Goal: Task Accomplishment & Management: Manage account settings

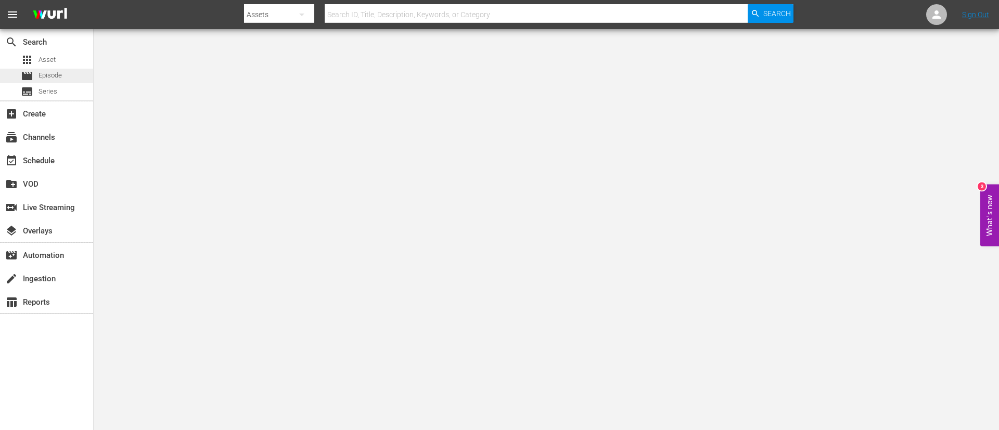
click at [52, 73] on span "Episode" at bounding box center [49, 75] width 23 height 10
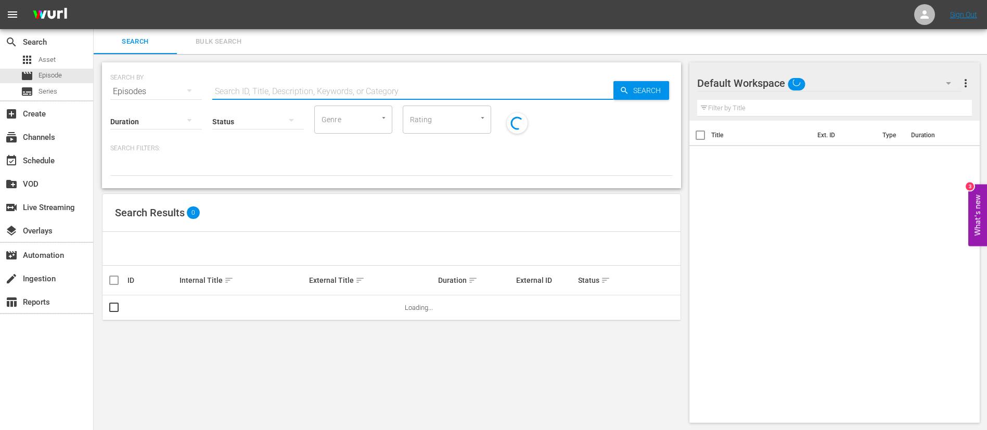
click at [354, 87] on input "text" at bounding box center [412, 91] width 401 height 25
paste input "3OVbIyhtPIYvdAjZ0YxJvi"
type input "3OVbIyhtPIYvdAjZ0YxJvi"
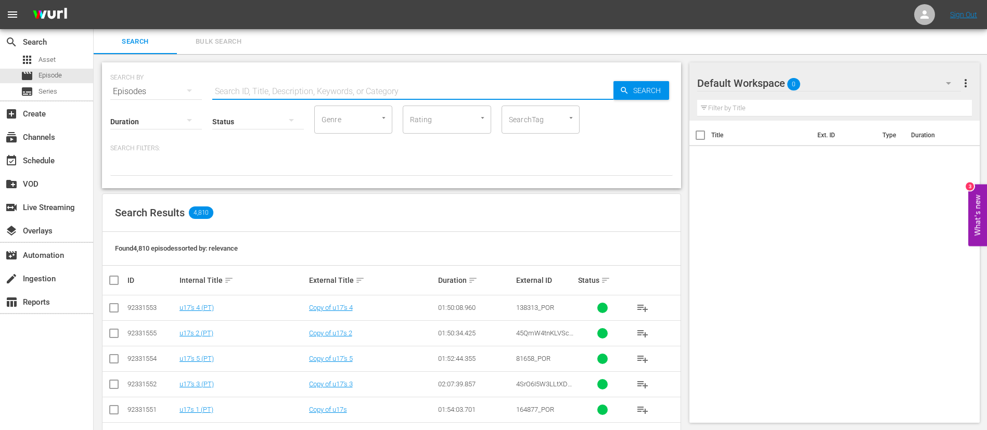
paste input "7a1JHNf1an91rPgu1aAcjA"
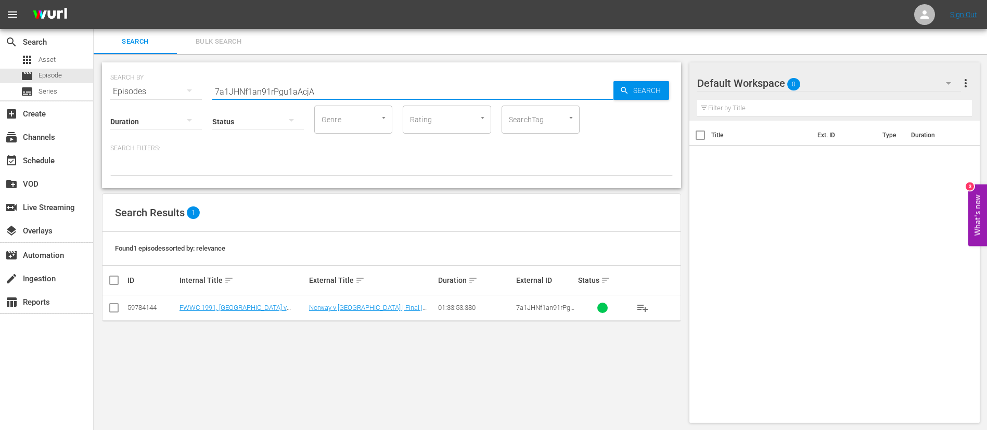
type input "7a1JHNf1an91rPgu1aAcjA"
click at [113, 304] on input "checkbox" at bounding box center [114, 310] width 12 height 12
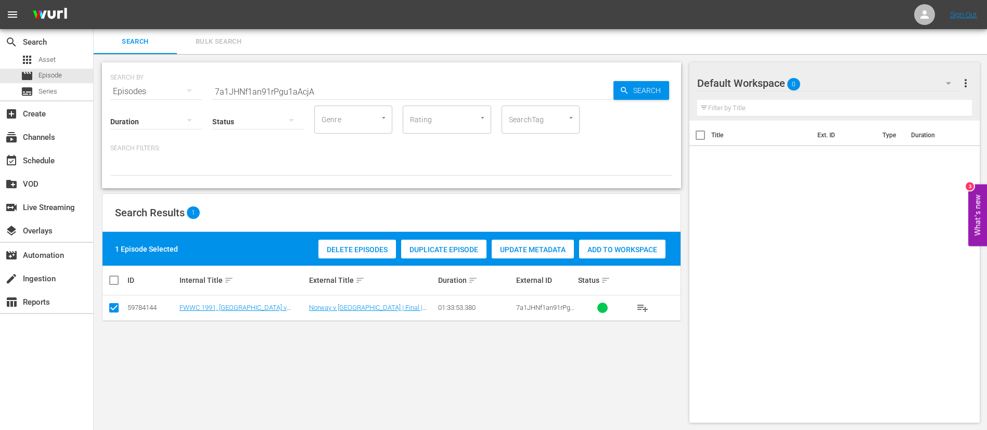
click at [447, 254] on div "Duplicate Episode" at bounding box center [443, 250] width 85 height 20
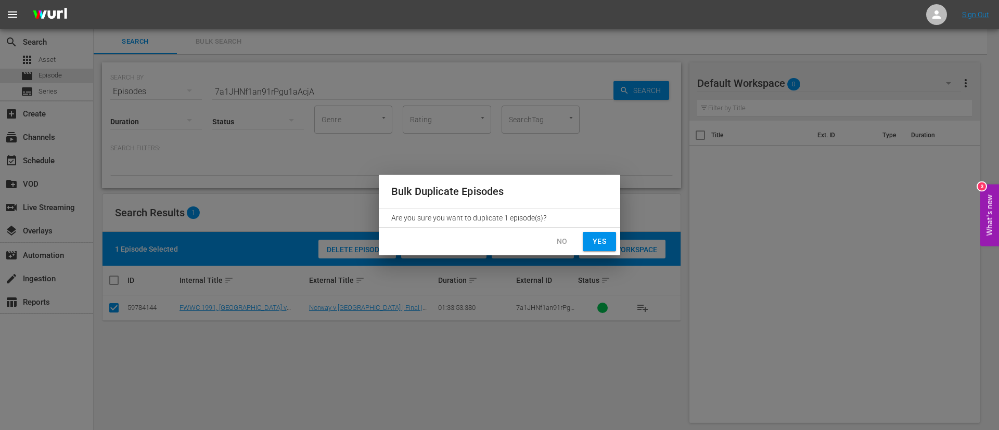
click at [593, 238] on span "Yes" at bounding box center [599, 241] width 17 height 13
checkbox input "false"
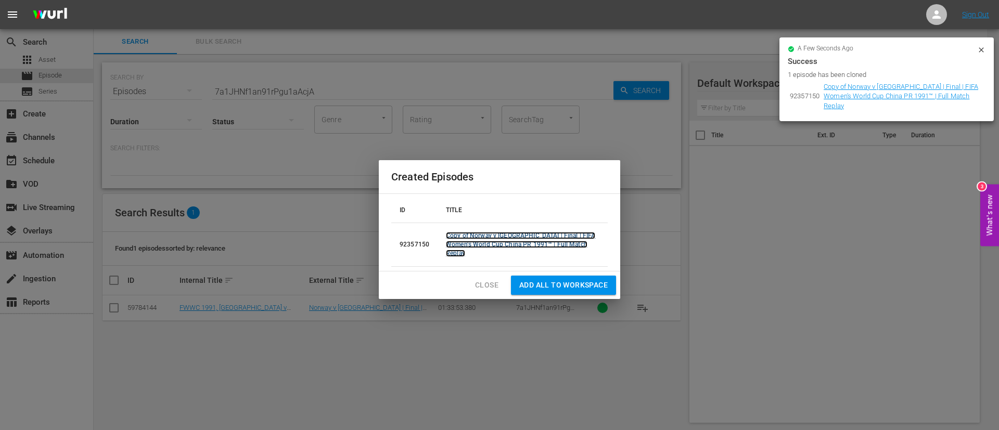
click at [523, 245] on link "Copy of Norway v USA | Final | FIFA Women's World Cup China PR 1991™ | Full Mat…" at bounding box center [520, 244] width 149 height 25
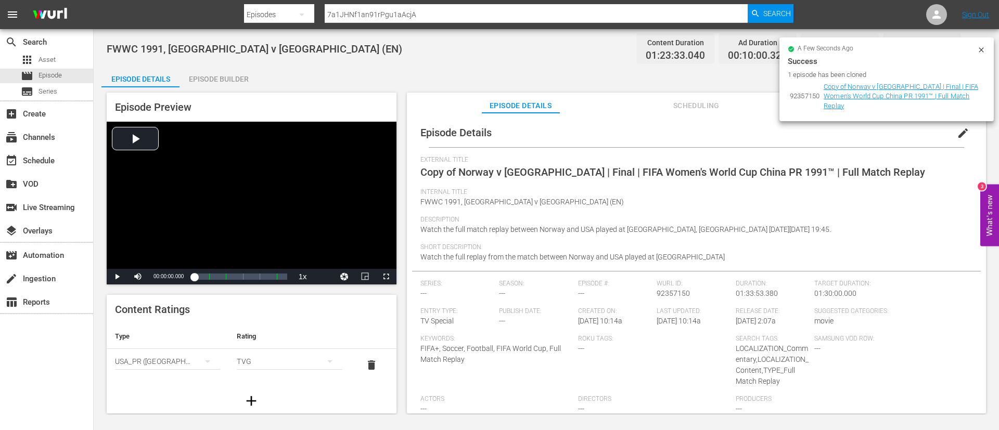
click at [959, 130] on span "edit" at bounding box center [963, 133] width 12 height 12
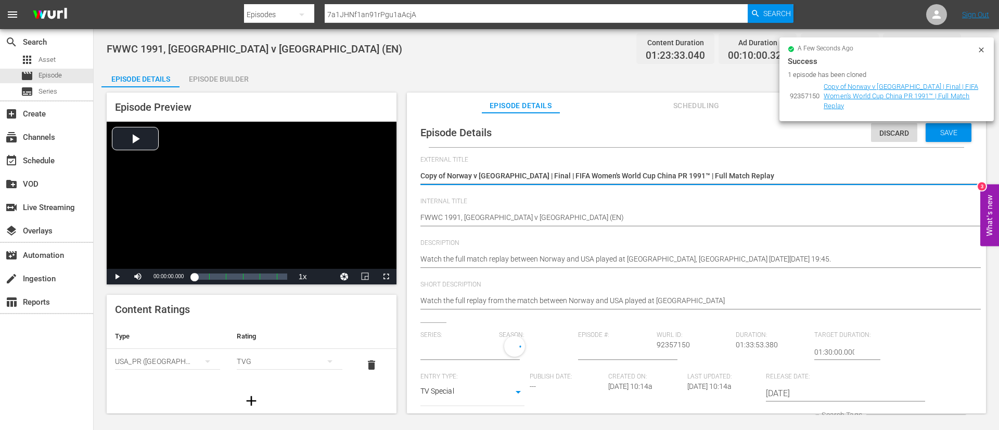
type input "No Series"
click at [602, 177] on textarea "Copy of Norway v USA | Final | FIFA Women's World Cup China PR 1991™ | Full Mat…" at bounding box center [693, 177] width 547 height 12
type textarea "L"
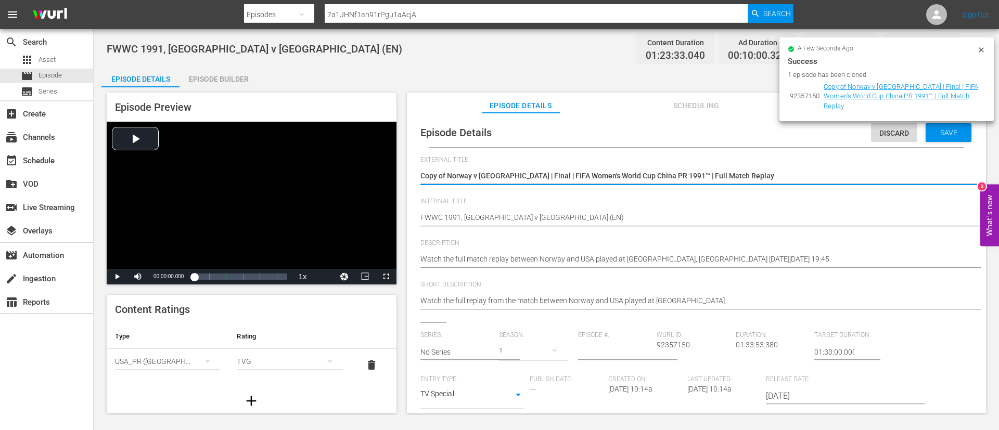
type textarea "L"
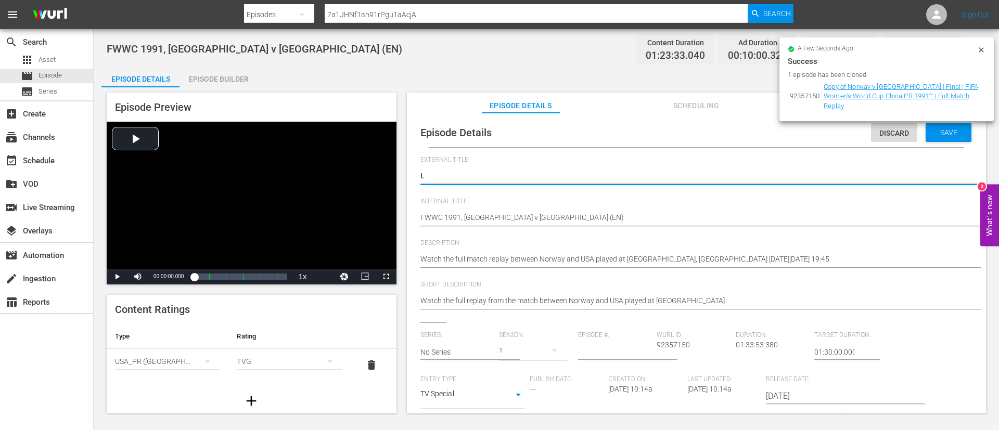
type textarea "LI"
type textarea "LIV"
type textarea "LIVE"
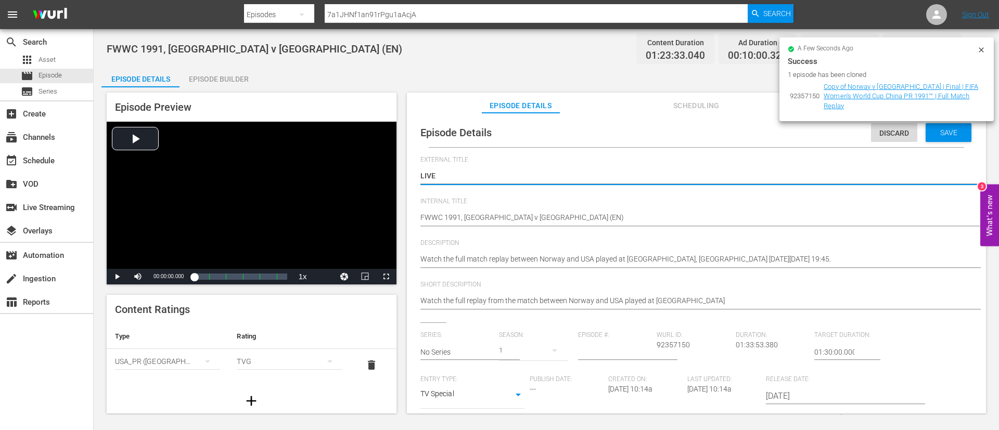
type textarea "LIVE"
type textarea "LIVE -"
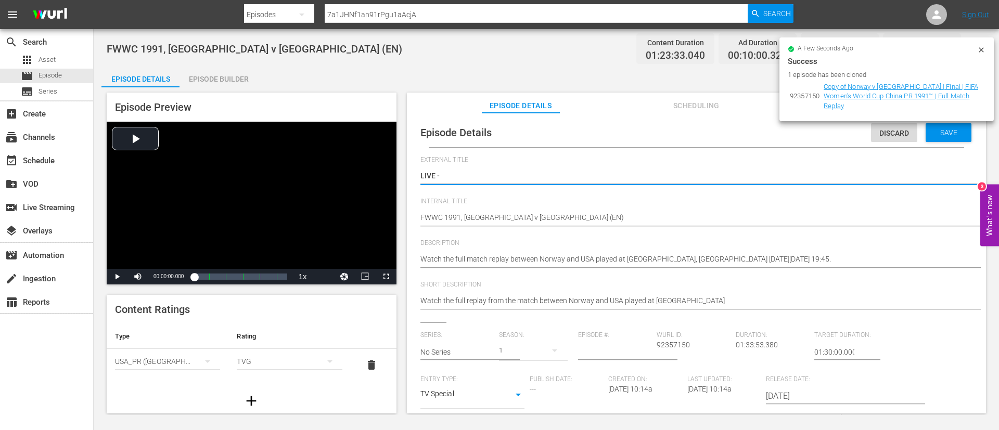
type textarea "LIVE - Korea DPR v Cameroon | Group B | FIFA U-17 Women's World Cup Morocco 202…"
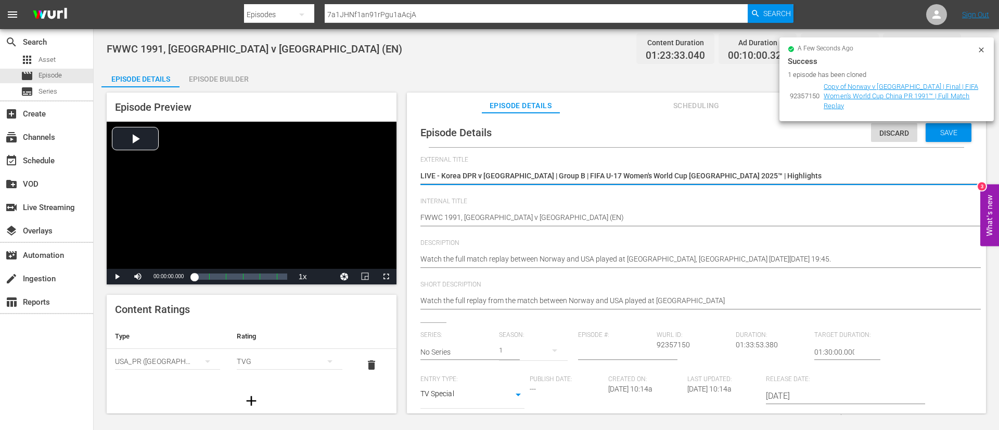
type textarea "LIVE - Korea DPR v Cameroon | Group B | FIFA U-17 Women's World Cup Morocco 202…"
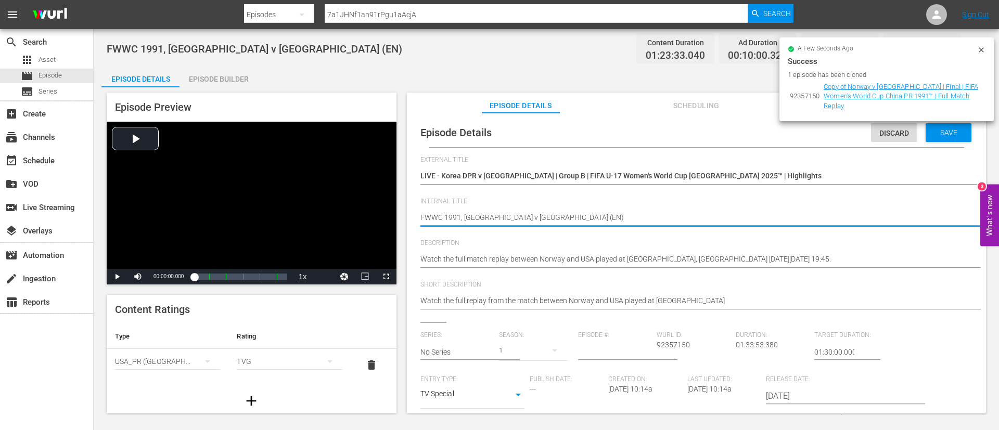
paste textarea "Korea DPR v Cameroon | Group B | FIFA U-17 Women's World Cup Morocco 2025™ | Hi…"
type textarea "Korea DPR v Cameroon | Group B | FIFA U-17 Women's World Cup Morocco 2025™ | Hi…"
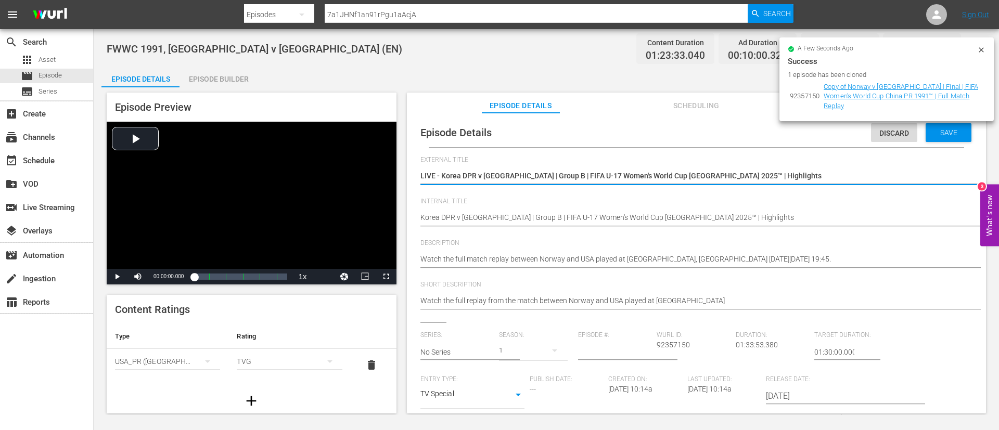
paste textarea
type textarea "LIVE - Korea DPR v Cameroon | Group B | FIFA U-17 Women's World Cup Morocco 202…"
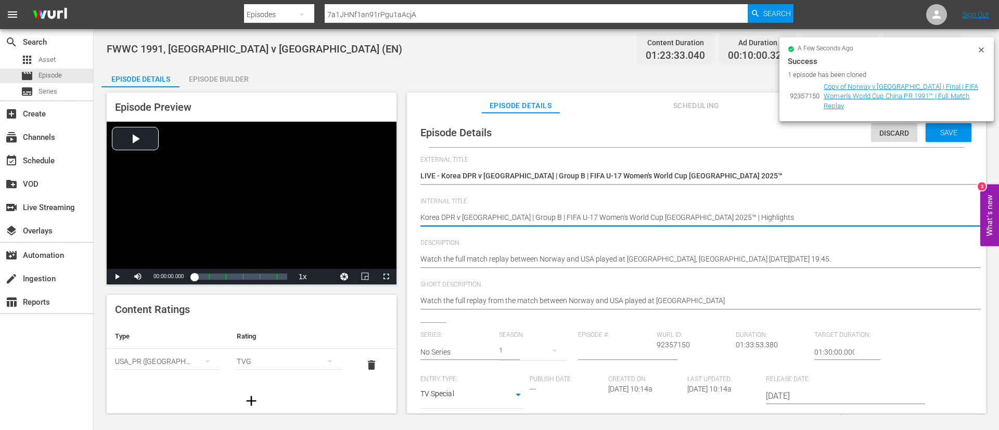
paste textarea
type textarea "Korea DPR v Cameroon | Group B | FIFA U-17 Women's World Cup Morocco 2025™"
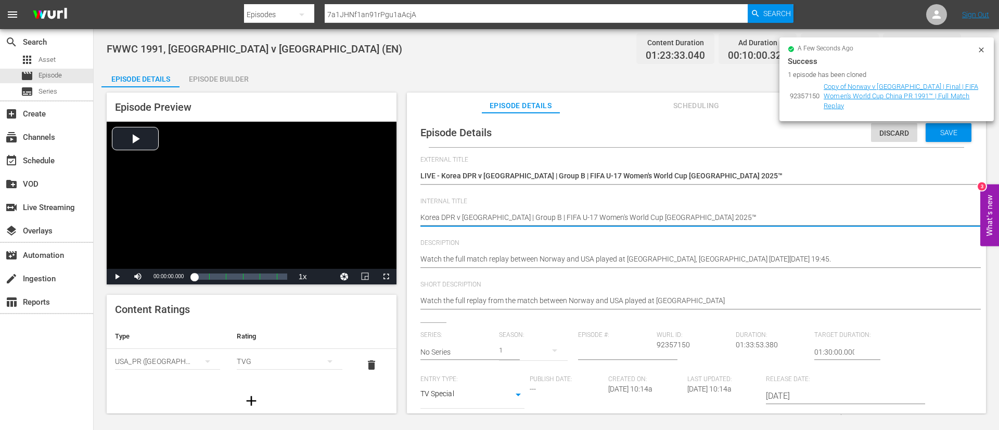
type textarea "Korea DPR v Cameroon | Group B | FIFA U-17 Women's World Cup Morocco 2025™ ("
type textarea "Korea DPR v Cameroon | Group B | FIFA U-17 Women's World Cup Morocco 2025™ (E"
type textarea "Korea DPR v Cameroon | Group B | FIFA U-17 Women's World Cup Morocco 2025™ (EN"
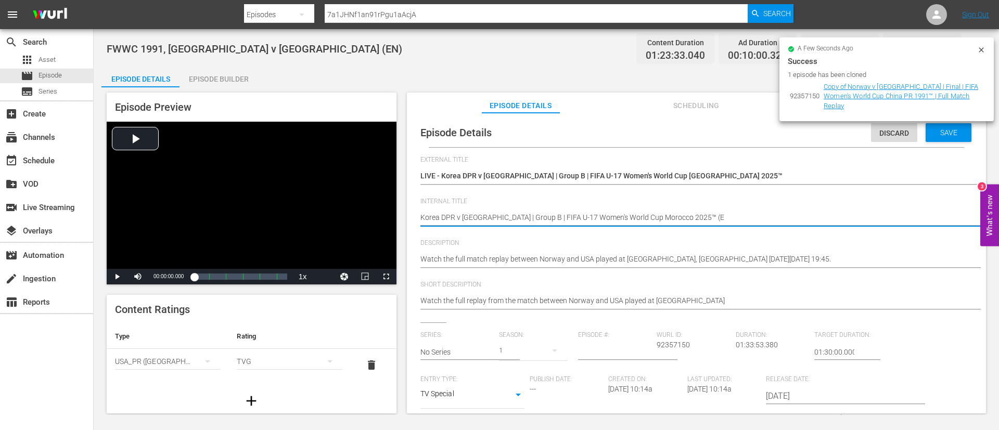
type textarea "Korea DPR v Cameroon | Group B | FIFA U-17 Women's World Cup Morocco 2025™ (EN"
type textarea "Korea DPR v Cameroon | Group B | FIFA U-17 Women's World Cup Morocco 2025™ (EN)"
click at [541, 267] on hr at bounding box center [706, 267] width 573 height 1
click at [548, 265] on textarea "Watch the full match replay between Norway and USA played at Tianhe Stadium, Gu…" at bounding box center [693, 260] width 547 height 12
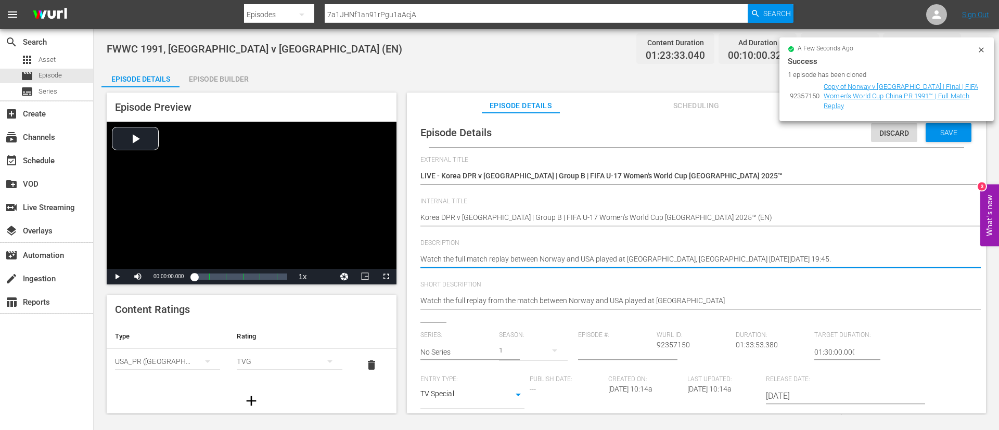
click at [548, 265] on textarea "Watch the full match replay between Norway and USA played at Tianhe Stadium, Gu…" at bounding box center [693, 260] width 547 height 12
paste textarea "match between Korea DPR and Cameroon played at Football Academy Mohammed VI (Pi…"
type textarea "Watch the match between Korea DPR and Cameroon played at Football Academy Moham…"
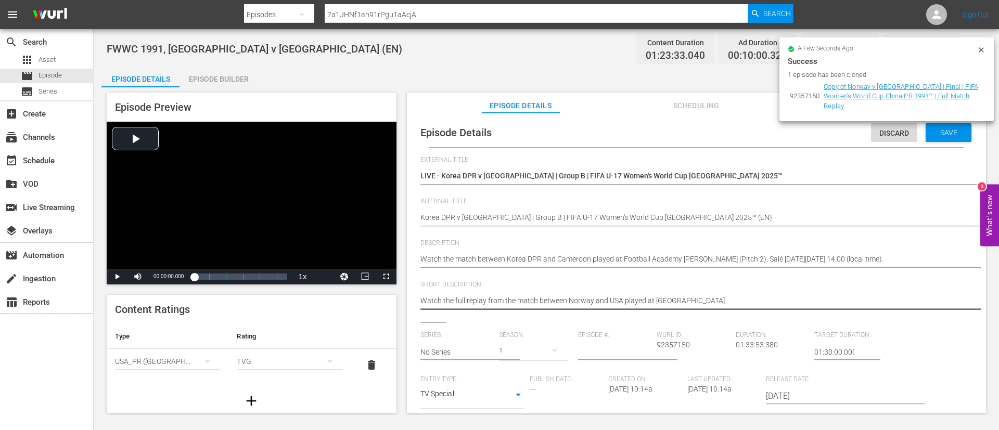
paste textarea "Watch the match between Korea DPR and Cameroon played at Football Academy Moham…"
type textarea "Watch the match between Korea DPR and Cameroon played at Football Academy Moham…"
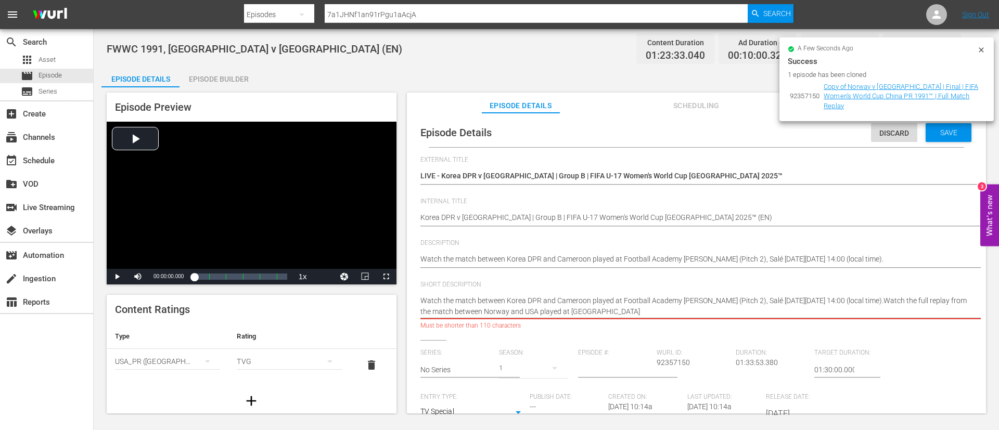
paste textarea
type textarea "Watch the match between Korea DPR and Cameroon played at Football Academy Moham…"
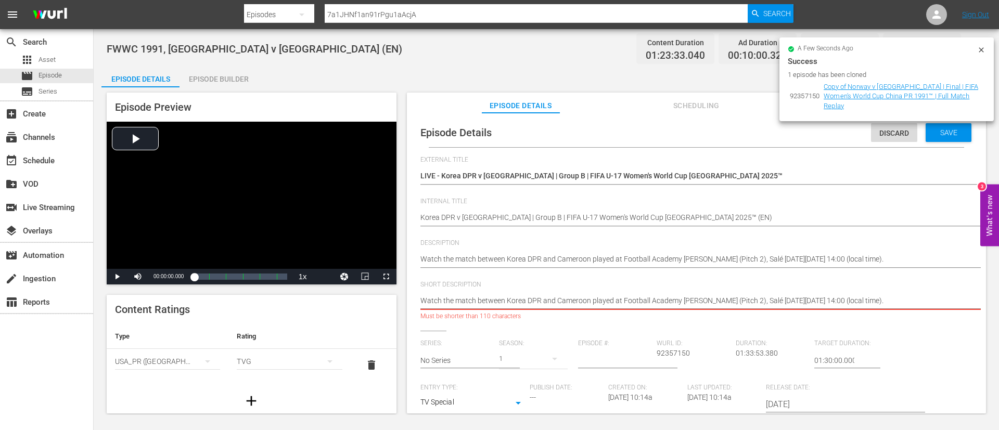
type textarea "Watch the match between Korea DPR and Cameroon played at Football Academy Moham…"
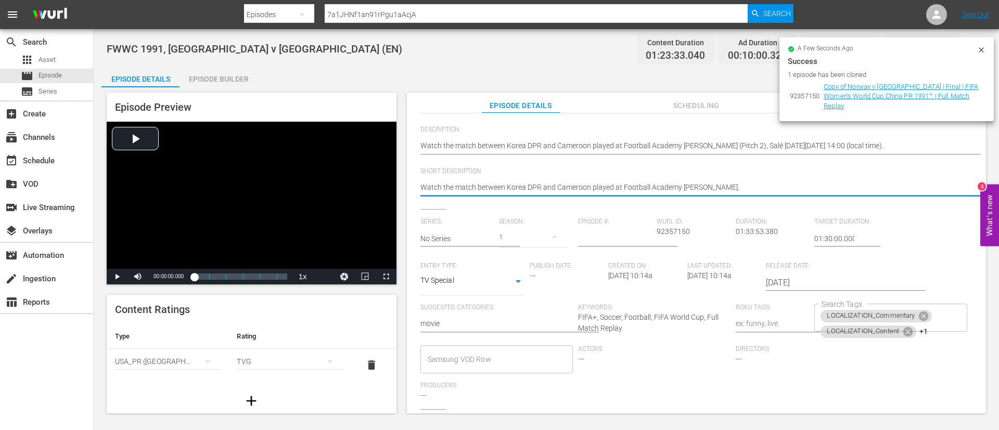
scroll to position [204, 0]
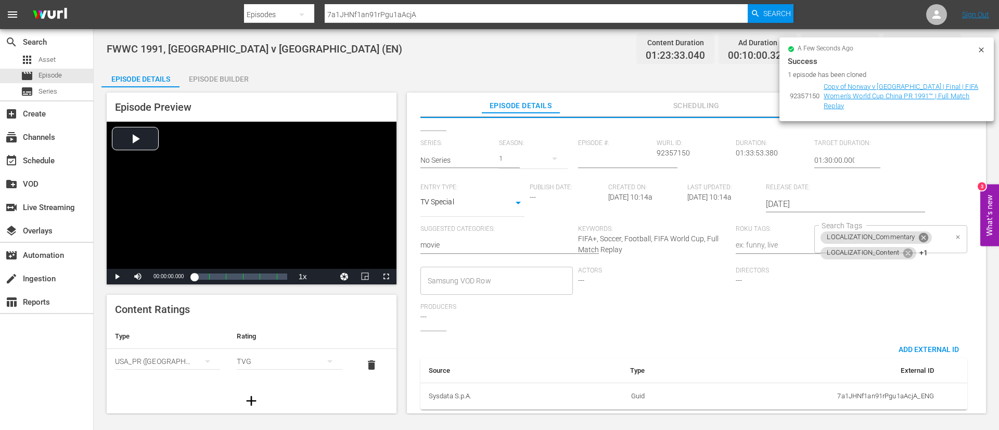
click at [923, 233] on icon at bounding box center [923, 237] width 9 height 9
click at [902, 232] on icon at bounding box center [907, 237] width 11 height 11
click at [909, 234] on icon at bounding box center [908, 239] width 11 height 11
type textarea "Watch the match between Korea DPR and Cameroon played at Football Academy Moham…"
click at [910, 232] on input "Search Tags" at bounding box center [882, 239] width 127 height 19
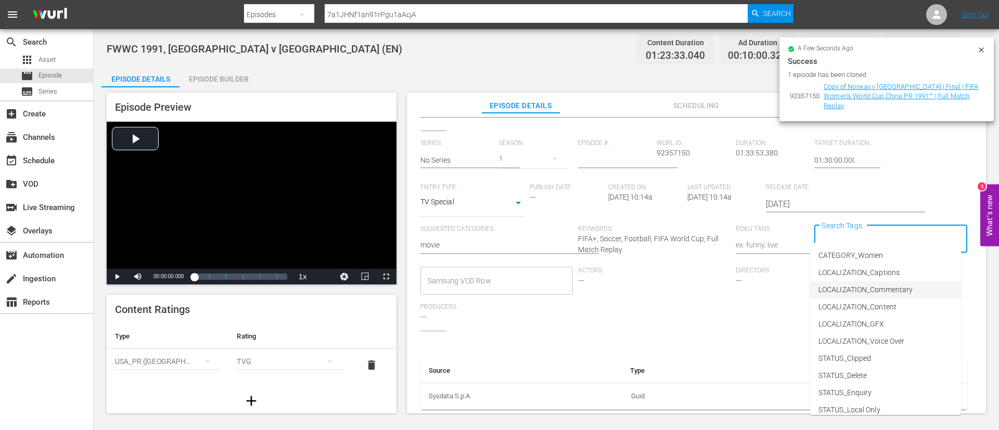
click at [908, 282] on li "LOCALIZATION_Commentary" at bounding box center [885, 289] width 151 height 17
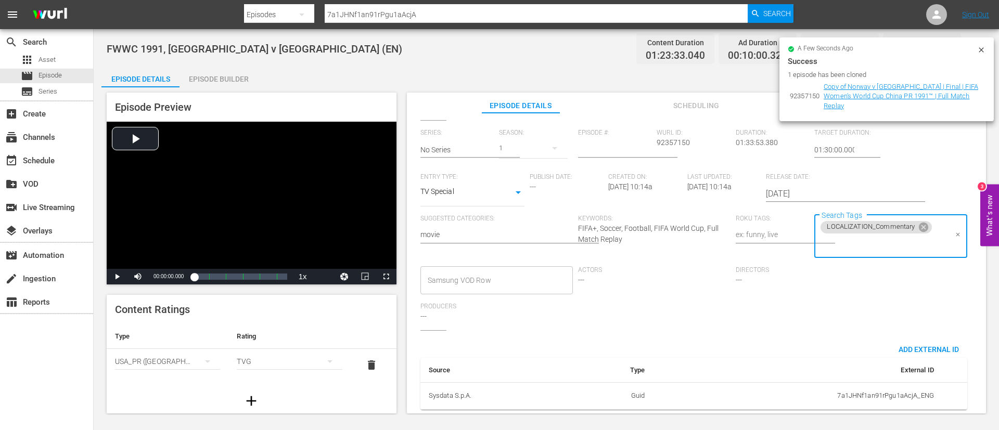
click at [901, 244] on input "Search Tags" at bounding box center [882, 244] width 127 height 19
click at [892, 148] on li "STATUS_Temporary" at bounding box center [885, 145] width 151 height 17
click at [913, 246] on input "Search Tags" at bounding box center [926, 244] width 41 height 19
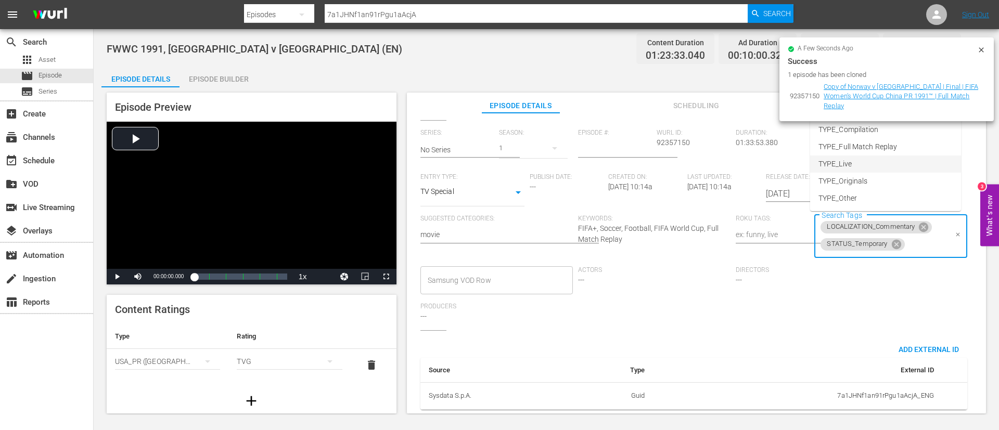
click at [910, 157] on li "TYPE_Live" at bounding box center [885, 164] width 151 height 17
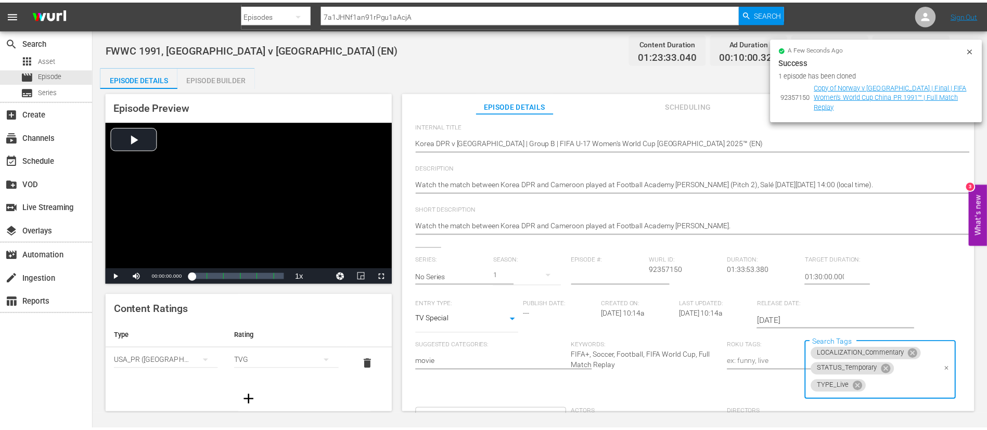
scroll to position [0, 0]
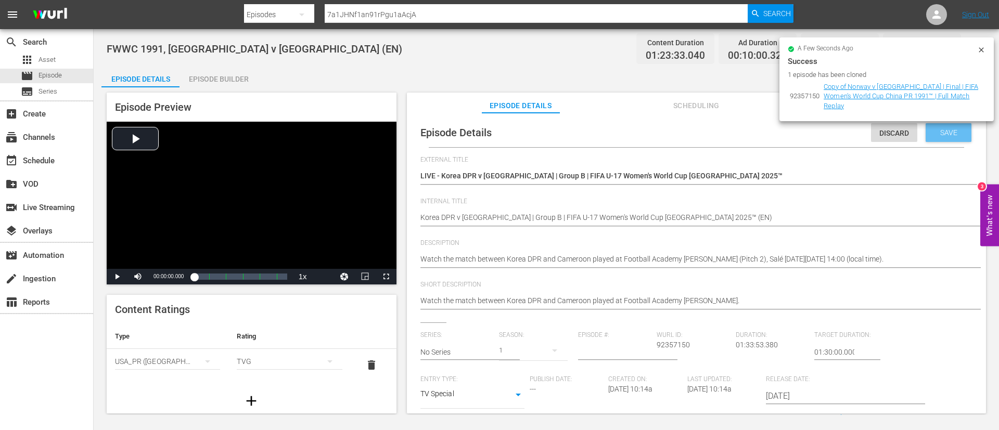
click at [953, 137] on div "Save" at bounding box center [949, 132] width 46 height 19
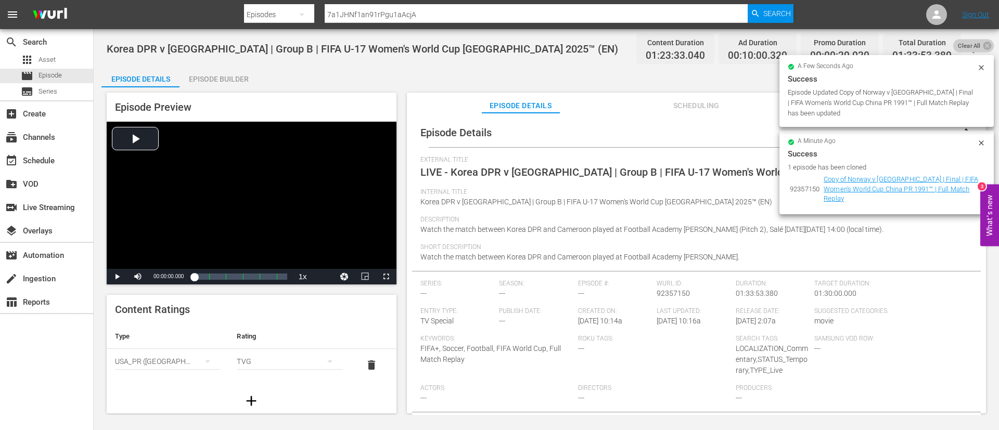
click at [979, 50] on span "Clear All" at bounding box center [969, 46] width 32 height 14
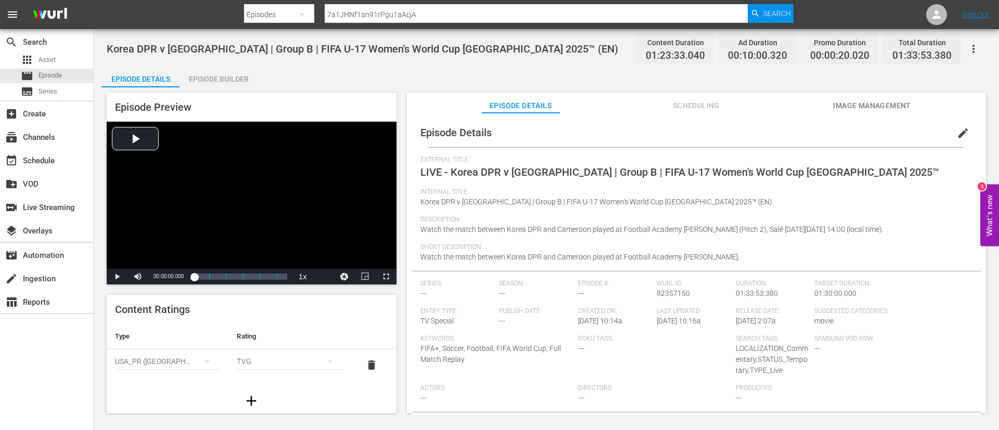
click at [913, 97] on div "Episode Details Scheduling Image Management" at bounding box center [696, 103] width 527 height 21
click at [909, 102] on span "Image Management" at bounding box center [872, 105] width 78 height 13
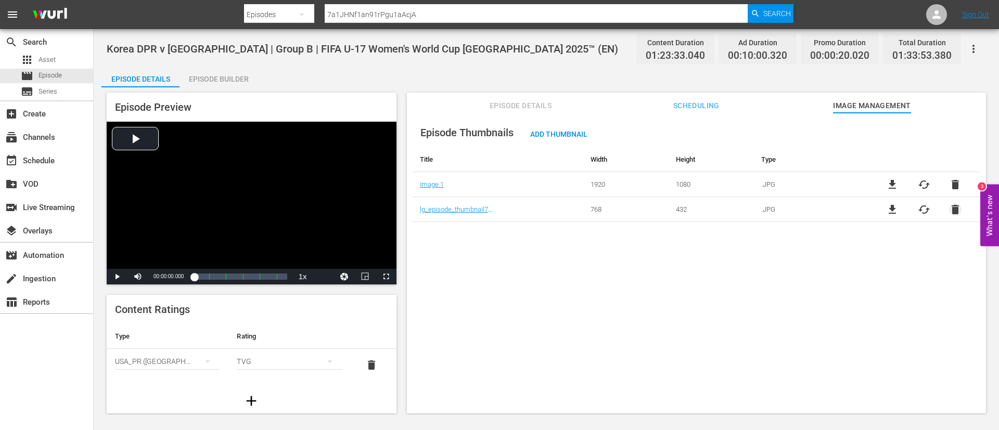
click at [952, 210] on span "delete" at bounding box center [955, 209] width 12 height 12
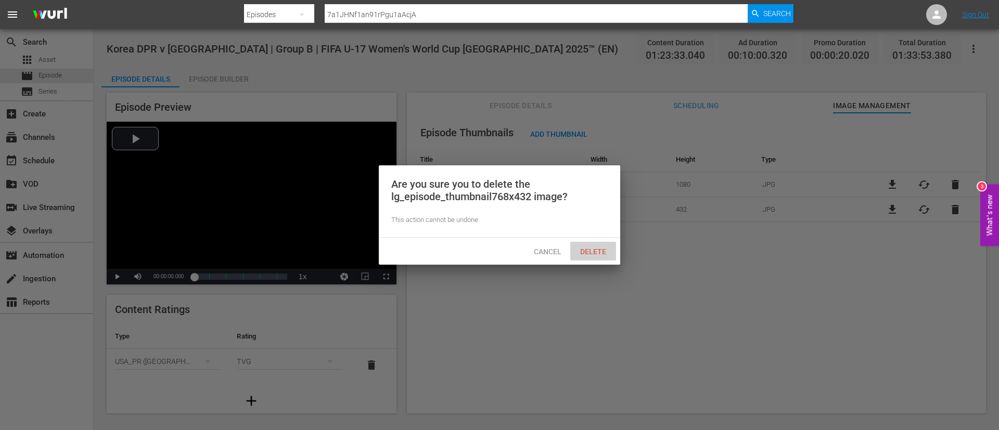
click at [600, 251] on span "Delete" at bounding box center [593, 252] width 43 height 8
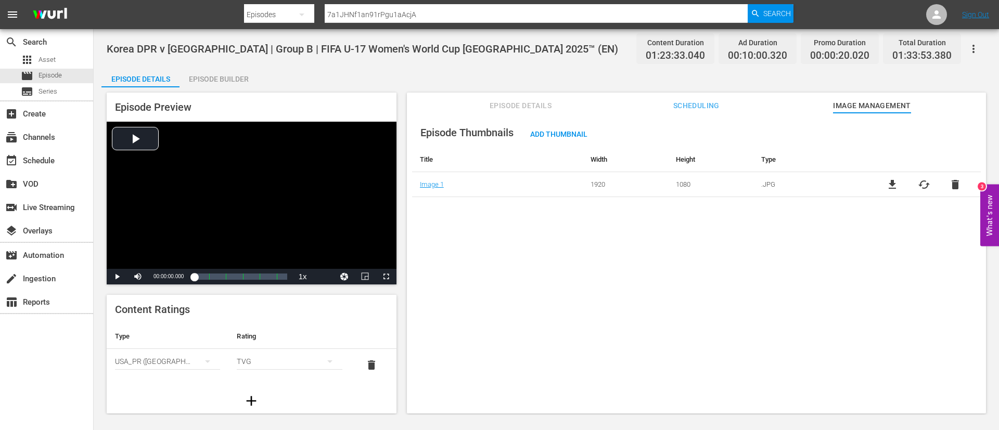
click at [918, 182] on span "cached" at bounding box center [924, 184] width 12 height 12
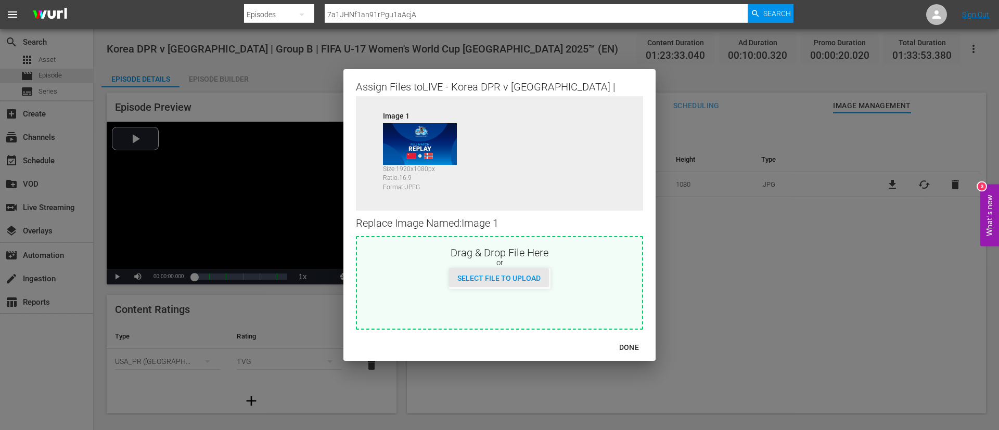
click at [541, 269] on div "Select File to Upload" at bounding box center [499, 277] width 100 height 19
type input "C:\fakepath\4fc45cac-7378-44ec-bd95-3ad7ef0afff5.jpg"
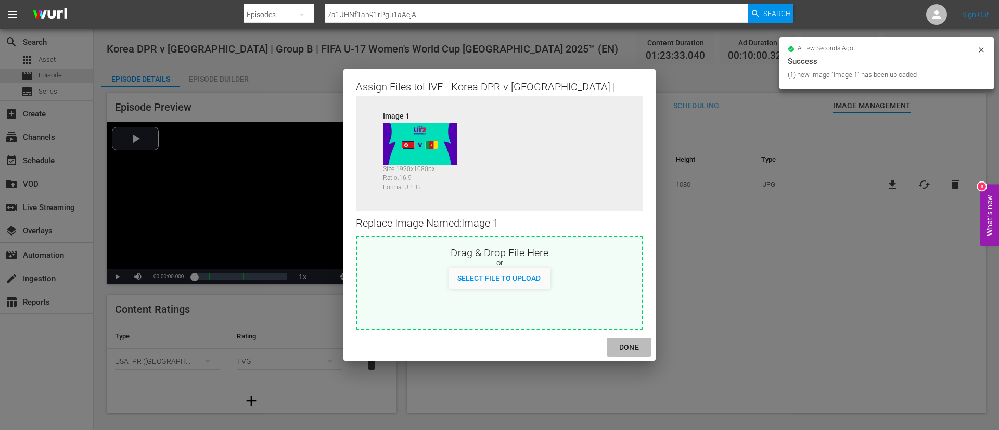
click at [635, 343] on div "DONE" at bounding box center [629, 347] width 36 height 13
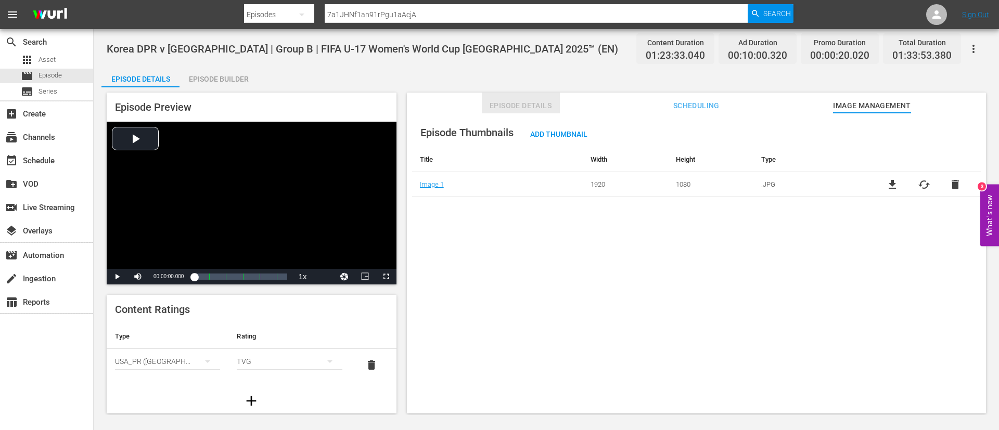
click at [520, 103] on span "Episode Details" at bounding box center [521, 105] width 78 height 13
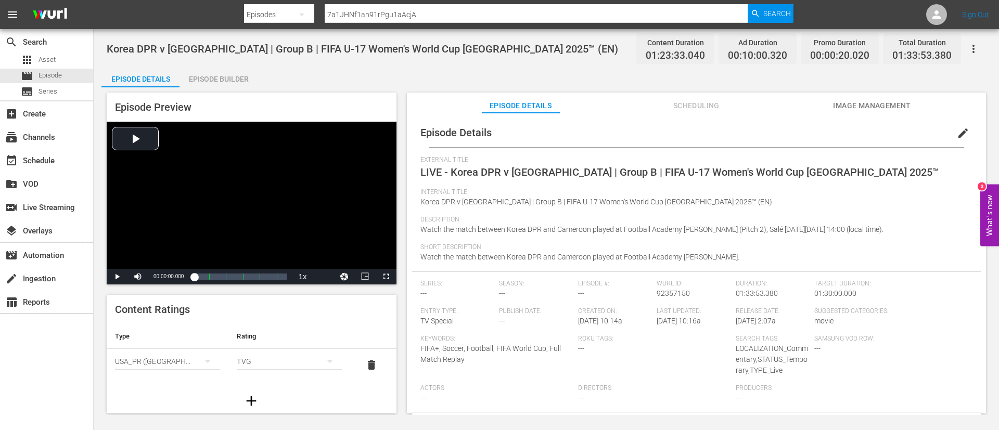
click at [971, 43] on icon "button" at bounding box center [973, 49] width 12 height 12
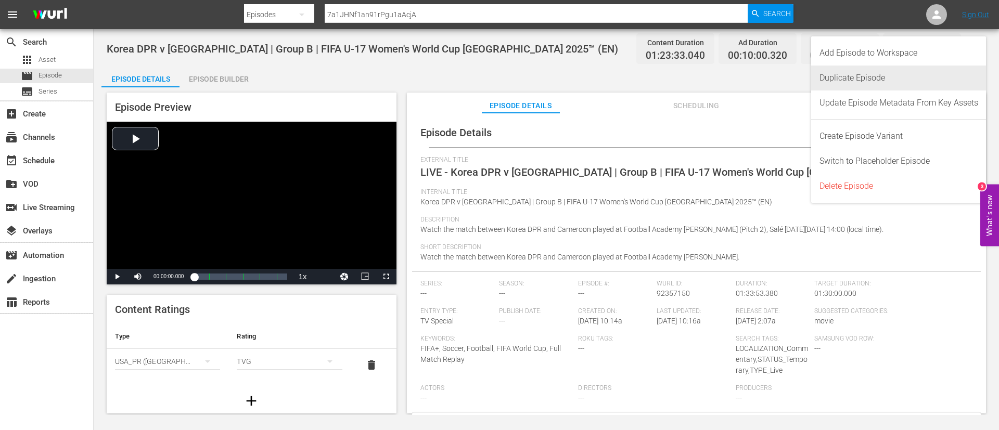
click at [917, 87] on div "Duplicate Episode" at bounding box center [898, 78] width 159 height 25
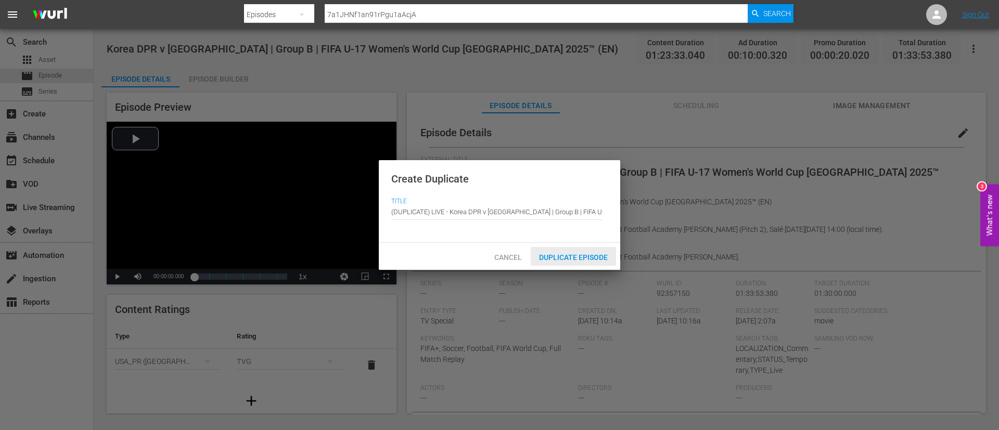
click at [609, 249] on div "Duplicate Episode" at bounding box center [573, 256] width 85 height 19
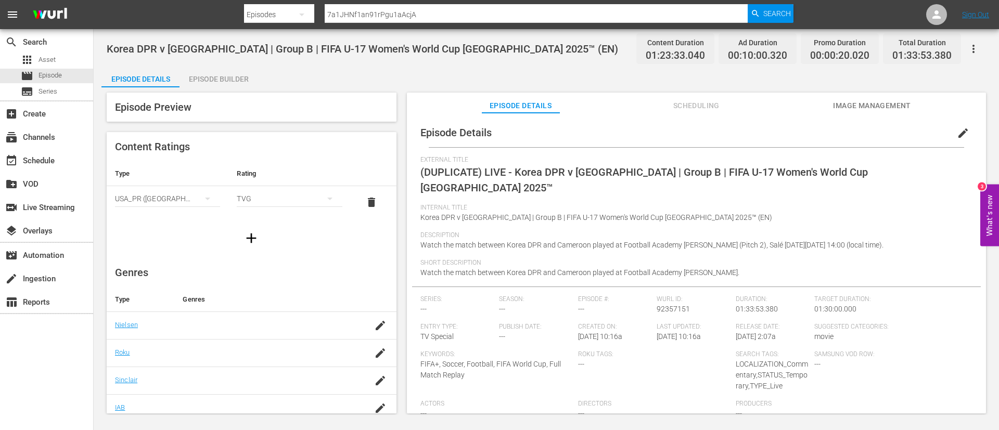
click at [960, 142] on button "edit" at bounding box center [962, 133] width 25 height 25
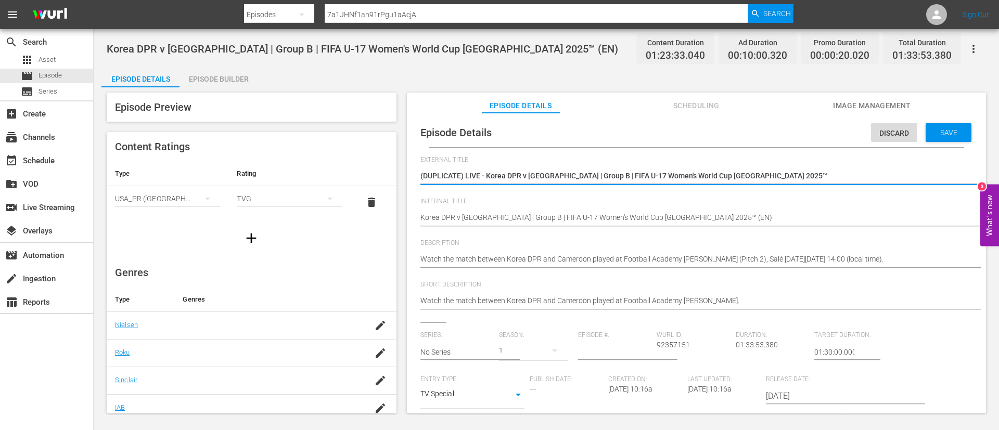
click at [773, 175] on textarea "(DUPLICATE) LIVE - Korea DPR v Cameroon | Group B | FIFA U-17 Women's World Cup…" at bounding box center [693, 177] width 547 height 12
type textarea "L"
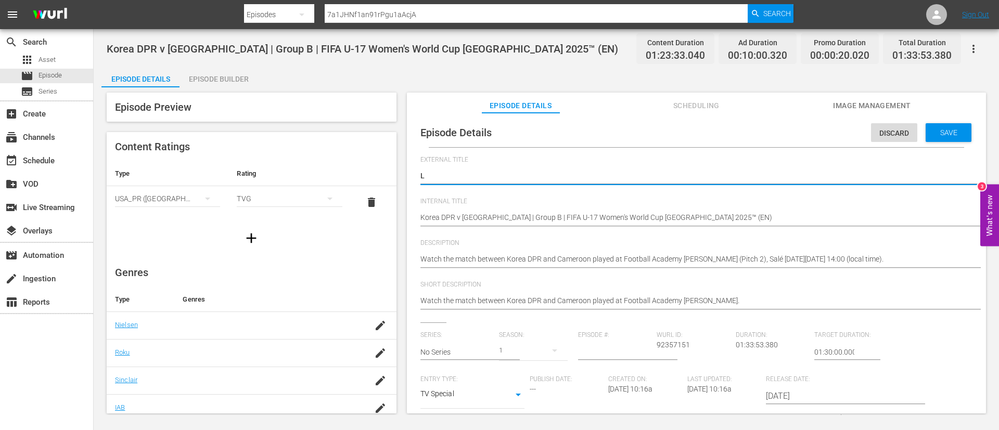
type textarea "LI"
type textarea "LIV"
type textarea "LIVE"
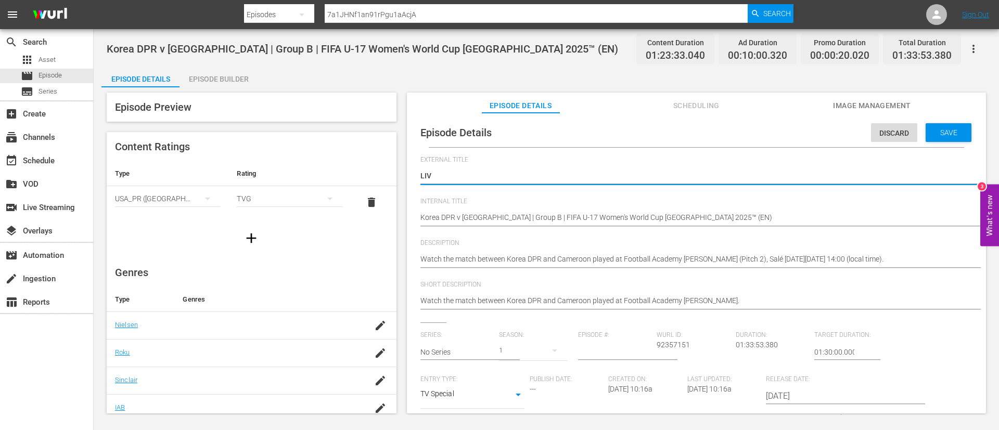
type textarea "LIVE"
type textarea "LIVE -"
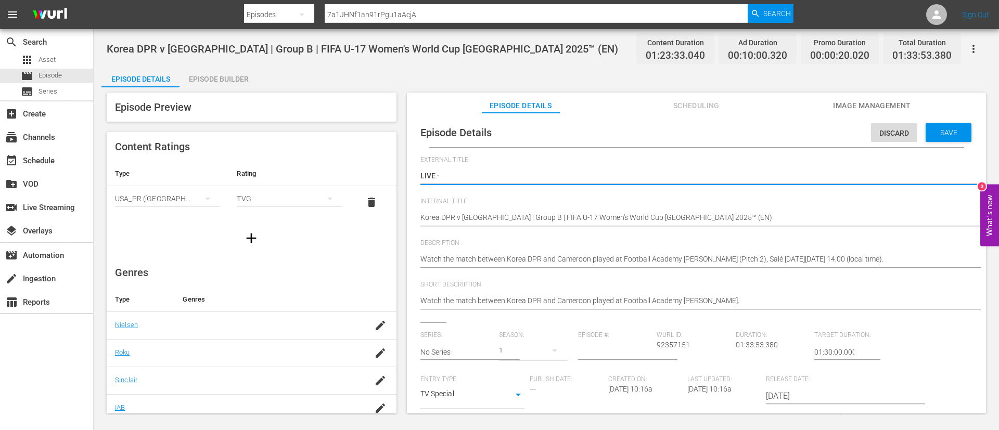
type textarea "LIVE -"
type textarea "LIVE - RDP Corée - Cameroun | Groupe B | Coupe du Monde Féminine U-17 de la FIF…"
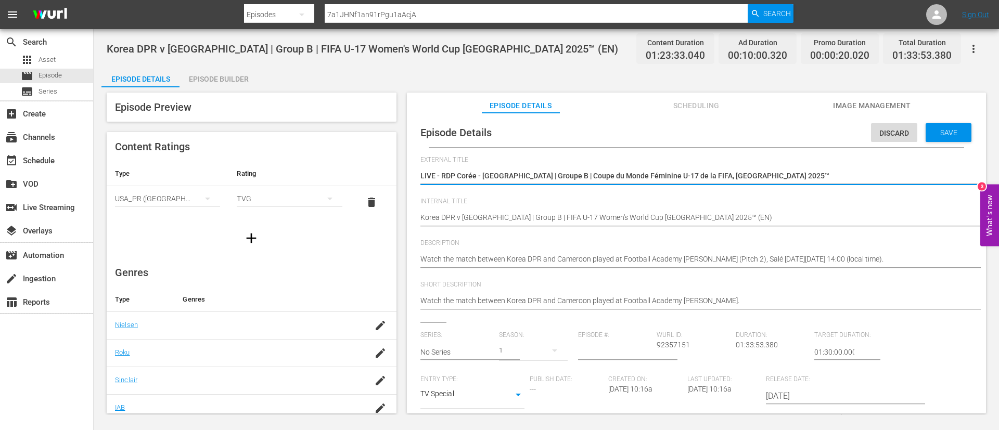
type textarea "LIVE - RDP Corée - Cameroun | Groupe B | Coupe du Monde Féminine U-17 de la FIF…"
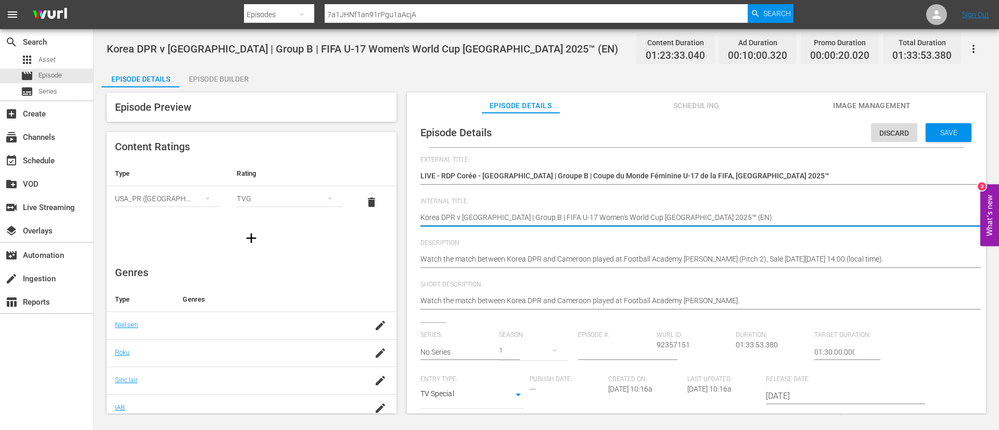
type textarea "Korea DPR v Cameroon | Group B | FIFA U-17 Women's World Cup Morocco 2025™ (F)"
type textarea "Korea DPR v Cameroon | Group B | FIFA U-17 Women's World Cup Morocco 2025™ (FR)"
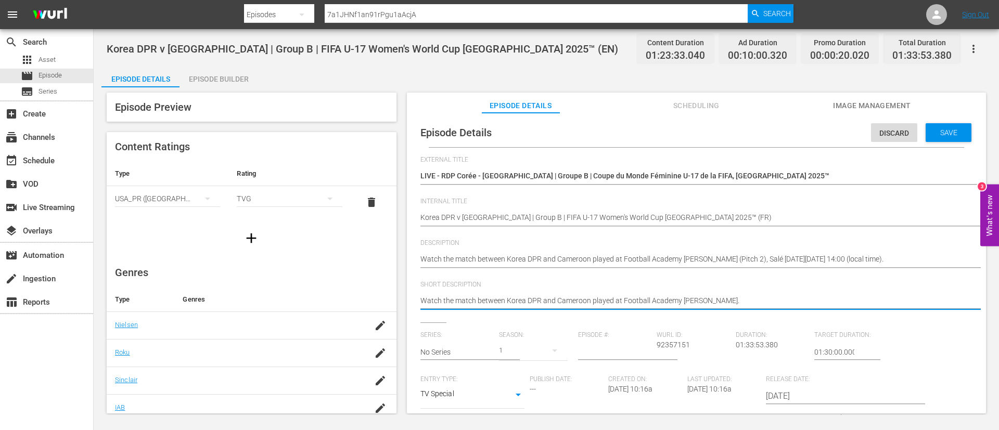
click at [550, 249] on div "Watch the match between Korea DPR and Cameroon played at Football Academy Moham…" at bounding box center [693, 260] width 547 height 25
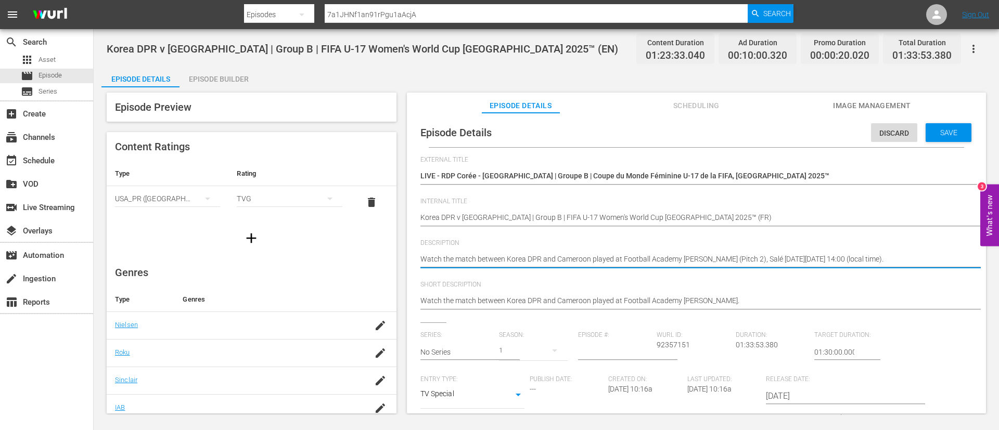
paste textarea "Regardez le match entre RDP Corée et Cameroun au Académie de Football Mohammed …"
type textarea "Regardez le match entre RDP Corée et Cameroun au Académie de Football Mohammed …"
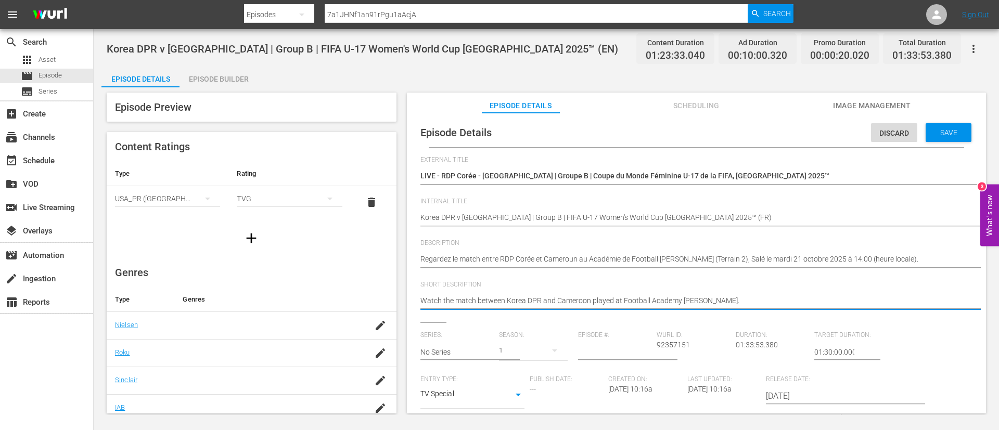
paste textarea "Regardez le match entre RDP Corée et Cameroun au Académie de Football Mohammed …"
type textarea "Regardez le match entre RDP Corée et Cameroun au Académie de Football Mohammed …"
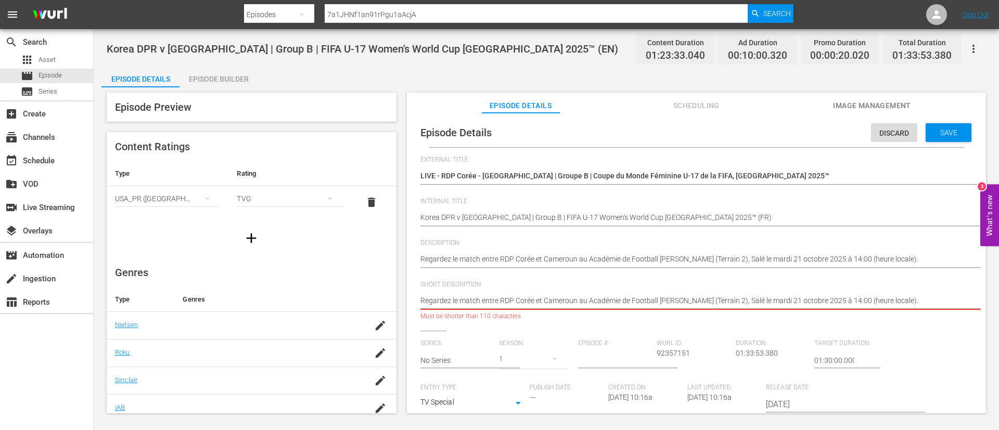
type textarea "Regardez le match entre RDP Corée et Cameroun au Académie de Football Mohammed …"
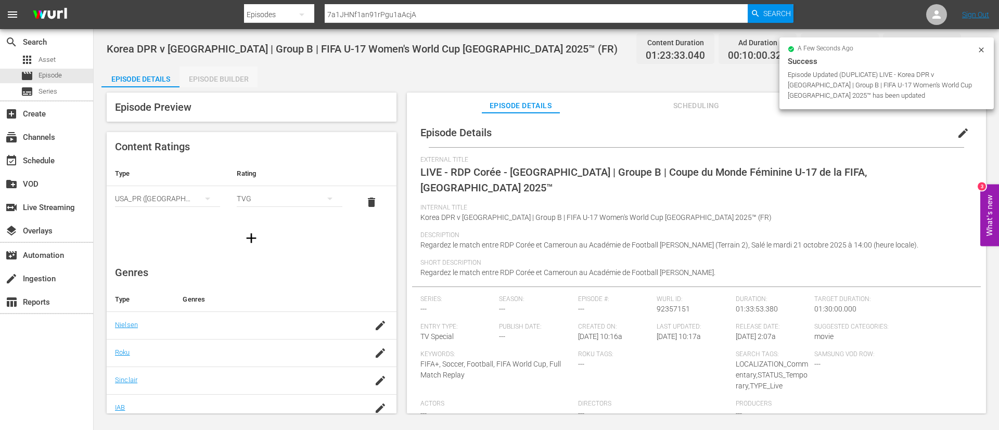
click at [217, 72] on div "Episode Builder" at bounding box center [218, 79] width 78 height 25
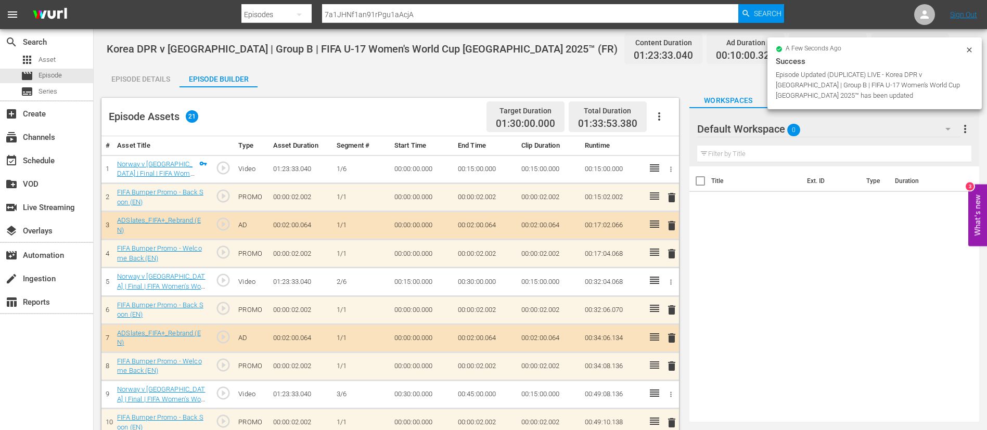
click at [667, 114] on button "button" at bounding box center [659, 116] width 25 height 25
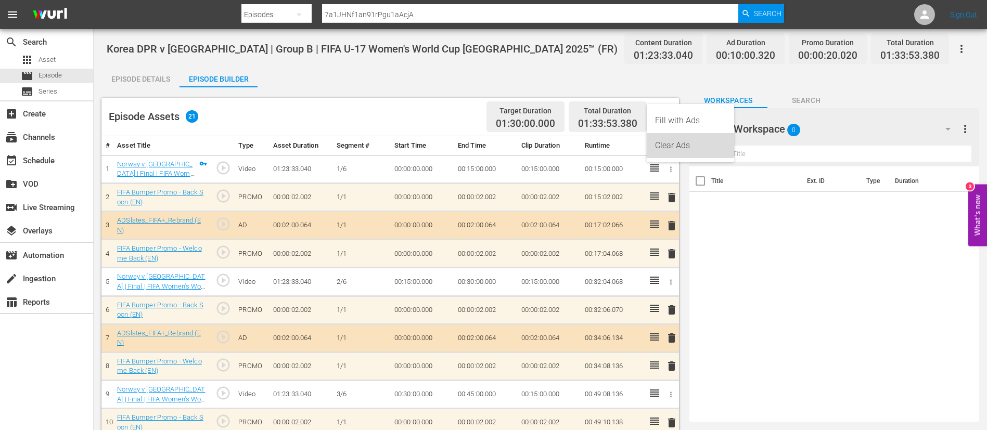
click at [668, 140] on div "Clear Ads" at bounding box center [690, 145] width 71 height 25
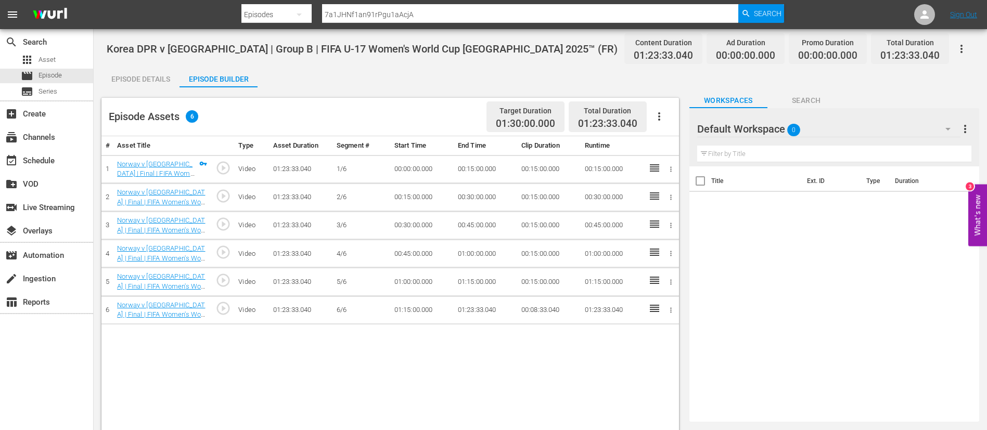
click at [659, 124] on button "button" at bounding box center [659, 116] width 25 height 25
click at [668, 124] on div "Fill with Ads" at bounding box center [690, 120] width 71 height 25
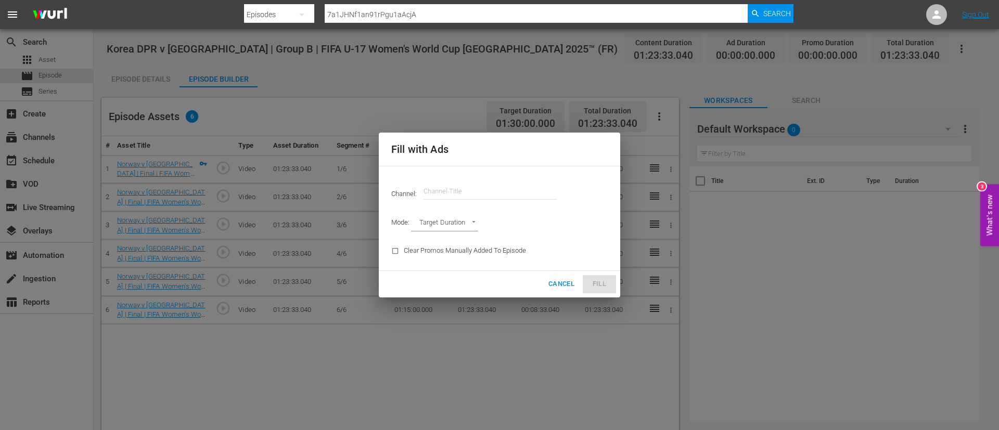
click at [500, 186] on input "text" at bounding box center [489, 191] width 133 height 25
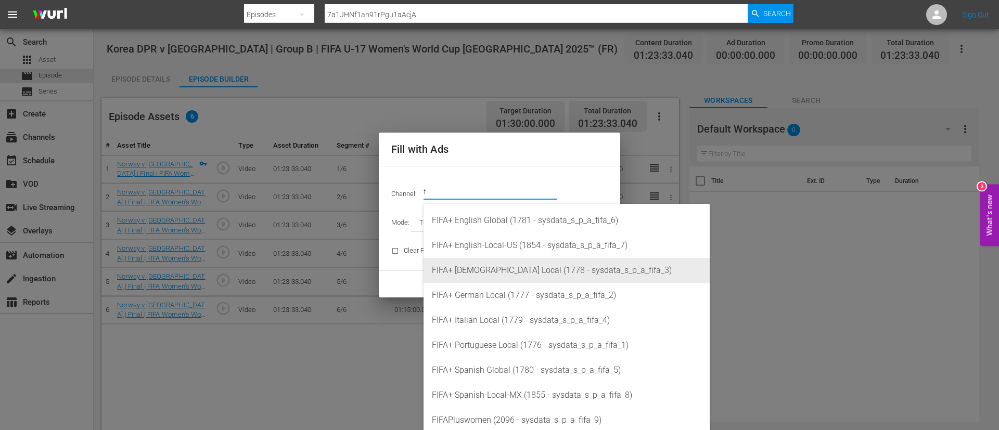
click at [503, 261] on div "FIFA+ French Local (1778 - sysdata_s_p_a_fifa_3)" at bounding box center [566, 270] width 269 height 25
type input "FIFA+ French Local (1778)"
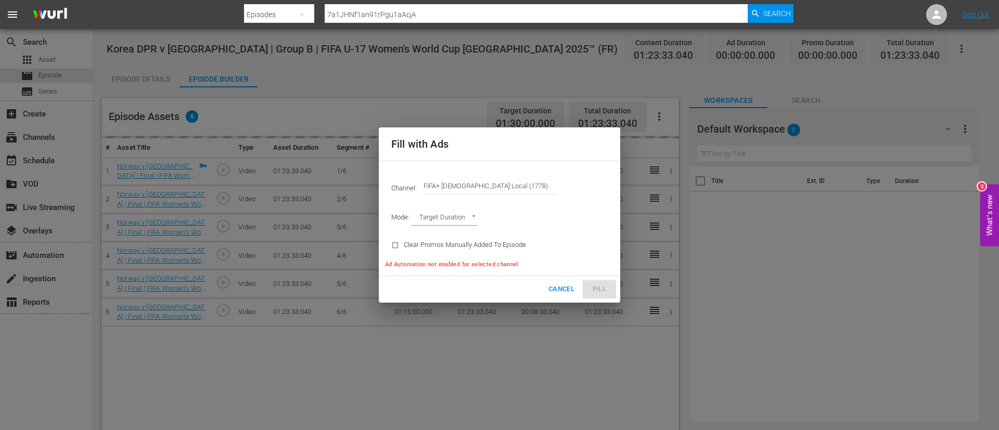
type input "AD_BREAK_DURATION"
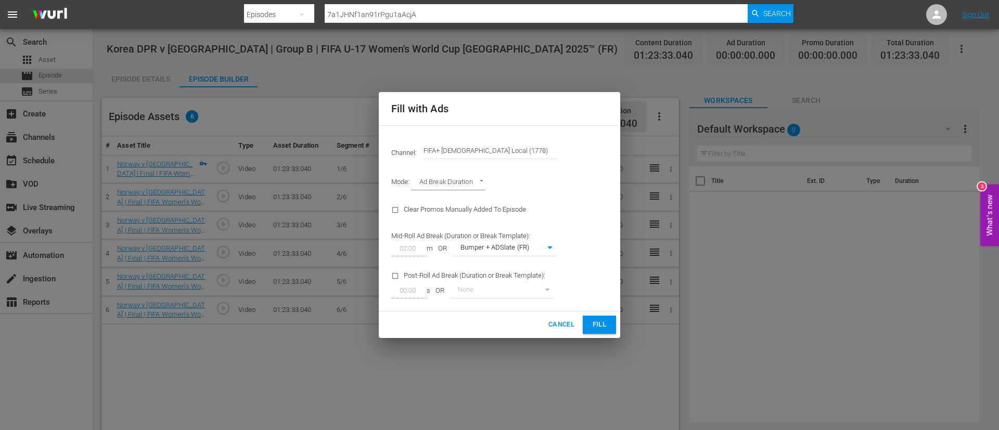
click at [596, 322] on span "Fill" at bounding box center [599, 325] width 17 height 12
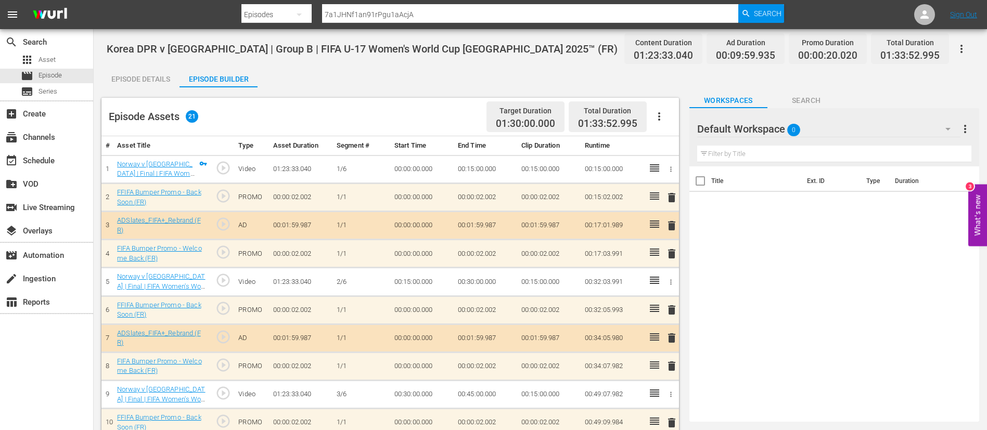
click at [962, 43] on icon "button" at bounding box center [961, 49] width 12 height 12
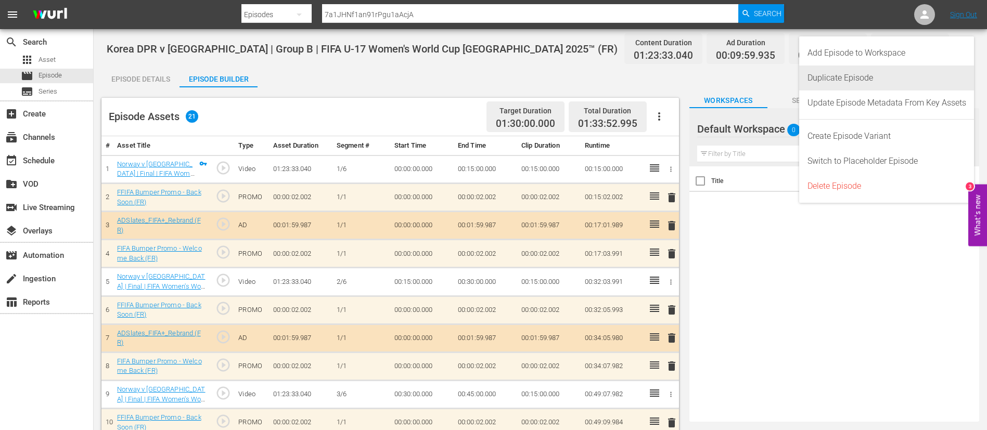
click at [884, 84] on div "Duplicate Episode" at bounding box center [886, 78] width 159 height 25
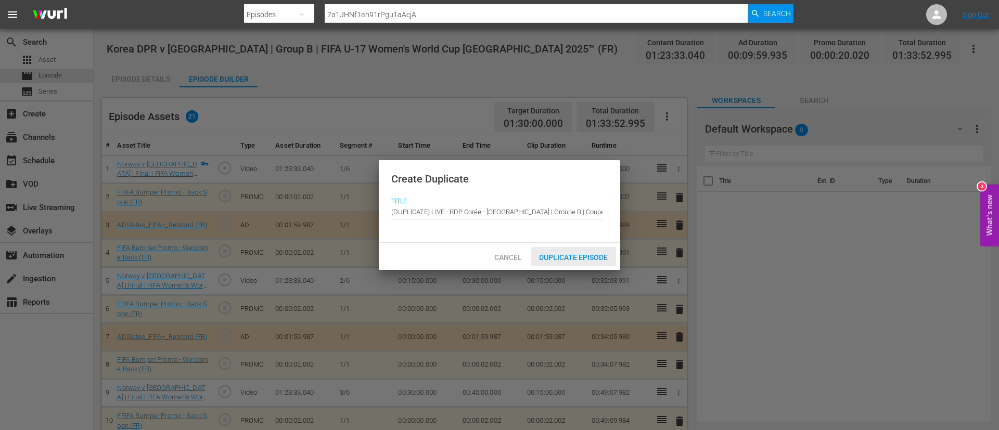
click at [559, 263] on div "Duplicate Episode" at bounding box center [573, 256] width 85 height 19
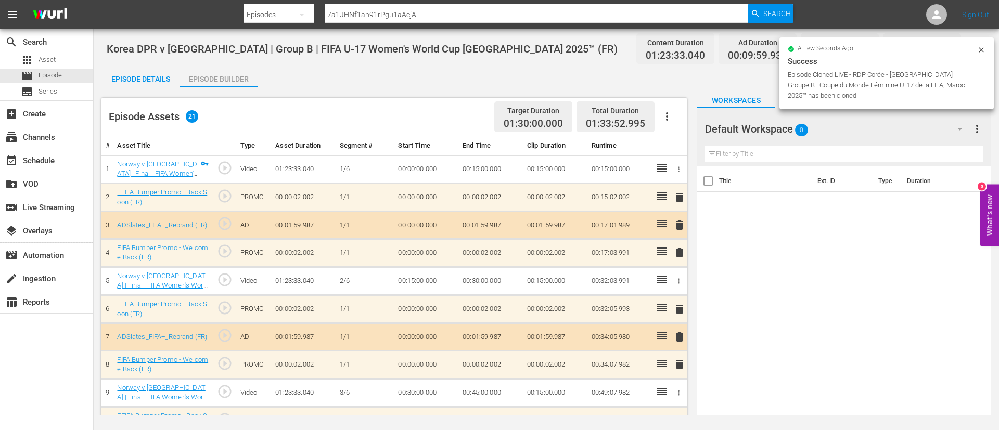
click at [677, 119] on button "button" at bounding box center [666, 116] width 25 height 25
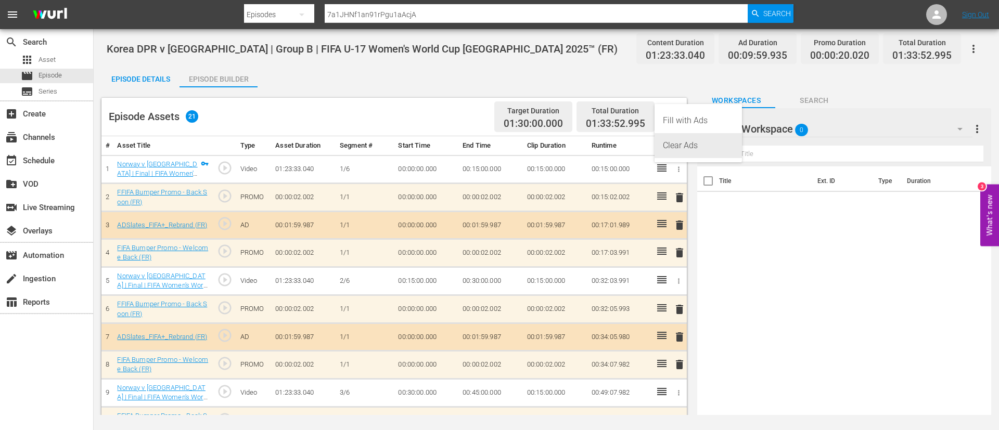
click at [668, 148] on div "Clear Ads" at bounding box center [698, 145] width 71 height 25
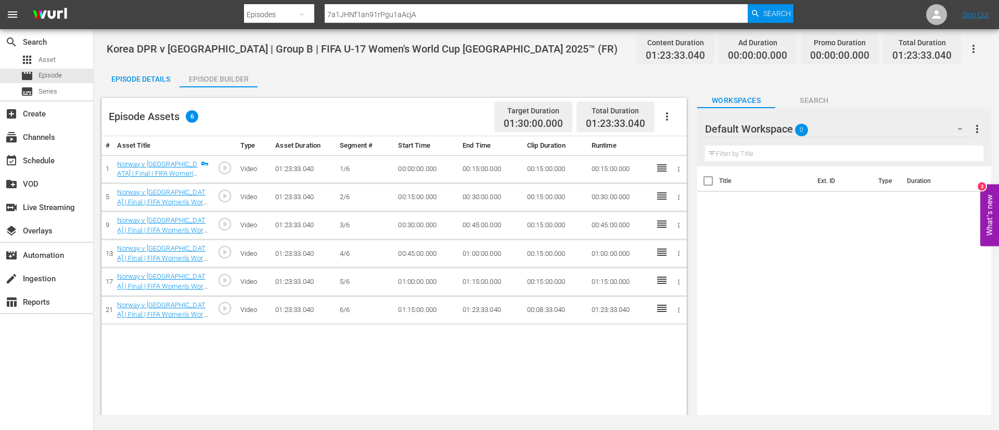
click at [668, 115] on icon "button" at bounding box center [667, 116] width 12 height 12
click at [670, 120] on div "Fill with Ads" at bounding box center [698, 120] width 71 height 25
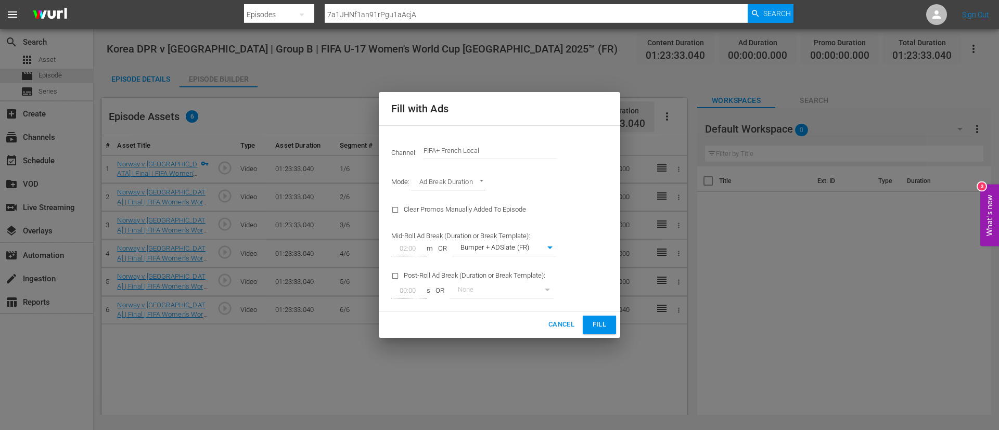
click at [518, 151] on input "FIFA+ French Local" at bounding box center [489, 150] width 133 height 25
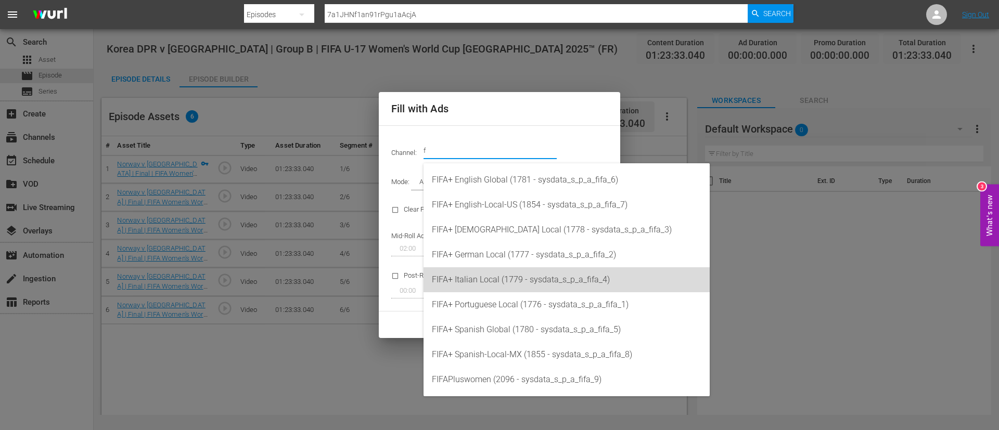
click at [520, 281] on div "FIFA+ Italian Local (1779 - sysdata_s_p_a_fifa_4)" at bounding box center [566, 279] width 269 height 25
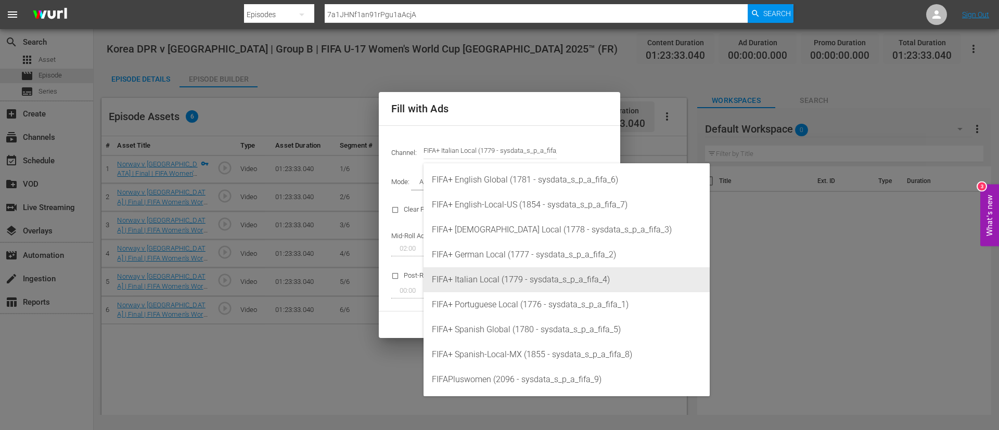
type input "FIFA+ Italian Local (1779)"
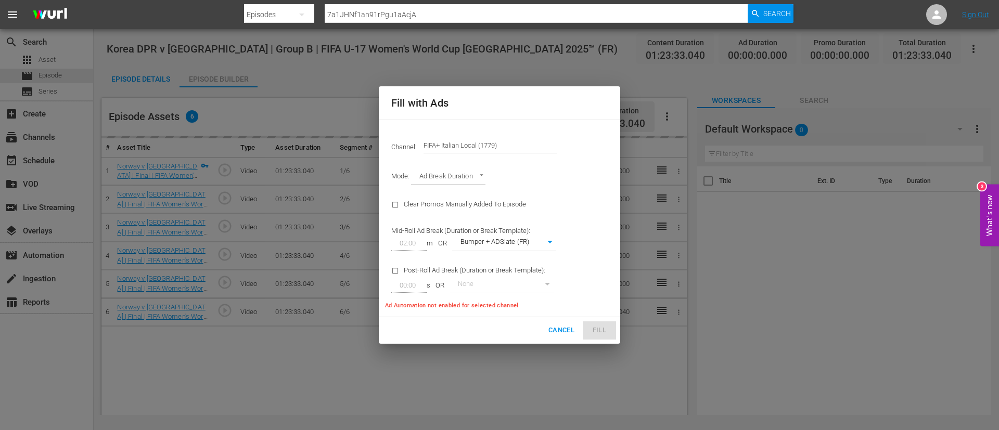
type input "341"
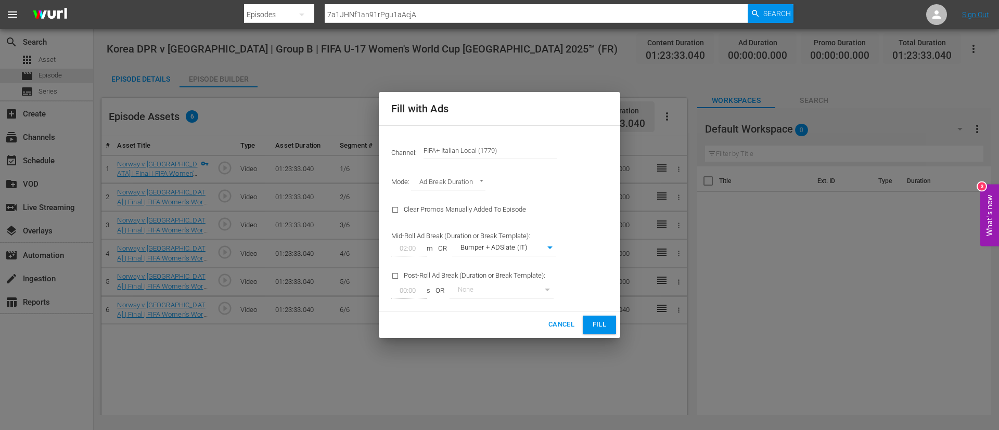
click at [584, 317] on button "Fill" at bounding box center [599, 325] width 33 height 18
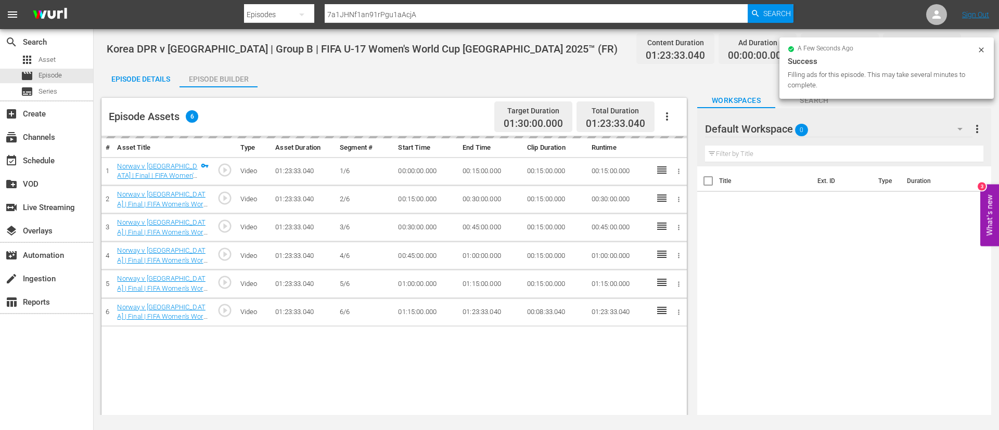
click at [136, 76] on div "Episode Details" at bounding box center [140, 79] width 78 height 25
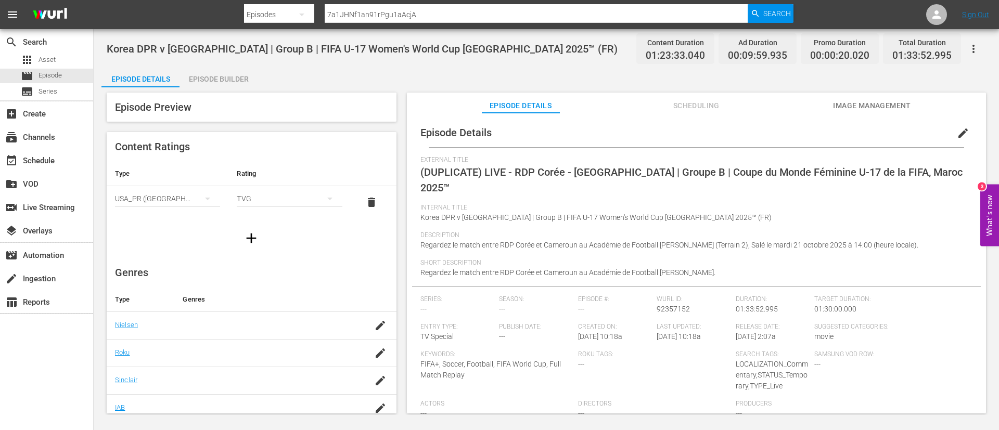
click at [957, 139] on span "edit" at bounding box center [963, 133] width 12 height 12
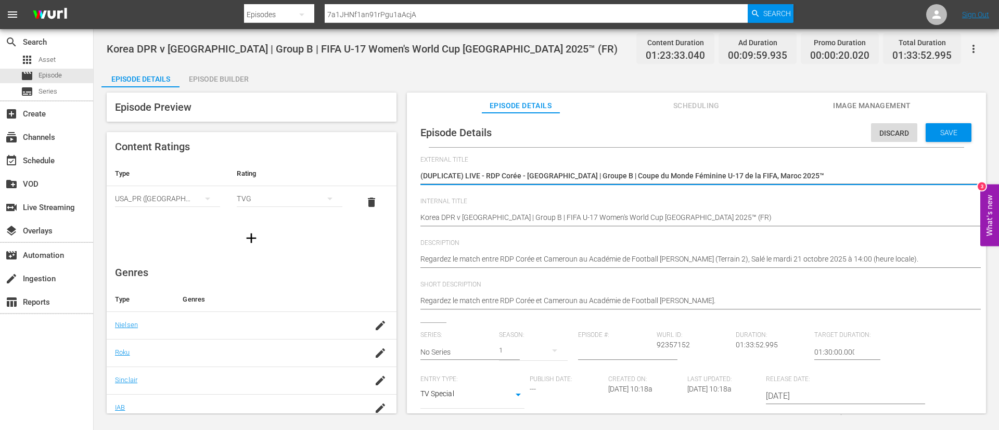
click at [883, 177] on textarea "(DUPLICATE) LIVE - RDP Corée - Cameroun | Groupe B | Coupe du Monde Féminine U-…" at bounding box center [693, 177] width 547 height 12
type textarea "L"
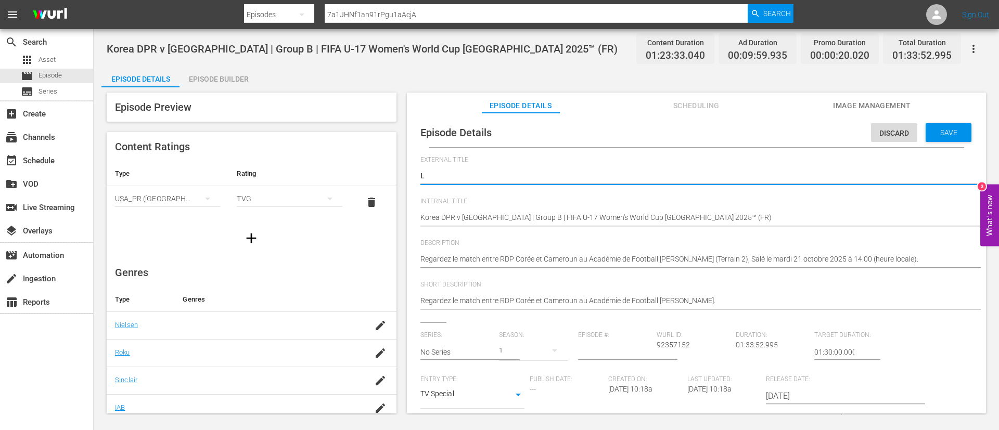
type textarea "LI"
type textarea "LIV"
type textarea "LIVE"
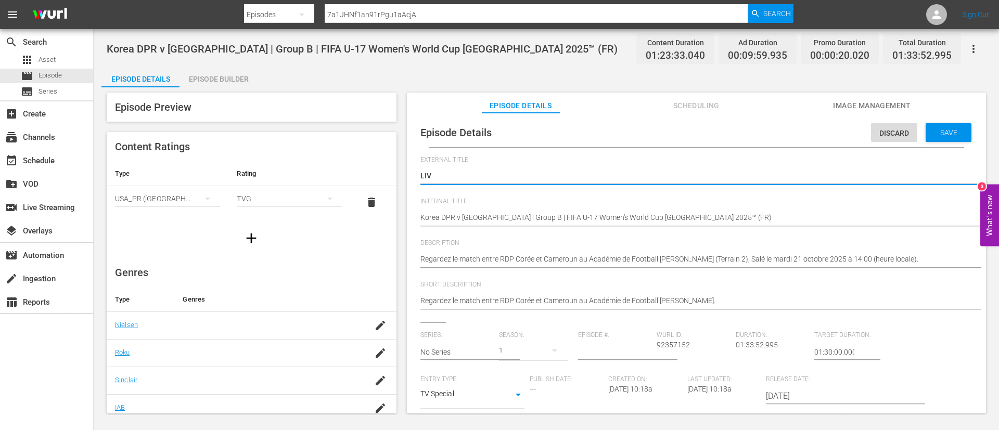
type textarea "LIVE"
type textarea "LIVE -"
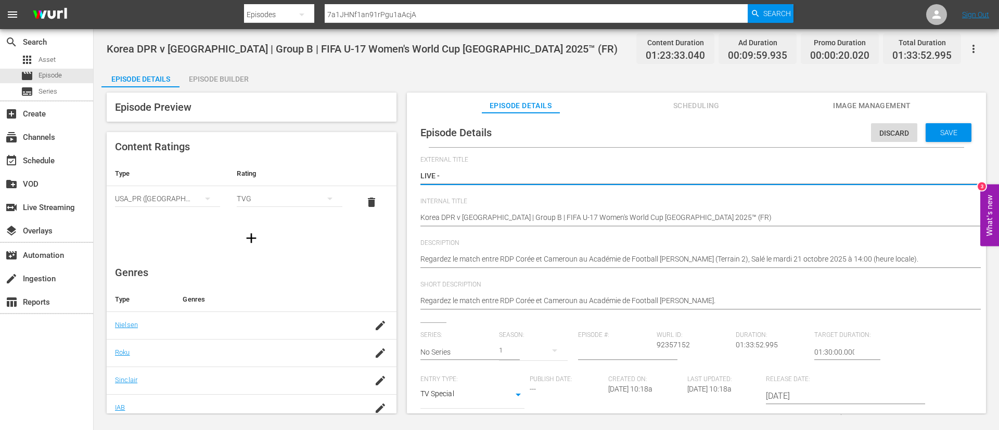
type textarea "LIVE -"
type textarea "LIVE - Corea, RDP - Camerun | Gruppo B | Coppa del Mondo femminile FIFA Under 1…"
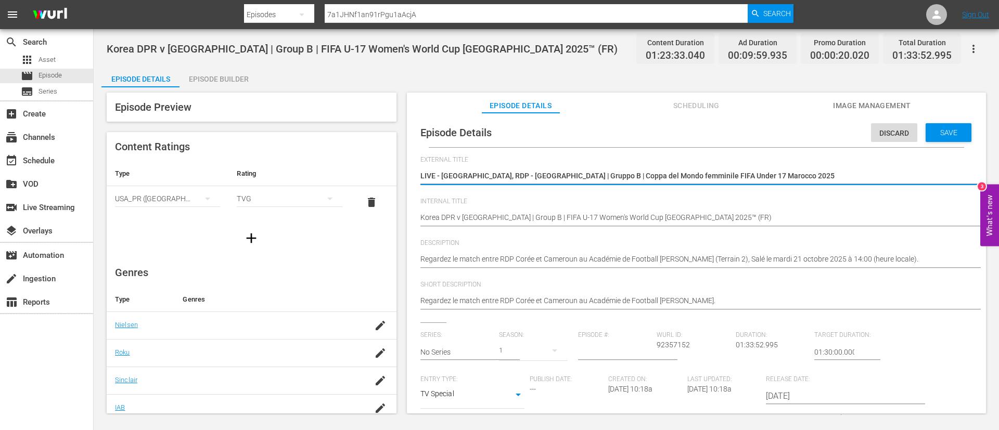
type textarea "LIVE - Corea, RDP - Camerun | Gruppo B | Coppa del Mondo femminile FIFA Under 1…"
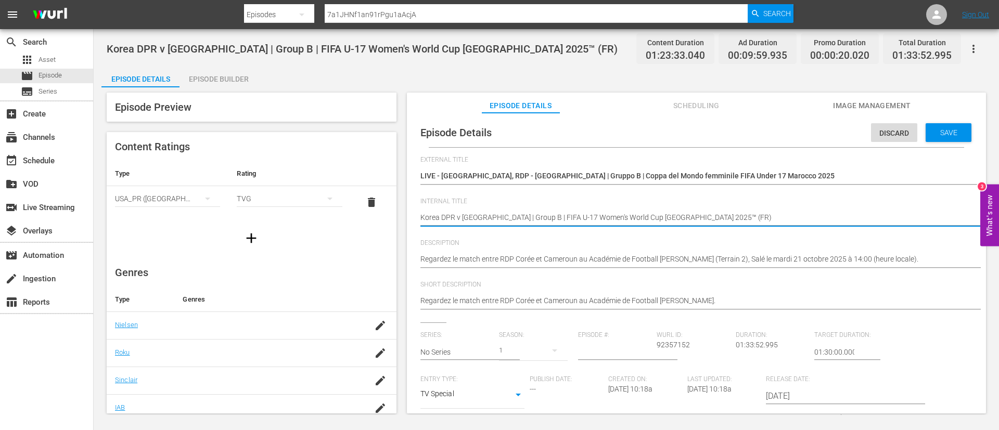
type textarea "Korea DPR v Cameroon | Group B | FIFA U-17 Women's World Cup Morocco 2025™ (I)"
type textarea "Korea DPR v Cameroon | Group B | FIFA U-17 Women's World Cup Morocco 2025™ (IT)"
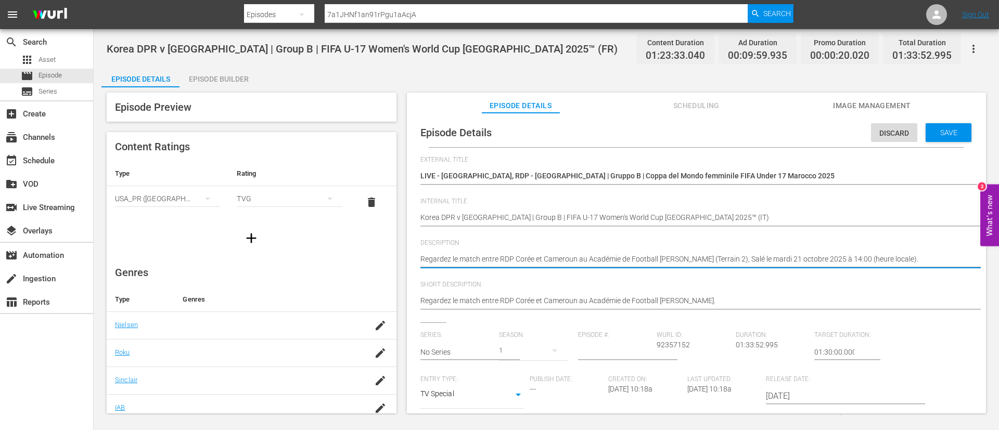
paste textarea "Guarda la partita tra Corea, RDP e Camerun giocato al Accademia di Calcio Moham…"
type textarea "Guarda la partita tra Corea, RDP e Camerun giocato al Accademia di Calcio Moham…"
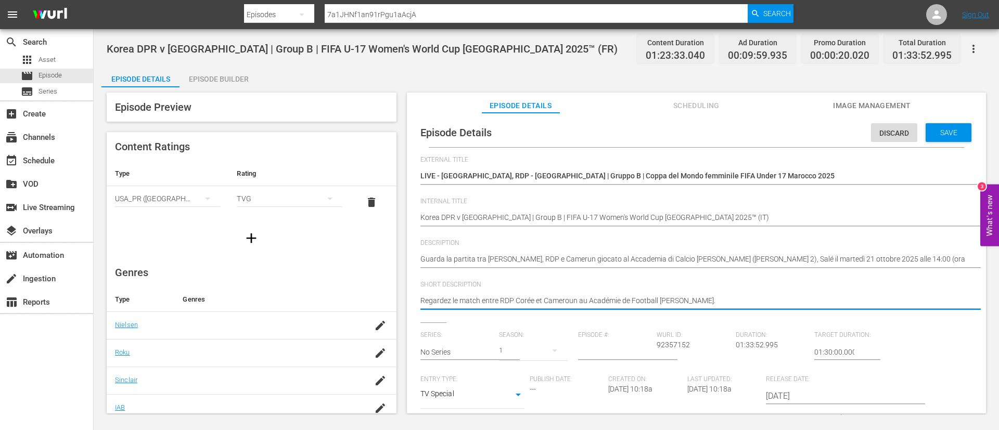
paste textarea "Guarda la partita tra Corea, RDP e Camerun giocato al Accademia di Calcio Moham…"
type textarea "Guarda la partita tra Corea, RDP e Camerun giocato al Accademia di Calcio Moham…"
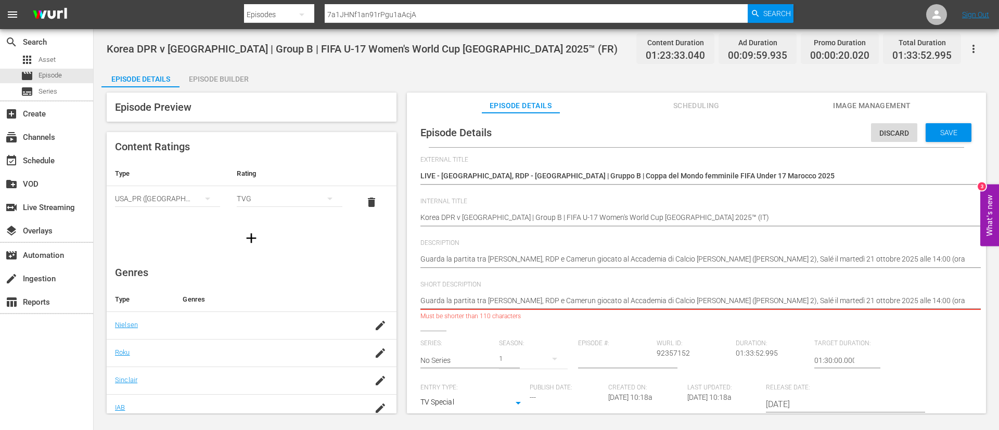
type textarea "Guarda la partita tra Corea, RDP e Camerun giocato al Accademia di Calcio Moham…"
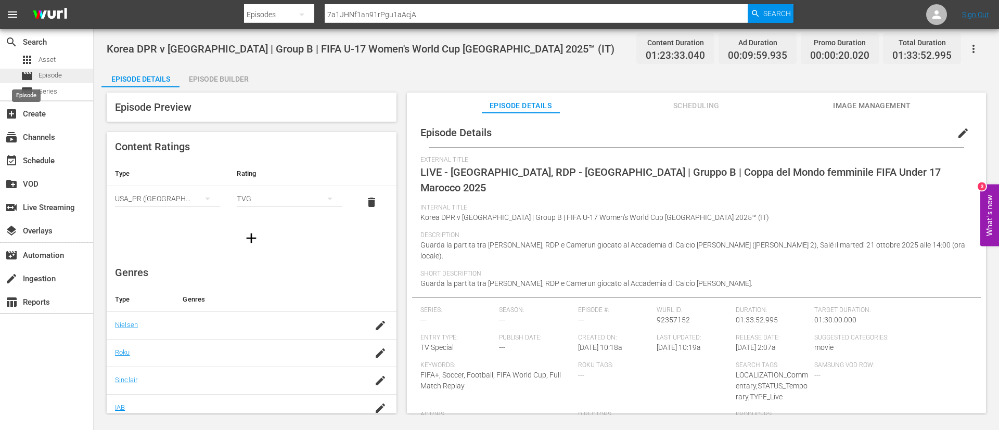
click at [33, 78] on span "movie" at bounding box center [27, 76] width 12 height 12
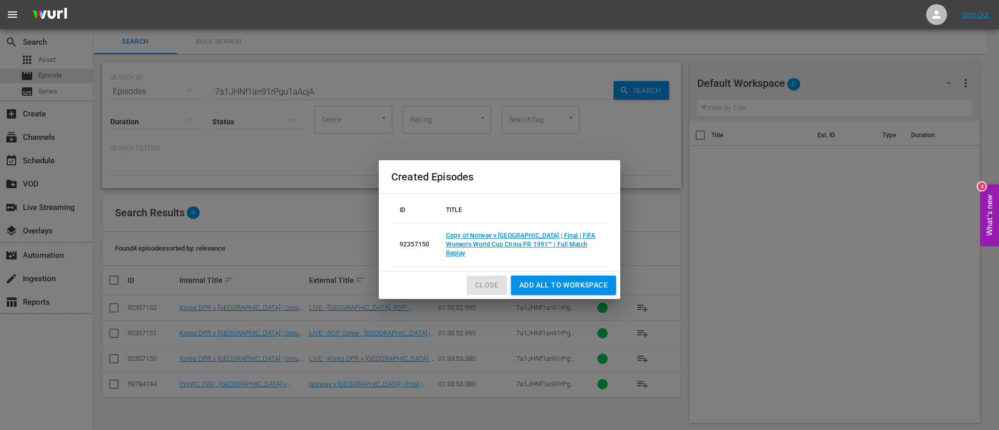
click at [481, 279] on span "Close" at bounding box center [486, 285] width 23 height 13
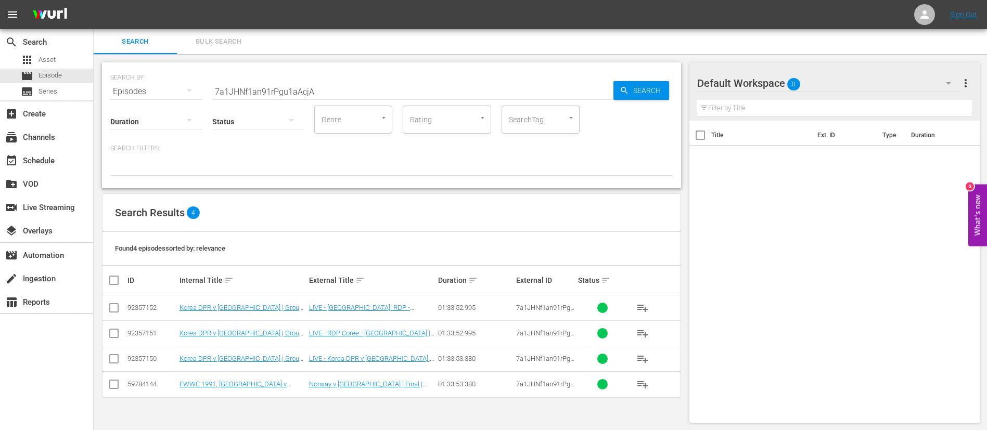
click at [300, 81] on input "7a1JHNf1an91rPgu1aAcjA" at bounding box center [412, 91] width 401 height 25
click at [339, 92] on input "7a1JHNf1an91rPgu1aAcjA" at bounding box center [412, 91] width 401 height 25
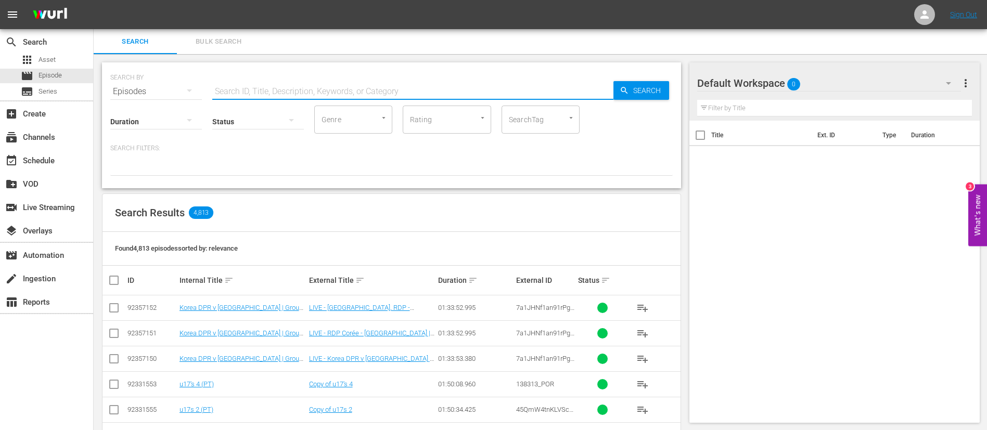
paste input "129856"
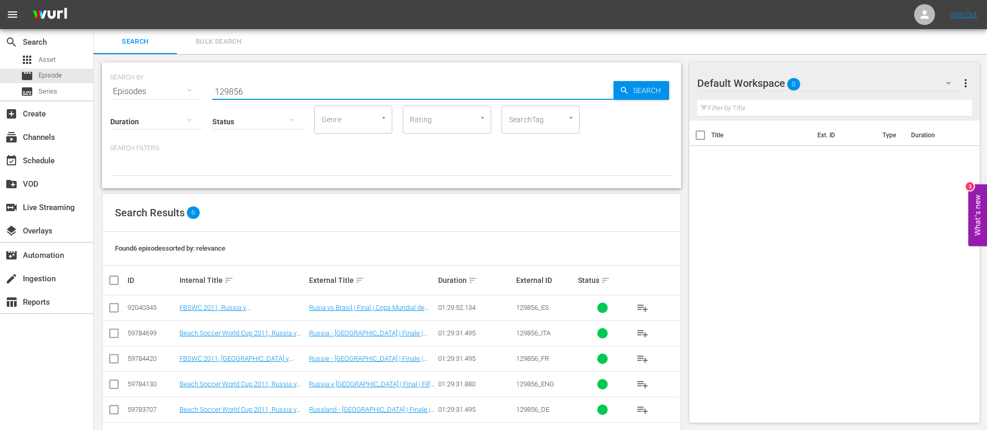
type input "129856"
click at [110, 383] on input "checkbox" at bounding box center [114, 386] width 12 height 12
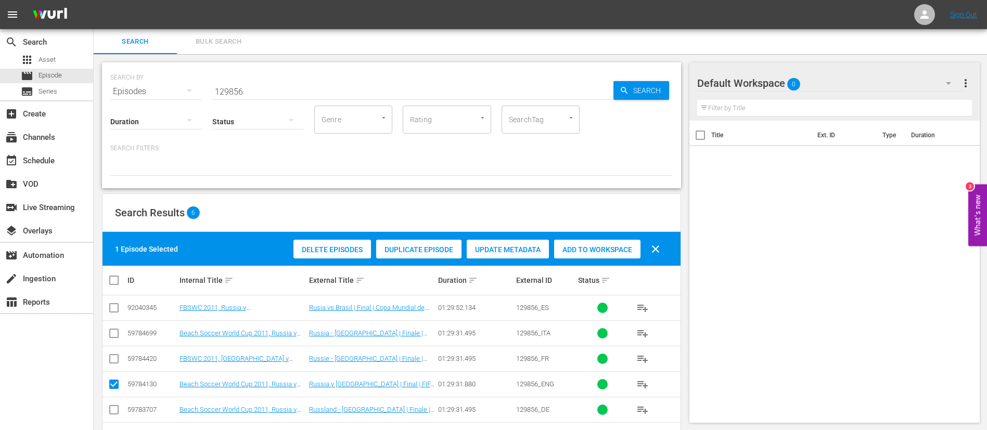
click at [399, 248] on span "Duplicate Episode" at bounding box center [418, 250] width 85 height 8
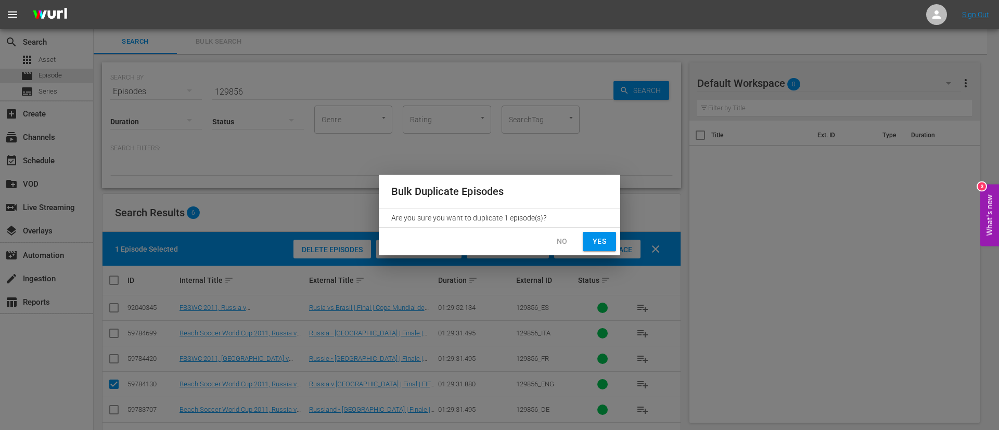
click at [605, 237] on span "Yes" at bounding box center [599, 241] width 17 height 13
checkbox input "false"
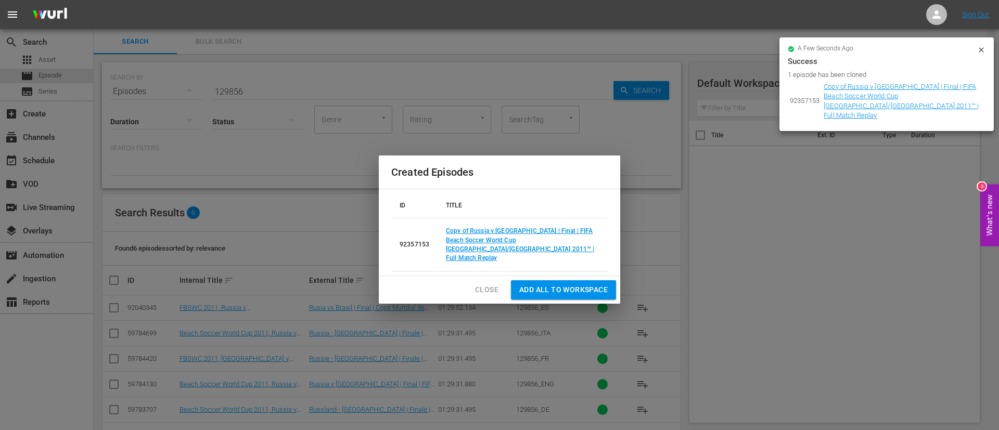
click at [482, 254] on td "Copy of Russia v Brazil | Final | FIFA Beach Soccer World Cup Ravenna/Italy 201…" at bounding box center [523, 245] width 170 height 53
click at [484, 254] on td "Copy of Russia v Brazil | Final | FIFA Beach Soccer World Cup Ravenna/Italy 201…" at bounding box center [523, 245] width 170 height 53
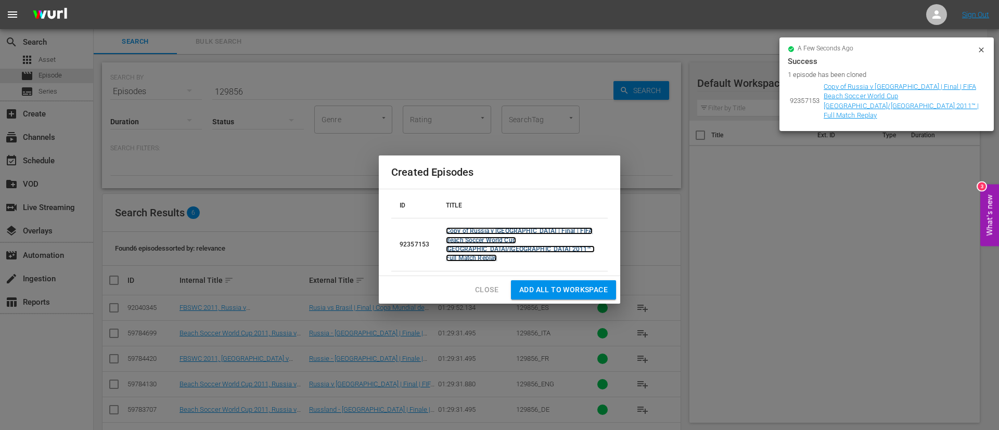
click at [486, 252] on link "Copy of Russia v Brazil | Final | FIFA Beach Soccer World Cup Ravenna/Italy 201…" at bounding box center [520, 244] width 149 height 34
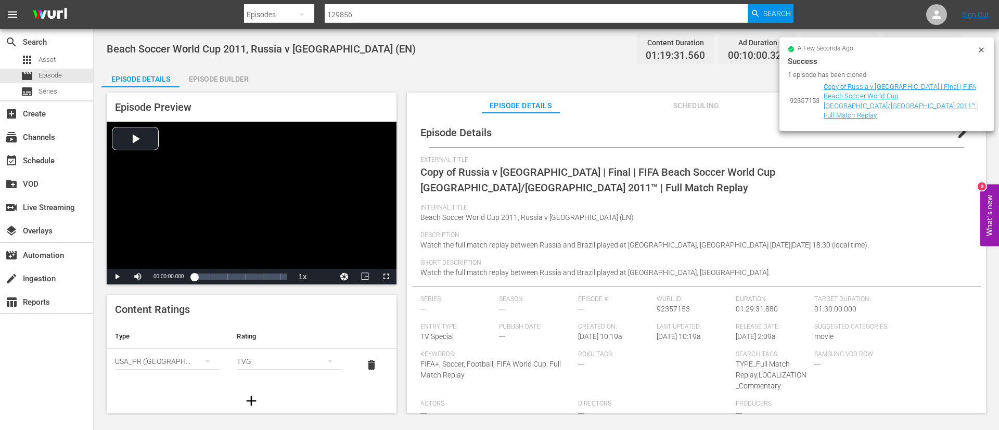
click at [957, 140] on button "edit" at bounding box center [962, 133] width 25 height 25
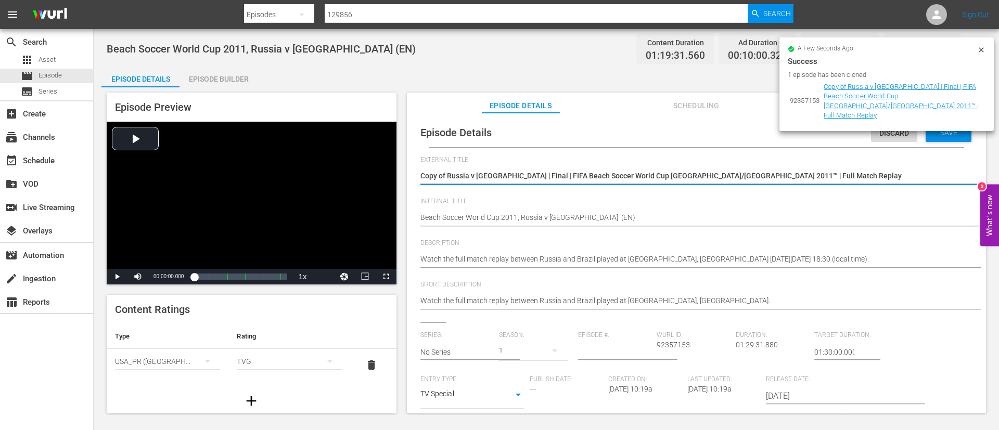
click at [850, 182] on textarea "Copy of Russia v Brazil | Final | FIFA Beach Soccer World Cup Ravenna/Italy 201…" at bounding box center [693, 177] width 547 height 12
type textarea "L"
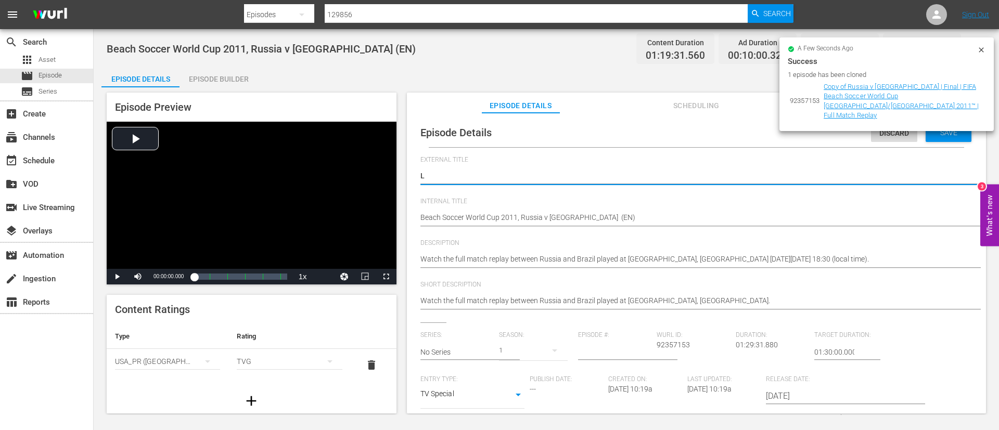
type textarea "LI"
type textarea "LIV"
type textarea "LIVE"
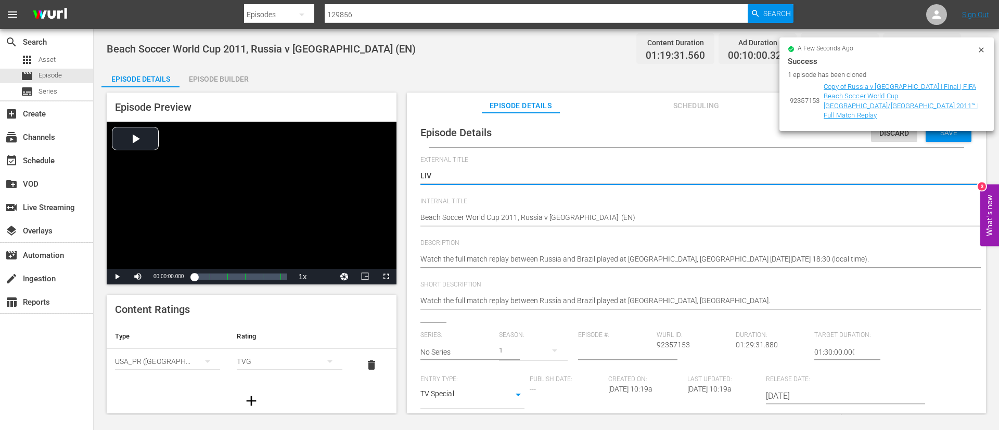
type textarea "LIVE"
type textarea "LIVE -"
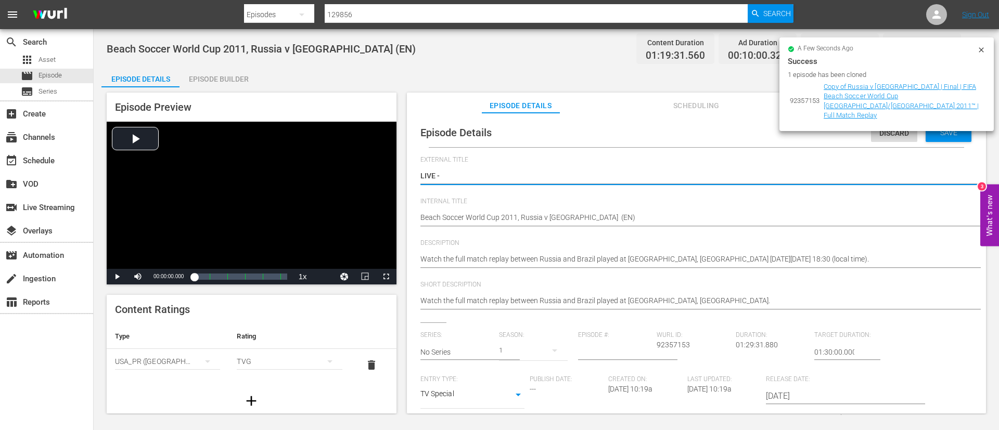
type textarea "LIVE -"
type textarea "LIVE - Costa Rica v Brazil | Group A | FIFA U-17 Women's World Cup Morocco 2025™"
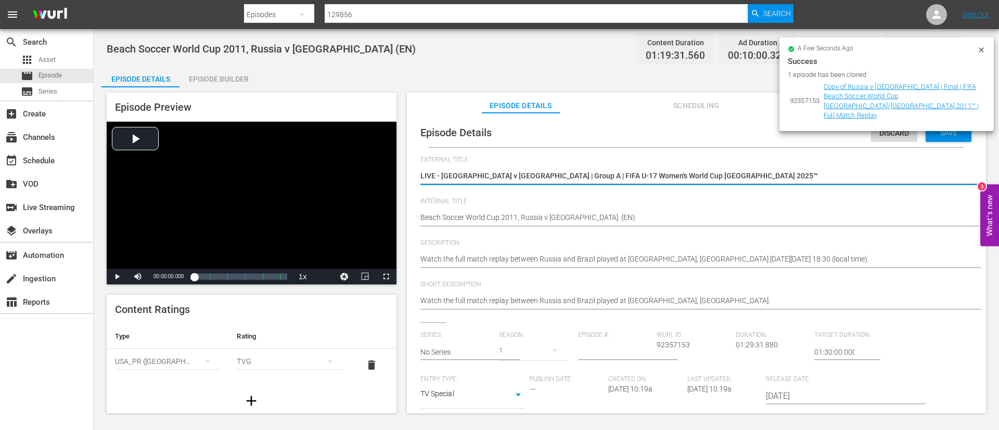
type textarea "LIVE - Costa Rica v Brazil | Group A | FIFA U-17 Women's World Cup Morocco 2025™"
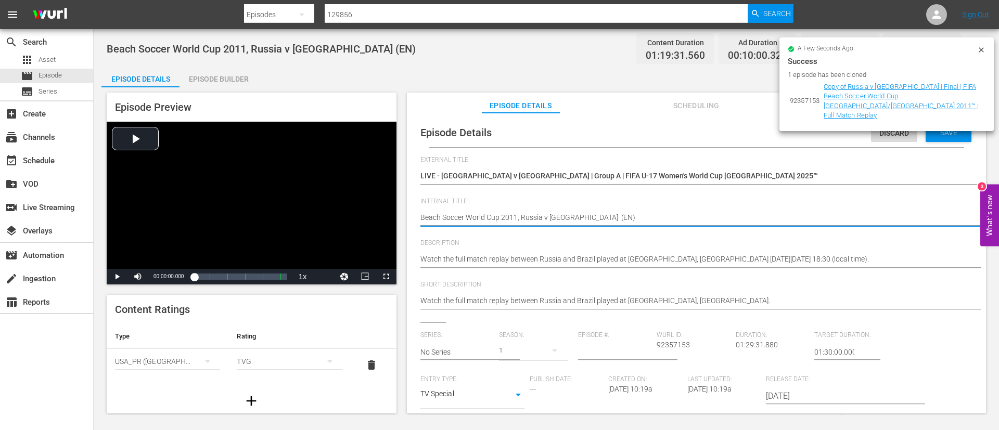
paste textarea "Costa Rica v Brazil | Group A | FIFA U-17 Women's World Cup Morocco 2025™"
type textarea "Costa Rica v Brazil | Group A | FIFA U-17 Women's World Cup Morocco 2025™"
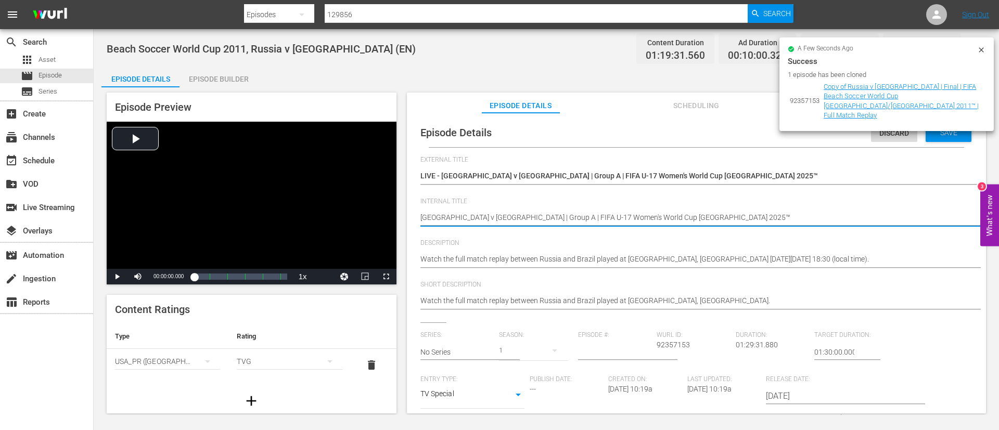
type textarea "Costa Rica v Brazil | Group A | FIFA U-17 Women's World Cup Morocco 2025™ ("
type textarea "Costa Rica v Brazil | Group A | FIFA U-17 Women's World Cup Morocco 2025™ (E"
type textarea "Costa Rica v Brazil | Group A | FIFA U-17 Women's World Cup Morocco 2025™ (EN"
type textarea "Costa Rica v Brazil | Group A | FIFA U-17 Women's World Cup Morocco 2025™ (EN)"
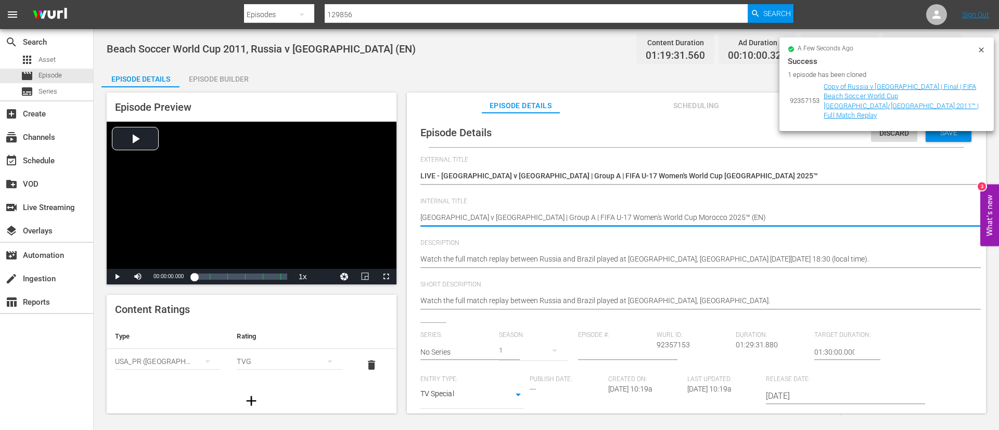
type textarea "Costa Rica v Brazil | Group A | FIFA U-17 Women's World Cup Morocco 2025™ (EN)"
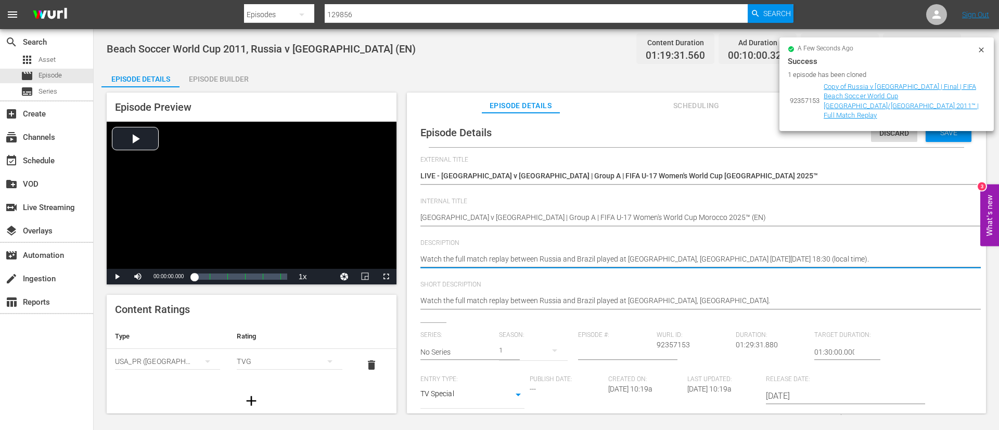
paste textarea "match between Costa Rica and Brazil played at Football Academy Mohammed VI (Pit…"
type textarea "Watch the match between Costa Rica and Brazil played at Football Academy Mohamm…"
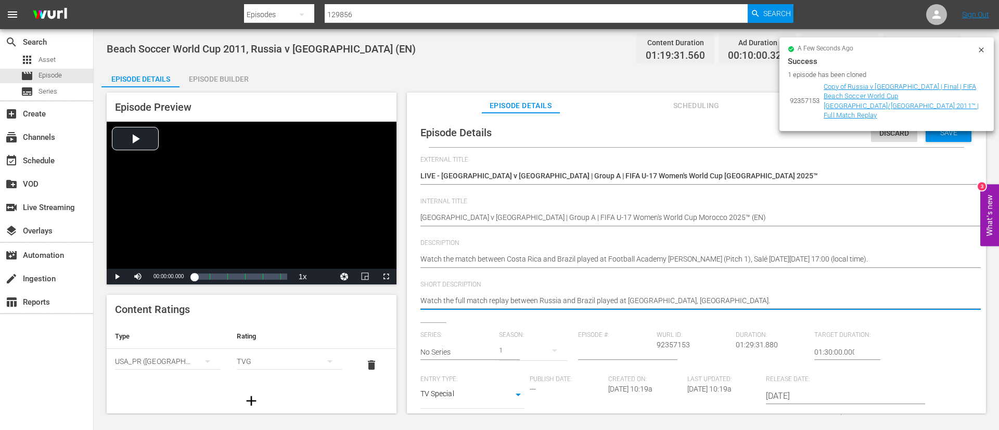
paste textarea "match between Costa Rica and Brazil played at Football Academy Mohammed VI (Pit…"
type textarea "Watch the match between Costa Rica and Brazil played at Football Academy Mohamm…"
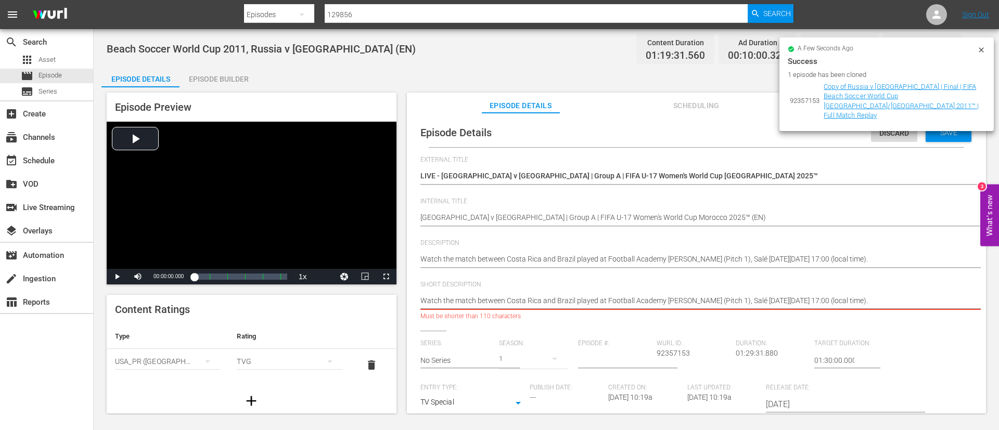
type textarea "Watch the match between Costa Rica and Brazil played at Football Academy Mohamm…"
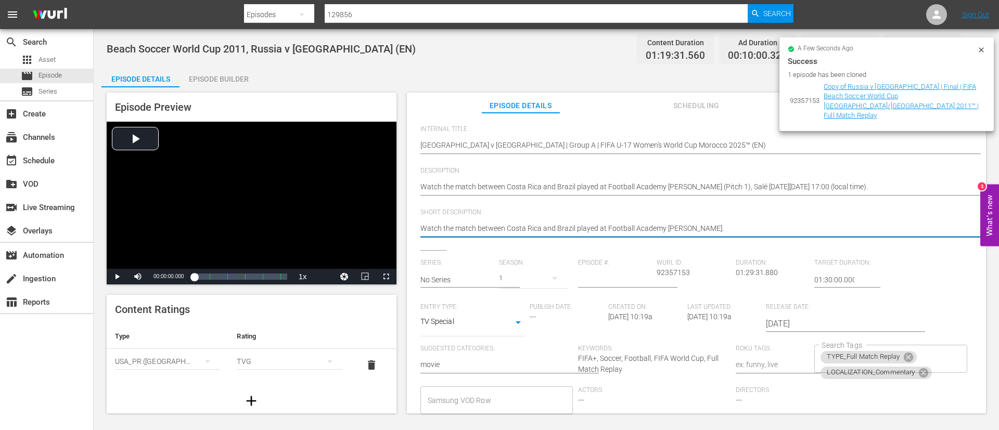
scroll to position [204, 0]
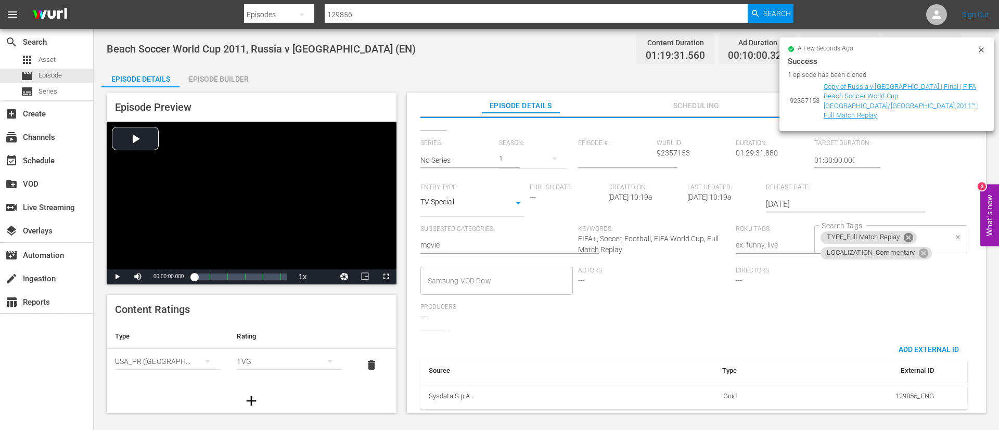
click at [907, 233] on icon at bounding box center [908, 237] width 9 height 9
type textarea "Watch the match between Costa Rica and Brazil played at Football Academy Mohamm…"
click at [935, 246] on input "Search Tags" at bounding box center [882, 255] width 127 height 19
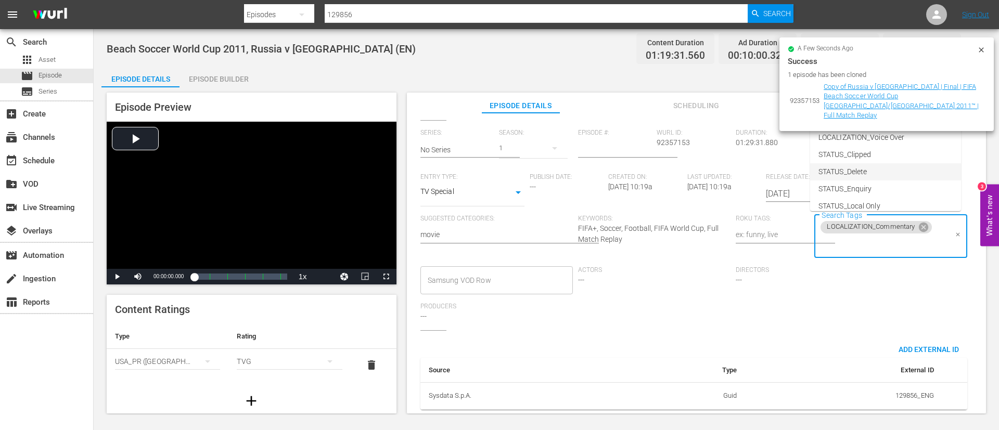
scroll to position [78, 0]
click at [885, 150] on li "STATUS_Temporary" at bounding box center [885, 145] width 151 height 17
click at [924, 242] on input "Search Tags" at bounding box center [926, 244] width 41 height 19
click at [873, 161] on li "TYPE_Live" at bounding box center [885, 164] width 151 height 17
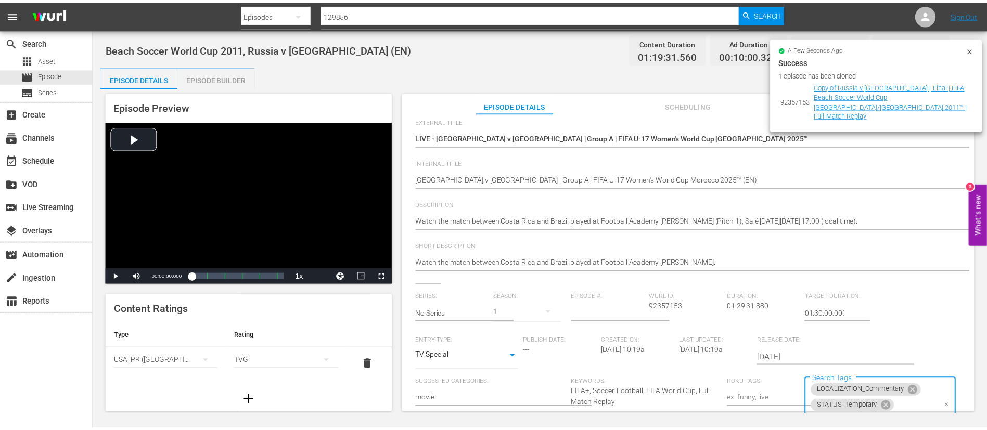
scroll to position [0, 0]
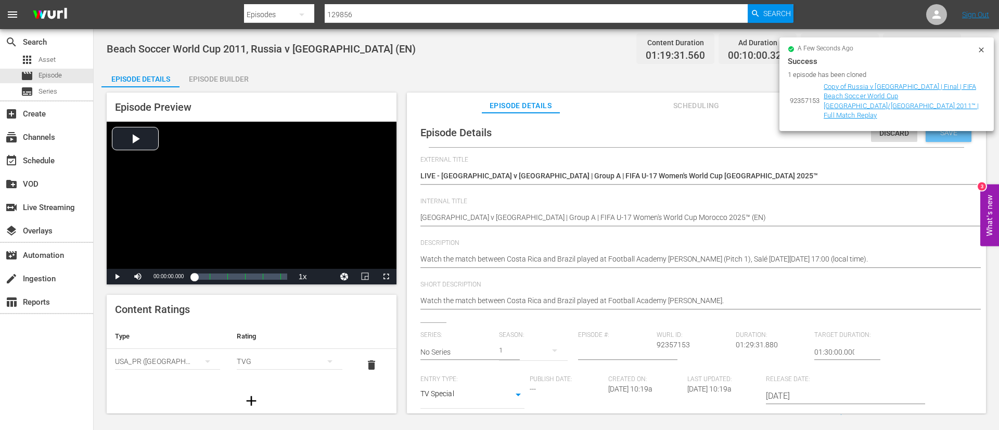
click at [947, 135] on span "Save" at bounding box center [949, 133] width 34 height 8
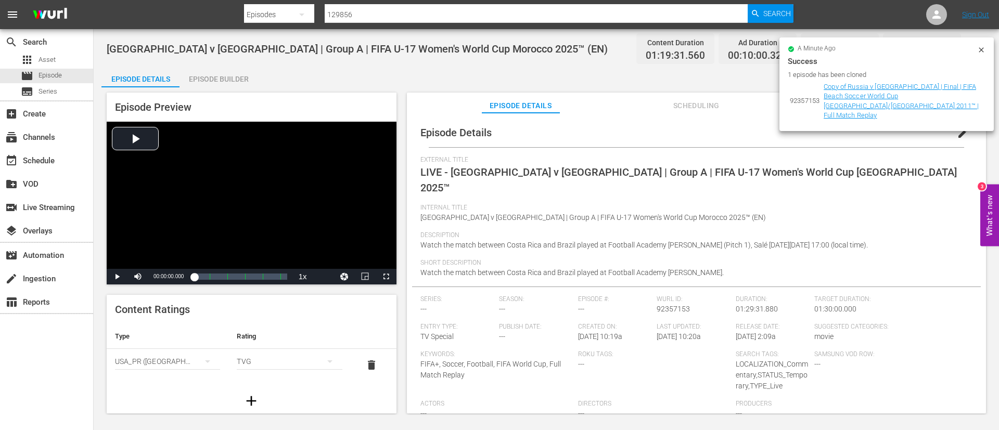
click at [978, 49] on icon at bounding box center [981, 50] width 8 height 8
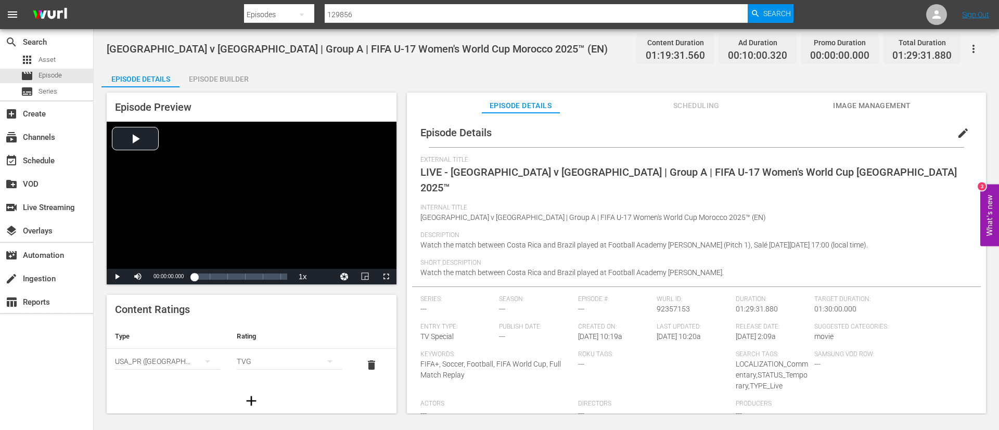
click at [859, 99] on span "Image Management" at bounding box center [872, 105] width 78 height 13
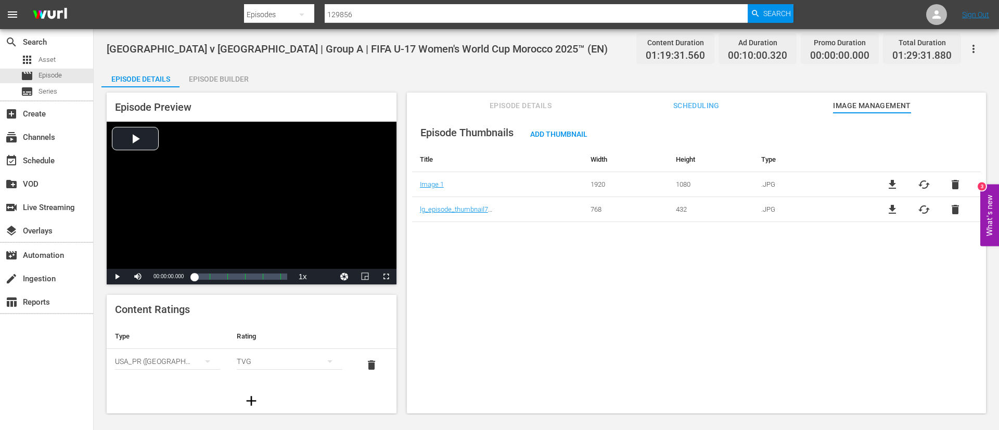
click at [953, 210] on span "delete" at bounding box center [955, 209] width 12 height 12
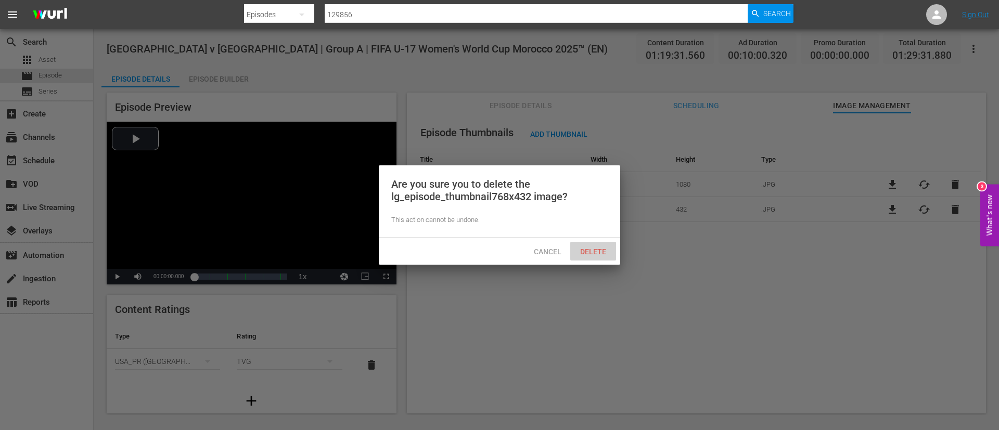
click at [599, 248] on span "Delete" at bounding box center [593, 252] width 43 height 8
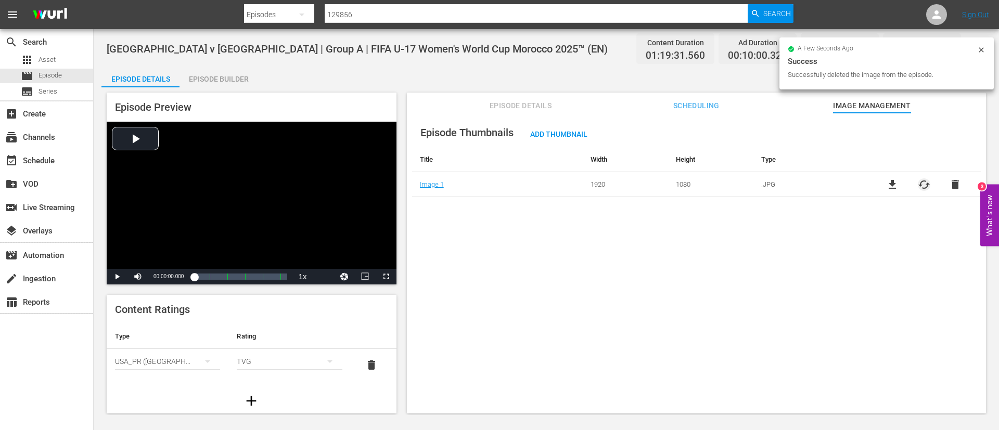
click at [925, 186] on span "cached" at bounding box center [924, 184] width 12 height 12
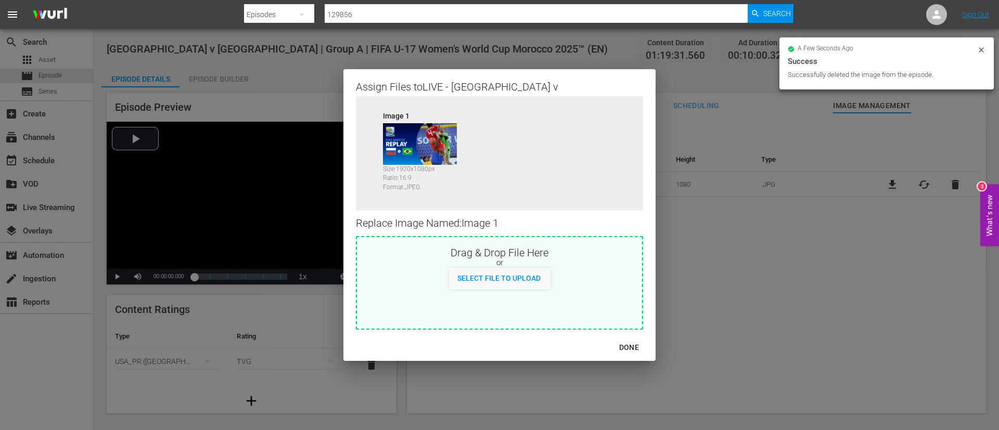
click at [591, 290] on div "Drag & Drop File Here or Select File to Upload" at bounding box center [499, 283] width 287 height 94
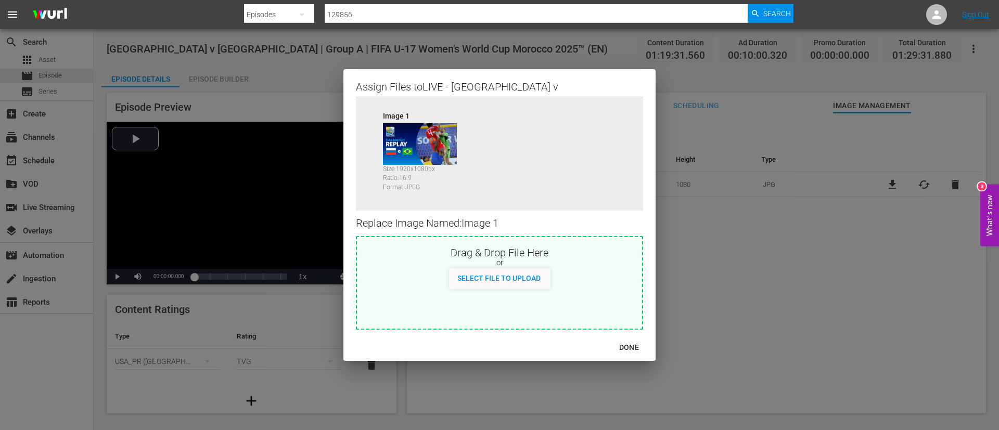
type input "C:\fakepath\042bbd8f-861d-46b6-9967-11f385bd4f09.jpg"
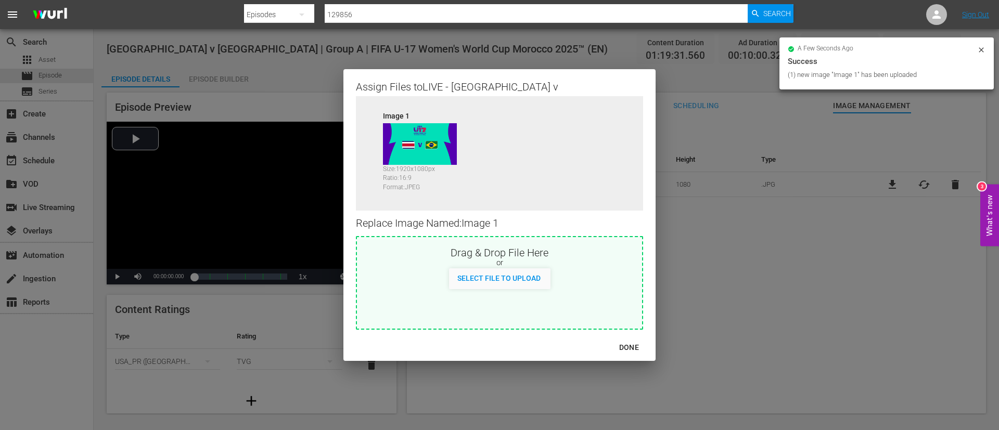
click at [637, 354] on button "DONE" at bounding box center [629, 347] width 45 height 19
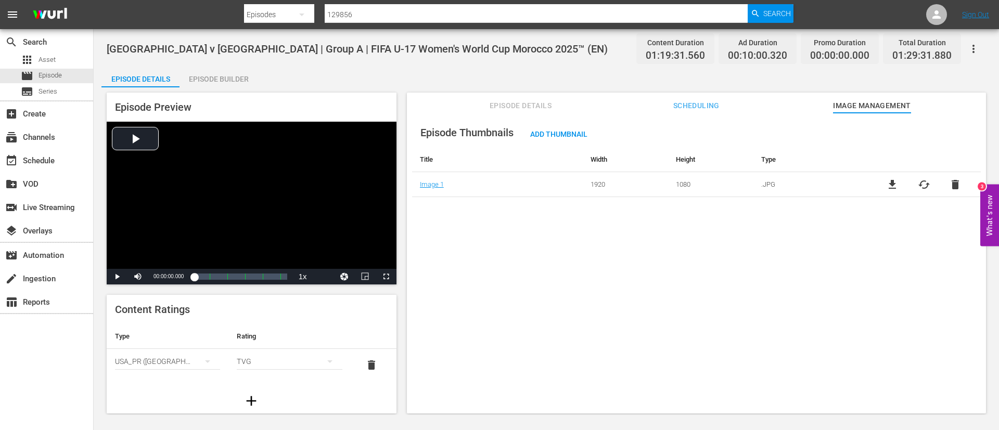
click at [495, 110] on span "Episode Details" at bounding box center [521, 105] width 78 height 13
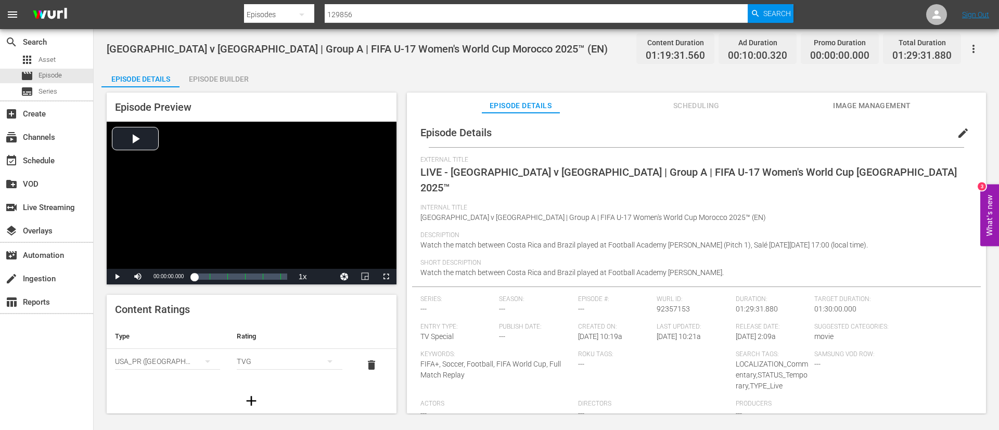
click at [969, 50] on icon "button" at bounding box center [973, 49] width 12 height 12
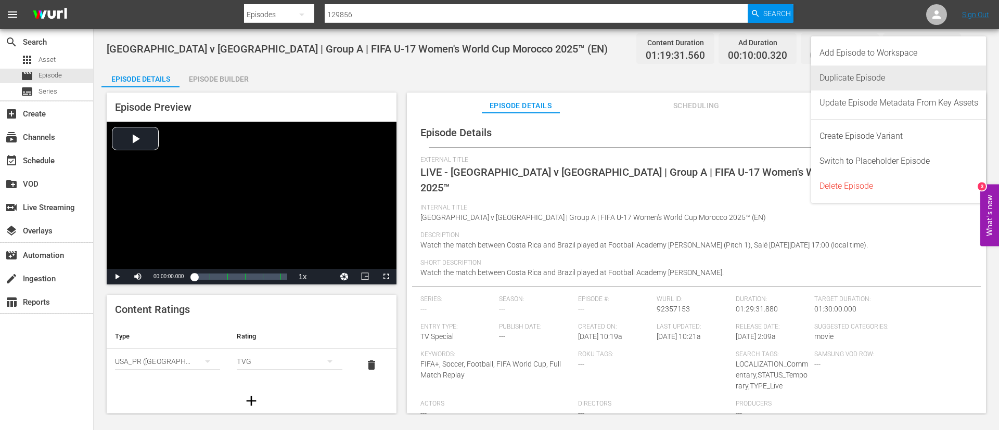
click at [906, 77] on div "Duplicate Episode" at bounding box center [898, 78] width 159 height 25
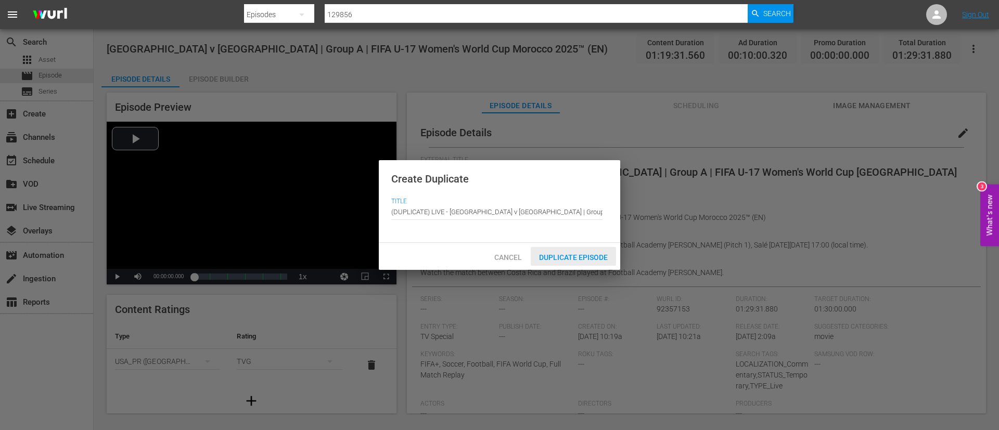
click at [556, 260] on span "Duplicate Episode" at bounding box center [573, 257] width 85 height 8
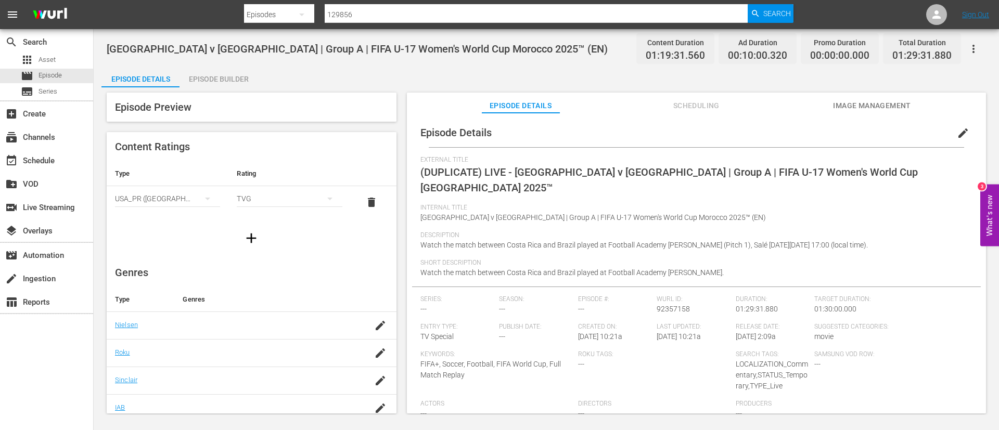
click at [963, 135] on button "edit" at bounding box center [962, 133] width 25 height 25
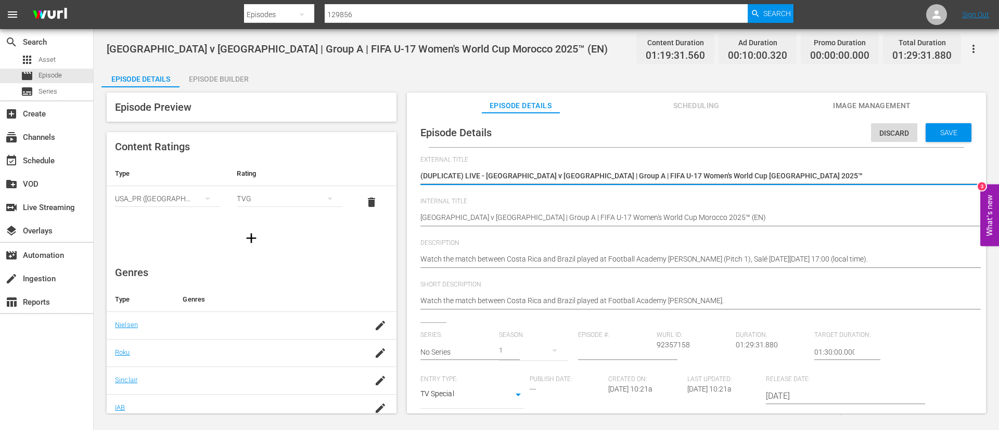
click at [823, 178] on textarea "(DUPLICATE) LIVE - Costa Rica v Brazil | Group A | FIFA U-17 Women's World Cup …" at bounding box center [693, 177] width 547 height 12
type textarea "L"
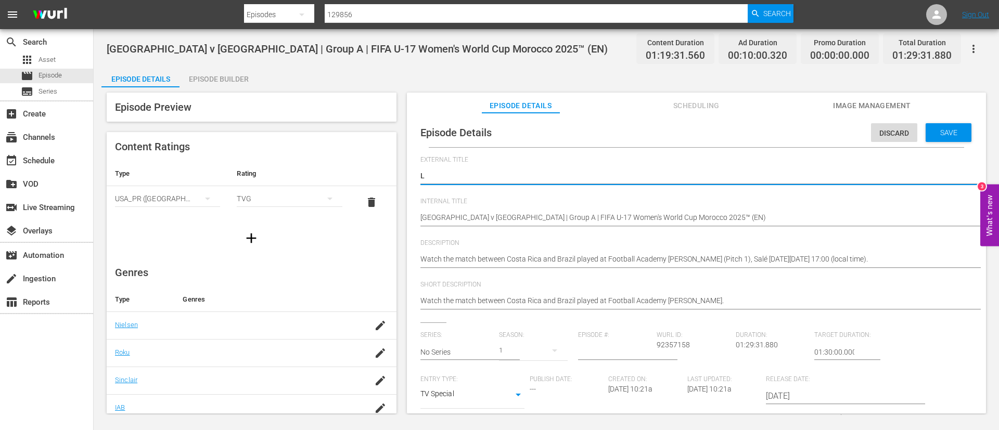
type textarea "LI"
type textarea "LIV"
type textarea "LIVE"
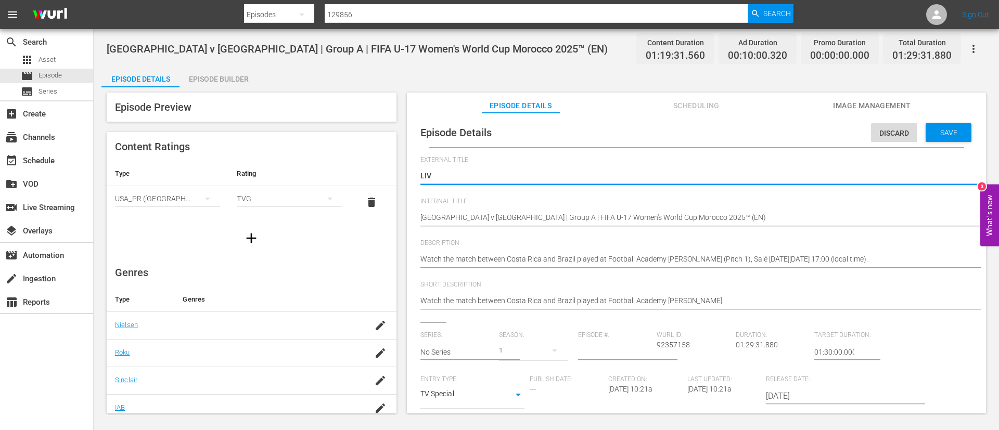
type textarea "LIVE"
type textarea "LIVE -"
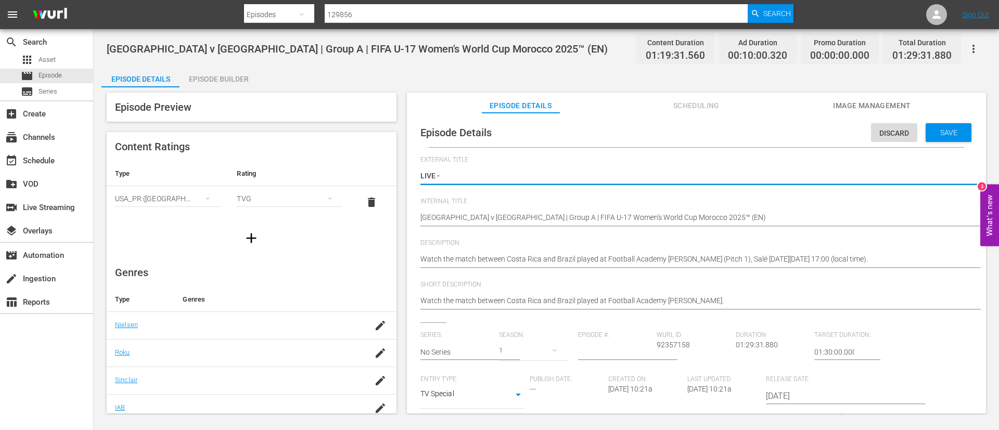
type textarea "LIVE -"
type textarea "LIVE - Costa Rica - Brésil | Groupe A | Coupe du Monde Féminine U-17 de la FIFA…"
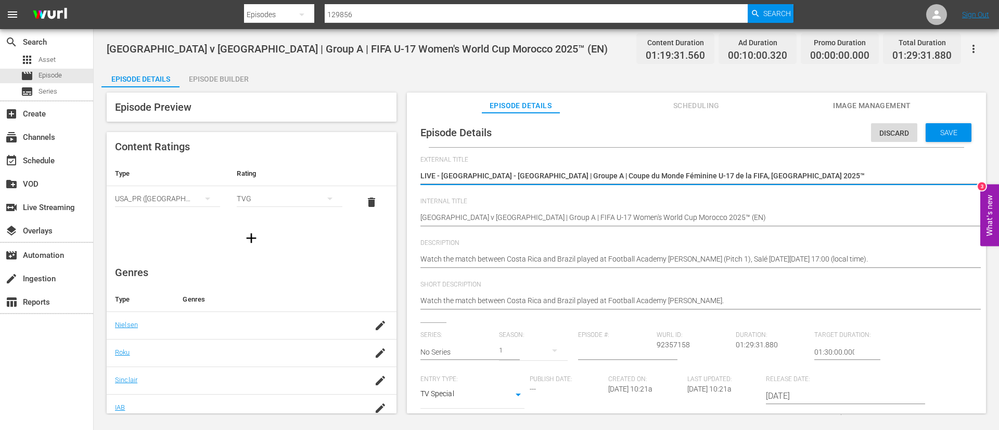
type textarea "LIVE - Costa Rica - Brésil | Groupe A | Coupe du Monde Féminine U-17 de la FIFA…"
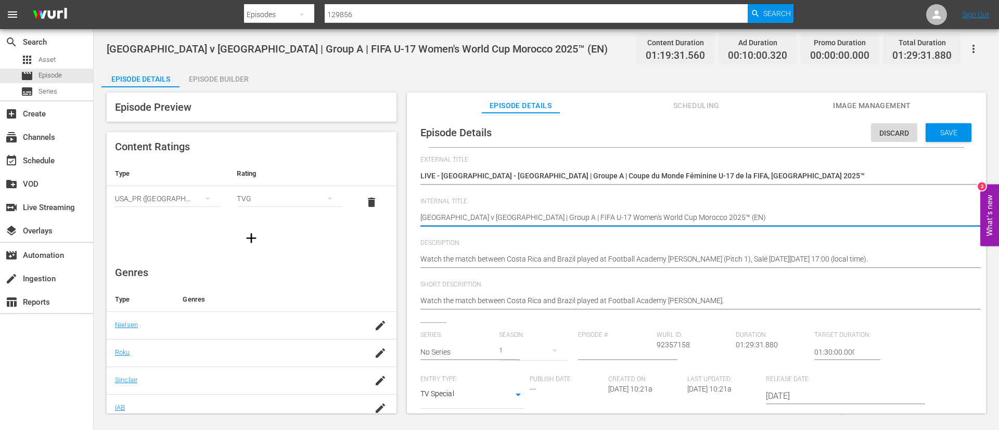
type textarea "Costa Rica v Brazil | Group A | FIFA U-17 Women's World Cup Morocco 2025™ (F)"
type textarea "Costa Rica v Brazil | Group A | FIFA U-17 Women's World Cup Morocco 2025™ (FR)"
click at [706, 267] on hr at bounding box center [706, 268] width 0 height 2
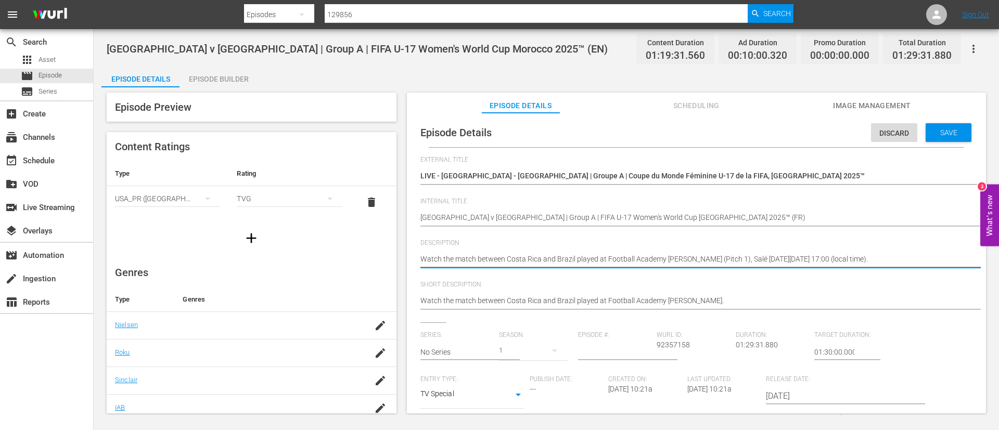
paste textarea "Regardez le match entre Costa Rica et Brésil au Académie de Football Mohammed V…"
type textarea "Regardez le match entre Costa Rica et Brésil au Académie de Football Mohammed V…"
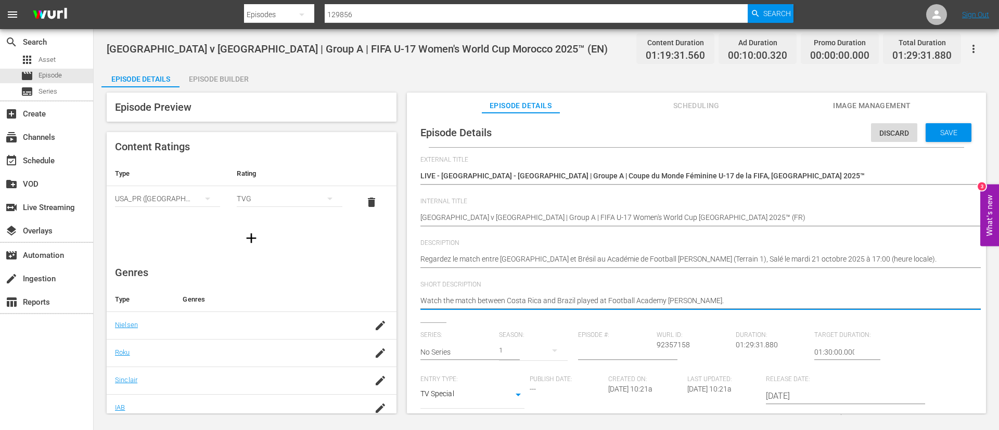
paste textarea "Regardez le match entre Costa Rica et Brésil au Académie de Football Mohammed V…"
type textarea "Regardez le match entre Costa Rica et Brésil au Académie de Football Mohammed V…"
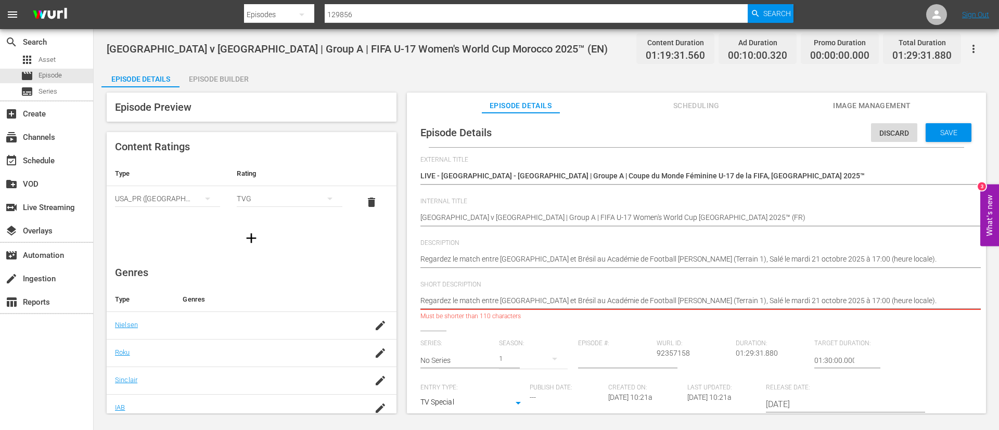
type textarea "Regardez le match entre Costa Rica et Brésil au Académie de Football Mohammed V…"
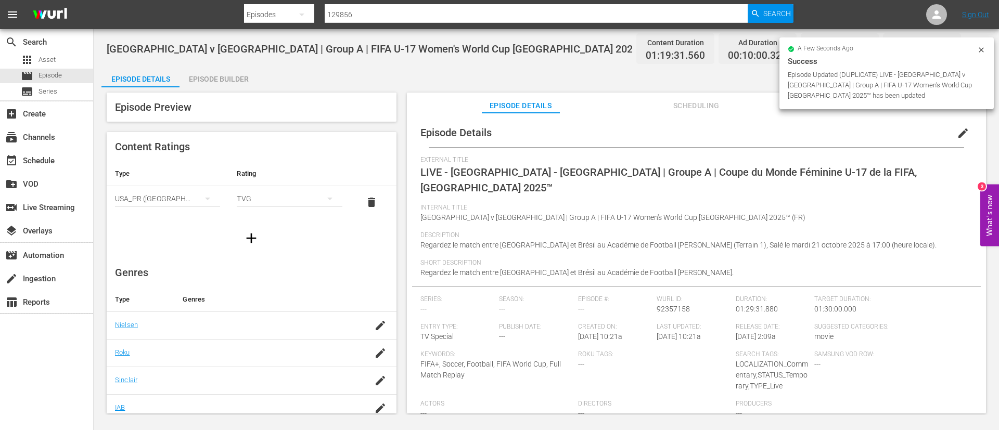
click at [195, 75] on div "Episode Builder" at bounding box center [218, 79] width 78 height 25
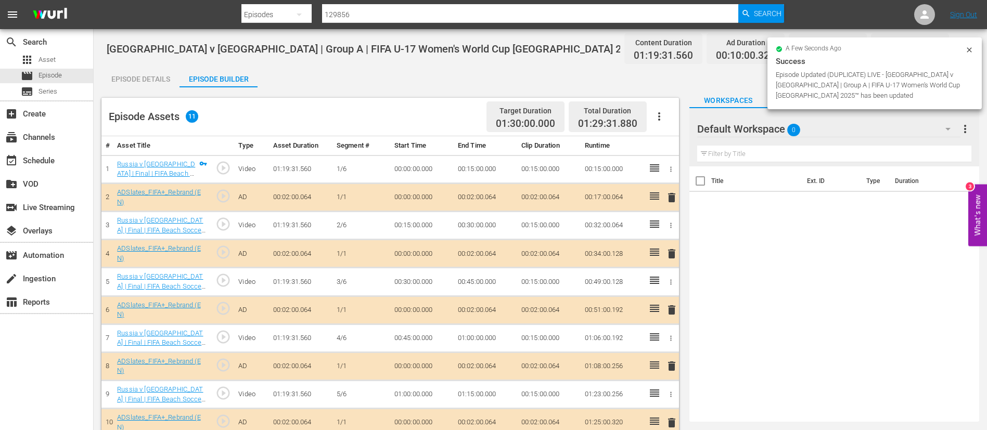
click at [664, 110] on icon "button" at bounding box center [659, 116] width 12 height 12
click at [675, 151] on div "Clear Ads" at bounding box center [690, 145] width 71 height 25
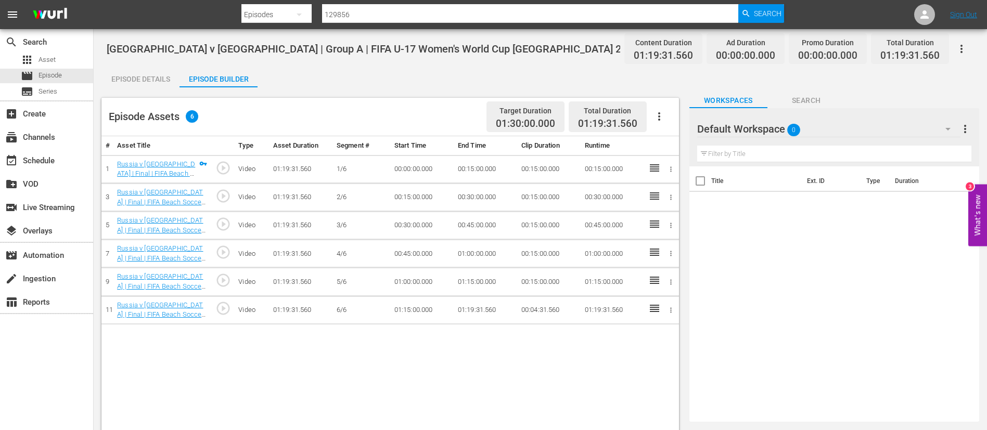
click at [665, 121] on icon "button" at bounding box center [659, 116] width 12 height 12
click at [671, 120] on div "Fill with Ads" at bounding box center [690, 120] width 71 height 25
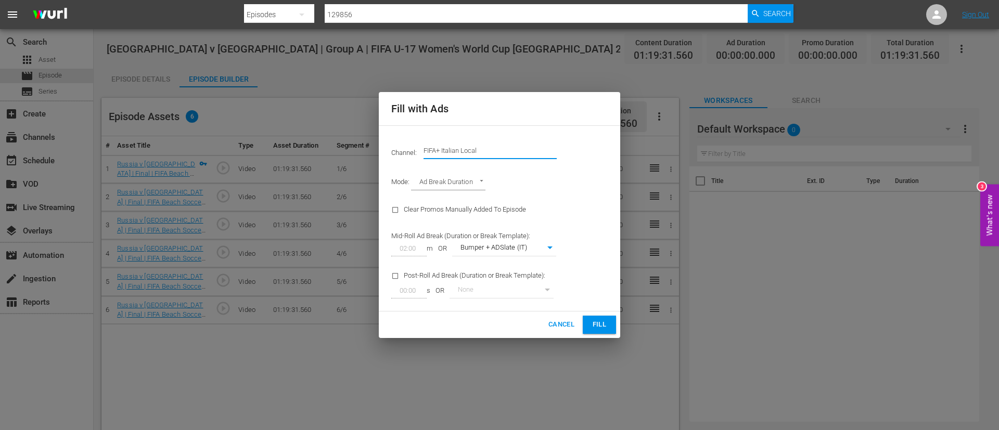
click at [478, 156] on input "FIFA+ Italian Local" at bounding box center [489, 150] width 133 height 25
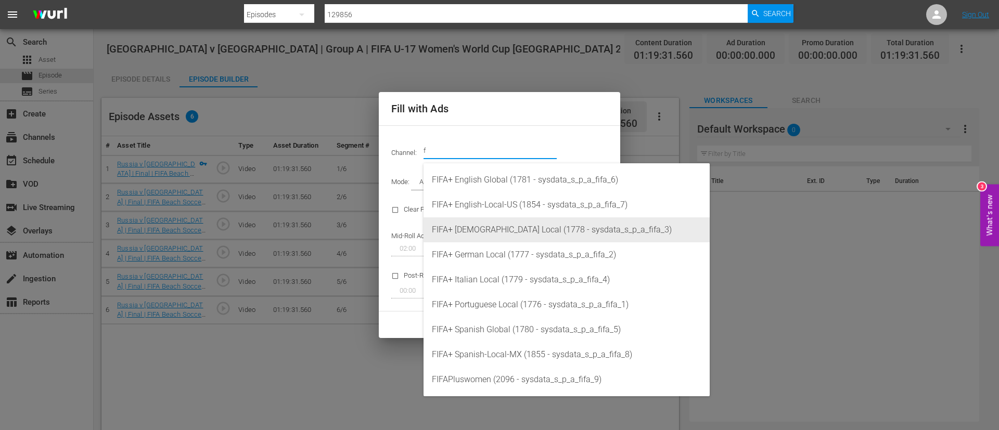
click at [514, 239] on div "FIFA+ French Local (1778 - sysdata_s_p_a_fifa_3)" at bounding box center [566, 229] width 269 height 25
type input "FIFA+ French Local (1778)"
type input "342"
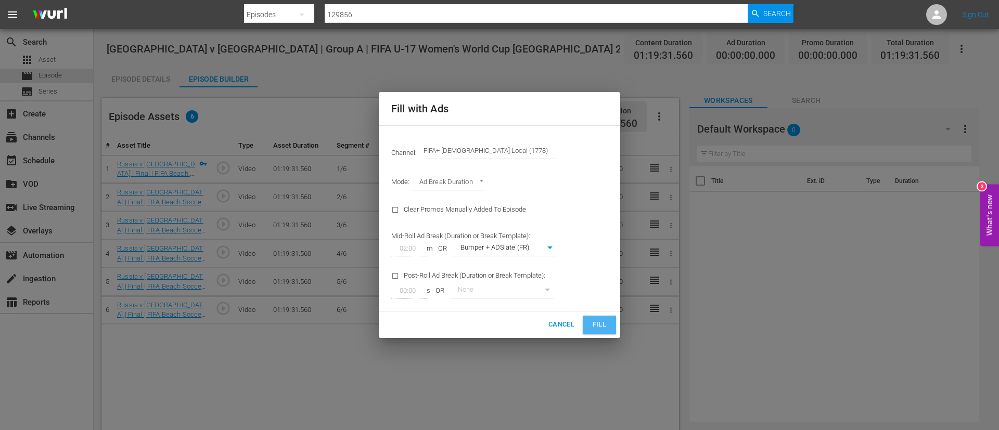
click at [608, 317] on button "Fill" at bounding box center [599, 325] width 33 height 18
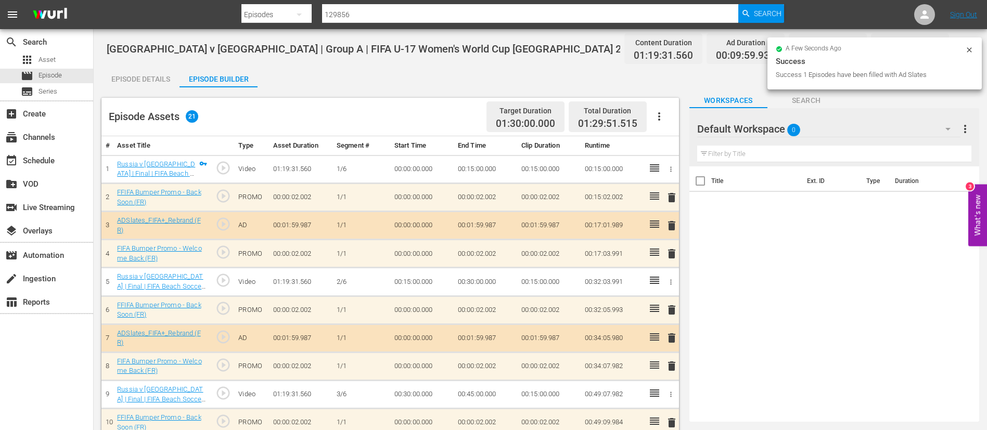
click at [971, 52] on icon at bounding box center [969, 49] width 5 height 5
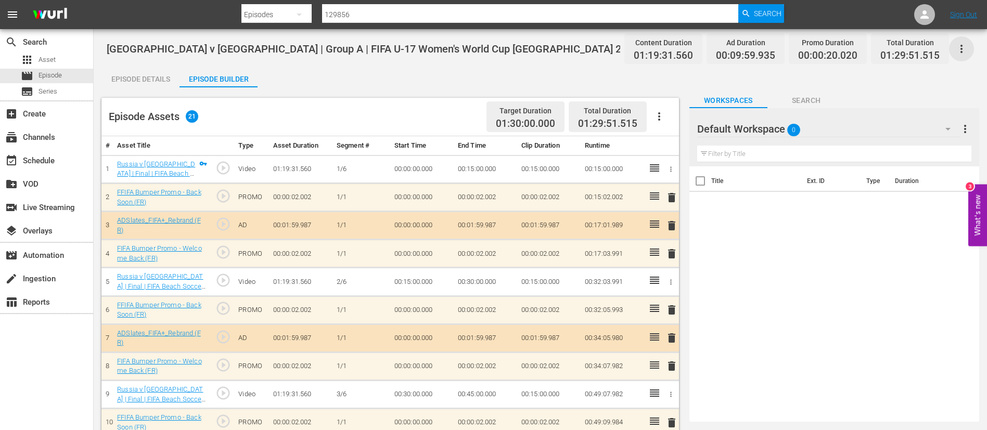
click at [962, 50] on icon "button" at bounding box center [961, 49] width 12 height 12
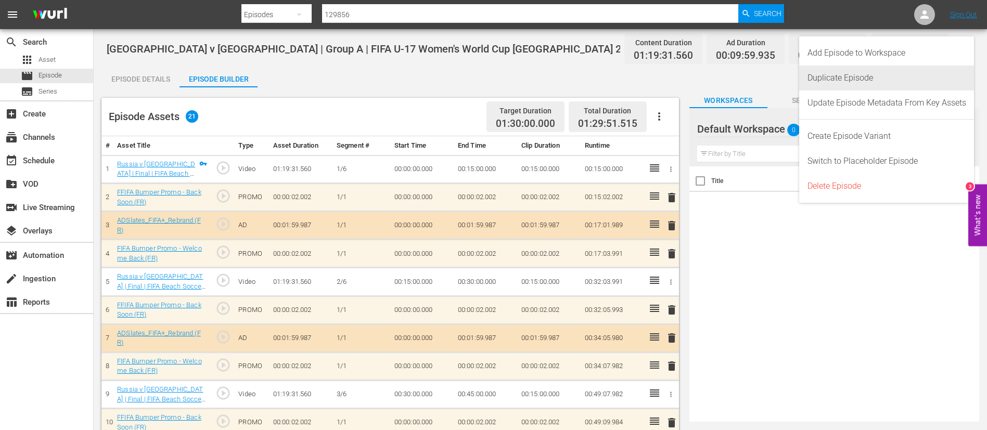
click at [880, 74] on div "Duplicate Episode" at bounding box center [886, 78] width 159 height 25
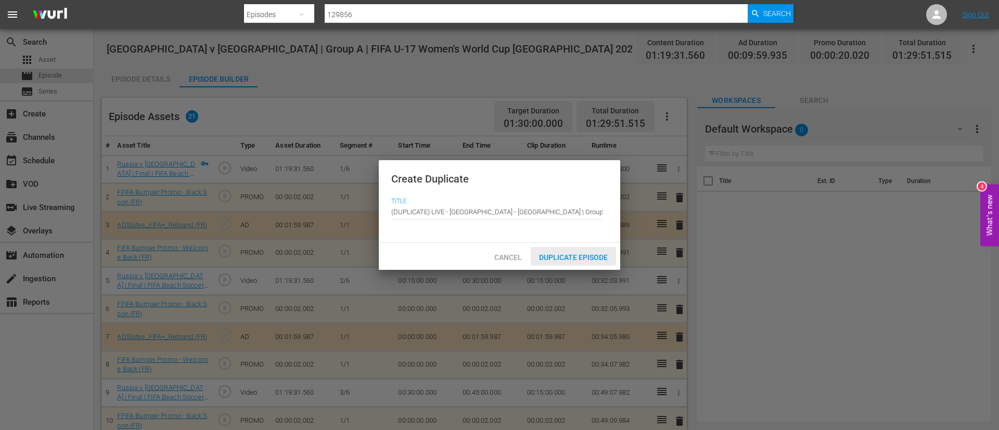
click at [548, 249] on div "Duplicate Episode" at bounding box center [573, 256] width 85 height 19
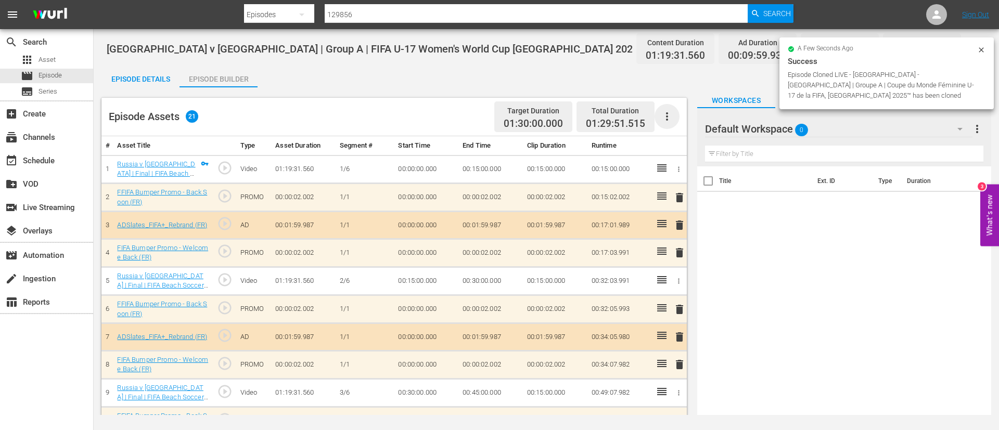
click at [671, 114] on icon "button" at bounding box center [667, 116] width 12 height 12
click at [686, 142] on div "Clear Ads" at bounding box center [698, 145] width 71 height 25
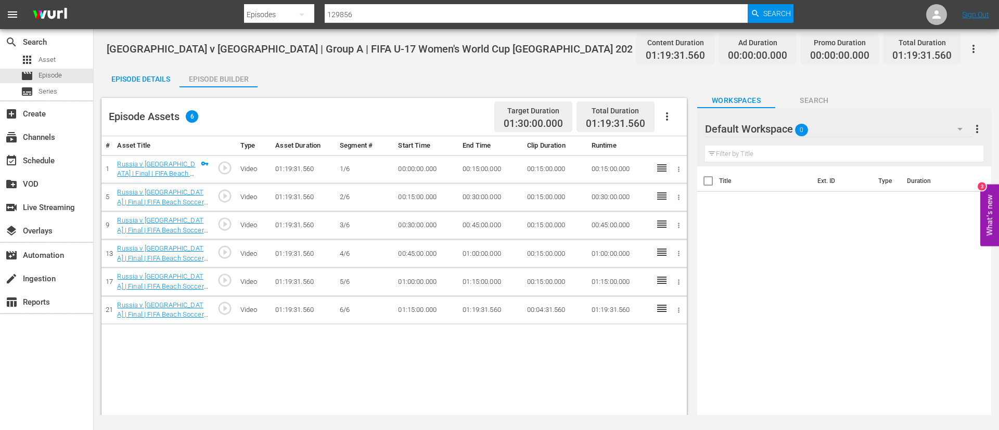
click at [672, 118] on icon "button" at bounding box center [667, 116] width 12 height 12
click at [676, 116] on div "Fill with Ads" at bounding box center [698, 120] width 71 height 25
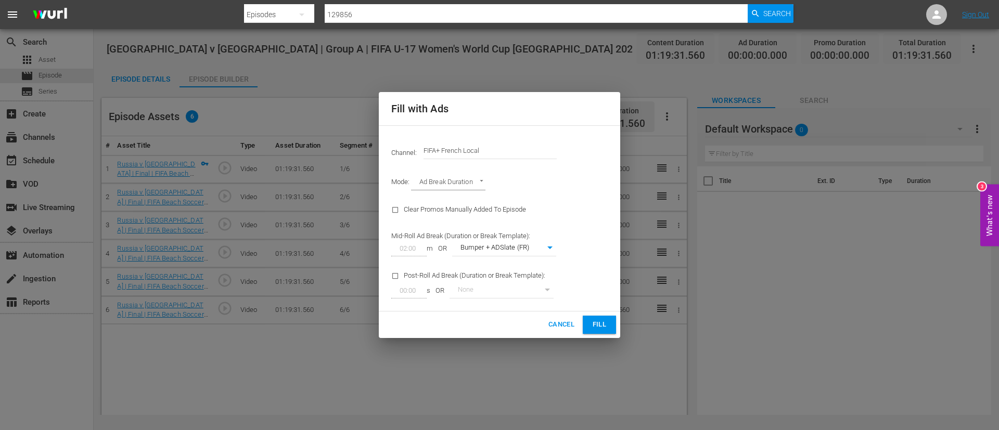
click at [507, 148] on input "FIFA+ French Local" at bounding box center [489, 150] width 133 height 25
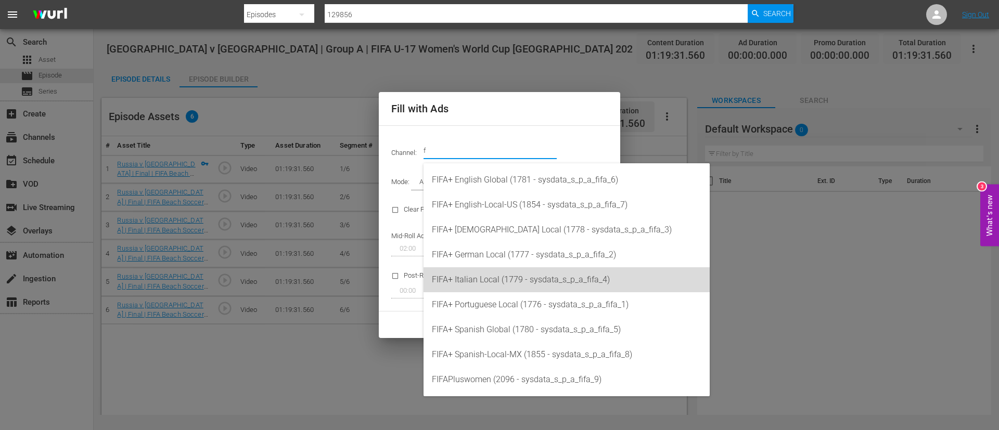
click at [532, 271] on div "FIFA+ Italian Local (1779 - sysdata_s_p_a_fifa_4)" at bounding box center [566, 279] width 269 height 25
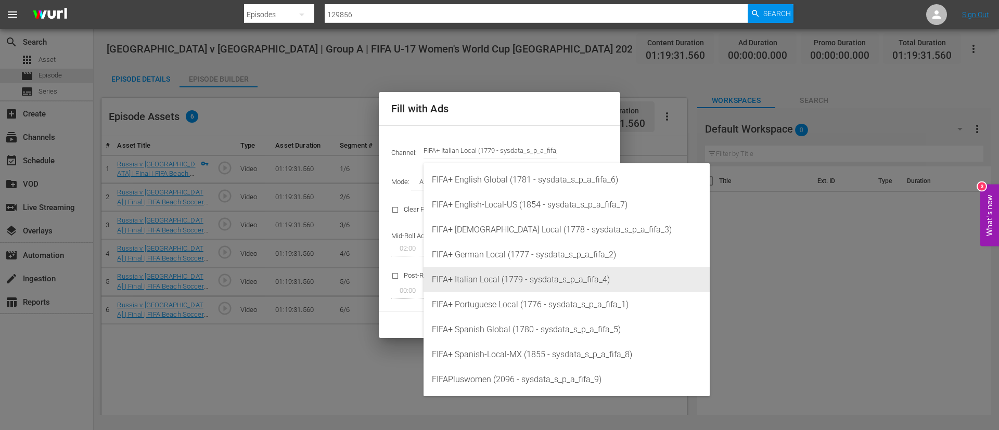
type input "FIFA+ Italian Local (1779)"
type input "341"
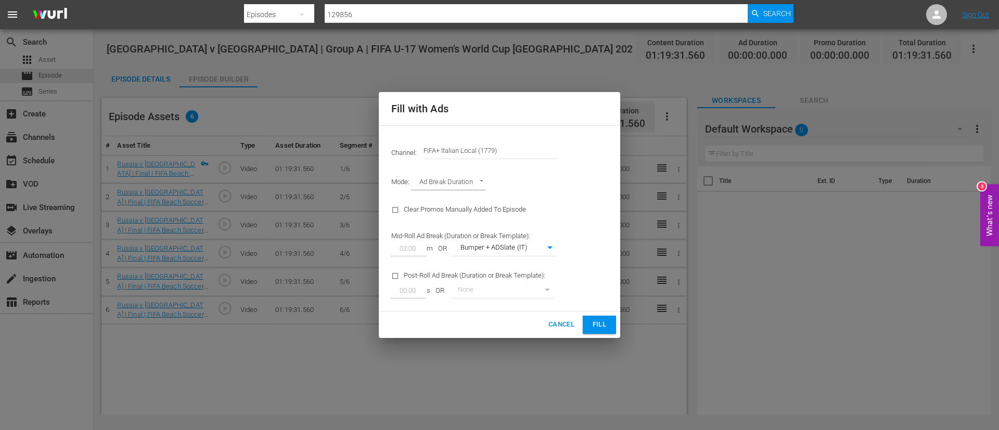
click at [617, 320] on div "Cancel Fill" at bounding box center [499, 325] width 241 height 27
click at [603, 330] on span "Fill" at bounding box center [599, 325] width 17 height 12
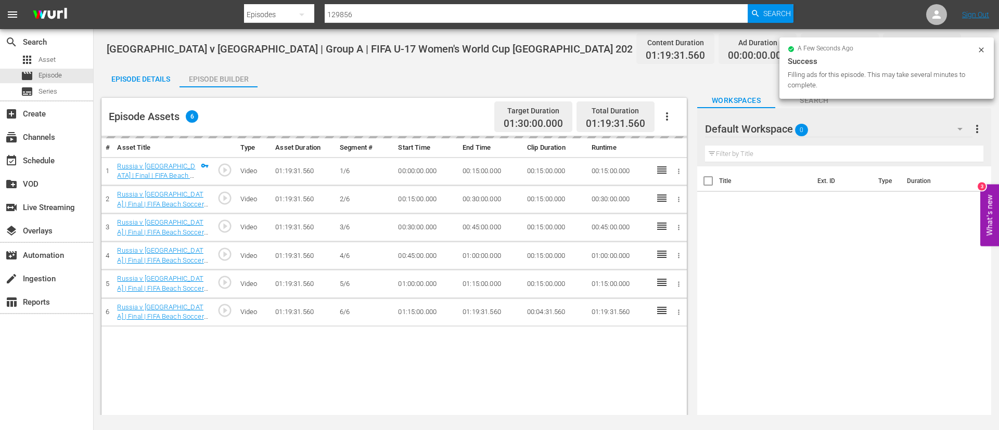
click at [170, 76] on div "Episode Details" at bounding box center [140, 79] width 78 height 25
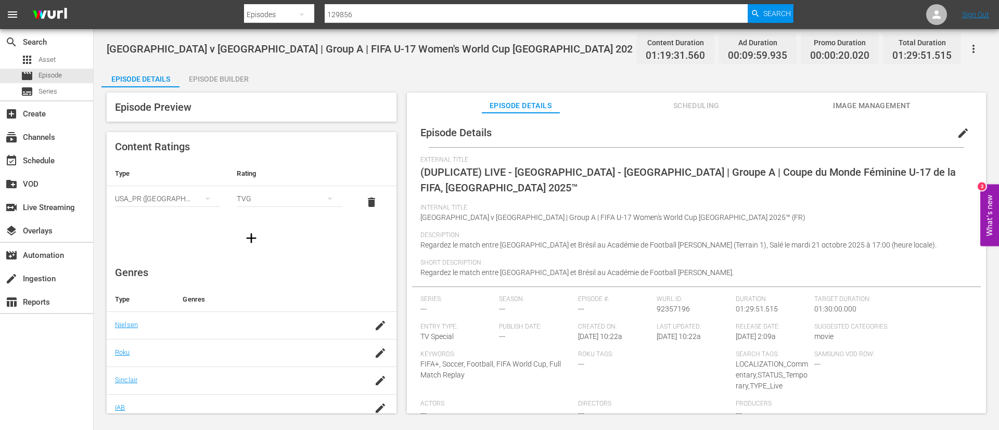
click at [960, 127] on span "edit" at bounding box center [963, 133] width 12 height 12
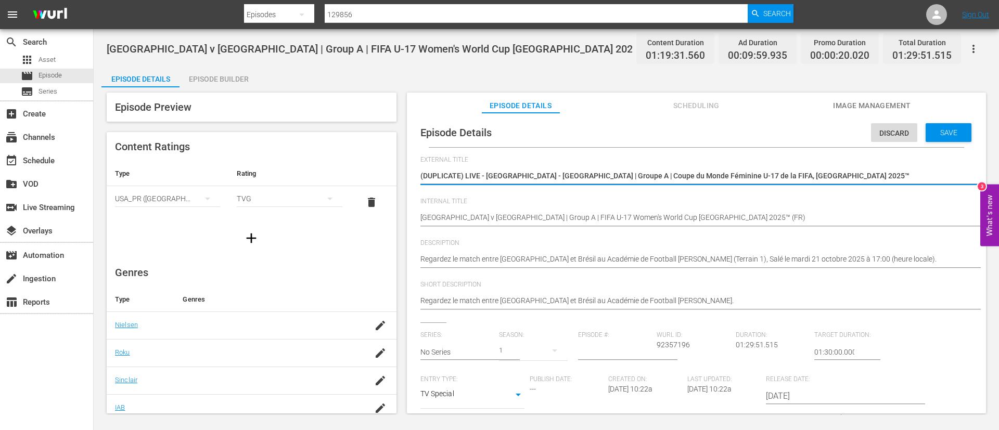
click at [887, 181] on textarea "(DUPLICATE) LIVE - Costa Rica - Brésil | Groupe A | Coupe du Monde Féminine U-1…" at bounding box center [693, 177] width 547 height 12
type textarea "L"
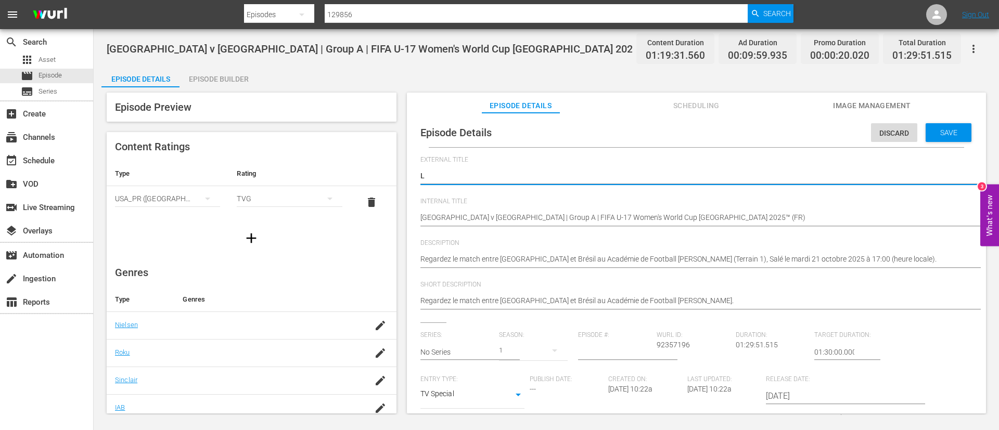
type textarea "LI"
type textarea "LIV"
type textarea "LIVE"
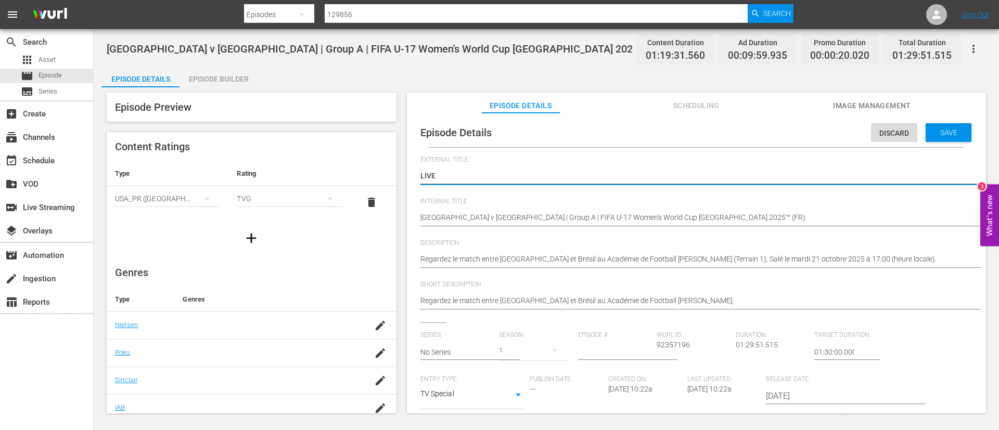
type textarea "LIVE"
type textarea "LIVE -"
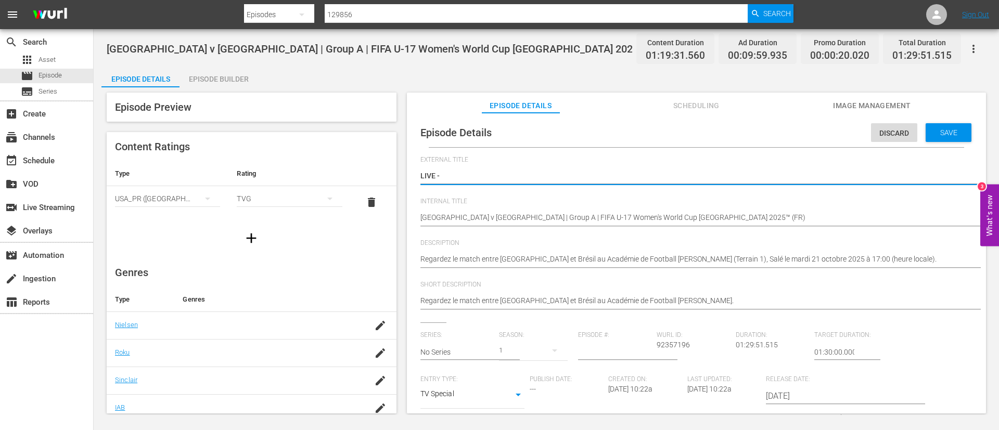
type textarea "LIVE - Costa Rica - Brasile | Gruppo A | Coppa del Mondo femminile FIFA Under 1…"
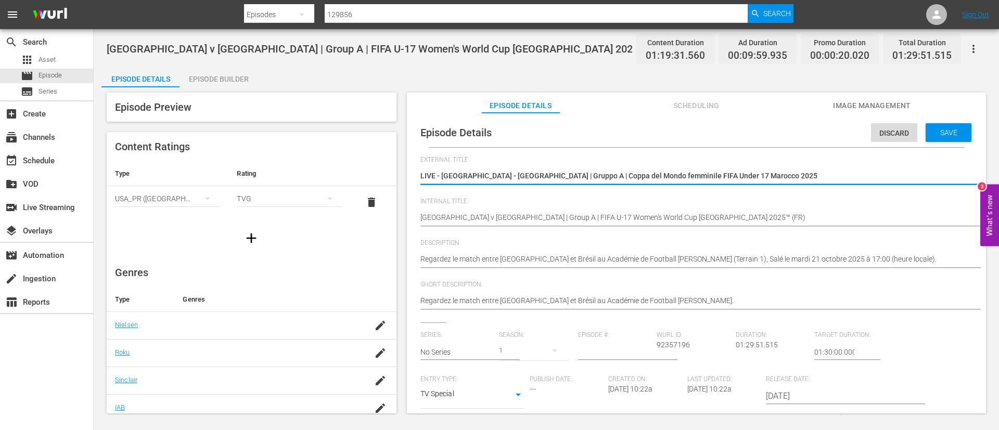
type textarea "LIVE - Costa Rica - Brasile | Gruppo A | Coppa del Mondo femminile FIFA Under 1…"
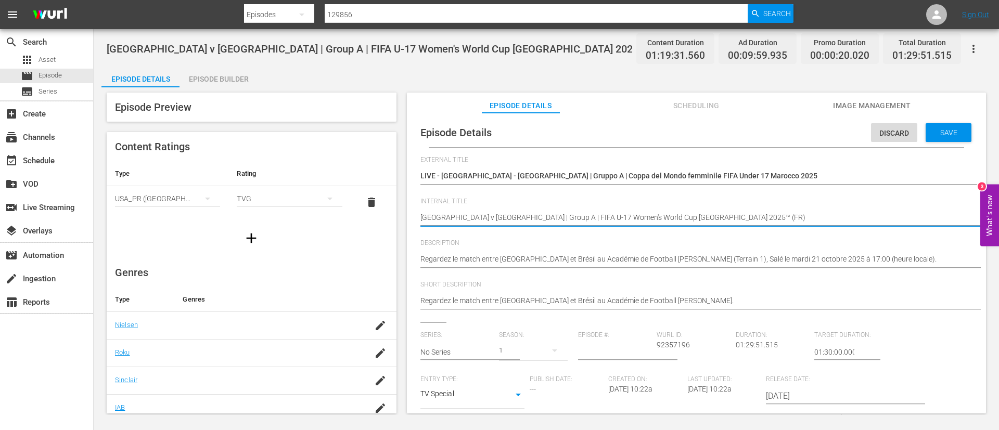
type textarea "Costa Rica v Brazil | Group A | FIFA U-17 Women's World Cup Morocco 2025™ (I)"
type textarea "Costa Rica v Brazil | Group A | FIFA U-17 Women's World Cup Morocco 2025™ (IT)"
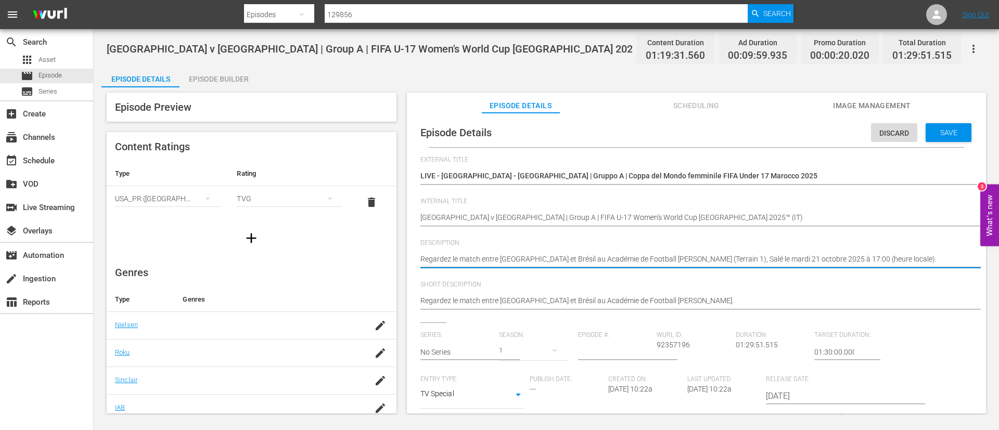
click at [726, 255] on textarea "Regardez le match entre Costa Rica et Brésil au Académie de Football Mohammed V…" at bounding box center [693, 260] width 547 height 12
paste textarea "Guarda la partita tra Costa Rica e Brasile giocato al Accademia di Calcio Moham…"
type textarea "Guarda la partita tra Costa Rica e Brasile giocato al Accademia di Calcio Moham…"
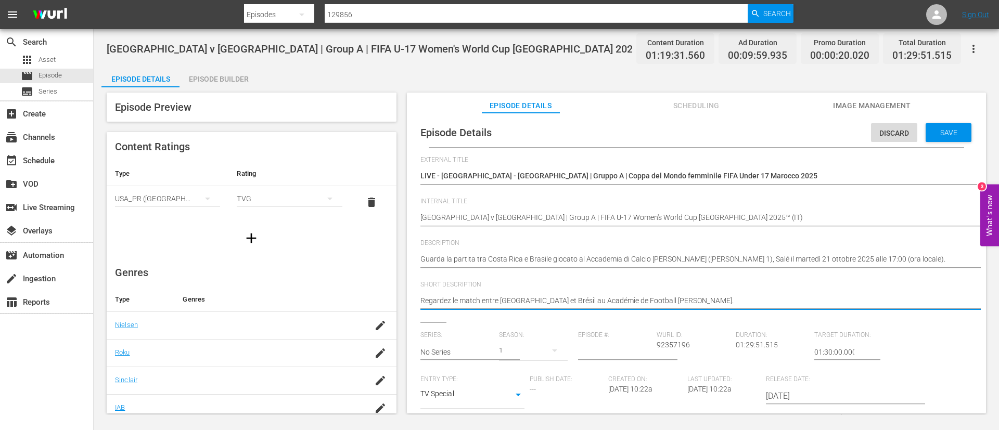
click at [724, 305] on textarea "Regardez le match entre Costa Rica et Brésil au Académie de Football Mohammed V…" at bounding box center [693, 301] width 547 height 12
paste textarea "Guarda la partita tra Costa Rica e Brasile giocato al Accademia di Calcio Moham…"
type textarea "Guarda la partita tra Costa Rica e Brasile giocato al Accademia di Calcio Moham…"
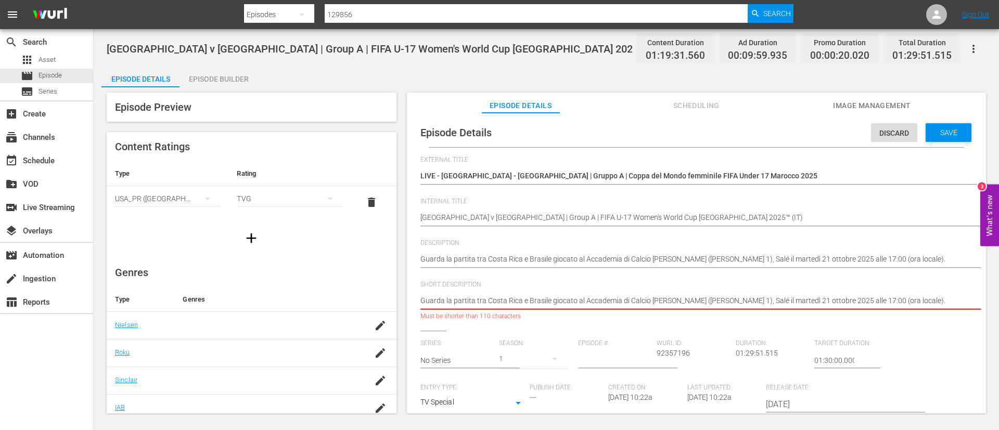
type textarea "Guarda la partita tra Costa Rica e Brasile giocato al Accademia di Calcio Moham…"
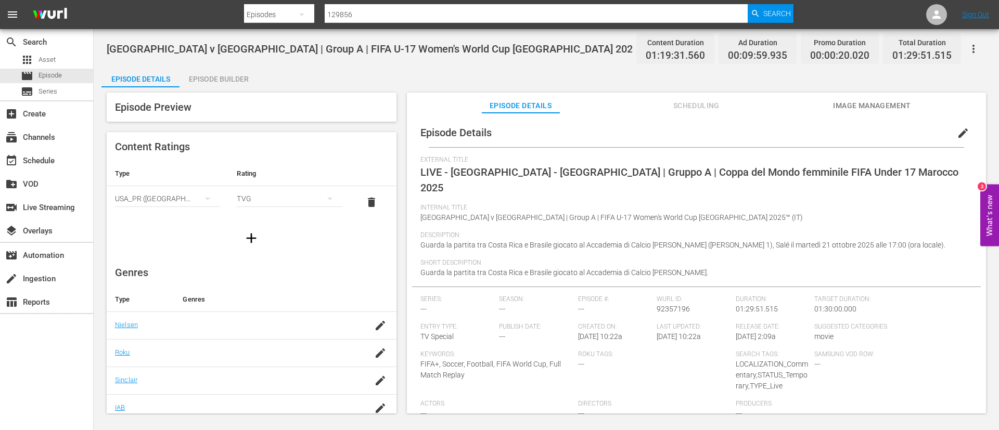
click at [423, 14] on input "129856" at bounding box center [536, 14] width 423 height 25
paste input "oLoz9aKkS3BTdoTT2kp4B"
type input "oLoz9aKkS3BTdoTT2kp4B"
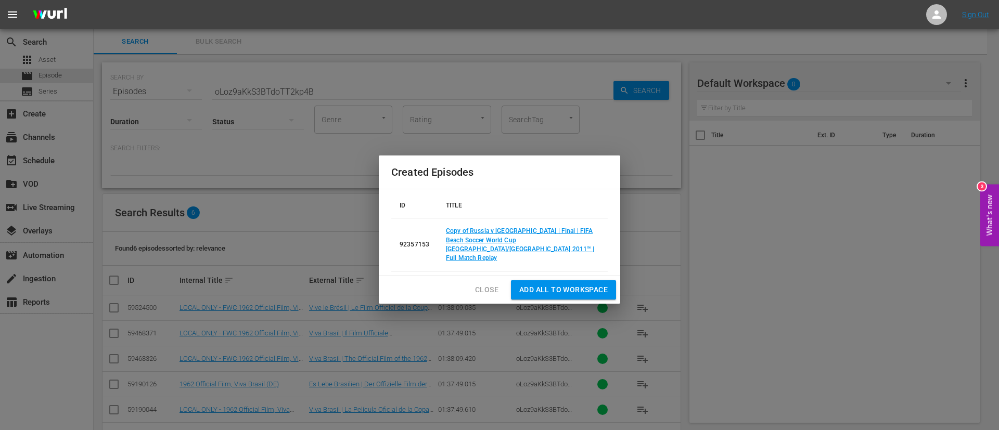
click at [488, 280] on button "Close" at bounding box center [487, 289] width 40 height 19
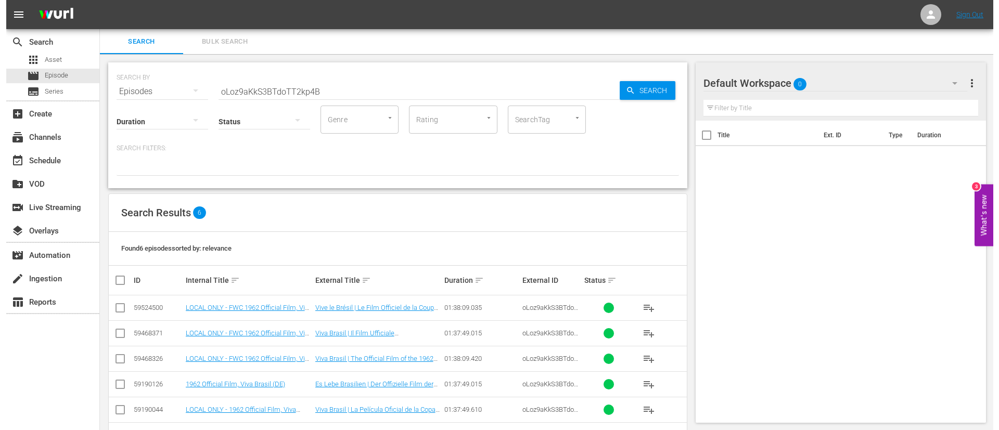
scroll to position [37, 0]
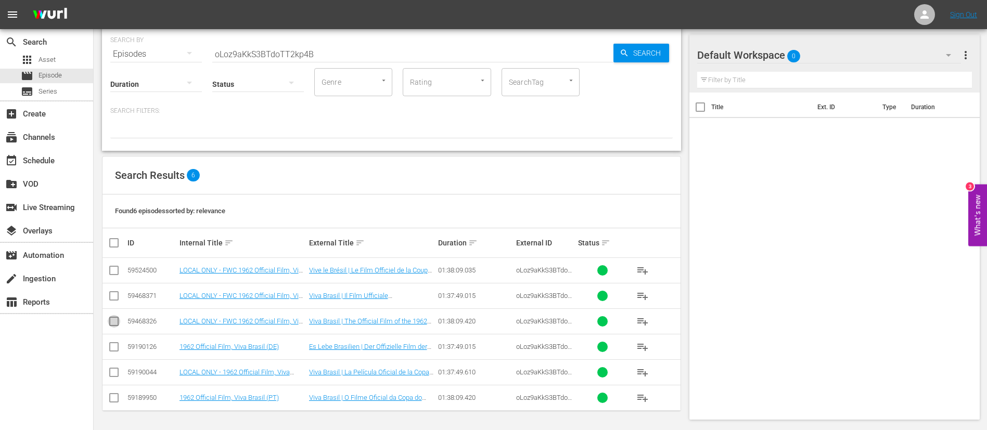
click at [112, 322] on input "checkbox" at bounding box center [114, 323] width 12 height 12
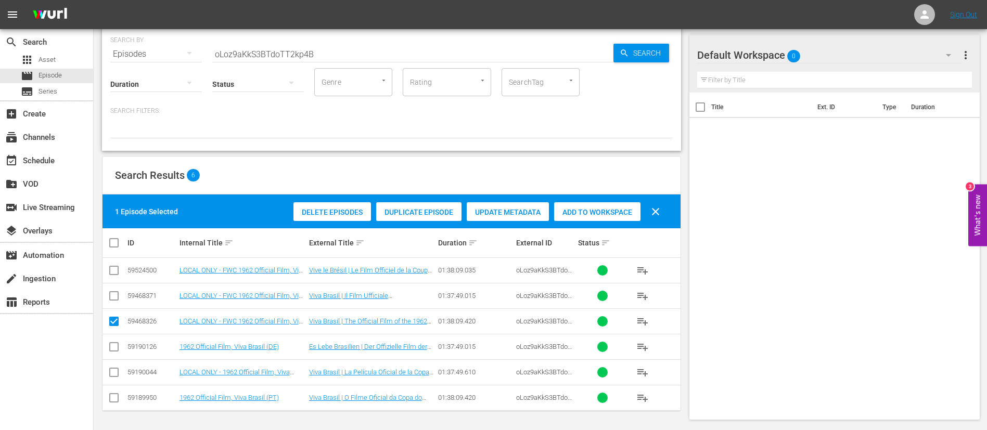
click at [427, 201] on div "Delete Episodes Duplicate Episode Update Metadata Add to Workspace clear" at bounding box center [479, 211] width 377 height 25
click at [426, 212] on span "Duplicate Episode" at bounding box center [418, 212] width 85 height 8
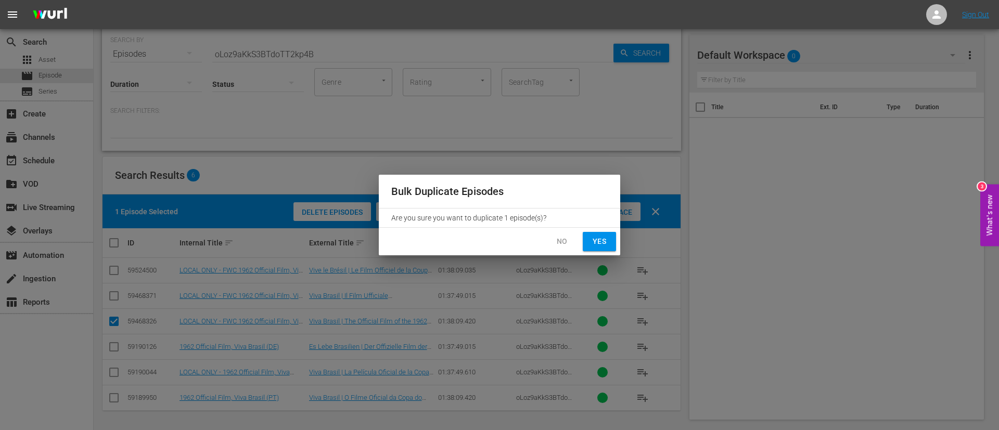
click at [593, 247] on span "Yes" at bounding box center [599, 241] width 17 height 13
checkbox input "false"
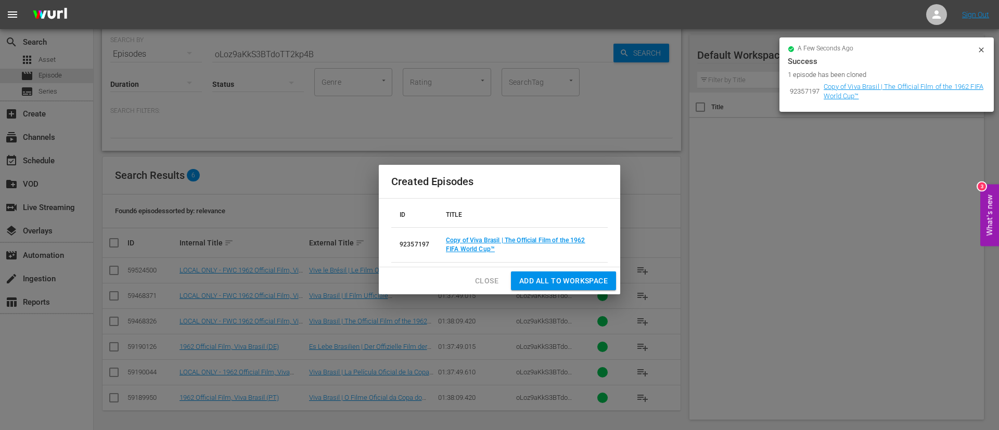
click at [485, 235] on td "Copy of Viva Brasil | The Official Film of the 1962 FIFA World Cup™" at bounding box center [523, 244] width 170 height 35
click at [489, 245] on td "Copy of Viva Brasil | The Official Film of the 1962 FIFA World Cup™" at bounding box center [523, 244] width 170 height 35
click at [495, 237] on link "Copy of Viva Brasil | The Official Film of the 1962 FIFA World Cup™" at bounding box center [515, 245] width 139 height 16
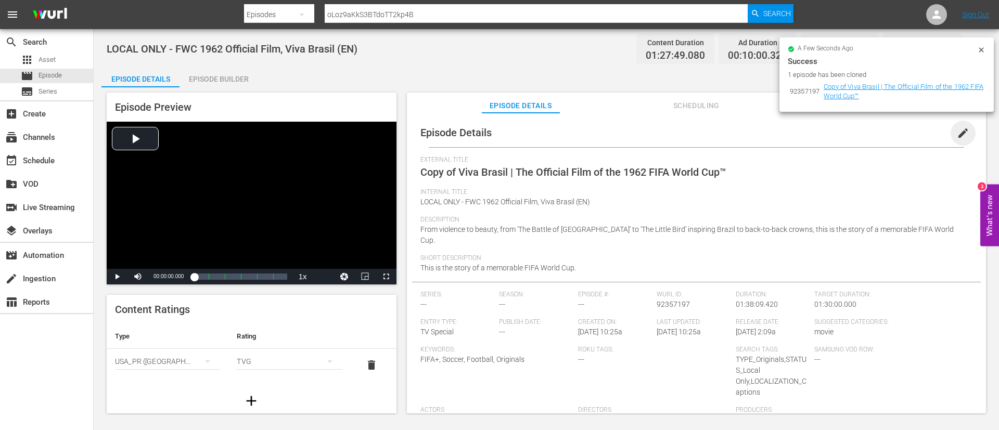
click at [962, 127] on span "edit" at bounding box center [963, 133] width 12 height 12
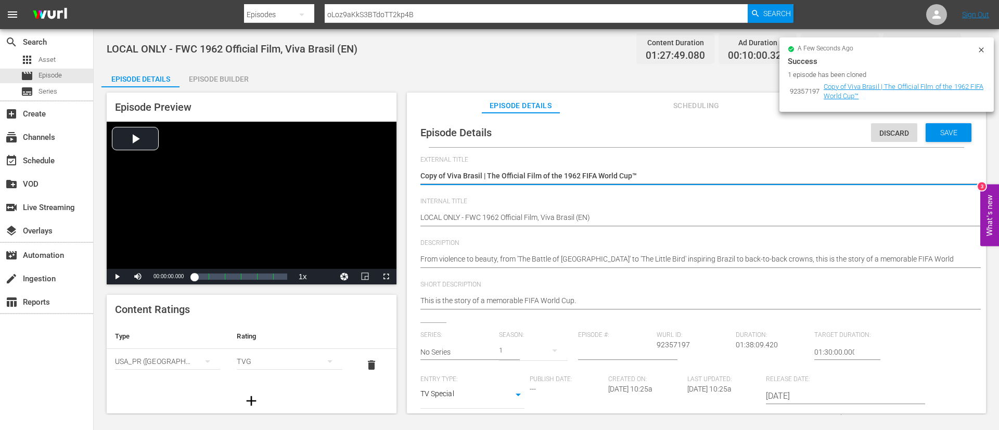
type textarea "L"
type textarea "LI"
type textarea "LIV"
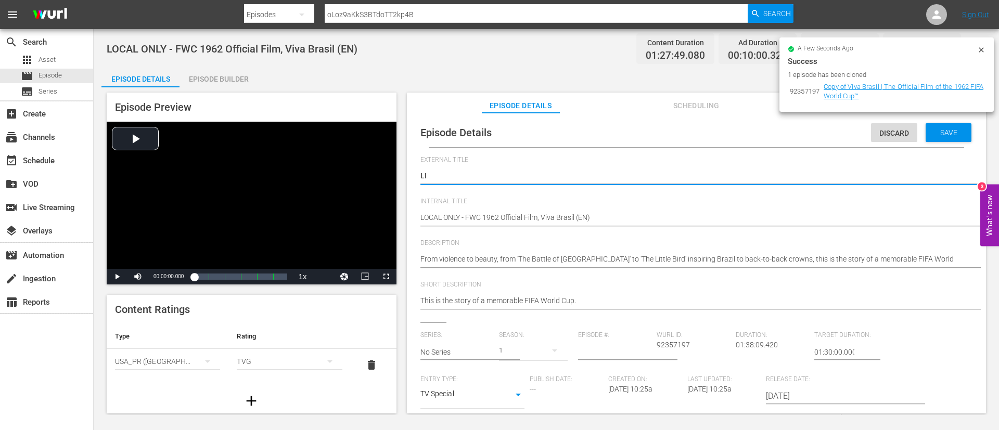
type textarea "LIV"
paste textarea "Morocco v Italy | Group A | FIFA U-17 Women's World Cup Morocco 2025™"
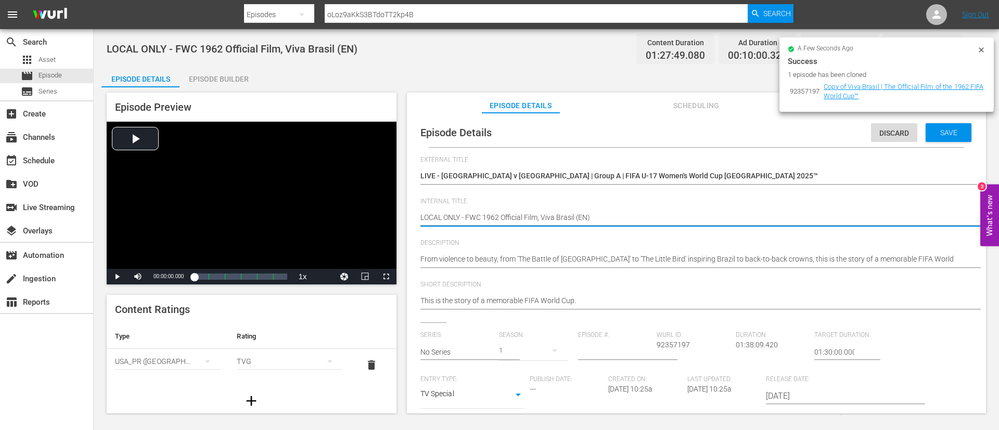
paste textarea "Morocco v Italy | Group A | FIFA U-17 Women's World Cup Morocco 2025™"
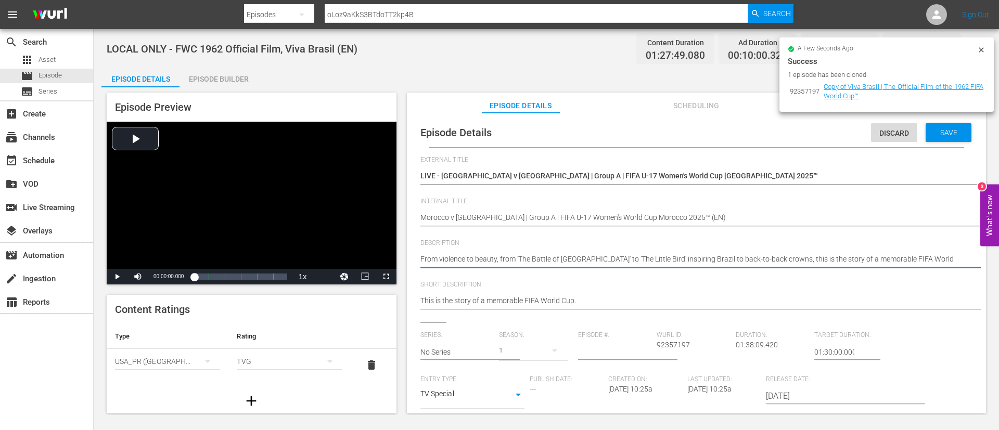
click at [629, 256] on textarea "From violence to beauty, from 'The Battle of Santiago' to 'The Little Bird' ins…" at bounding box center [693, 260] width 547 height 12
paste textarea "Watch the match between Morocco and Italy played at Prince Moulay Abdellah Anne…"
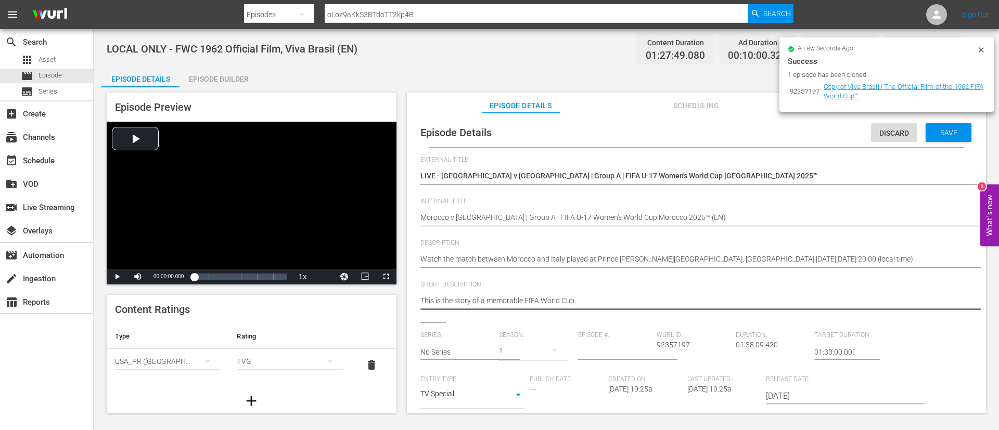
click at [629, 301] on textarea "This is the story of a memorable FIFA World Cup." at bounding box center [693, 301] width 547 height 12
paste textarea "Watch the match between Morocco and Italy played at Prince Moulay Abdellah Anne…"
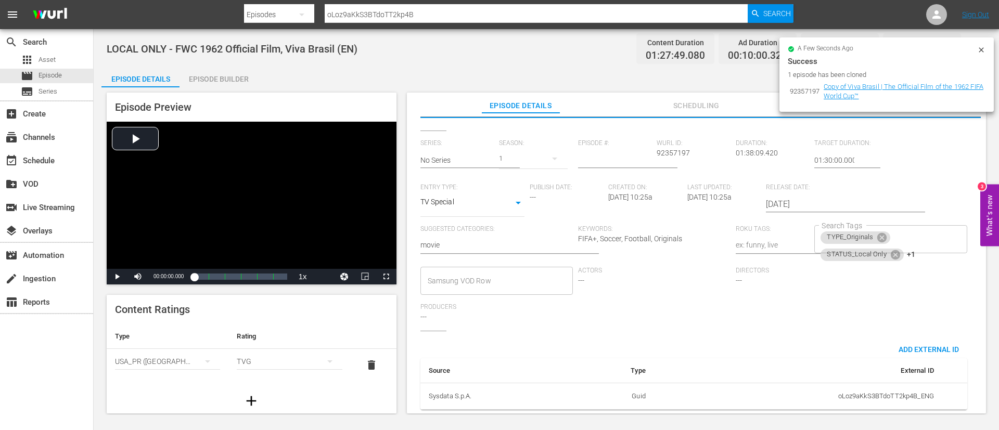
scroll to position [204, 0]
click at [879, 233] on icon at bounding box center [881, 237] width 9 height 9
click at [895, 232] on icon at bounding box center [895, 237] width 11 height 11
click at [908, 235] on icon at bounding box center [910, 239] width 9 height 9
click at [889, 230] on input "Search Tags" at bounding box center [882, 239] width 127 height 19
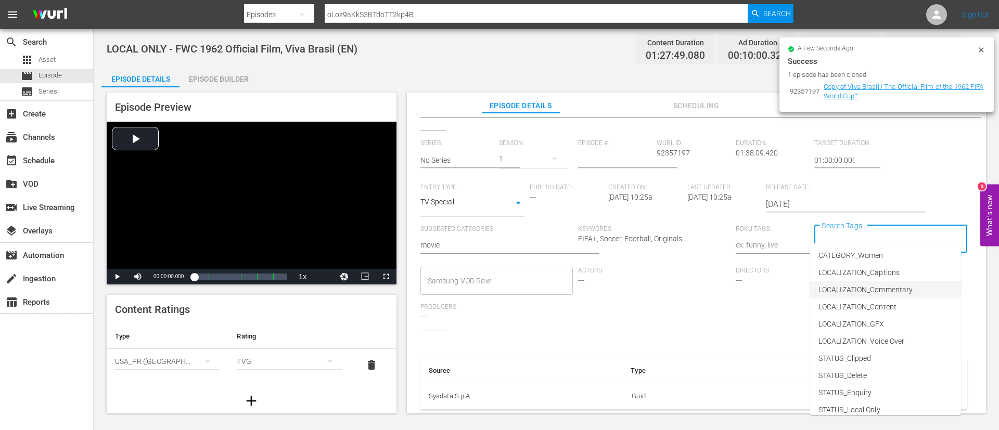
click at [885, 289] on span "LOCALIZATION_Commentary" at bounding box center [865, 290] width 94 height 11
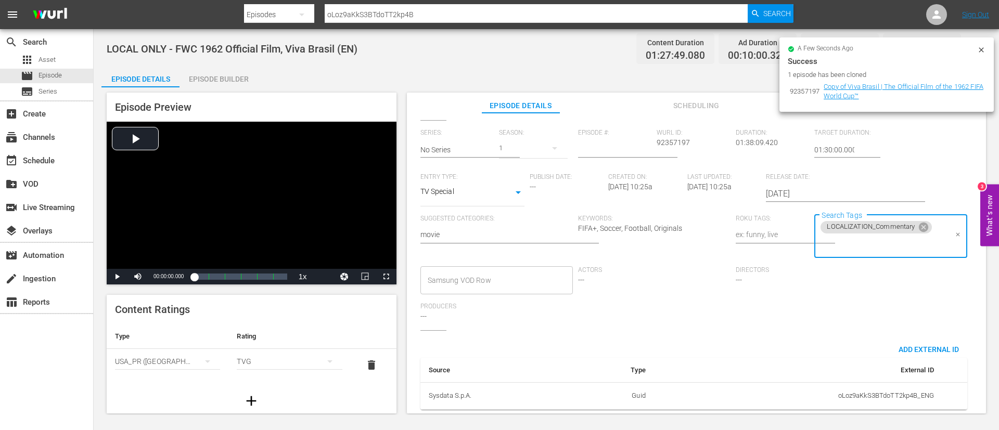
click at [886, 240] on input "Search Tags" at bounding box center [882, 244] width 127 height 19
click at [887, 149] on li "STATUS_Temporary" at bounding box center [885, 145] width 151 height 17
click at [916, 246] on input "Search Tags" at bounding box center [926, 244] width 41 height 19
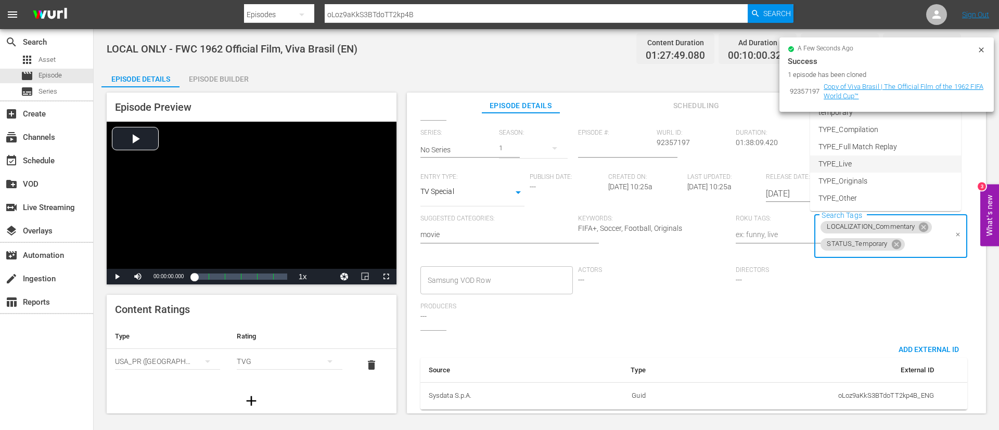
click at [890, 163] on li "TYPE_Live" at bounding box center [885, 164] width 151 height 17
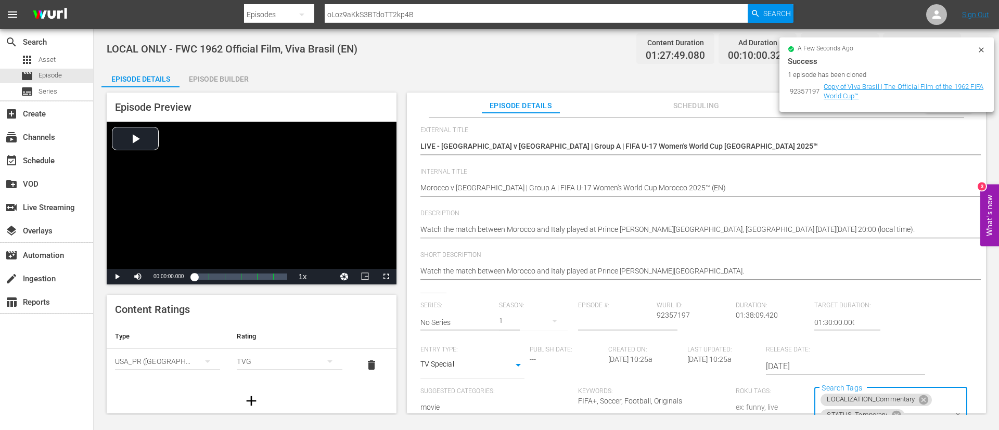
scroll to position [0, 0]
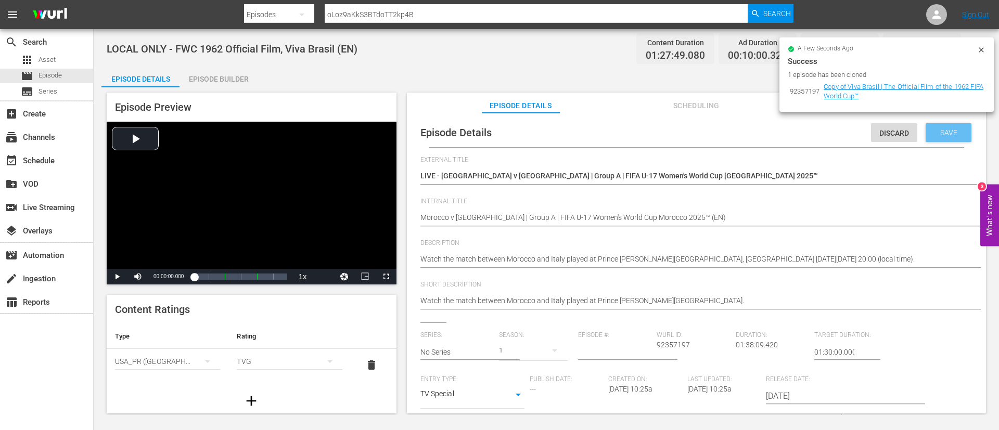
click at [949, 136] on span "Save" at bounding box center [949, 133] width 34 height 8
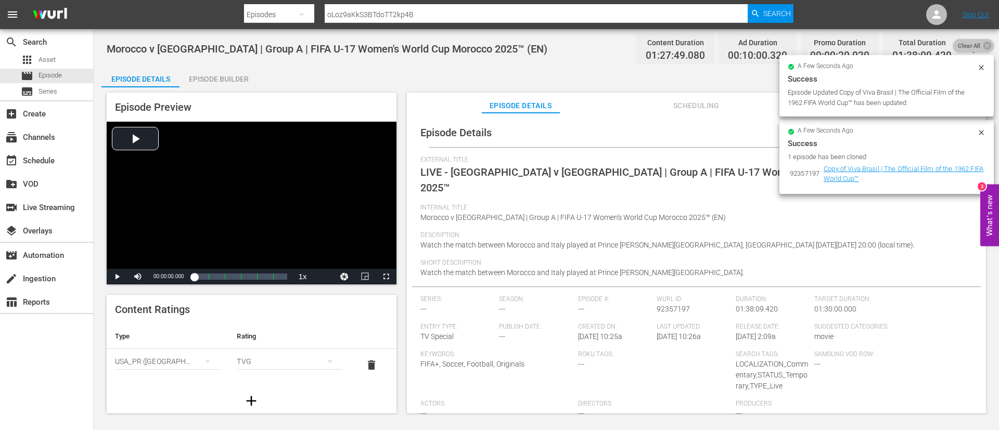
click at [984, 48] on icon at bounding box center [987, 46] width 8 height 8
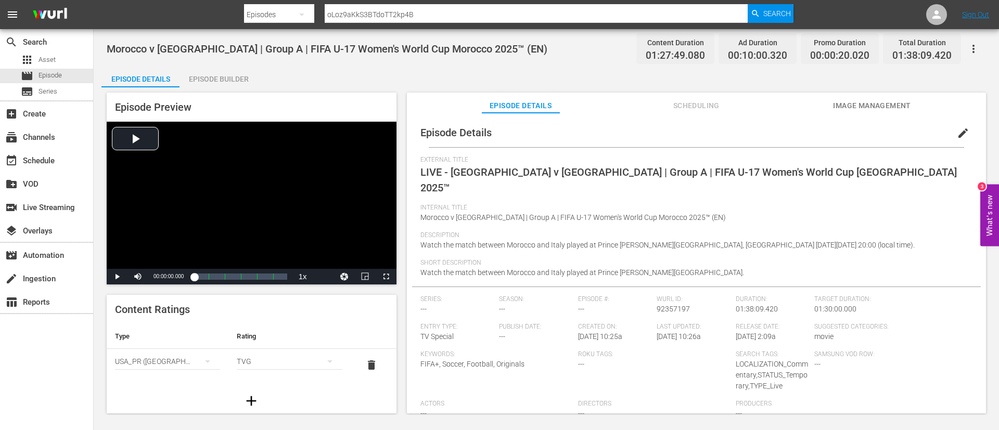
click at [883, 109] on span "Image Management" at bounding box center [872, 105] width 78 height 13
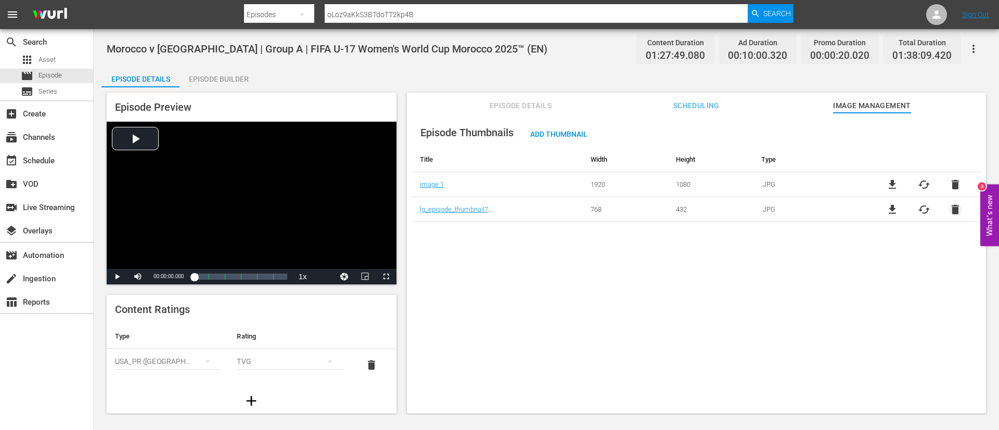
click at [956, 205] on span "delete" at bounding box center [955, 209] width 12 height 12
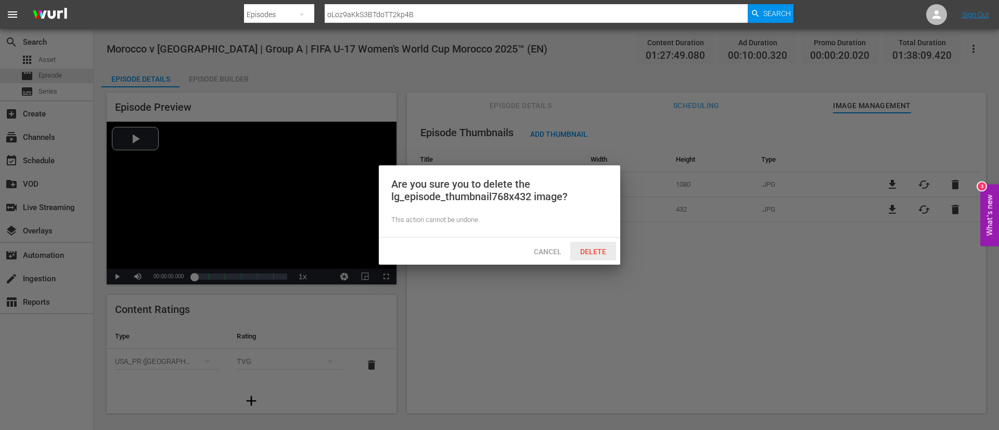
click at [601, 249] on span "Delete" at bounding box center [593, 252] width 43 height 8
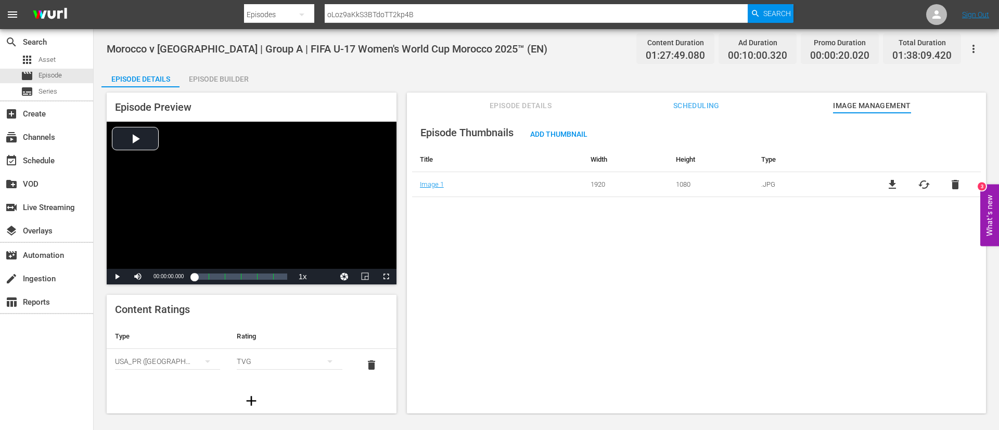
click at [926, 187] on span "cached" at bounding box center [924, 184] width 12 height 12
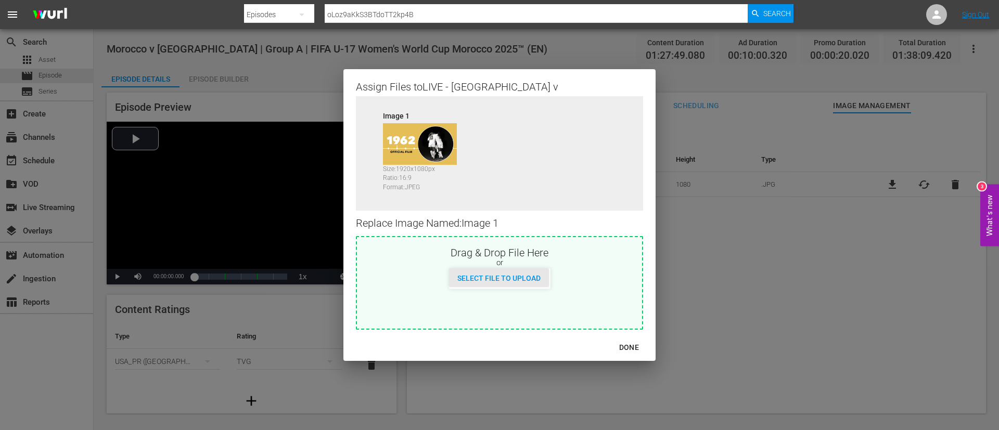
click at [531, 274] on span "Select File to Upload" at bounding box center [499, 278] width 100 height 8
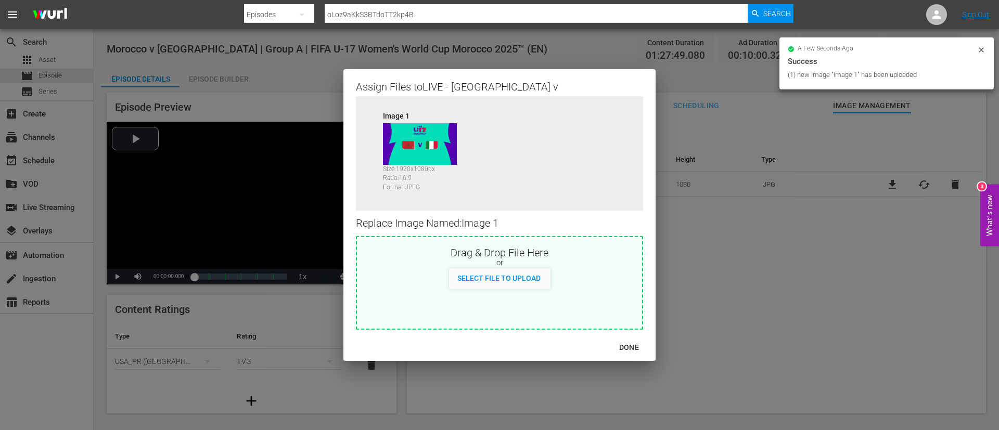
click at [618, 342] on div "DONE" at bounding box center [629, 347] width 36 height 13
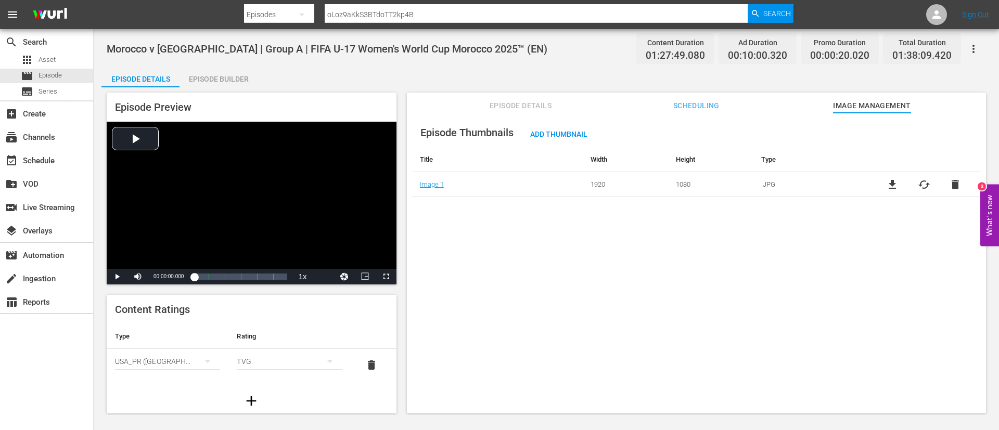
click at [502, 103] on span "Episode Details" at bounding box center [521, 105] width 78 height 13
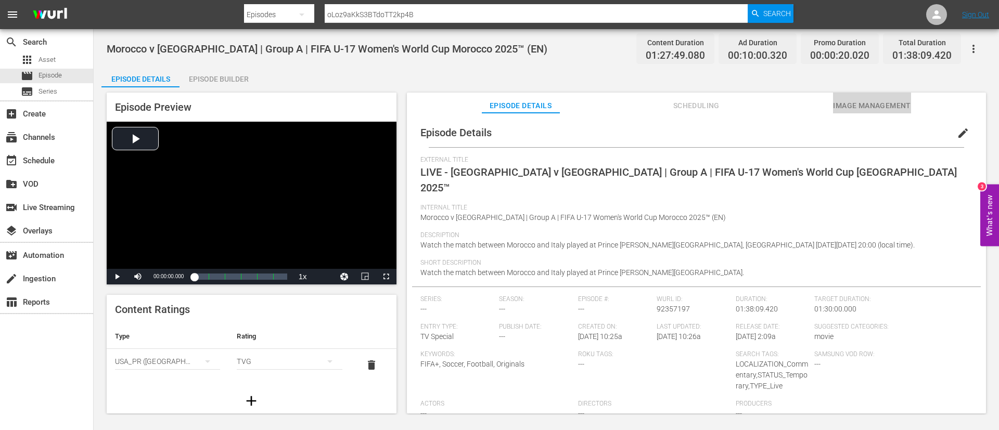
click at [867, 108] on span "Image Management" at bounding box center [872, 105] width 78 height 13
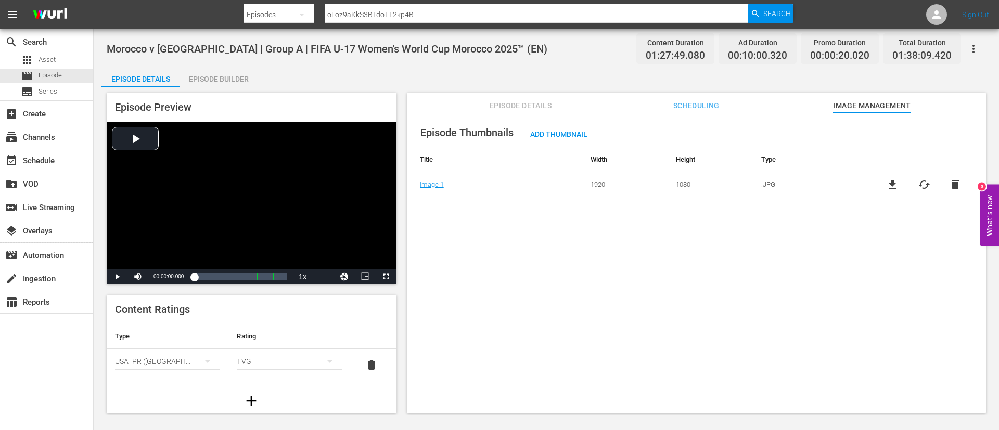
click at [185, 85] on div "Episode Builder" at bounding box center [218, 79] width 78 height 25
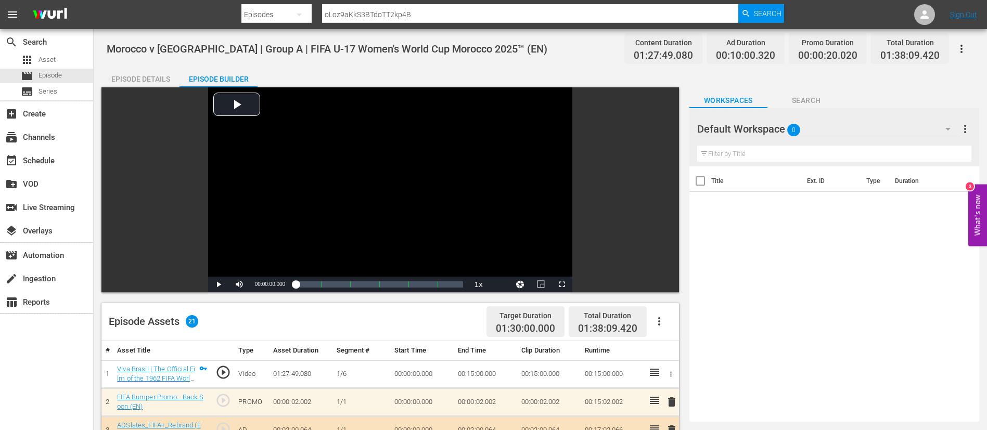
click at [137, 81] on div "Episode Details" at bounding box center [140, 79] width 78 height 25
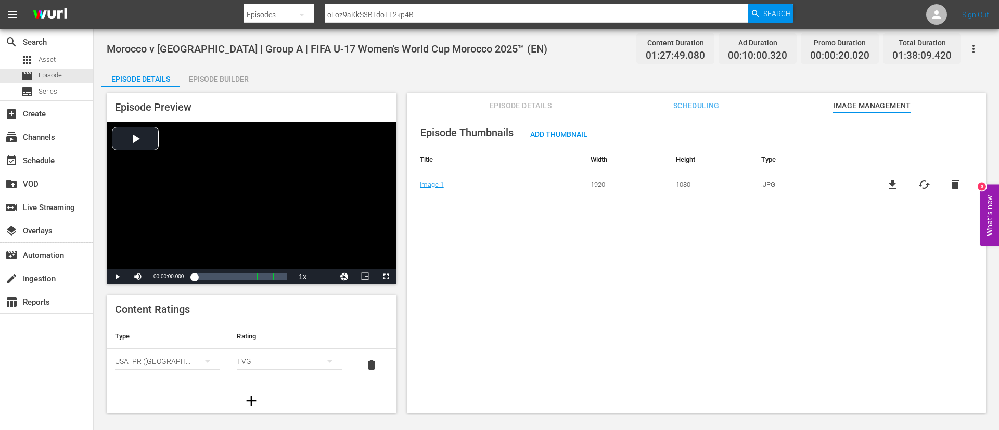
click at [982, 43] on button "button" at bounding box center [973, 48] width 25 height 25
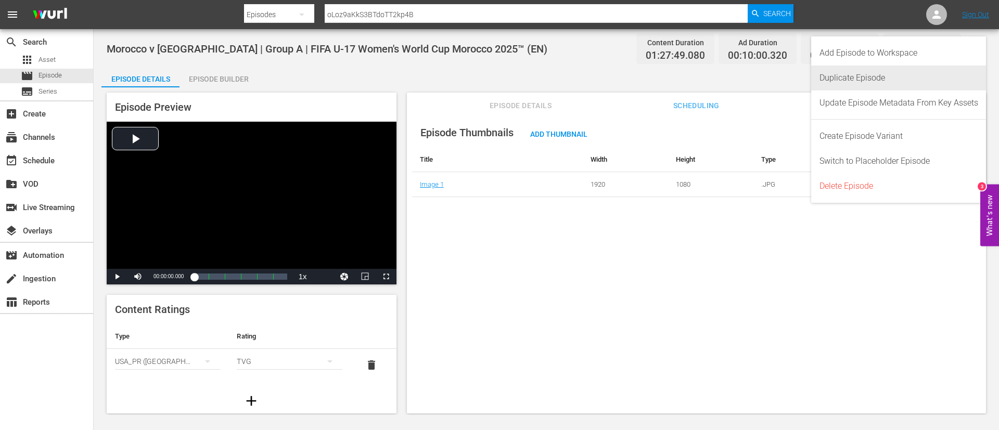
click at [905, 76] on div "Duplicate Episode" at bounding box center [898, 78] width 159 height 25
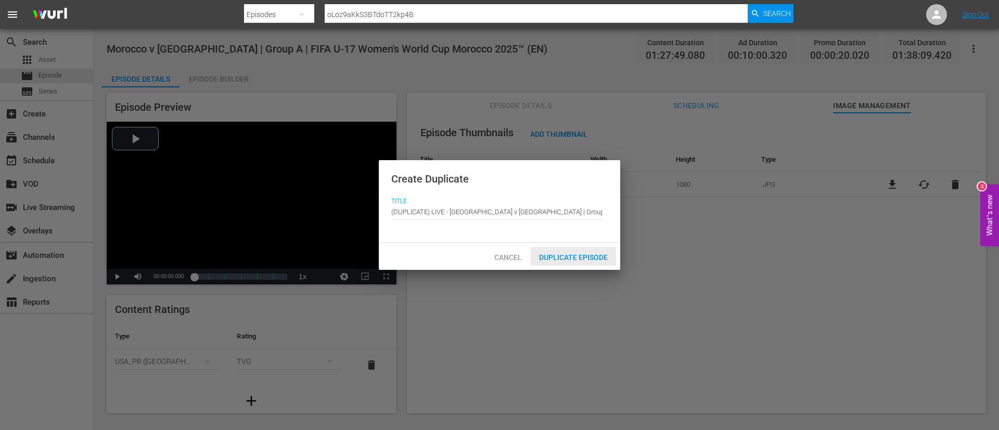
click at [592, 263] on div "Duplicate Episode" at bounding box center [573, 256] width 85 height 19
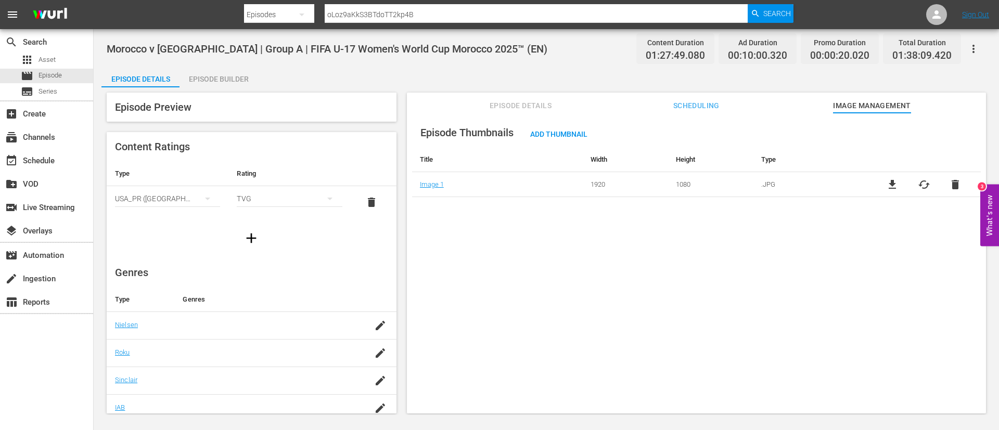
click at [532, 84] on div "Episode Details Episode Builder Episode Preview Content Ratings Type Rating Sel…" at bounding box center [546, 244] width 890 height 355
click at [534, 101] on span "Episode Details" at bounding box center [521, 105] width 78 height 13
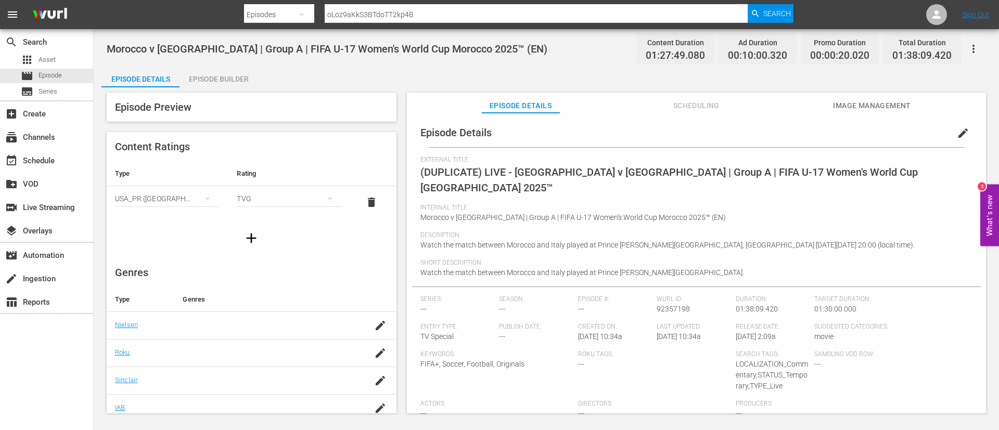
click at [966, 127] on button "edit" at bounding box center [962, 133] width 25 height 25
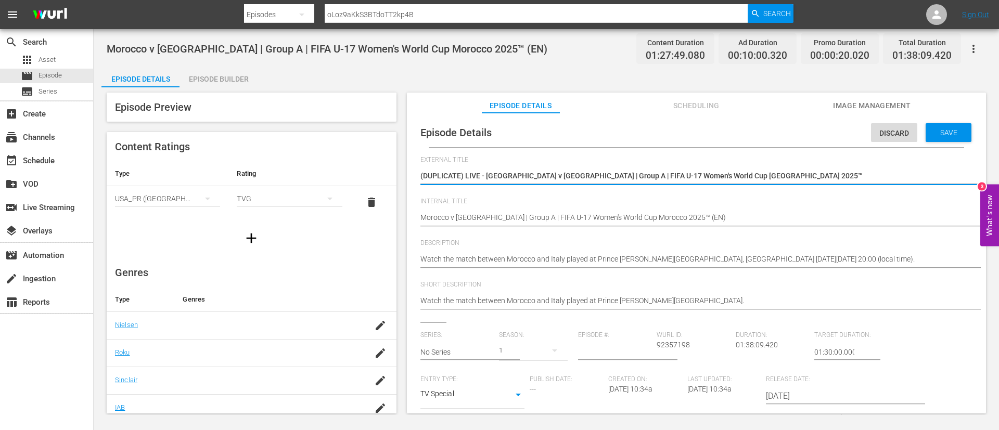
click at [826, 175] on textarea "(DUPLICATE) LIVE - Morocco v Italy | Group A | FIFA U-17 Women's World Cup Moro…" at bounding box center [693, 177] width 547 height 12
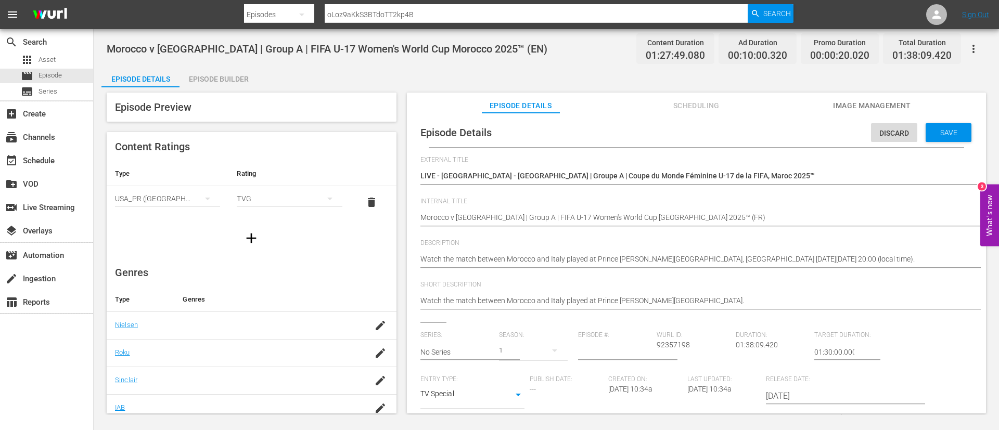
paste textarea "Regardez le match entre Maroc et Italie au Stade Annexe Prince Moulay Abdellah,…"
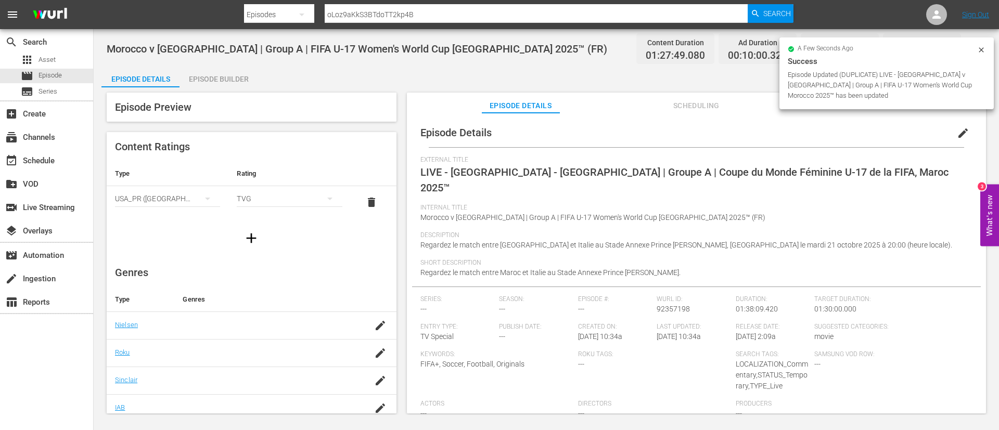
click at [201, 79] on div "Episode Builder" at bounding box center [218, 79] width 78 height 25
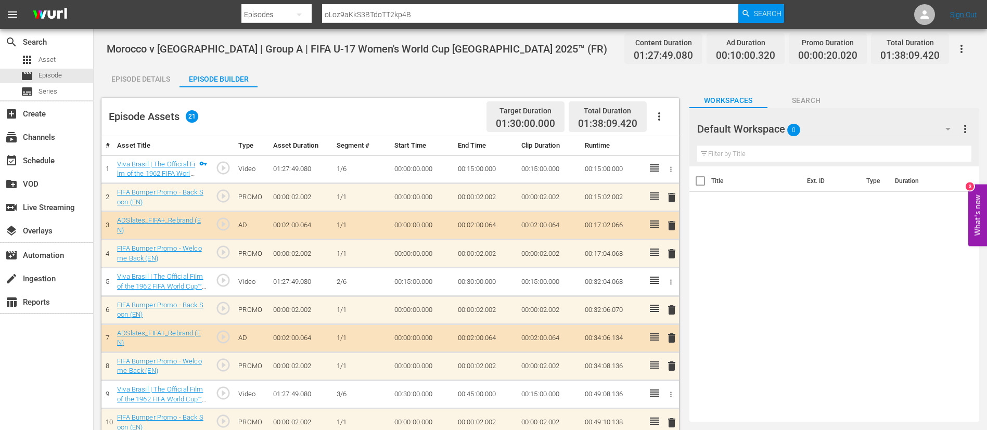
click at [653, 119] on icon "button" at bounding box center [659, 116] width 12 height 12
click at [669, 149] on div "Clear Ads" at bounding box center [690, 145] width 71 height 25
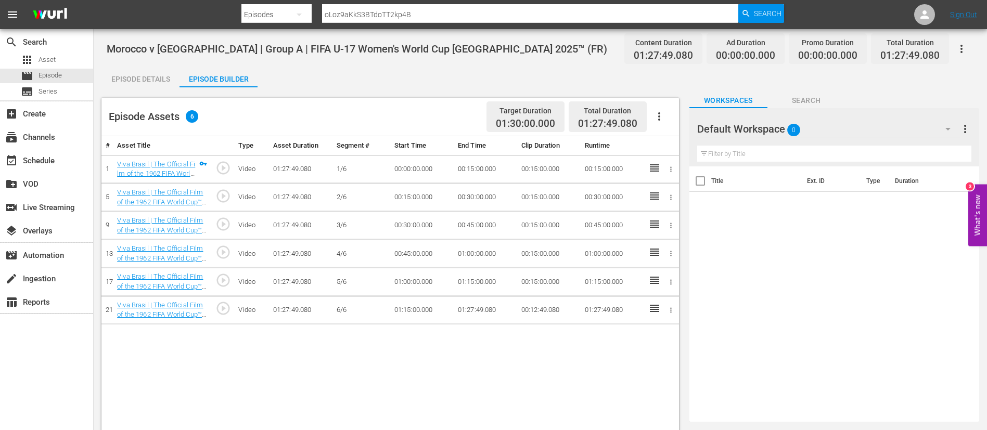
click at [662, 114] on icon "button" at bounding box center [659, 116] width 12 height 12
click at [676, 113] on div "Fill with Ads" at bounding box center [690, 120] width 71 height 25
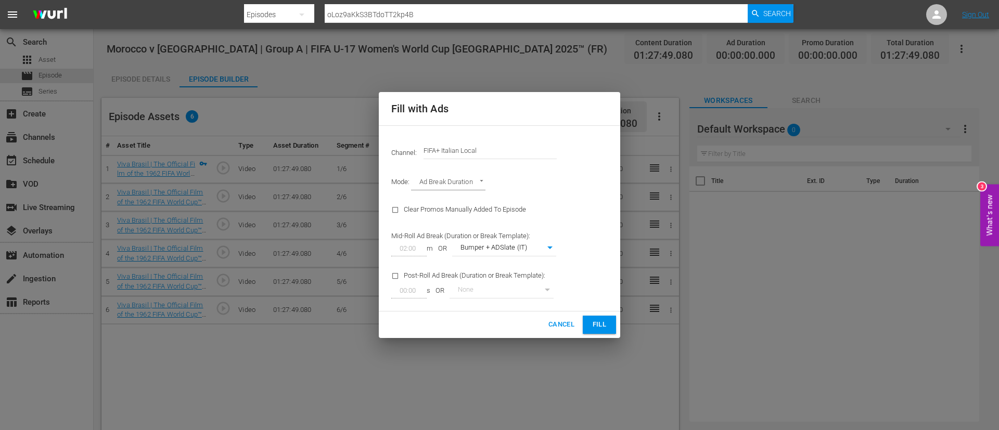
click at [476, 151] on input "FIFA+ Italian Local" at bounding box center [489, 150] width 133 height 25
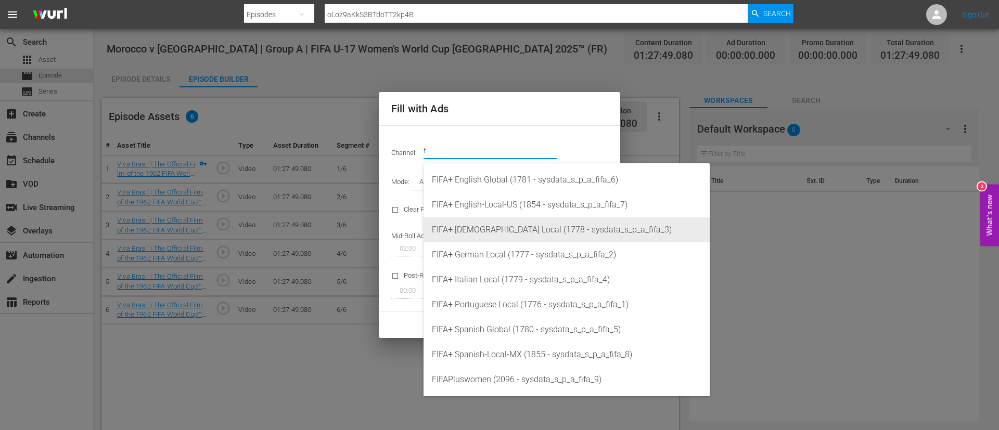
click at [490, 219] on div "FIFA+ French Local (1778 - sysdata_s_p_a_fifa_3)" at bounding box center [566, 229] width 269 height 25
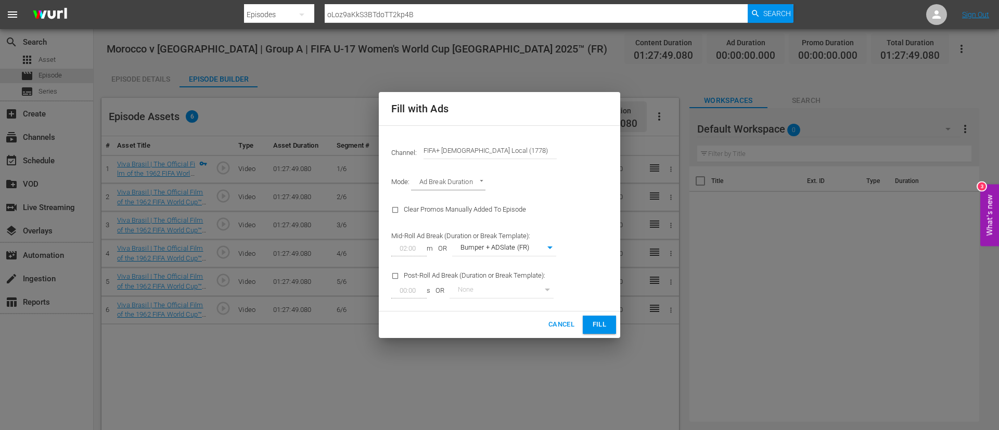
click at [593, 329] on span "Fill" at bounding box center [599, 325] width 17 height 12
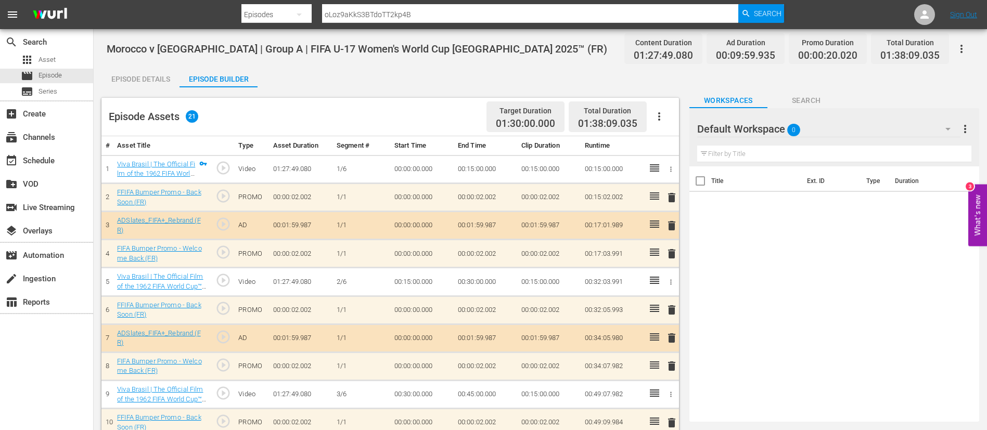
click at [967, 46] on icon "button" at bounding box center [961, 49] width 12 height 12
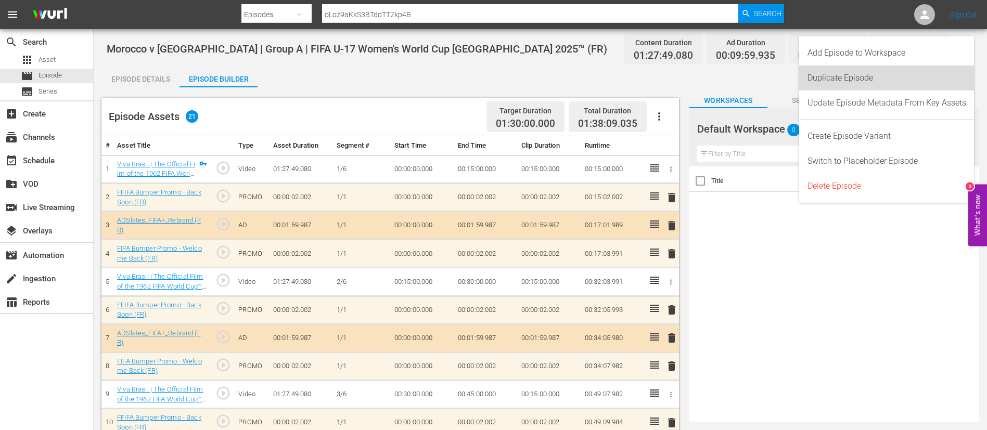
click at [910, 66] on div "Duplicate Episode" at bounding box center [886, 78] width 159 height 25
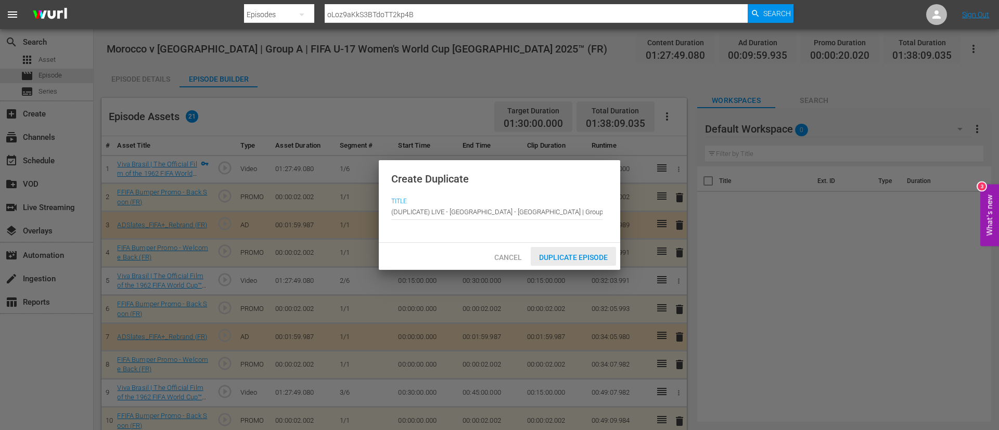
click at [555, 255] on span "Duplicate Episode" at bounding box center [573, 257] width 85 height 8
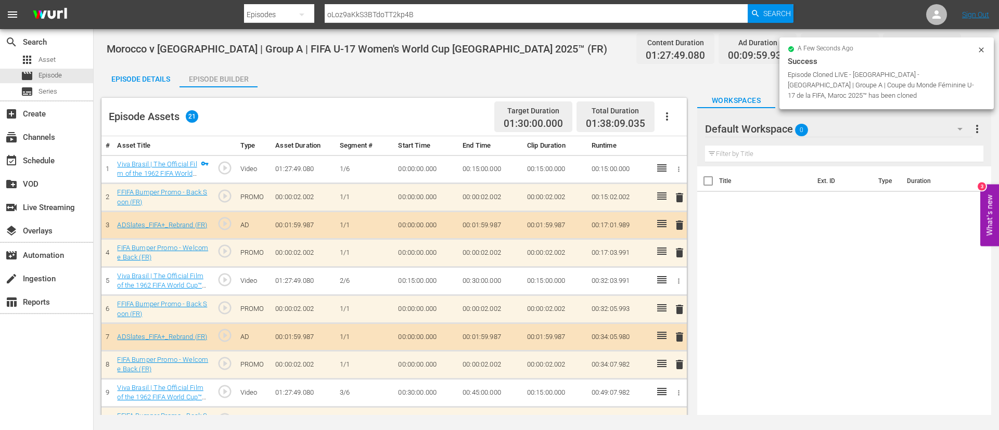
click at [671, 114] on icon "button" at bounding box center [667, 116] width 12 height 12
click at [684, 151] on div "Clear Ads" at bounding box center [698, 145] width 71 height 25
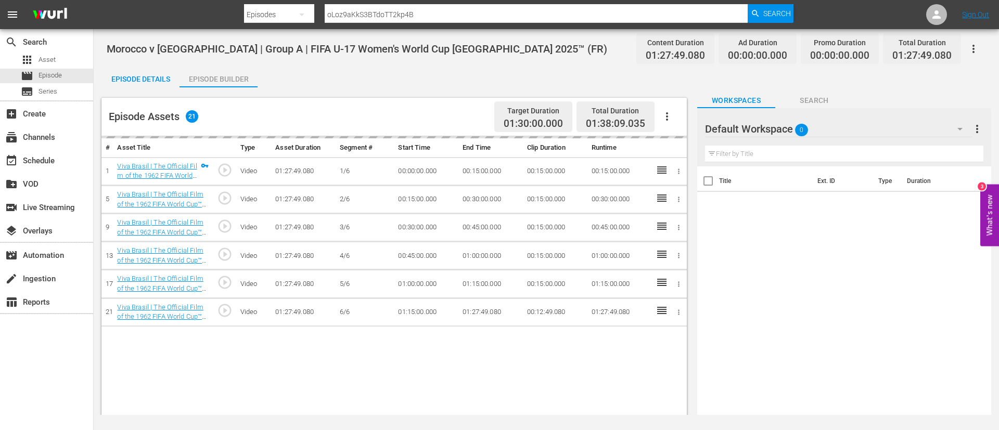
click at [662, 111] on icon "button" at bounding box center [667, 116] width 12 height 12
click at [670, 122] on div "Fill with Ads" at bounding box center [698, 120] width 71 height 25
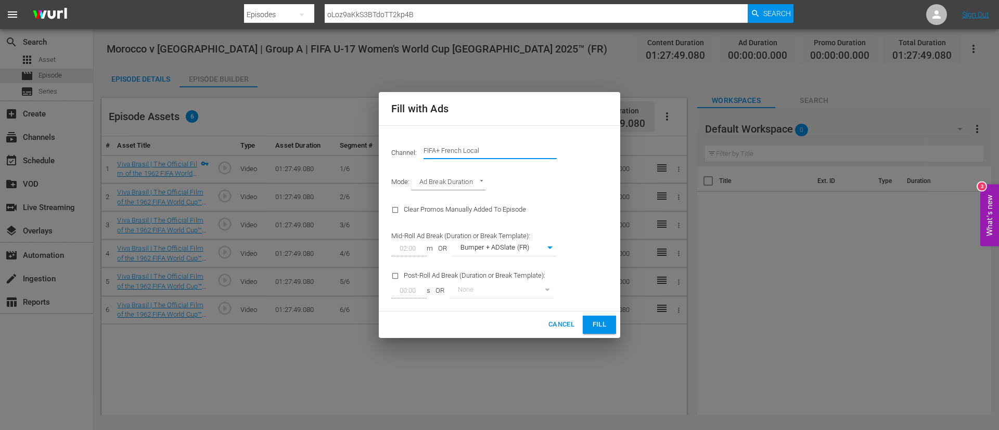
click at [455, 146] on input "FIFA+ French Local" at bounding box center [489, 150] width 133 height 25
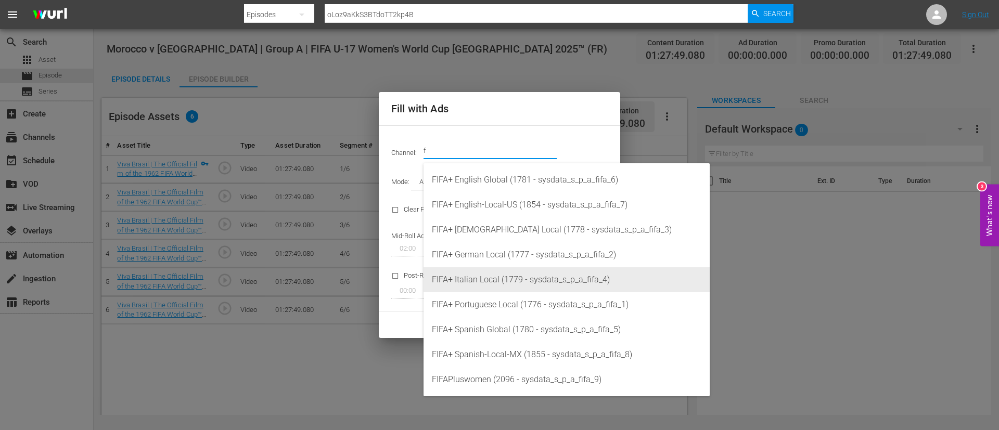
click at [484, 275] on div "FIFA+ Italian Local (1779 - sysdata_s_p_a_fifa_4)" at bounding box center [566, 279] width 269 height 25
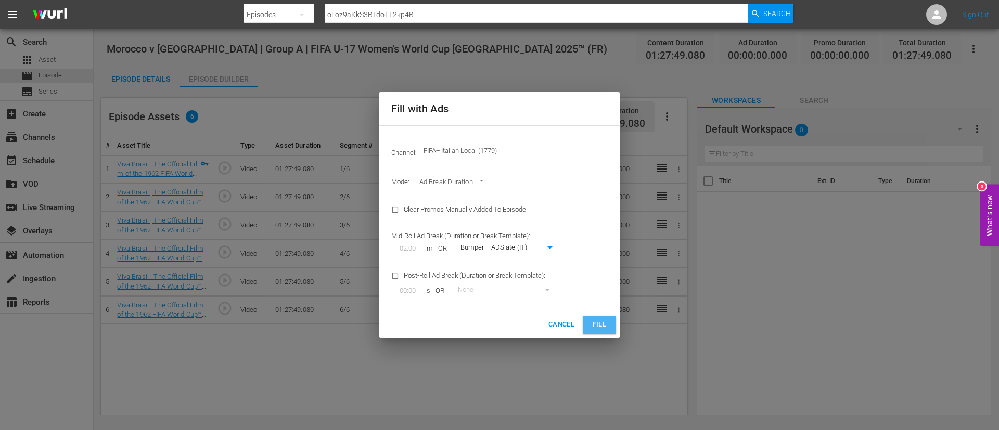
click at [589, 325] on button "Fill" at bounding box center [599, 325] width 33 height 18
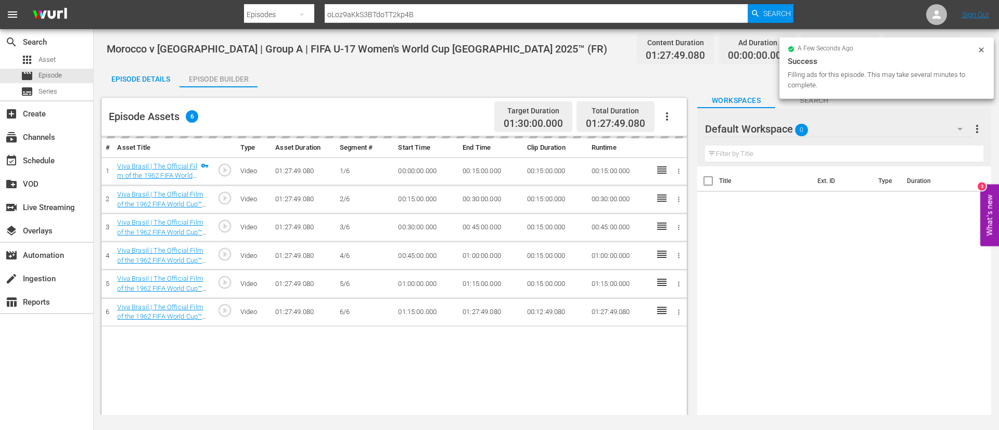
click at [159, 76] on div "Episode Details" at bounding box center [140, 79] width 78 height 25
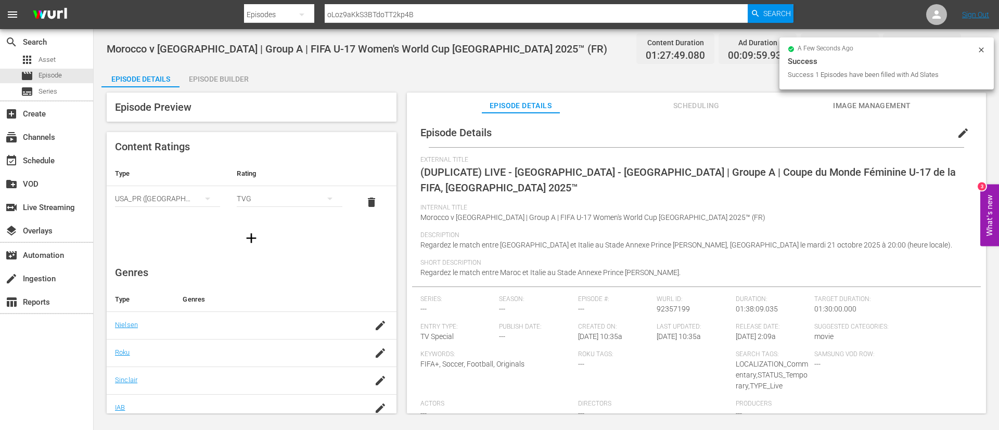
drag, startPoint x: 958, startPoint y: 139, endPoint x: 929, endPoint y: 151, distance: 31.7
click at [958, 139] on button "edit" at bounding box center [962, 133] width 25 height 25
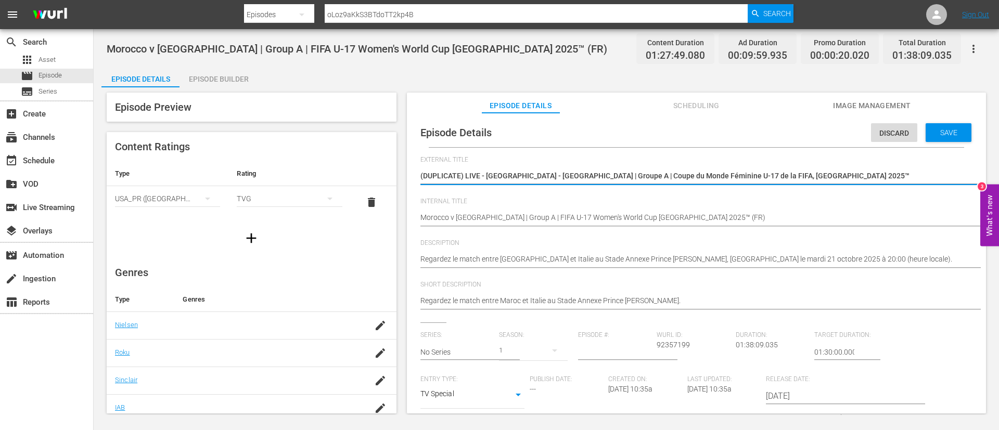
click at [778, 180] on textarea "(DUPLICATE) LIVE - Maroc - Italie | Groupe A | Coupe du Monde Féminine U-17 de …" at bounding box center [693, 177] width 547 height 12
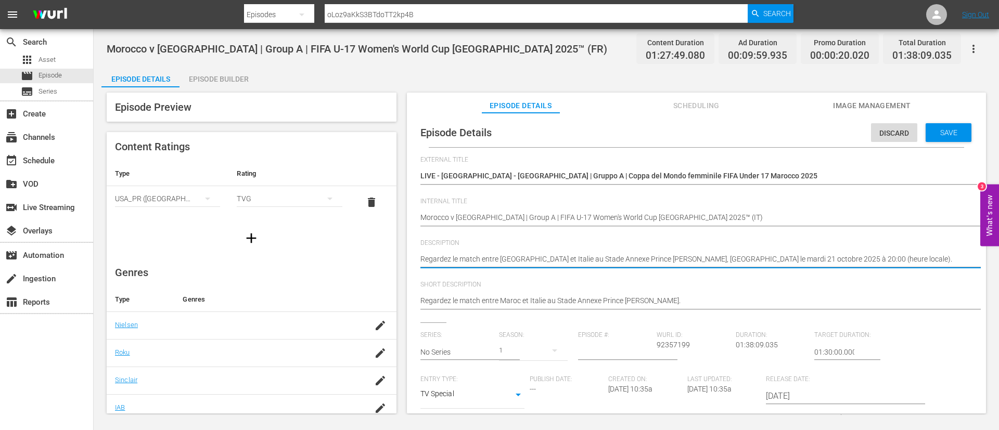
click at [781, 252] on div "Regardez le match entre Maroc et Italie au Stade Annexe Prince Moulay Abdellah,…" at bounding box center [693, 260] width 547 height 25
click at [781, 258] on textarea "Regardez le match entre Maroc et Italie au Stade Annexe Prince Moulay Abdellah,…" at bounding box center [693, 260] width 547 height 12
paste textarea "Guarda la partita tra Marocco e Italia giocato al Stadio Annesso Principe Moula…"
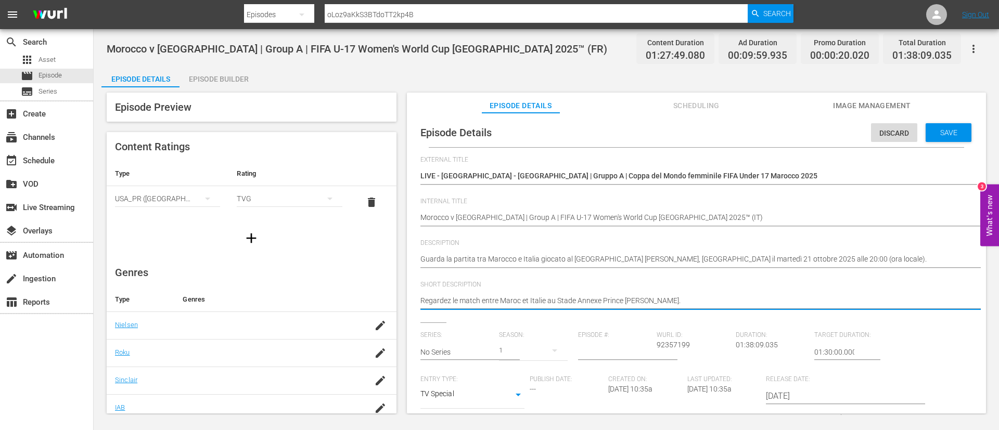
paste textarea "Guarda la partita tra Marocco e Italia giocato al Stadio Annesso Principe Moula…"
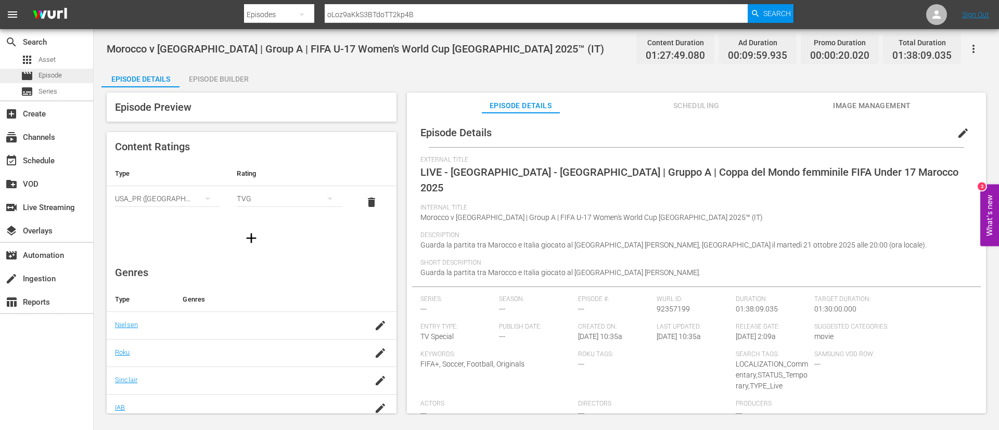
click at [77, 77] on div "movie Episode" at bounding box center [46, 76] width 93 height 15
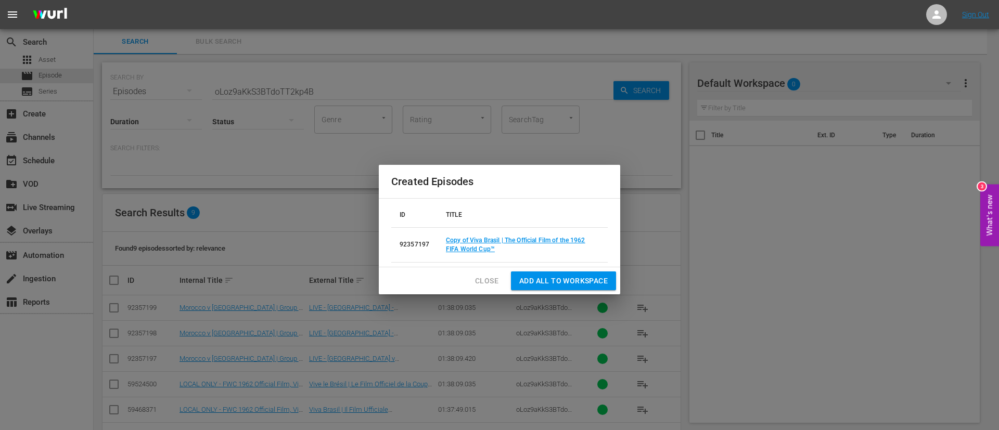
drag, startPoint x: 491, startPoint y: 282, endPoint x: 444, endPoint y: 147, distance: 143.5
click at [491, 282] on span "Close" at bounding box center [486, 281] width 23 height 13
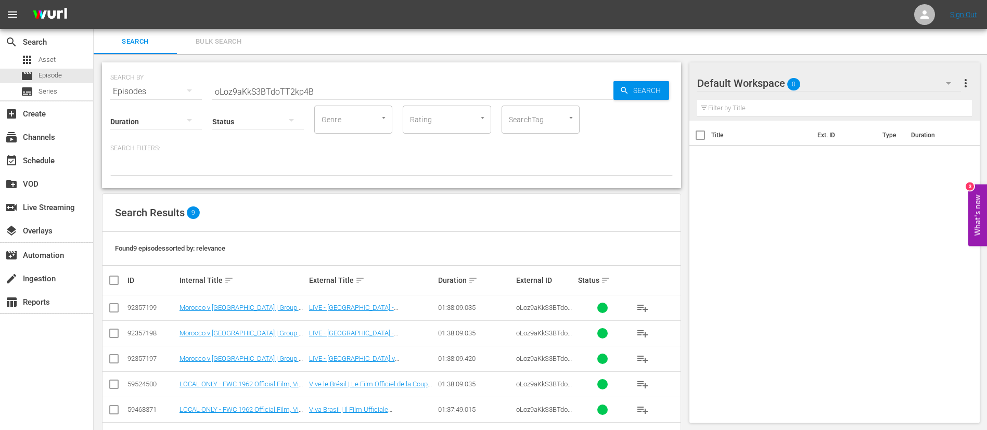
click at [427, 81] on input "oLoz9aKkS3BTdoTT2kp4B" at bounding box center [412, 91] width 401 height 25
paste input "egR8zo5QNNAQ1zO49Z9ON"
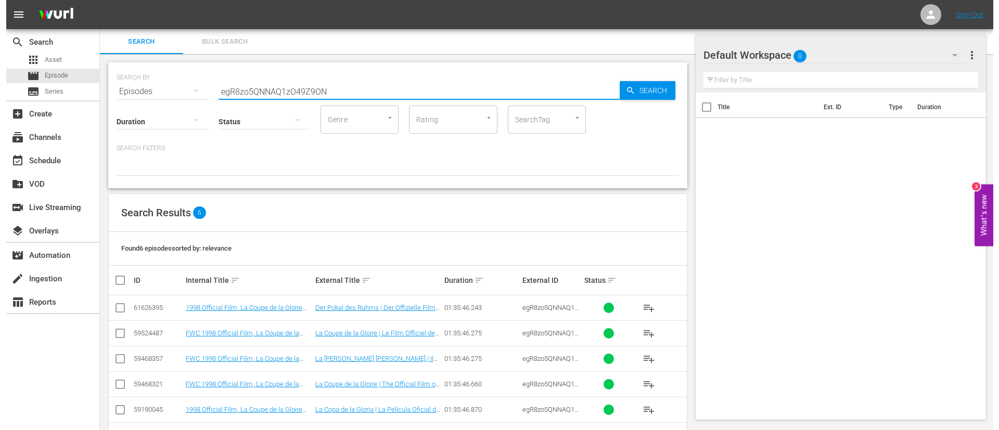
scroll to position [37, 0]
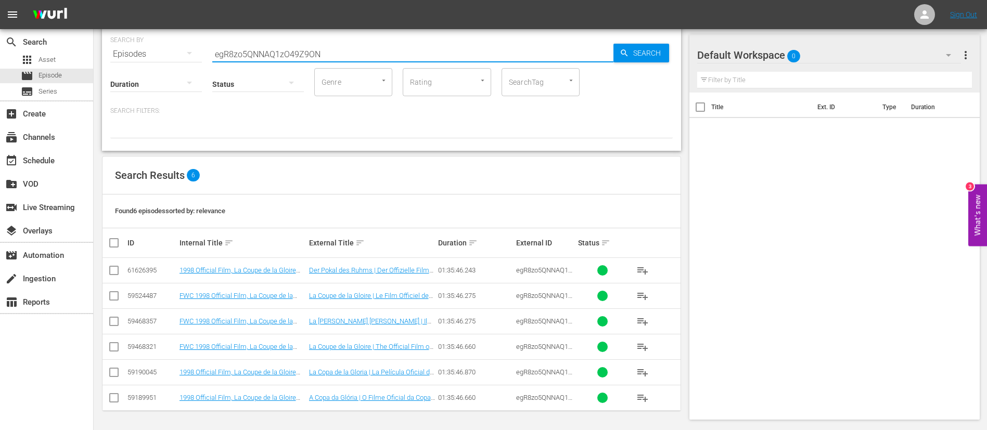
click at [111, 350] on input "checkbox" at bounding box center [114, 349] width 12 height 12
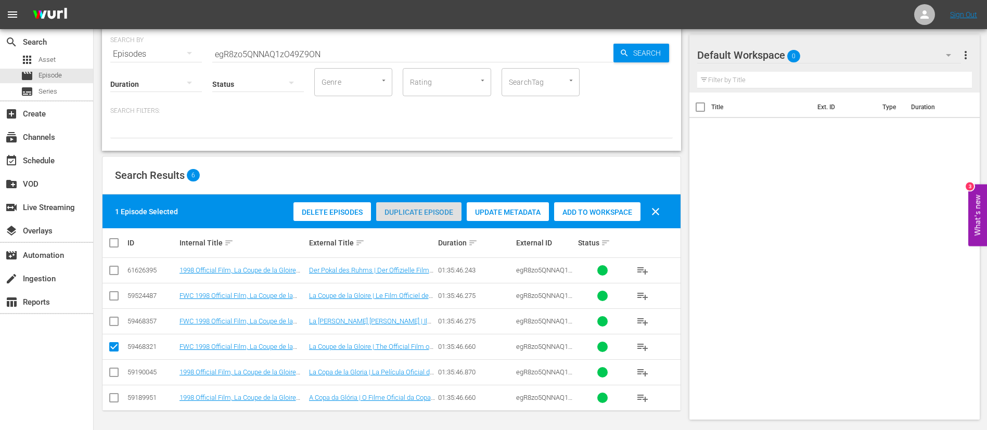
click at [436, 210] on span "Duplicate Episode" at bounding box center [418, 212] width 85 height 8
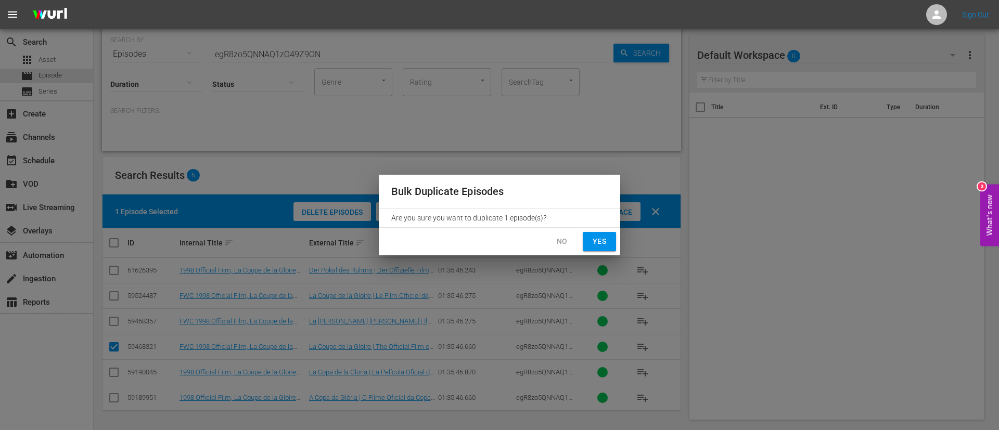
click at [599, 246] on span "Yes" at bounding box center [599, 241] width 17 height 13
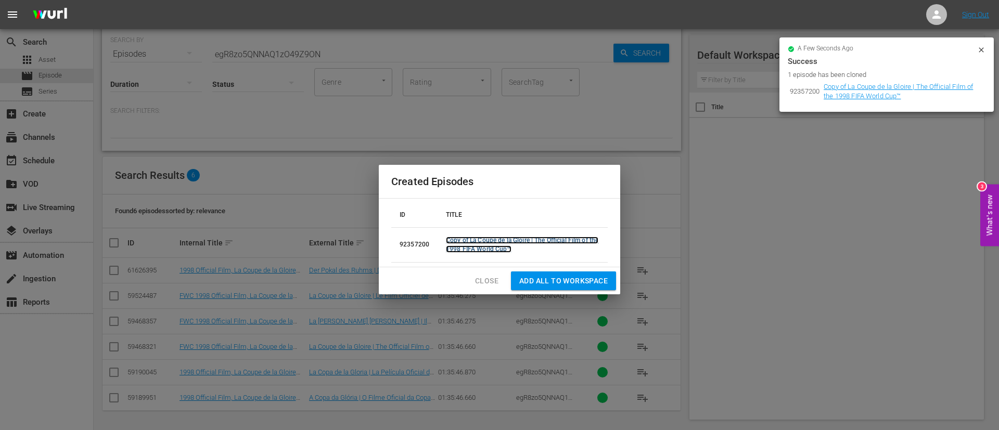
click at [534, 240] on link "Copy of La Coupe de la Gloire | The Official Film of the 1998 FIFA World Cup™" at bounding box center [522, 245] width 152 height 16
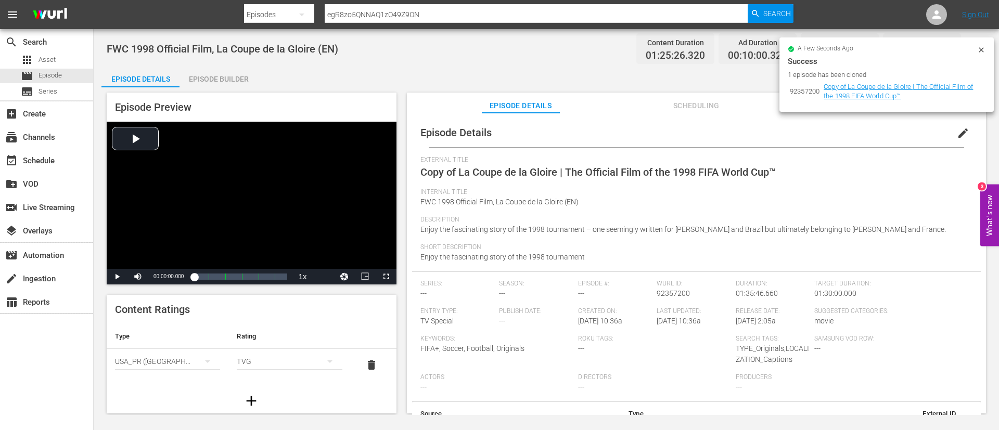
click at [957, 132] on span "edit" at bounding box center [963, 133] width 12 height 12
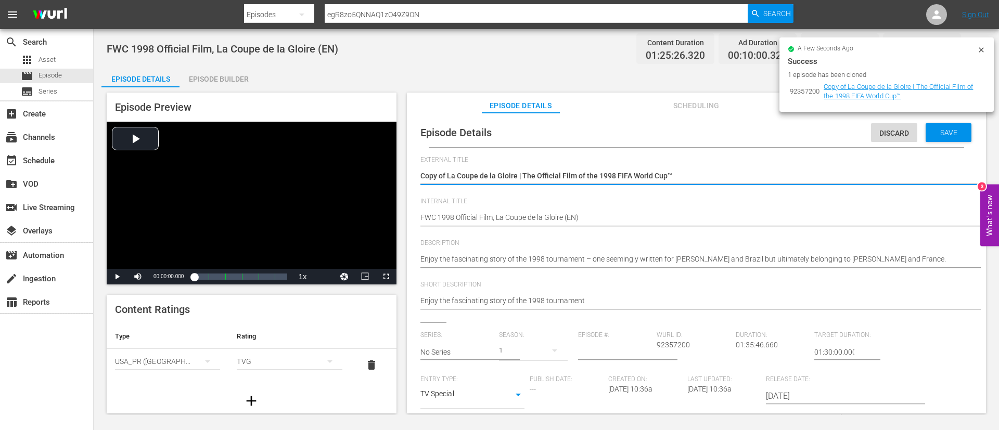
click at [782, 179] on textarea "Copy of La Coupe de la Gloire | The Official Film of the 1998 FIFA World Cup™" at bounding box center [693, 177] width 547 height 12
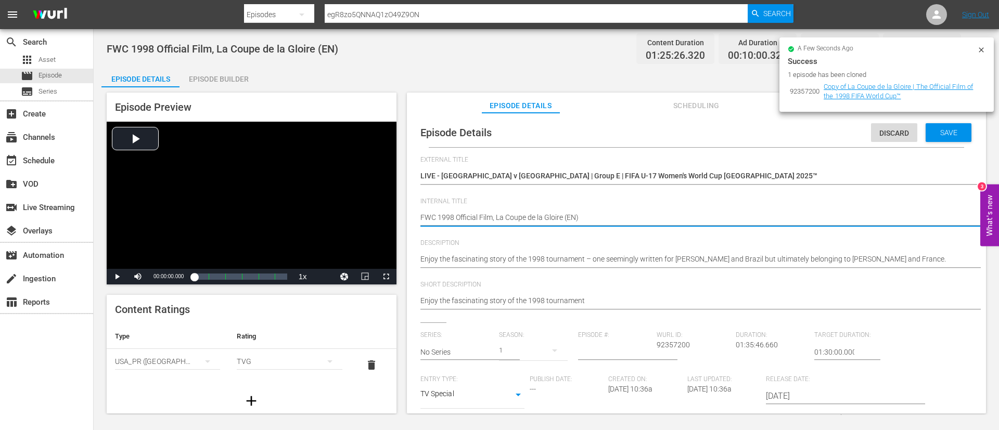
paste textarea "Spain v Korea Republic | Group E | FIFA U-17 Women's World Cup Morocco 2025™"
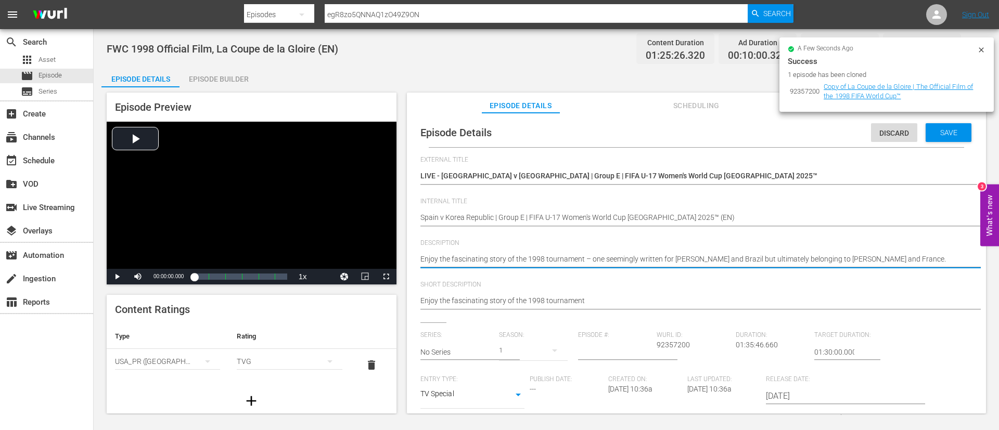
click at [791, 259] on textarea "Enjoy the fascinating story of the 1998 tournament – one seemingly written for …" at bounding box center [693, 260] width 547 height 12
paste textarea "Watch the match between Spain and Korea Republic played at Football Academy Moh…"
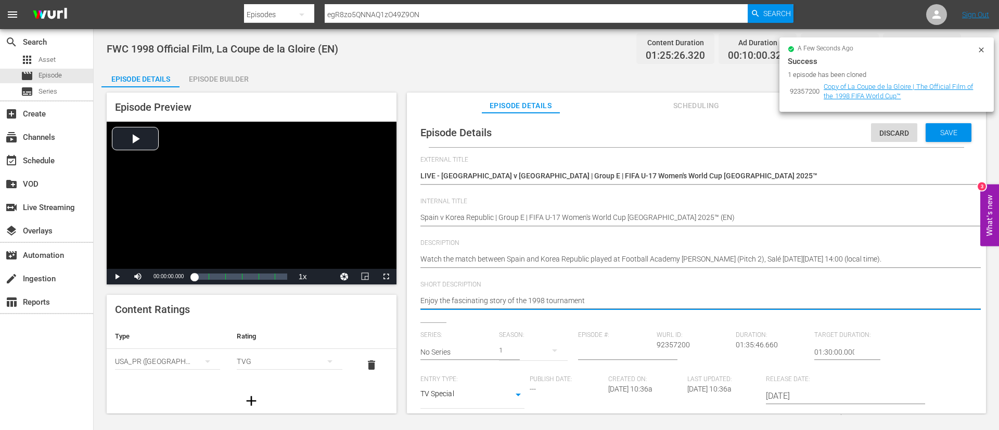
paste textarea "Watch the match between Spain and Korea Republic played at Football Academy Moh…"
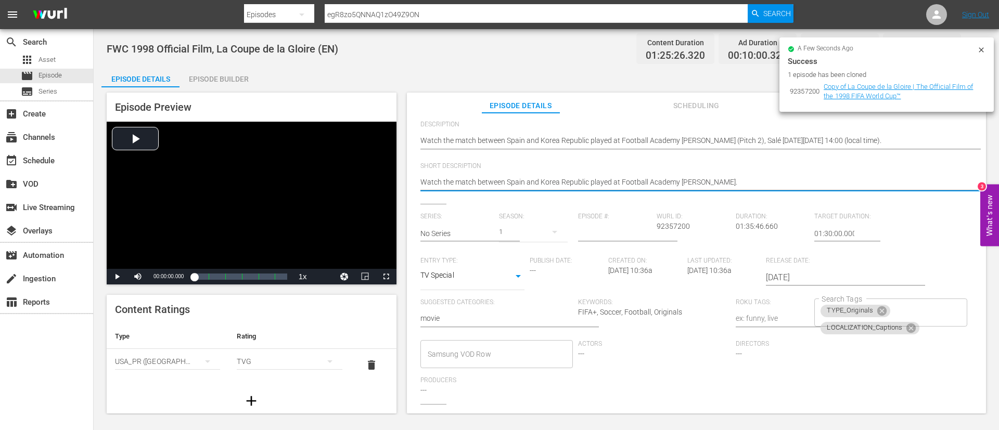
scroll to position [204, 0]
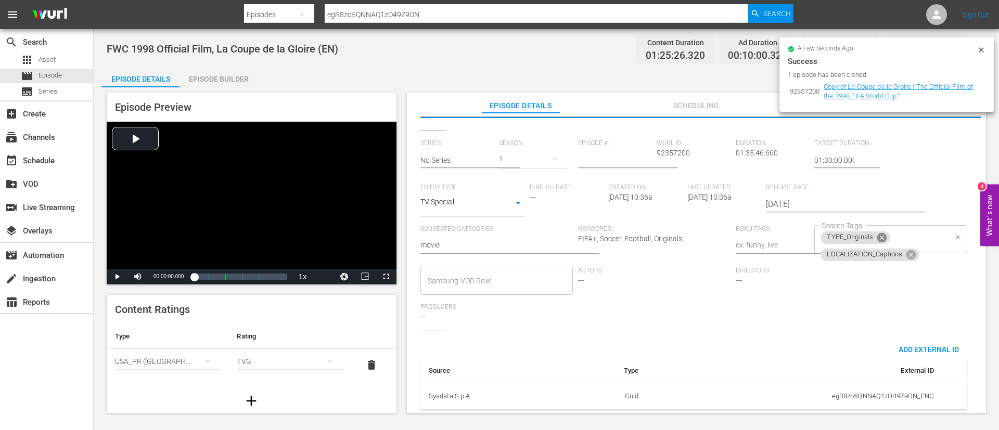
click at [879, 233] on icon at bounding box center [881, 237] width 9 height 9
click at [906, 235] on icon at bounding box center [910, 239] width 9 height 9
click at [900, 230] on input "Search Tags" at bounding box center [882, 239] width 127 height 19
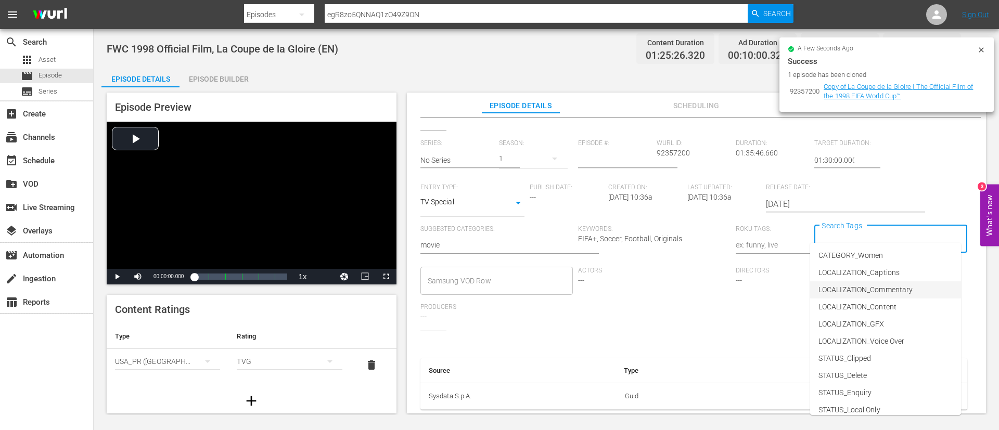
click at [899, 285] on span "LOCALIZATION_Commentary" at bounding box center [865, 290] width 94 height 11
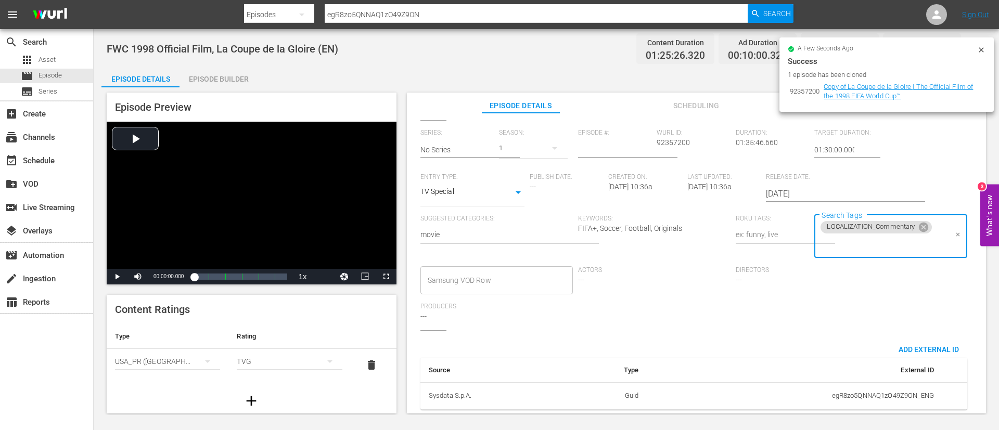
click at [901, 248] on input "Search Tags" at bounding box center [882, 244] width 127 height 19
click at [881, 147] on span "STATUS_Temporary" at bounding box center [850, 145] width 64 height 11
click at [911, 250] on input "Search Tags" at bounding box center [926, 244] width 41 height 19
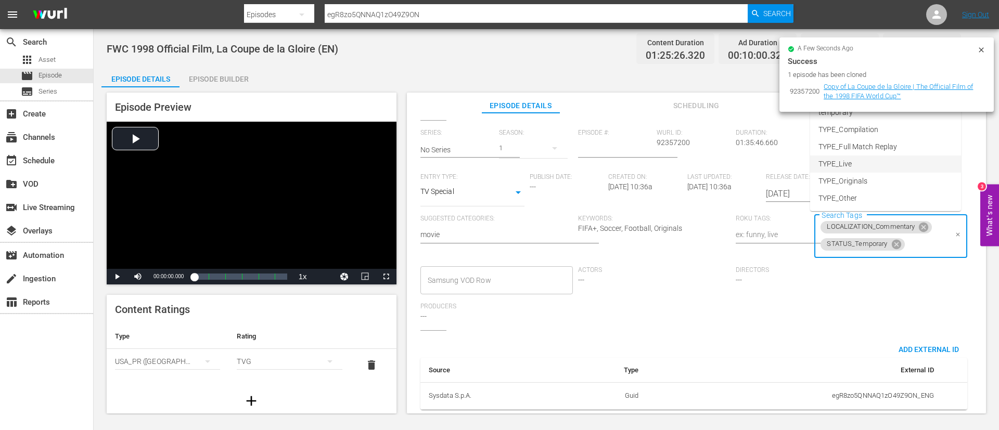
click at [886, 166] on li "TYPE_Live" at bounding box center [885, 164] width 151 height 17
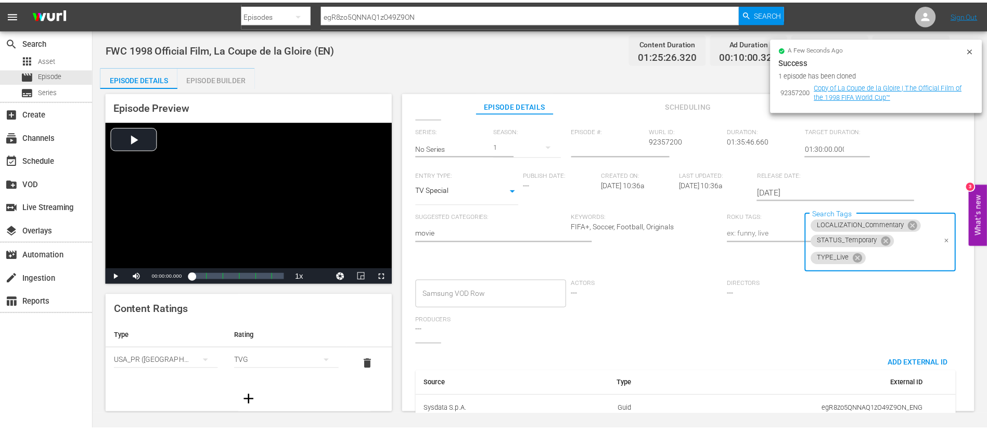
scroll to position [0, 0]
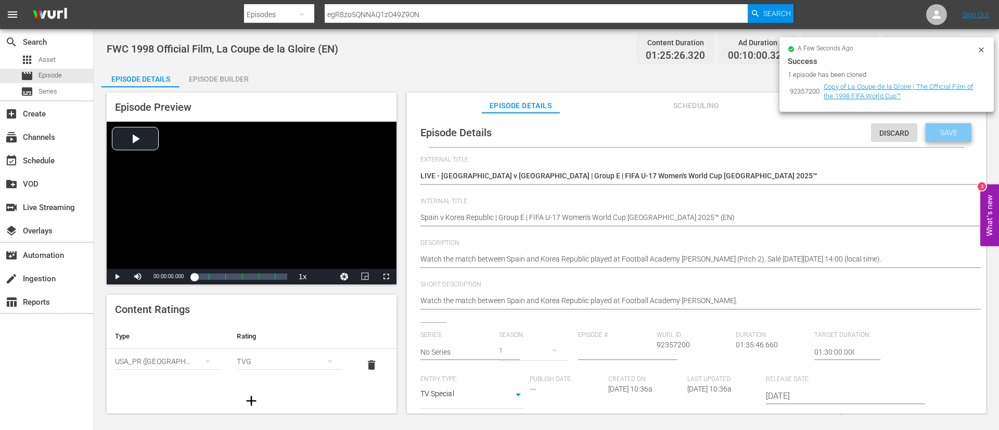
click at [932, 129] on span "Save" at bounding box center [949, 133] width 34 height 8
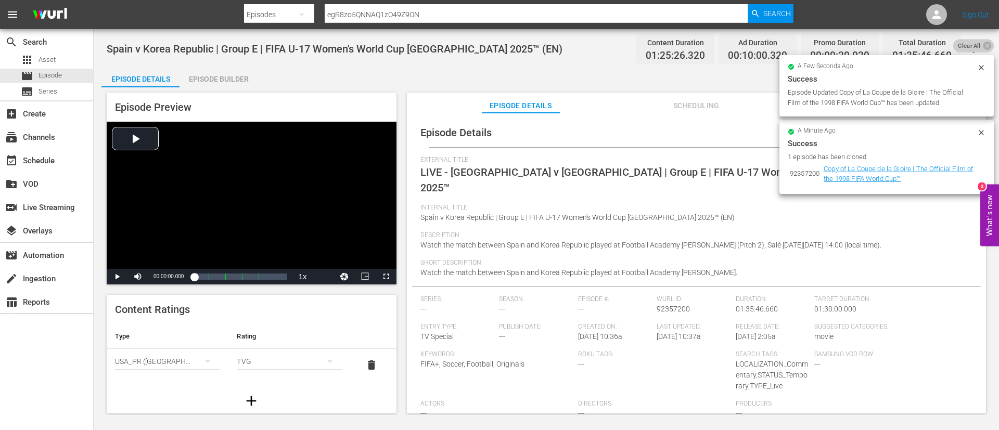
click at [975, 43] on span "Clear All" at bounding box center [969, 46] width 32 height 14
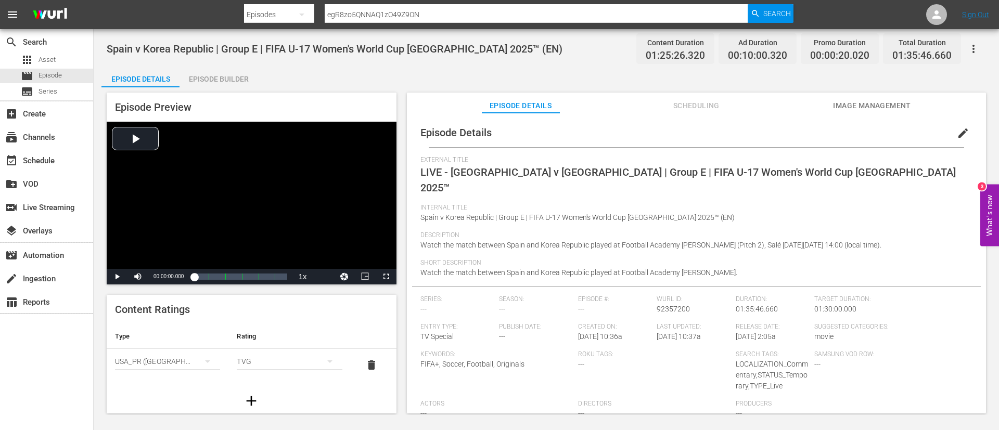
click at [895, 109] on span "Image Management" at bounding box center [872, 105] width 78 height 13
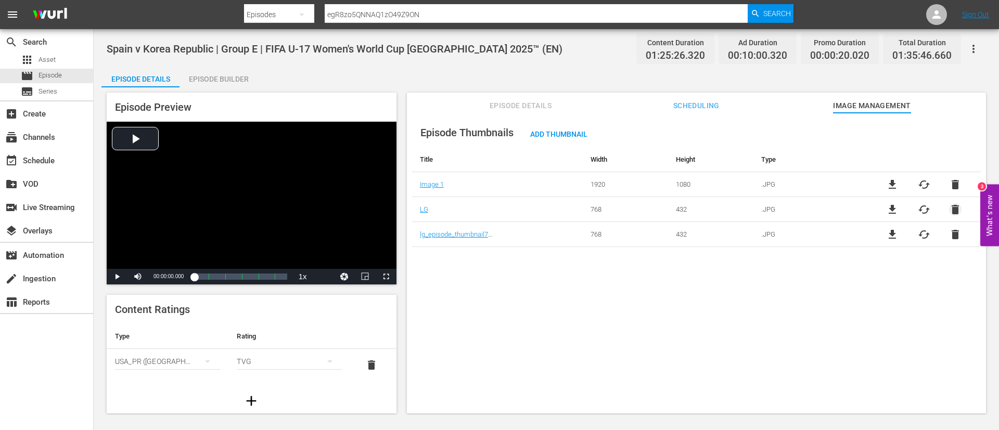
click at [953, 209] on span "delete" at bounding box center [955, 209] width 12 height 12
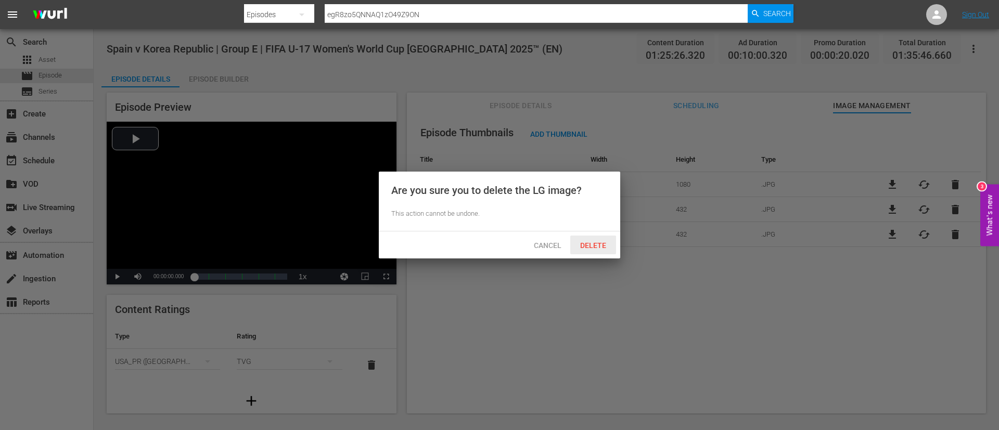
click at [603, 239] on div "Delete" at bounding box center [593, 245] width 46 height 19
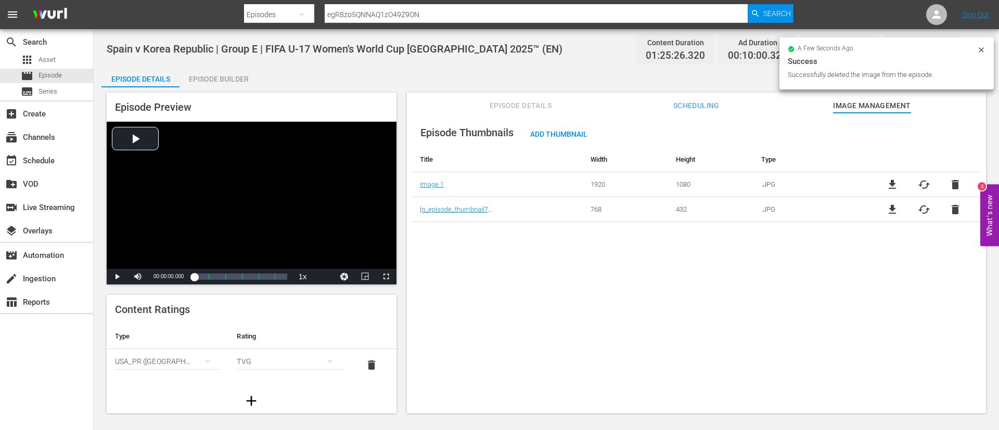
click at [954, 207] on span "delete" at bounding box center [955, 209] width 12 height 12
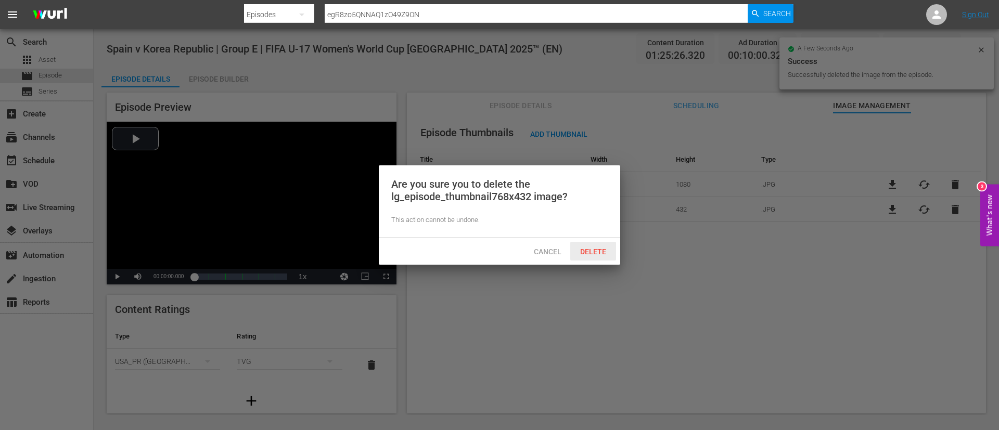
click at [584, 242] on div "Delete" at bounding box center [593, 251] width 46 height 19
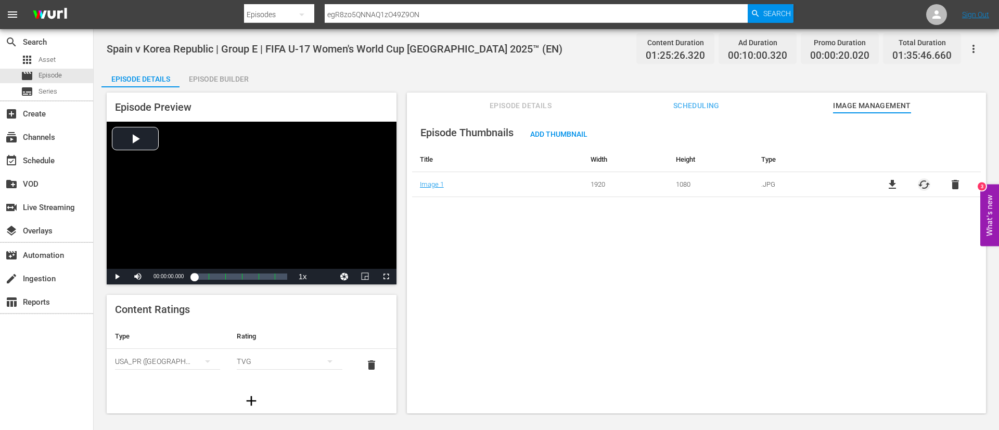
click at [923, 183] on span "cached" at bounding box center [924, 184] width 12 height 12
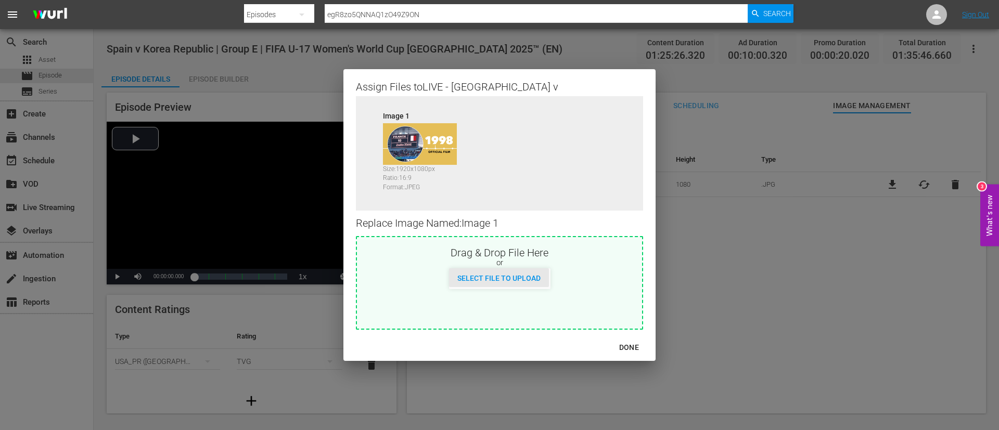
click at [520, 275] on span "Select File to Upload" at bounding box center [499, 278] width 100 height 8
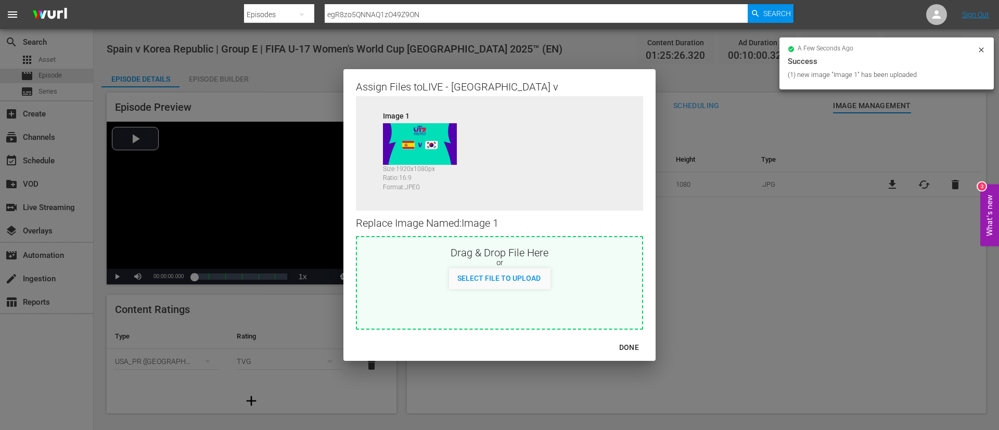
click at [628, 340] on button "DONE" at bounding box center [629, 347] width 45 height 19
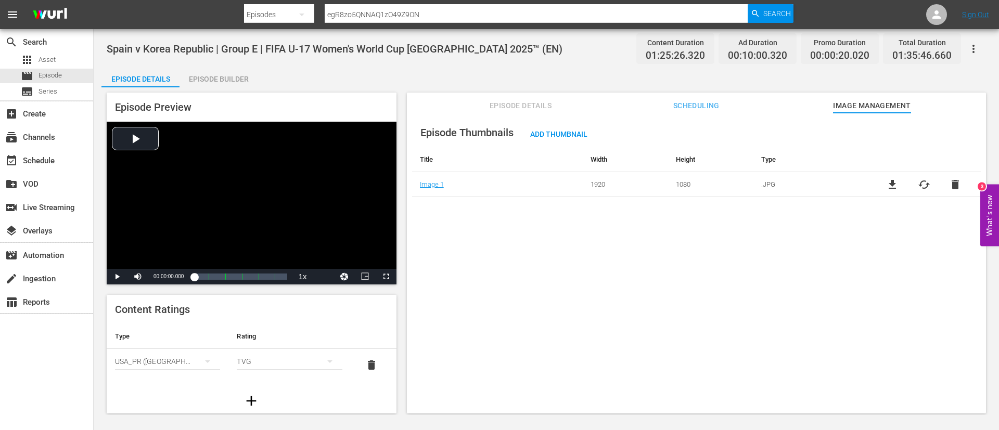
drag, startPoint x: 985, startPoint y: 33, endPoint x: 985, endPoint y: 47, distance: 13.5
click at [985, 33] on div "Spain v Korea Republic | Group E | FIFA U-17 Women's World Cup Morocco 2025™ (E…" at bounding box center [546, 222] width 905 height 386
click at [980, 48] on button "button" at bounding box center [973, 48] width 25 height 25
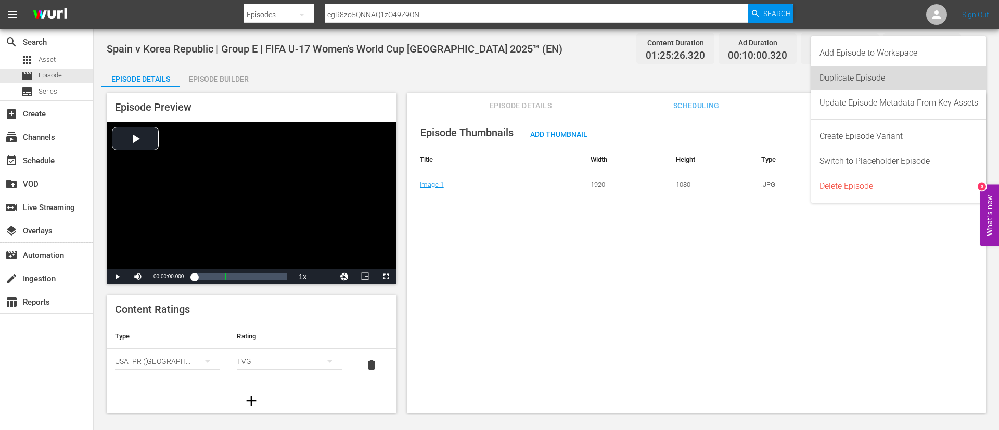
click at [897, 81] on div "Duplicate Episode" at bounding box center [898, 78] width 159 height 25
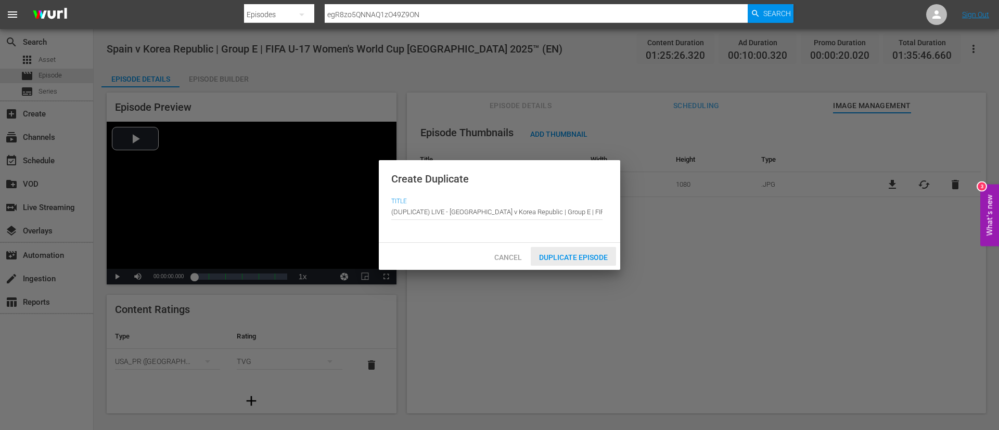
click at [572, 259] on span "Duplicate Episode" at bounding box center [573, 257] width 85 height 8
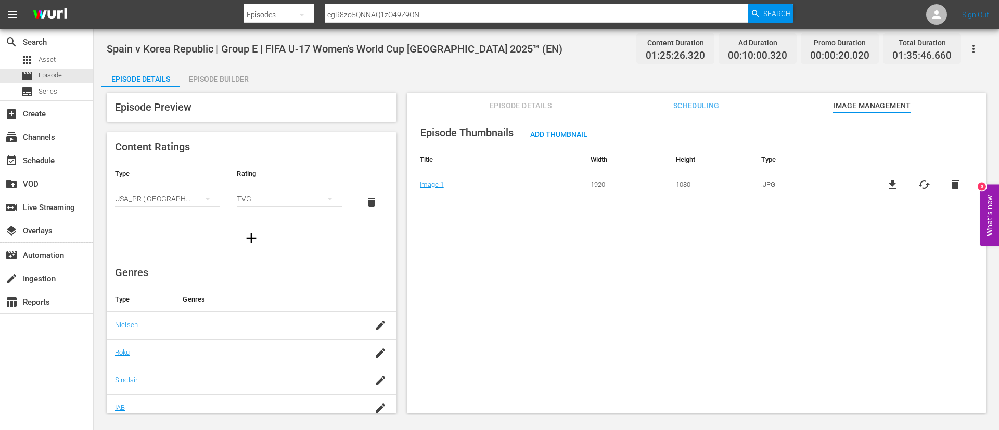
click at [533, 107] on span "Episode Details" at bounding box center [521, 105] width 78 height 13
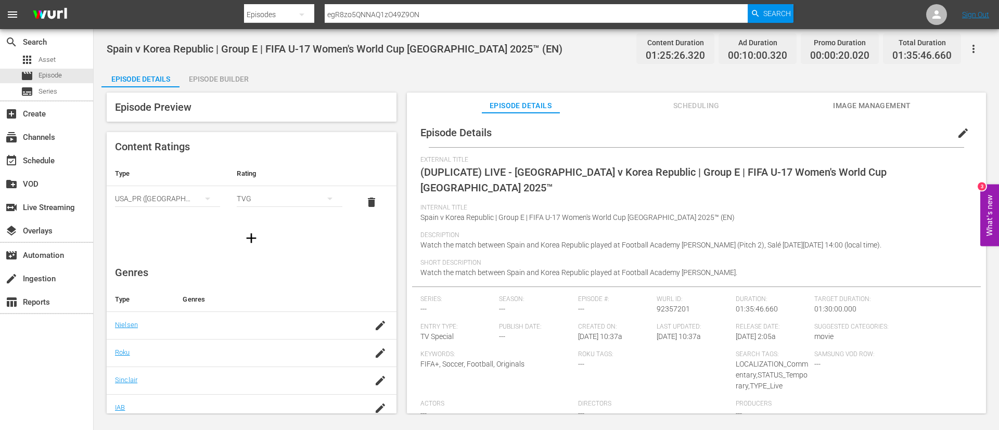
click at [953, 142] on button "edit" at bounding box center [962, 133] width 25 height 25
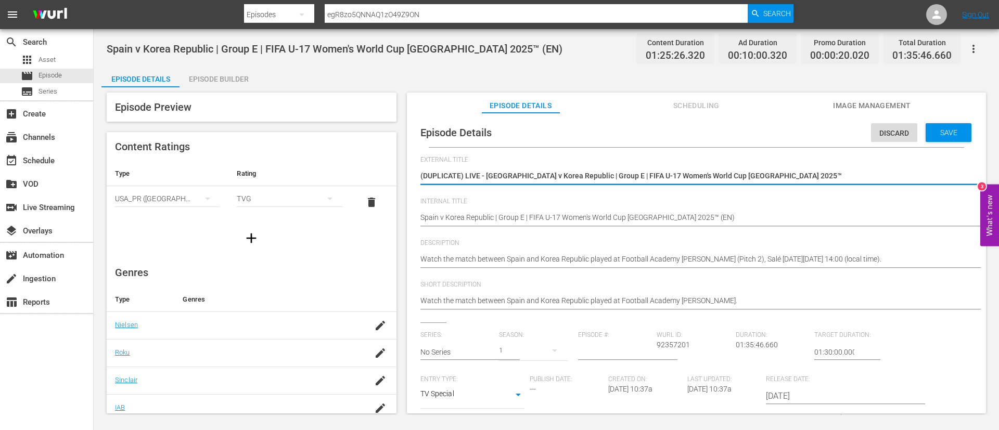
click at [792, 175] on textarea "(DUPLICATE) LIVE - Spain v Korea Republic | Group E | FIFA U-17 Women's World C…" at bounding box center [693, 177] width 547 height 12
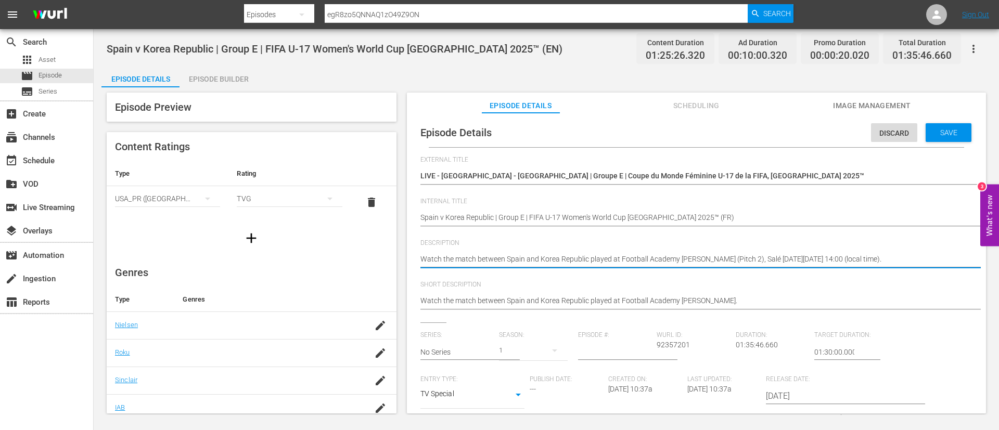
paste textarea "Regardez le match entre Espagne et République de Corée au Académie de Football …"
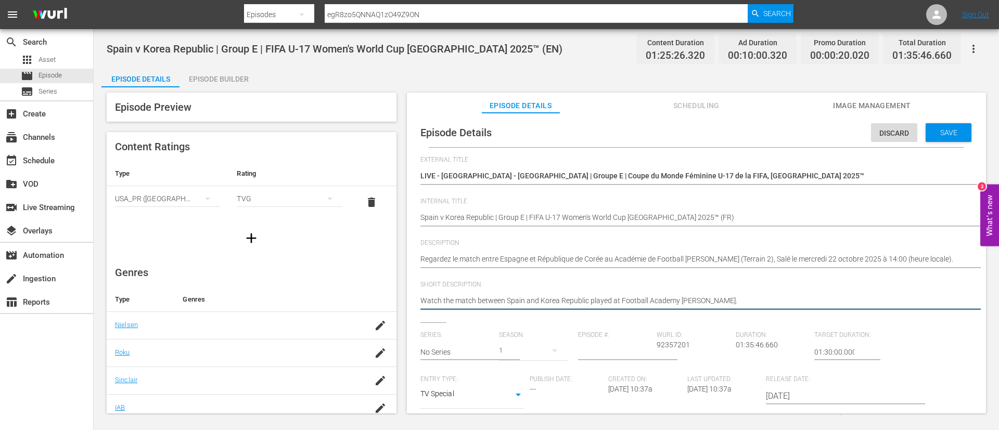
paste textarea "Regardez le match entre Espagne et République de Corée au Académie de Football …"
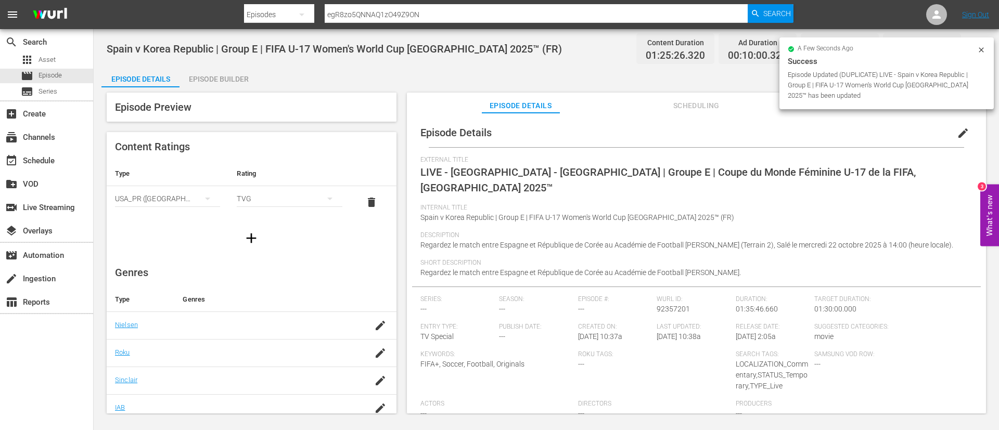
click at [207, 90] on div "Episode Preview Content Ratings Type Rating Select Rating Type USA_PR (United S…" at bounding box center [546, 254] width 890 height 335
click at [211, 87] on div "Episode Preview Content Ratings Type Rating Select Rating Type USA_PR (United S…" at bounding box center [546, 254] width 890 height 335
click at [213, 65] on div "Spain v Korea Republic | Group E | FIFA U-17 Women's World Cup Morocco 2025™ (F…" at bounding box center [546, 222] width 905 height 386
click at [208, 85] on div "Episode Builder" at bounding box center [218, 79] width 78 height 25
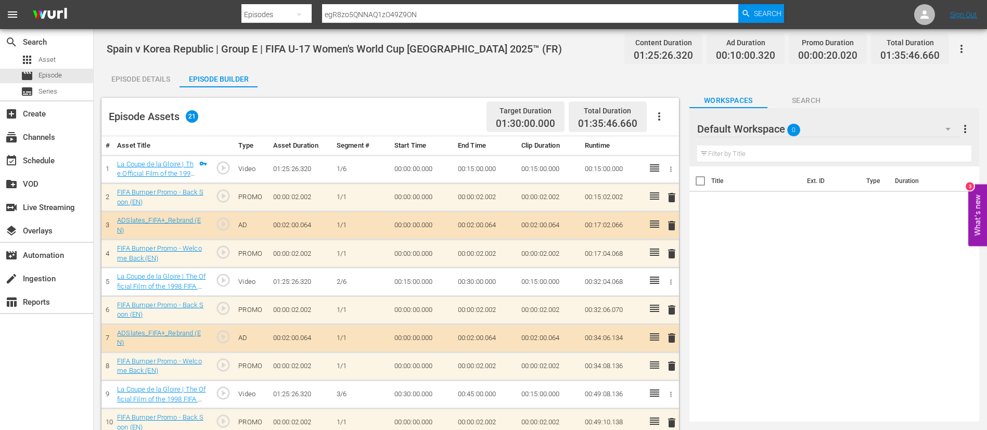
click at [658, 118] on icon "button" at bounding box center [659, 116] width 12 height 12
click at [679, 138] on div "Clear Ads" at bounding box center [690, 145] width 71 height 25
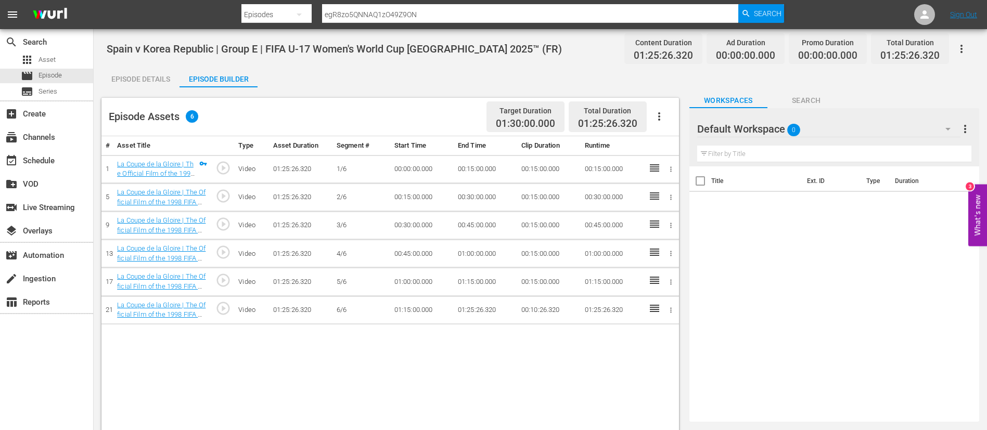
click at [661, 110] on icon "button" at bounding box center [659, 116] width 12 height 12
click at [678, 127] on div "Fill with Ads" at bounding box center [690, 120] width 71 height 25
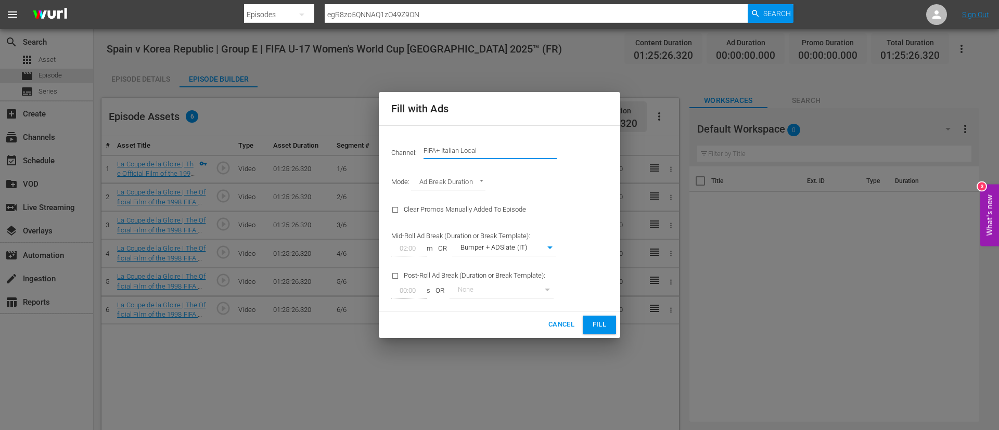
click at [503, 155] on input "FIFA+ Italian Local" at bounding box center [489, 150] width 133 height 25
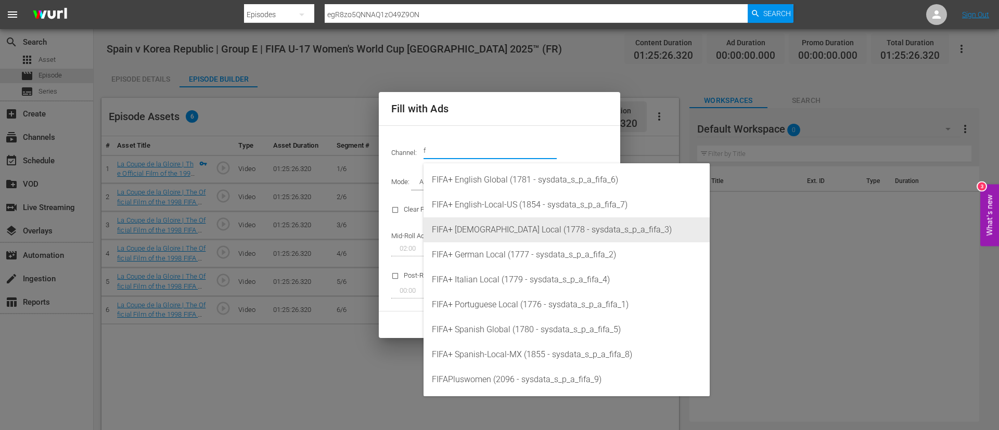
click at [507, 230] on div "FIFA+ French Local (1778 - sysdata_s_p_a_fifa_3)" at bounding box center [566, 229] width 269 height 25
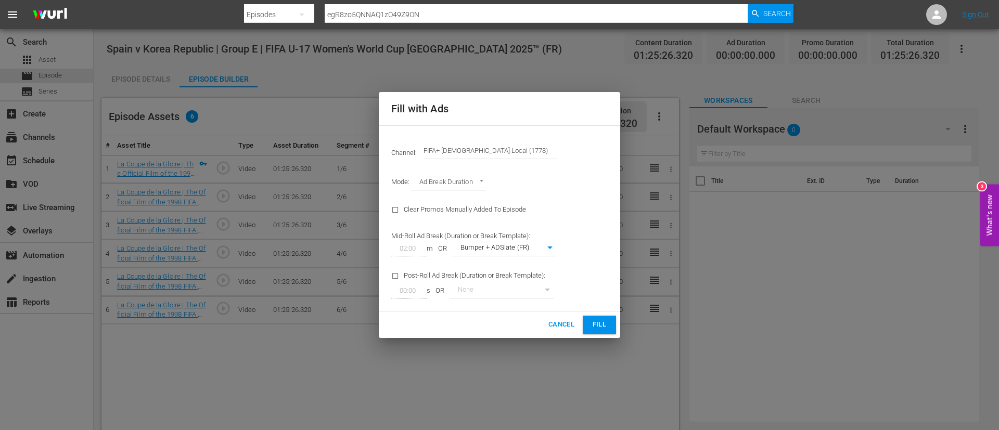
click at [596, 322] on span "Fill" at bounding box center [599, 325] width 17 height 12
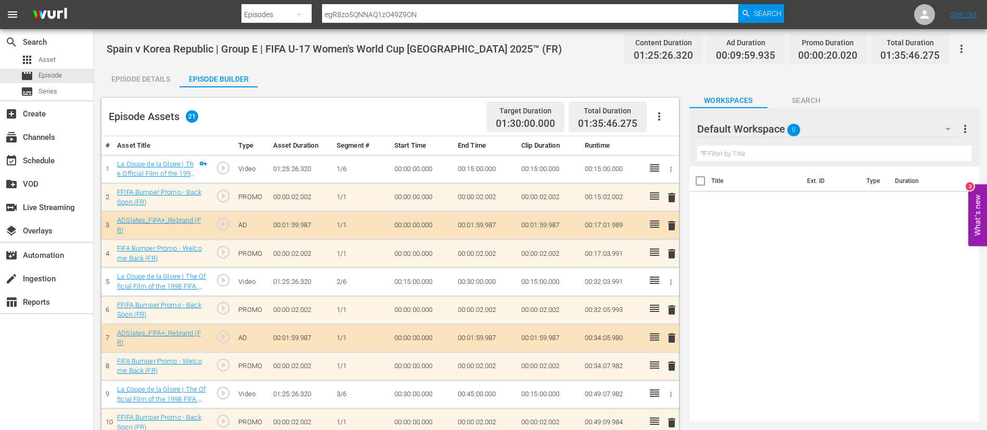
click at [955, 48] on icon "button" at bounding box center [961, 49] width 12 height 12
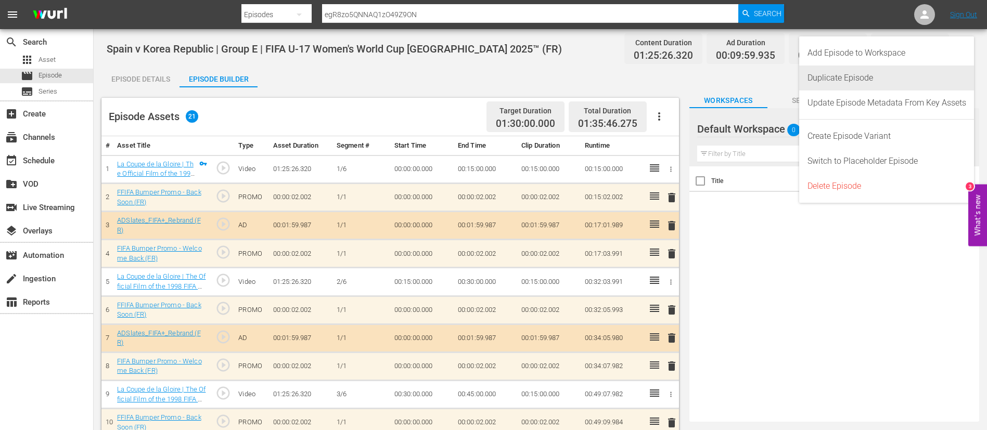
click at [895, 69] on div "Duplicate Episode" at bounding box center [886, 78] width 159 height 25
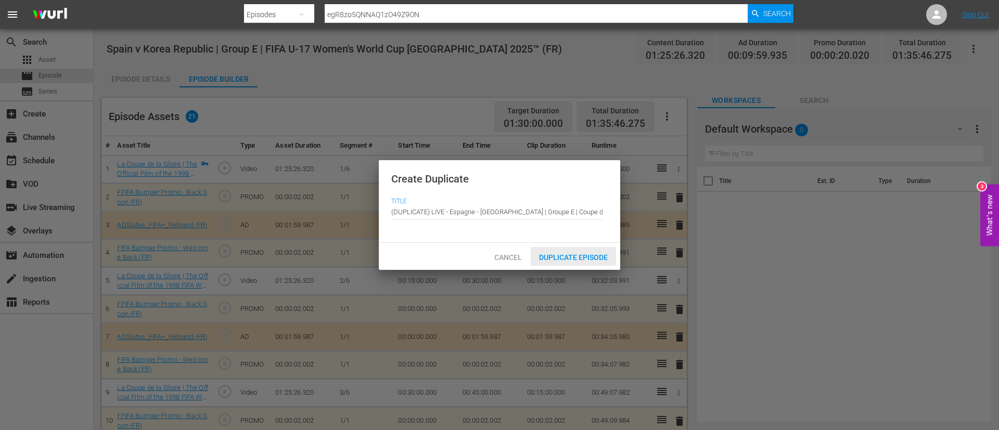
click at [580, 257] on span "Duplicate Episode" at bounding box center [573, 257] width 85 height 8
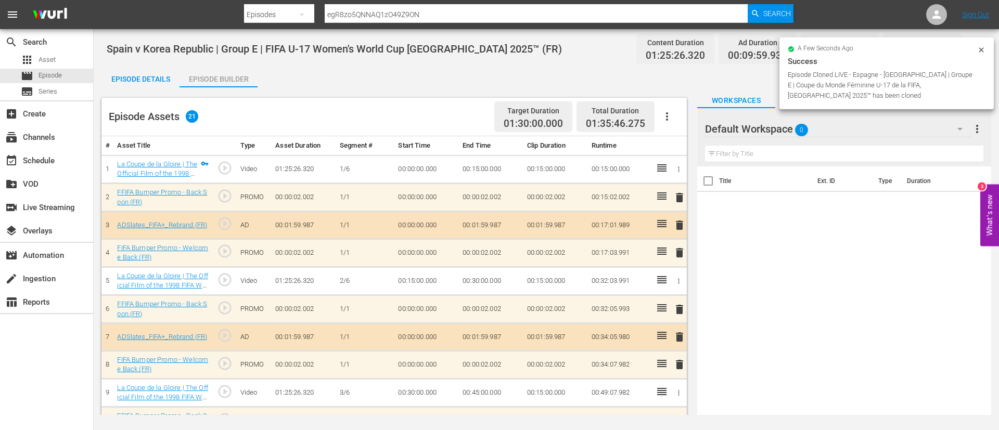
click at [674, 108] on button "button" at bounding box center [666, 116] width 25 height 25
click at [675, 146] on div "Clear Ads" at bounding box center [698, 145] width 71 height 25
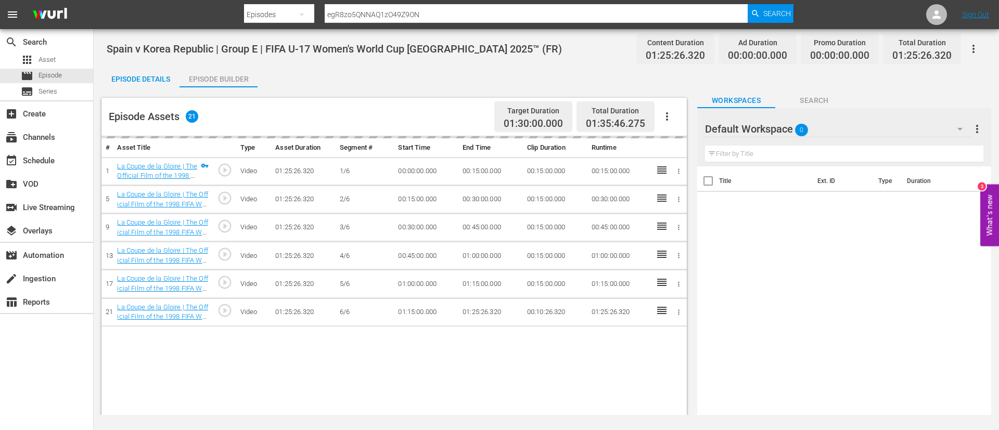
click at [665, 118] on icon "button" at bounding box center [667, 116] width 12 height 12
click at [706, 122] on div "Fill with Ads" at bounding box center [698, 120] width 71 height 25
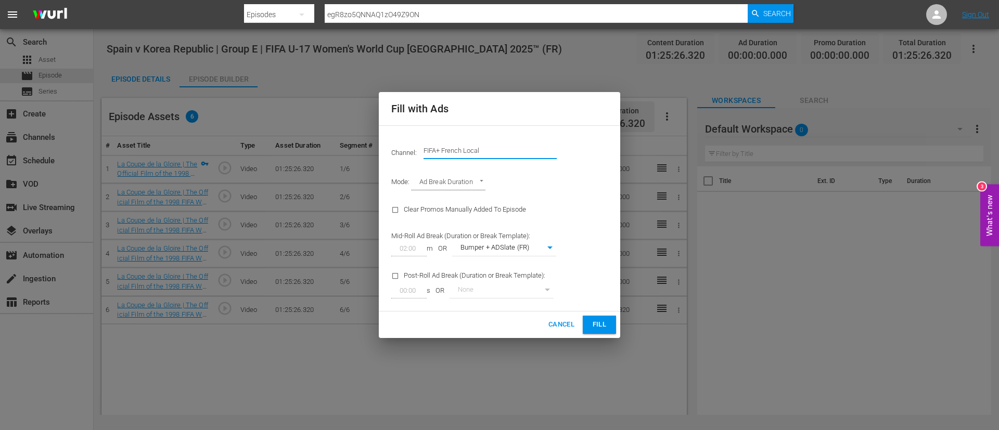
click at [482, 151] on input "FIFA+ French Local" at bounding box center [489, 150] width 133 height 25
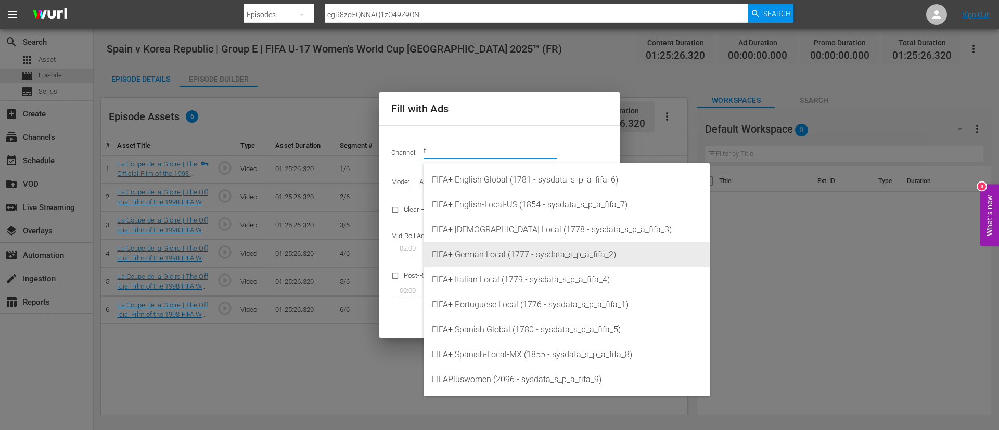
click at [506, 279] on div "FIFA+ Italian Local (1779 - sysdata_s_p_a_fifa_4)" at bounding box center [566, 279] width 269 height 25
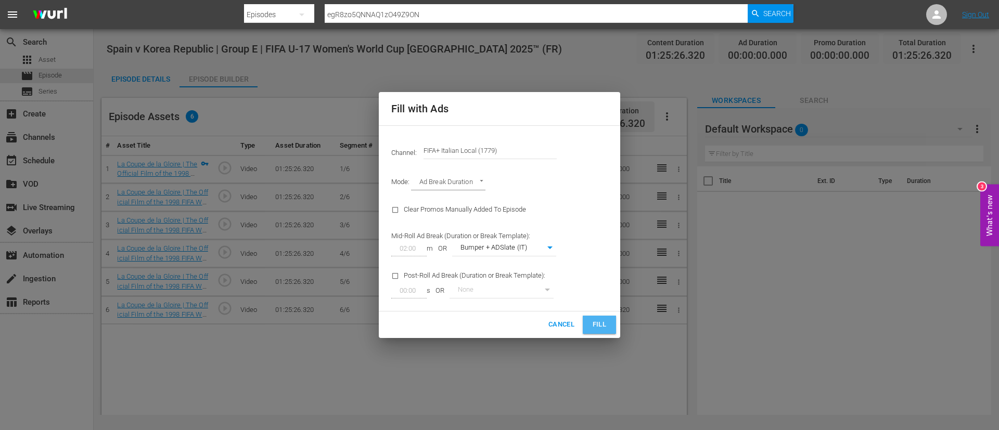
click at [596, 327] on span "Fill" at bounding box center [599, 325] width 17 height 12
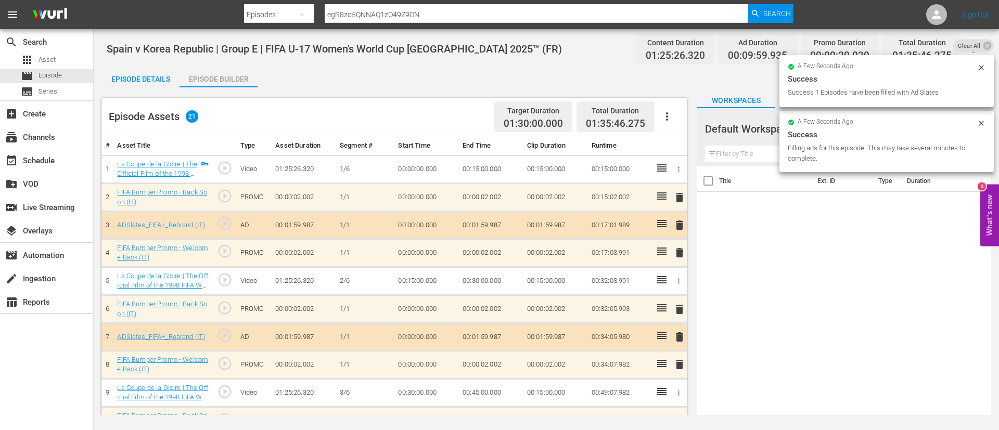
click at [148, 85] on div "Episode Details" at bounding box center [140, 79] width 78 height 25
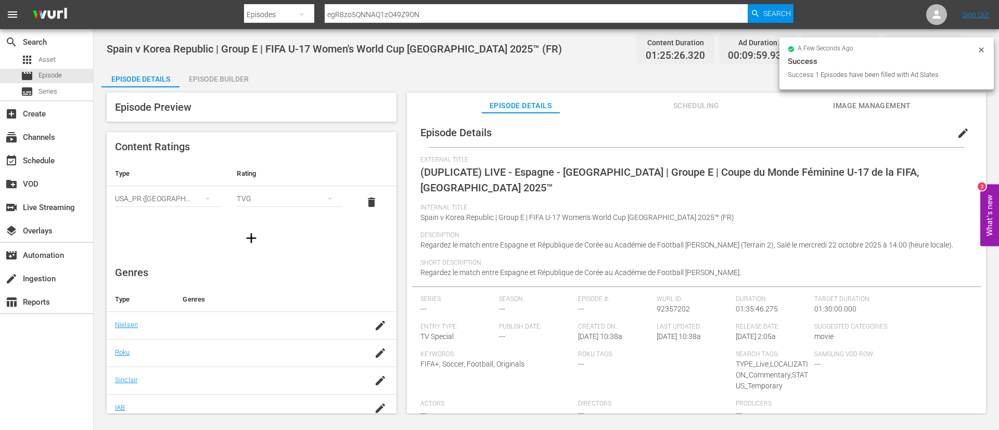
click at [950, 129] on button "edit" at bounding box center [962, 133] width 25 height 25
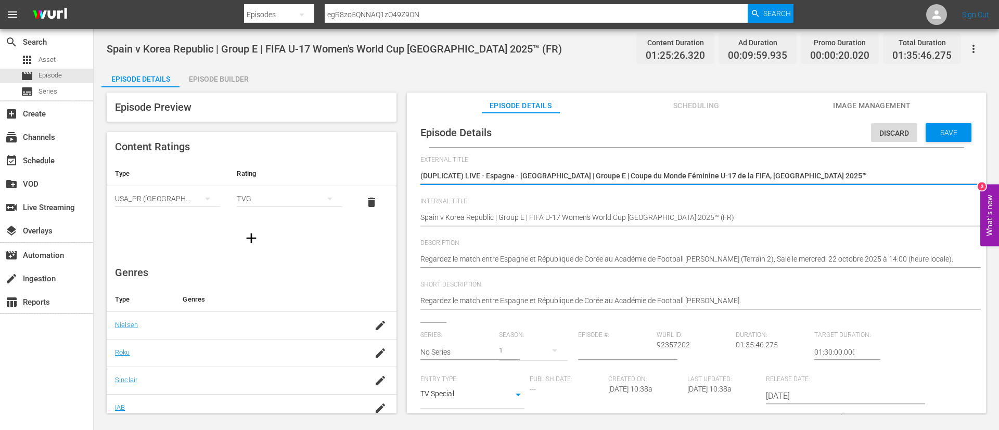
click at [933, 185] on hr at bounding box center [706, 185] width 573 height 2
click at [933, 177] on textarea "(DUPLICATE) LIVE - Espagne - République de Corée | Groupe E | Coupe du Monde Fé…" at bounding box center [693, 177] width 547 height 12
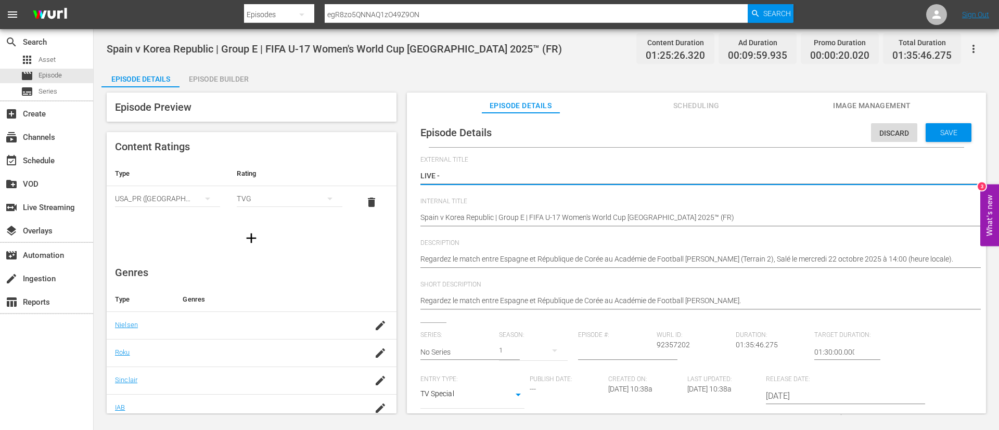
paste textarea "Spagna - Corea | Gruppo E | Coppa del Mondo femminile FIFA Under 17 Marocco 2025"
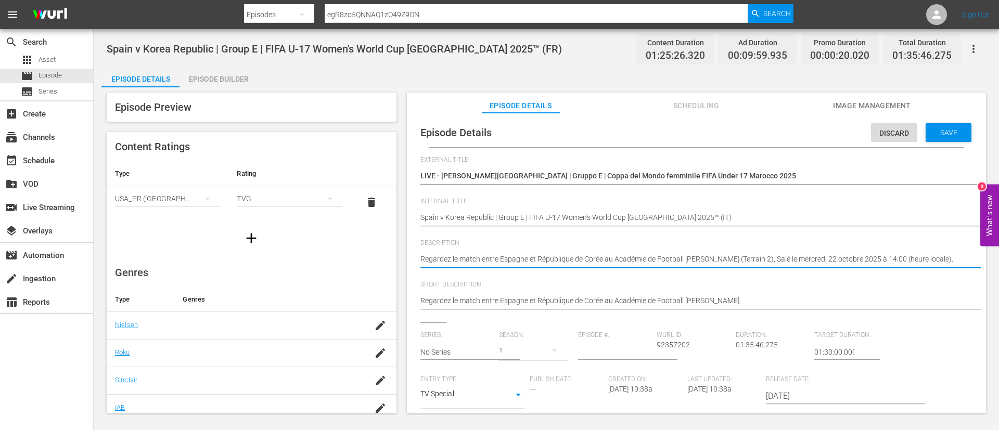
click at [598, 259] on textarea "Regardez le match entre Espagne et République de Corée au Académie de Football …" at bounding box center [693, 260] width 547 height 12
paste textarea "Guarda la partita tra Spagna e Corea giocato al Accademia di Calcio Mohammed VI…"
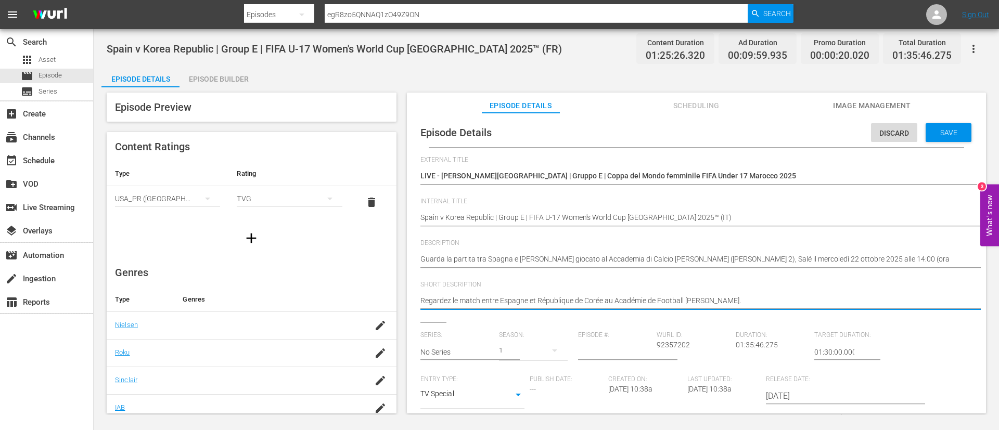
paste textarea "Guarda la partita tra Spagna e Corea giocato al Accademia di Calcio Mohammed VI…"
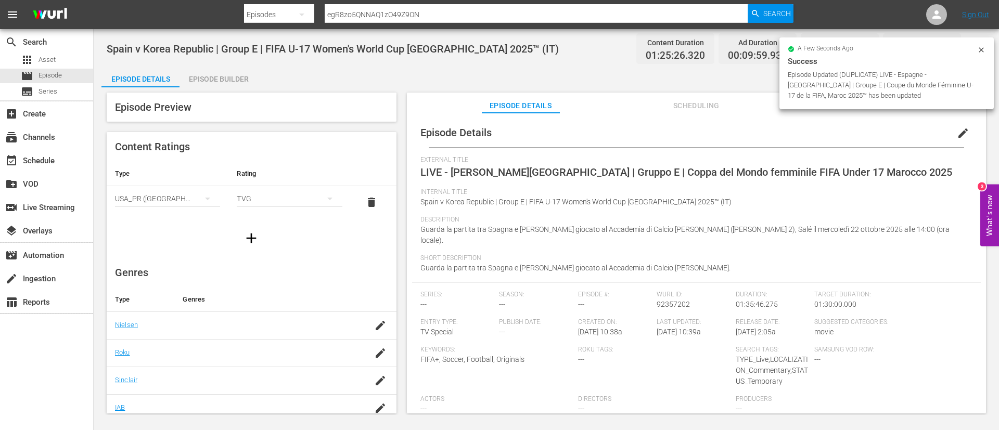
click at [229, 82] on div "Episode Builder" at bounding box center [218, 79] width 78 height 25
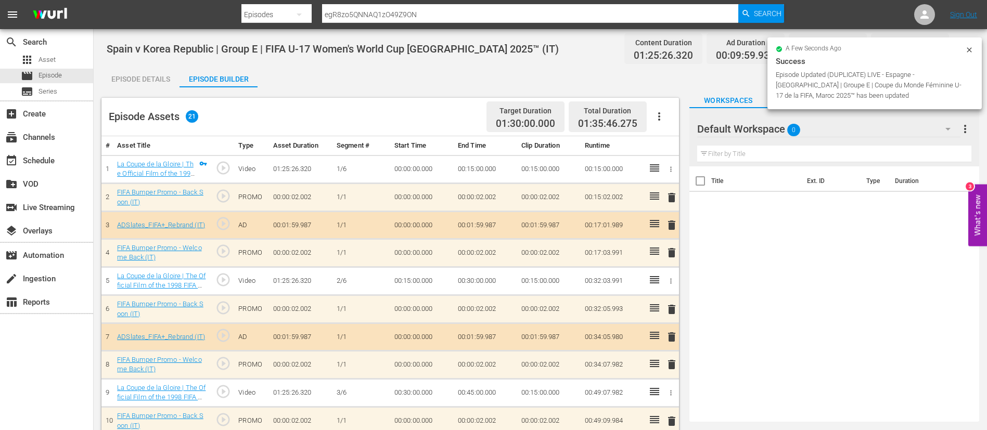
click at [146, 79] on div "Episode Details" at bounding box center [140, 79] width 78 height 25
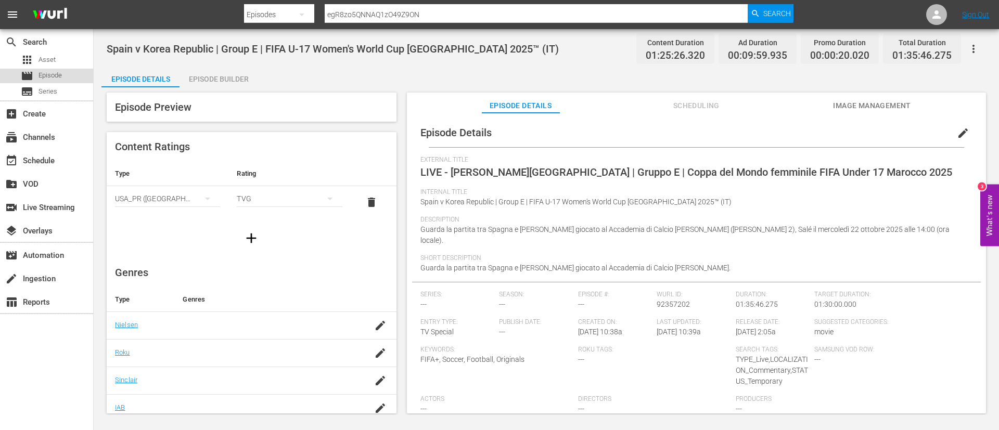
click at [58, 76] on span "Episode" at bounding box center [49, 75] width 23 height 10
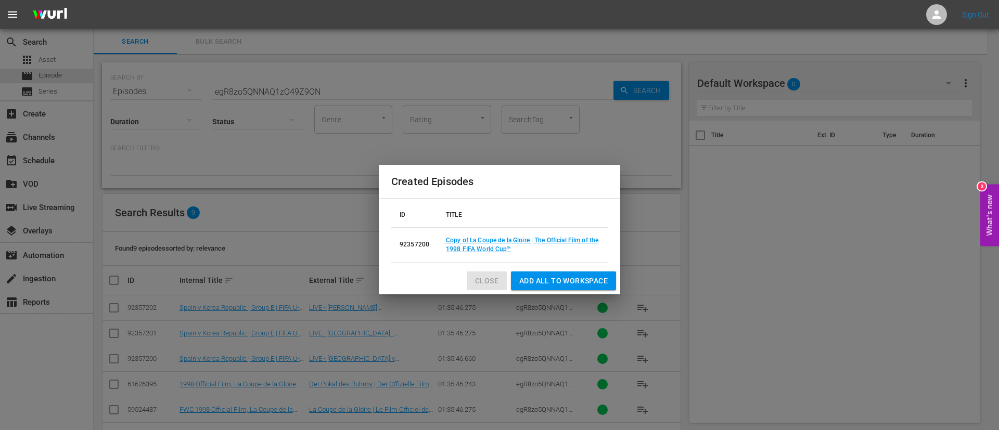
click at [496, 283] on span "Close" at bounding box center [486, 281] width 23 height 13
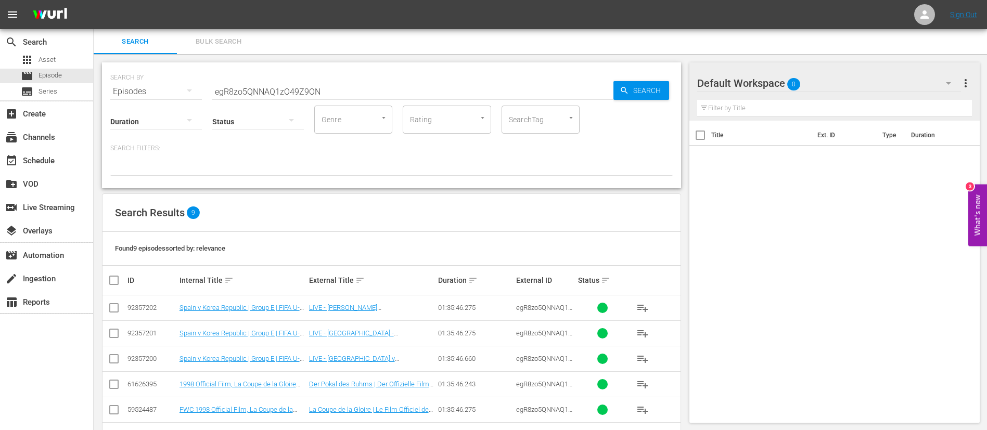
click at [424, 92] on input "egR8zo5QNNAQ1zO49Z9ON" at bounding box center [412, 91] width 401 height 25
paste input "3X5w3rA0Sd29SE060fRKcW"
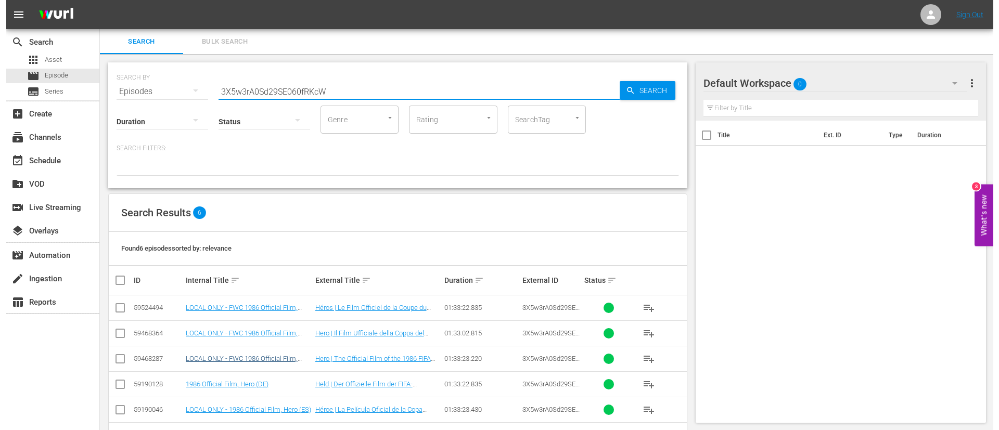
scroll to position [37, 0]
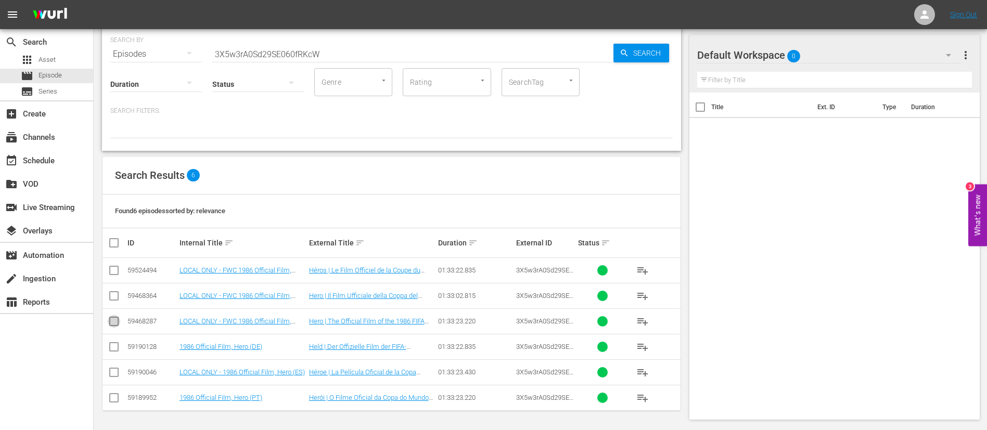
click at [117, 320] on input "checkbox" at bounding box center [114, 323] width 12 height 12
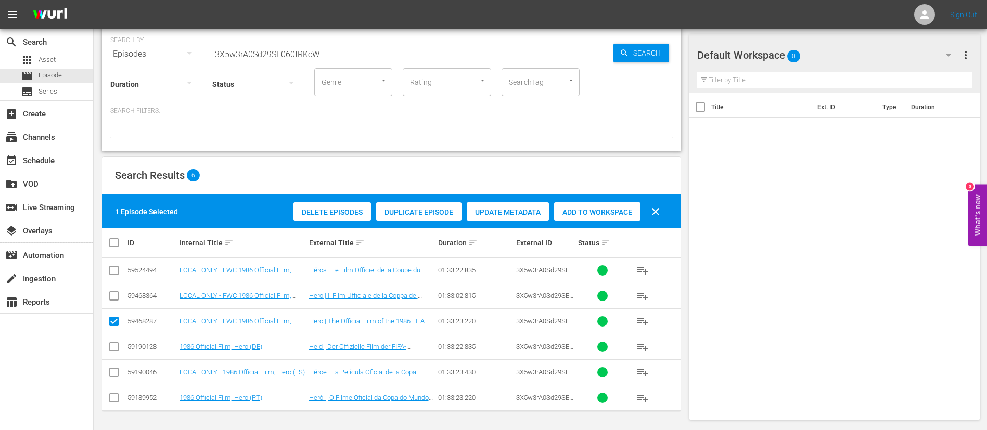
click at [418, 211] on span "Duplicate Episode" at bounding box center [418, 212] width 85 height 8
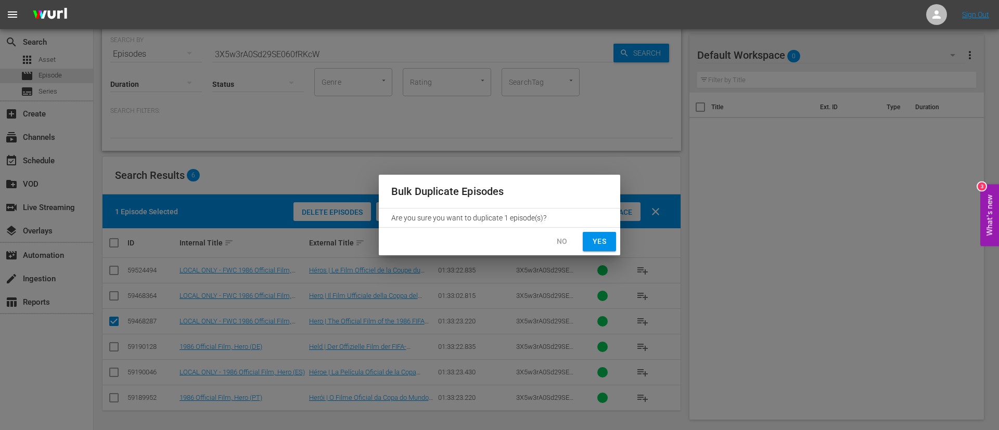
click at [601, 238] on span "Yes" at bounding box center [599, 241] width 17 height 13
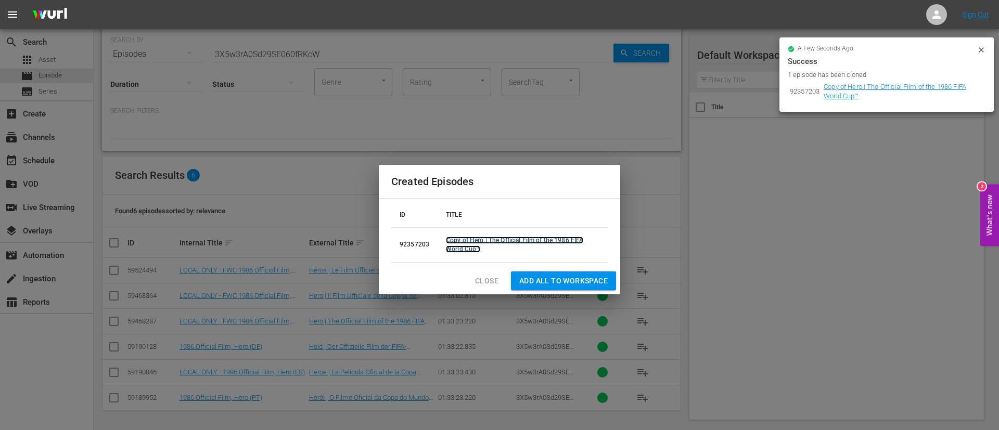
click at [554, 240] on link "Copy of Hero | The Official Film of the 1986 FIFA World Cup™" at bounding box center [514, 245] width 137 height 16
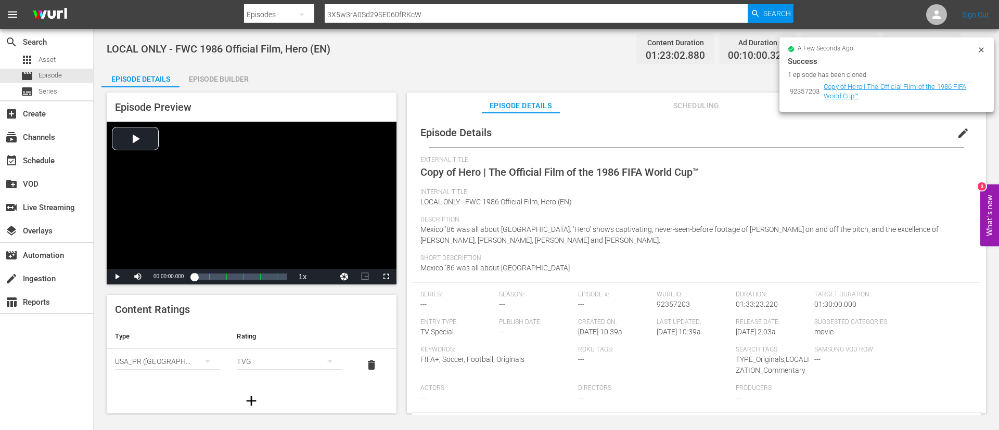
click at [957, 136] on span "edit" at bounding box center [963, 133] width 12 height 12
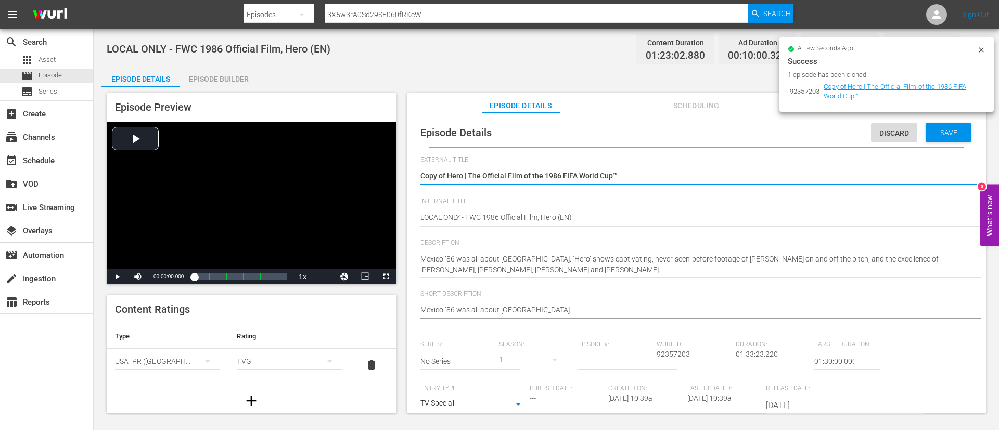
click at [794, 182] on textarea "Copy of Hero | The Official Film of the 1986 FIFA World Cup™" at bounding box center [693, 177] width 547 height 12
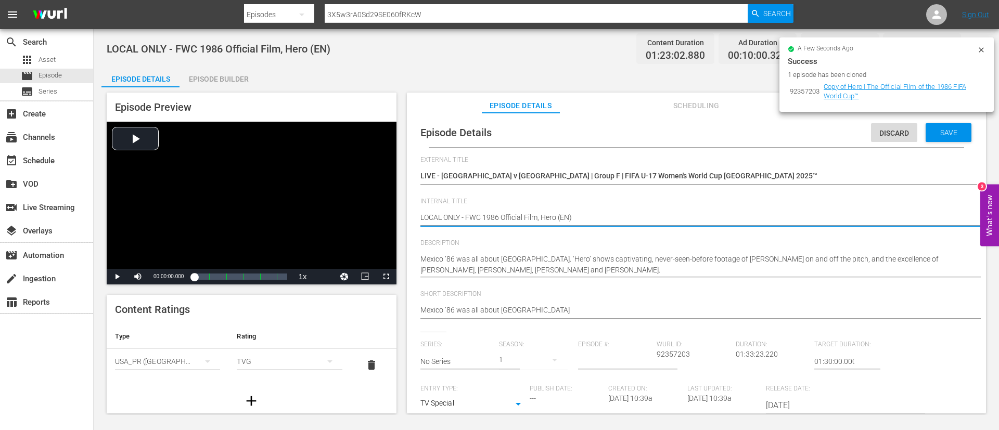
paste textarea "Japan v Zambia | Group F | FIFA U-17 Women's World Cup Morocco 2025™"
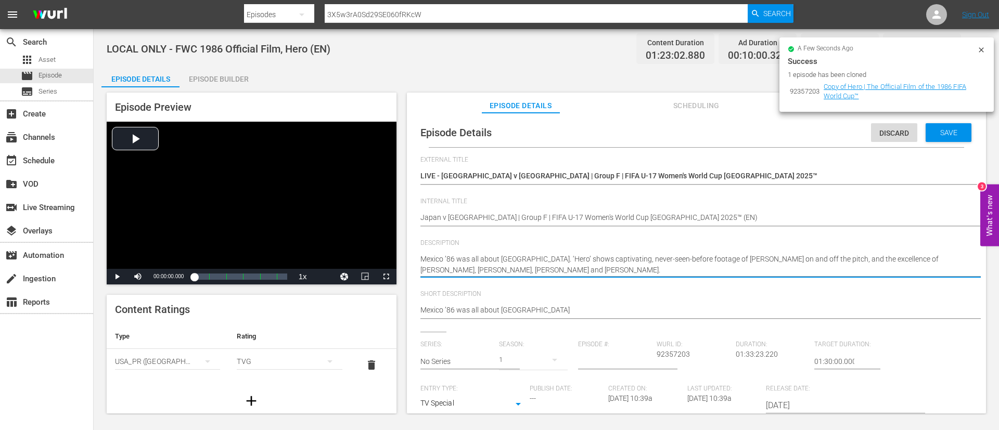
click at [645, 254] on textarea "Mexico ’86 was all about Maradona. ‘Hero’ shows captivating, never-seen-before …" at bounding box center [693, 265] width 547 height 22
paste textarea "Watch the match between Japan and Zambia played at Football Academy Mohammed VI…"
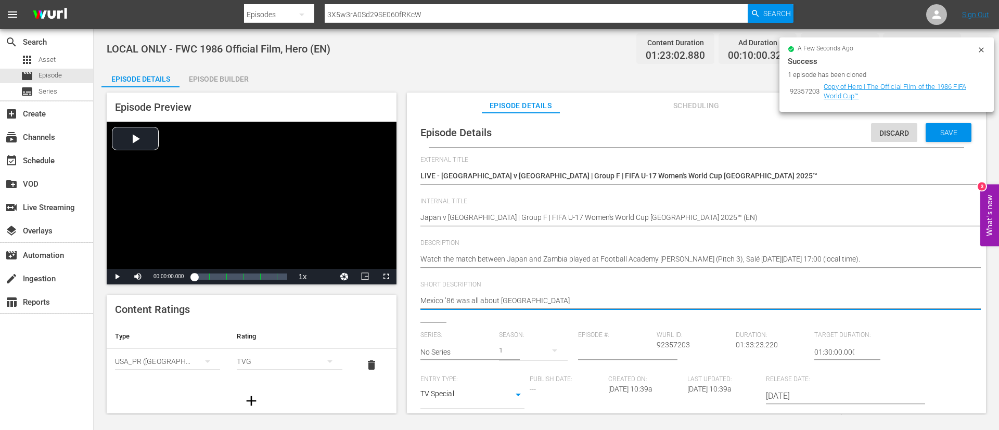
paste textarea "Watch the match between Japan and Zambia played at Football Academy Mohammed VI…"
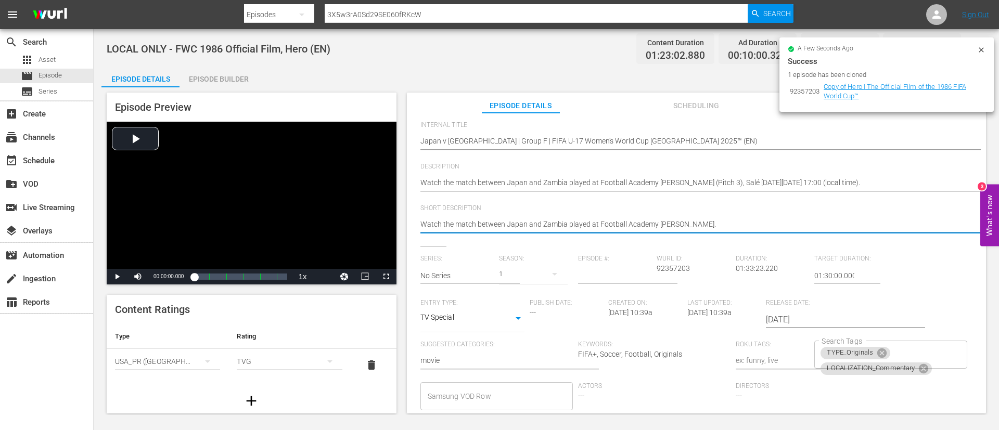
scroll to position [204, 0]
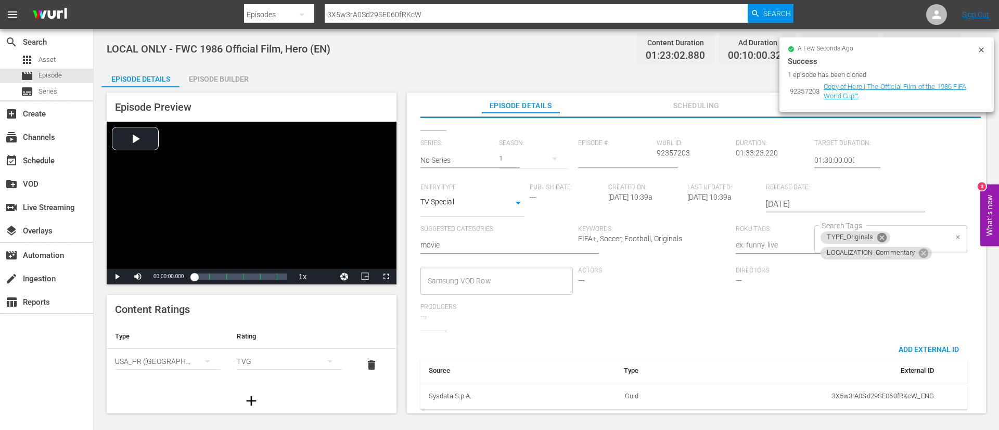
click at [877, 233] on icon at bounding box center [881, 237] width 9 height 9
click at [940, 246] on input "Search Tags" at bounding box center [882, 255] width 127 height 19
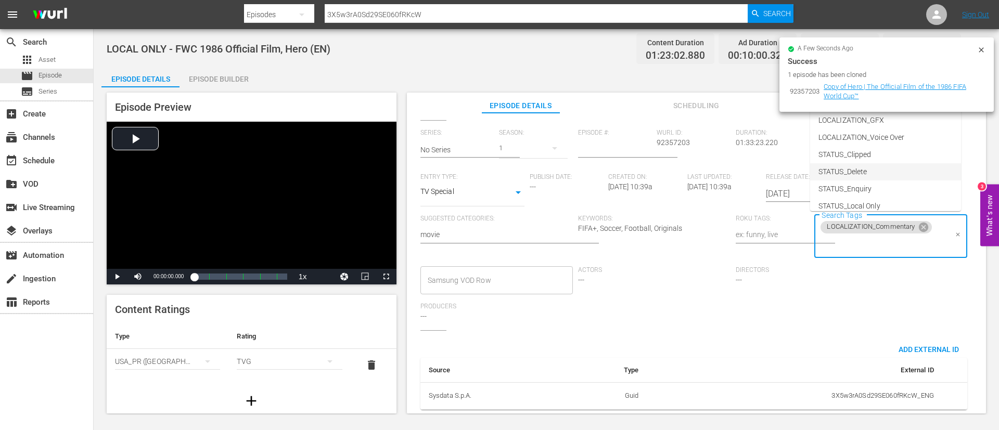
scroll to position [78, 0]
click at [892, 152] on li "STATUS_Temporary" at bounding box center [885, 145] width 151 height 17
click at [906, 239] on input "Search Tags" at bounding box center [926, 244] width 41 height 19
click at [898, 167] on li "TYPE_Live" at bounding box center [885, 164] width 151 height 17
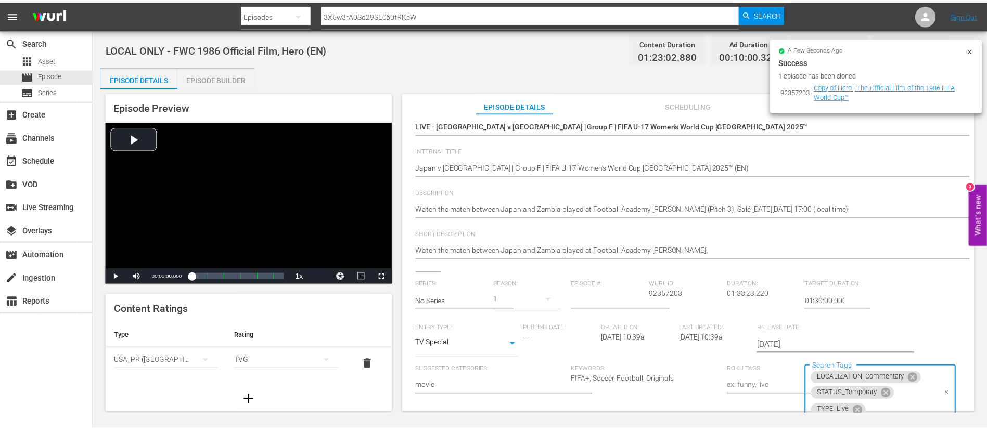
scroll to position [0, 0]
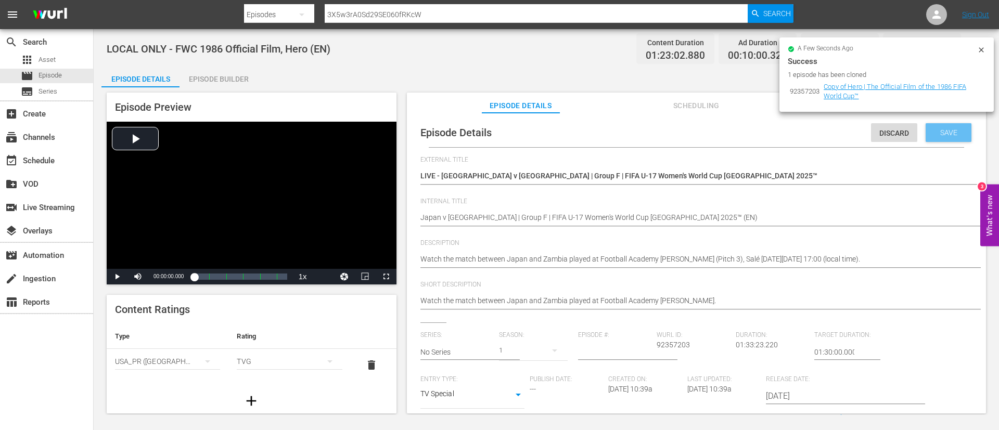
click at [943, 138] on div "Save" at bounding box center [949, 132] width 46 height 19
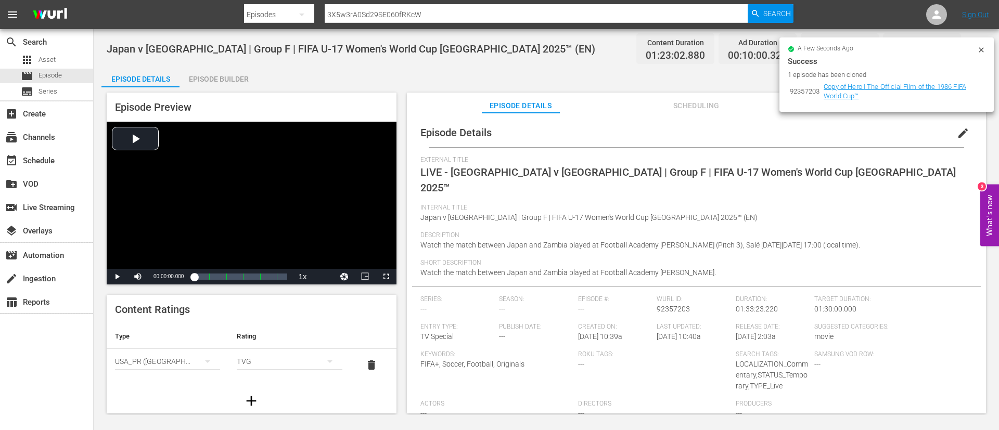
click at [980, 51] on icon at bounding box center [981, 49] width 5 height 5
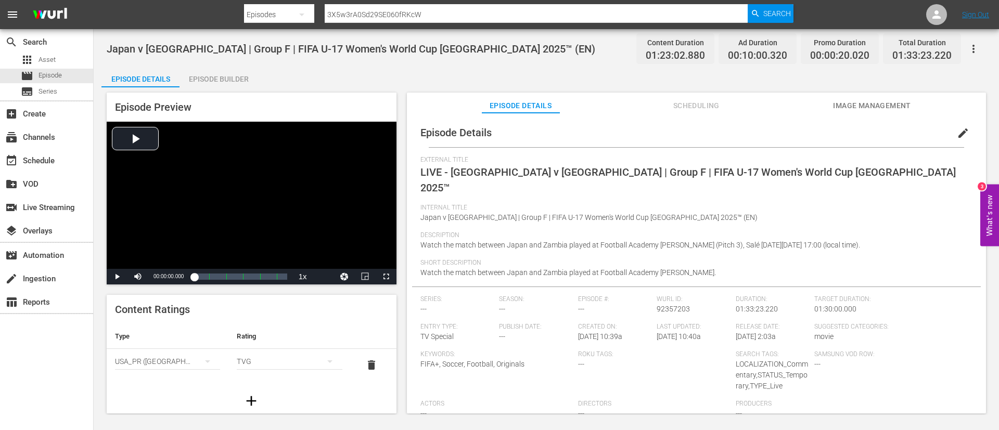
click at [878, 98] on button "Image Management" at bounding box center [872, 103] width 78 height 21
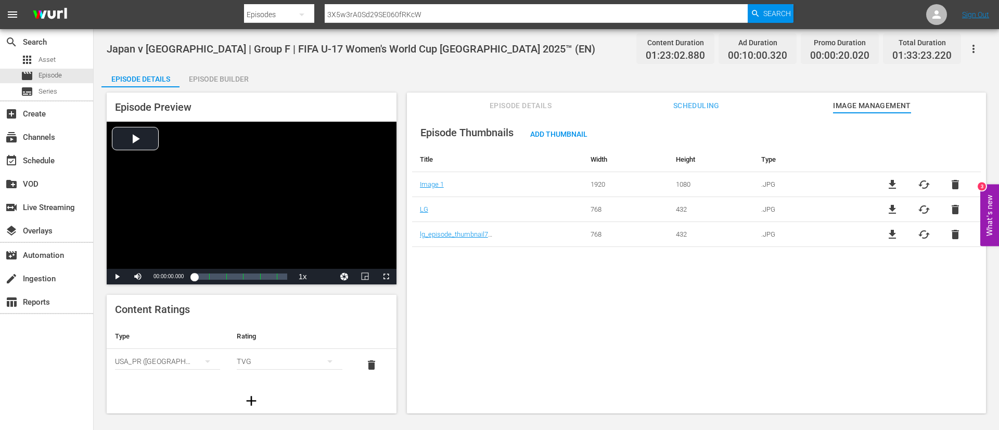
click at [949, 205] on span "delete" at bounding box center [955, 209] width 12 height 12
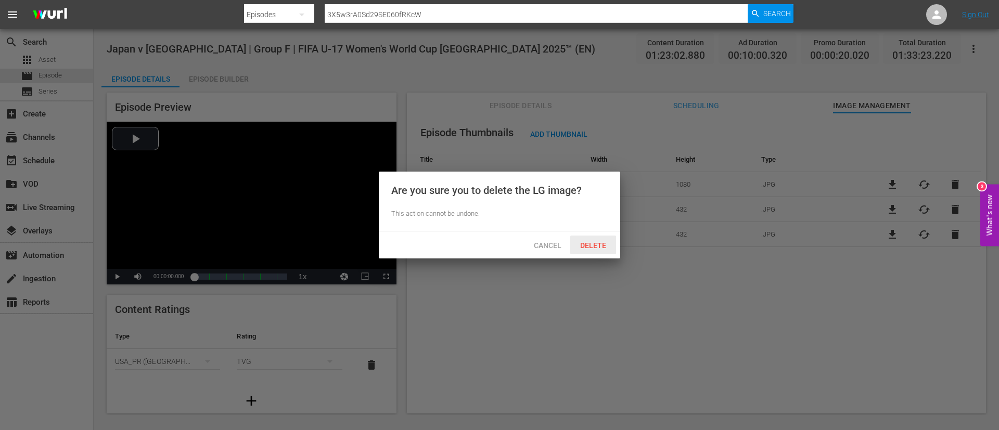
click at [599, 238] on div "Delete" at bounding box center [593, 245] width 46 height 19
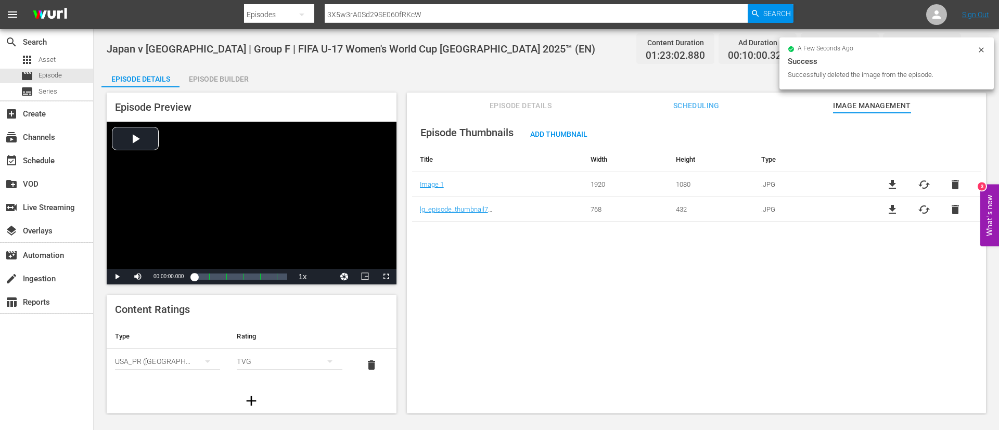
click at [955, 208] on span "delete" at bounding box center [955, 209] width 12 height 12
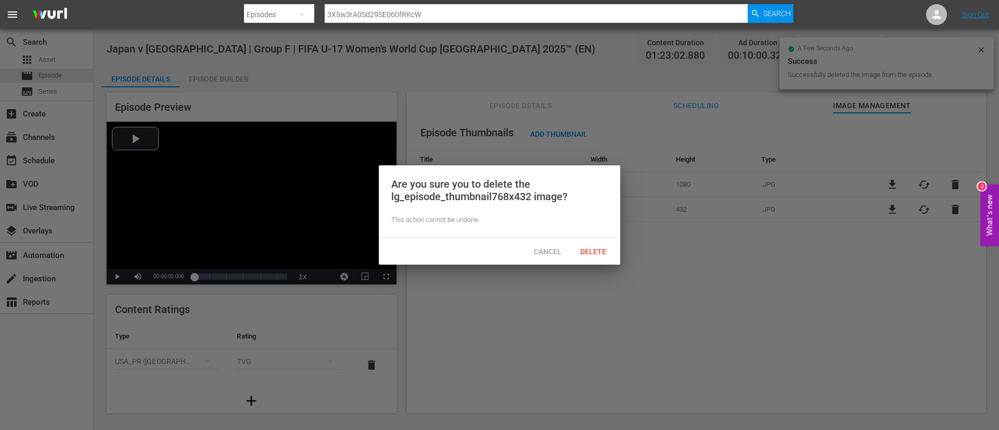
click at [616, 254] on div "Cancel Delete" at bounding box center [499, 251] width 241 height 27
click at [597, 253] on span "Delete" at bounding box center [593, 252] width 43 height 8
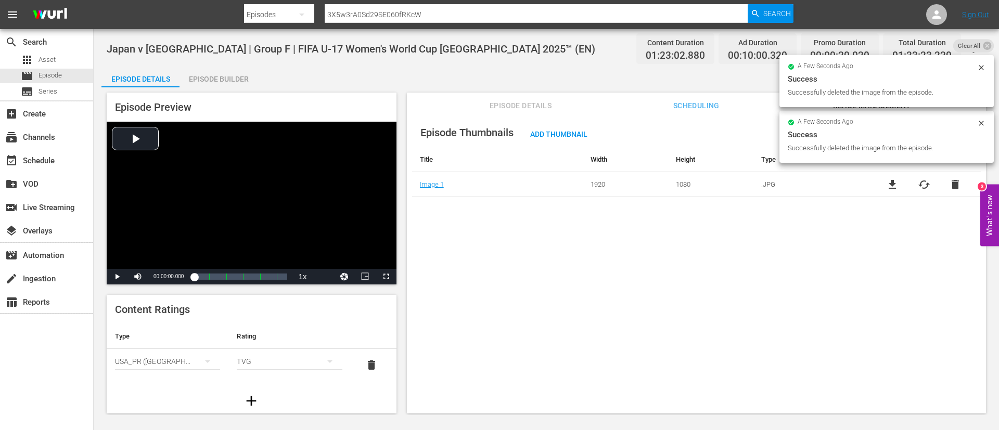
click at [920, 181] on span "cached" at bounding box center [924, 184] width 12 height 12
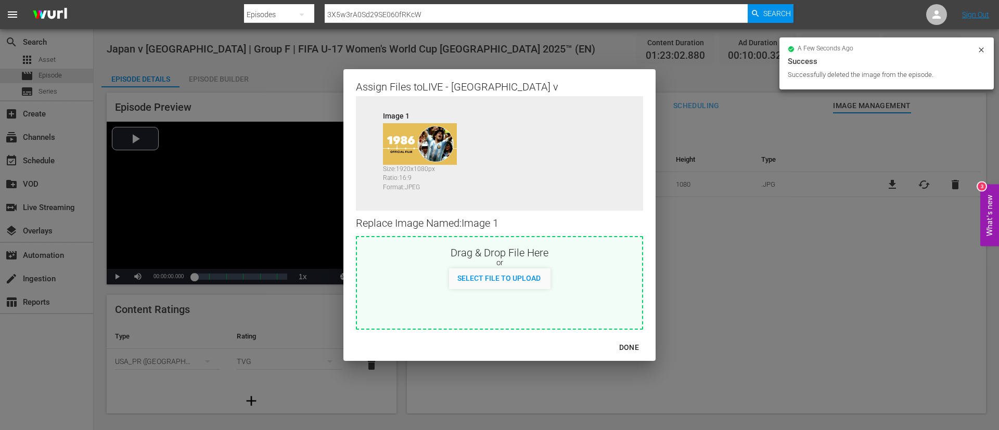
click at [505, 266] on div "or" at bounding box center [499, 263] width 285 height 10
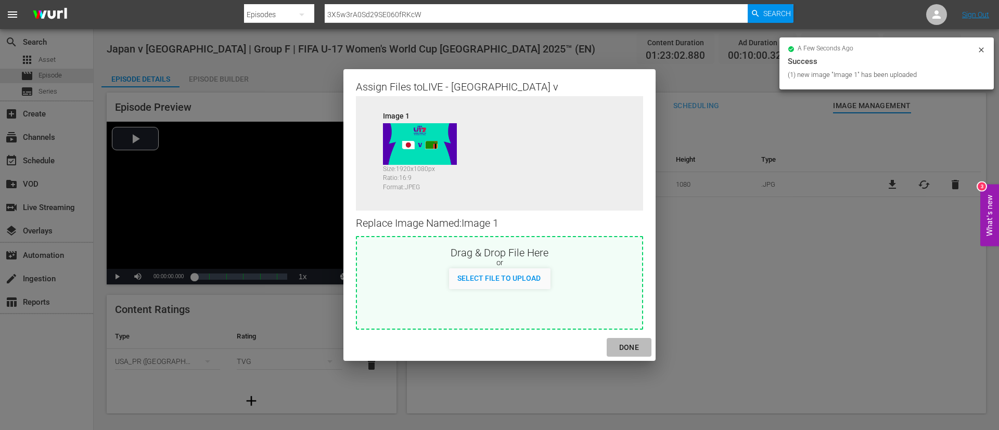
click at [631, 351] on div "DONE" at bounding box center [629, 347] width 36 height 13
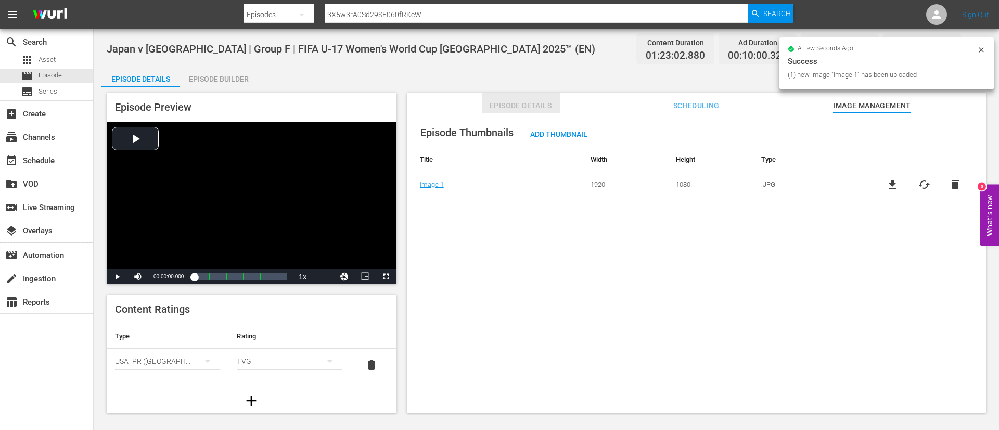
click at [517, 109] on span "Episode Details" at bounding box center [521, 105] width 78 height 13
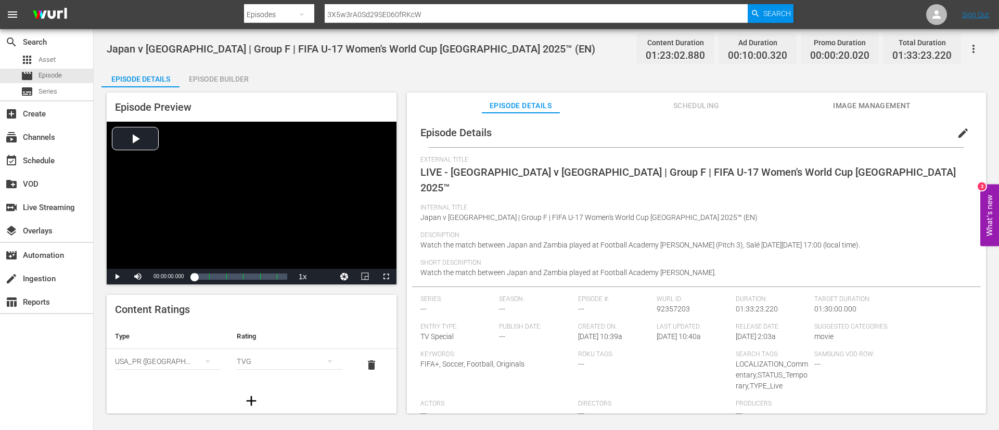
click at [973, 50] on icon "button" at bounding box center [973, 49] width 12 height 12
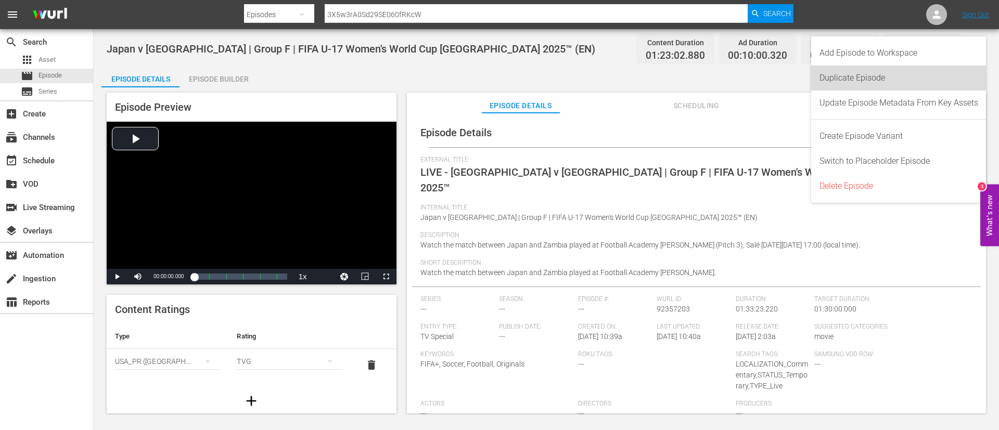
click at [877, 79] on div "Duplicate Episode" at bounding box center [898, 78] width 159 height 25
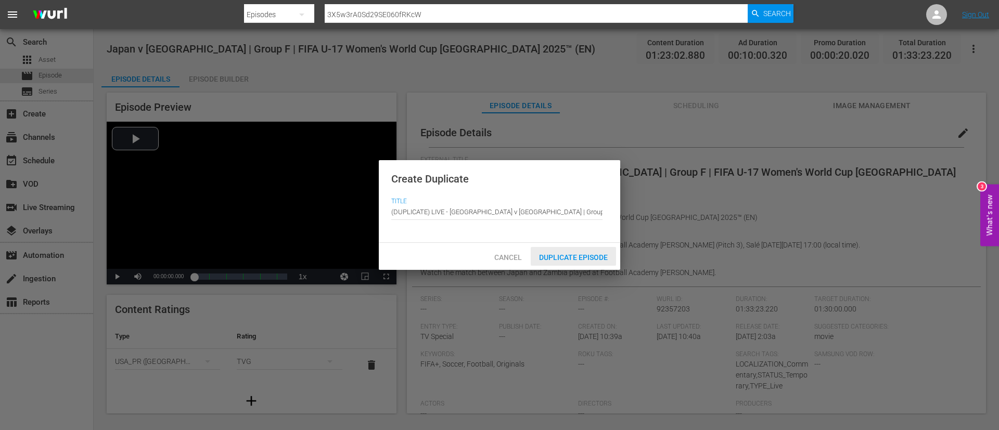
click at [591, 249] on div "Duplicate Episode" at bounding box center [573, 256] width 85 height 19
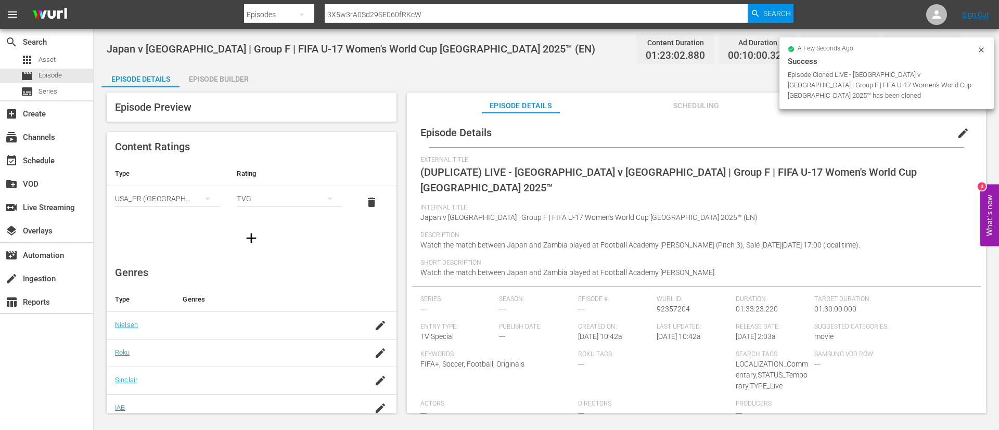
click at [962, 133] on span "edit" at bounding box center [963, 133] width 12 height 12
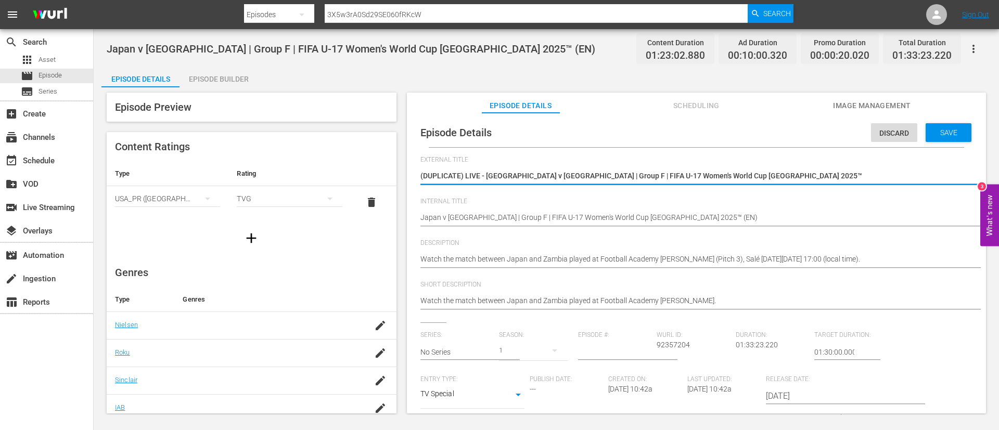
click at [848, 179] on textarea "(DUPLICATE) LIVE - Japan v Zambia | Group F | FIFA U-17 Women's World Cup Moroc…" at bounding box center [693, 177] width 547 height 12
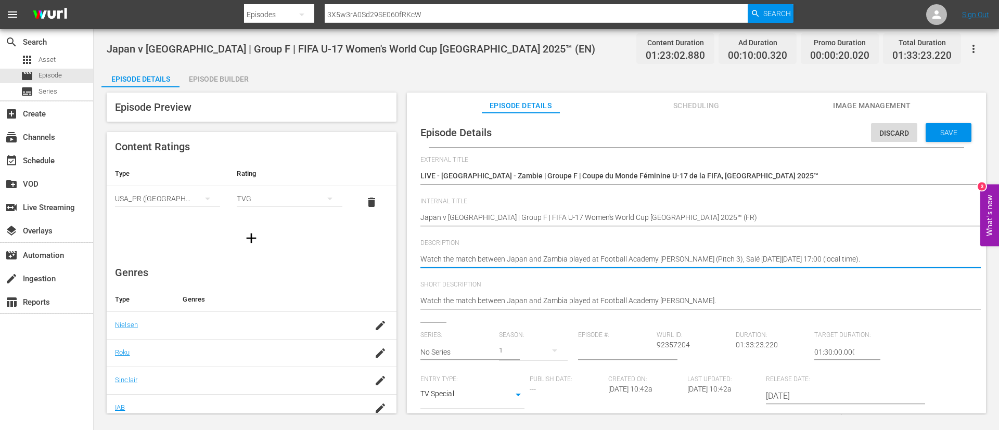
click at [798, 261] on textarea "Watch the match between Japan and Zambia played at Football Academy Mohammed VI…" at bounding box center [693, 260] width 547 height 12
paste textarea "Regardez le match entre Japon et Zambie au Académie de Football Mohammed VI (Te…"
click at [793, 299] on textarea "Watch the match between Japan and Zambia played at Football Academy Mohammed VI." at bounding box center [693, 301] width 547 height 12
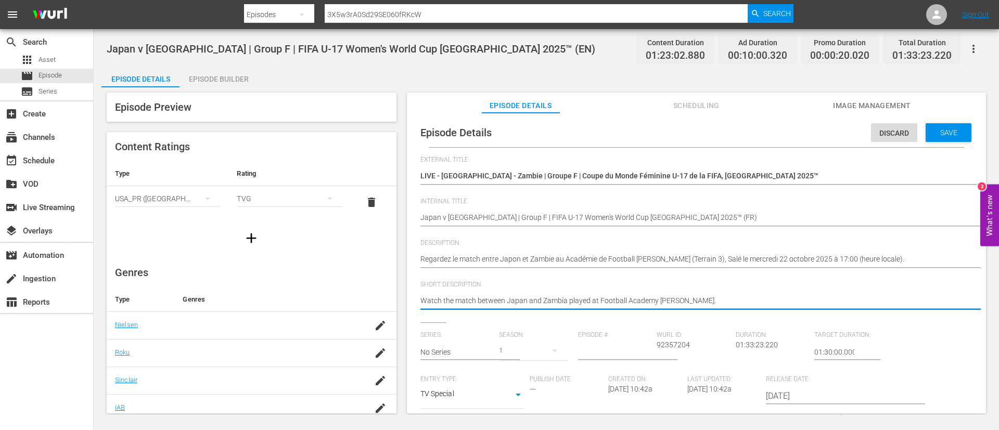
click at [793, 299] on textarea "Watch the match between Japan and Zambia played at Football Academy Mohammed VI." at bounding box center [693, 301] width 547 height 12
paste textarea "Regardez le match entre Japon et Zambie au Académie de Football Mohammed VI (Te…"
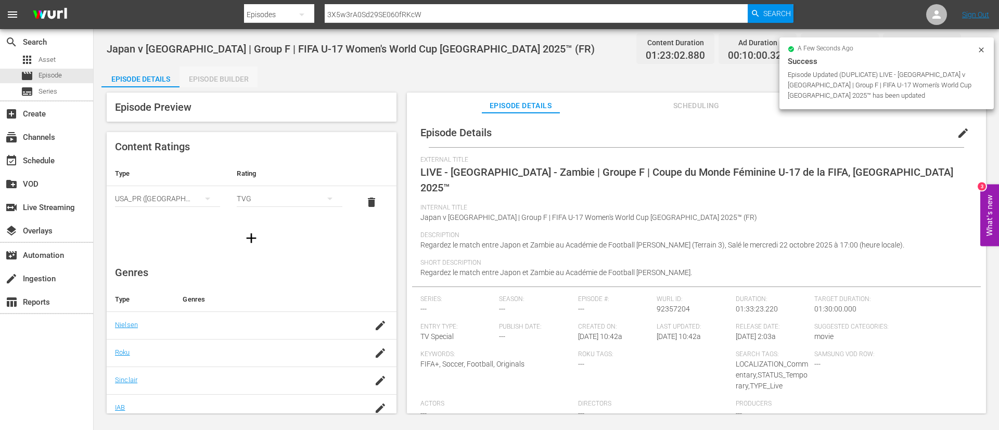
click at [248, 85] on div "Episode Builder" at bounding box center [218, 79] width 78 height 25
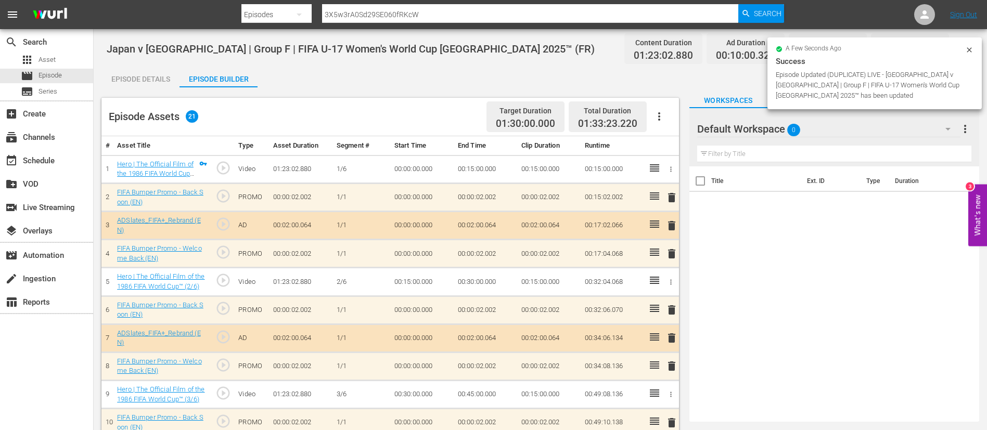
click at [656, 121] on icon "button" at bounding box center [659, 116] width 12 height 12
click at [667, 146] on div "Clear Ads" at bounding box center [690, 145] width 71 height 25
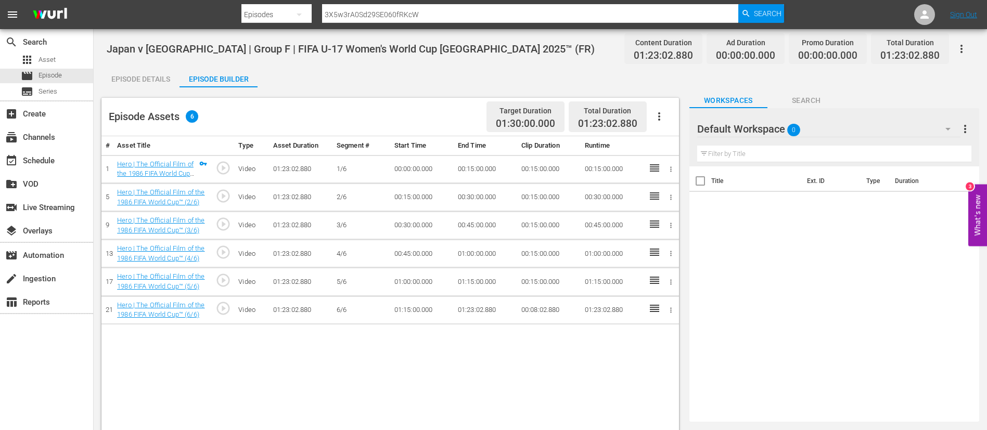
click at [658, 113] on icon "button" at bounding box center [659, 116] width 2 height 8
click at [677, 119] on div "Fill with Ads" at bounding box center [690, 120] width 71 height 25
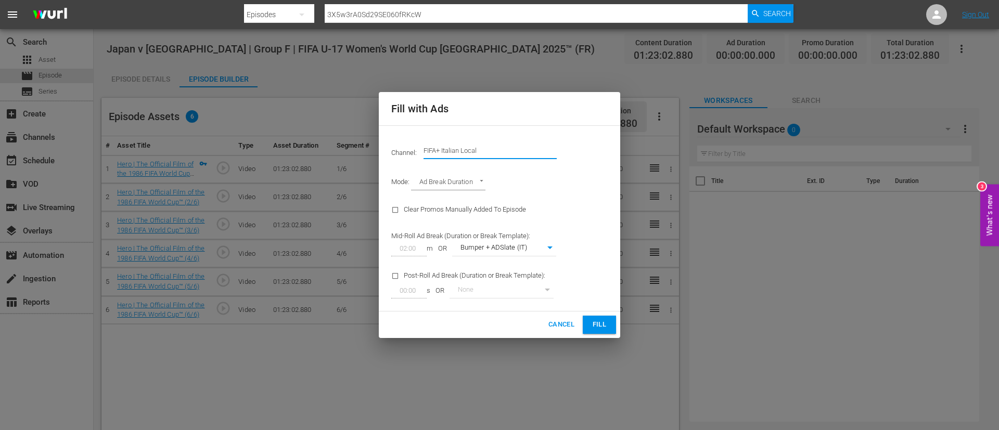
click at [506, 152] on input "FIFA+ Italian Local" at bounding box center [489, 150] width 133 height 25
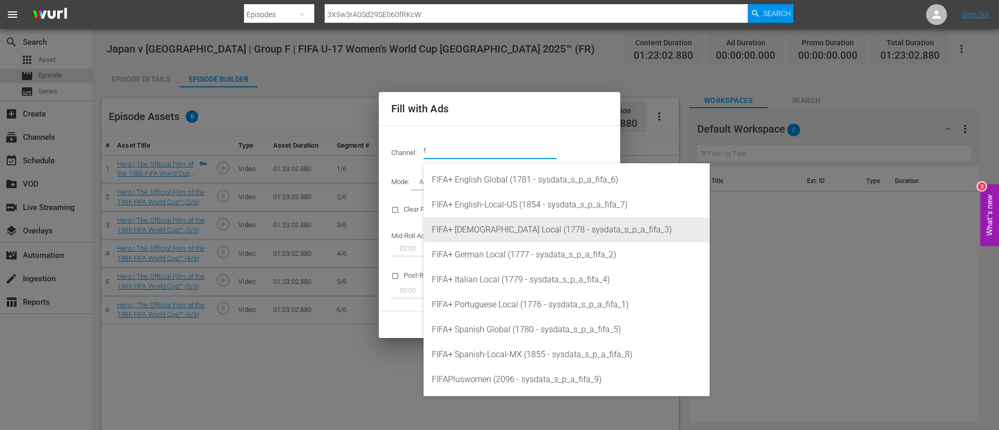
click at [515, 229] on div "FIFA+ French Local (1778 - sysdata_s_p_a_fifa_3)" at bounding box center [566, 229] width 269 height 25
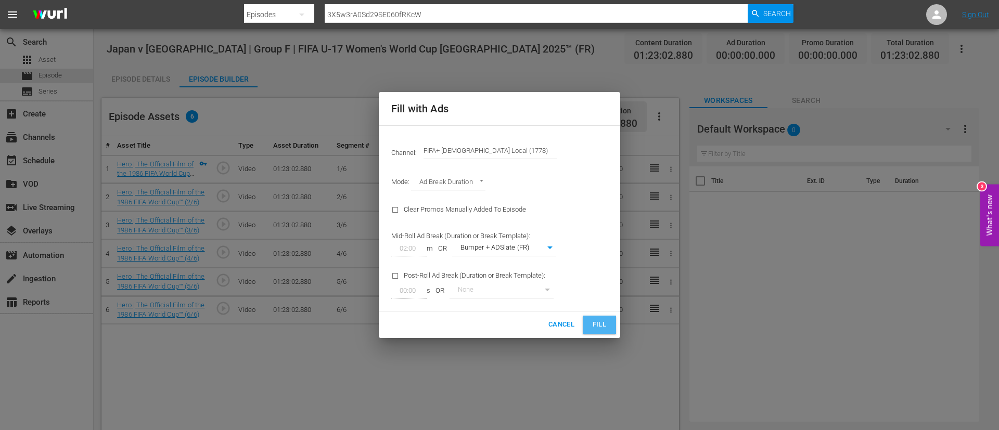
click at [593, 324] on span "Fill" at bounding box center [599, 325] width 17 height 12
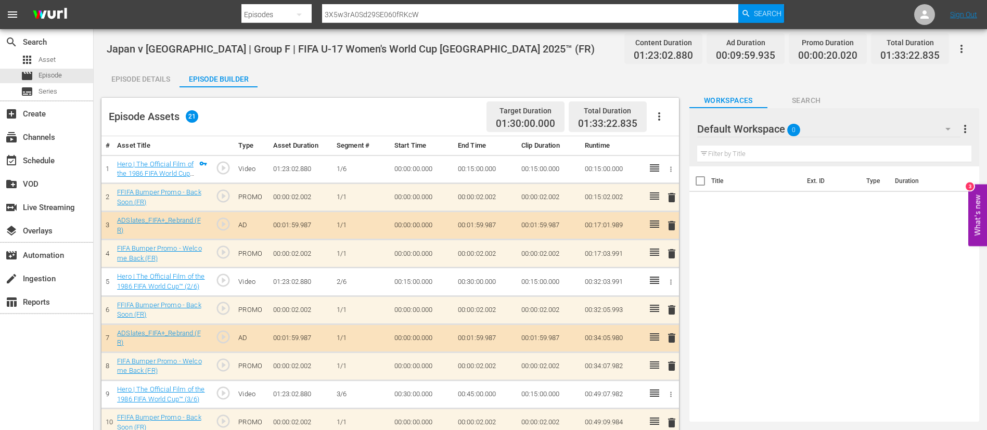
click at [135, 78] on div "Episode Details" at bounding box center [140, 79] width 78 height 25
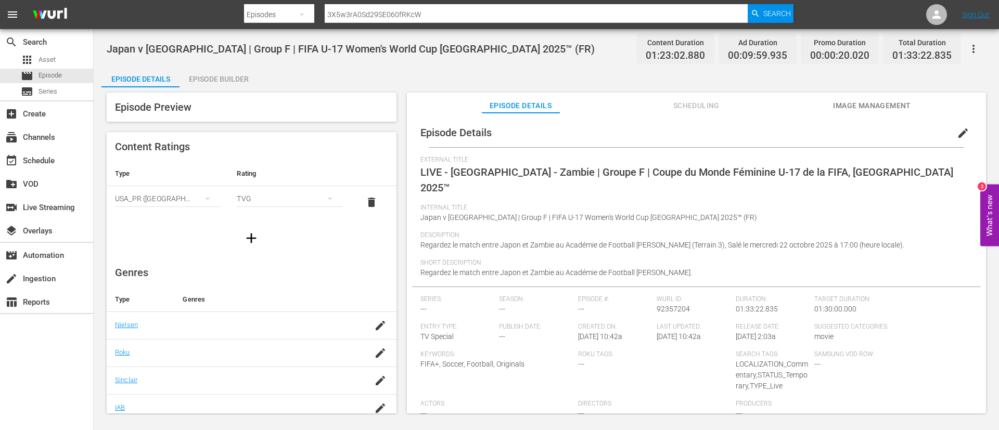
click at [981, 49] on button "button" at bounding box center [973, 48] width 25 height 25
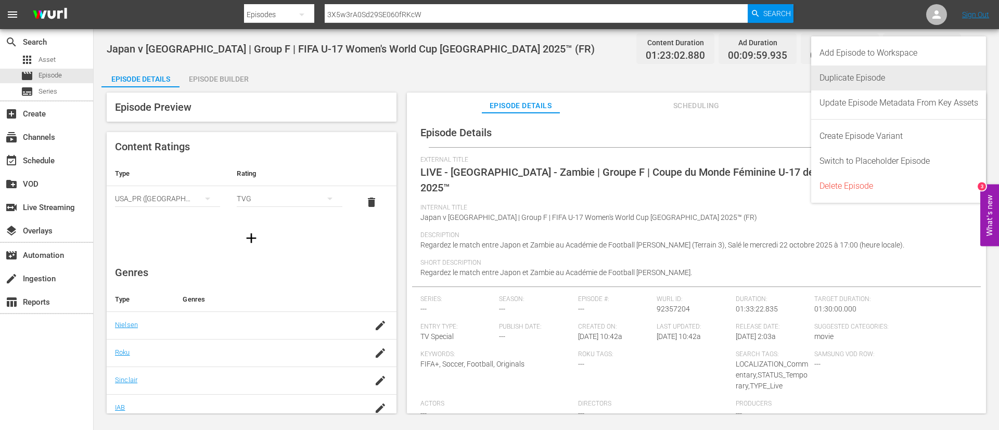
click at [938, 75] on div "Duplicate Episode" at bounding box center [898, 78] width 159 height 25
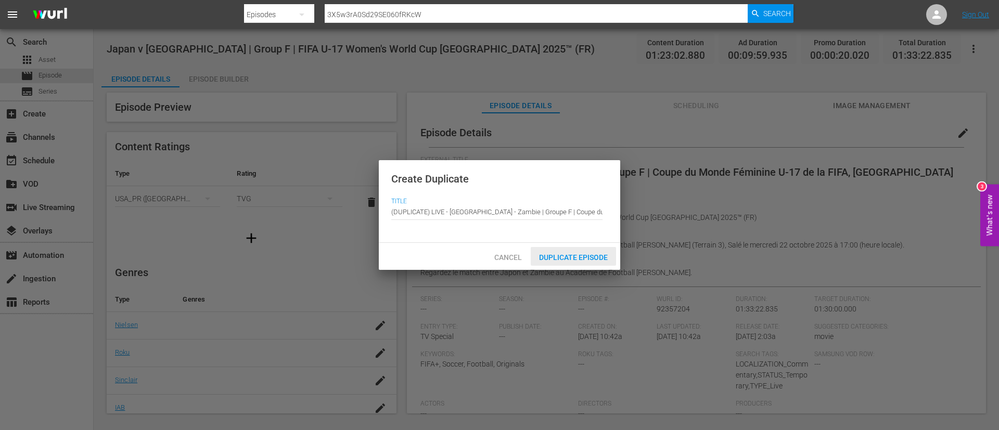
click at [583, 254] on span "Duplicate Episode" at bounding box center [573, 257] width 85 height 8
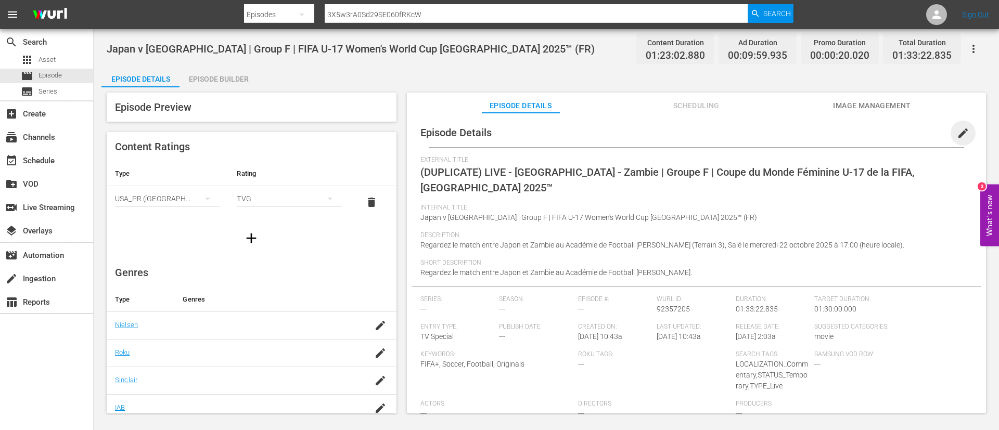
click at [962, 135] on span "edit" at bounding box center [963, 133] width 12 height 12
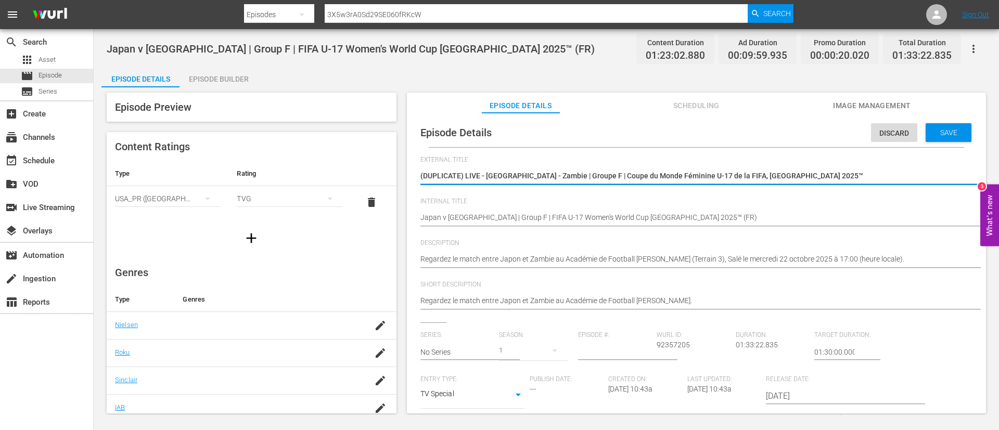
click at [806, 181] on textarea "(DUPLICATE) LIVE - Japon - Zambie | Groupe F | Coupe du Monde Féminine U-17 de …" at bounding box center [693, 177] width 547 height 12
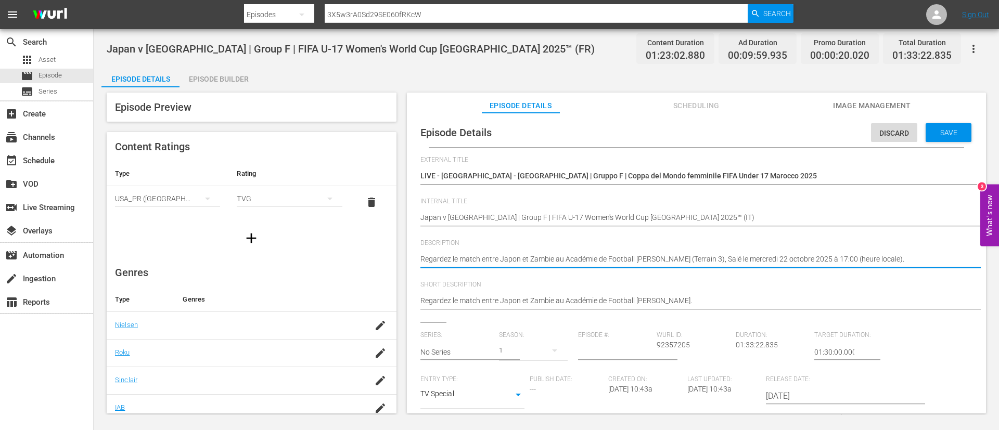
click at [725, 263] on textarea "Regardez le match entre Japon et Zambie au Académie de Football Mohammed VI (Te…" at bounding box center [693, 260] width 547 height 12
paste textarea "Guarda la partita tra Giappone e Zambia giocato al Accademia di Calcio Mohammed…"
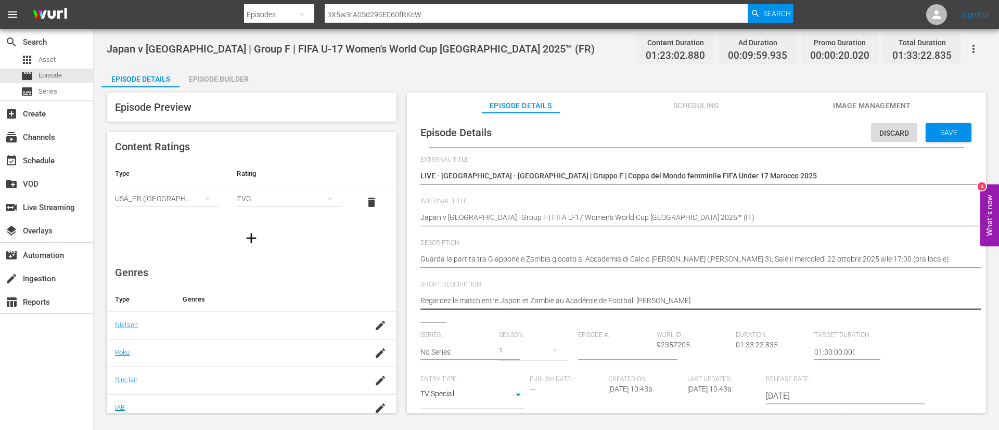
click at [722, 297] on textarea "Regardez le match entre Japon et Zambie au Académie de Football Mohammed VI." at bounding box center [693, 301] width 547 height 12
paste textarea "Guarda la partita tra Giappone e Zambia giocato al Accademia di Calcio Mohammed…"
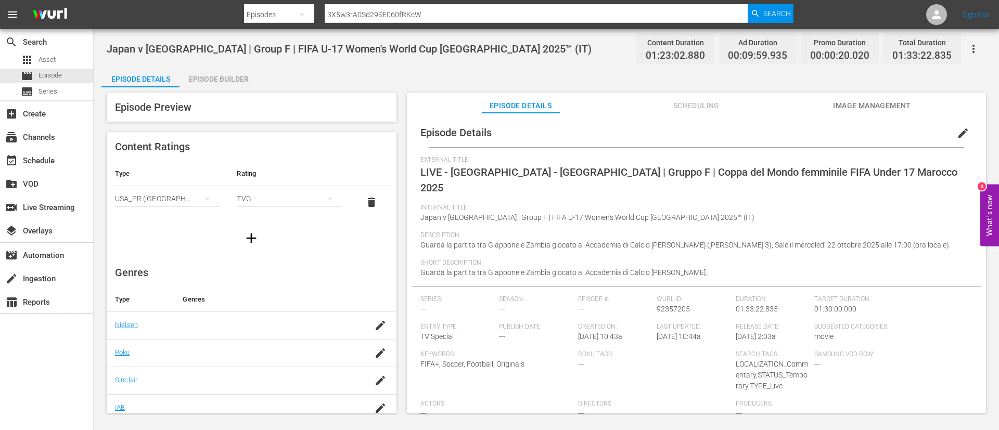
click at [222, 83] on div "Episode Builder" at bounding box center [218, 79] width 78 height 25
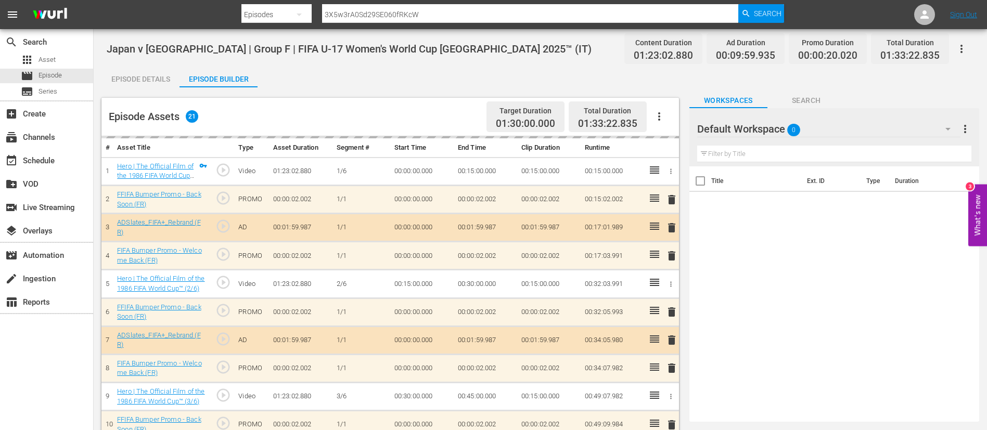
click at [664, 117] on icon "button" at bounding box center [659, 116] width 12 height 12
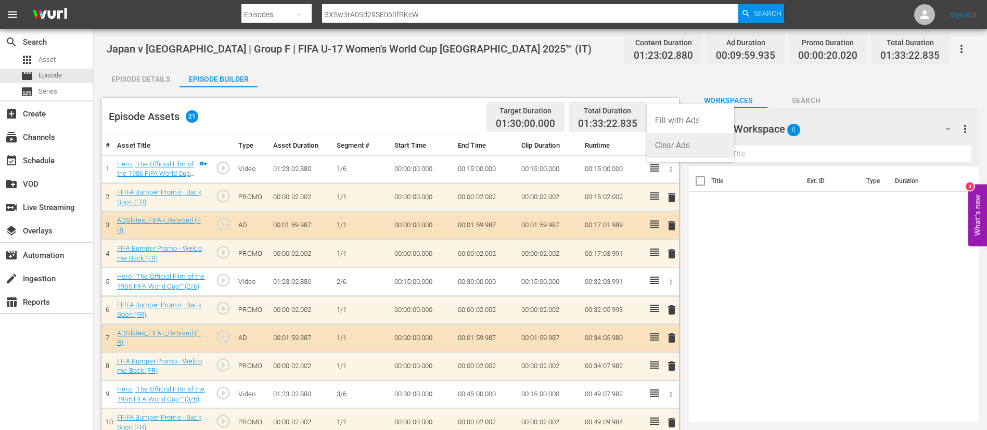
click at [672, 152] on div "Clear Ads" at bounding box center [690, 145] width 71 height 25
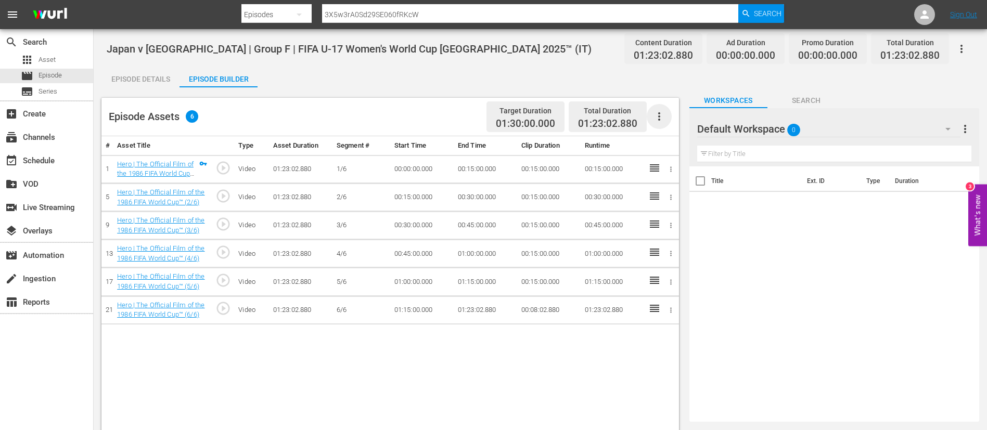
click at [660, 112] on icon "button" at bounding box center [659, 116] width 12 height 12
click at [664, 120] on div "Fill with Ads" at bounding box center [690, 120] width 71 height 25
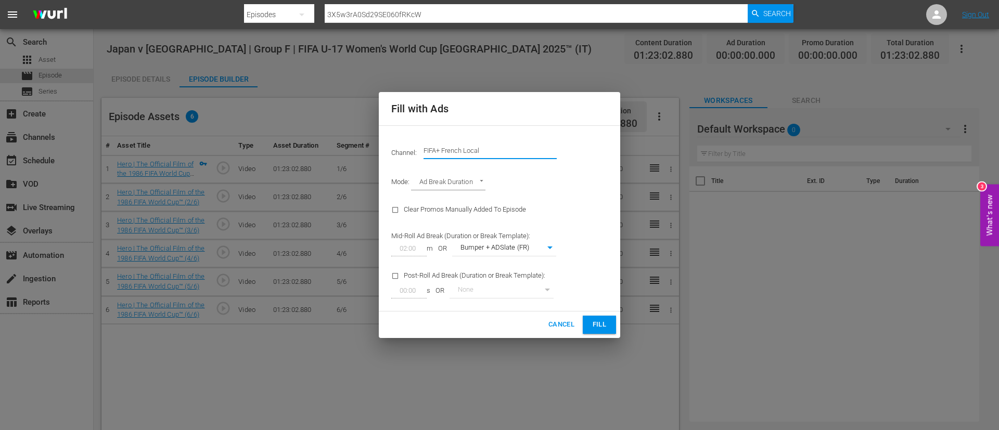
click at [481, 156] on input "FIFA+ French Local" at bounding box center [489, 150] width 133 height 25
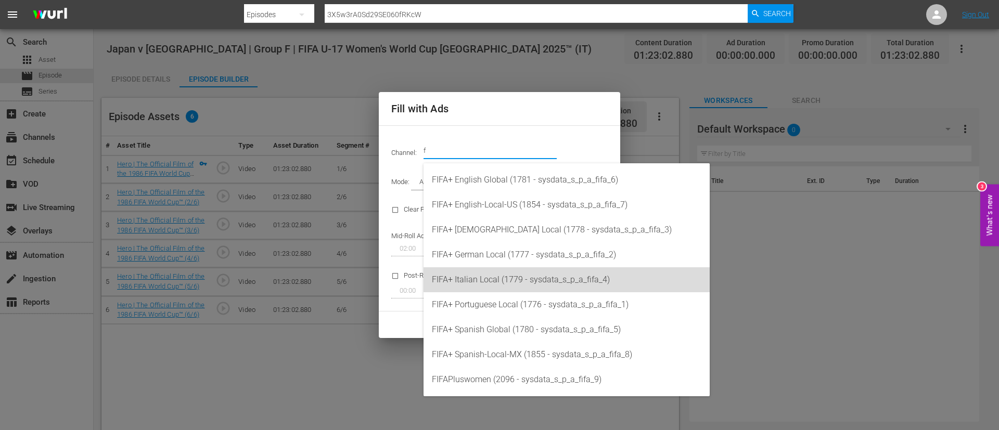
click at [510, 273] on div "FIFA+ Italian Local (1779 - sysdata_s_p_a_fifa_4)" at bounding box center [566, 279] width 269 height 25
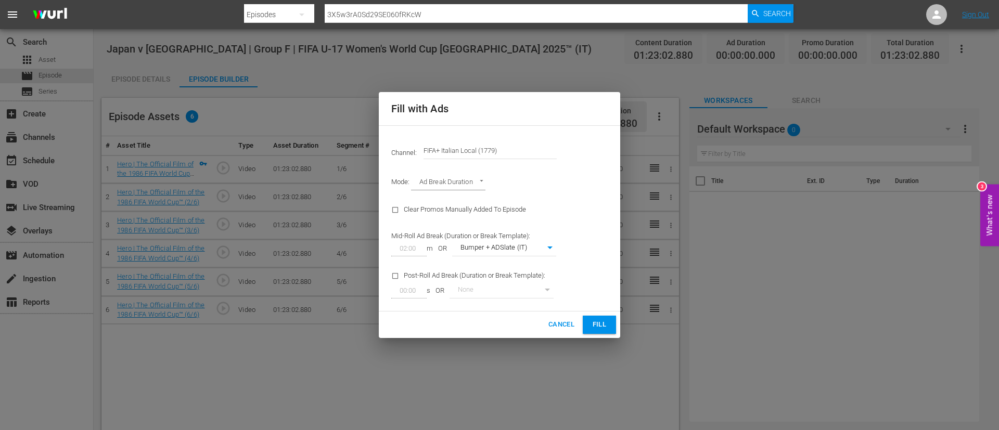
click at [613, 325] on button "Fill" at bounding box center [599, 325] width 33 height 18
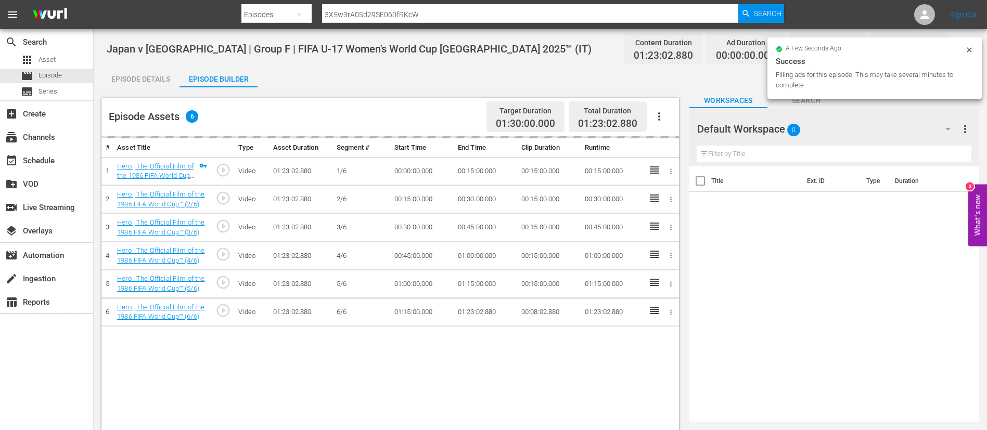
click at [149, 76] on div "Episode Details" at bounding box center [140, 79] width 78 height 25
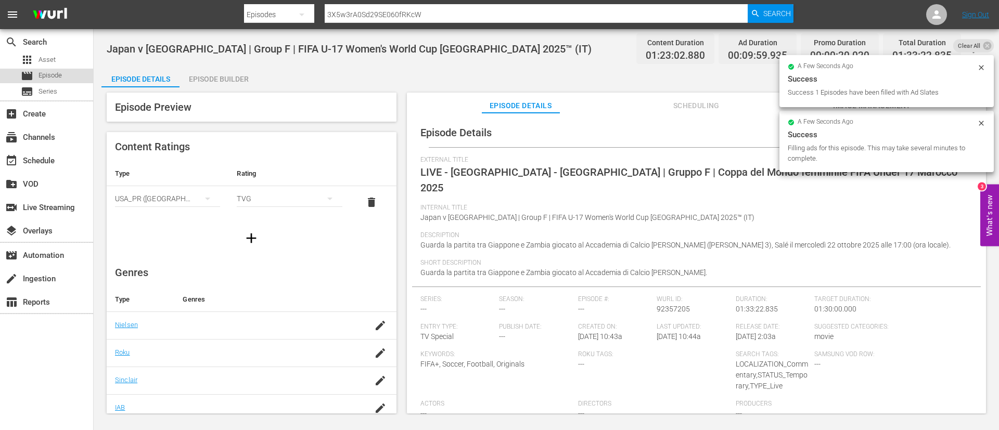
click at [77, 71] on div "movie Episode" at bounding box center [46, 76] width 93 height 15
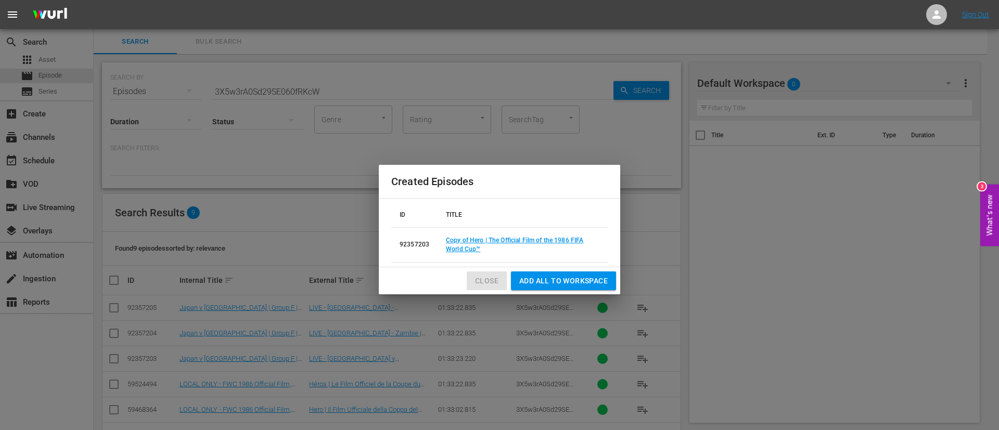
click at [478, 284] on span "Close" at bounding box center [486, 281] width 23 height 13
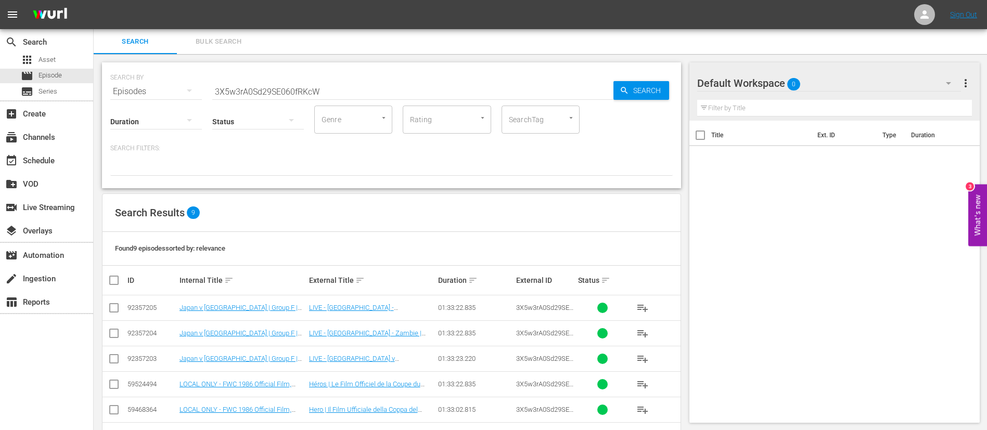
click at [371, 99] on hr at bounding box center [412, 99] width 401 height 1
click at [382, 85] on input "3X5w3rA0Sd29SE060fRKcW" at bounding box center [412, 91] width 401 height 25
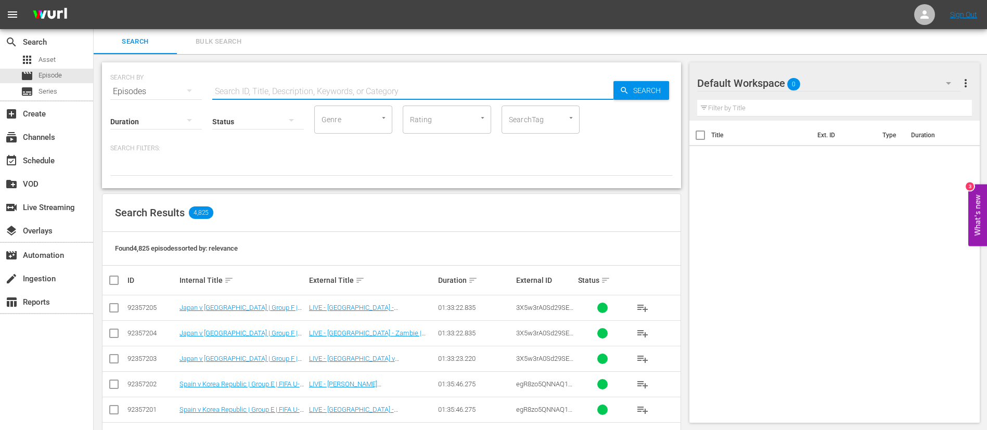
click at [328, 88] on input "text" at bounding box center [412, 91] width 401 height 25
paste input "129852"
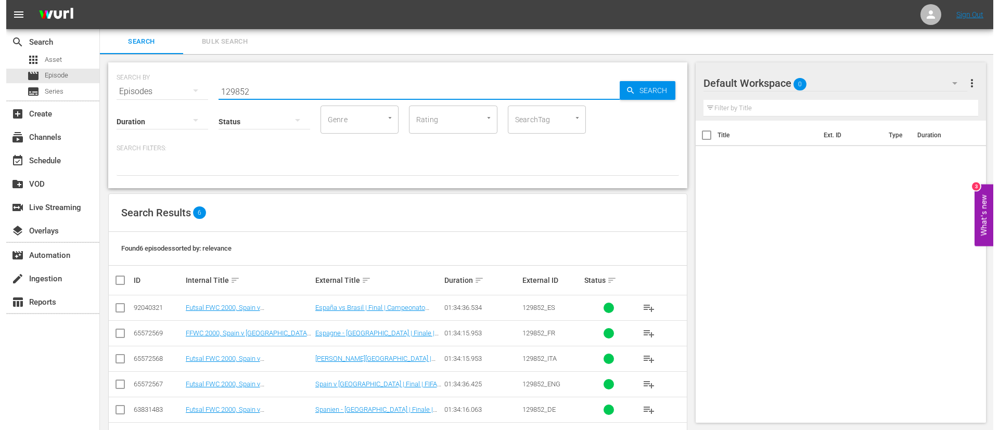
scroll to position [37, 0]
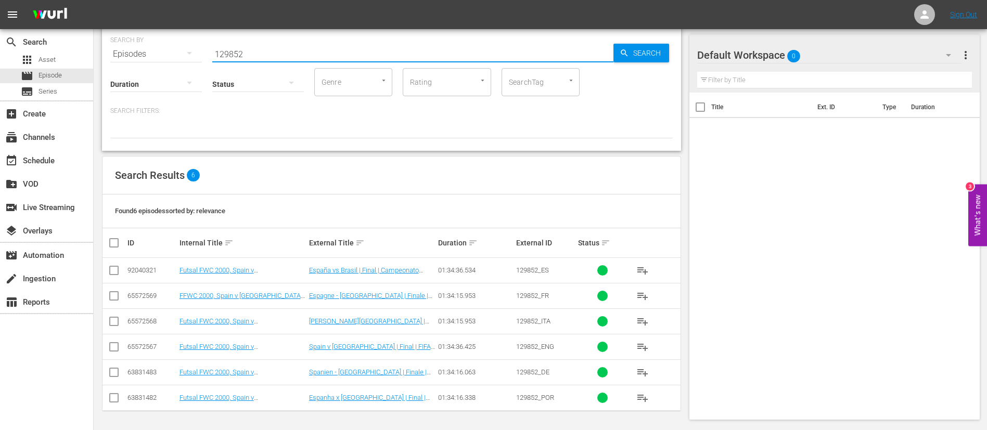
click at [112, 346] on input "checkbox" at bounding box center [114, 349] width 12 height 12
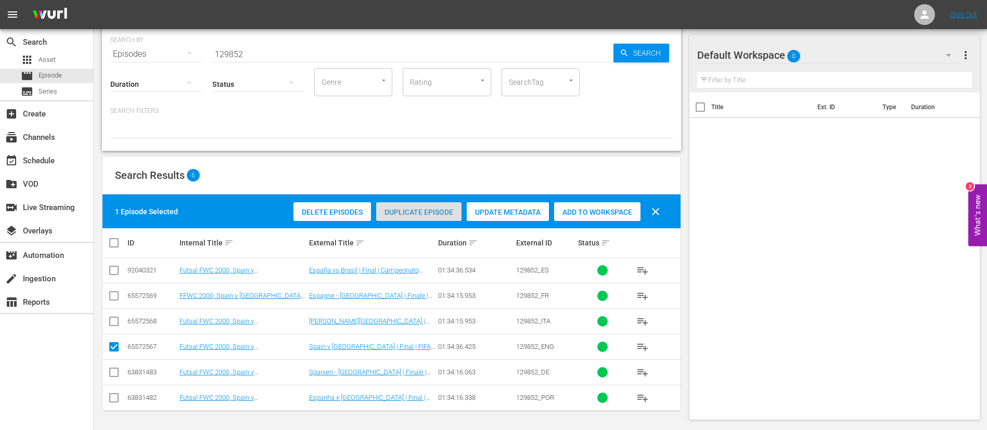
click at [452, 208] on span "Duplicate Episode" at bounding box center [418, 212] width 85 height 8
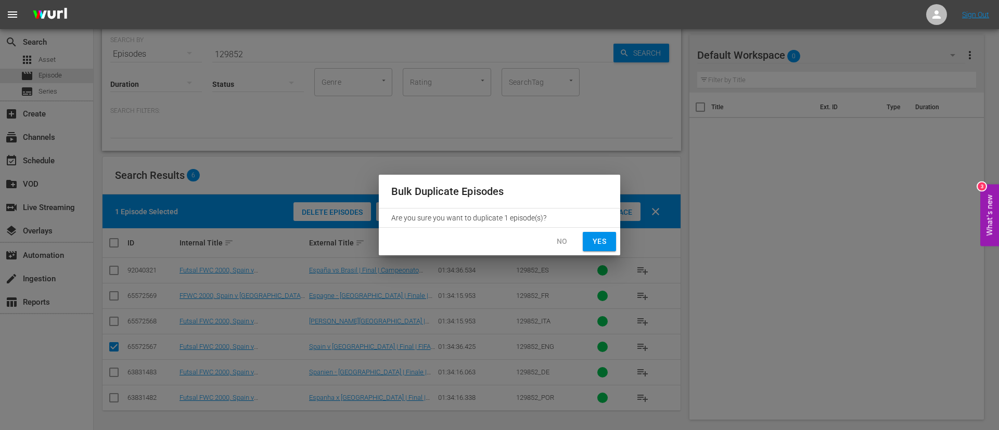
click at [601, 238] on span "Yes" at bounding box center [599, 241] width 17 height 13
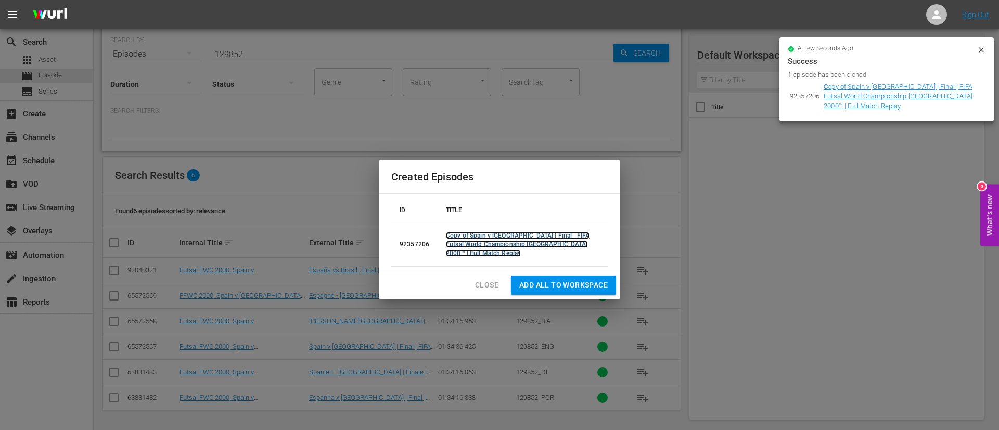
click at [504, 249] on link "Copy of Spain v Brazil | Final | FIFA Futsal World Championship Guatemala 2000™…" at bounding box center [518, 244] width 144 height 25
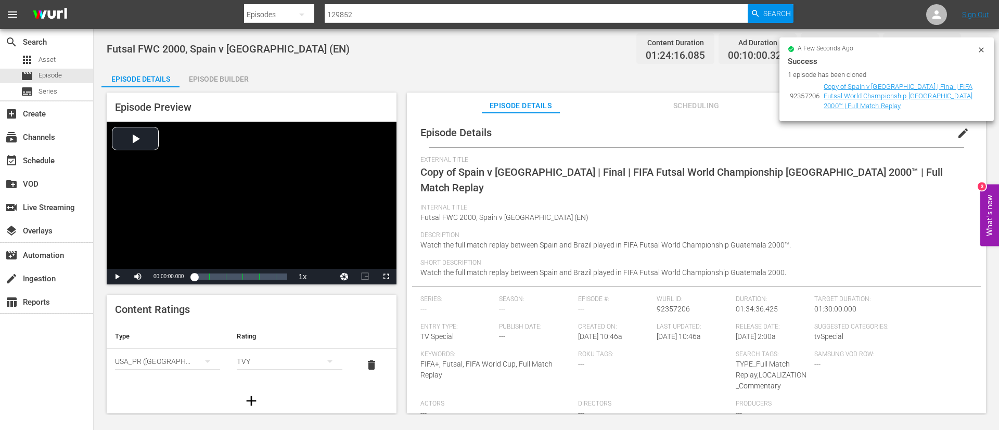
click at [961, 130] on span "edit" at bounding box center [963, 133] width 12 height 12
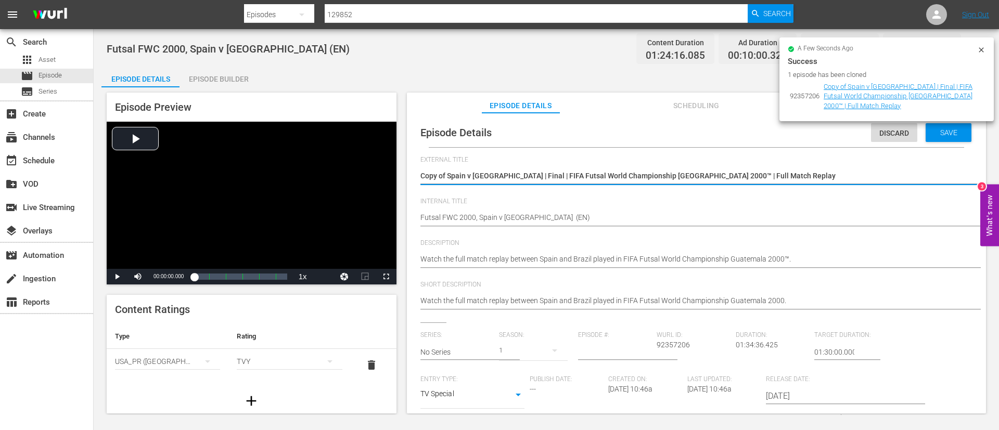
click at [809, 176] on textarea "Copy of Spain v Brazil | Final | FIFA Futsal World Championship Guatemala 2000™…" at bounding box center [693, 177] width 547 height 12
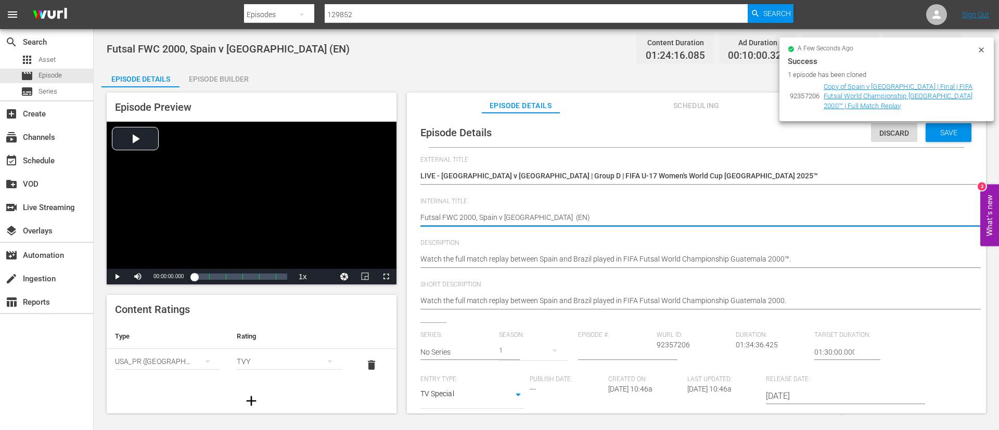
paste textarea "Nigeria v France | Group D | FIFA U-17 Women's World Cup Morocco 2025™"
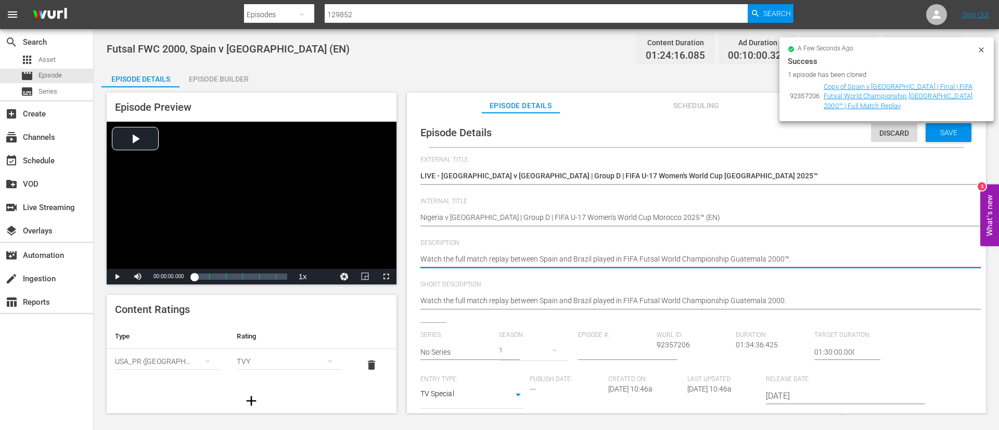
click at [590, 258] on textarea "Watch the full match replay between Spain and Brazil played in FIFA Futsal Worl…" at bounding box center [693, 260] width 547 height 12
paste textarea "match between Nigeria and France played at Football Academy Mohammed VI (Pitch …"
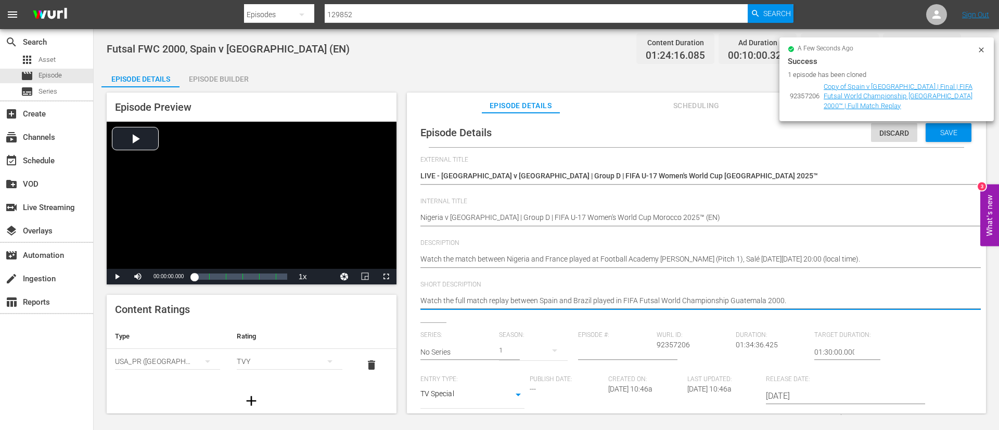
paste textarea "match between Nigeria and France played at Football Academy Mohammed VI (Pitch …"
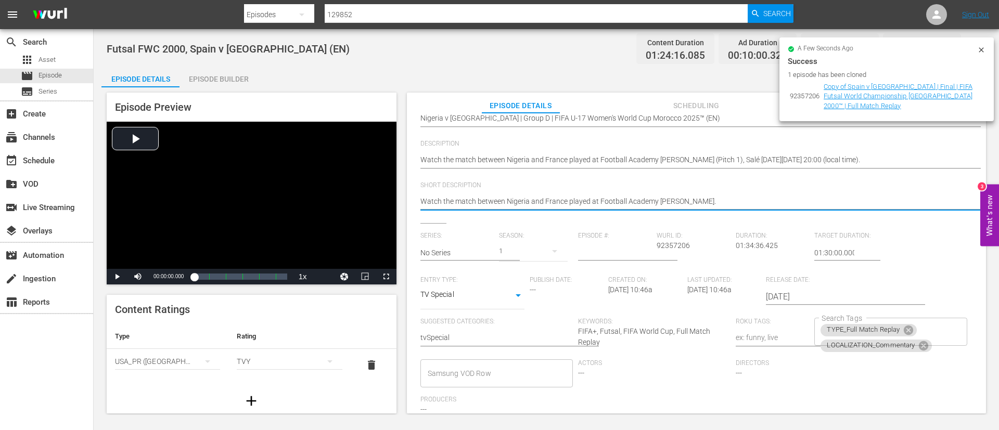
scroll to position [204, 0]
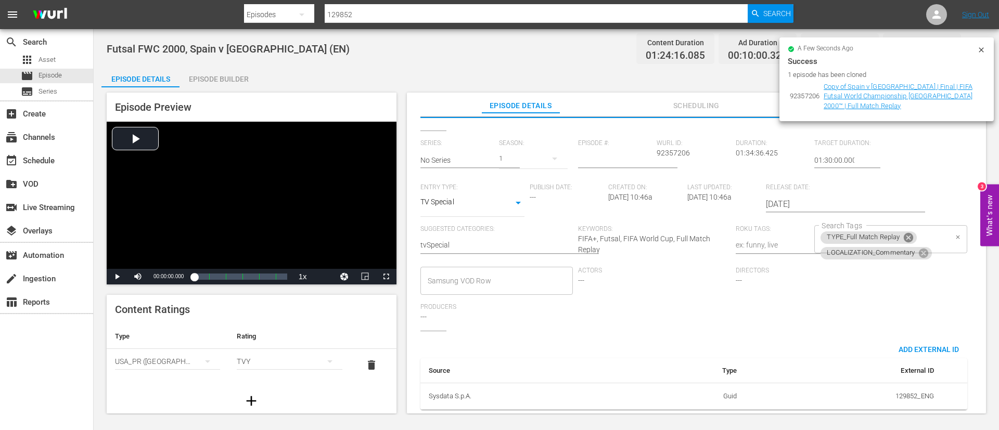
click at [904, 233] on icon at bounding box center [908, 237] width 9 height 9
click at [943, 235] on div "LOCALIZATION_Commentary Search Tags" at bounding box center [890, 239] width 152 height 28
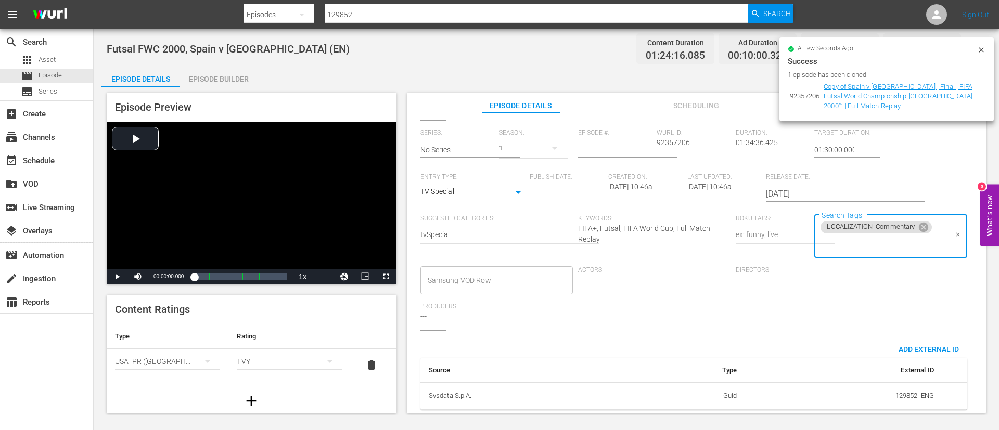
click at [894, 242] on input "Search Tags" at bounding box center [882, 244] width 127 height 19
click at [884, 146] on li "STATUS_Temporary" at bounding box center [885, 145] width 151 height 17
click at [906, 235] on input "Search Tags" at bounding box center [926, 244] width 41 height 19
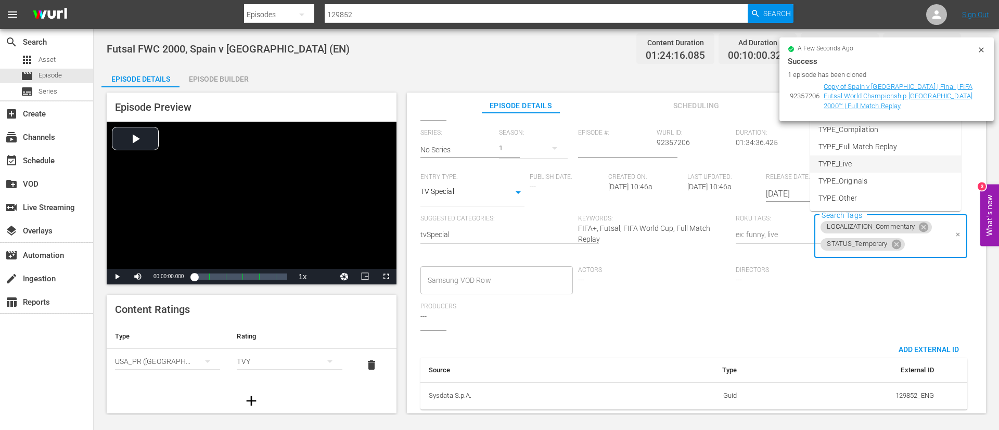
click at [882, 159] on li "TYPE_Live" at bounding box center [885, 164] width 151 height 17
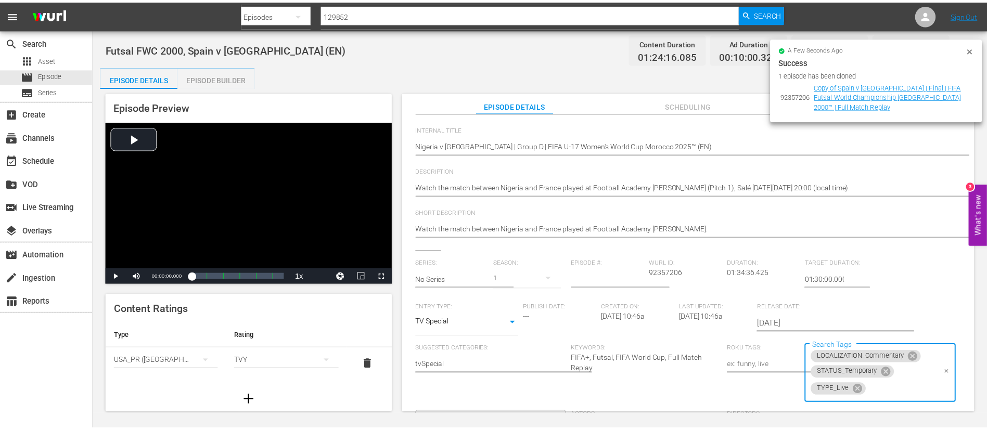
scroll to position [0, 0]
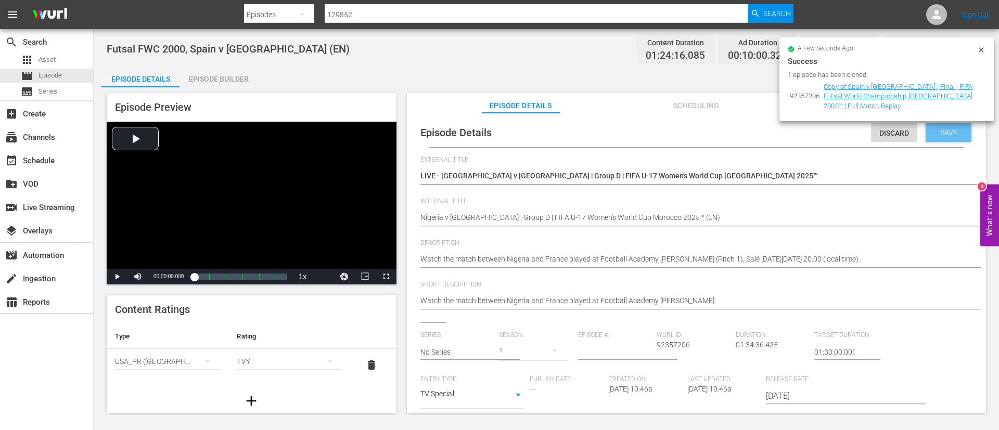
click at [958, 137] on div "Save" at bounding box center [949, 132] width 46 height 19
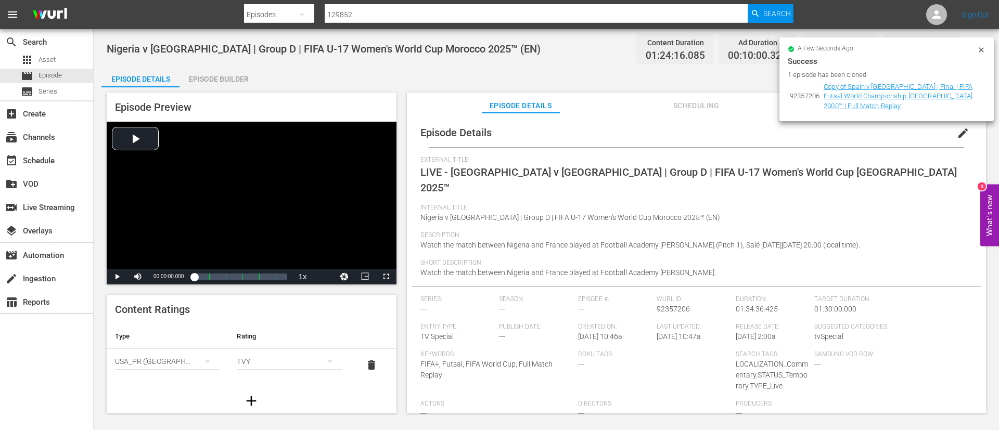
click at [980, 48] on icon at bounding box center [981, 49] width 5 height 5
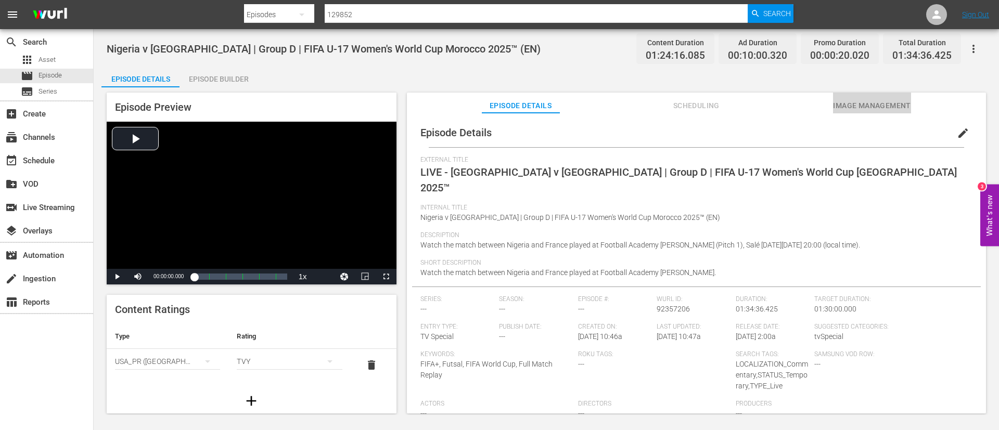
click at [884, 105] on span "Image Management" at bounding box center [872, 105] width 78 height 13
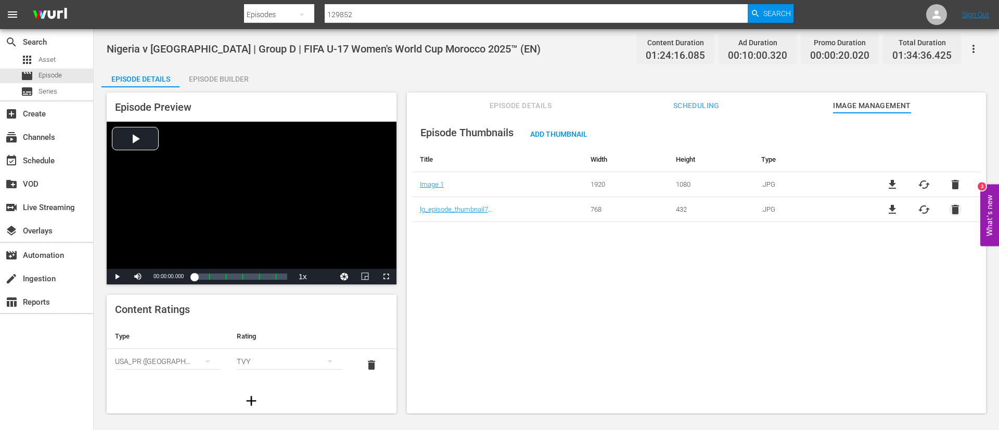
click at [949, 204] on span "delete" at bounding box center [955, 209] width 12 height 12
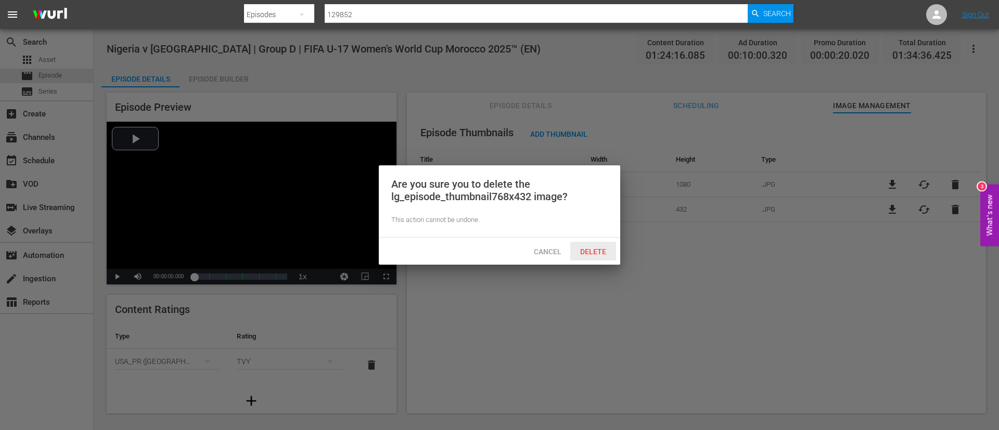
click at [601, 248] on span "Delete" at bounding box center [593, 252] width 43 height 8
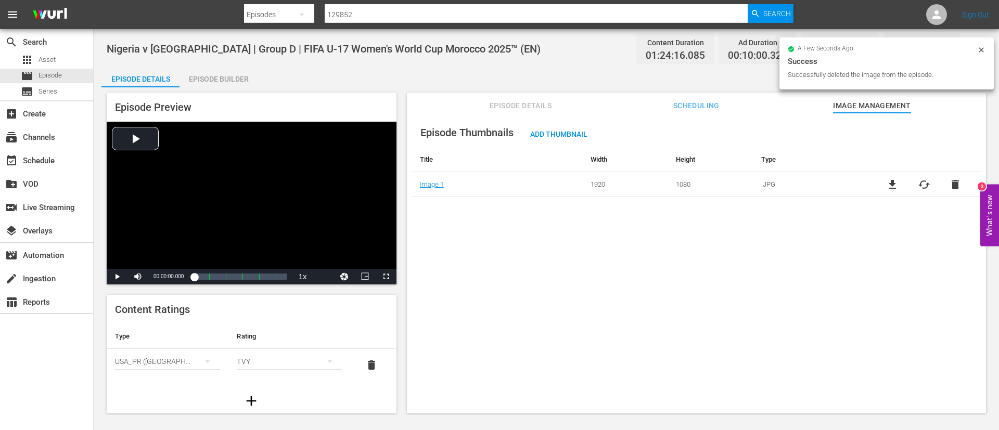
click at [927, 176] on td "file_download cached delete" at bounding box center [924, 184] width 114 height 25
click at [924, 182] on span "cached" at bounding box center [924, 184] width 12 height 12
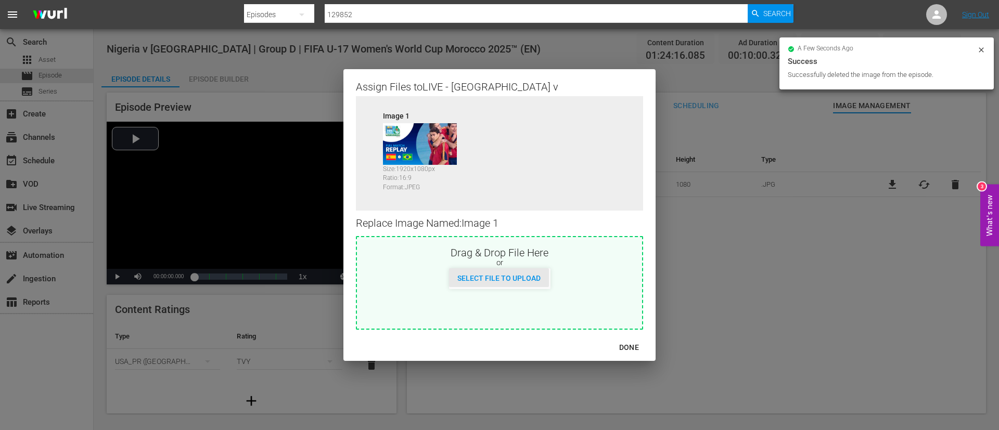
click at [543, 274] on span "Select File to Upload" at bounding box center [499, 278] width 100 height 8
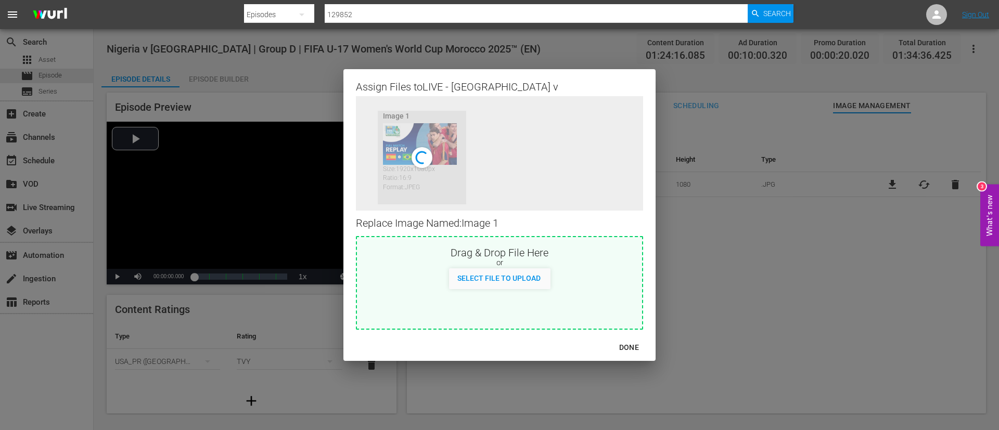
click at [637, 341] on div "DONE" at bounding box center [629, 347] width 36 height 13
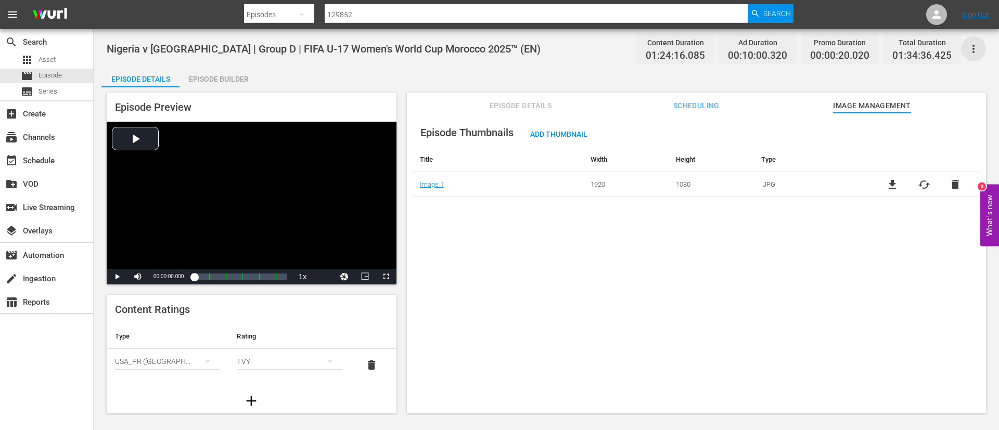
click at [976, 47] on icon "button" at bounding box center [973, 49] width 12 height 12
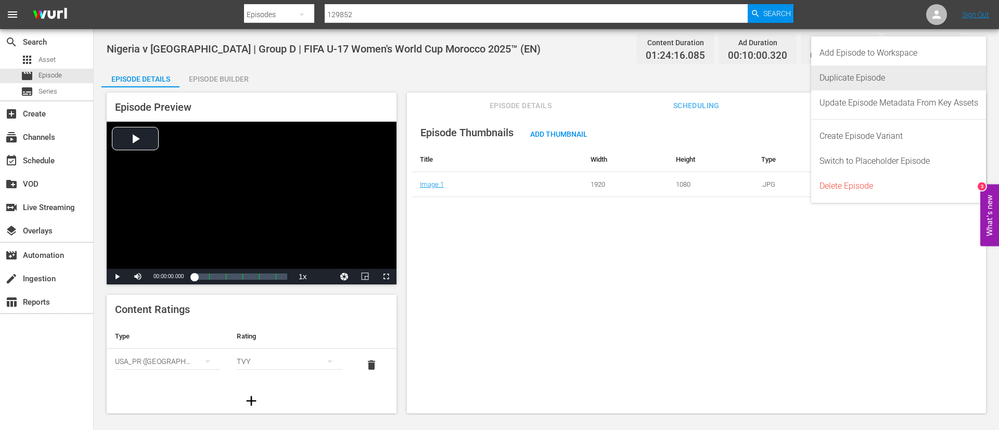
click at [932, 68] on div "Duplicate Episode" at bounding box center [898, 78] width 159 height 25
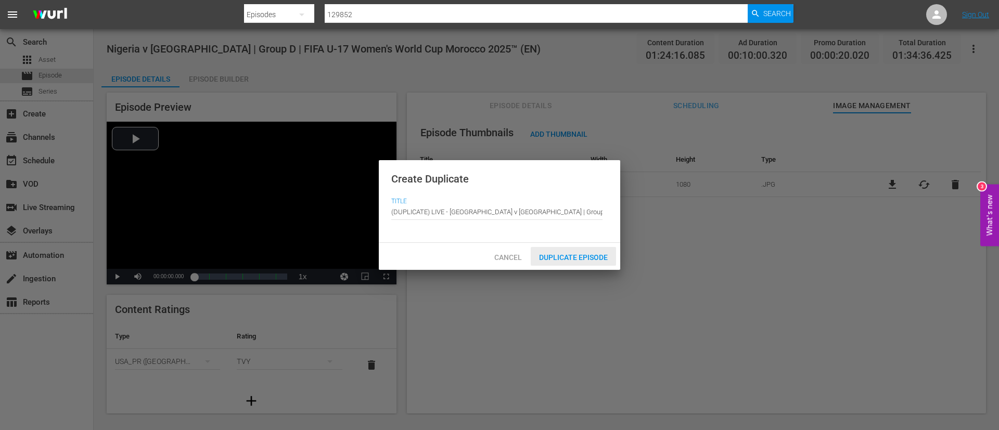
click at [589, 255] on span "Duplicate Episode" at bounding box center [573, 257] width 85 height 8
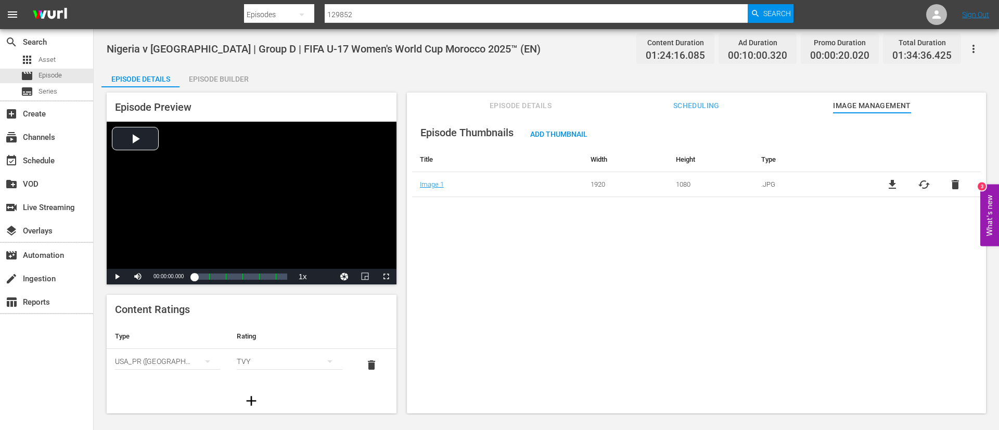
click at [516, 97] on button "Episode Details" at bounding box center [521, 103] width 78 height 21
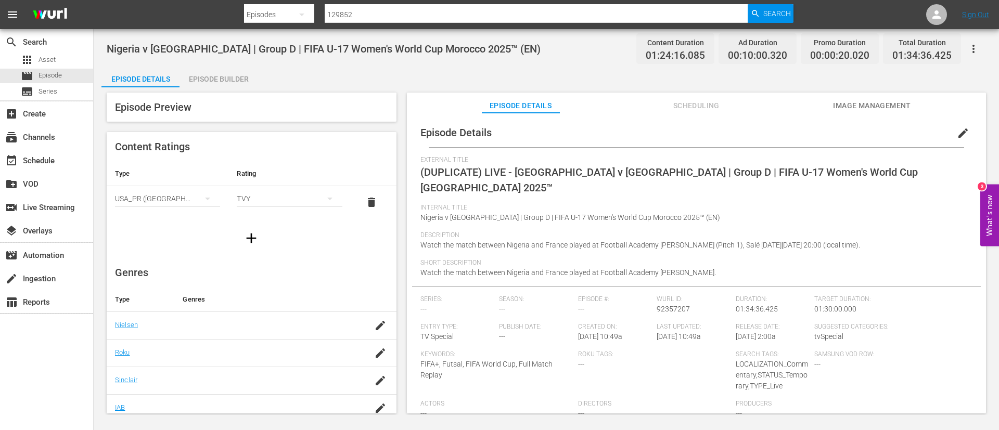
click at [965, 131] on button "edit" at bounding box center [962, 133] width 25 height 25
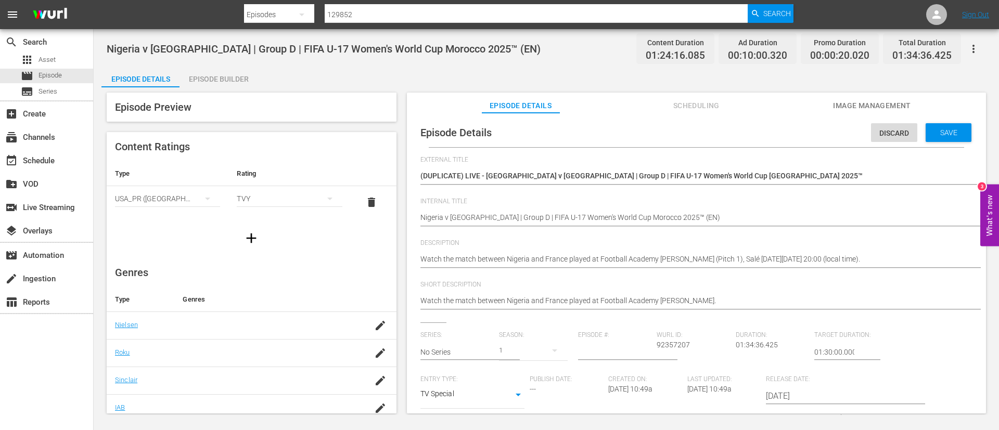
click at [817, 165] on div "(DUPLICATE) LIVE - Nigeria v France | Group D | FIFA U-17 Women's World Cup Mor…" at bounding box center [693, 176] width 547 height 25
click at [814, 173] on textarea "(DUPLICATE) LIVE - Nigeria v France | Group D | FIFA U-17 Women's World Cup Mor…" at bounding box center [693, 177] width 547 height 12
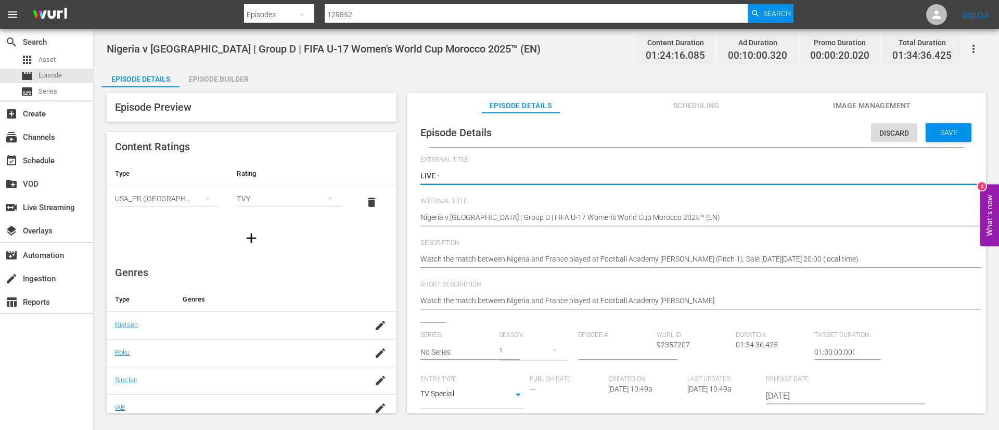
paste textarea "Nigeria - France | Groupe D | Coupe du Monde Féminine U-17 de la FIFA, Maroc 20…"
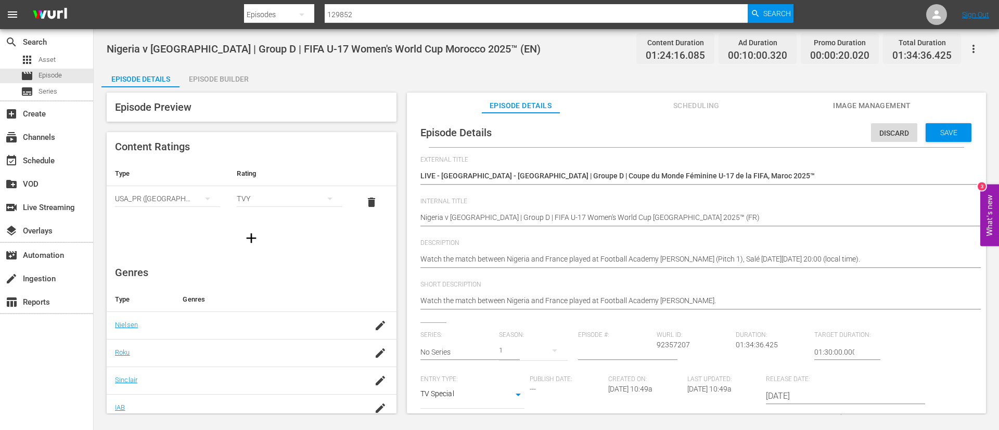
click at [567, 251] on div "Watch the match between Nigeria and France played at Football Academy Mohammed …" at bounding box center [693, 260] width 547 height 25
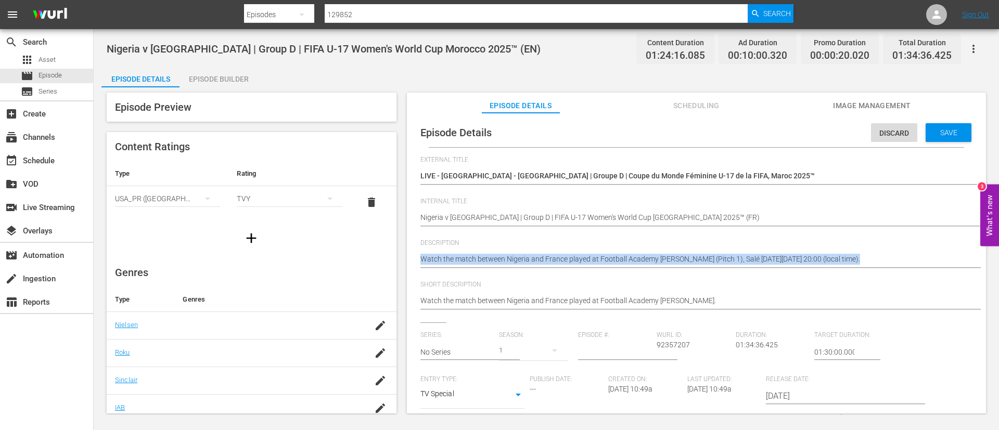
click at [567, 251] on div "Watch the match between Nigeria and France played at Football Academy Mohammed …" at bounding box center [693, 260] width 547 height 25
click at [569, 254] on textarea "Watch the match between Nigeria and France played at Football Academy Mohammed …" at bounding box center [693, 260] width 547 height 12
paste textarea "Regardez le match entre Nigeria et France au Académie de Football Mohammed VI (…"
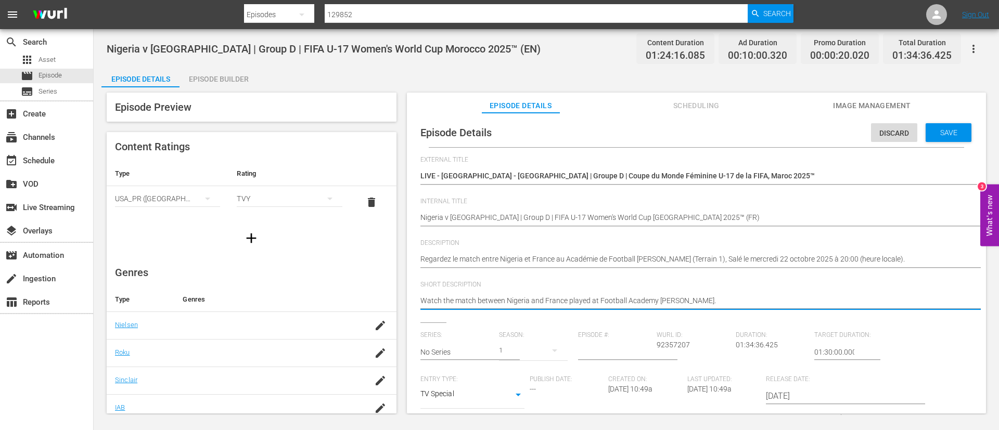
click at [613, 302] on textarea "Watch the match between Nigeria and France played at Football Academy Mohammed …" at bounding box center [693, 301] width 547 height 12
paste textarea "Regardez le match entre Nigeria et France au Académie de Football Mohammed VI (…"
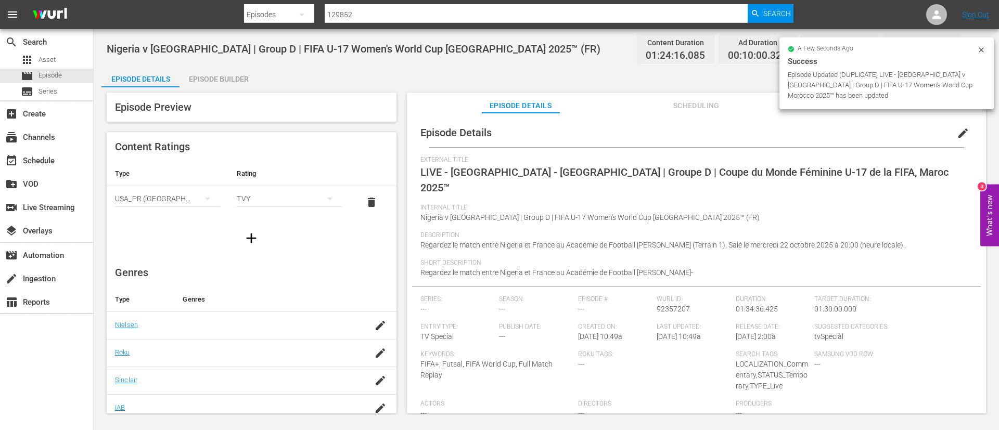
click at [961, 135] on span "edit" at bounding box center [963, 133] width 12 height 12
click at [220, 80] on div "Episode Builder" at bounding box center [218, 79] width 78 height 25
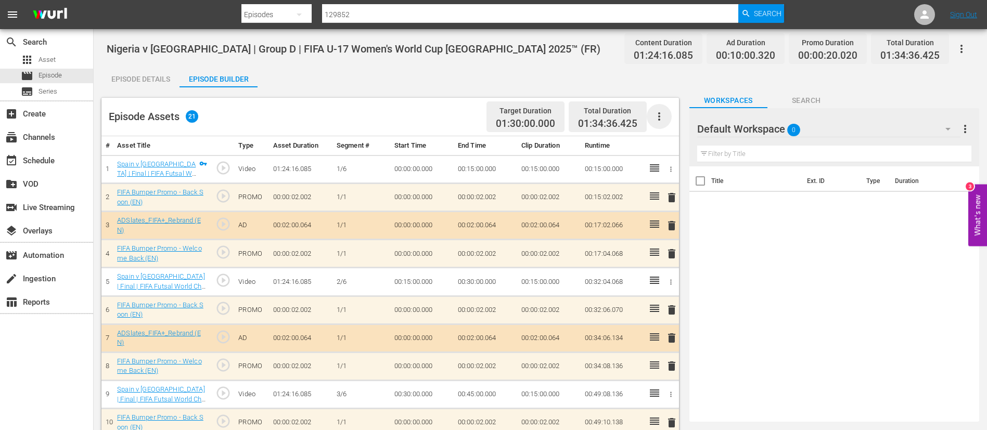
click at [654, 120] on icon "button" at bounding box center [659, 116] width 12 height 12
click at [663, 143] on div "Clear Ads" at bounding box center [690, 145] width 71 height 25
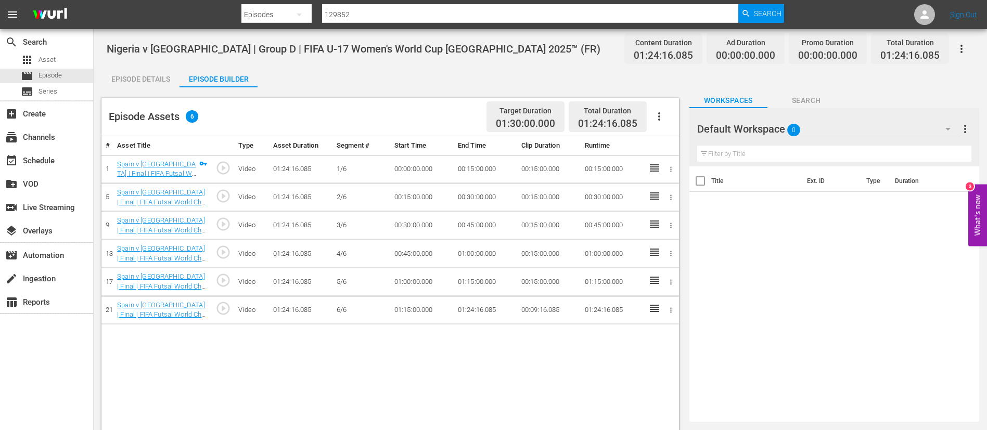
click at [664, 114] on icon "button" at bounding box center [659, 116] width 12 height 12
click at [665, 113] on div "Fill with Ads" at bounding box center [690, 120] width 71 height 25
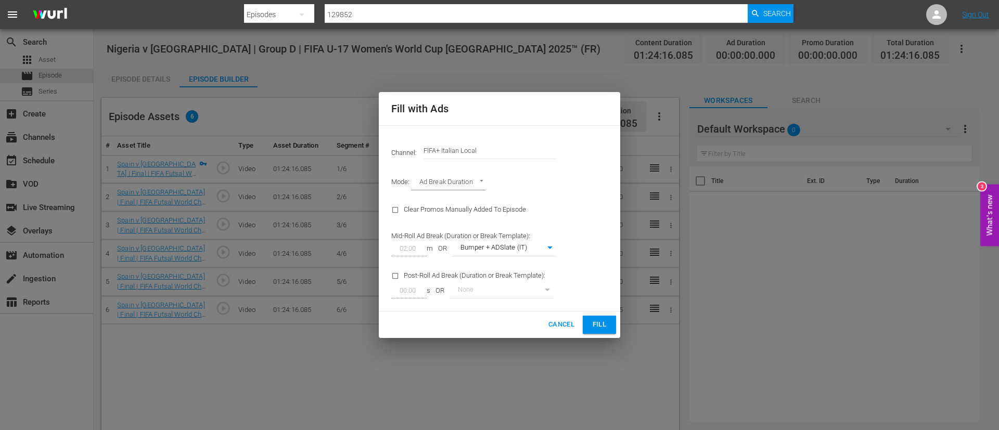
click at [483, 147] on input "FIFA+ Italian Local" at bounding box center [489, 150] width 133 height 25
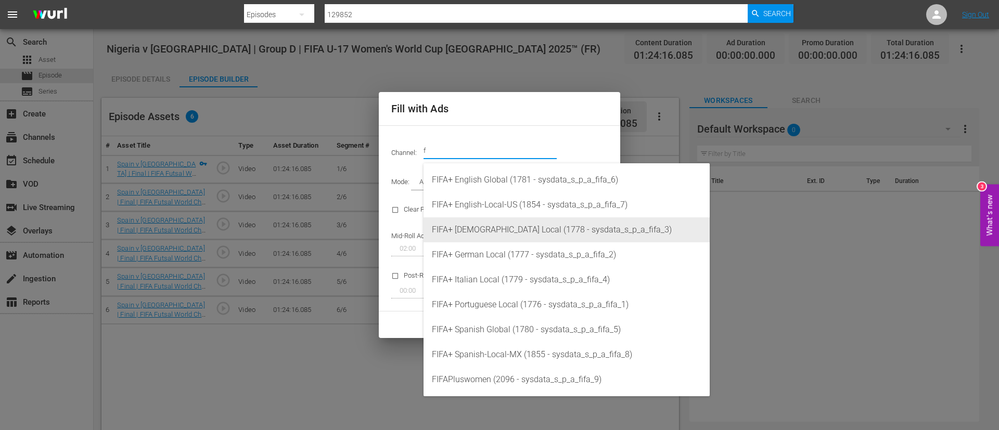
click at [503, 224] on div "FIFA+ French Local (1778 - sysdata_s_p_a_fifa_3)" at bounding box center [566, 229] width 269 height 25
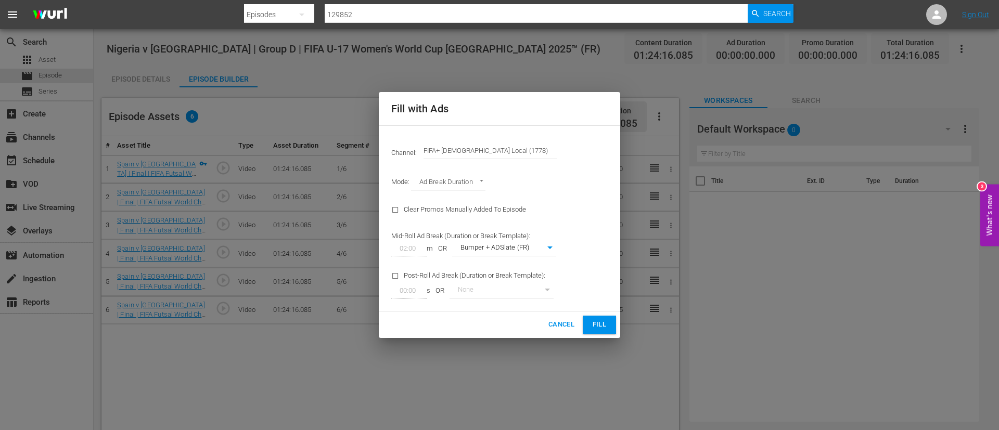
click at [597, 322] on span "Fill" at bounding box center [599, 325] width 17 height 12
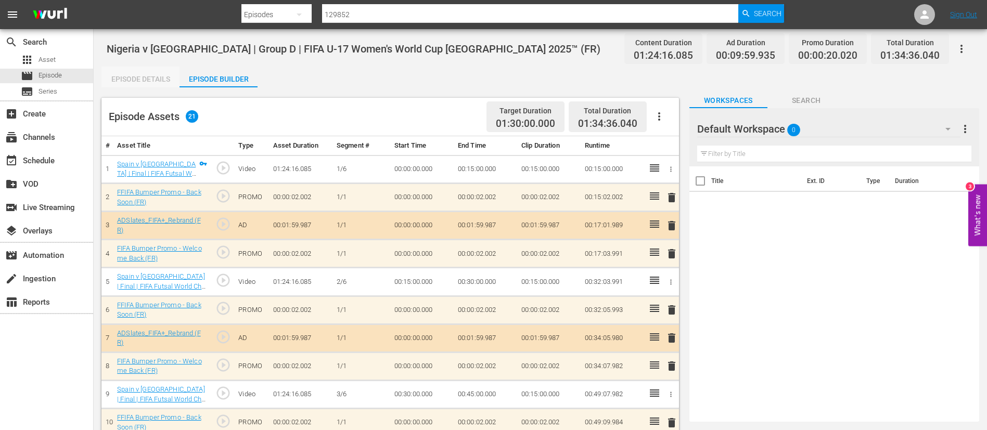
click at [149, 84] on div "Episode Details" at bounding box center [140, 79] width 78 height 25
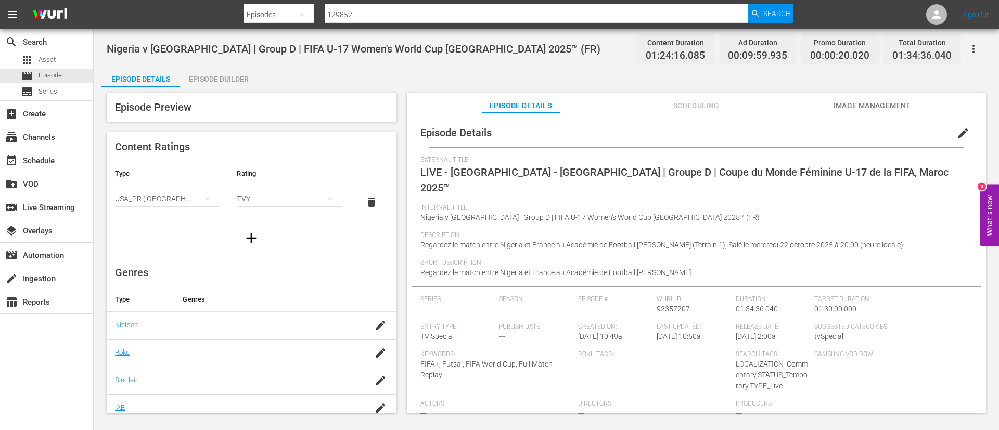
click at [970, 45] on icon "button" at bounding box center [973, 49] width 12 height 12
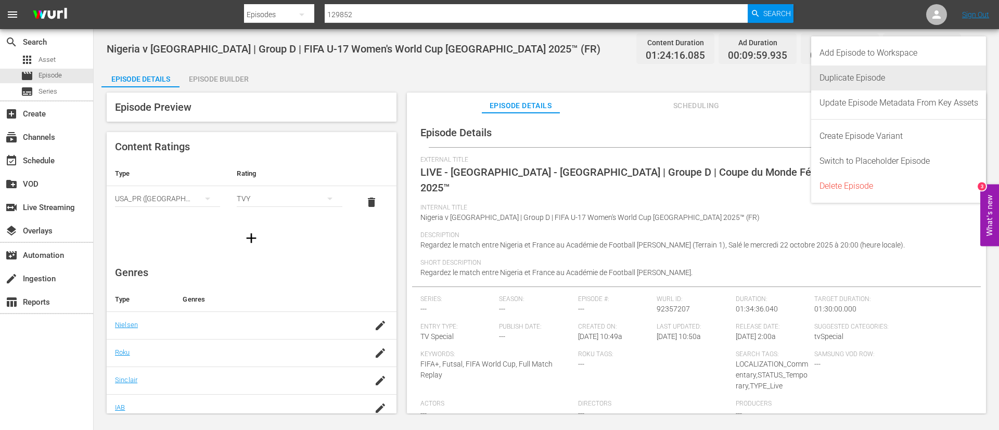
click at [847, 87] on div "Duplicate Episode" at bounding box center [898, 78] width 159 height 25
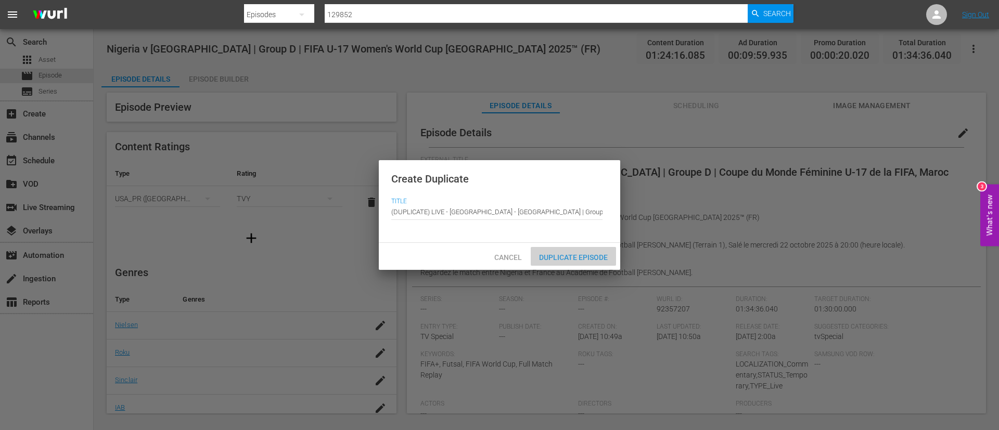
click at [570, 253] on span "Duplicate Episode" at bounding box center [573, 257] width 85 height 8
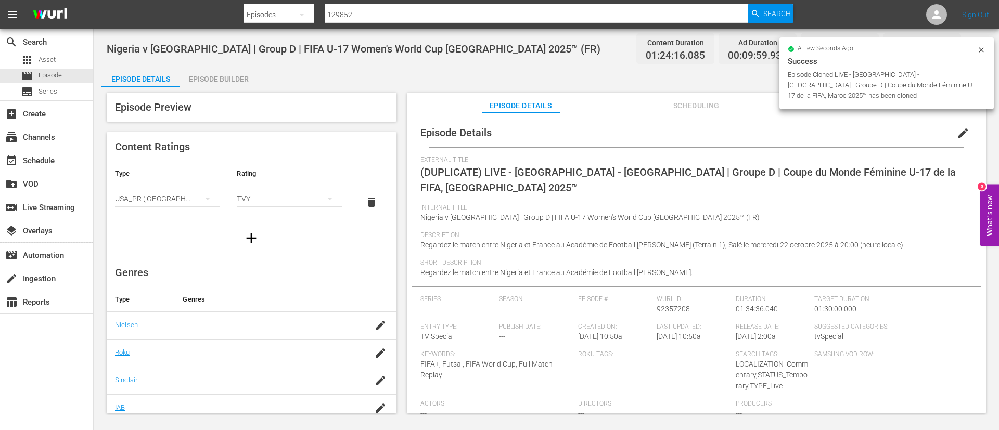
click at [957, 132] on span "edit" at bounding box center [963, 133] width 12 height 12
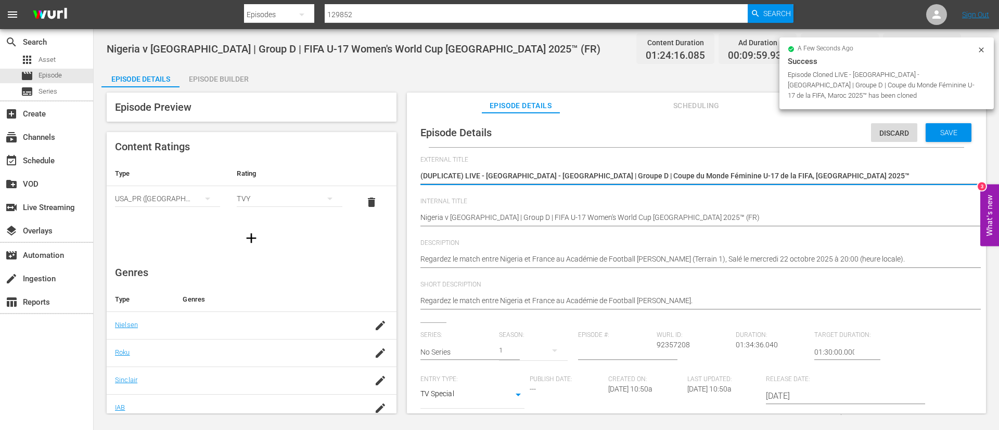
click at [818, 185] on div "(DUPLICATE) LIVE - Nigeria - France | Groupe D | Coupe du Monde Féminine U-17 d…" at bounding box center [693, 176] width 547 height 25
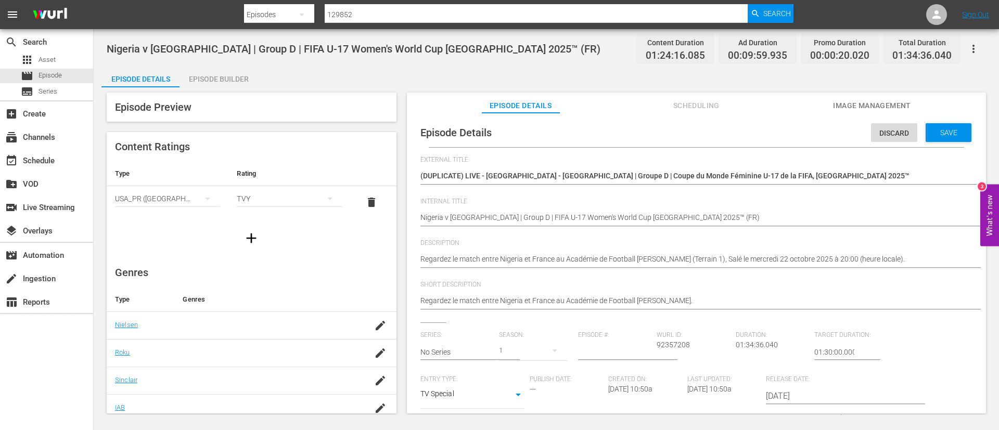
click at [828, 177] on textarea "(DUPLICATE) LIVE - Nigeria - France | Groupe D | Coupe du Monde Féminine U-17 d…" at bounding box center [693, 177] width 547 height 12
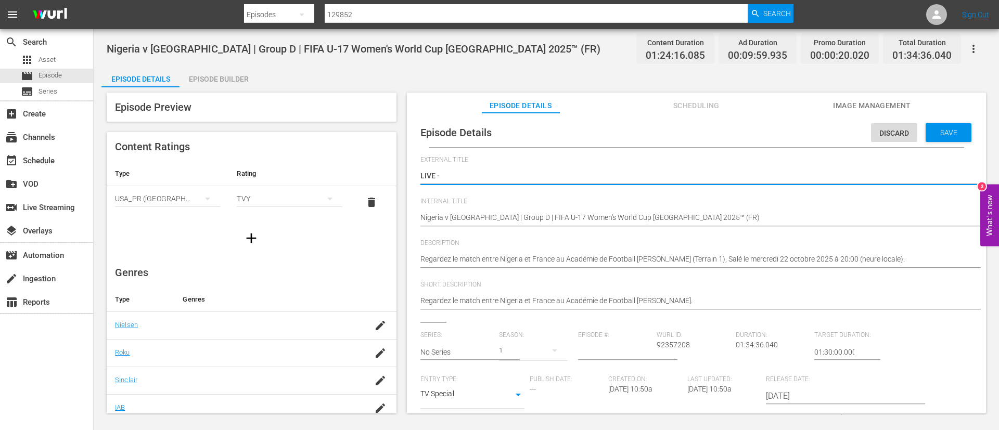
paste textarea "Nigeria - Francia | Gruppo D | Coppa del Mondo femminile FIFA Under 17 Marocco …"
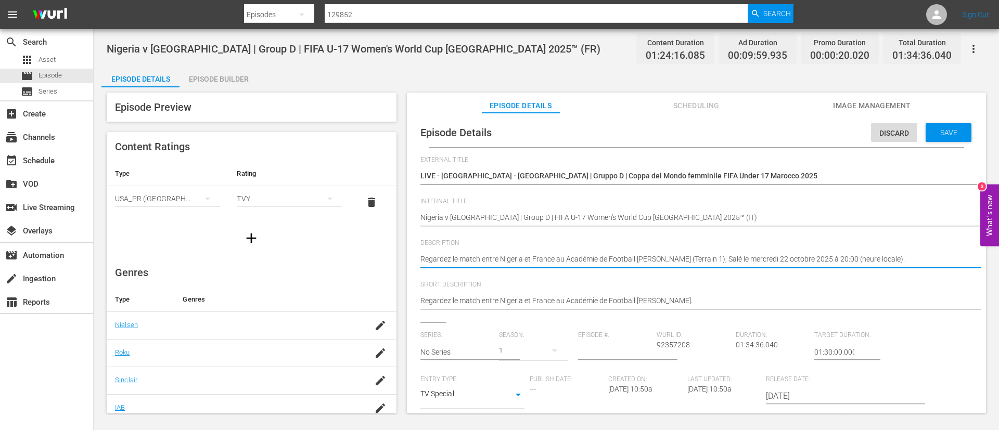
click at [568, 258] on textarea "Regardez le match entre Nigeria et France au Académie de Football Mohammed VI (…" at bounding box center [693, 260] width 547 height 12
paste textarea "Guarda la partita tra Nigeria e Francia giocato al Accademia di Calcio Mohammed…"
click at [728, 308] on div "Regardez le match entre Nigeria et France au Académie de Football Mohammed VI. …" at bounding box center [693, 301] width 547 height 25
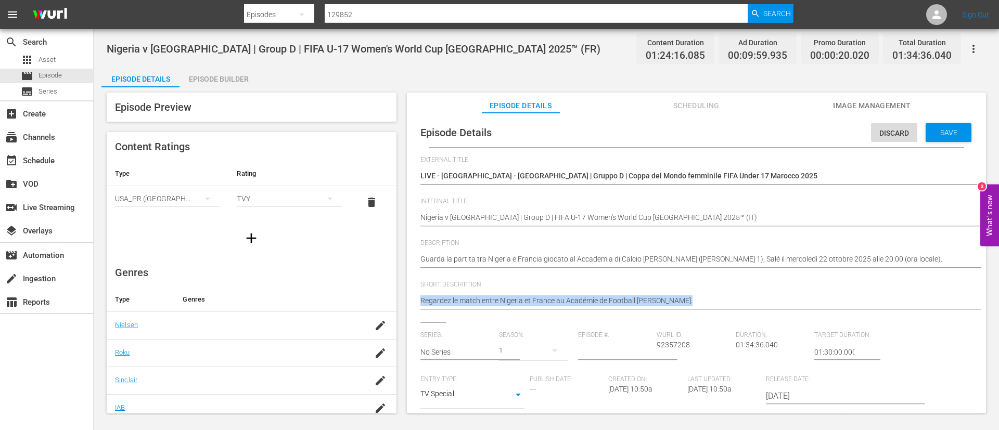
click at [728, 308] on div "Regardez le match entre Nigeria et France au Académie de Football Mohammed VI. …" at bounding box center [693, 301] width 547 height 25
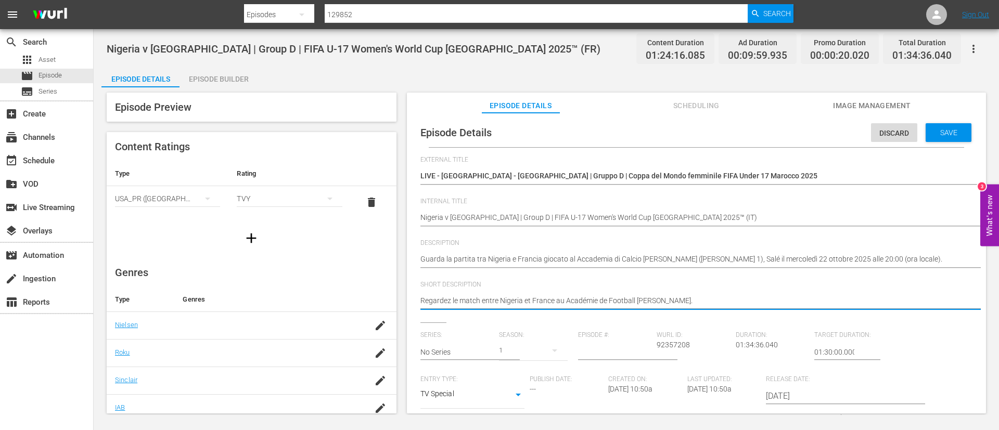
click at [734, 302] on textarea "Regardez le match entre Nigeria et France au Académie de Football Mohammed VI." at bounding box center [693, 301] width 547 height 12
paste textarea "Guarda la partita tra Nigeria e Francia giocato al Accademia di Calcio Mohammed…"
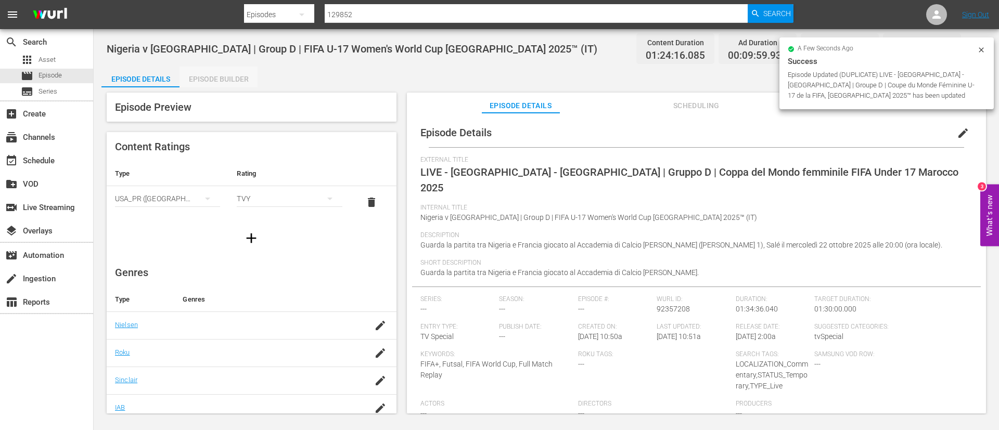
click at [208, 74] on div "Episode Builder" at bounding box center [218, 79] width 78 height 25
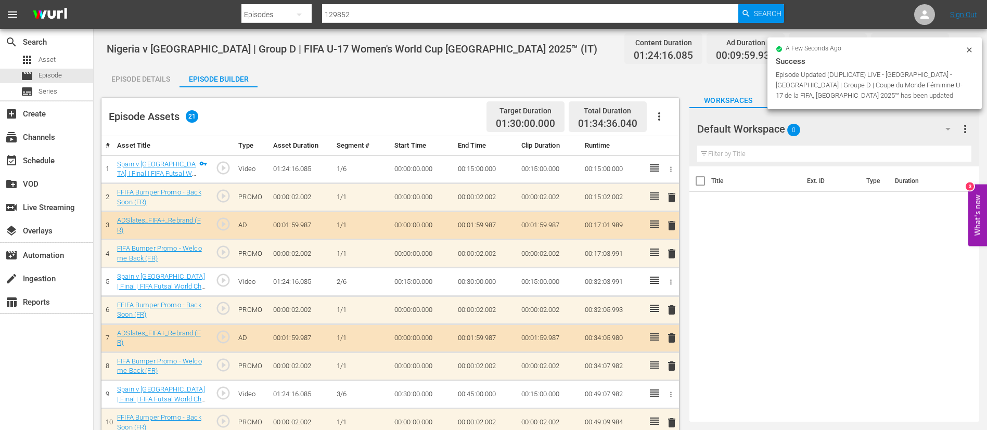
click at [662, 111] on icon "button" at bounding box center [659, 116] width 12 height 12
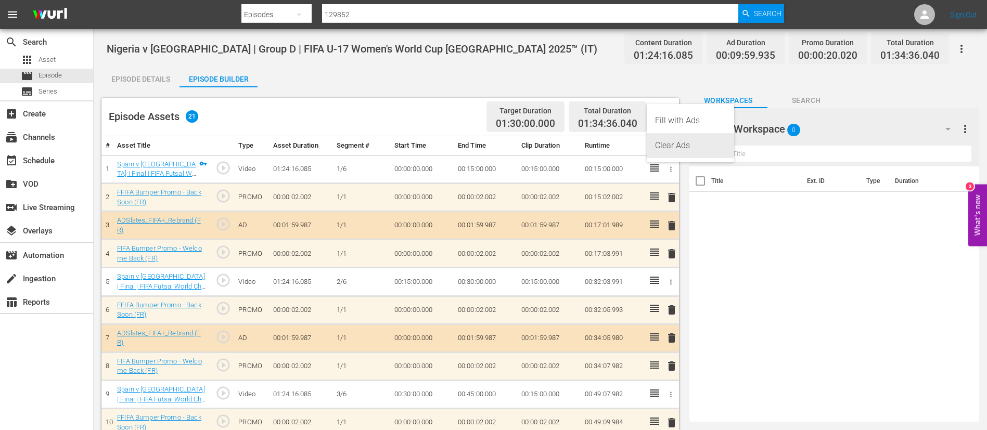
click at [690, 142] on div "Clear Ads" at bounding box center [690, 145] width 71 height 25
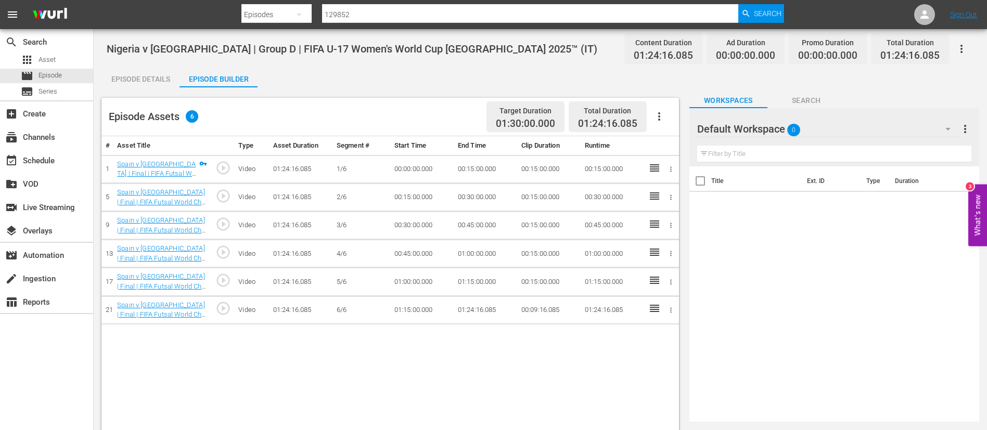
click at [661, 113] on icon "button" at bounding box center [659, 116] width 12 height 12
click at [662, 115] on div "Fill with Ads" at bounding box center [690, 120] width 71 height 25
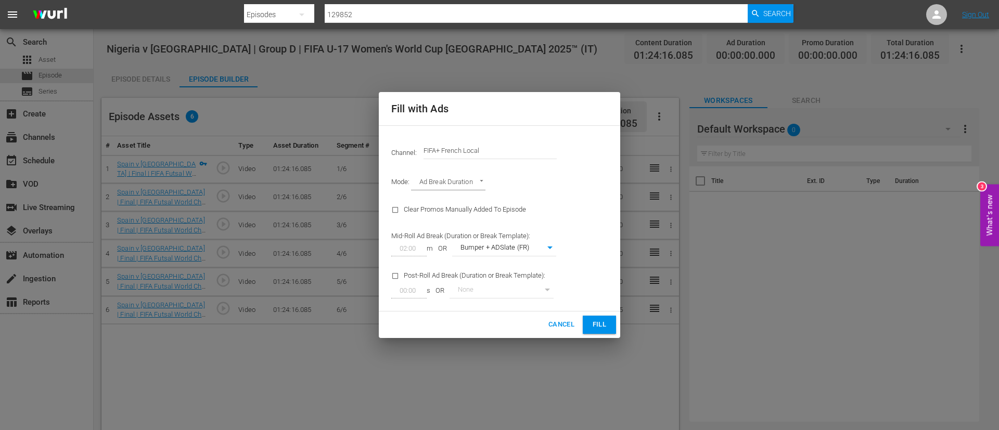
click at [544, 144] on input "FIFA+ French Local" at bounding box center [489, 150] width 133 height 25
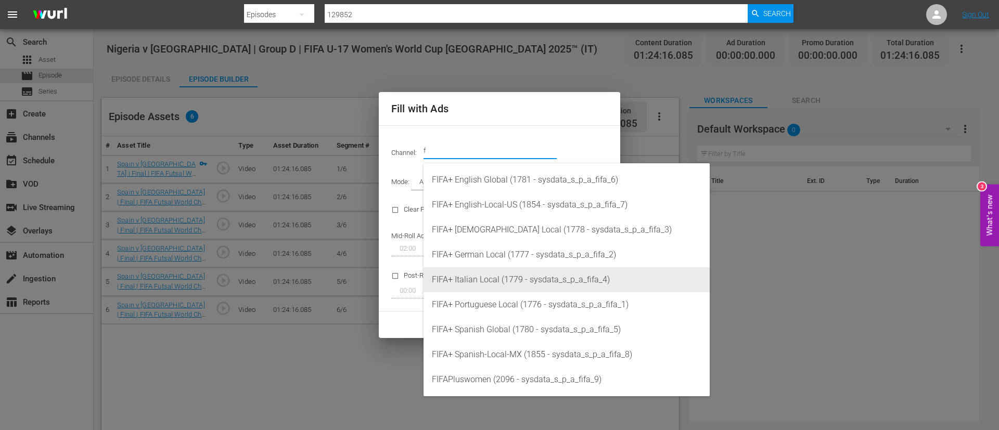
click at [511, 271] on div "FIFA+ Italian Local (1779 - sysdata_s_p_a_fifa_4)" at bounding box center [566, 279] width 269 height 25
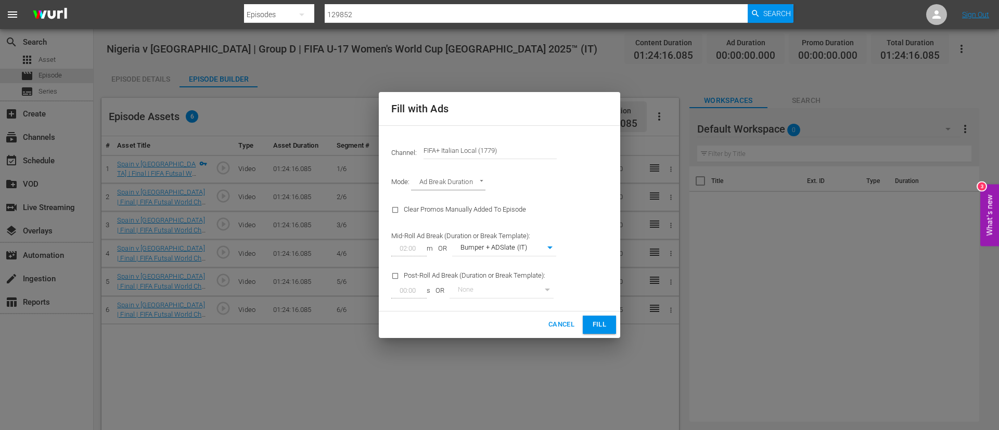
click at [588, 314] on div "Cancel Fill" at bounding box center [499, 325] width 241 height 27
click at [590, 318] on button "Fill" at bounding box center [599, 325] width 33 height 18
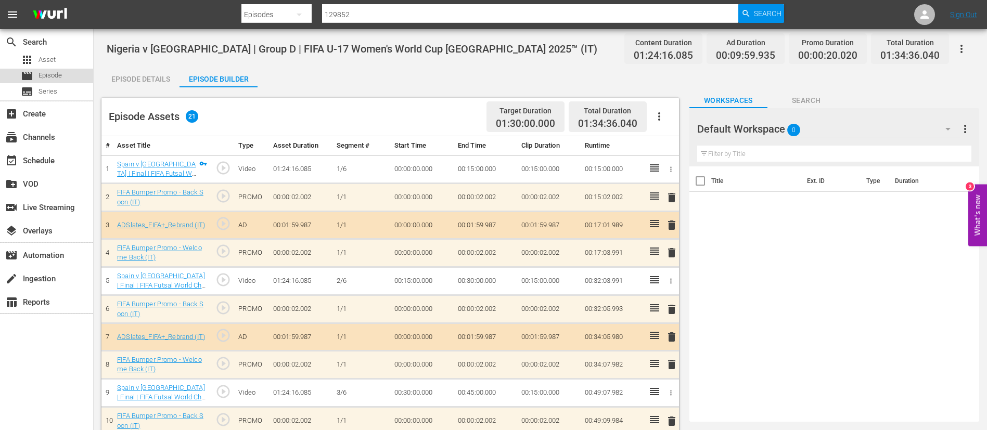
click at [59, 80] on span "Episode" at bounding box center [49, 75] width 23 height 10
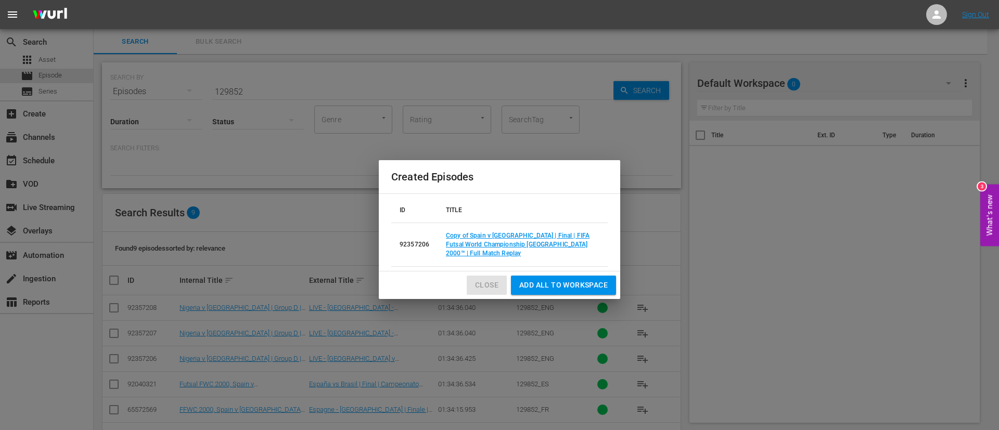
click at [502, 282] on button "Close" at bounding box center [487, 285] width 40 height 19
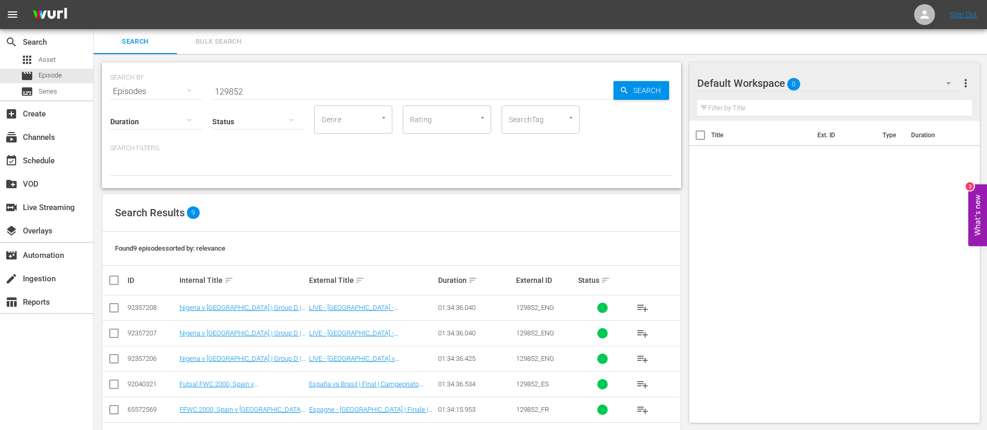
click at [428, 98] on div "Search ID, Title, Description, Keywords, or Category 129852" at bounding box center [412, 91] width 401 height 25
click at [413, 99] on hr at bounding box center [413, 99] width 0 height 1
click at [415, 93] on input "129852" at bounding box center [412, 91] width 401 height 25
paste input "30159"
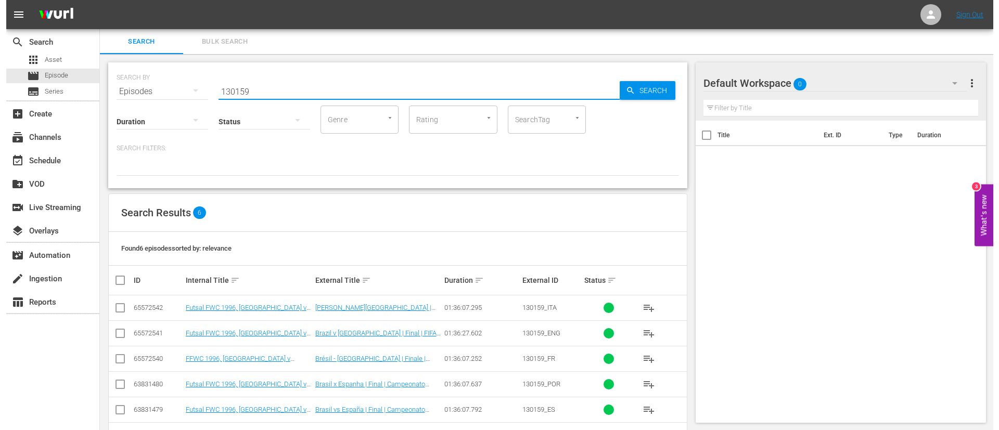
scroll to position [37, 0]
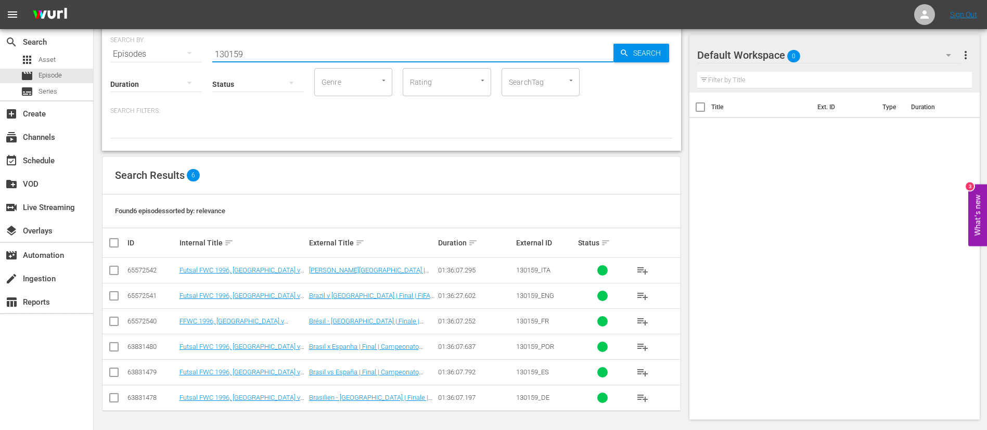
click at [115, 297] on input "checkbox" at bounding box center [114, 298] width 12 height 12
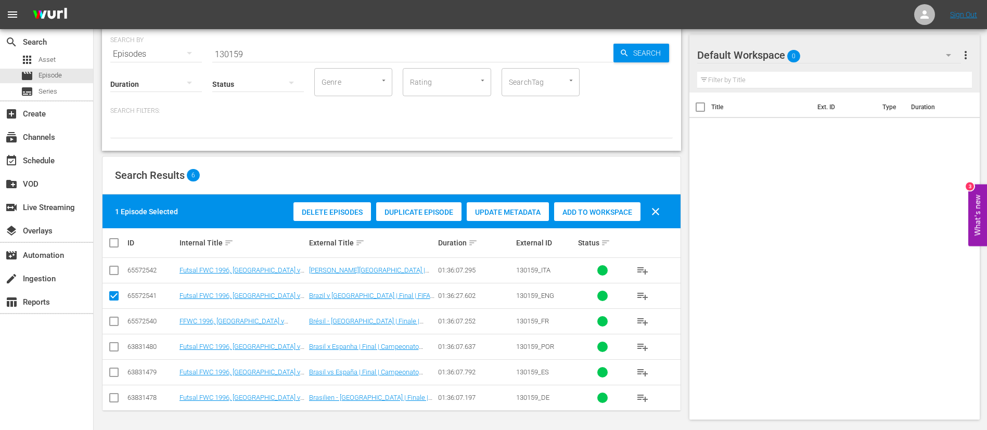
click at [442, 212] on span "Duplicate Episode" at bounding box center [418, 212] width 85 height 8
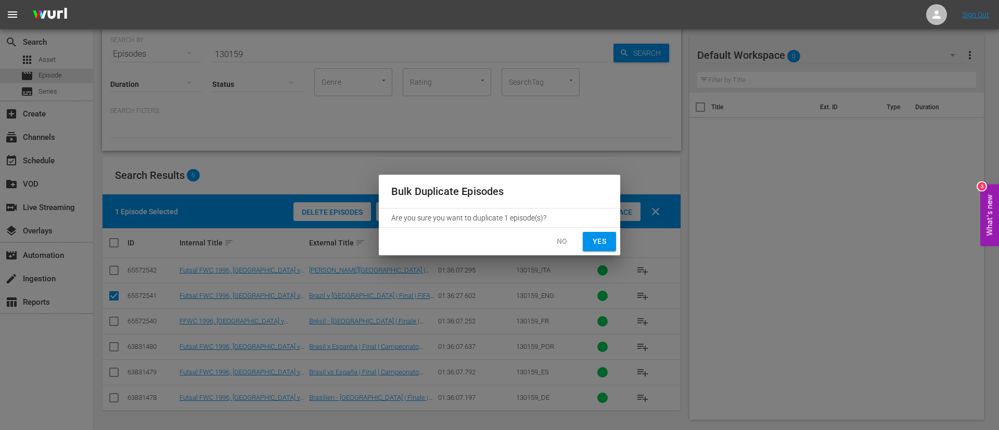
click at [601, 239] on span "Yes" at bounding box center [599, 241] width 17 height 13
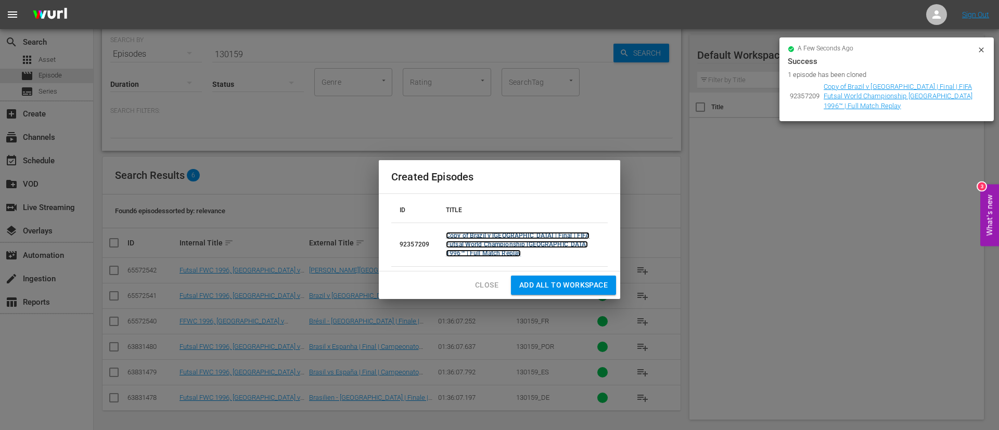
click at [504, 237] on link "Copy of Brazil v Spain | Final | FIFA Futsal World Championship Spain 1996™ | F…" at bounding box center [518, 244] width 144 height 25
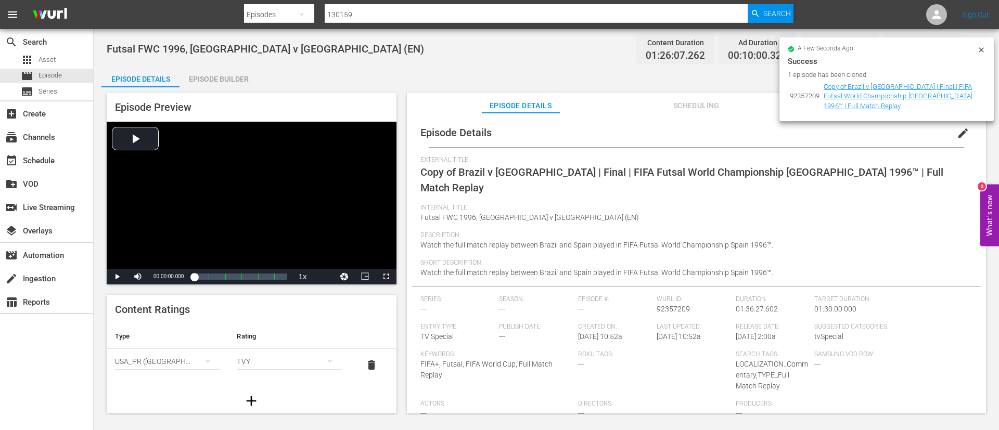
click at [958, 132] on span "edit" at bounding box center [963, 133] width 12 height 12
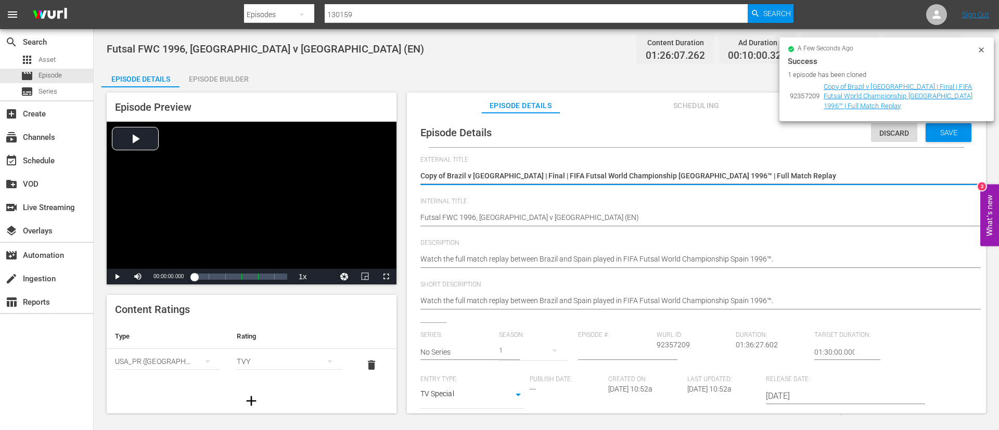
click at [839, 177] on textarea "Copy of Brazil v Spain | Final | FIFA Futsal World Championship Spain 1996™ | F…" at bounding box center [693, 177] width 547 height 12
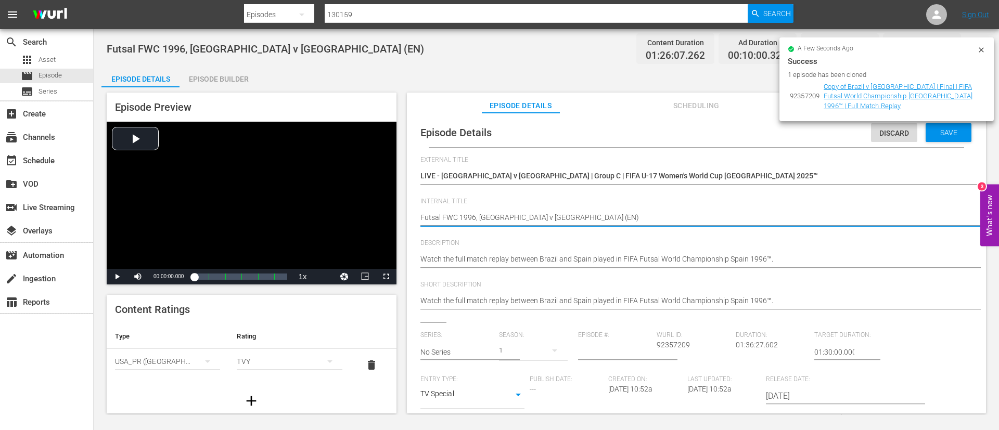
paste textarea "Norway v USA | Group C | FIFA U-17 Women's World Cup Morocco 2025™"
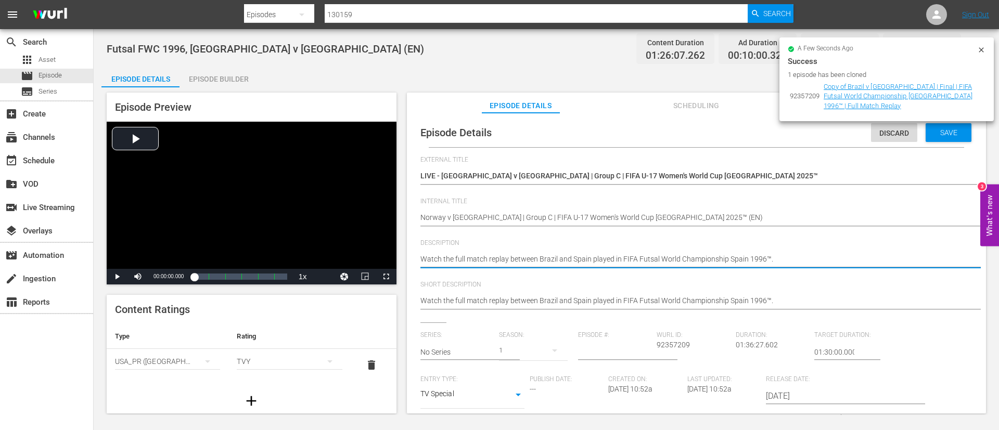
click at [788, 261] on textarea "Watch the full match replay between Brazil and Spain played in FIFA Futsal Worl…" at bounding box center [693, 260] width 547 height 12
paste textarea "match between Norway and USA played at Football Academy Mohammed VI (Pitch 3), …"
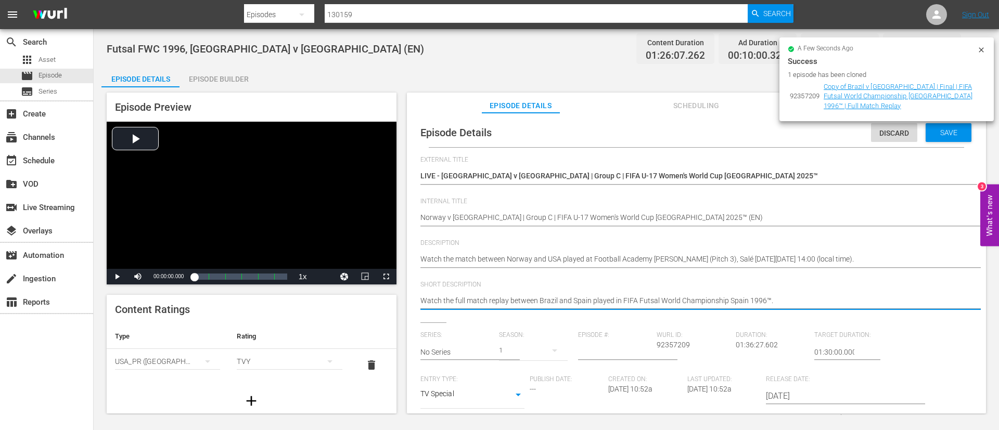
paste textarea "match between Norway and USA played at Football Academy Mohammed VI (Pitch 3), …"
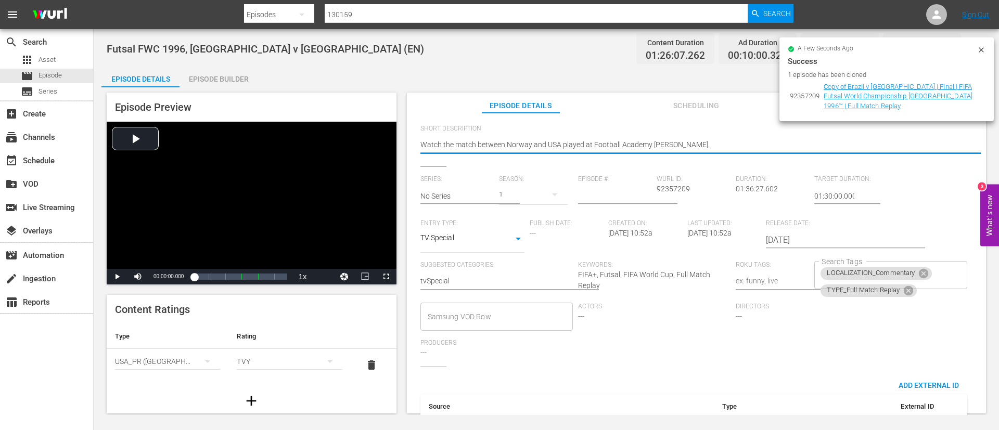
scroll to position [204, 0]
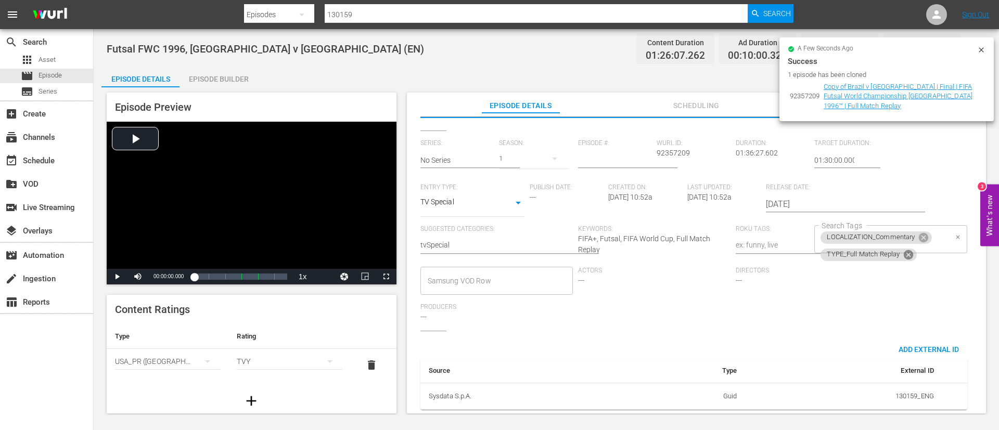
click at [908, 250] on icon at bounding box center [908, 254] width 9 height 9
click at [946, 234] on div "LOCALIZATION_Commentary Search Tags" at bounding box center [890, 239] width 152 height 28
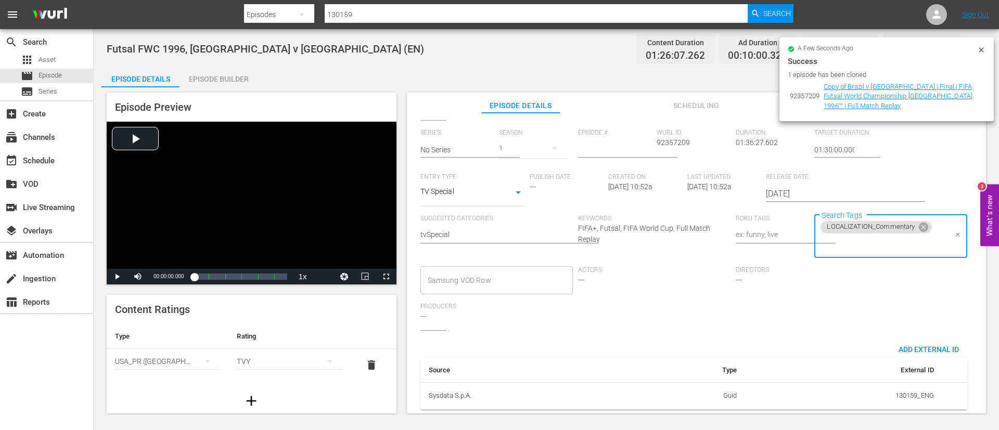
click at [910, 250] on input "Search Tags" at bounding box center [882, 244] width 127 height 19
click at [878, 144] on span "STATUS_Temporary" at bounding box center [850, 145] width 64 height 11
click at [911, 242] on input "Search Tags" at bounding box center [926, 244] width 41 height 19
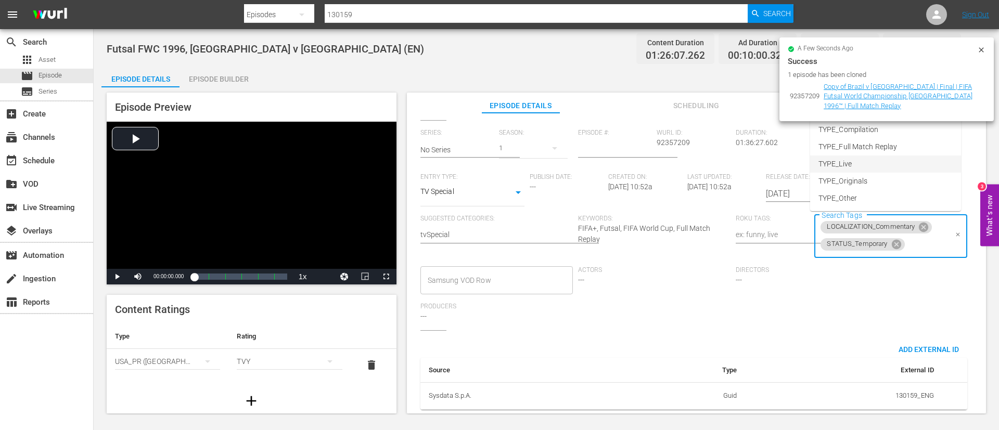
click at [896, 160] on li "TYPE_Live" at bounding box center [885, 164] width 151 height 17
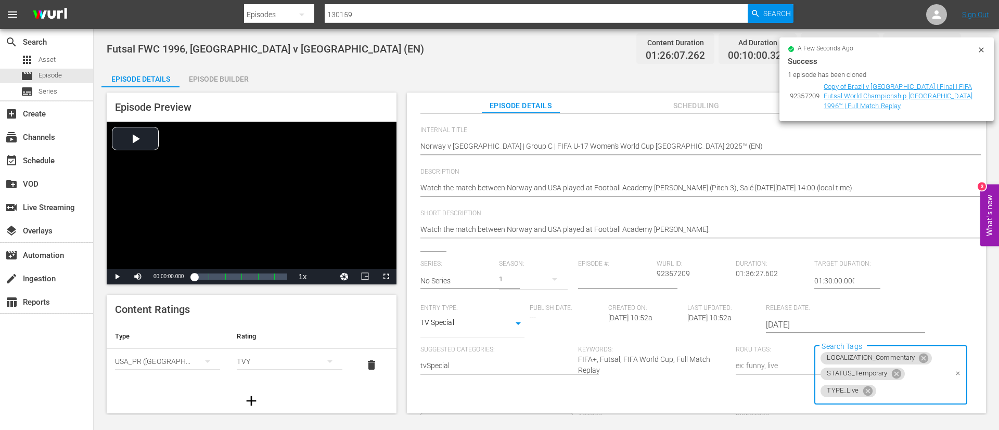
scroll to position [0, 0]
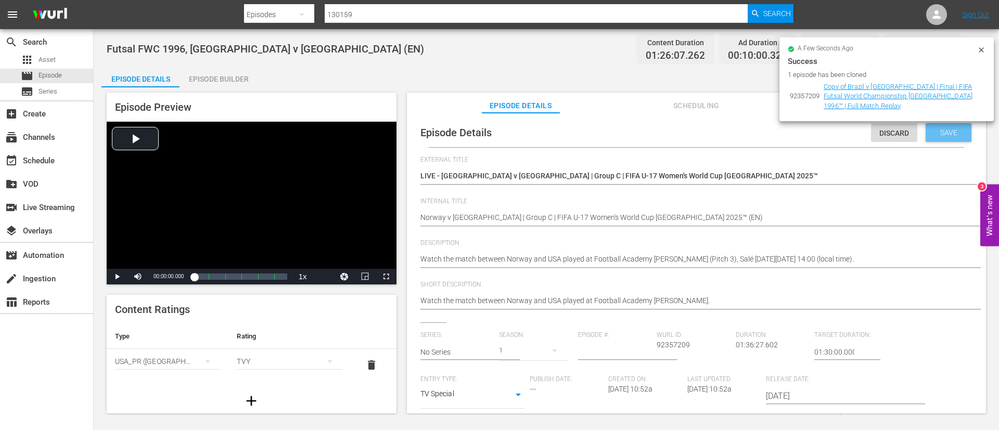
click at [939, 138] on div "Save" at bounding box center [949, 132] width 46 height 19
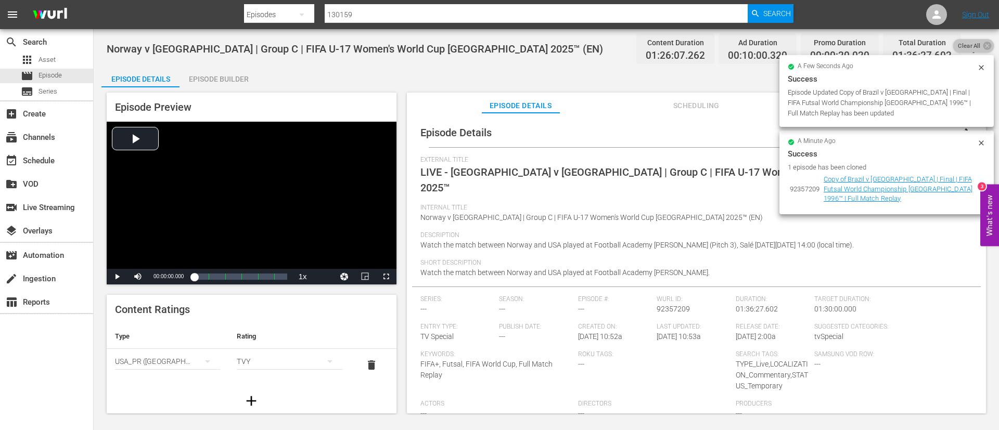
click at [982, 49] on icon at bounding box center [987, 46] width 10 height 10
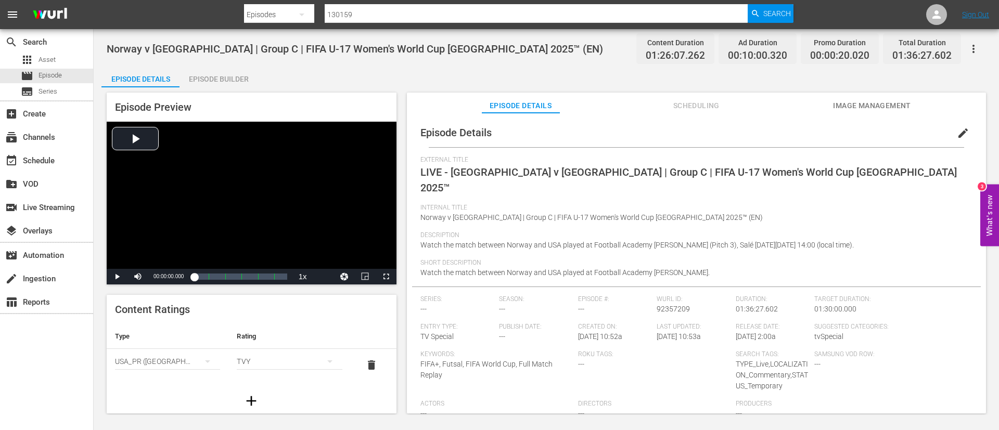
click at [873, 106] on span "Image Management" at bounding box center [872, 105] width 78 height 13
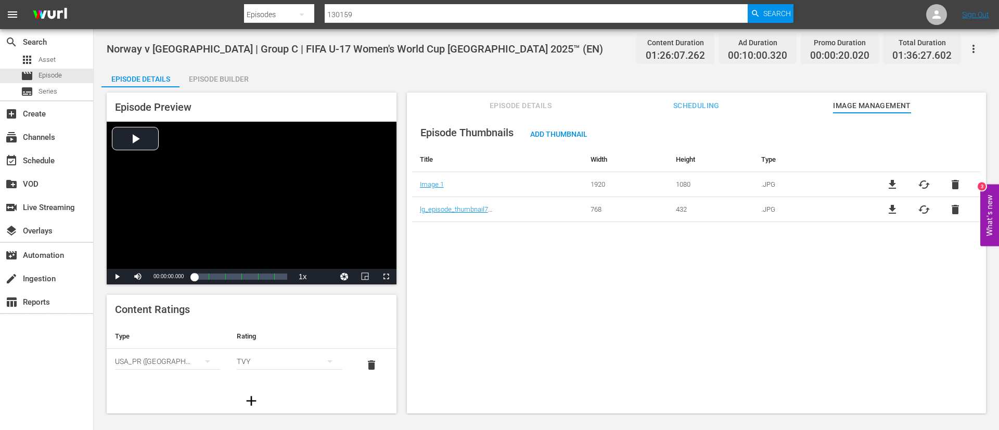
click at [954, 212] on span "delete" at bounding box center [955, 209] width 12 height 12
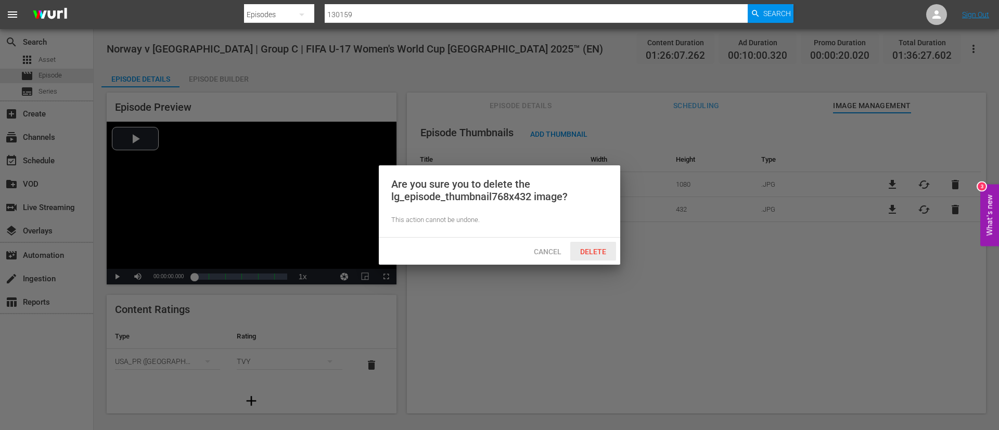
click at [590, 258] on div "Delete" at bounding box center [593, 251] width 46 height 19
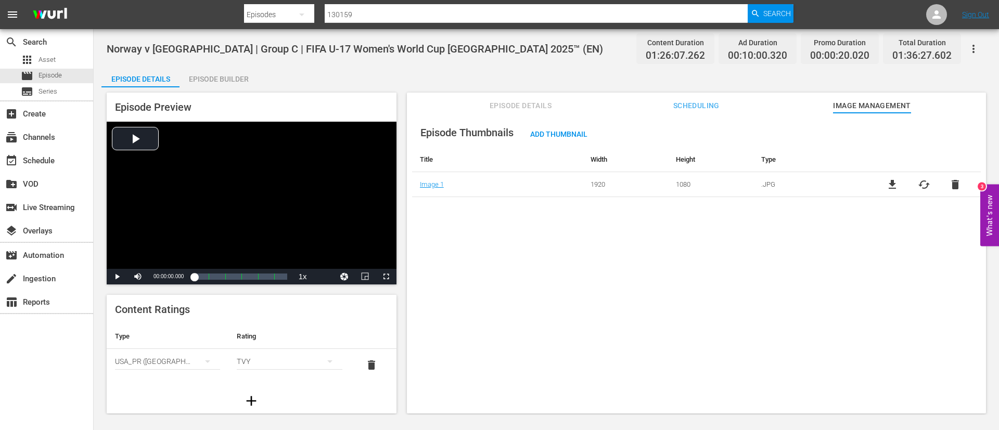
click at [920, 187] on span "cached" at bounding box center [924, 184] width 12 height 12
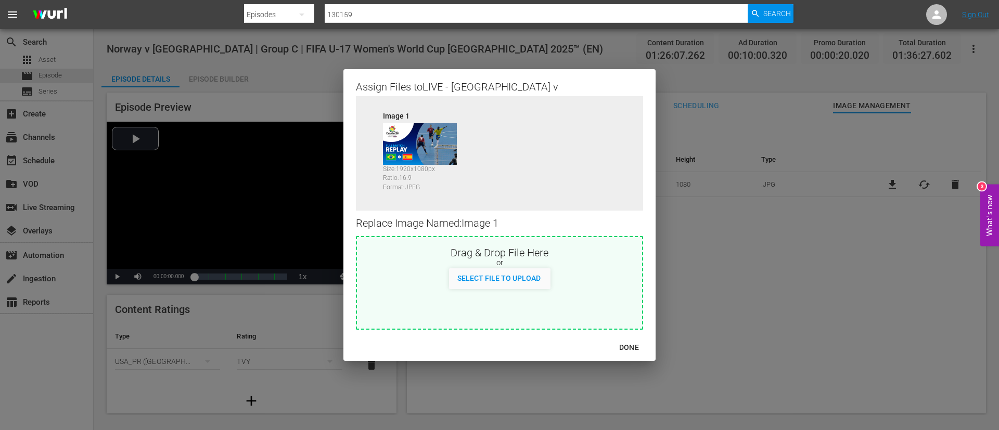
click at [470, 290] on div "Drag & Drop File Here or Select File to Upload" at bounding box center [499, 283] width 287 height 94
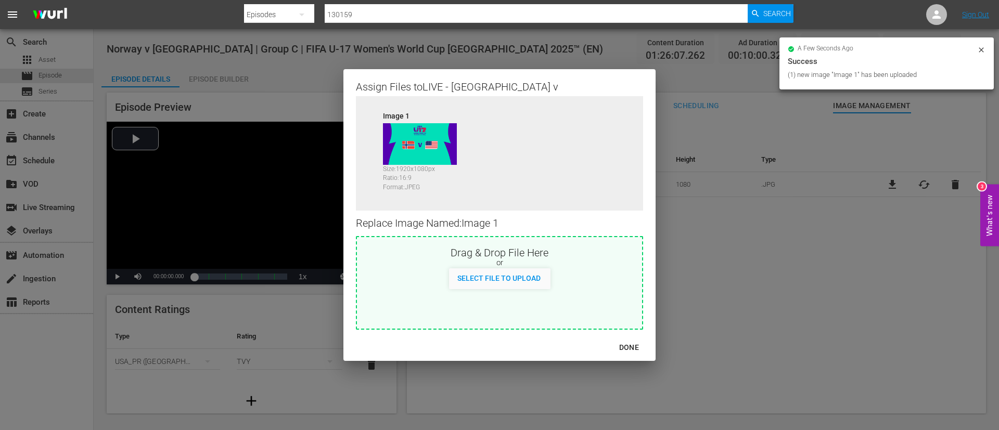
click at [630, 344] on div "DONE" at bounding box center [629, 347] width 36 height 13
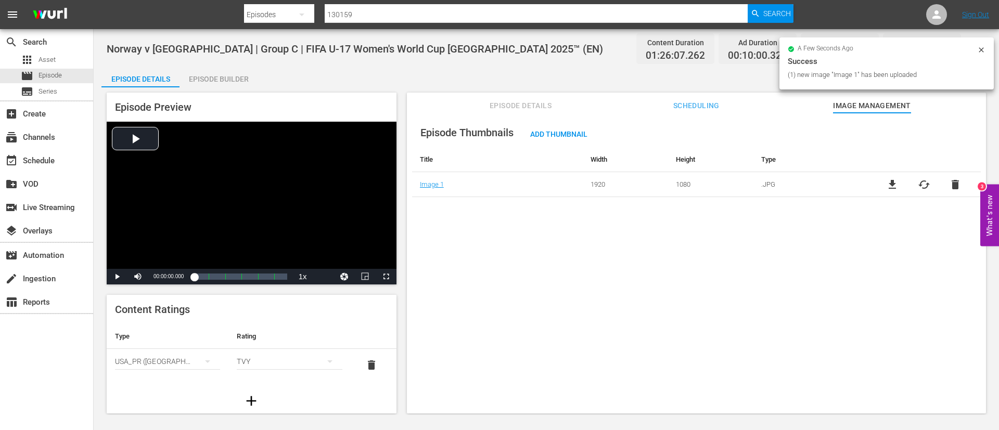
click at [985, 48] on icon at bounding box center [981, 50] width 8 height 8
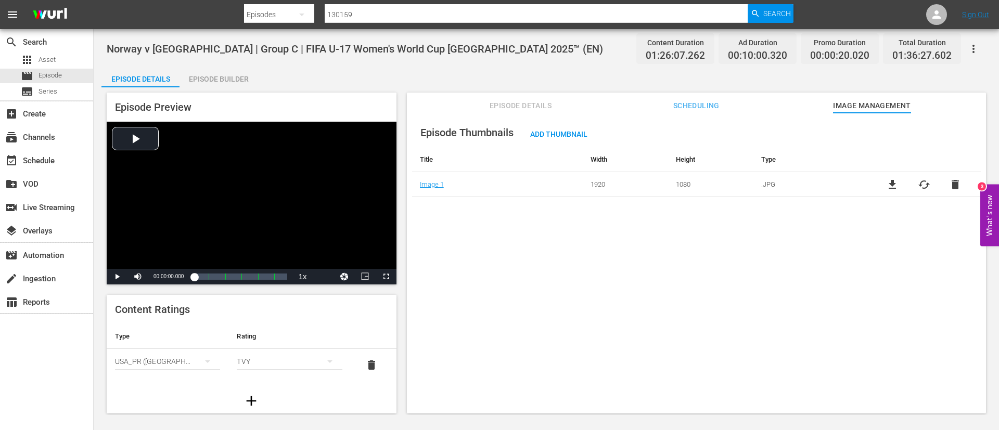
click at [970, 46] on icon "button" at bounding box center [973, 49] width 12 height 12
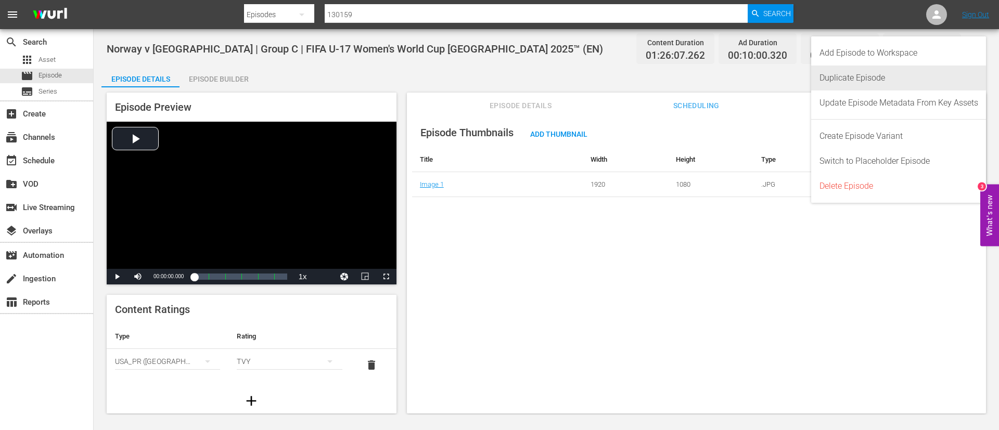
click at [879, 71] on div "Duplicate Episode" at bounding box center [898, 78] width 159 height 25
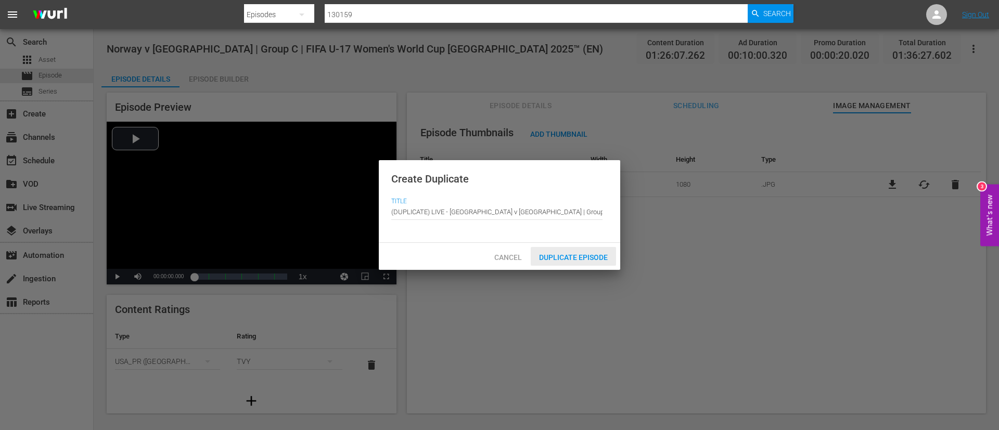
click at [583, 262] on div "Duplicate Episode" at bounding box center [573, 256] width 85 height 19
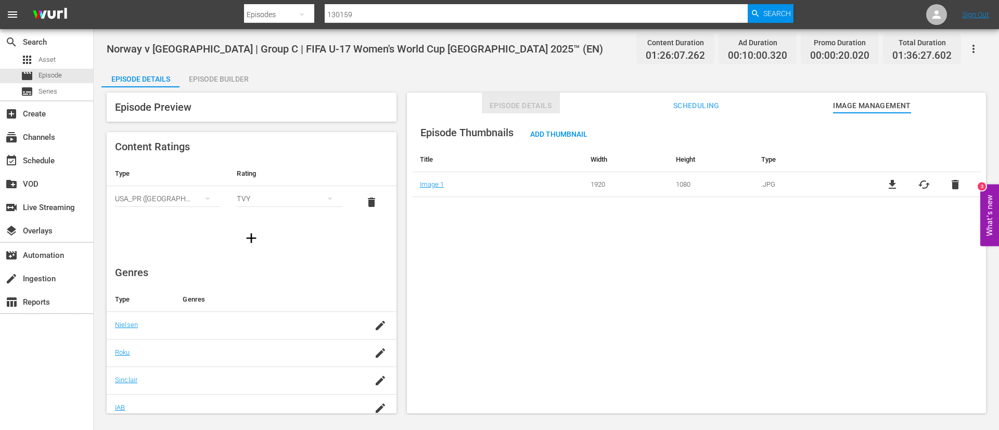
click at [547, 109] on span "Episode Details" at bounding box center [521, 105] width 78 height 13
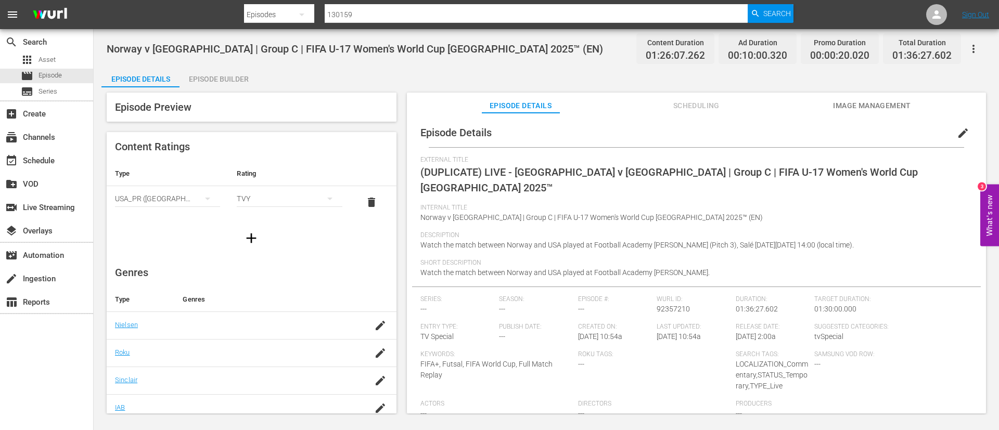
click at [950, 133] on button "edit" at bounding box center [962, 133] width 25 height 25
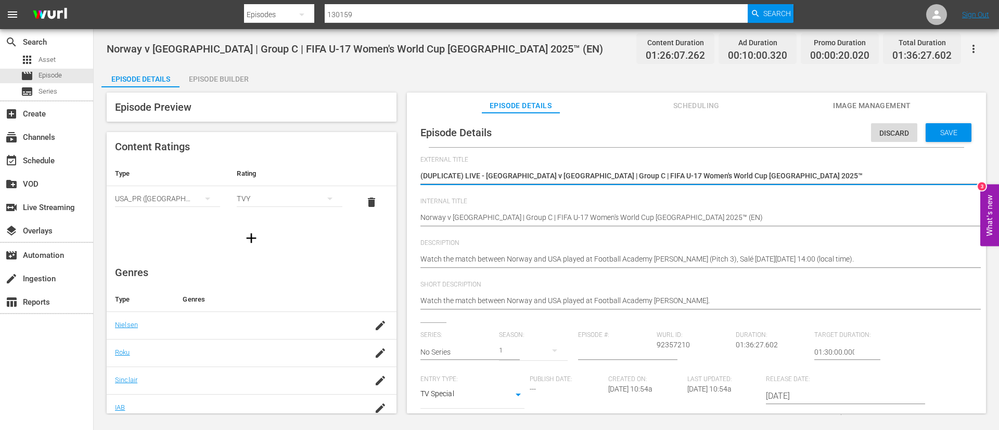
click at [846, 172] on textarea "(DUPLICATE) LIVE - Norway v USA | Group C | FIFA U-17 Women's World Cup Morocco…" at bounding box center [693, 177] width 547 height 12
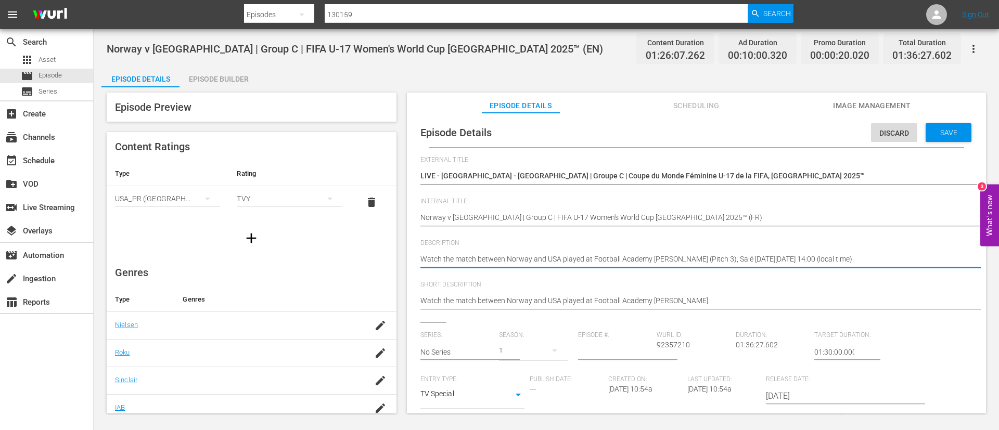
click at [883, 252] on div "Watch the match between Norway and USA played at Football Academy Mohammed VI (…" at bounding box center [693, 260] width 547 height 25
click at [916, 255] on textarea "Watch the match between Norway and USA played at Football Academy Mohammed VI (…" at bounding box center [693, 260] width 547 height 12
paste textarea "Regardez le match entre Norvège et États-Unis au Académie de Football Mohammed …"
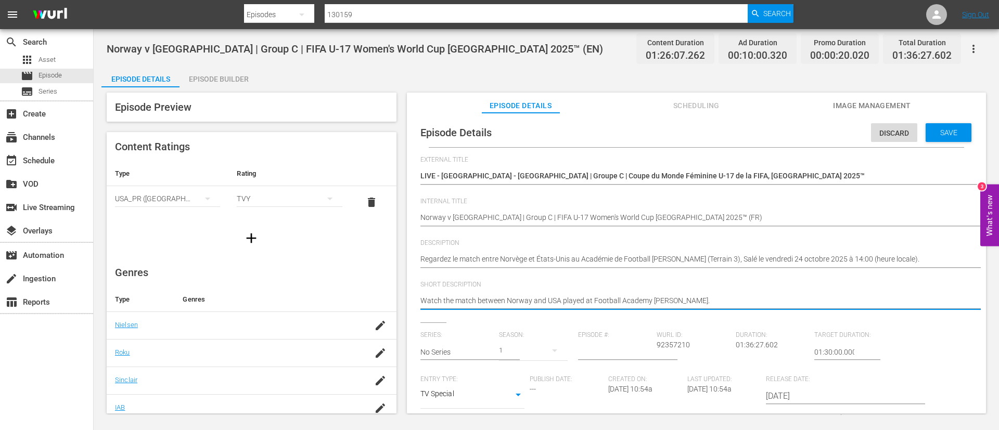
click at [917, 302] on textarea "Watch the match between Norway and USA played at Football Academy Mohammed VI." at bounding box center [693, 301] width 547 height 12
paste textarea "Regardez le match entre Norvège et États-Unis au Académie de Football Mohammed …"
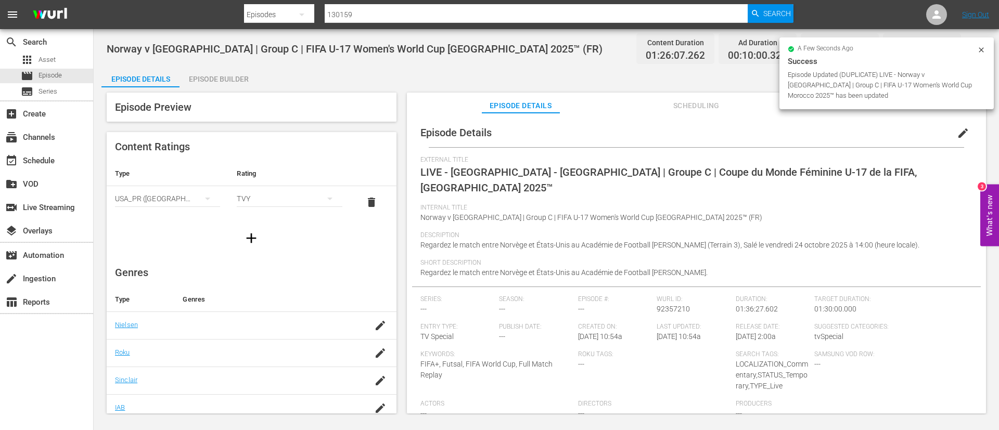
click at [209, 71] on div "Episode Builder" at bounding box center [218, 79] width 78 height 25
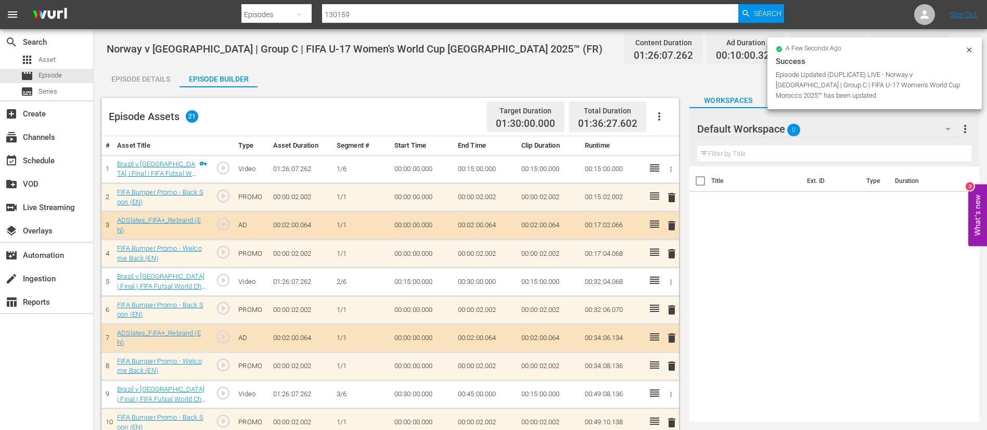
click at [662, 121] on icon "button" at bounding box center [659, 116] width 12 height 12
click at [669, 143] on div "Clear Ads" at bounding box center [690, 145] width 71 height 25
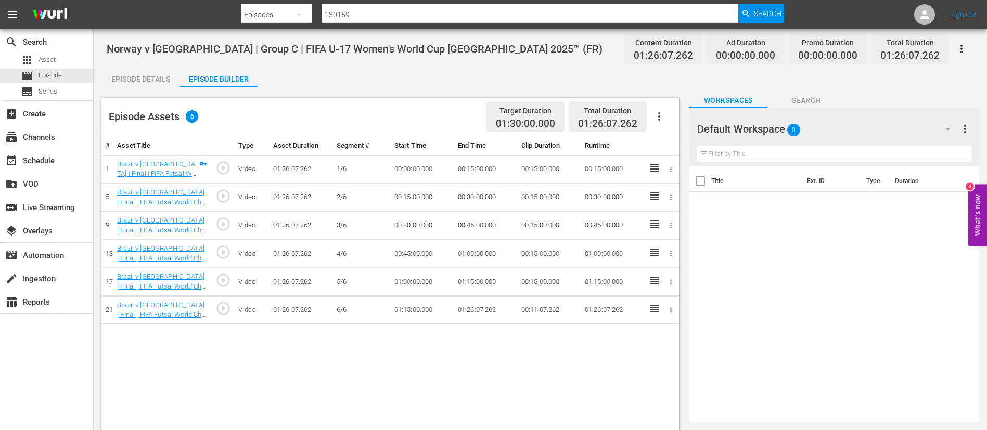
click at [660, 113] on icon "button" at bounding box center [659, 116] width 12 height 12
click at [673, 120] on div "Fill with Ads" at bounding box center [690, 120] width 71 height 25
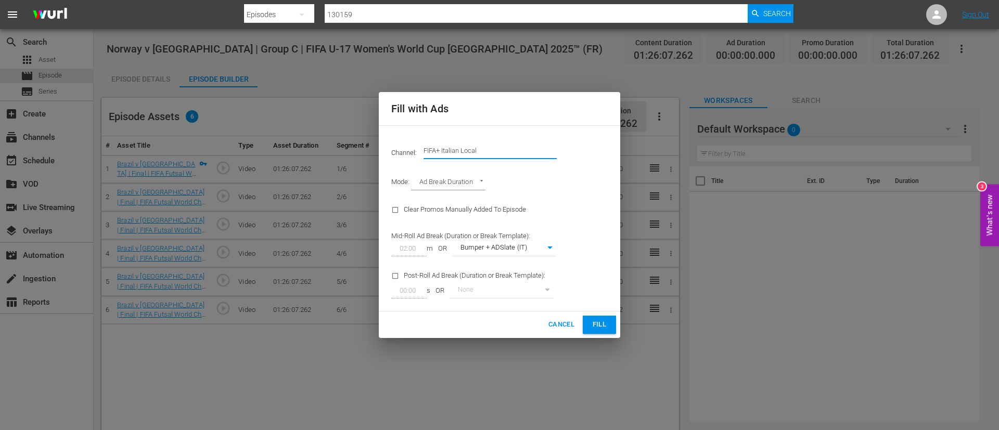
click at [486, 145] on input "FIFA+ Italian Local" at bounding box center [489, 150] width 133 height 25
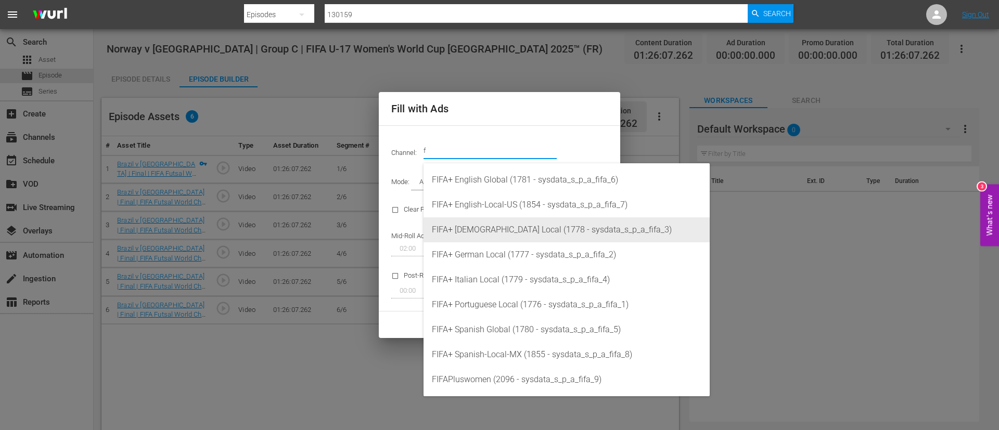
click at [507, 235] on div "FIFA+ French Local (1778 - sysdata_s_p_a_fifa_3)" at bounding box center [566, 229] width 269 height 25
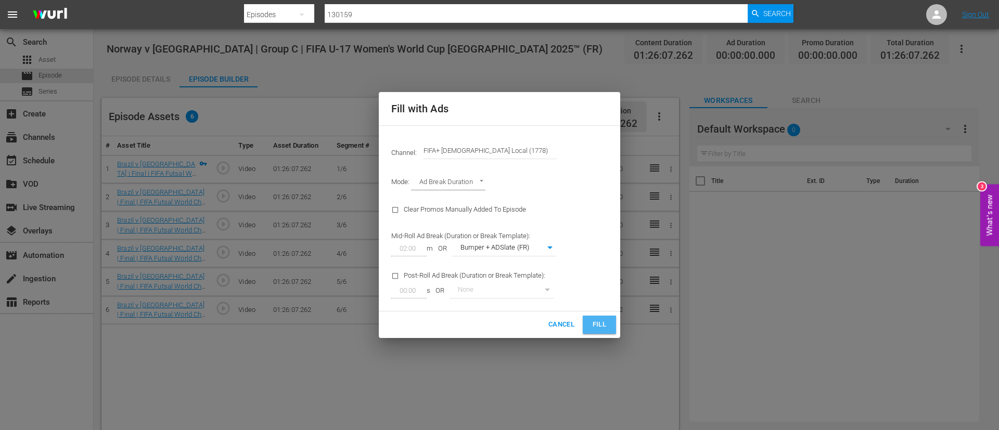
click at [588, 331] on button "Fill" at bounding box center [599, 325] width 33 height 18
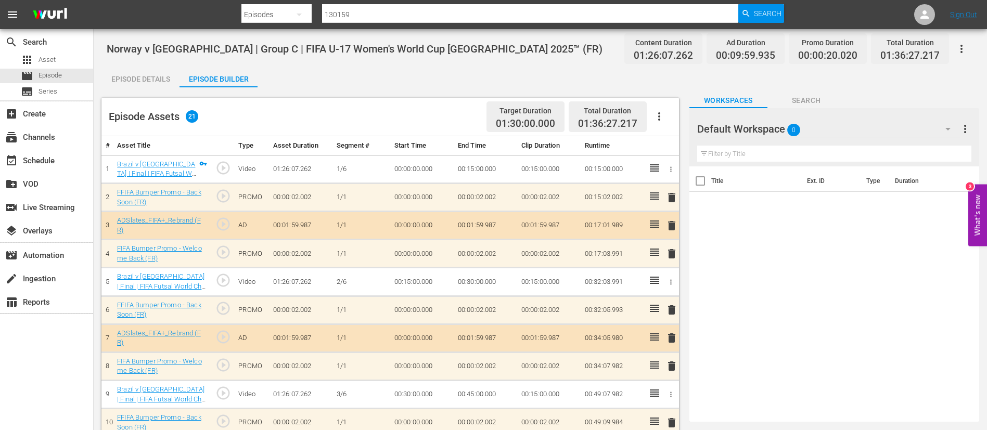
click at [965, 53] on icon "button" at bounding box center [961, 49] width 12 height 12
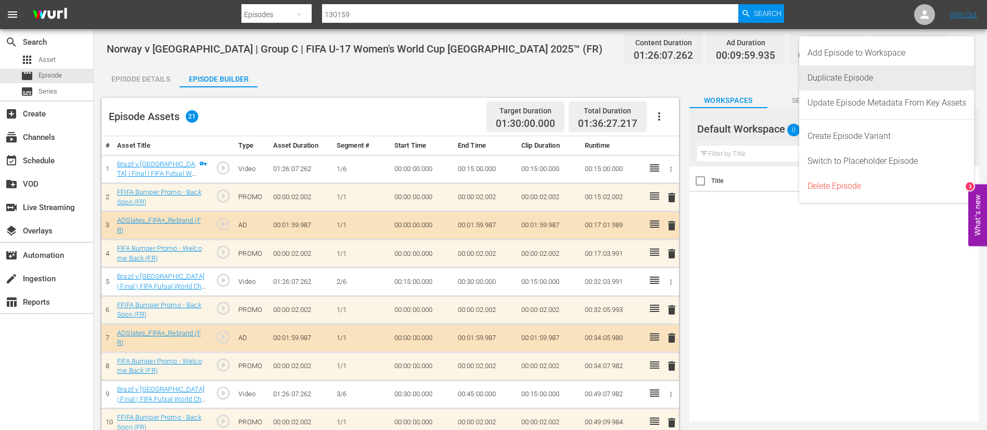
click at [927, 77] on div "Duplicate Episode" at bounding box center [886, 78] width 159 height 25
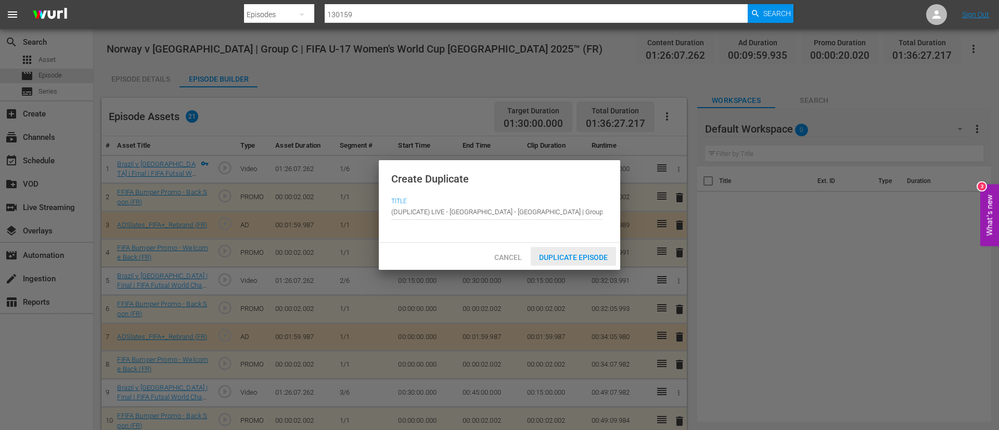
click at [581, 253] on span "Duplicate Episode" at bounding box center [573, 257] width 85 height 8
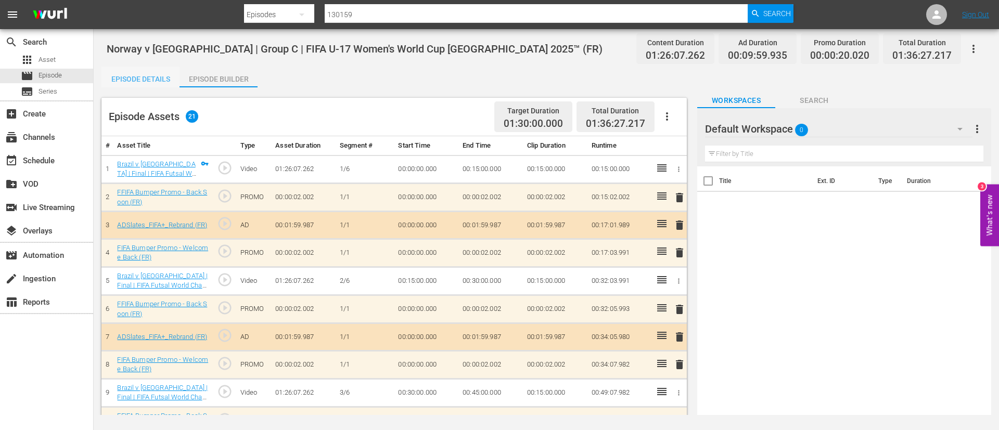
click at [152, 78] on div "Episode Details" at bounding box center [140, 79] width 78 height 25
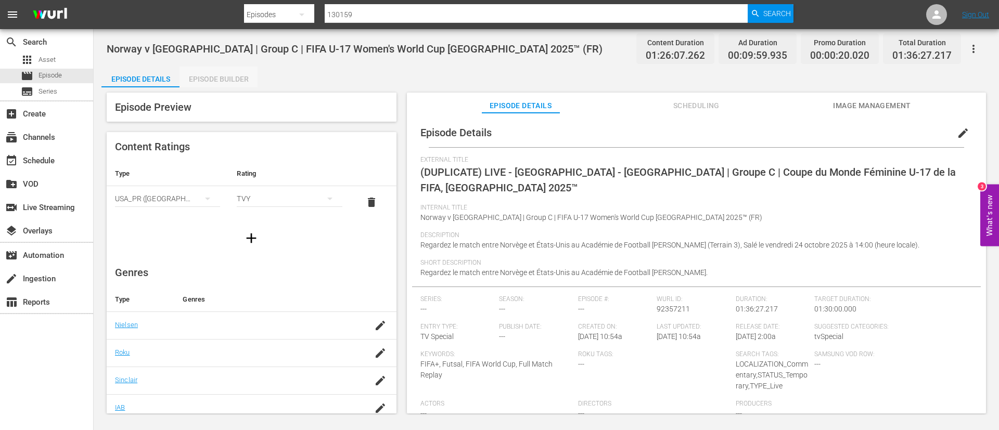
click at [245, 79] on div "Episode Builder" at bounding box center [218, 79] width 78 height 25
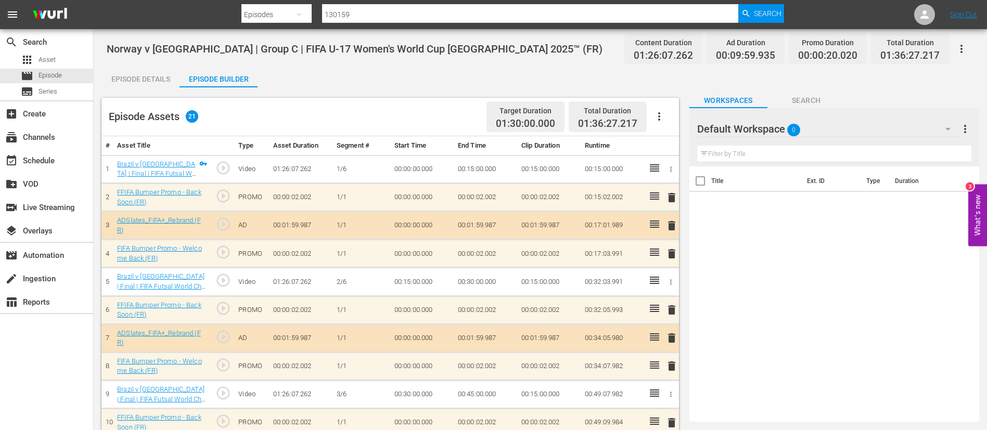
click at [661, 116] on icon "button" at bounding box center [659, 116] width 12 height 12
click at [663, 139] on div "Clear Ads" at bounding box center [690, 145] width 71 height 25
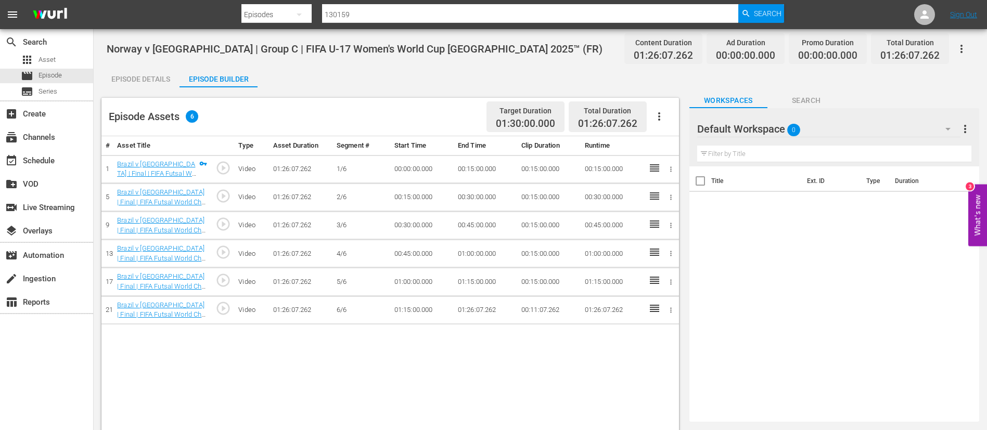
click at [654, 114] on icon "button" at bounding box center [659, 116] width 12 height 12
click at [664, 117] on div "Fill with Ads" at bounding box center [690, 120] width 71 height 25
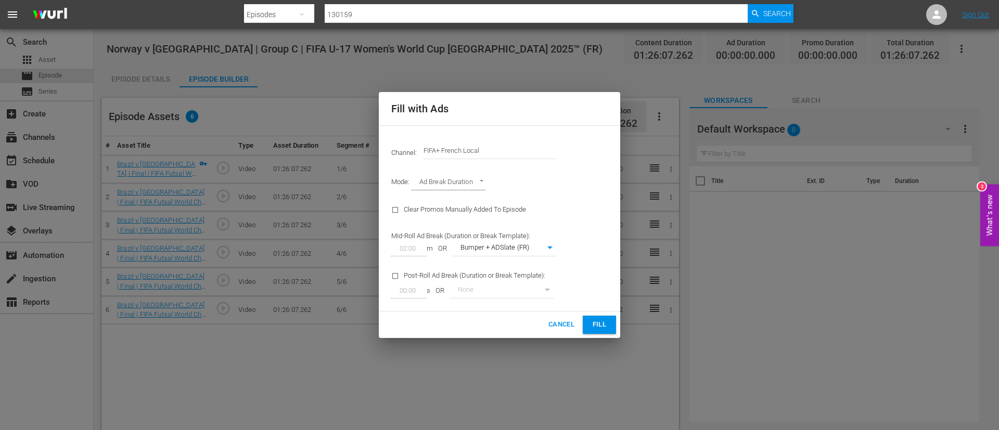
click at [487, 156] on input "FIFA+ French Local" at bounding box center [489, 150] width 133 height 25
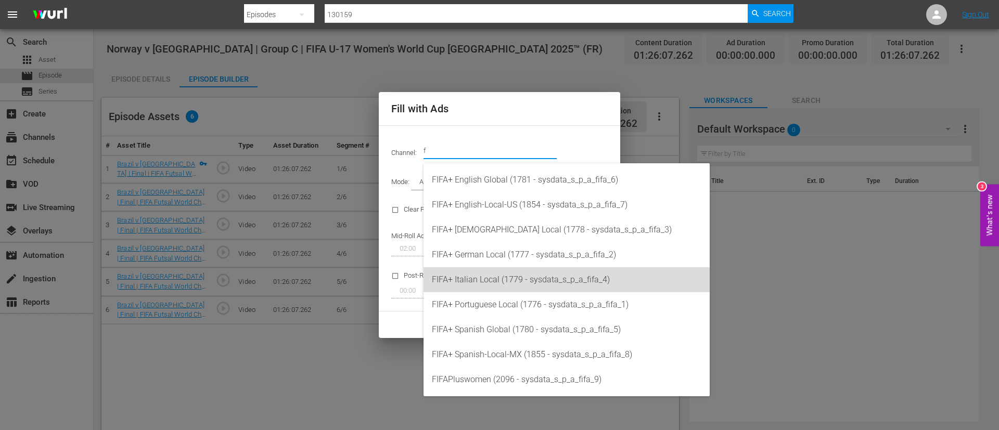
click at [503, 280] on div "FIFA+ Italian Local (1779 - sysdata_s_p_a_fifa_4)" at bounding box center [566, 279] width 269 height 25
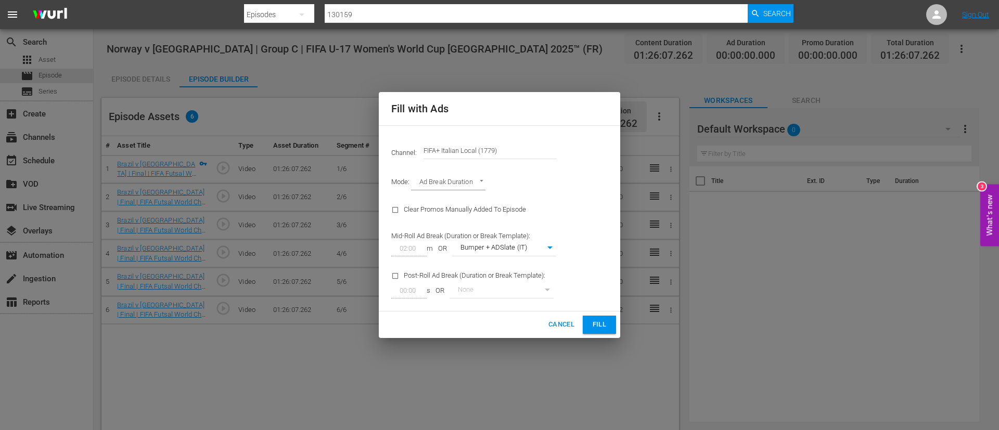
click at [596, 324] on span "Fill" at bounding box center [599, 325] width 17 height 12
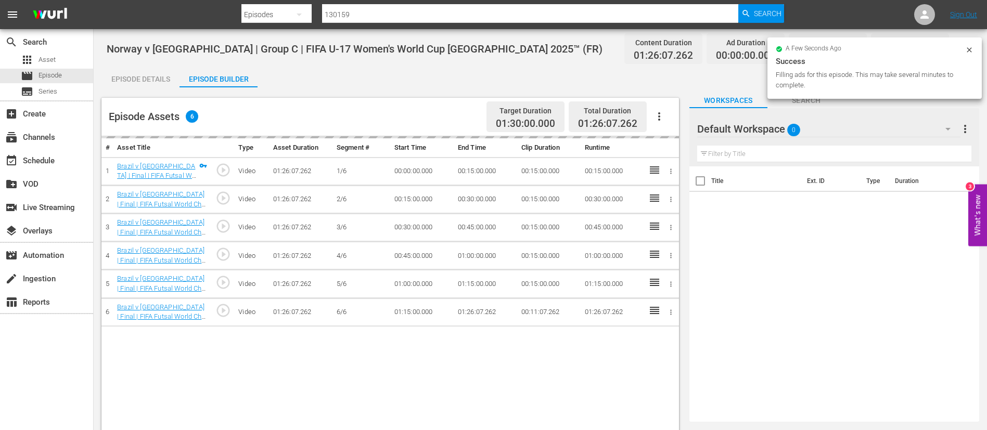
click at [131, 77] on div "Episode Details" at bounding box center [140, 79] width 78 height 25
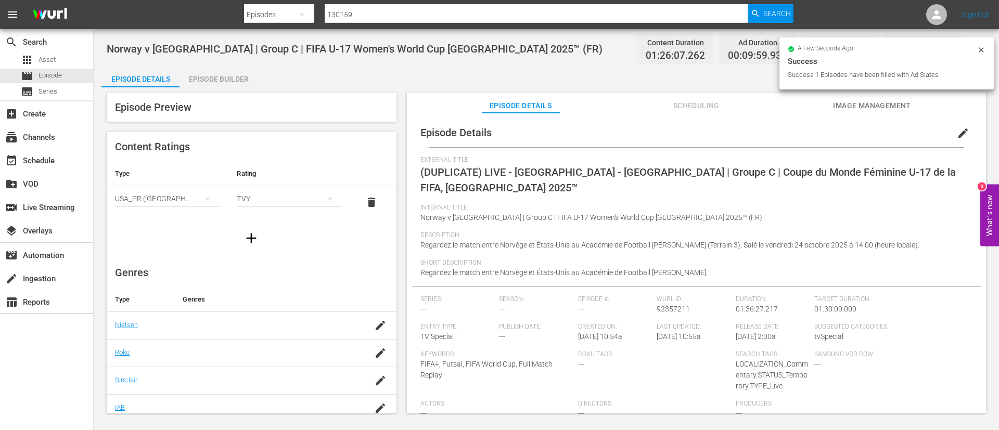
click at [971, 42] on div "a few seconds ago Success Success 1 Episodes have been filled with Ad Slates" at bounding box center [886, 63] width 214 height 52
click at [957, 134] on span "edit" at bounding box center [963, 133] width 12 height 12
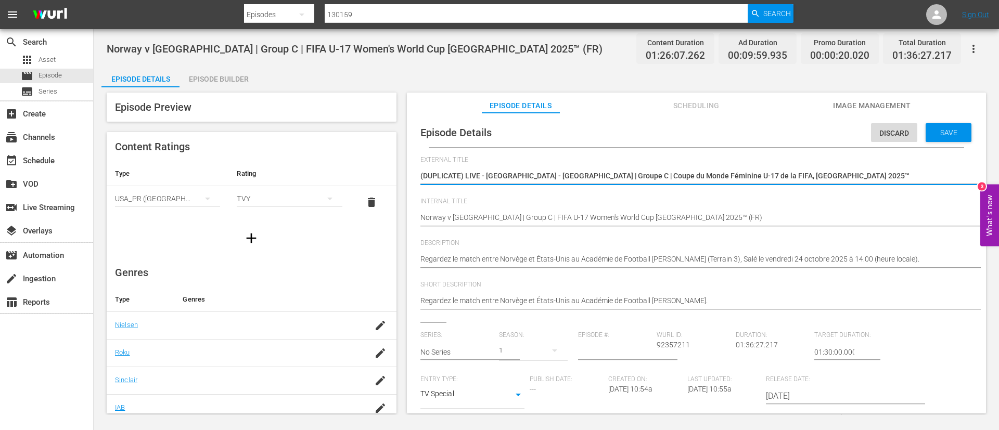
click at [802, 173] on textarea "(DUPLICATE) LIVE - Norvège - États-Unis | Groupe C | Coupe du Monde Féminine U-…" at bounding box center [693, 177] width 547 height 12
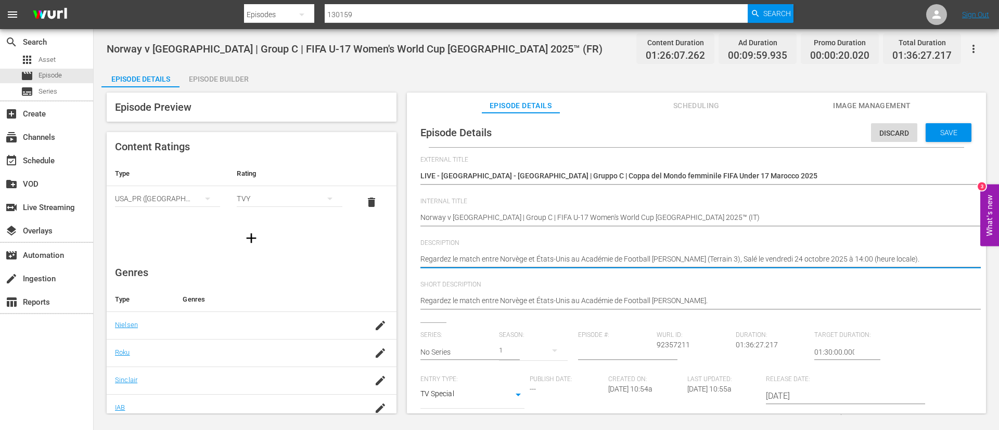
click at [590, 256] on textarea "Regardez le match entre Norvège et États-Unis au Académie de Football Mohammed …" at bounding box center [693, 260] width 547 height 12
paste textarea "Guarda la partita tra Norvegia e USA giocato al Accademia di Calcio Mohammed VI…"
click at [605, 290] on div "Regardez le match entre Norvège et États-Unis au Académie de Football Mohammed …" at bounding box center [693, 301] width 547 height 25
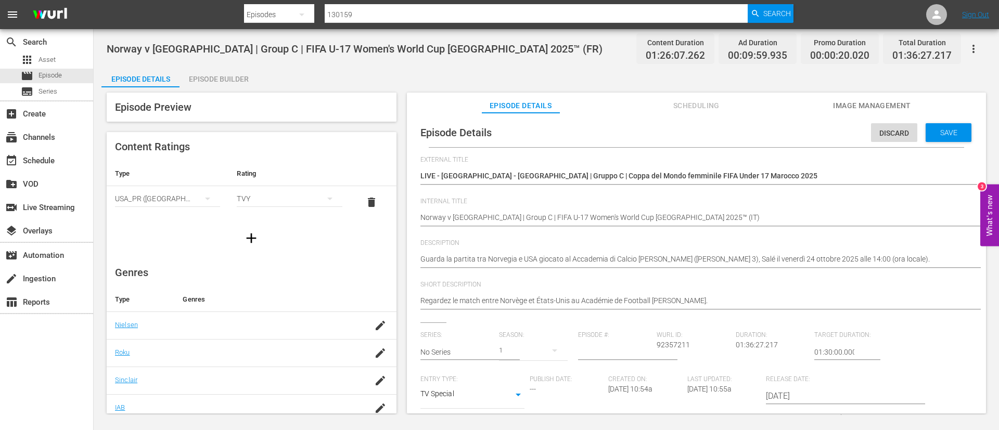
click at [606, 294] on div "Regardez le match entre Norvège et États-Unis au Académie de Football Mohammed …" at bounding box center [693, 301] width 547 height 25
click at [606, 297] on textarea "Regardez le match entre Norvège et États-Unis au Académie de Football Mohammed …" at bounding box center [693, 301] width 547 height 12
paste textarea "Guarda la partita tra Norvegia e USA giocato al Accademia di Calcio Mohammed VI…"
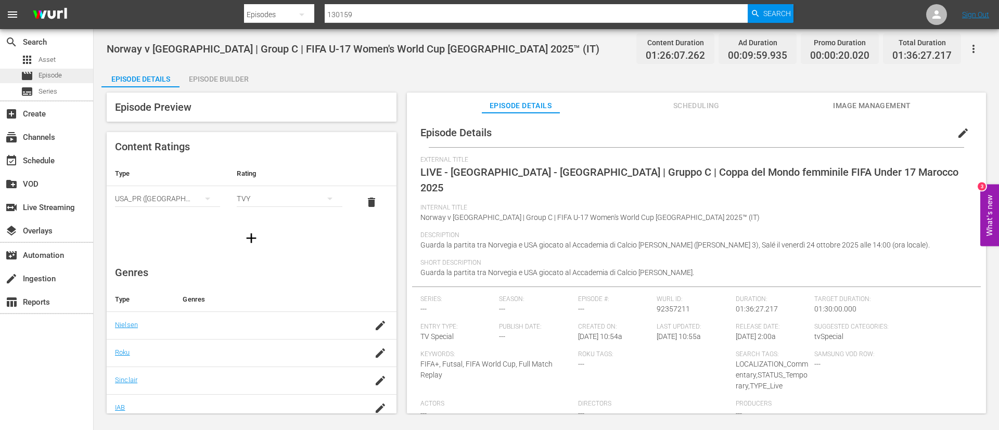
click at [71, 75] on div "movie Episode" at bounding box center [46, 76] width 93 height 15
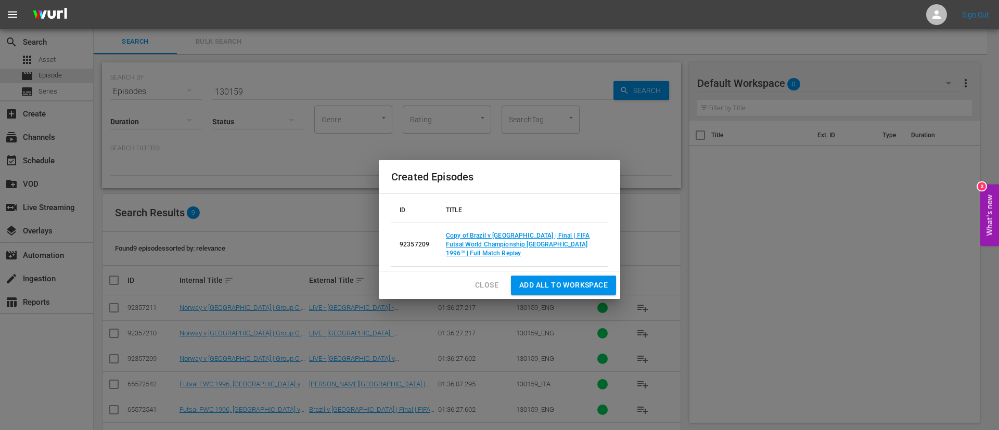
click at [494, 286] on span "Close" at bounding box center [486, 285] width 23 height 13
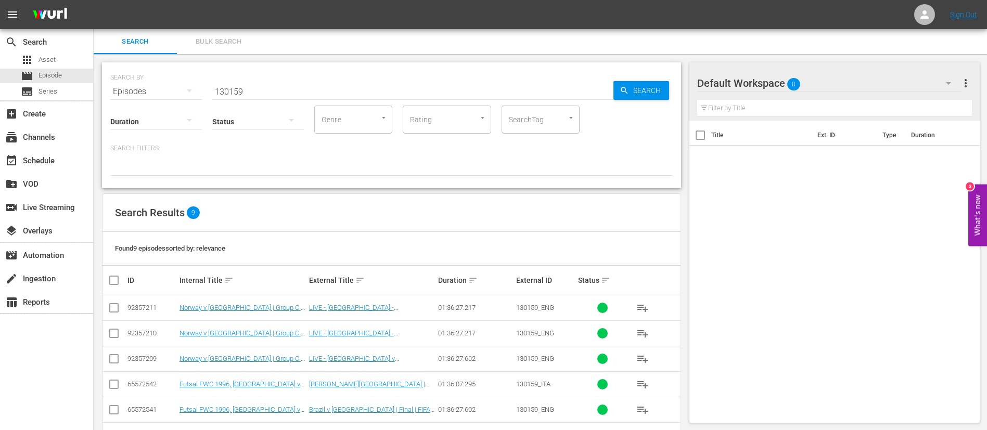
click at [455, 84] on input "130159" at bounding box center [412, 91] width 401 height 25
paste input "7"
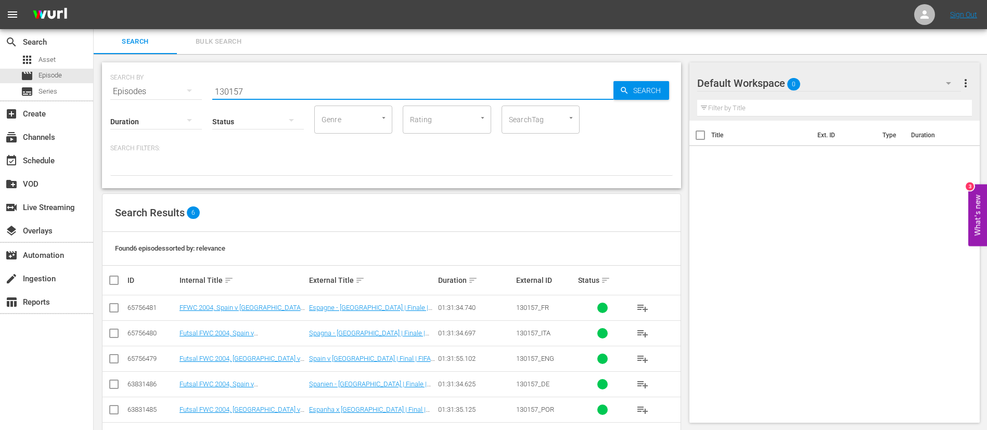
click at [118, 361] on input "checkbox" at bounding box center [114, 361] width 12 height 12
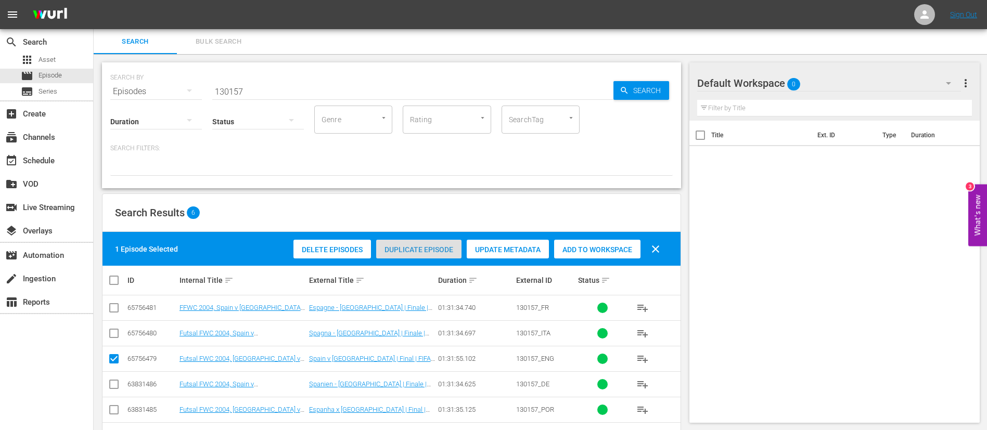
click at [433, 247] on span "Duplicate Episode" at bounding box center [418, 250] width 85 height 8
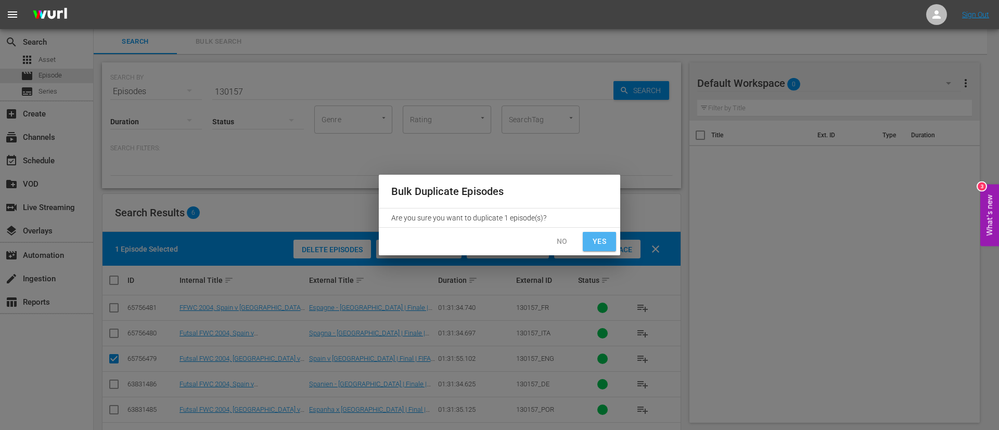
click at [603, 244] on span "Yes" at bounding box center [599, 241] width 17 height 13
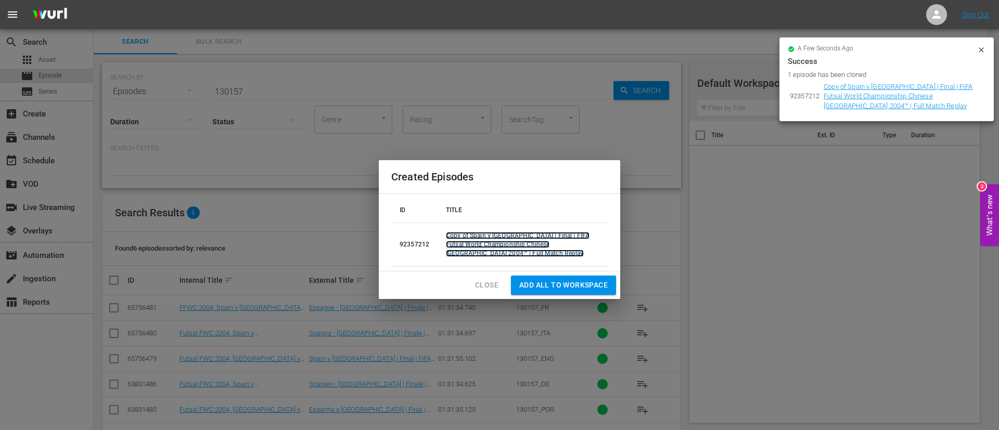
click at [508, 238] on link "Copy of Spain v Italy | Final | FIFA Futsal World Championship Chinese Taipei 2…" at bounding box center [518, 244] width 144 height 25
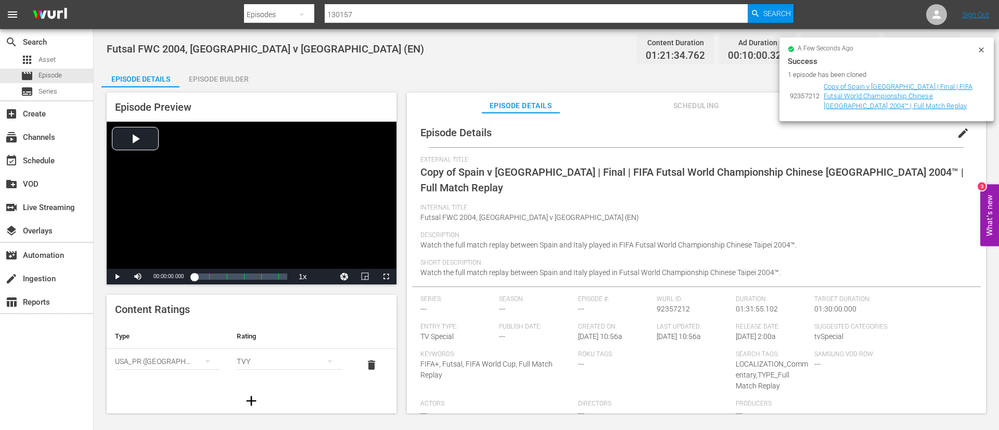
click at [962, 135] on span "edit" at bounding box center [963, 133] width 12 height 12
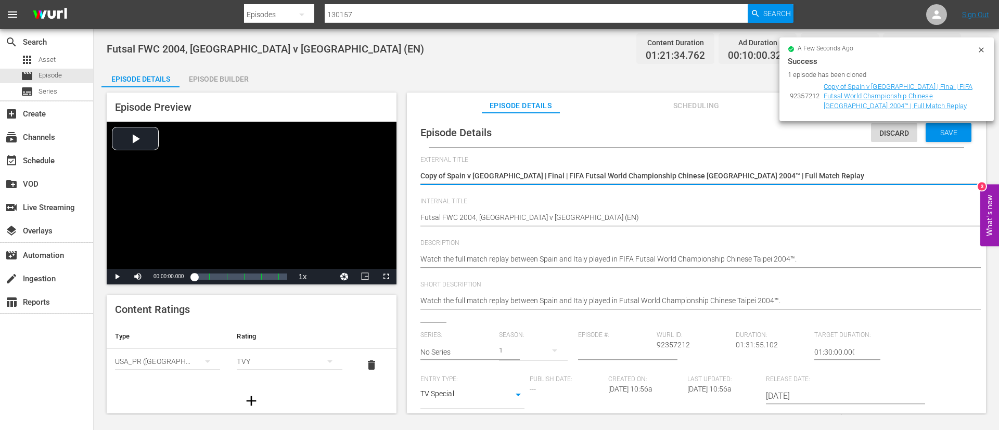
click at [817, 174] on textarea "Copy of Spain v Italy | Final | FIFA Futsal World Championship Chinese Taipei 2…" at bounding box center [693, 177] width 547 height 12
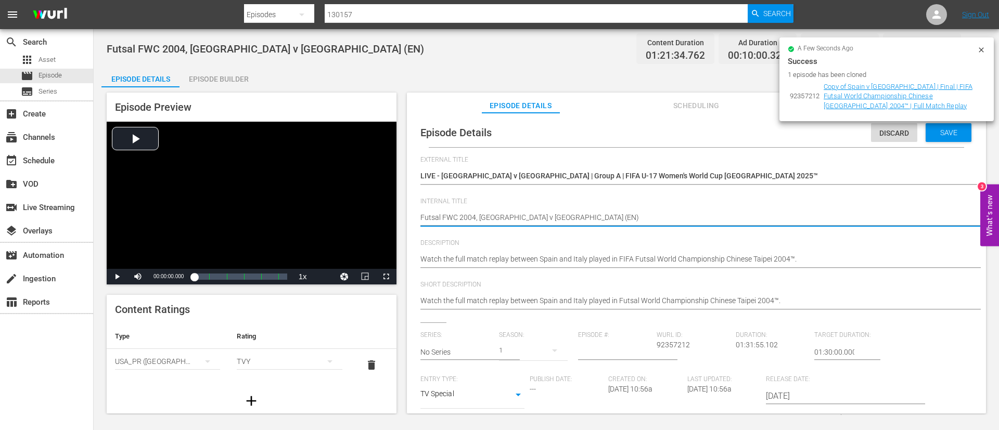
paste textarea "Brazil v Italy | Group A | FIFA U-17 Women's World Cup Morocco 2025™"
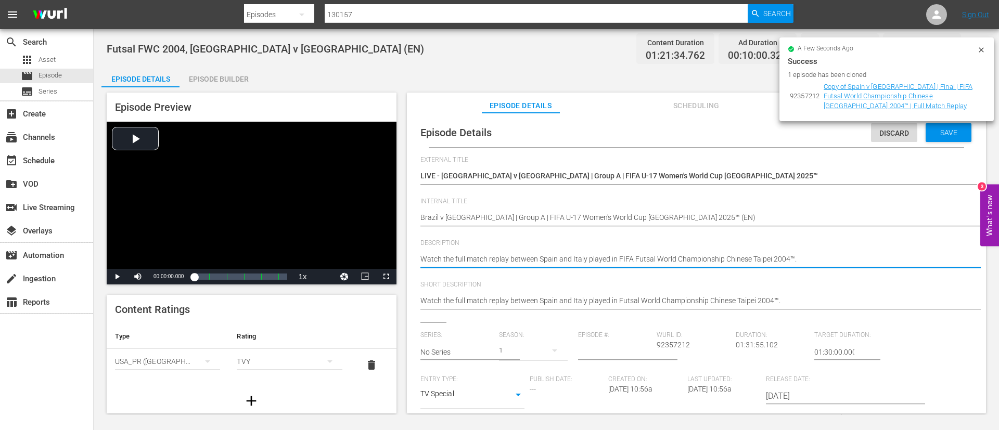
click at [827, 261] on textarea "Watch the full match replay between Spain and Italy played in FIFA Futsal World…" at bounding box center [693, 260] width 547 height 12
paste textarea "match between Brazil and Italy played at Football Academy Mohammed VI (Pitch 1)…"
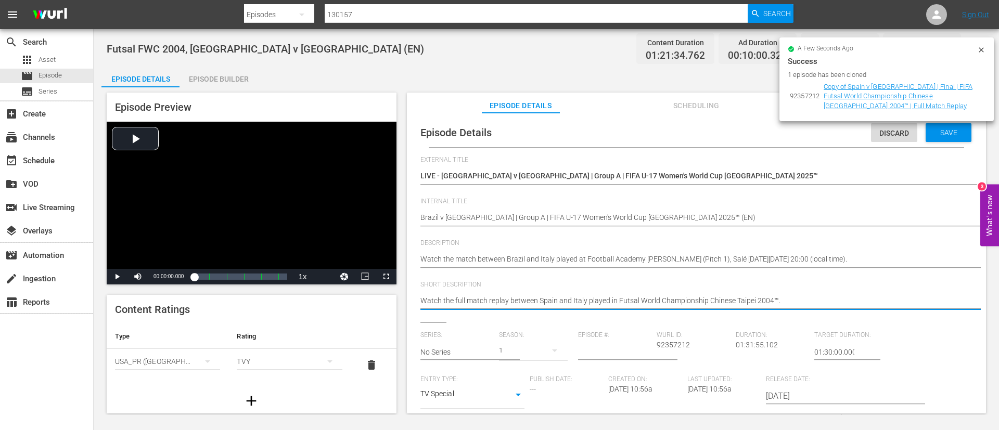
paste textarea "match between Brazil and Italy played at Football Academy Mohammed VI (Pitch 1)…"
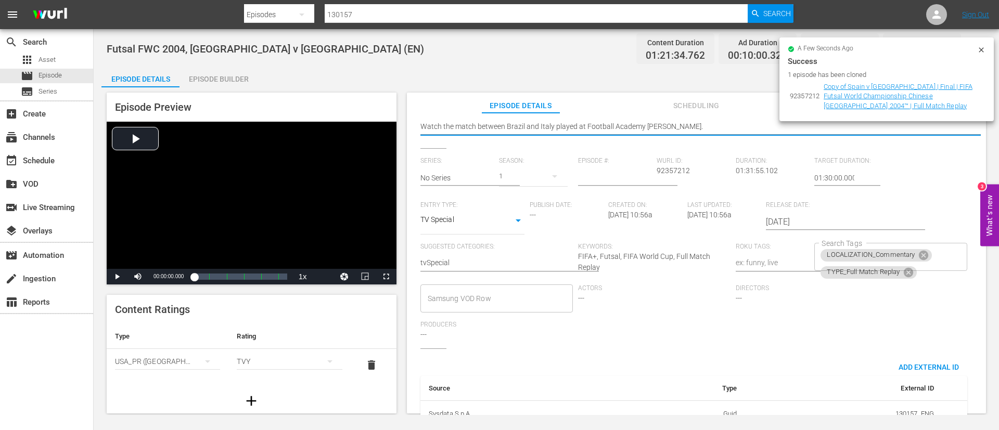
scroll to position [204, 0]
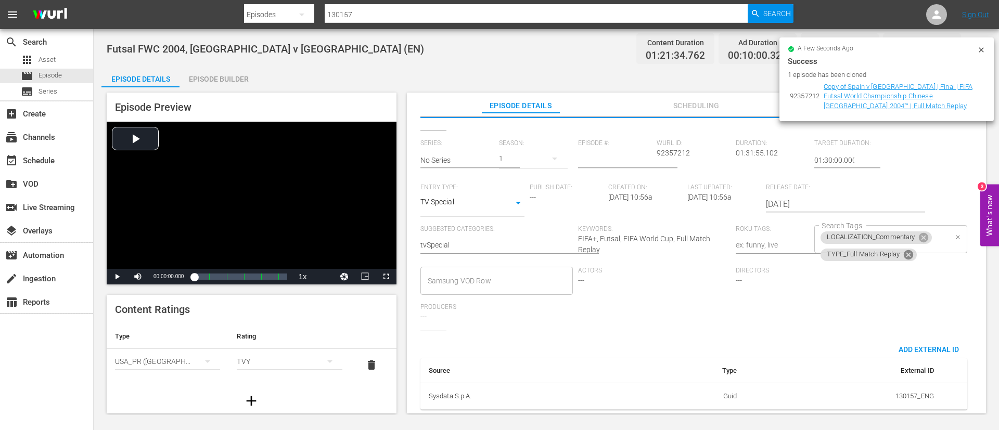
click at [907, 250] on icon at bounding box center [908, 254] width 9 height 9
click at [915, 246] on input "Search Tags" at bounding box center [882, 255] width 127 height 19
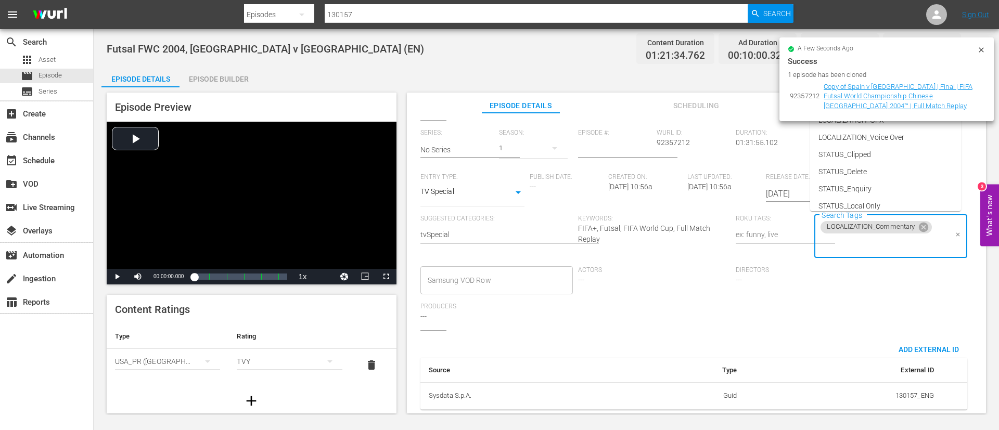
click at [916, 245] on input "Search Tags" at bounding box center [882, 244] width 127 height 19
click at [900, 239] on input "Search Tags" at bounding box center [882, 244] width 127 height 19
click at [891, 148] on li "STATUS_Temporary" at bounding box center [885, 145] width 151 height 17
click at [906, 240] on input "Search Tags" at bounding box center [926, 244] width 41 height 19
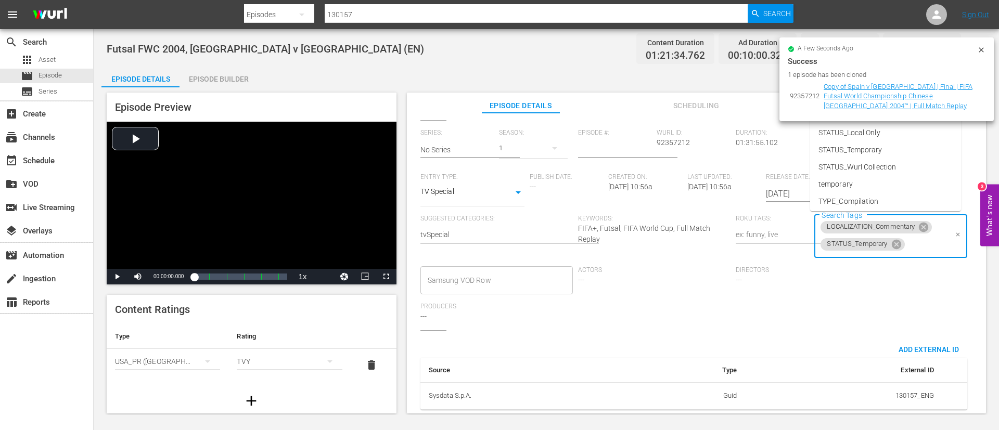
scroll to position [145, 0]
click at [897, 160] on li "TYPE_Live" at bounding box center [885, 164] width 151 height 17
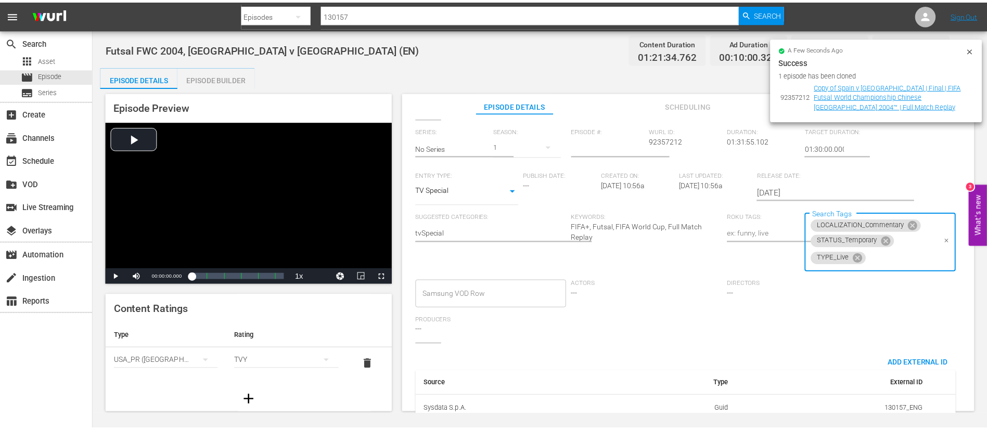
scroll to position [0, 0]
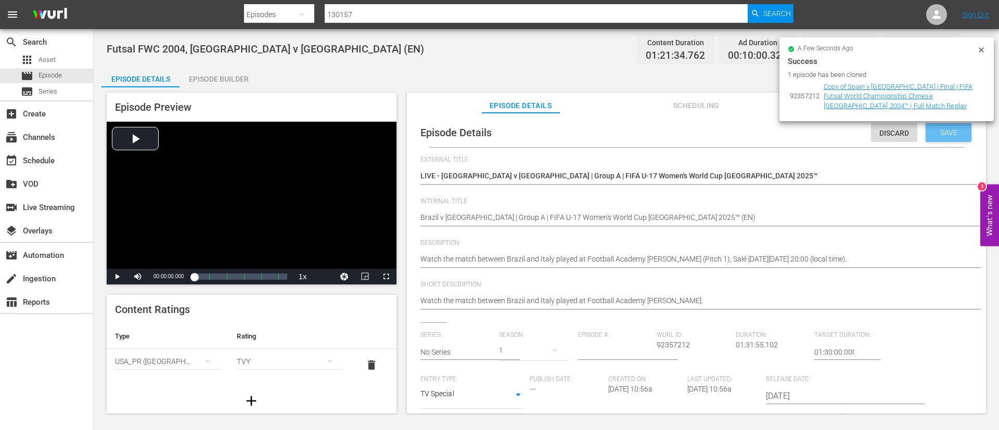
click at [945, 134] on span "Save" at bounding box center [949, 133] width 34 height 8
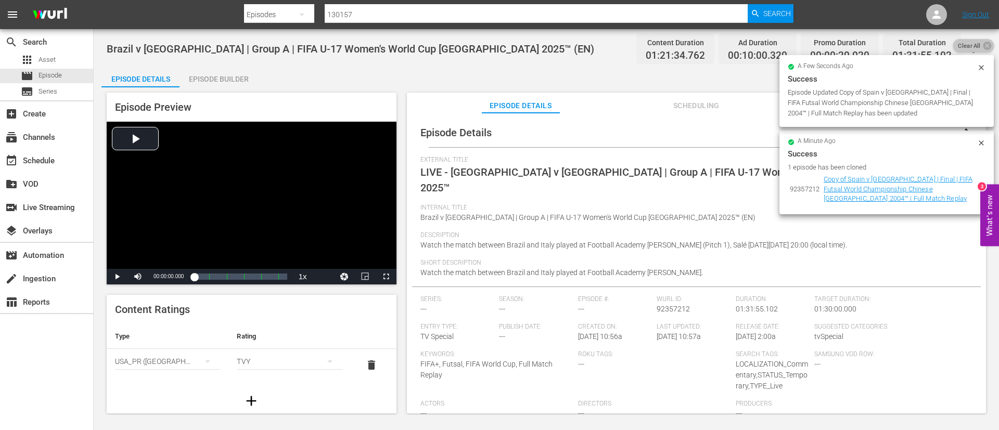
click at [968, 52] on span "Clear All" at bounding box center [969, 46] width 32 height 14
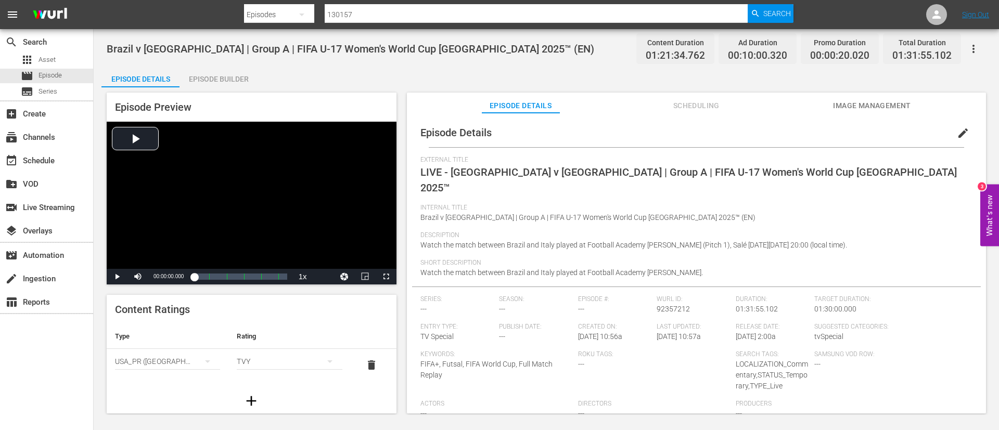
click at [889, 96] on button "Image Management" at bounding box center [872, 103] width 78 height 21
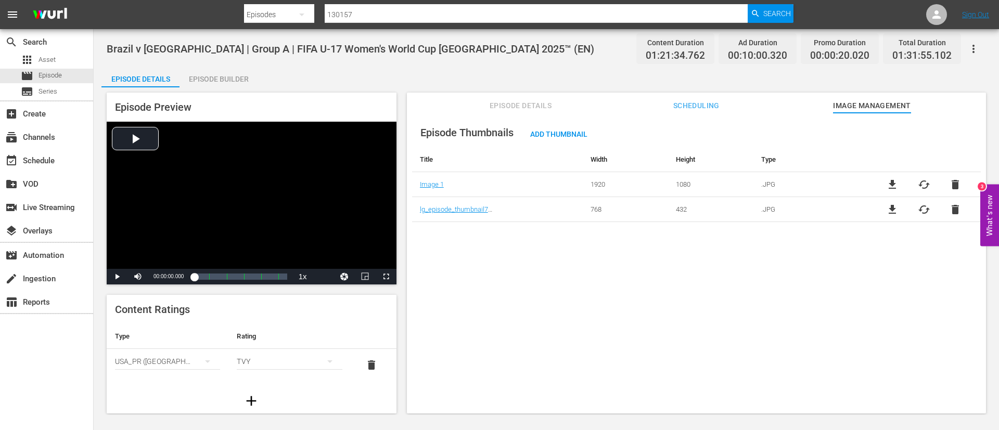
click at [950, 207] on span "delete" at bounding box center [955, 209] width 12 height 12
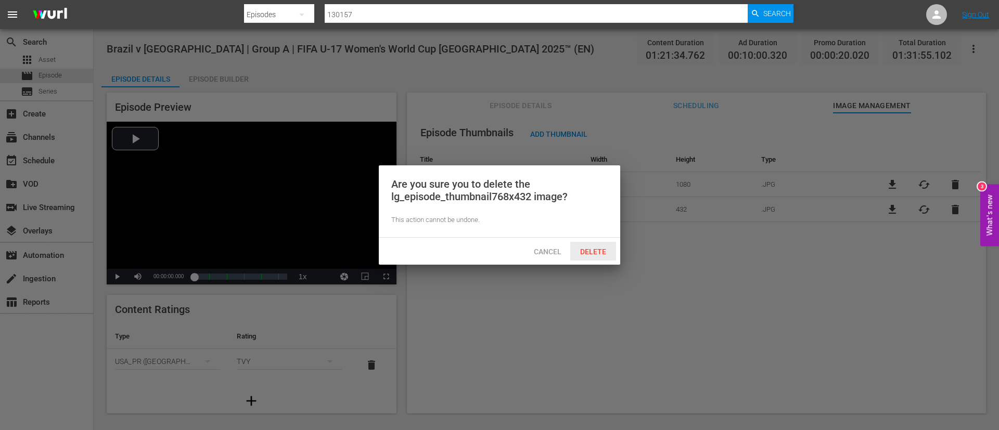
click at [577, 252] on span "Delete" at bounding box center [593, 252] width 43 height 8
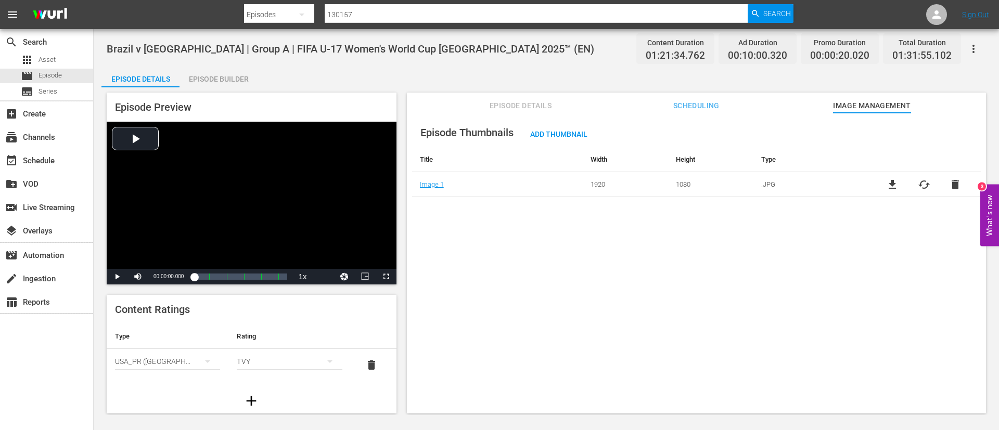
click at [911, 183] on div "file_download cached delete" at bounding box center [924, 184] width 114 height 12
click at [918, 185] on span "cached" at bounding box center [924, 184] width 12 height 12
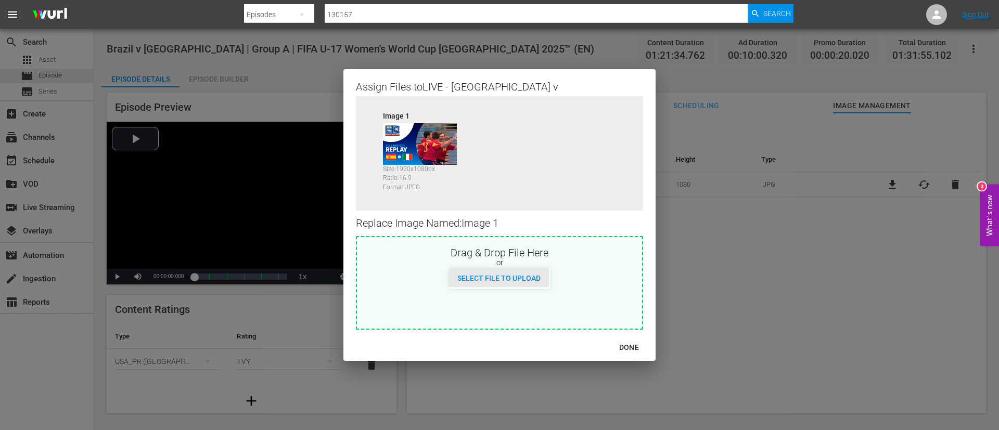
click at [512, 271] on div "Select File to Upload" at bounding box center [499, 277] width 100 height 19
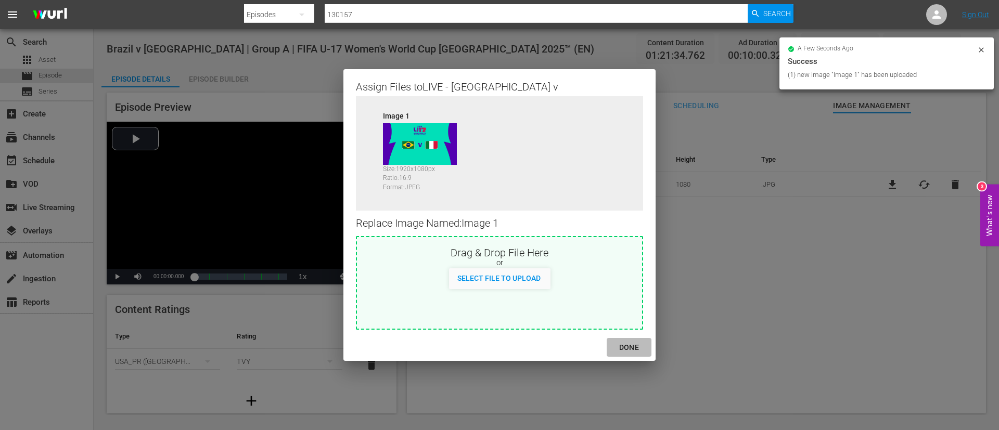
click at [628, 349] on div "DONE" at bounding box center [629, 347] width 36 height 13
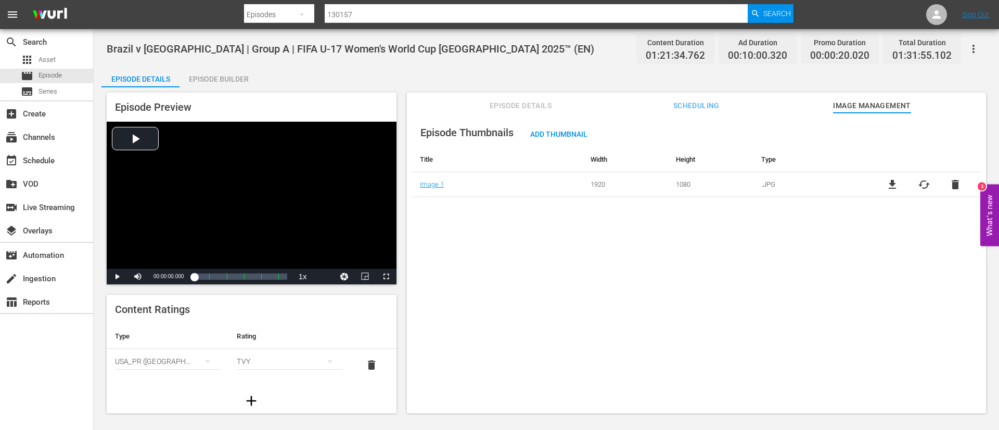
click at [972, 53] on icon "button" at bounding box center [973, 49] width 12 height 12
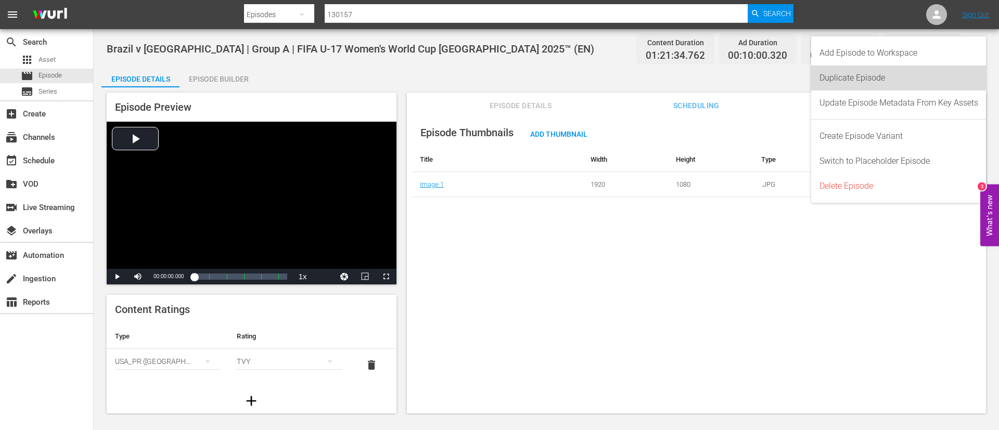
click at [919, 79] on div "Duplicate Episode" at bounding box center [898, 78] width 159 height 25
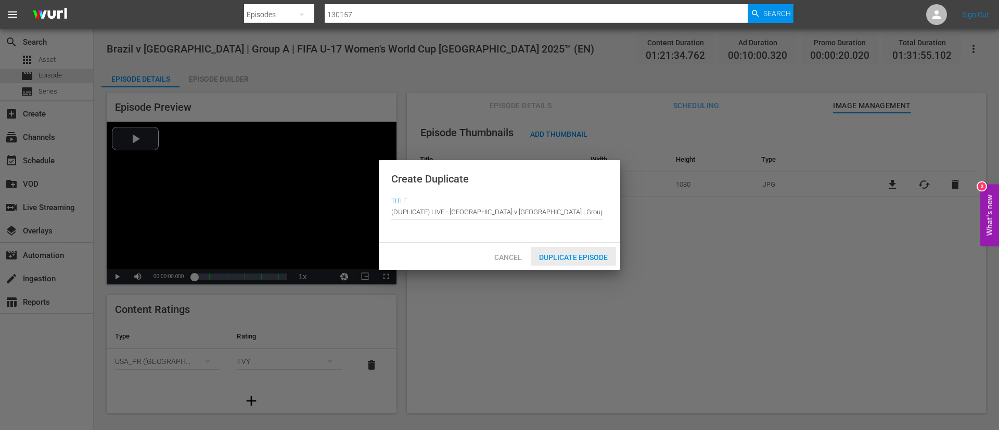
click at [593, 258] on span "Duplicate Episode" at bounding box center [573, 257] width 85 height 8
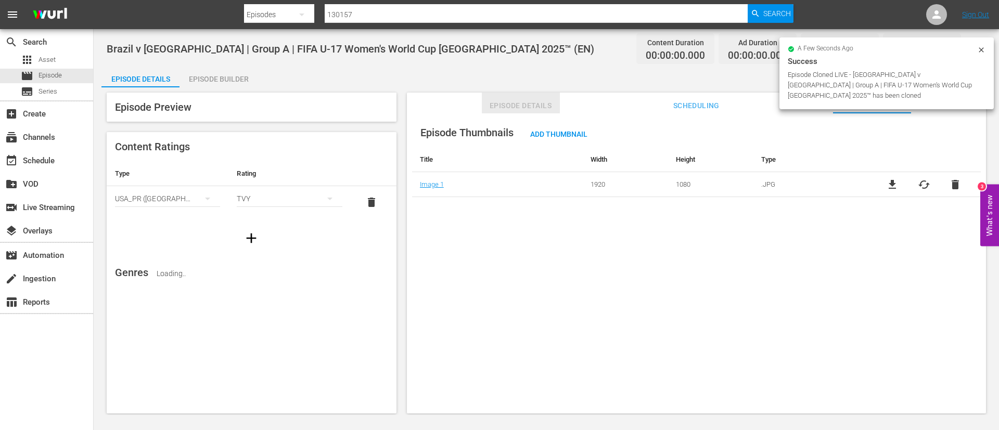
click at [508, 99] on span "Episode Details" at bounding box center [521, 105] width 78 height 13
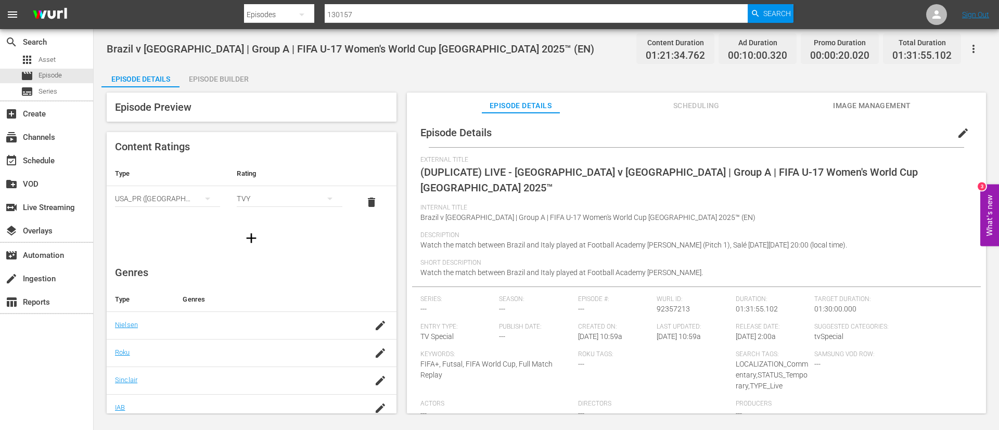
click at [957, 136] on span "edit" at bounding box center [963, 133] width 12 height 12
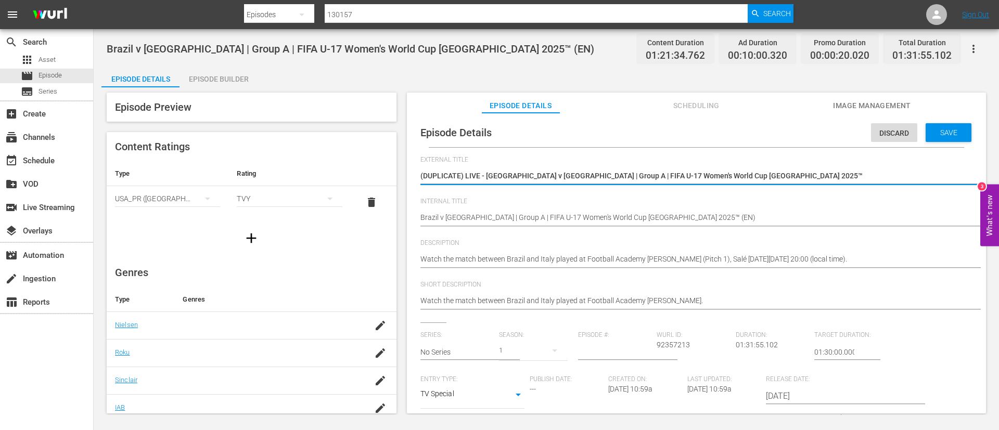
click at [796, 172] on textarea "(DUPLICATE) LIVE - Brazil v Italy | Group A | FIFA U-17 Women's World Cup Moroc…" at bounding box center [693, 177] width 547 height 12
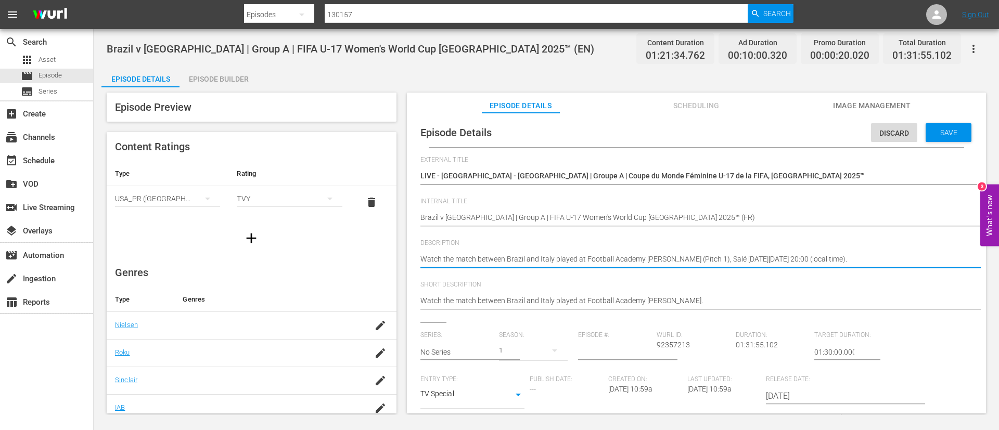
click at [898, 256] on textarea "Watch the match between Brazil and Italy played at Football Academy Mohammed VI…" at bounding box center [693, 260] width 547 height 12
paste textarea "Regardez le match entre Brésil et Italie au Académie de Football Mohammed VI (T…"
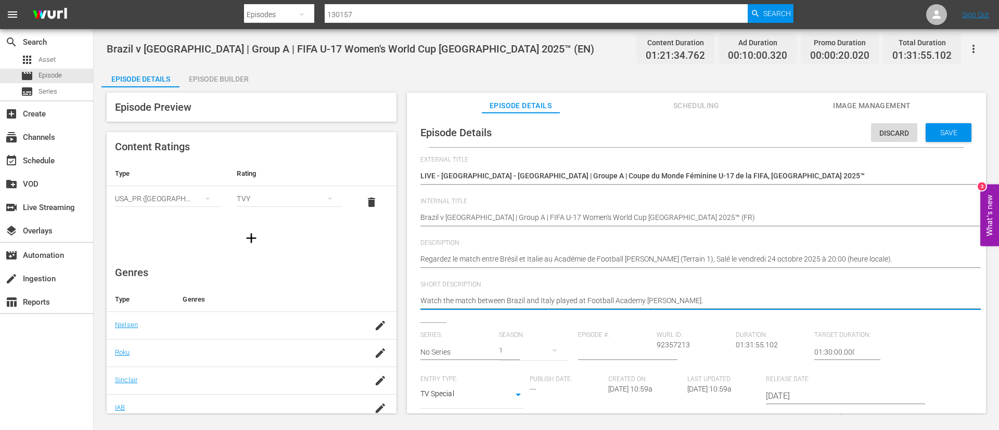
click at [879, 299] on textarea "Watch the match between Brazil and Italy played at Football Academy Mohammed VI." at bounding box center [693, 301] width 547 height 12
paste textarea "Regardez le match entre Brésil et Italie au Académie de Football Mohammed VI (T…"
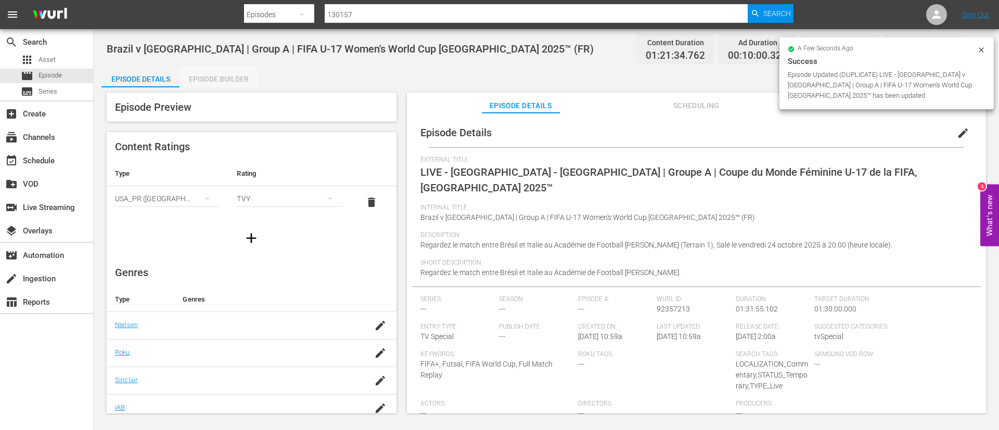
click at [208, 74] on div "Episode Builder" at bounding box center [218, 79] width 78 height 25
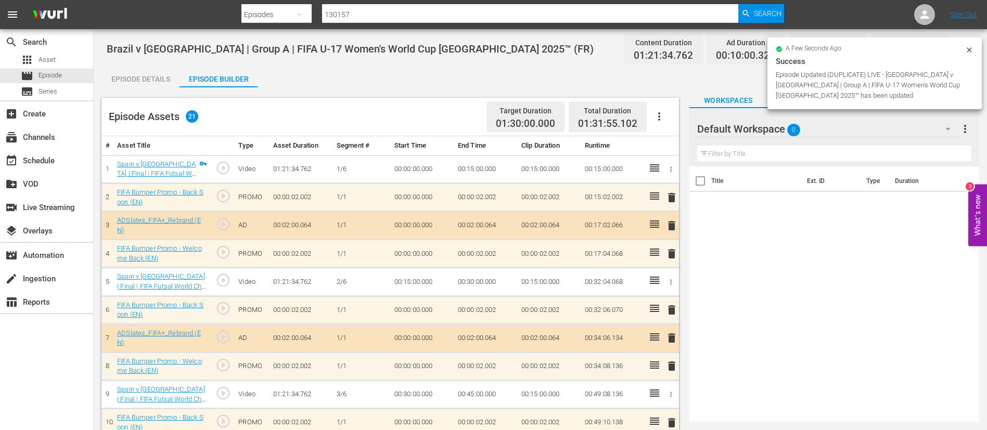
click at [659, 114] on icon "button" at bounding box center [659, 116] width 12 height 12
click at [695, 152] on div "Clear Ads" at bounding box center [690, 145] width 71 height 25
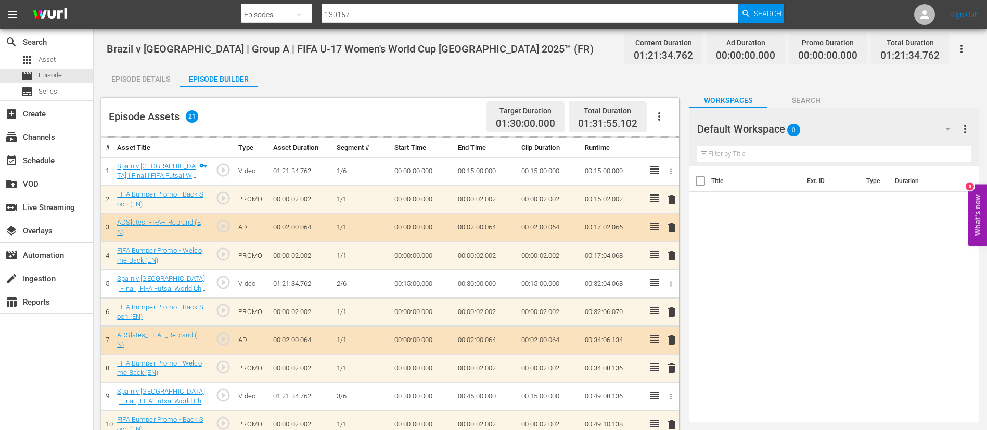
click at [660, 114] on icon "button" at bounding box center [659, 116] width 2 height 8
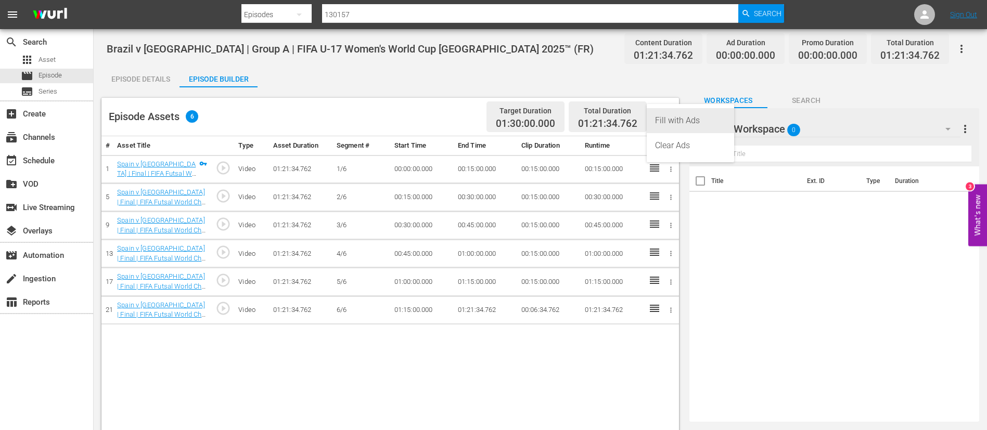
click at [669, 112] on div "Fill with Ads" at bounding box center [690, 120] width 71 height 25
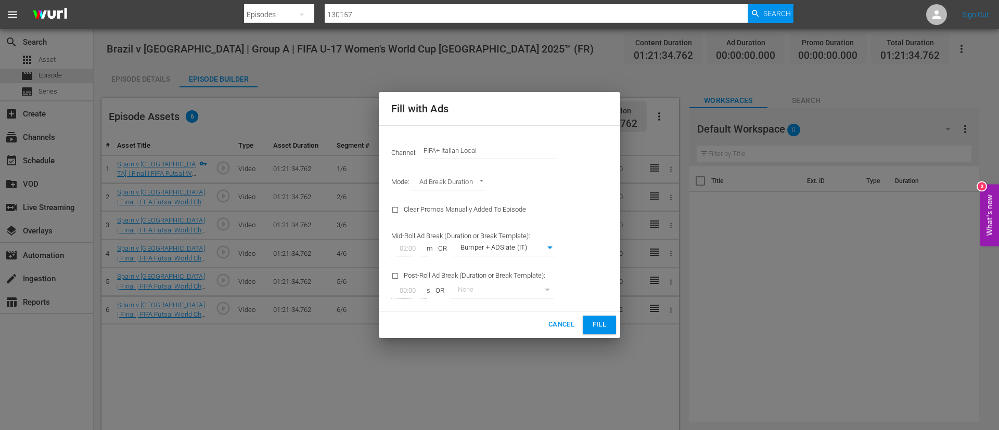
click at [529, 150] on input "FIFA+ Italian Local" at bounding box center [489, 150] width 133 height 25
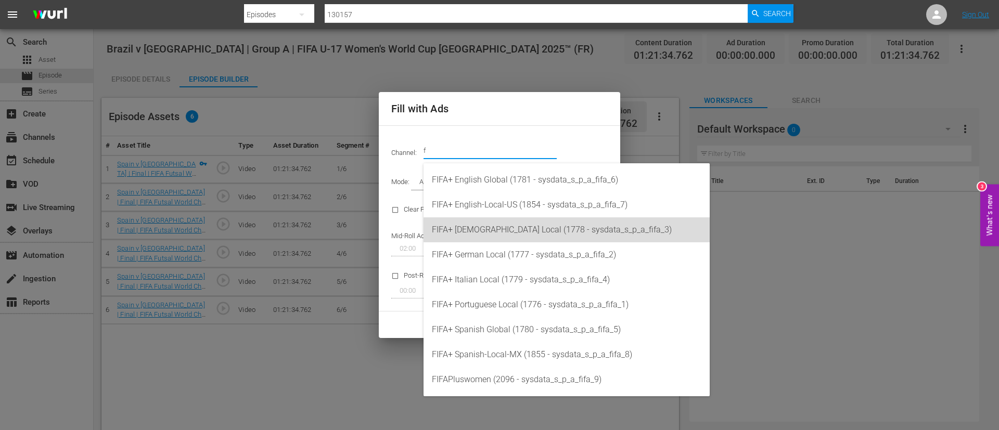
click at [511, 231] on div "FIFA+ French Local (1778 - sysdata_s_p_a_fifa_3)" at bounding box center [566, 229] width 269 height 25
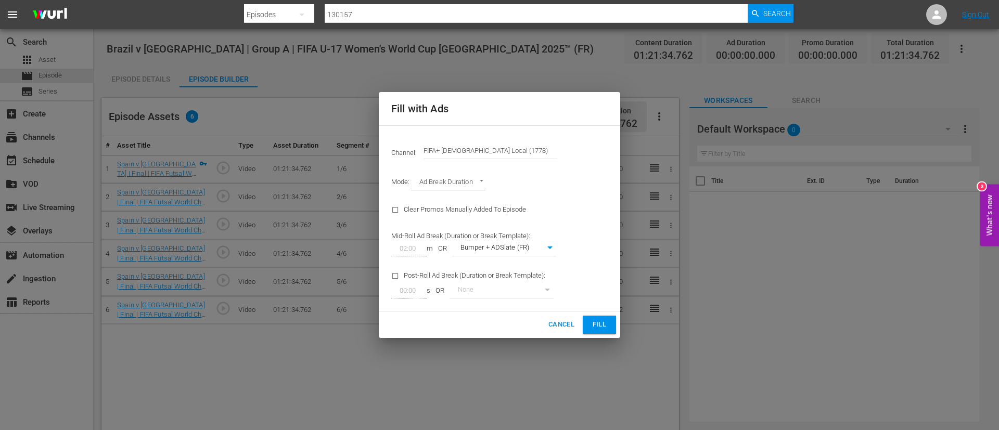
click at [609, 327] on button "Fill" at bounding box center [599, 325] width 33 height 18
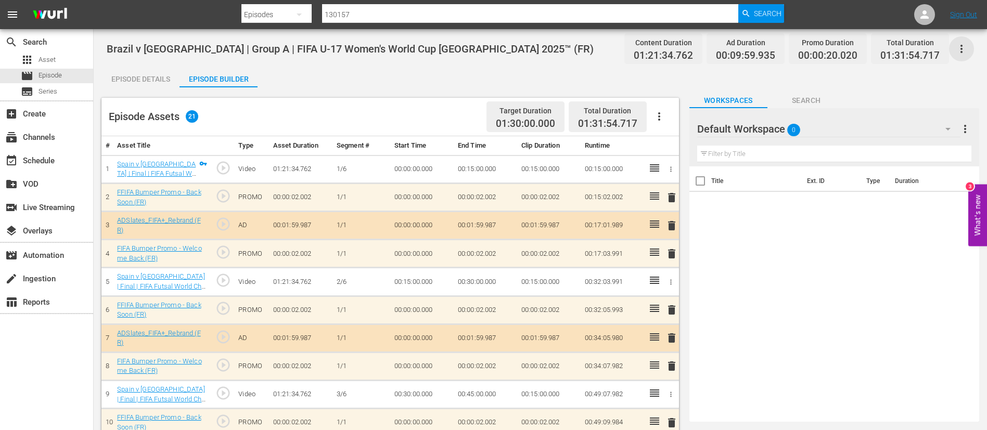
click at [963, 51] on icon "button" at bounding box center [961, 49] width 12 height 12
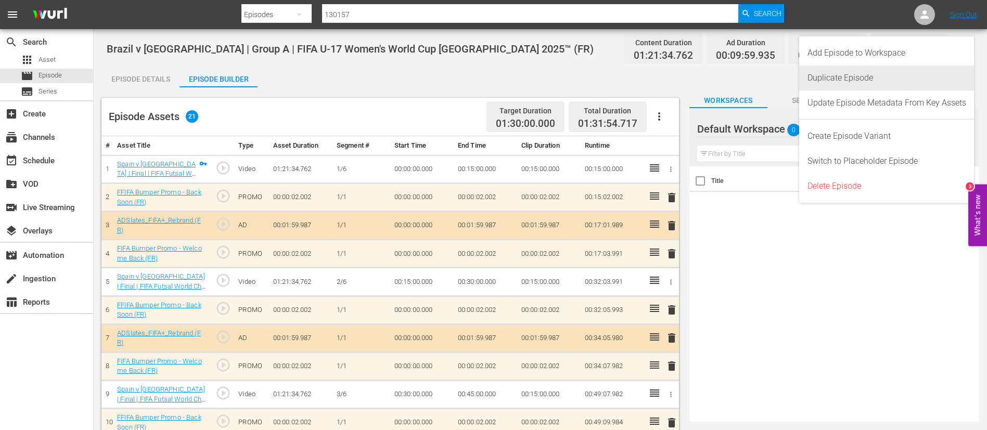
click at [919, 75] on div "Duplicate Episode" at bounding box center [886, 78] width 159 height 25
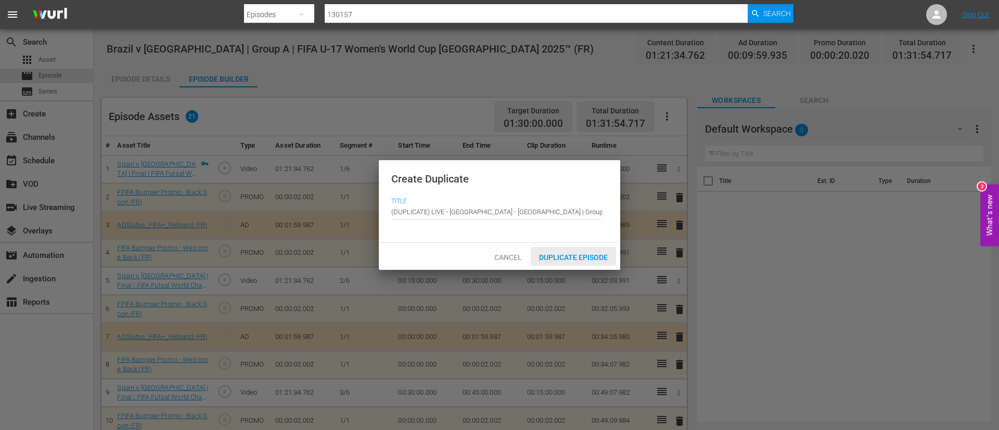
click at [562, 263] on div "Duplicate Episode" at bounding box center [573, 256] width 85 height 19
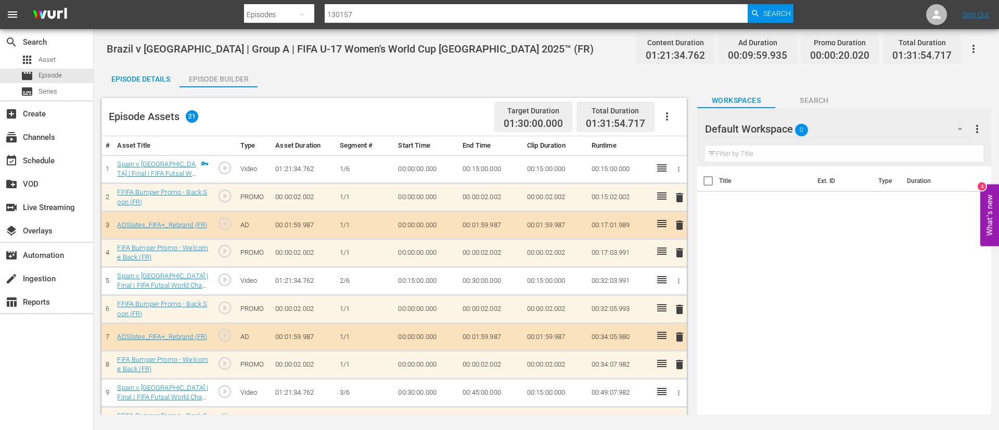
click at [669, 109] on button "button" at bounding box center [666, 116] width 25 height 25
click at [679, 144] on div "Clear Ads" at bounding box center [698, 145] width 71 height 25
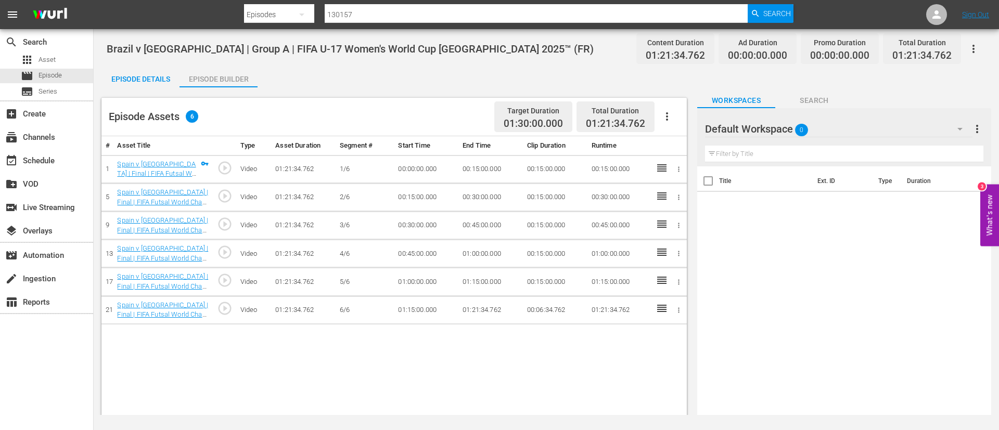
click at [668, 110] on icon "button" at bounding box center [667, 116] width 12 height 12
click at [672, 121] on div "Fill with Ads" at bounding box center [698, 120] width 71 height 25
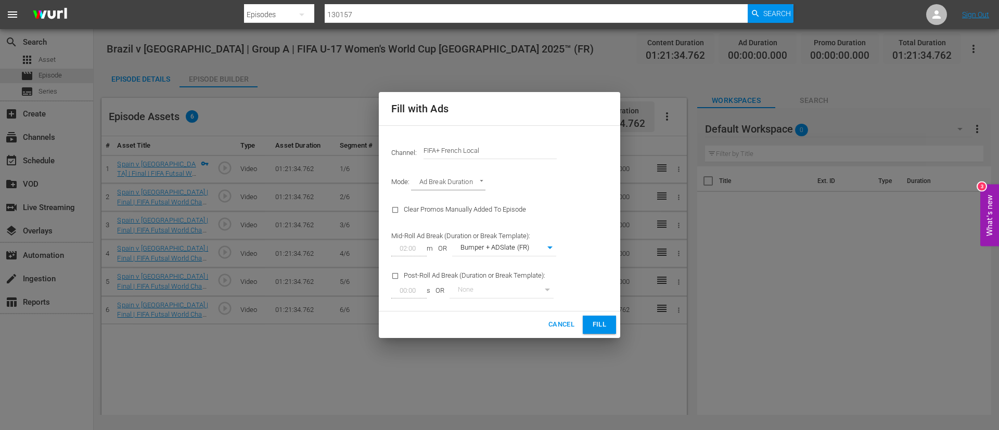
click at [523, 152] on input "FIFA+ French Local" at bounding box center [489, 150] width 133 height 25
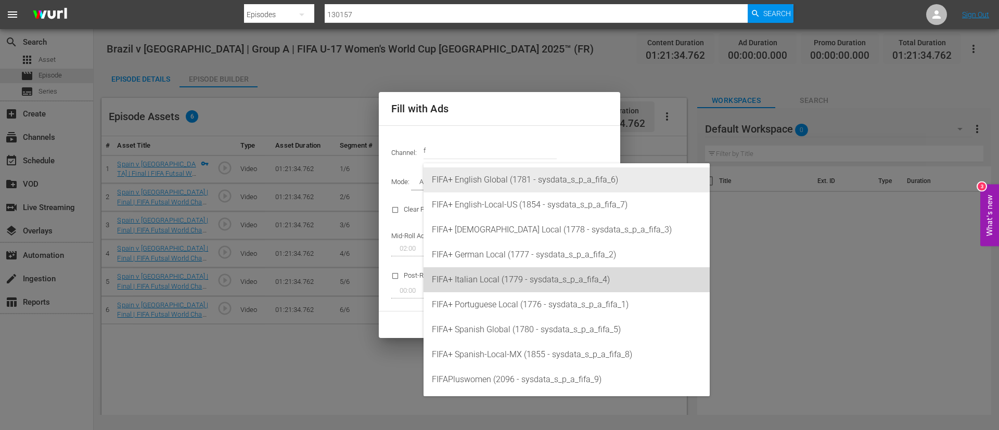
click at [505, 267] on div "FIFA+ Italian Local (1779 - sysdata_s_p_a_fifa_4)" at bounding box center [566, 279] width 269 height 25
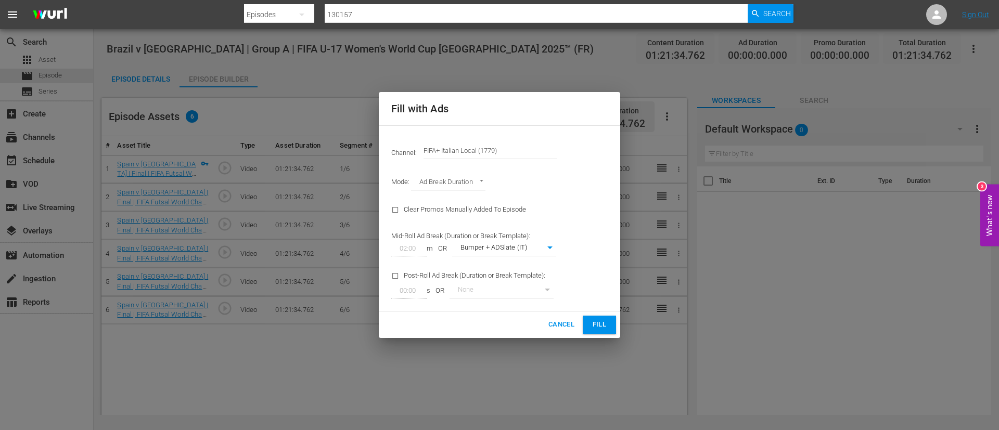
click at [610, 325] on button "Fill" at bounding box center [599, 325] width 33 height 18
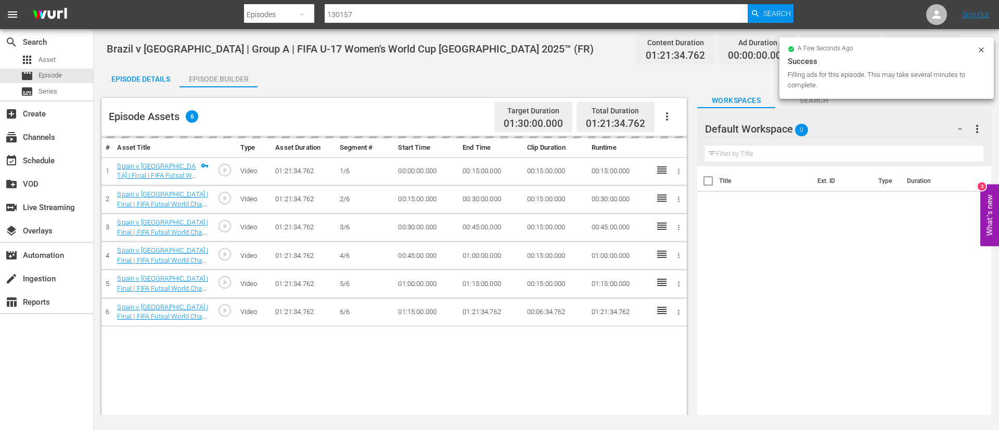
click at [142, 74] on div "Episode Details" at bounding box center [140, 79] width 78 height 25
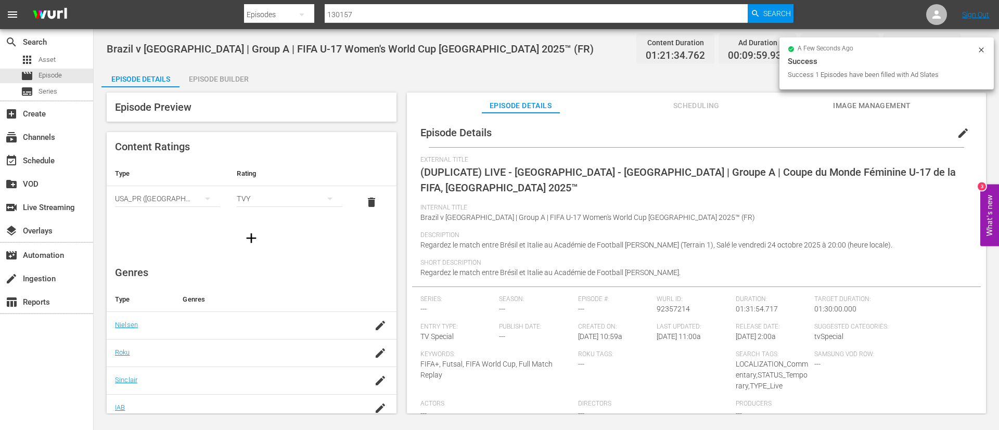
click at [957, 132] on span "edit" at bounding box center [963, 133] width 12 height 12
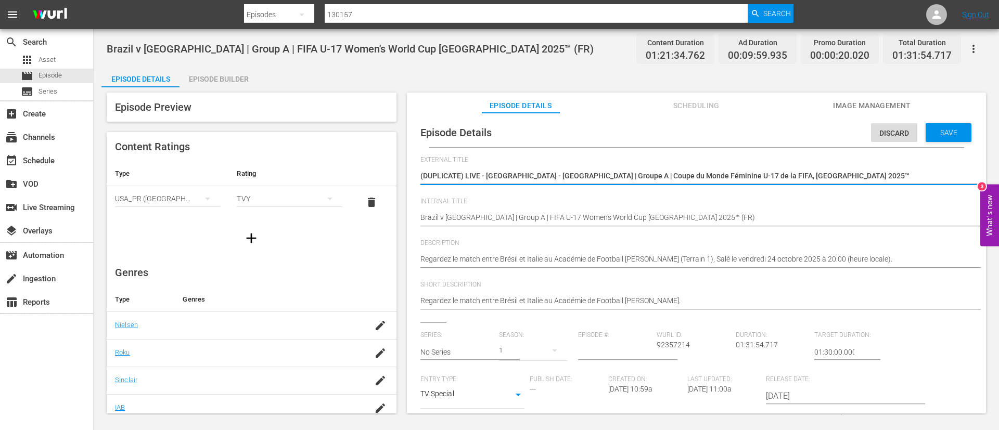
click at [775, 182] on textarea "(DUPLICATE) LIVE - Brésil - Italie | Groupe A | Coupe du Monde Féminine U-17 de…" at bounding box center [693, 177] width 547 height 12
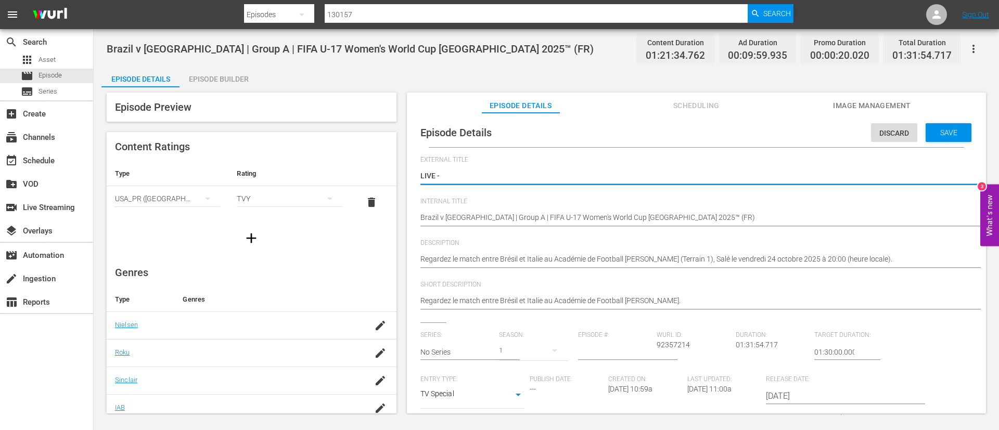
paste textarea "Brasile - Italia | Gruppo A | Coppa del Mondo femminile FIFA Under 17 Marocco 2…"
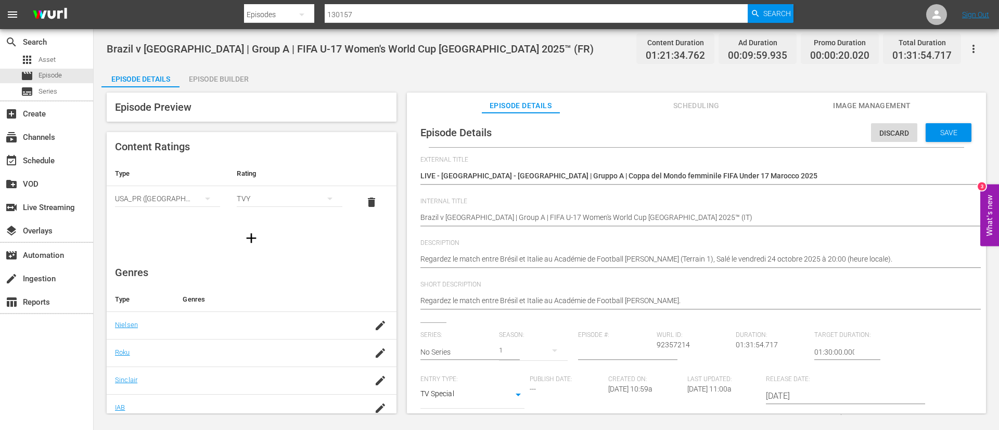
click at [944, 253] on div "Regardez le match entre Brésil et Italie au Académie de Football Mohammed VI (T…" at bounding box center [693, 260] width 547 height 25
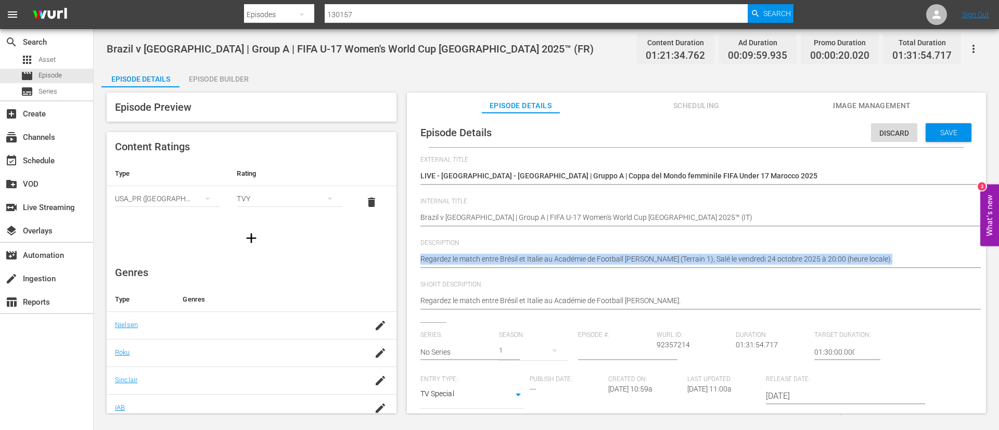
click at [944, 253] on div "Regardez le match entre Brésil et Italie au Académie de Football Mohammed VI (T…" at bounding box center [693, 260] width 547 height 25
click at [943, 258] on textarea "Regardez le match entre Brésil et Italie au Académie de Football Mohammed VI (T…" at bounding box center [693, 260] width 547 height 12
paste textarea "Guarda la partita tra Brasile e Italia giocato al Accademia di Calcio Mohammed …"
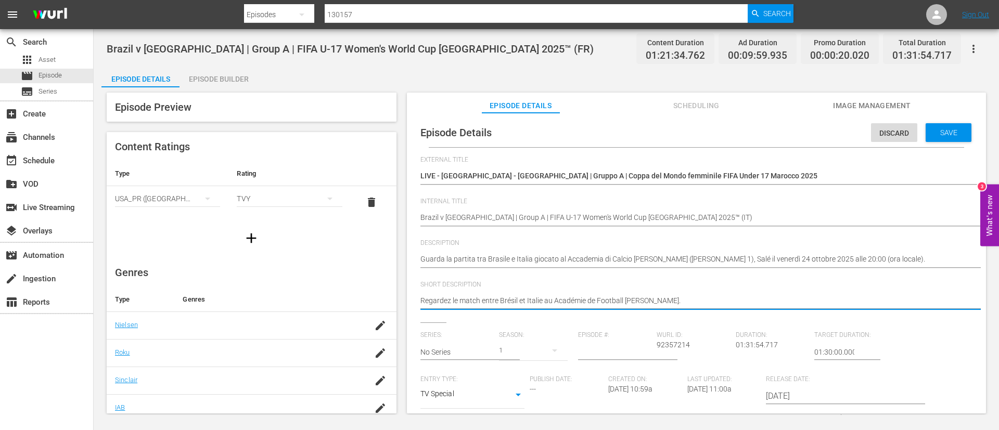
click at [924, 302] on textarea "Regardez le match entre Brésil et Italie au Académie de Football Mohammed VI." at bounding box center [693, 301] width 547 height 12
paste textarea "Guarda la partita tra Brasile e Italia giocato al Accademia di Calcio Mohammed …"
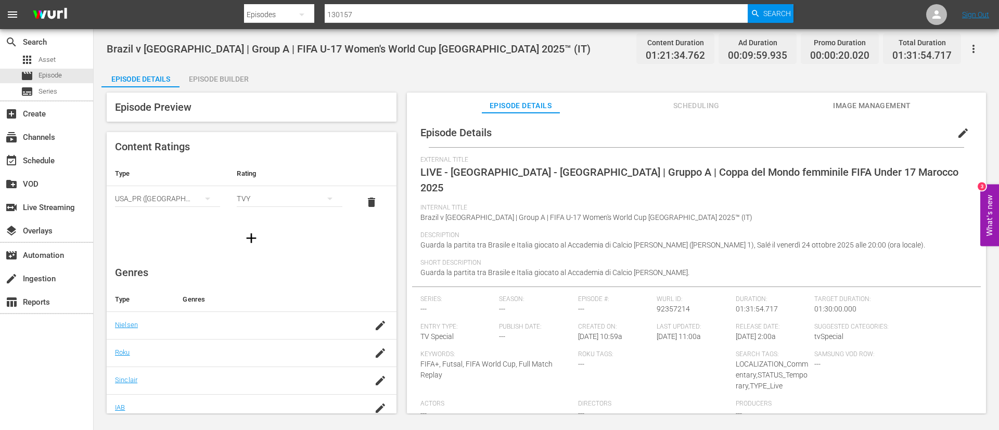
drag, startPoint x: 43, startPoint y: 74, endPoint x: 98, endPoint y: 8, distance: 86.4
click at [42, 74] on span "Episode" at bounding box center [49, 75] width 23 height 10
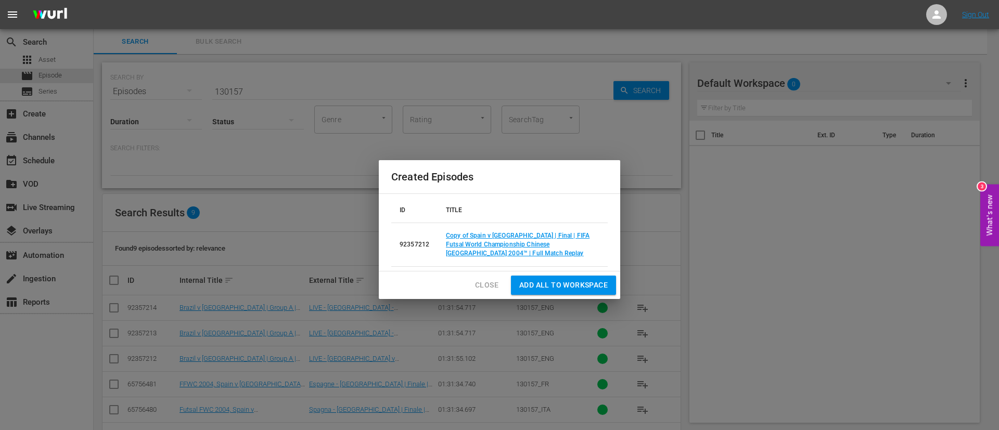
click at [503, 283] on button "Close" at bounding box center [487, 285] width 40 height 19
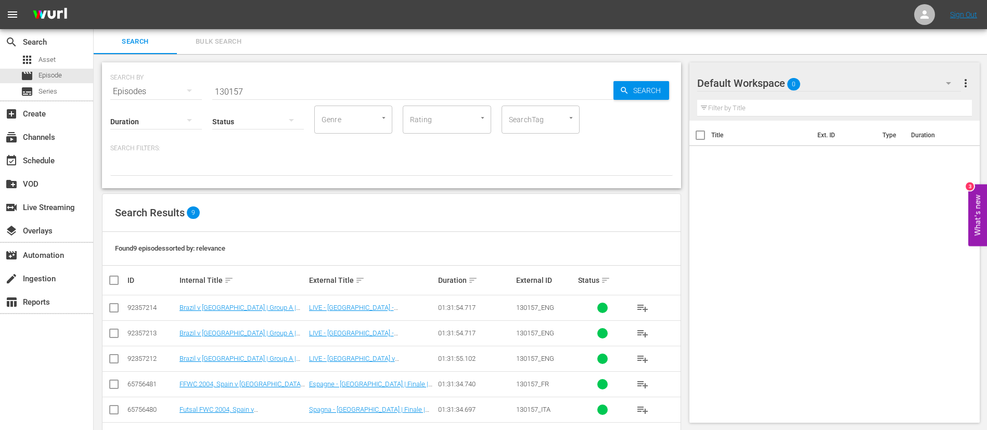
click at [336, 89] on input "130157" at bounding box center [412, 91] width 401 height 25
paste input "73FQXiZLjOnTD6RqSbrixE"
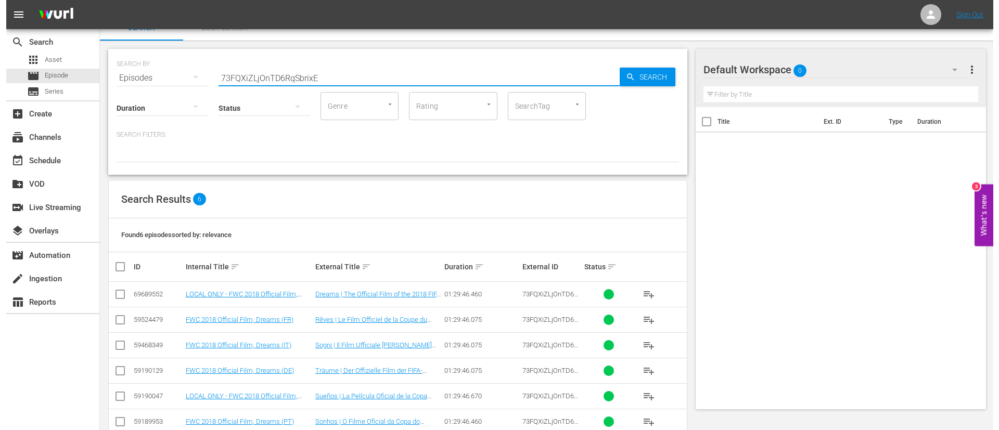
scroll to position [37, 0]
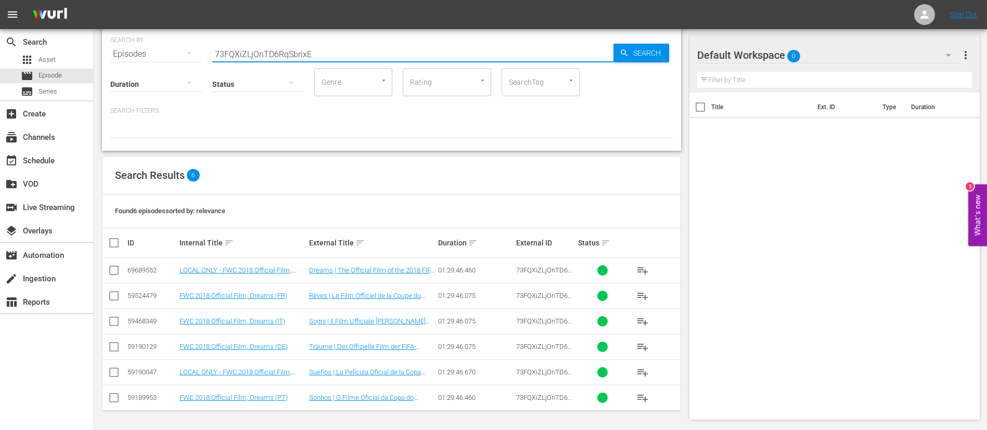
click at [111, 275] on input "checkbox" at bounding box center [114, 272] width 12 height 12
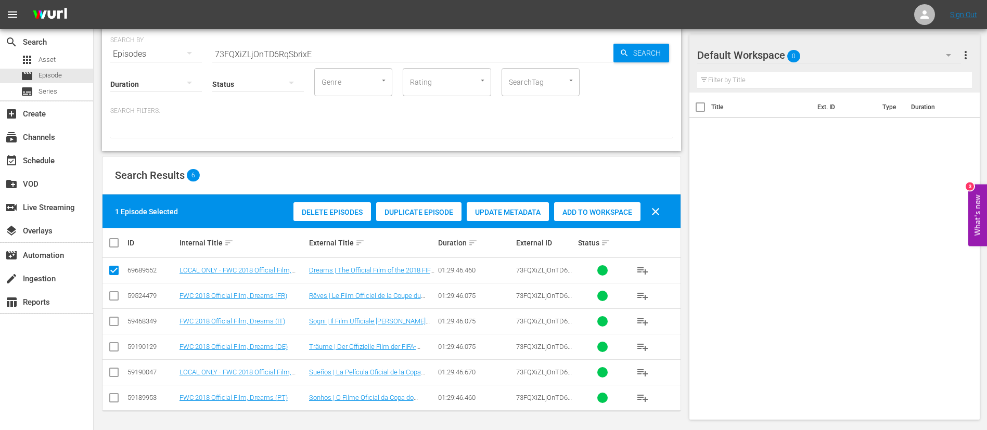
click at [443, 216] on span "Duplicate Episode" at bounding box center [418, 212] width 85 height 8
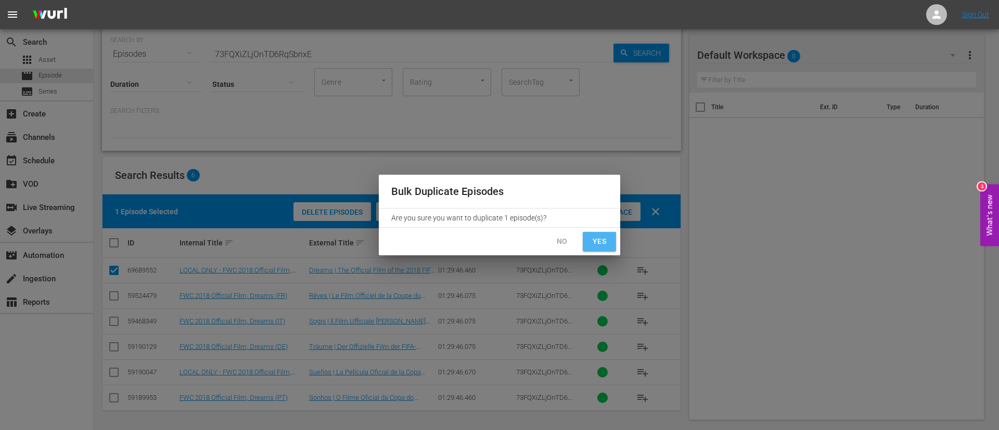
click at [601, 240] on span "Yes" at bounding box center [599, 241] width 17 height 13
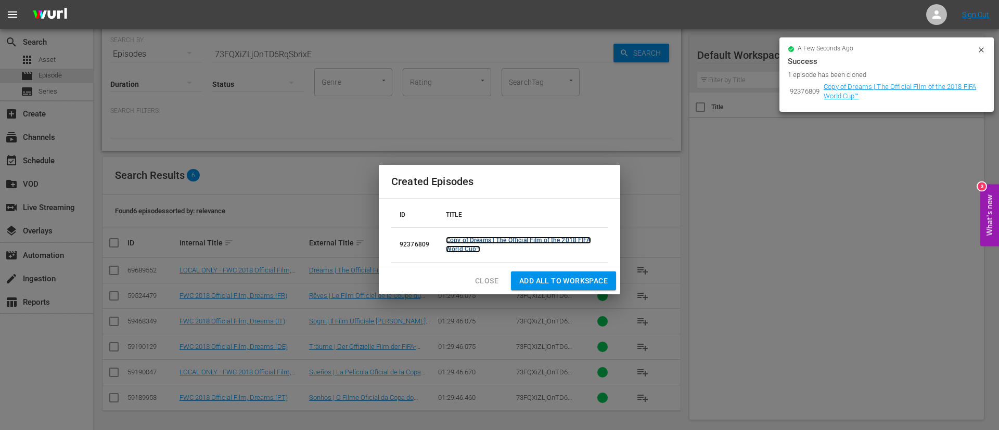
click at [528, 243] on link "Copy of Dreams | The Official Film of the 2018 FIFA World Cup™" at bounding box center [518, 245] width 145 height 16
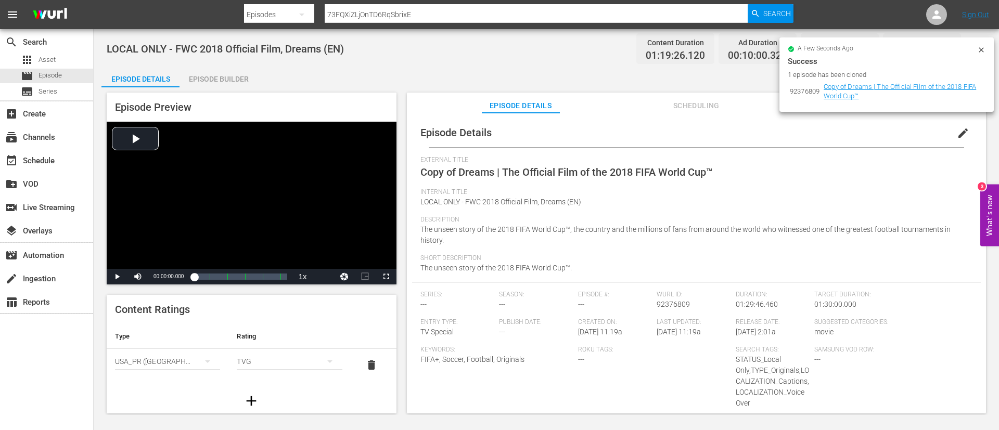
click at [965, 127] on button "edit" at bounding box center [962, 133] width 25 height 25
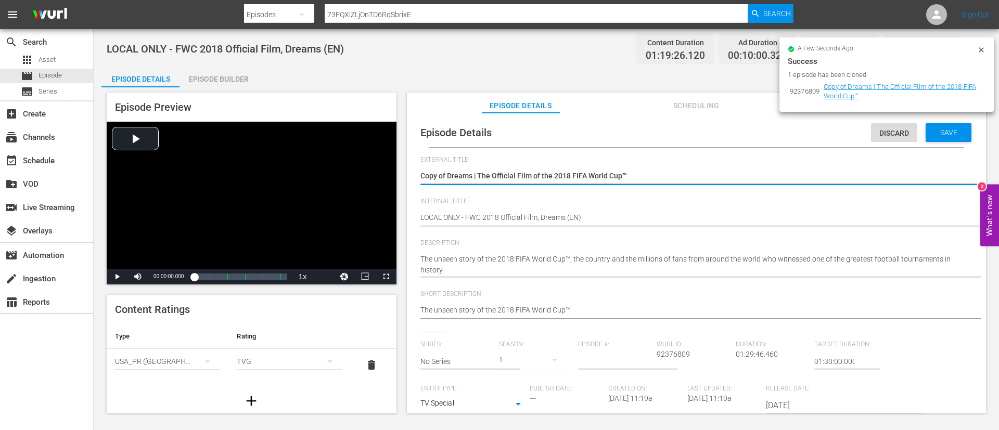
click at [817, 175] on textarea "Copy of Dreams | The Official Film of the 2018 FIFA World Cup™" at bounding box center [693, 177] width 547 height 12
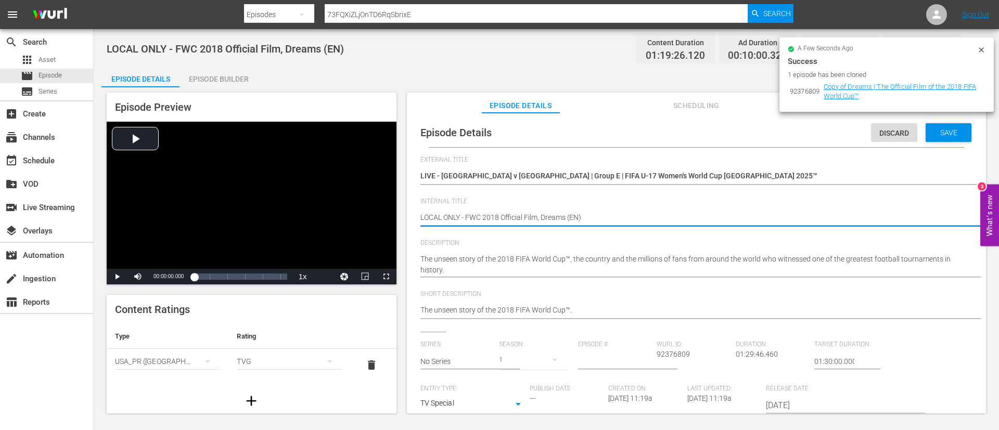
paste textarea "Côte d'Ivoire v Spain | Group E | FIFA U-17 Women's World Cup Morocco 2025™"
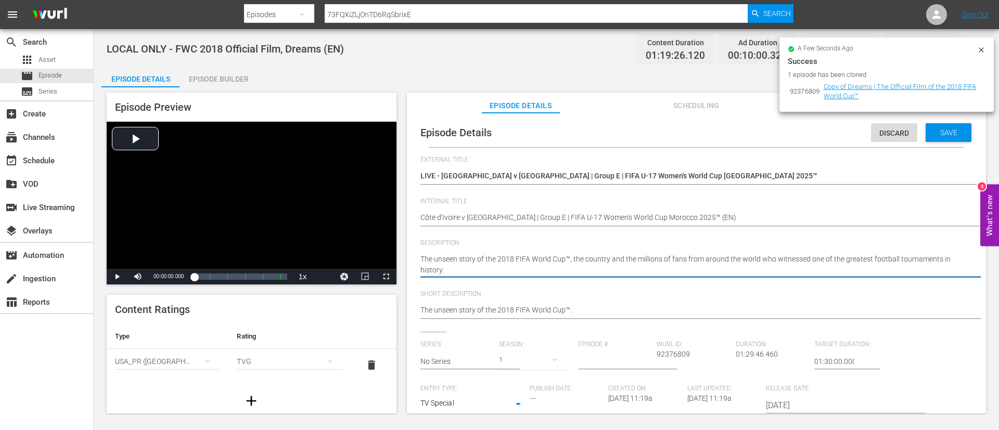
click at [812, 262] on textarea "The unseen story of the 2018 FIFA World Cup™, the country and the millions of f…" at bounding box center [693, 265] width 547 height 22
paste textarea "Watch the match between Côte d'Ivoire and Spain played at Football Academy Moha…"
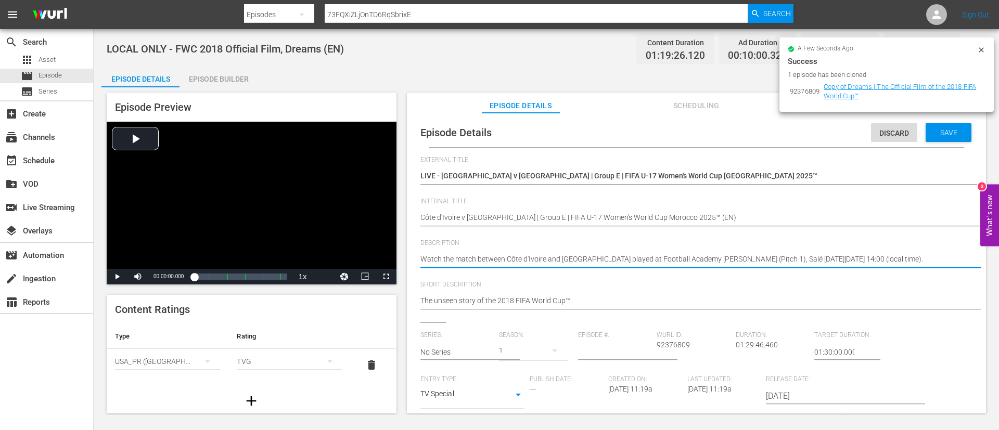
click at [775, 293] on div "The unseen story of the 2018 FIFA World Cup™. The unseen story of the 2018 FIFA…" at bounding box center [693, 301] width 547 height 25
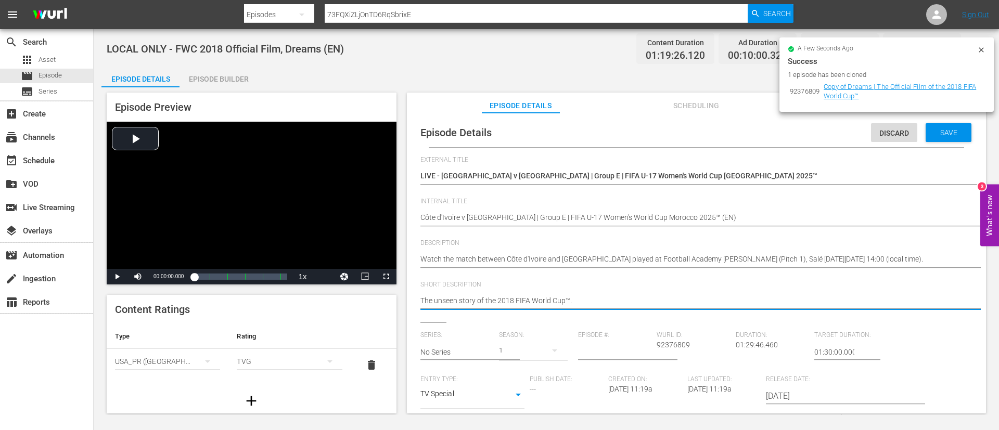
click at [779, 307] on textarea "The unseen story of the 2018 FIFA World Cup™." at bounding box center [693, 301] width 547 height 12
paste textarea "Watch the match between Côte d'Ivoire and Spain played at Football Academy Moha…"
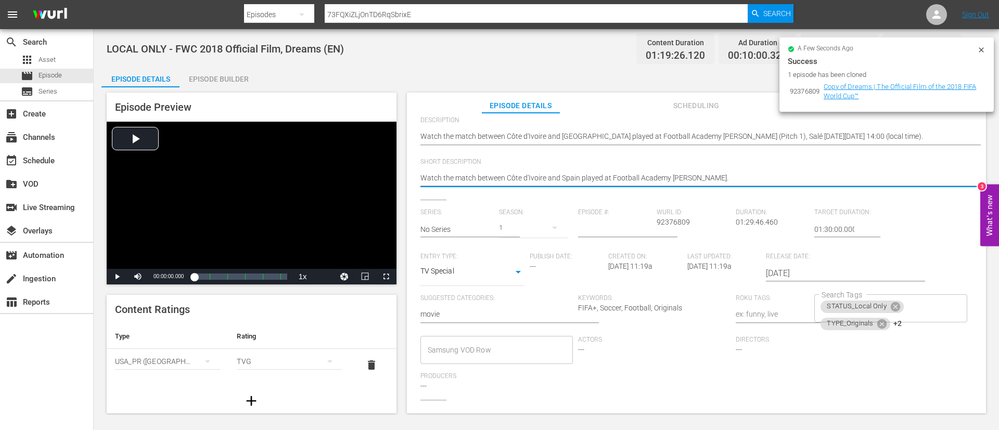
scroll to position [204, 0]
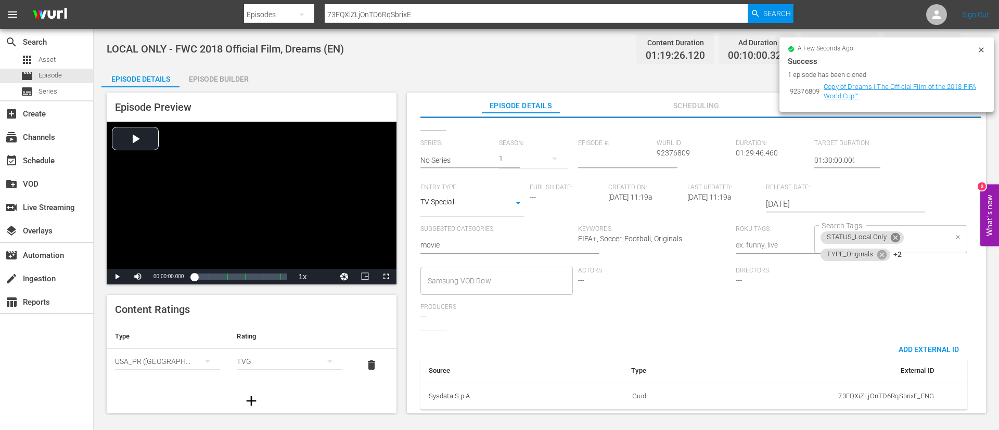
click at [893, 233] on icon at bounding box center [895, 237] width 9 height 9
click at [877, 232] on icon at bounding box center [881, 237] width 11 height 11
click at [910, 233] on icon at bounding box center [910, 237] width 9 height 9
click at [912, 235] on icon at bounding box center [916, 239] width 9 height 9
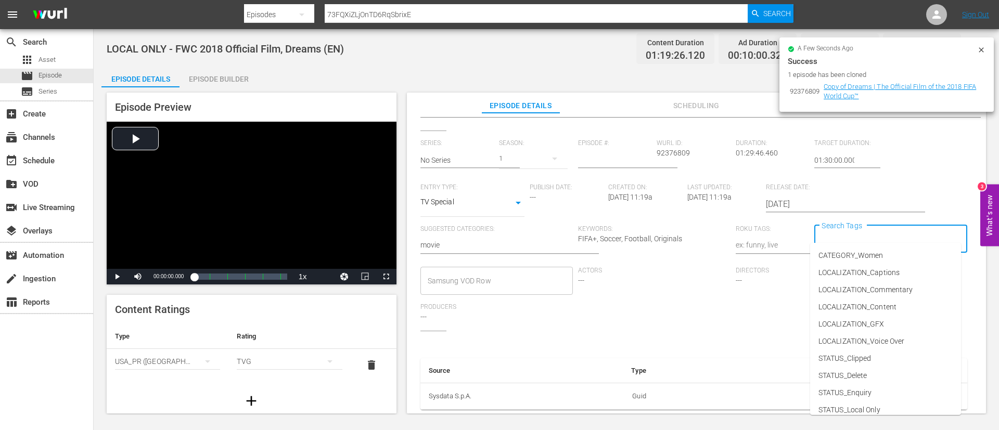
click at [907, 230] on input "Search Tags" at bounding box center [882, 239] width 127 height 19
click at [912, 286] on span "LOCALIZATION_Commentary" at bounding box center [865, 290] width 94 height 11
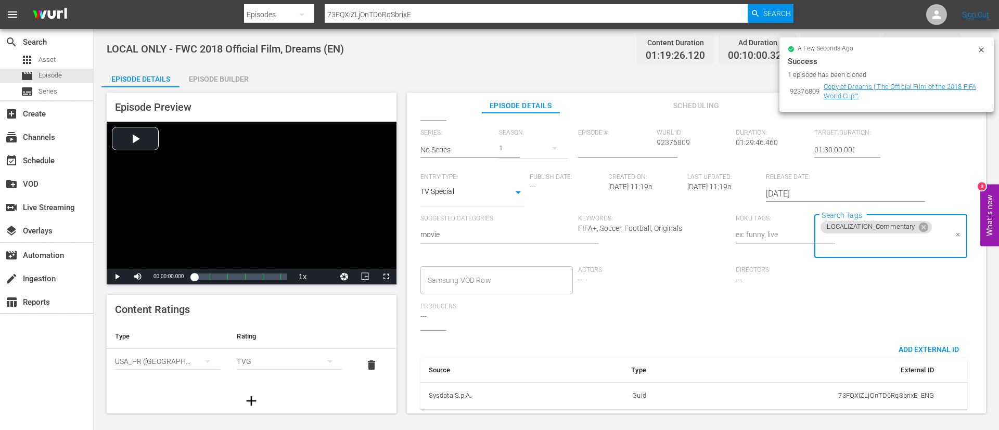
click at [914, 242] on input "Search Tags" at bounding box center [882, 244] width 127 height 19
click at [879, 148] on span "STATUS_Temporary" at bounding box center [850, 145] width 64 height 11
click at [925, 240] on input "Search Tags" at bounding box center [926, 244] width 41 height 19
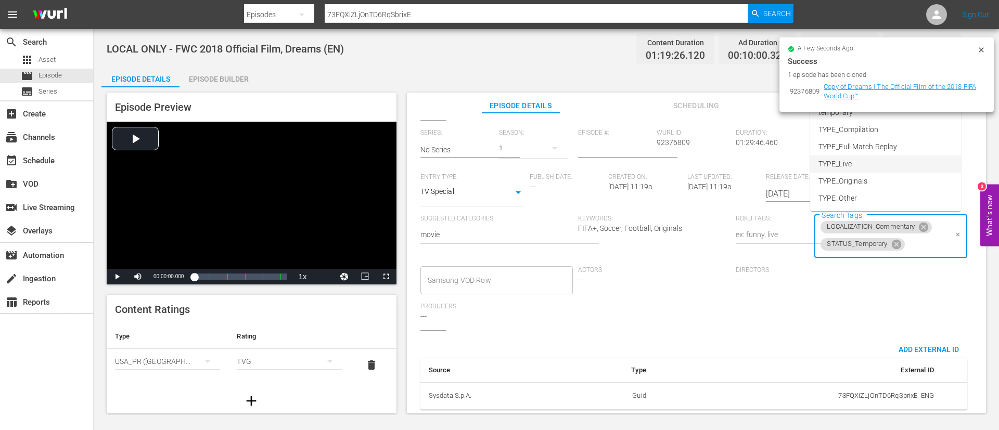
click at [901, 164] on li "TYPE_Live" at bounding box center [885, 164] width 151 height 17
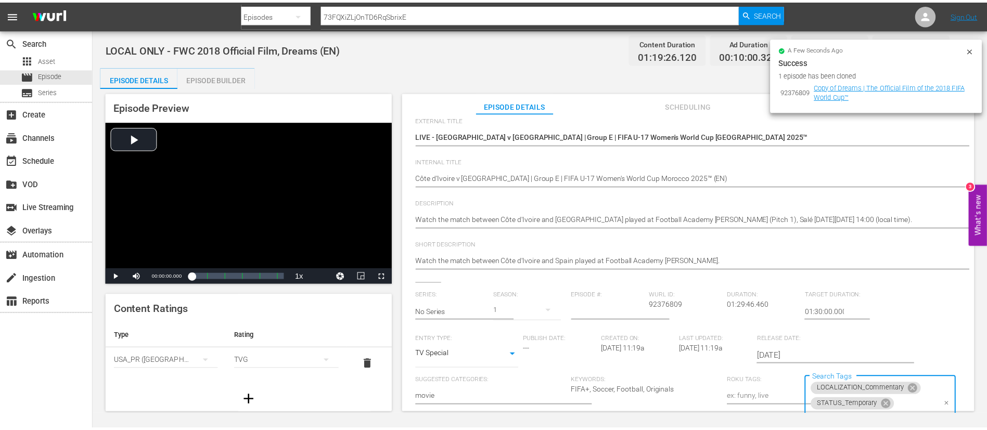
scroll to position [0, 0]
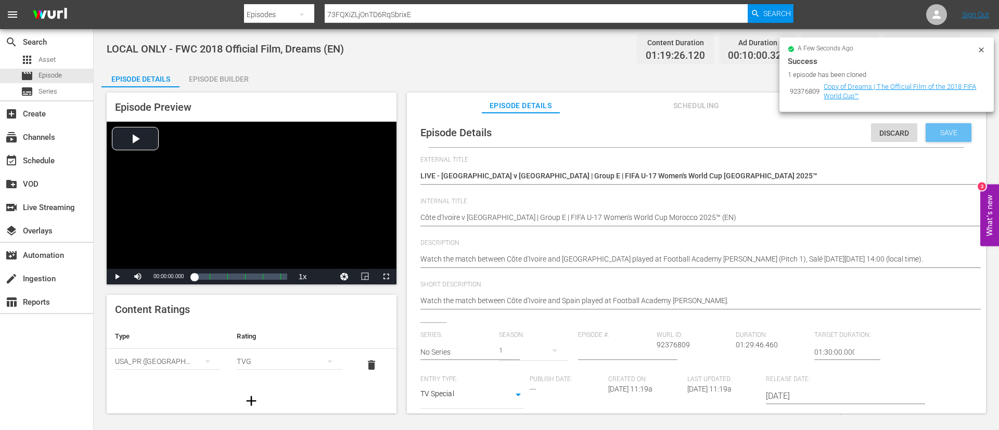
click at [949, 133] on span "Save" at bounding box center [949, 133] width 34 height 8
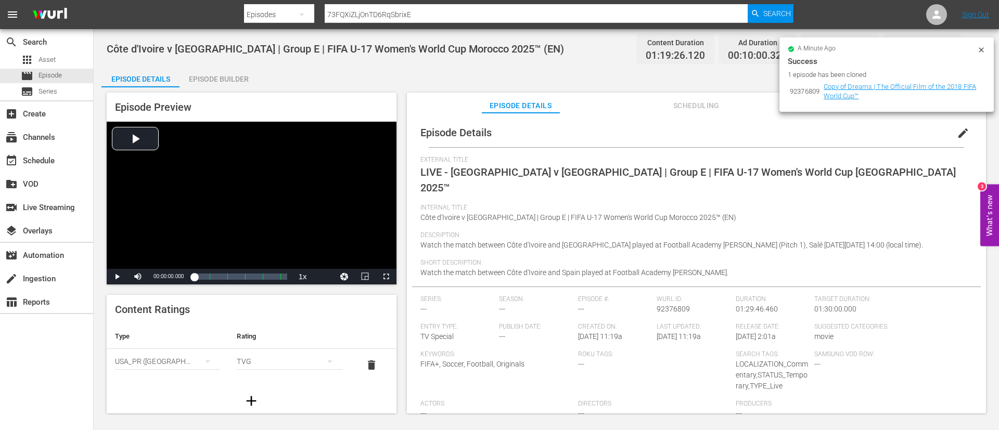
click at [979, 50] on icon at bounding box center [981, 50] width 8 height 8
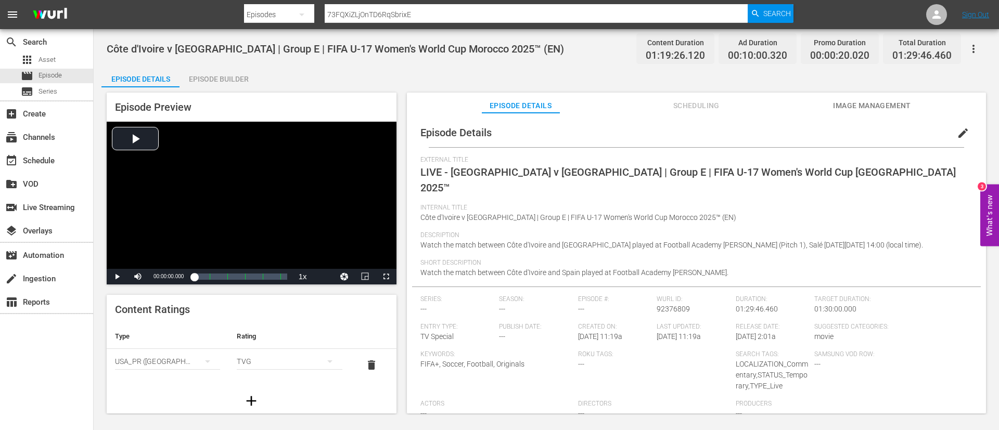
click at [888, 102] on span "Image Management" at bounding box center [872, 105] width 78 height 13
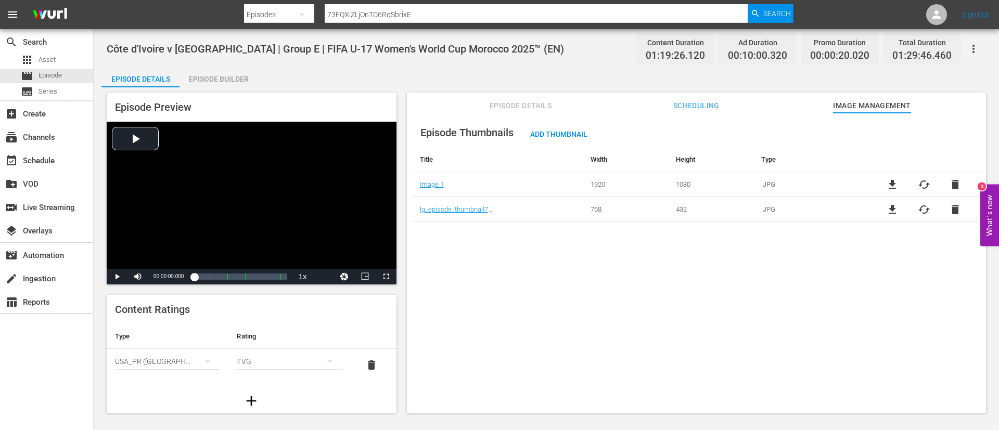
click at [952, 213] on span "delete" at bounding box center [955, 209] width 12 height 12
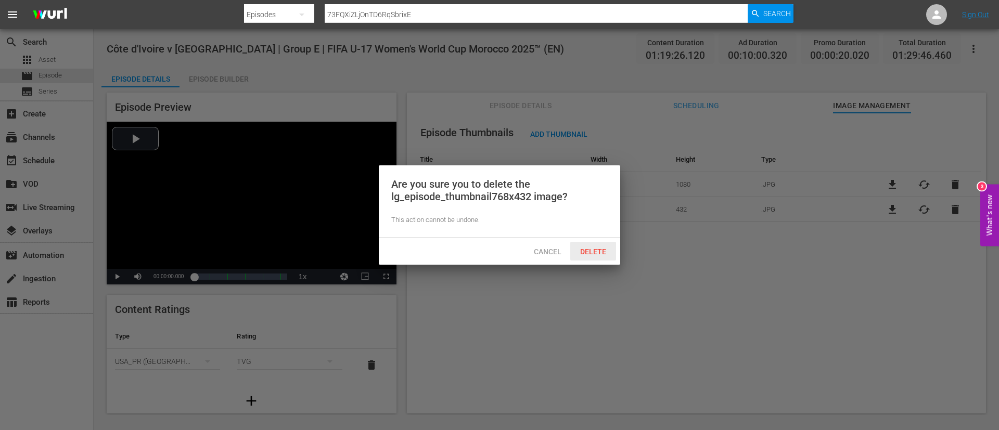
click at [593, 252] on span "Delete" at bounding box center [593, 252] width 43 height 8
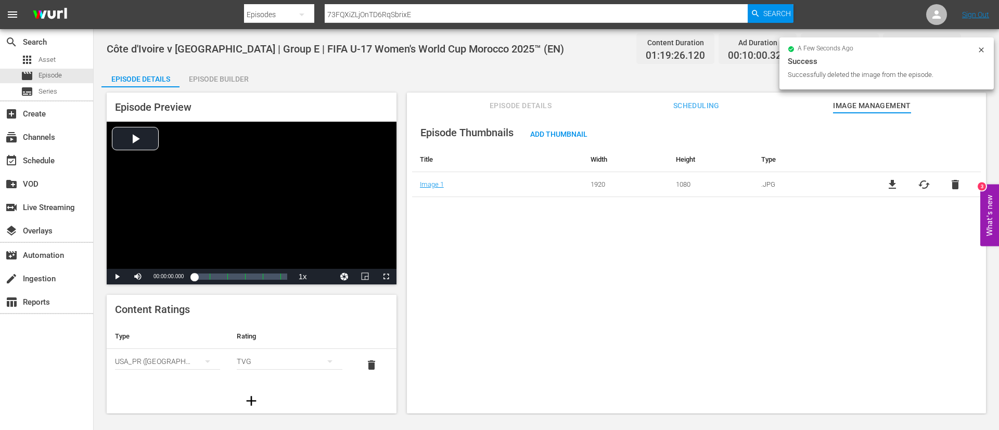
click at [929, 182] on div "file_download cached delete" at bounding box center [924, 184] width 114 height 12
click at [924, 183] on span "cached" at bounding box center [924, 184] width 12 height 12
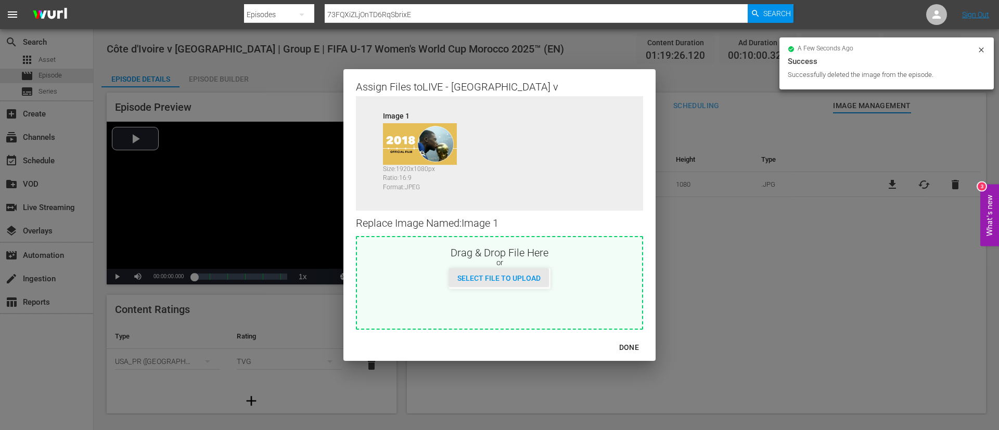
click at [535, 279] on span "Select File to Upload" at bounding box center [499, 278] width 100 height 8
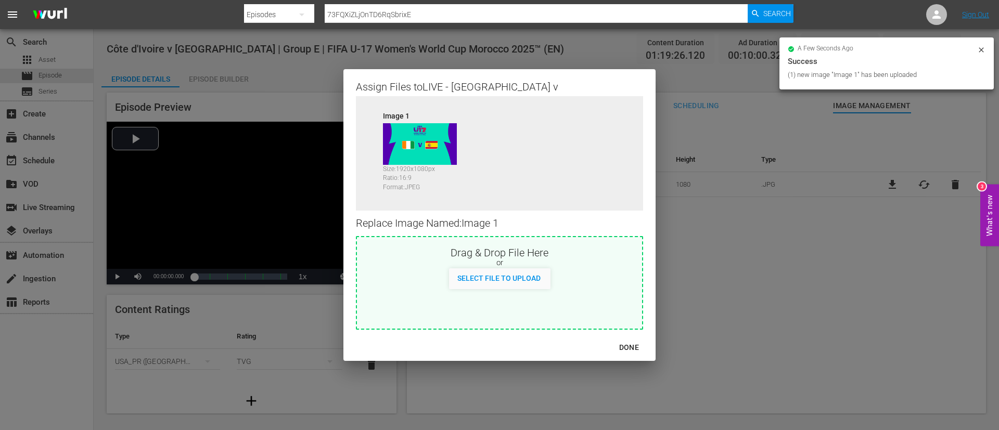
click at [624, 337] on div "DONE" at bounding box center [499, 348] width 312 height 28
click at [624, 343] on div "DONE" at bounding box center [629, 347] width 36 height 13
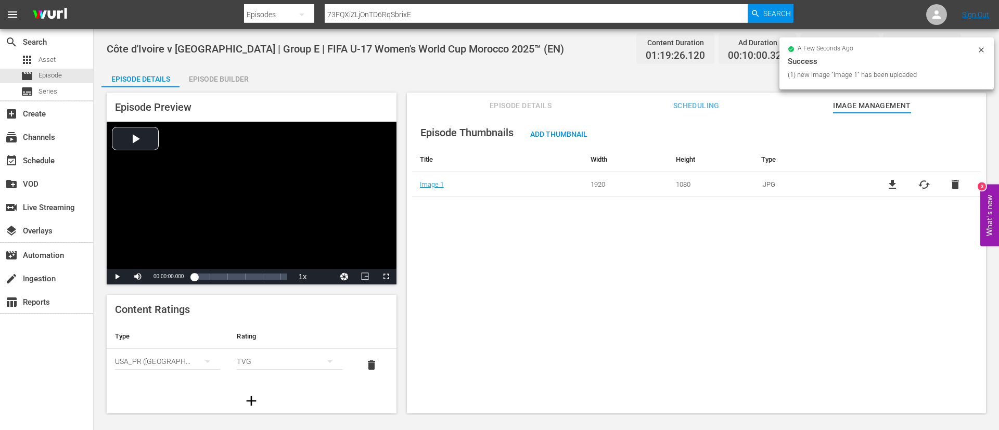
click at [979, 50] on icon at bounding box center [981, 50] width 8 height 8
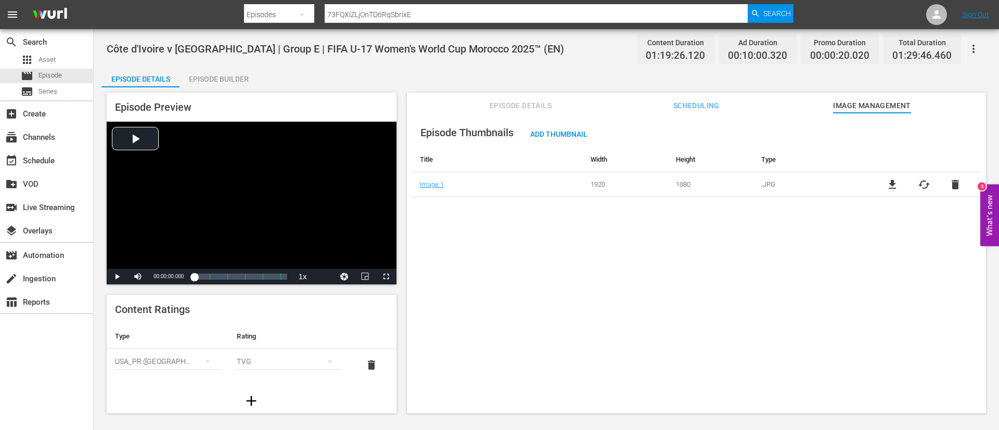
click at [965, 55] on button "button" at bounding box center [973, 48] width 25 height 25
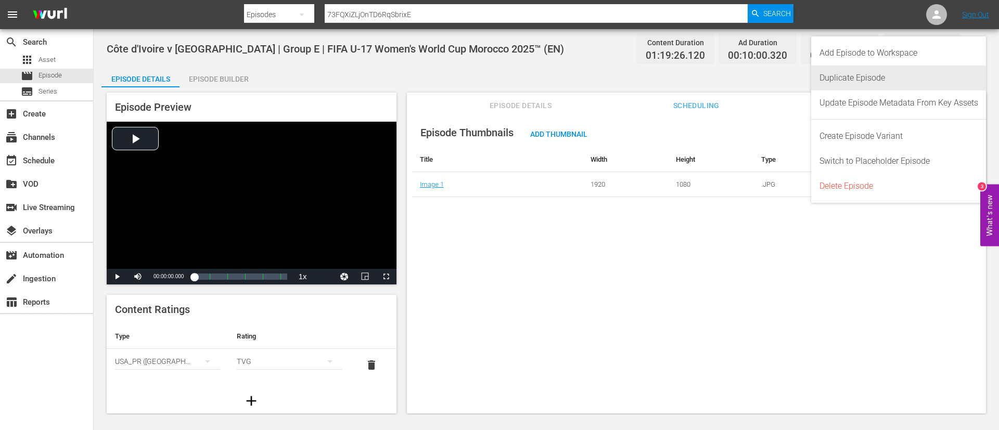
click at [867, 76] on div "Duplicate Episode" at bounding box center [898, 78] width 159 height 25
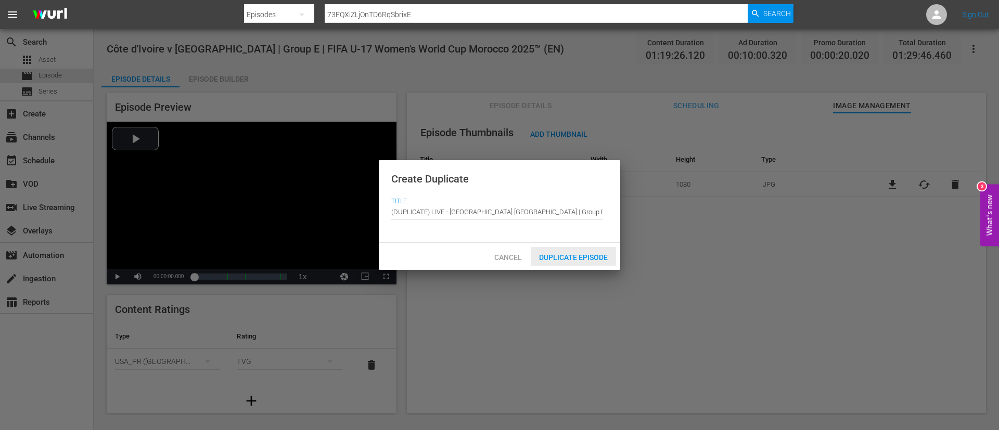
click at [561, 265] on div "Duplicate Episode" at bounding box center [573, 256] width 85 height 19
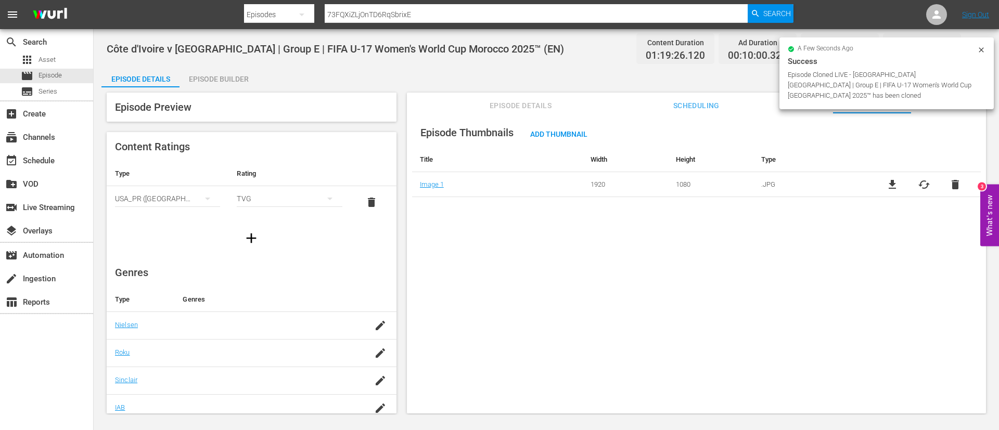
click at [542, 105] on span "Episode Details" at bounding box center [521, 105] width 78 height 13
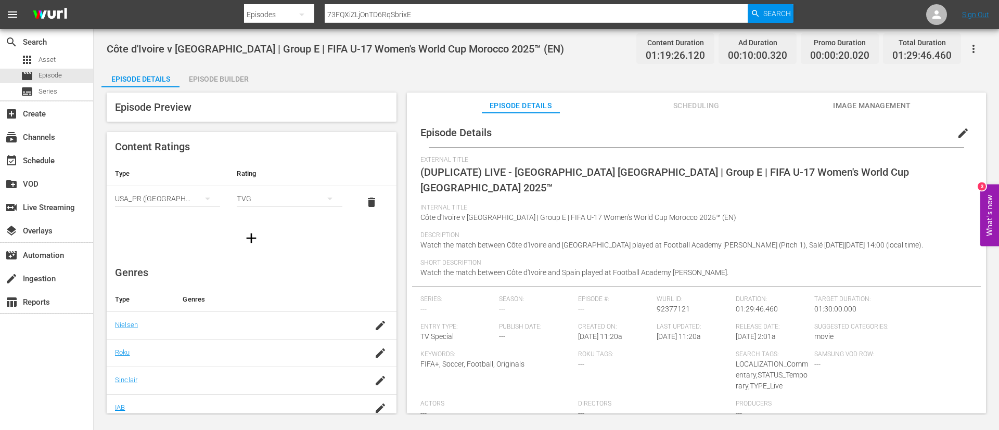
click at [963, 134] on button "edit" at bounding box center [962, 133] width 25 height 25
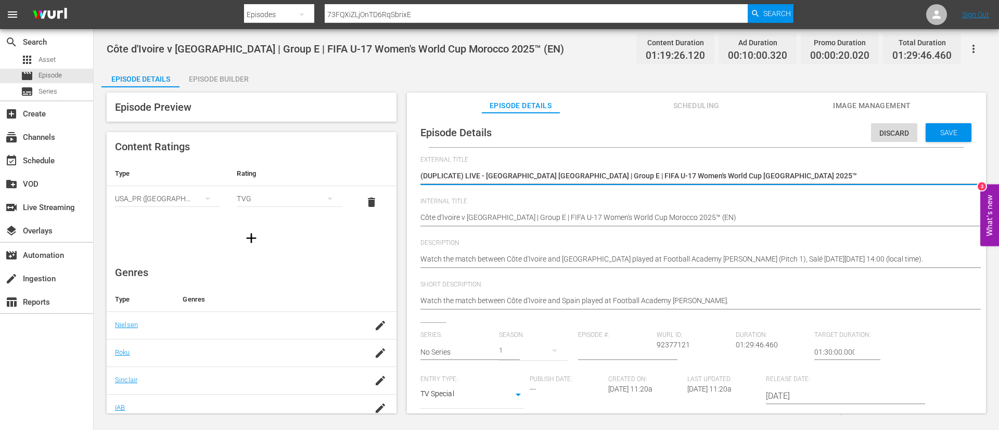
click at [827, 181] on textarea "(DUPLICATE) LIVE - Côte d'Ivoire v Spain | Group E | FIFA U-17 Women's World Cu…" at bounding box center [693, 177] width 547 height 12
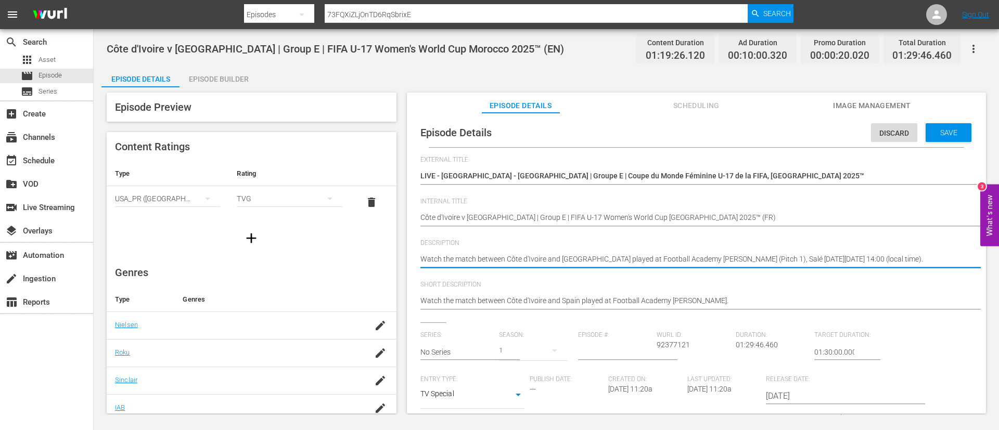
click at [794, 264] on textarea "Watch the match between Côte d'Ivoire and Spain played at Football Academy Moha…" at bounding box center [693, 260] width 547 height 12
paste textarea "Regardez le match entre Côte d’Ivoire et Espagne au Académie de Football Mohamm…"
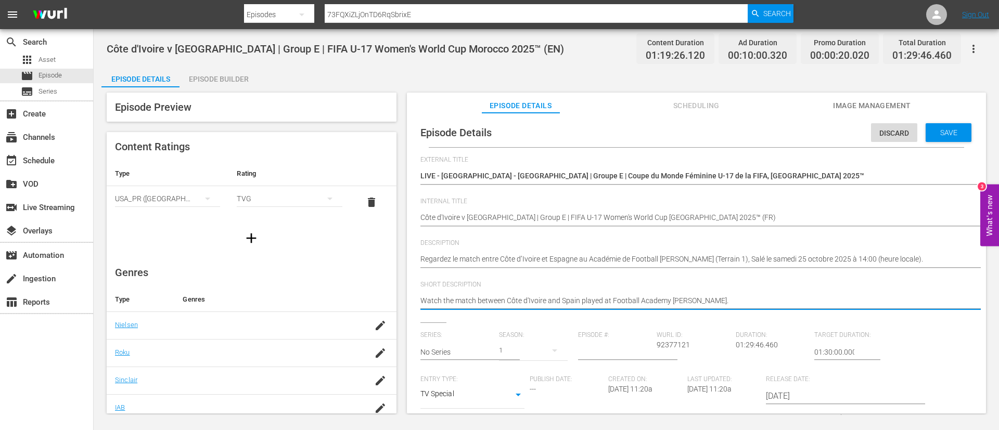
paste textarea "Regardez le match entre Côte d’Ivoire et Espagne au Académie de Football Mohamm…"
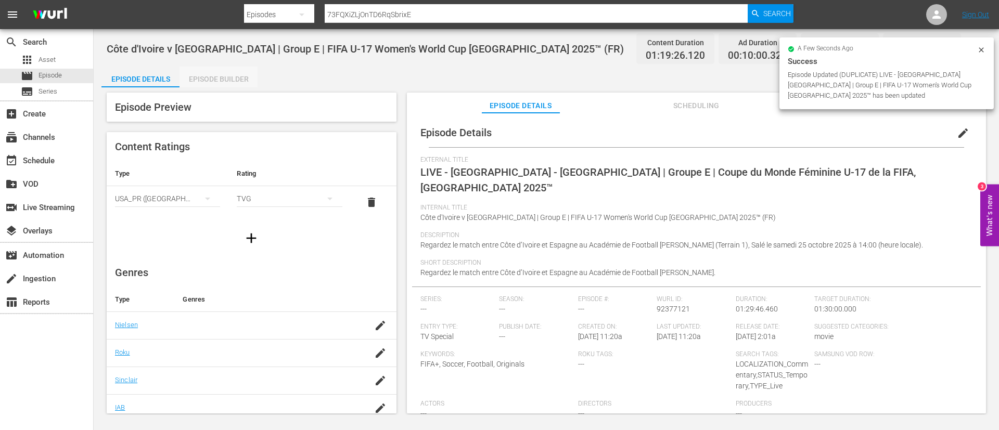
click at [233, 71] on div "Episode Builder" at bounding box center [218, 79] width 78 height 25
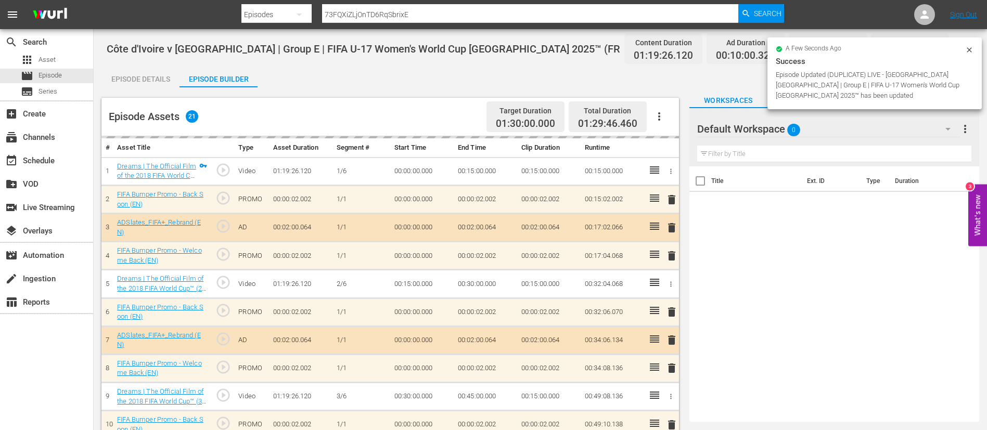
click at [658, 111] on icon "button" at bounding box center [659, 116] width 12 height 12
click at [676, 149] on div "Clear Ads" at bounding box center [690, 145] width 71 height 25
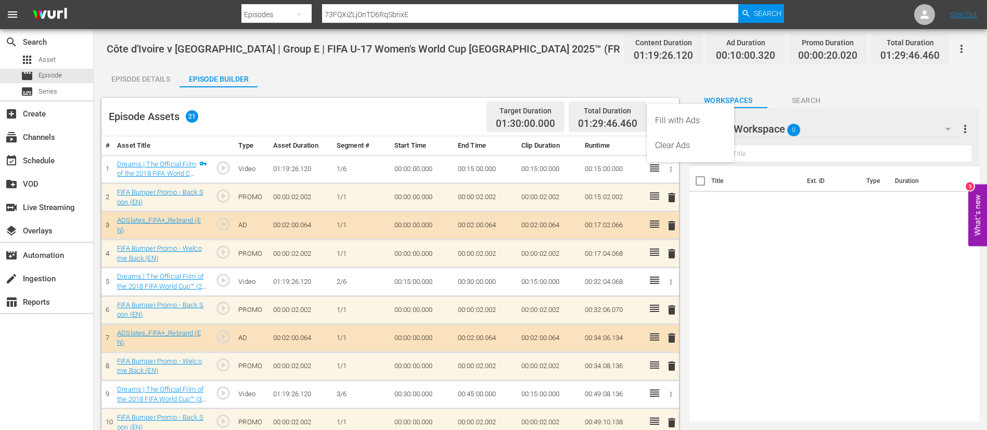
click at [669, 149] on div "Clear Ads" at bounding box center [690, 145] width 71 height 25
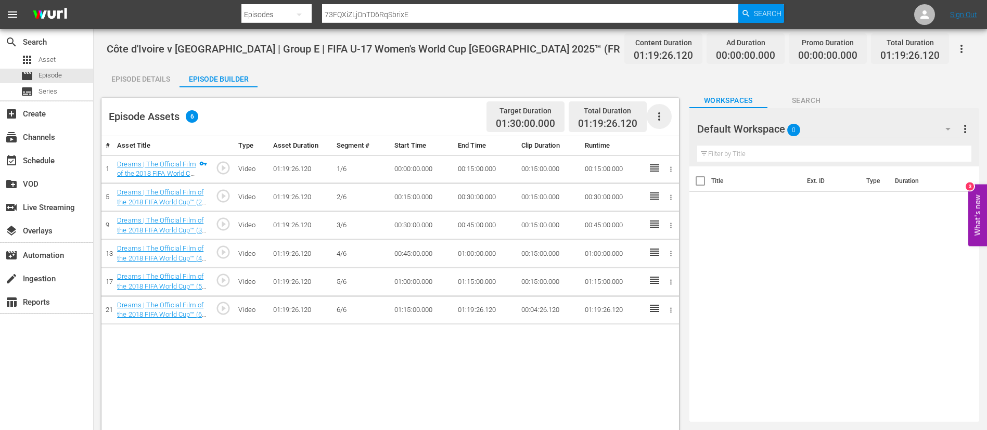
click at [660, 117] on icon "button" at bounding box center [659, 116] width 12 height 12
click at [660, 122] on div "Fill with Ads" at bounding box center [690, 120] width 71 height 25
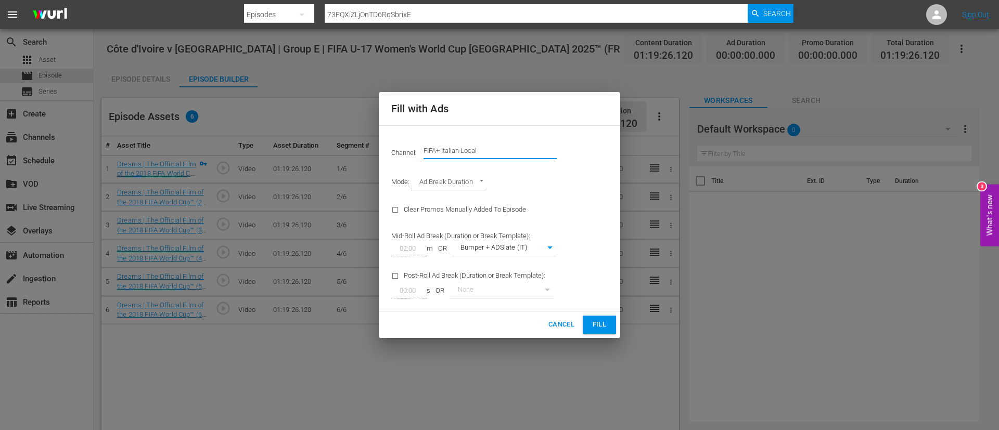
click at [534, 151] on input "FIFA+ Italian Local" at bounding box center [489, 150] width 133 height 25
click at [533, 150] on input "FIFA+ Italian Local" at bounding box center [489, 150] width 133 height 25
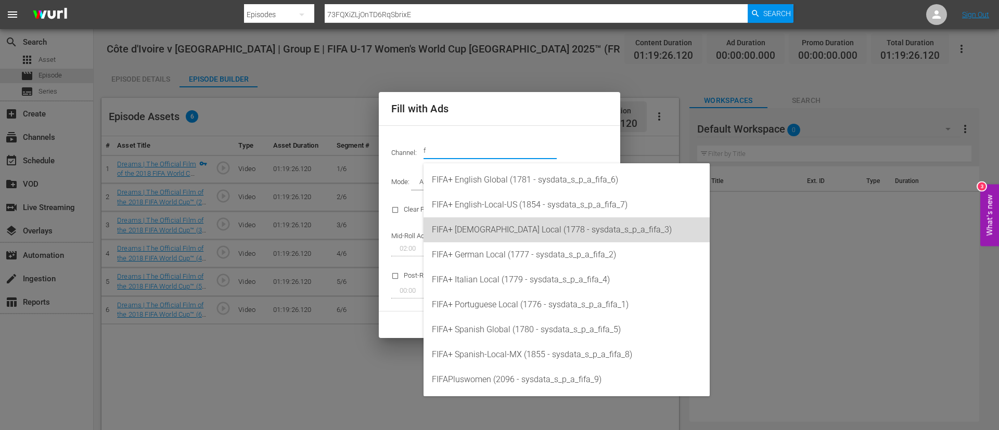
click at [545, 230] on div "FIFA+ French Local (1778 - sysdata_s_p_a_fifa_3)" at bounding box center [566, 229] width 269 height 25
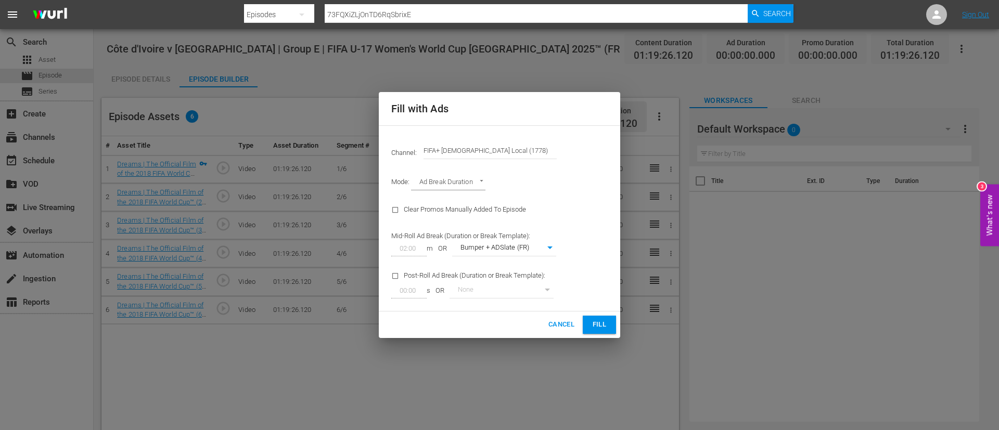
click at [608, 328] on button "Fill" at bounding box center [599, 325] width 33 height 18
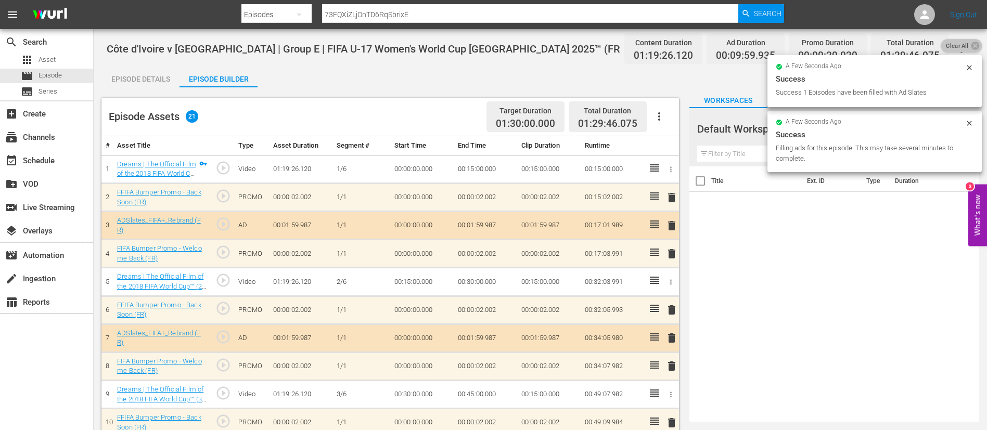
click at [968, 49] on span "Clear All" at bounding box center [957, 46] width 32 height 14
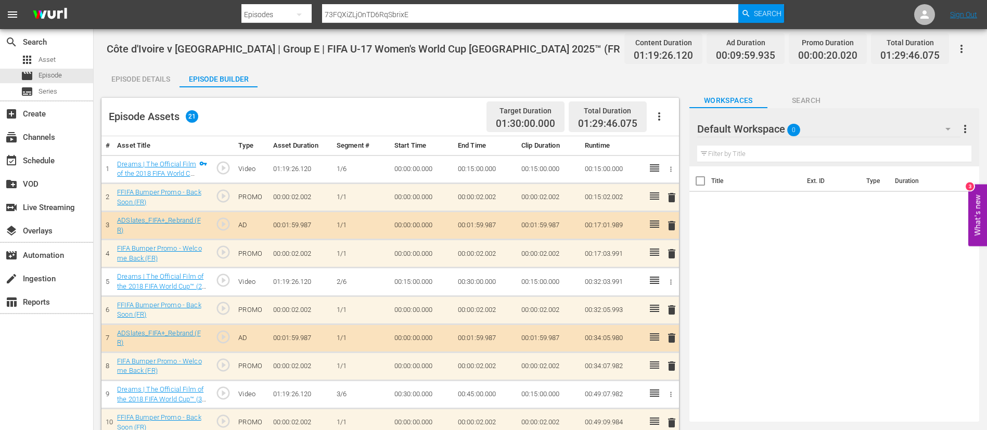
click at [968, 54] on button "button" at bounding box center [961, 48] width 25 height 25
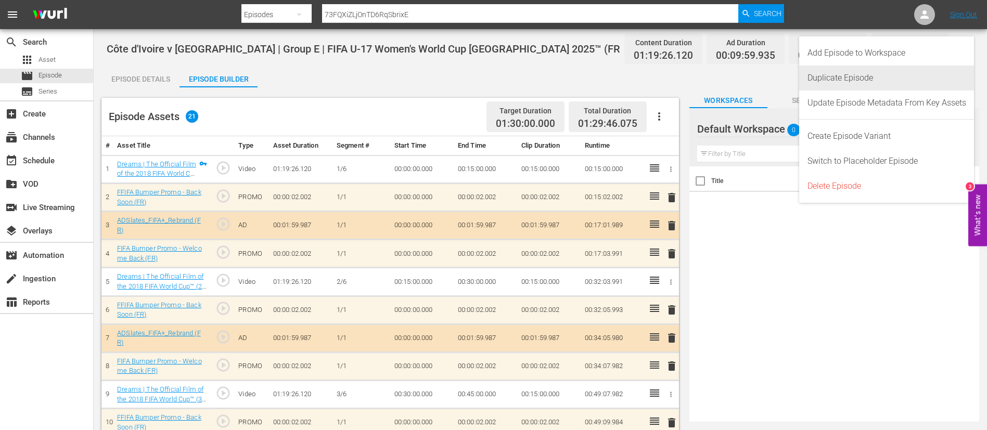
click at [864, 82] on div "Duplicate Episode" at bounding box center [886, 78] width 159 height 25
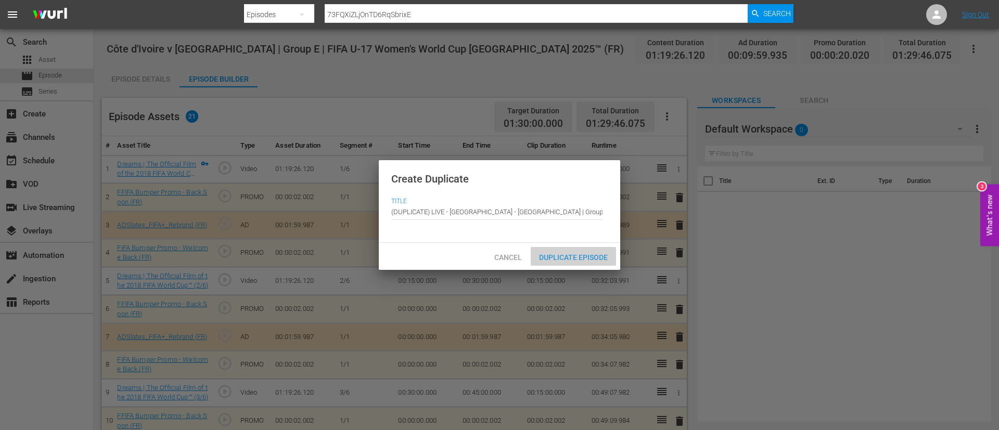
click at [586, 253] on span "Duplicate Episode" at bounding box center [573, 257] width 85 height 8
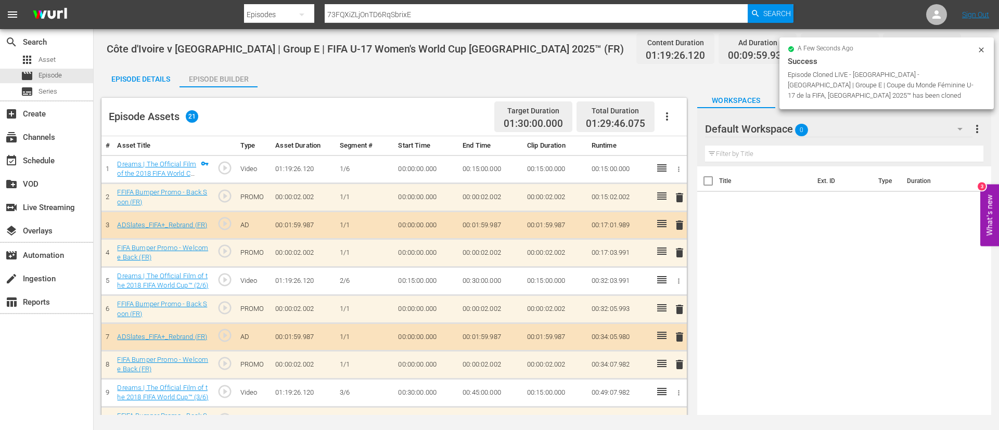
click at [658, 121] on button "button" at bounding box center [666, 116] width 25 height 25
click at [663, 147] on div "Clear Ads" at bounding box center [698, 145] width 71 height 25
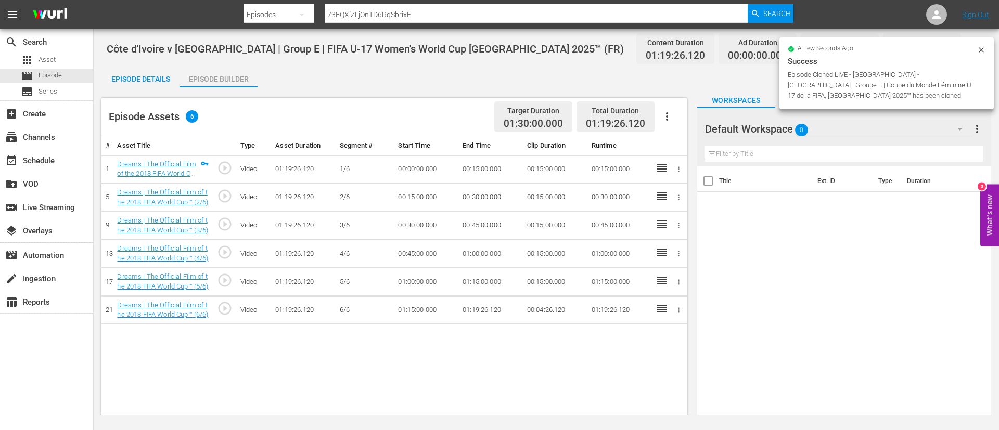
click at [671, 116] on icon "button" at bounding box center [667, 116] width 12 height 12
click at [696, 123] on div "Fill with Ads" at bounding box center [698, 120] width 71 height 25
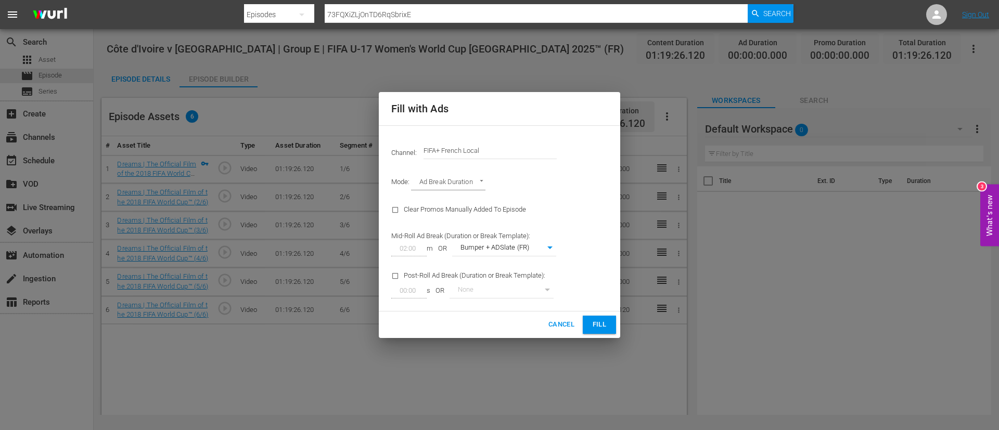
click at [517, 152] on input "FIFA+ French Local" at bounding box center [489, 150] width 133 height 25
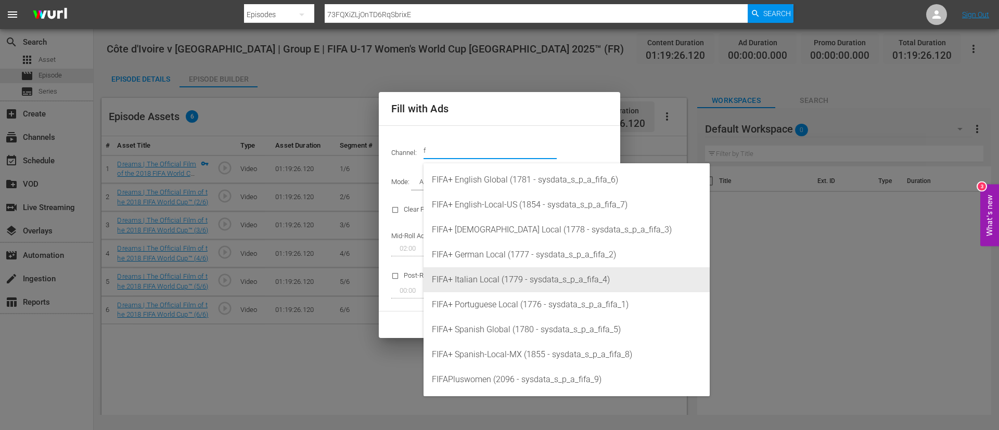
click at [534, 284] on div "FIFA+ Italian Local (1779 - sysdata_s_p_a_fifa_4)" at bounding box center [566, 279] width 269 height 25
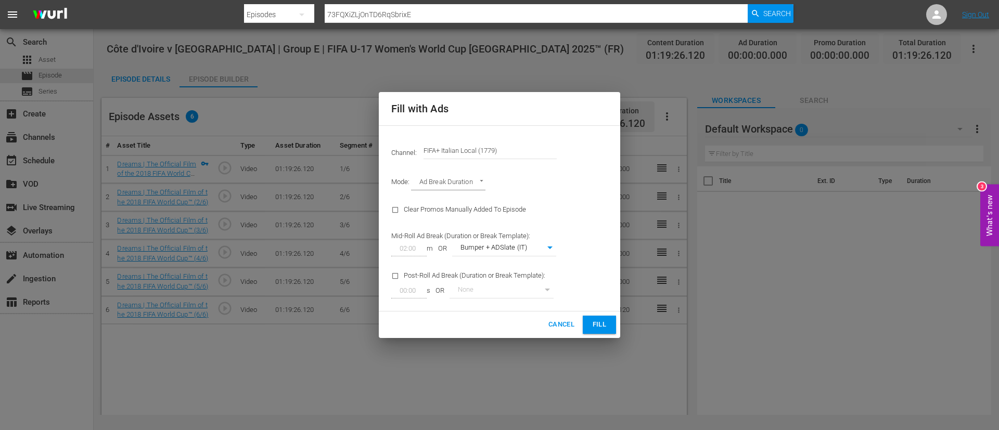
click at [585, 320] on button "Fill" at bounding box center [599, 325] width 33 height 18
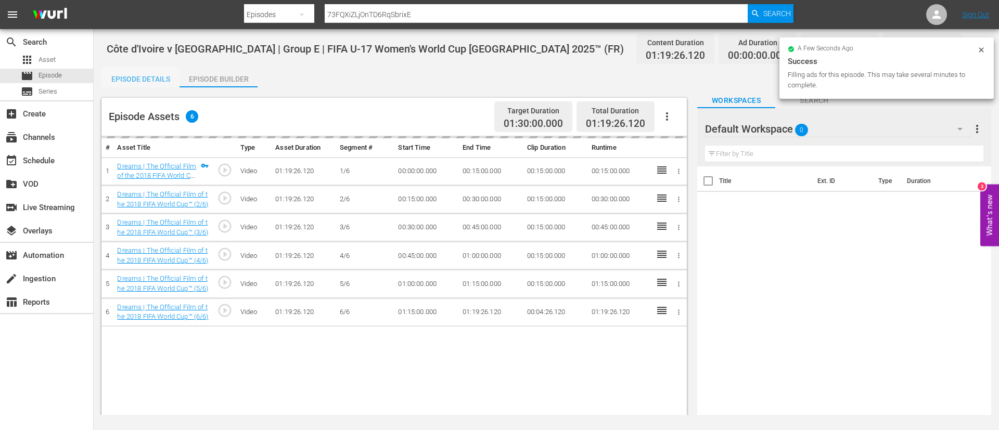
click at [134, 76] on div "Episode Details" at bounding box center [140, 79] width 78 height 25
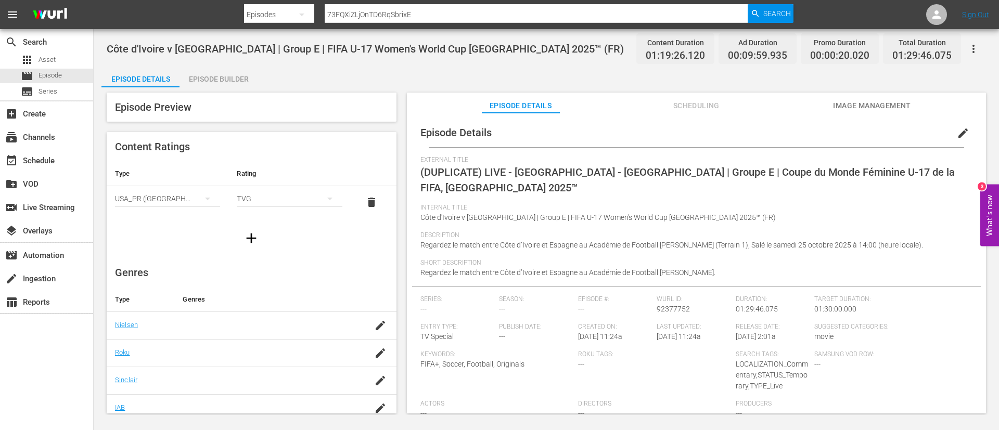
click at [964, 135] on button "edit" at bounding box center [962, 133] width 25 height 25
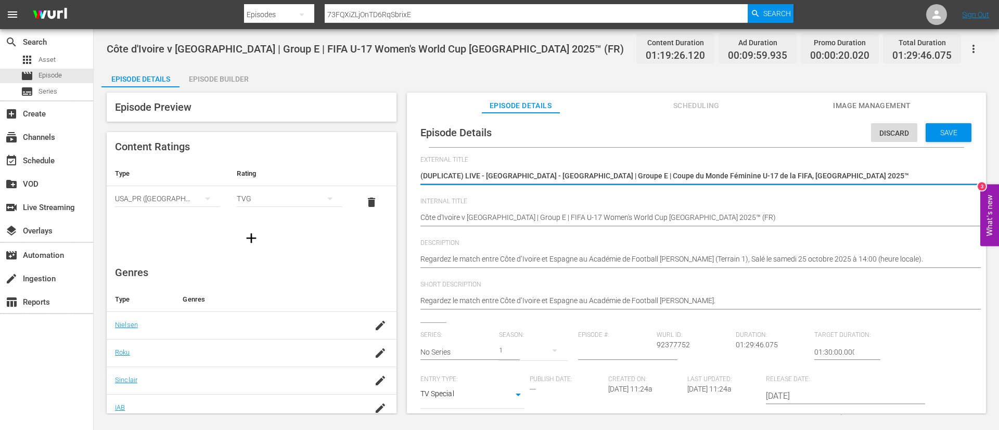
click at [881, 169] on div "(DUPLICATE) LIVE - Côte d’Ivoire - Espagne | Groupe E | Coupe du Monde Féminine…" at bounding box center [693, 176] width 547 height 25
click at [875, 177] on textarea "(DUPLICATE) LIVE - Côte d’Ivoire - Espagne | Groupe E | Coupe du Monde Féminine…" at bounding box center [693, 177] width 547 height 12
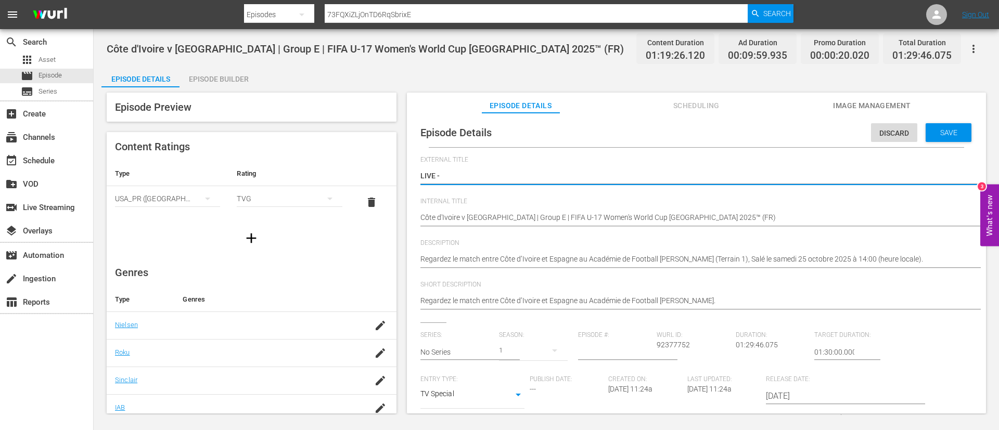
paste textarea "Costa d'Avorio - Spagna | Gruppo E | Coppa del Mondo femminile FIFA Under 17 Ma…"
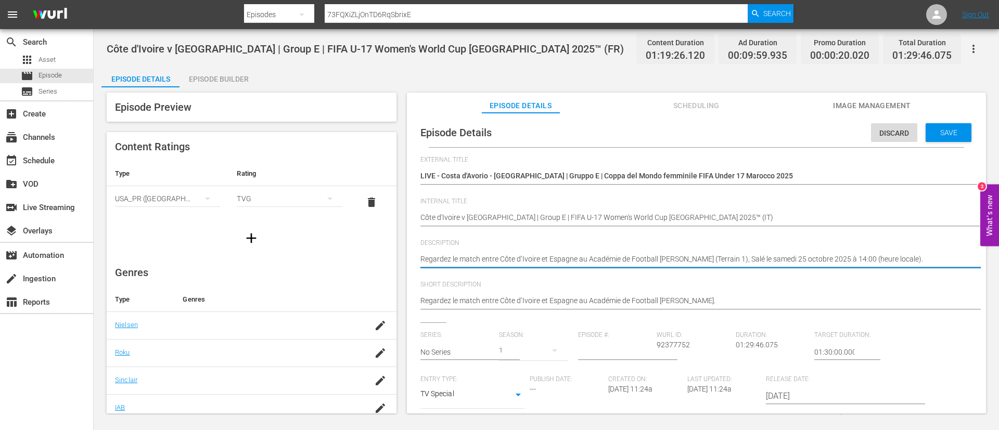
click at [842, 265] on textarea "Regardez le match entre Côte d’Ivoire et Espagne au Académie de Football Mohamm…" at bounding box center [693, 260] width 547 height 12
paste textarea "Guarda la partita tra Costa d'Avorio e Spagna giocato al Accademia di Calcio Mo…"
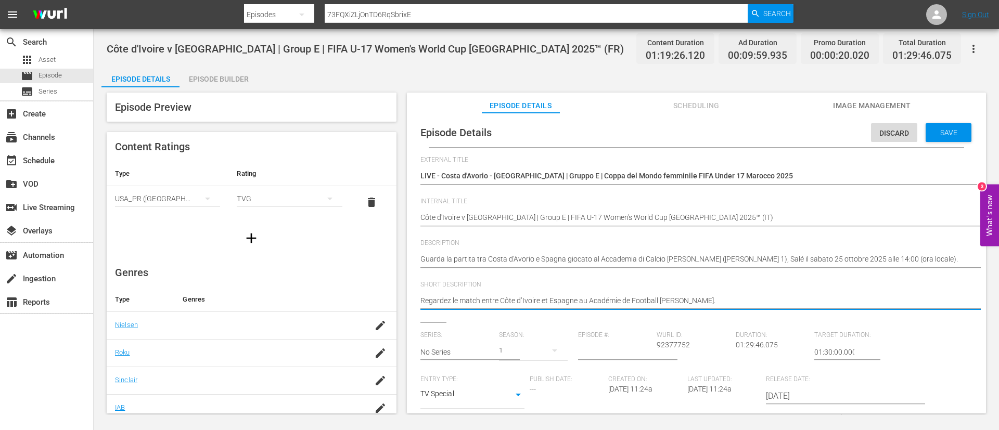
paste textarea "Guarda la partita tra Costa d'Avorio e Spagna giocato al Accademia di Calcio Mo…"
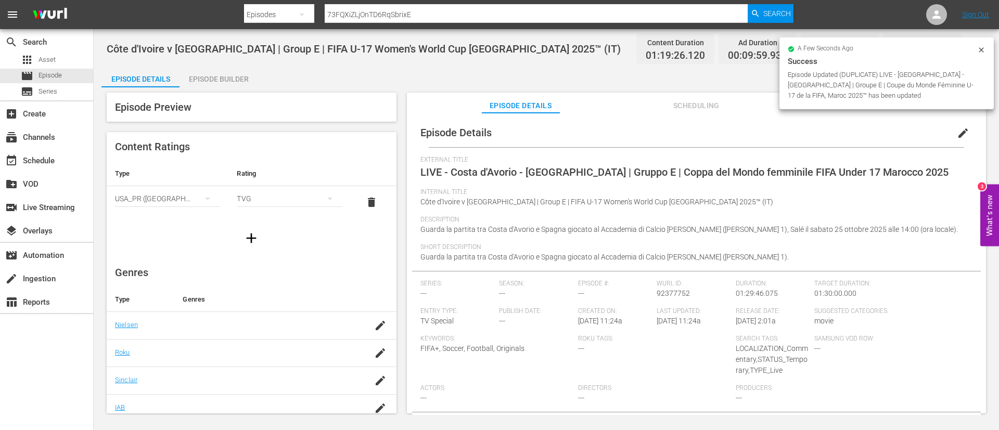
click at [232, 85] on div "Episode Builder" at bounding box center [218, 79] width 78 height 25
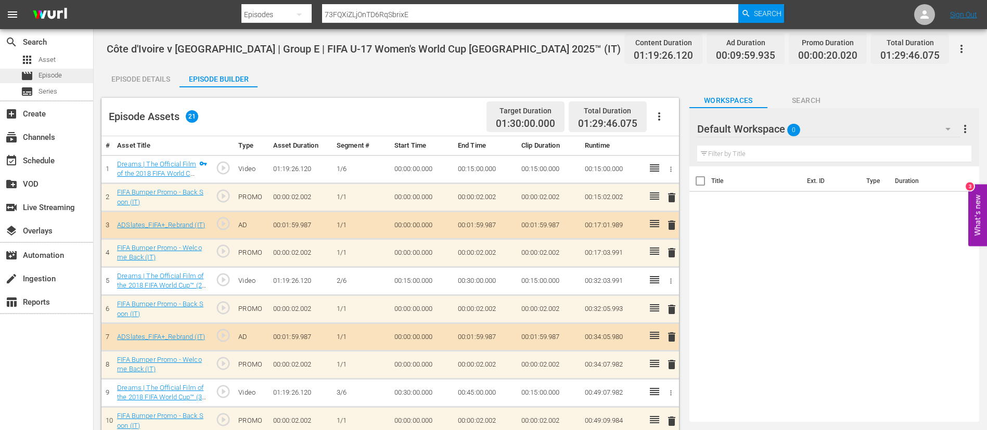
click at [50, 81] on div "movie Episode" at bounding box center [41, 76] width 41 height 15
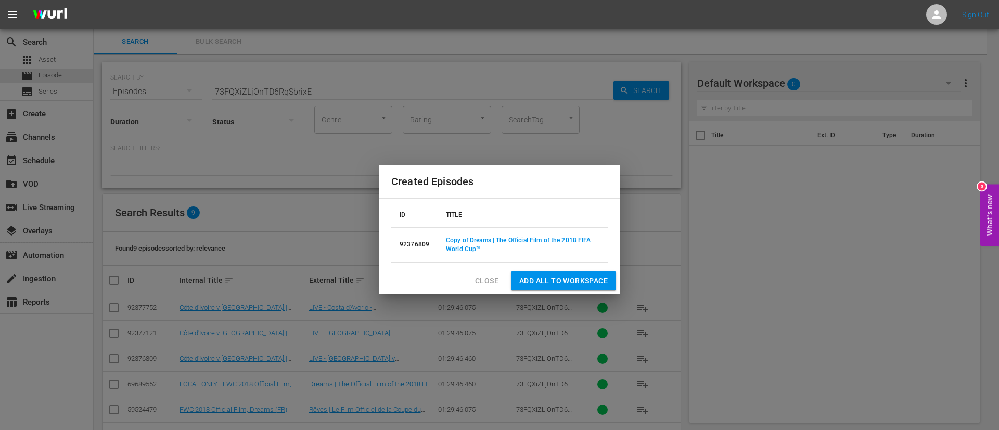
click at [485, 268] on div "Close Add all to Workspace" at bounding box center [499, 281] width 241 height 28
click at [486, 279] on span "Close" at bounding box center [486, 281] width 23 height 13
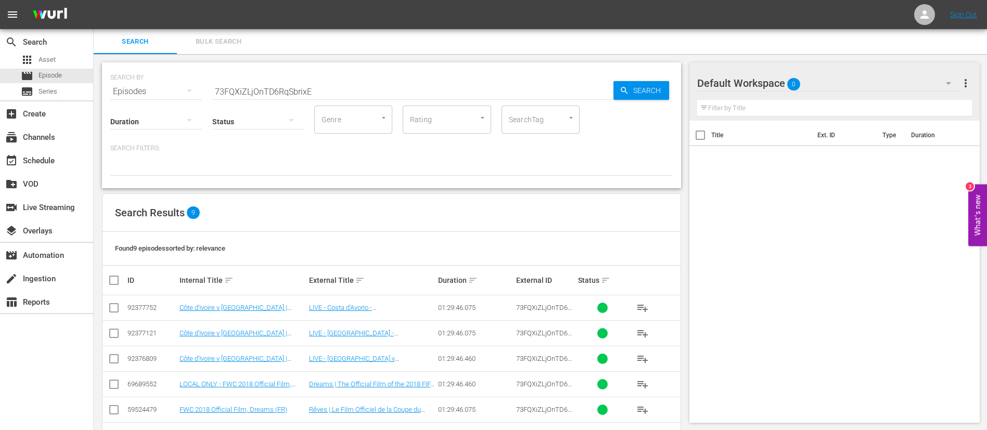
click at [442, 94] on input "73FQXiZLjOnTD6RqSbrixE" at bounding box center [412, 91] width 401 height 25
paste input "104768"
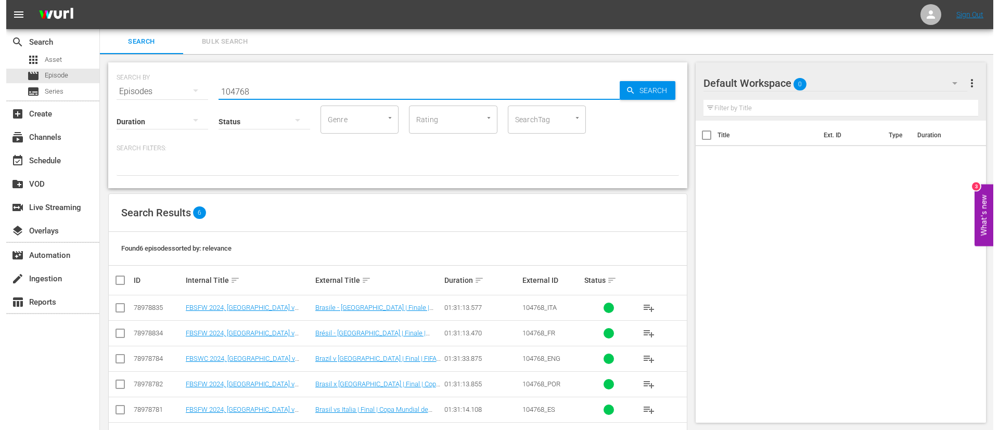
scroll to position [37, 0]
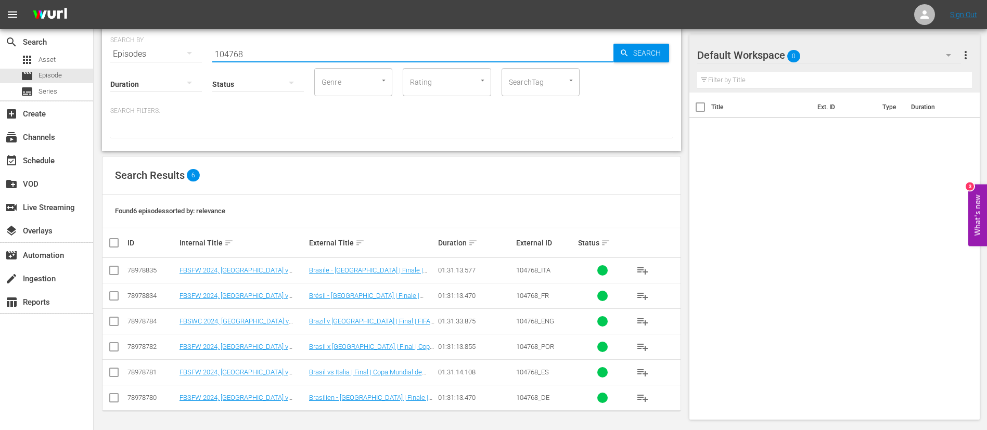
click at [110, 325] on input "checkbox" at bounding box center [114, 323] width 12 height 12
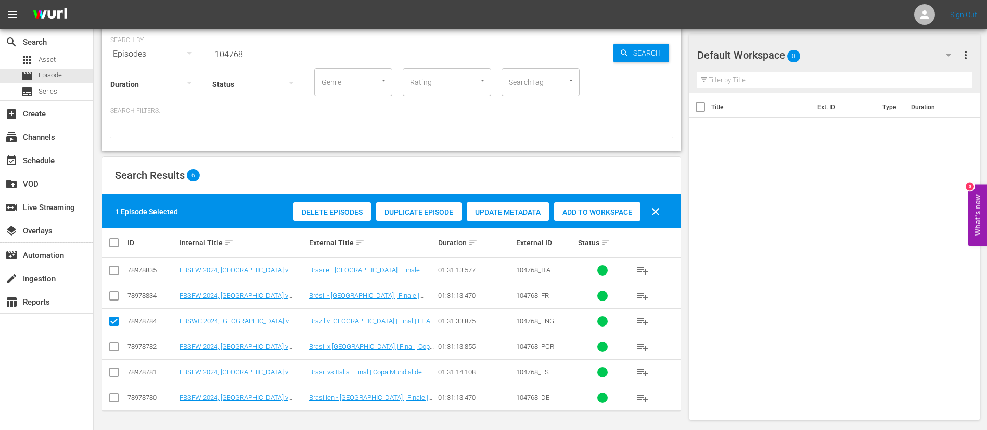
click at [460, 219] on div "Duplicate Episode" at bounding box center [418, 212] width 85 height 20
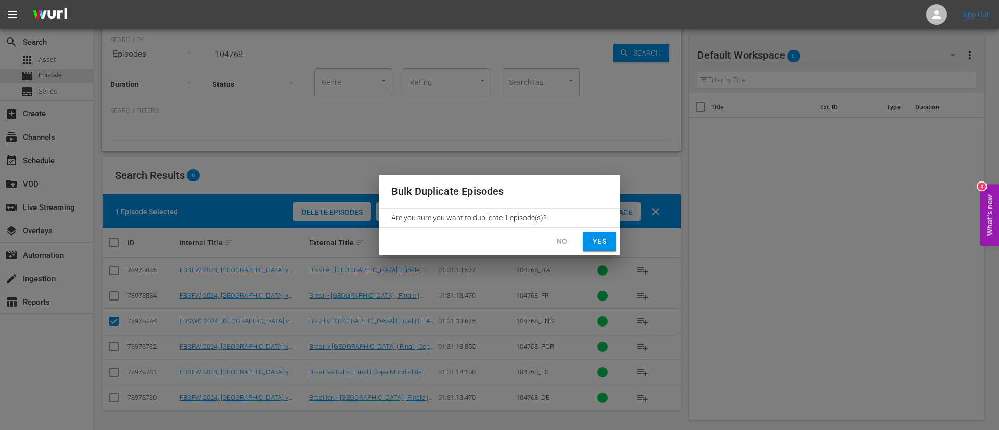
click at [595, 240] on span "Yes" at bounding box center [599, 241] width 17 height 13
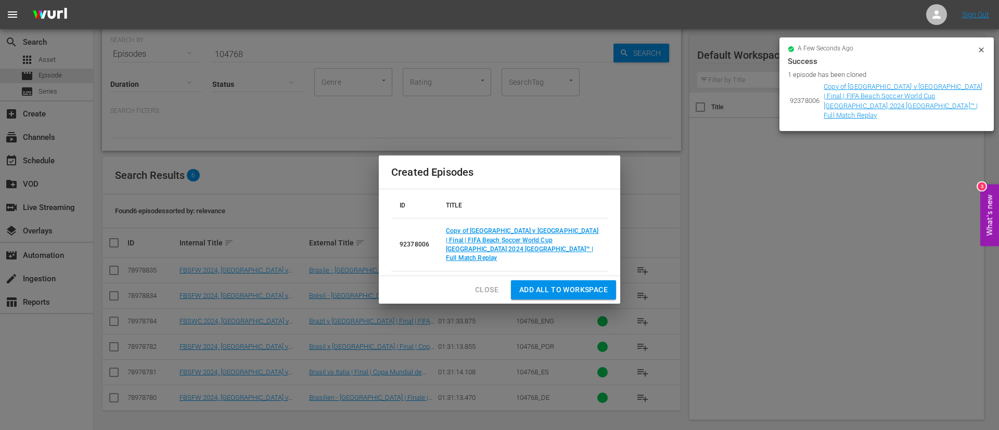
click at [565, 236] on td "Copy of Brazil v Italy | Final | FIFA Beach Soccer World Cup UAE 2024 Dubai™ | …" at bounding box center [523, 245] width 170 height 53
click at [557, 244] on td "Copy of Brazil v Italy | Final | FIFA Beach Soccer World Cup UAE 2024 Dubai™ | …" at bounding box center [523, 245] width 170 height 53
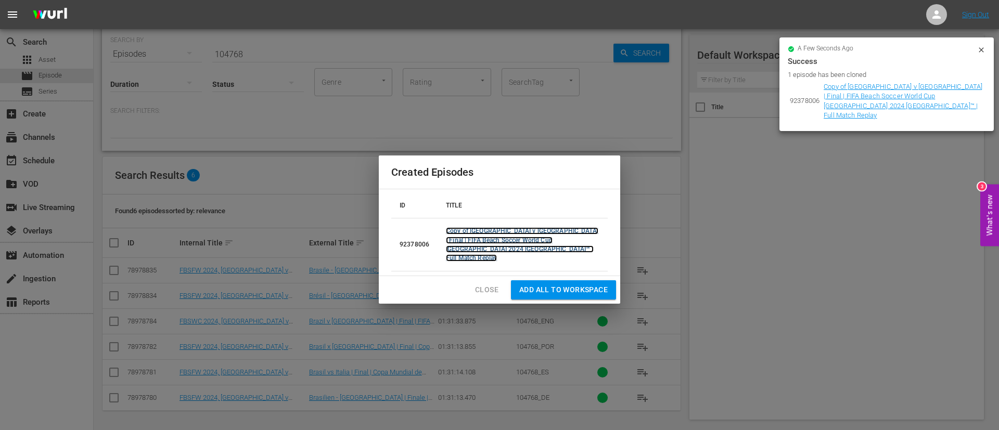
click at [548, 250] on link "Copy of Brazil v Italy | Final | FIFA Beach Soccer World Cup UAE 2024 Dubai™ | …" at bounding box center [522, 244] width 152 height 34
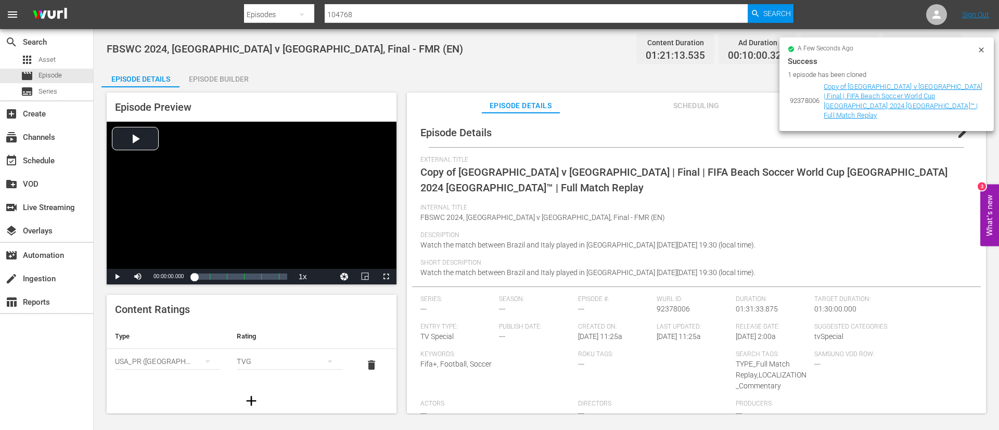
click at [967, 132] on button "edit" at bounding box center [962, 133] width 25 height 25
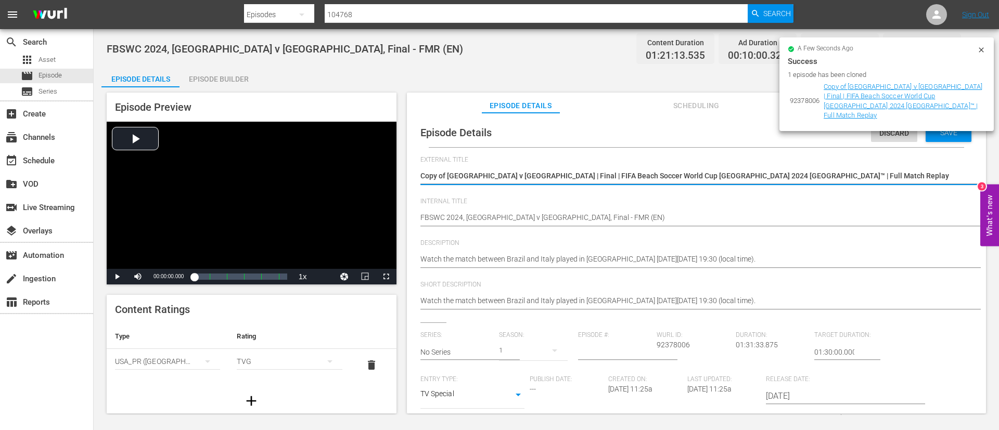
click at [800, 173] on textarea "Copy of Brazil v Italy | Final | FIFA Beach Soccer World Cup UAE 2024 Dubai™ | …" at bounding box center [693, 177] width 547 height 12
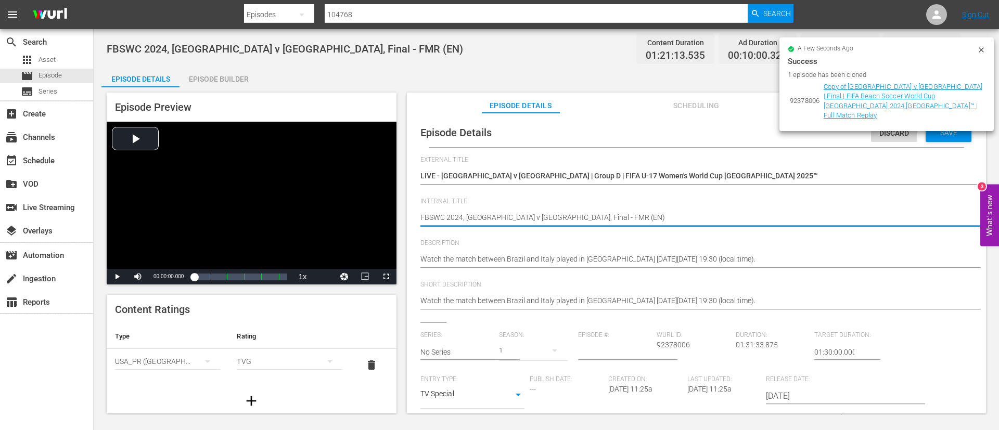
paste textarea "Canada v France | Group D | FIFA U-17 Women's World Cup Morocco 2025™"
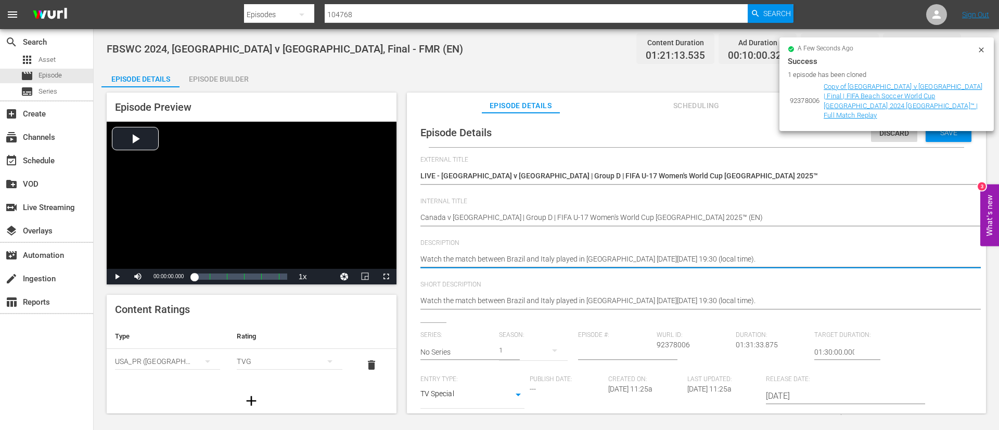
click at [777, 260] on textarea "Watch the match between Brazil and Italy played in Dubai on Sunday, 25 February…" at bounding box center [693, 260] width 547 height 12
paste textarea "Watch the match between Canada and France played at Football Academy Mohammed V…"
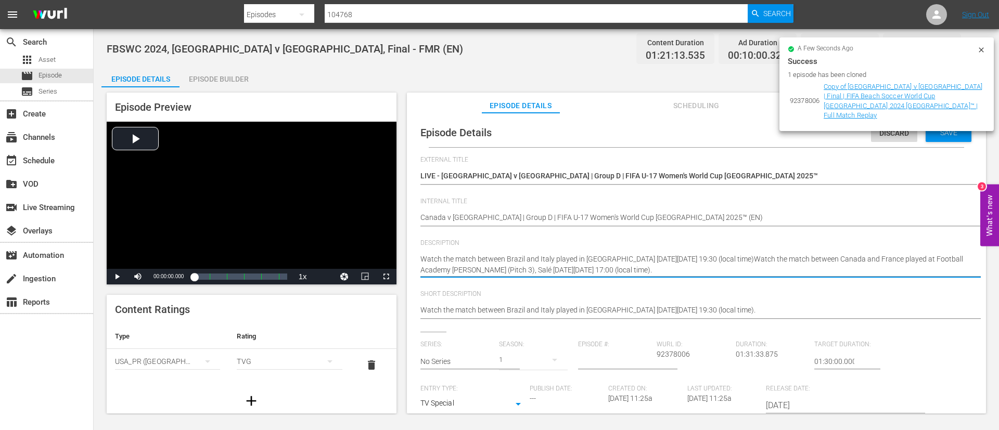
paste textarea
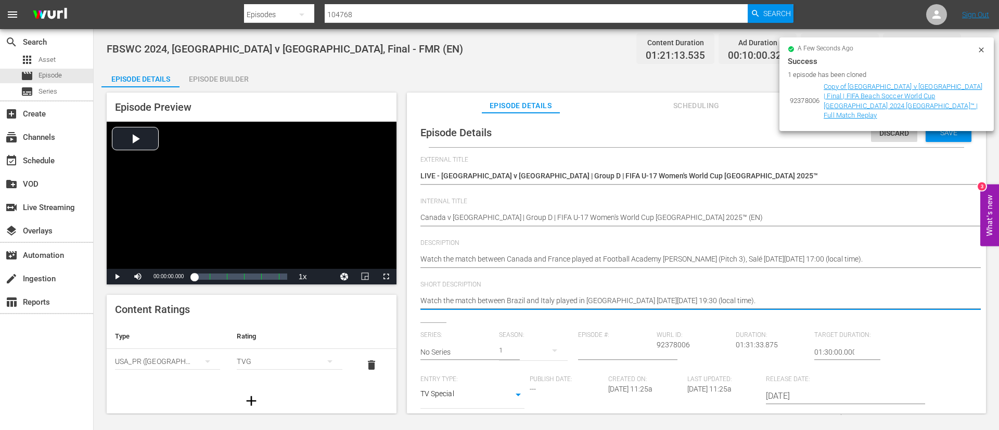
paste textarea "Canada and France played at Football Academy Mohammed VI (Pitch 3), Salé on Sat…"
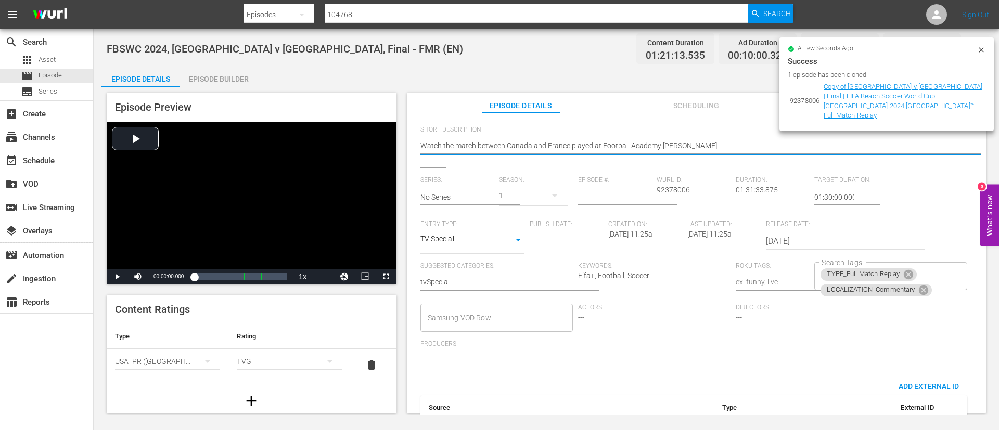
scroll to position [156, 0]
click at [905, 269] on icon at bounding box center [908, 273] width 9 height 9
click at [932, 280] on div "LOCALIZATION_Commentary Search Tags" at bounding box center [890, 275] width 152 height 28
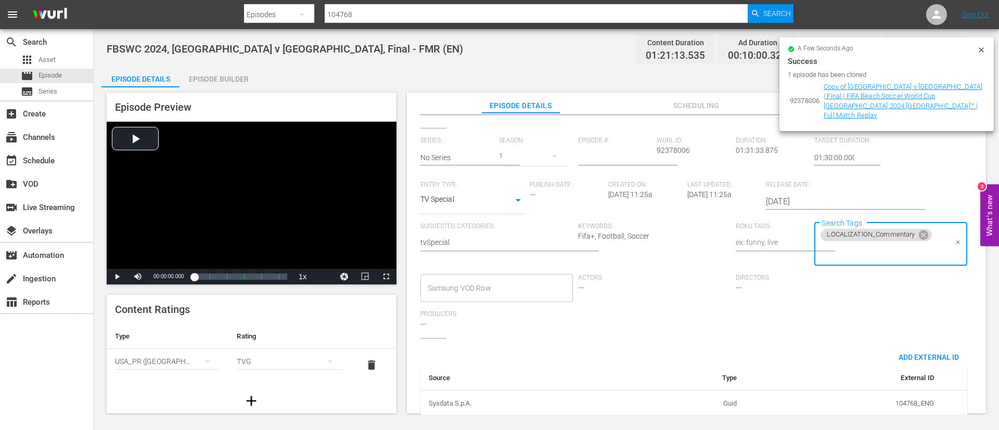
scroll to position [214, 0]
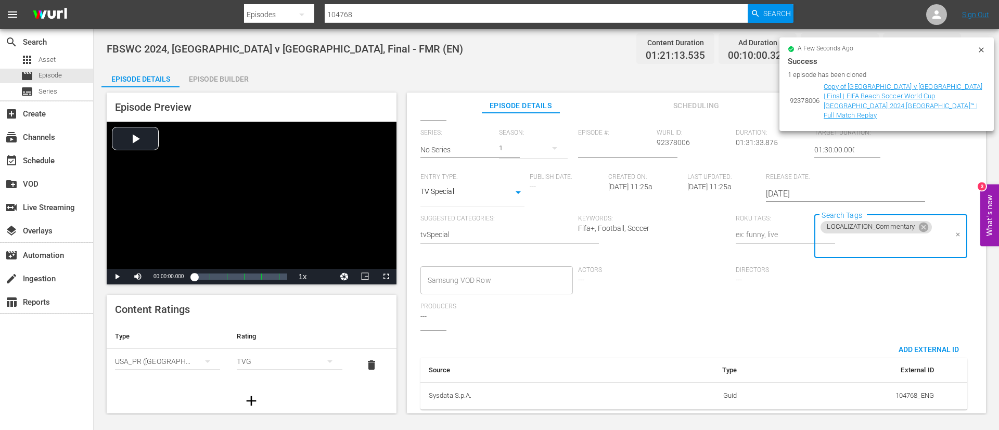
click at [897, 235] on input "Search Tags" at bounding box center [882, 244] width 127 height 19
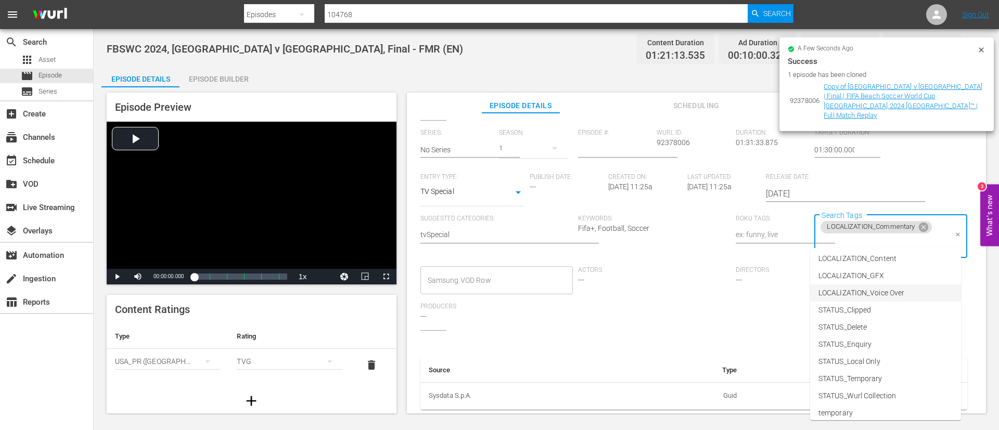
scroll to position [78, 0]
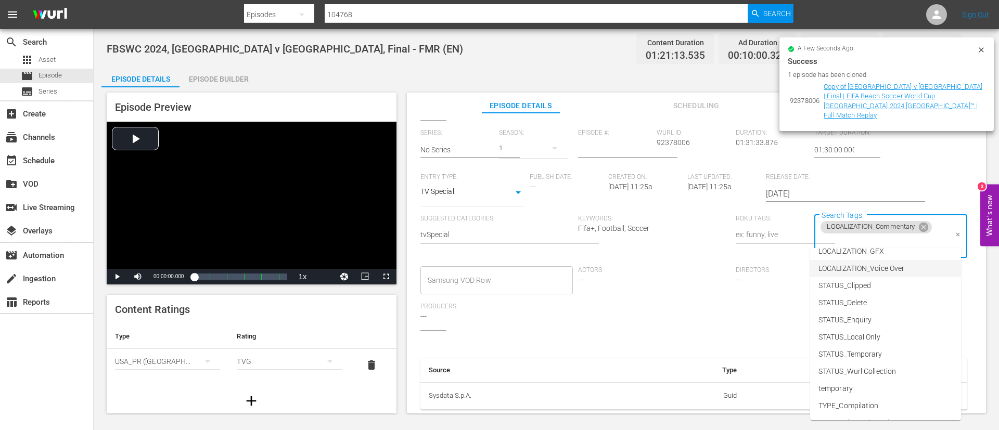
click at [870, 351] on span "STATUS_Temporary" at bounding box center [850, 354] width 64 height 11
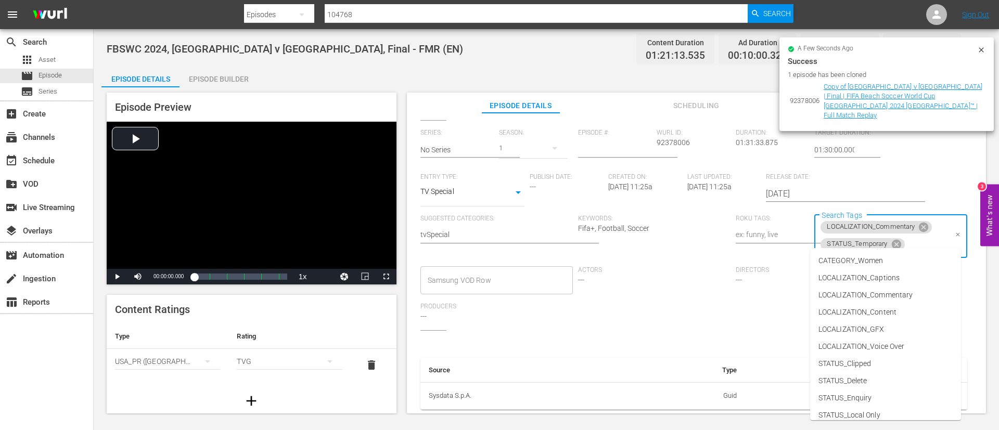
click at [922, 235] on input "Search Tags" at bounding box center [926, 244] width 41 height 19
click at [902, 378] on li "TYPE_Live" at bounding box center [885, 373] width 151 height 17
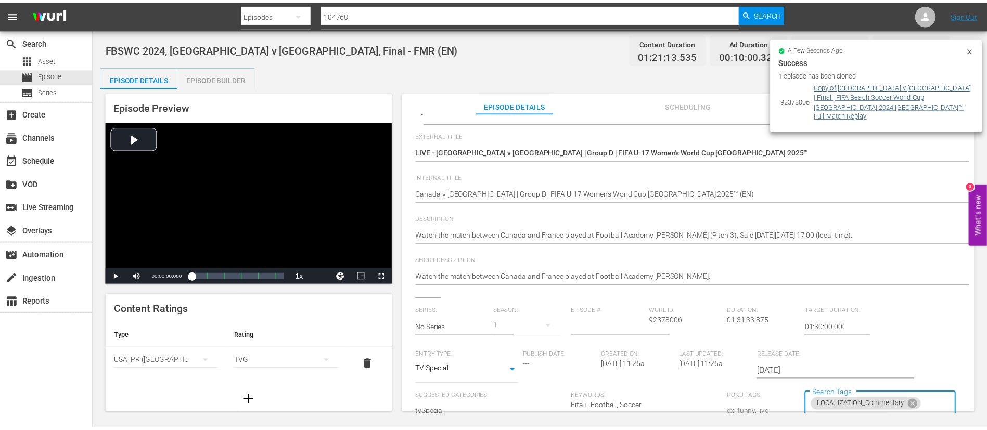
scroll to position [0, 0]
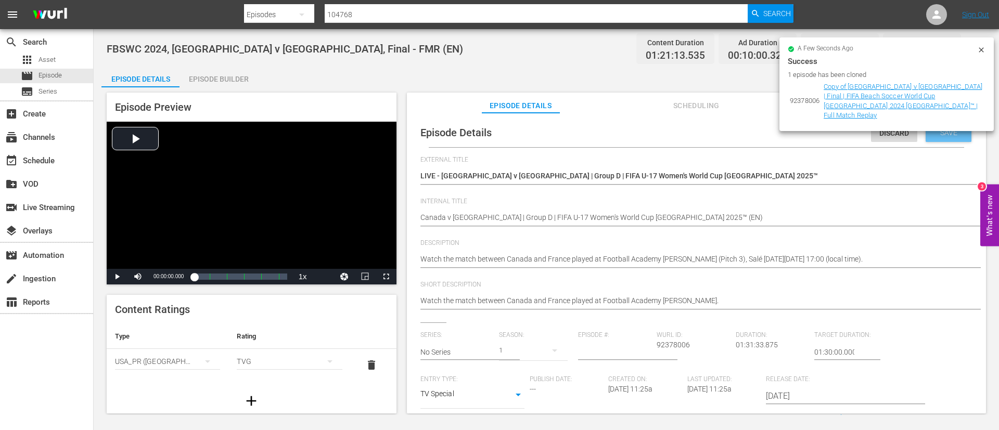
click at [931, 140] on div "Save" at bounding box center [949, 132] width 46 height 19
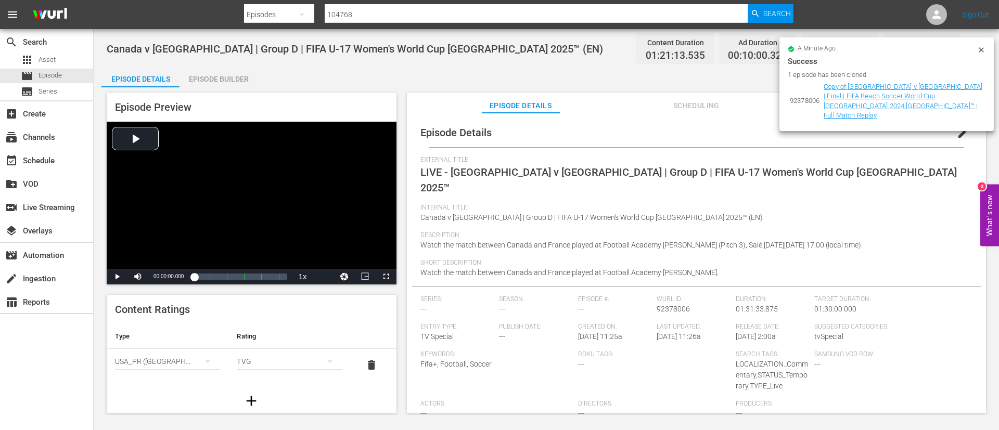
click at [984, 51] on icon at bounding box center [981, 50] width 8 height 8
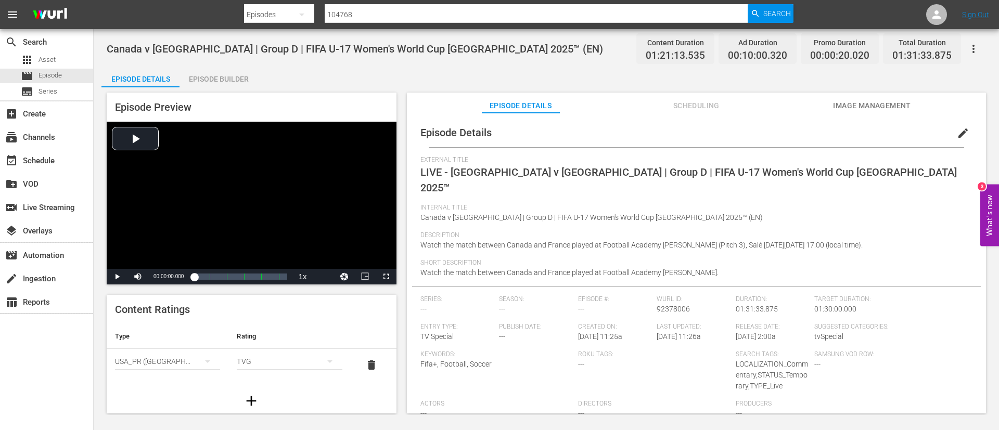
click at [890, 113] on button "Image Management" at bounding box center [872, 103] width 78 height 21
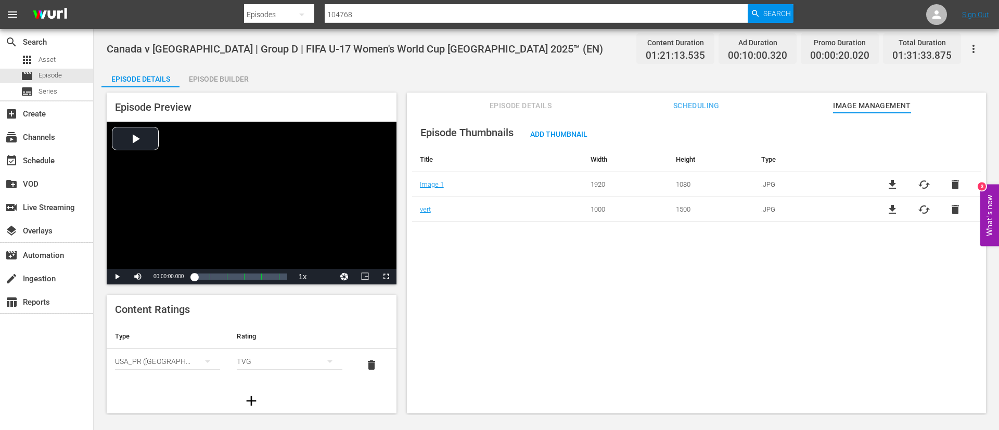
click at [949, 210] on span "delete" at bounding box center [955, 209] width 12 height 12
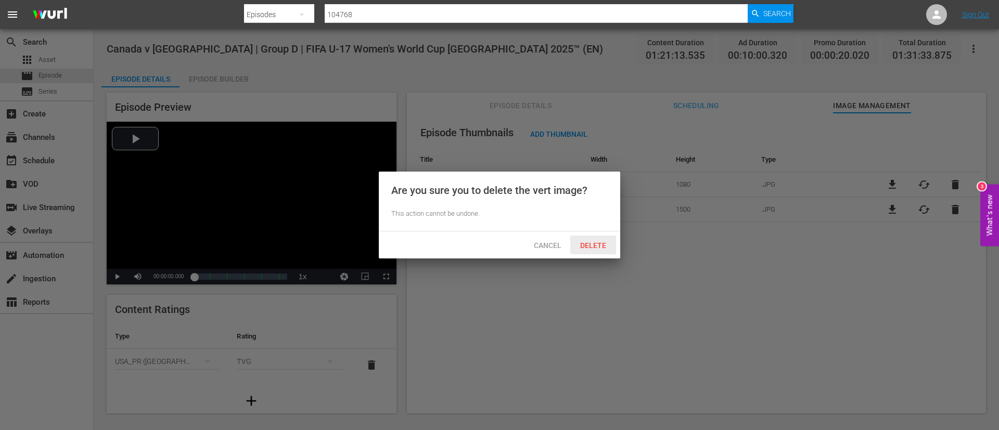
click at [590, 242] on span "Delete" at bounding box center [593, 245] width 43 height 8
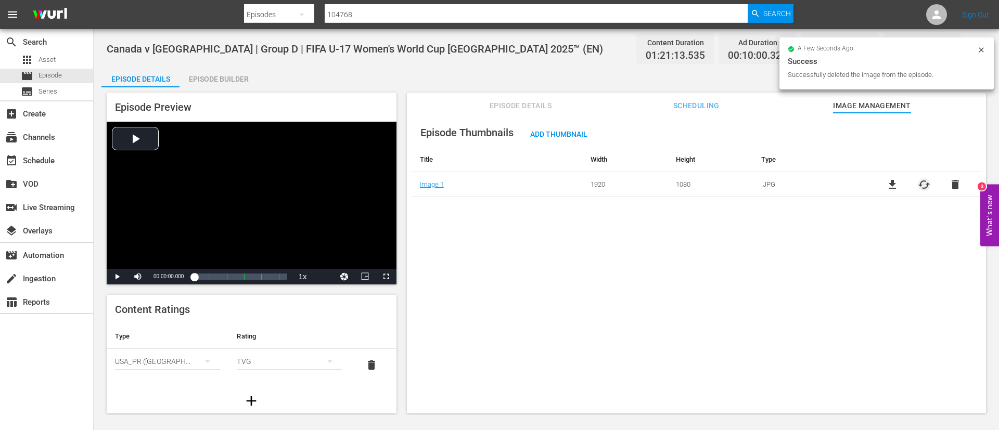
click at [926, 186] on span "cached" at bounding box center [924, 184] width 12 height 12
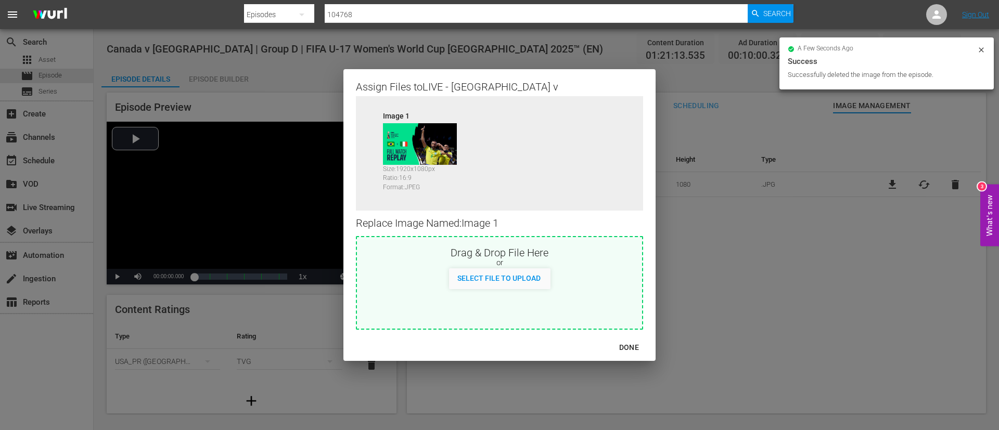
click at [499, 286] on div "Select File to Upload" at bounding box center [499, 277] width 100 height 19
click at [618, 345] on div "DONE" at bounding box center [629, 347] width 36 height 13
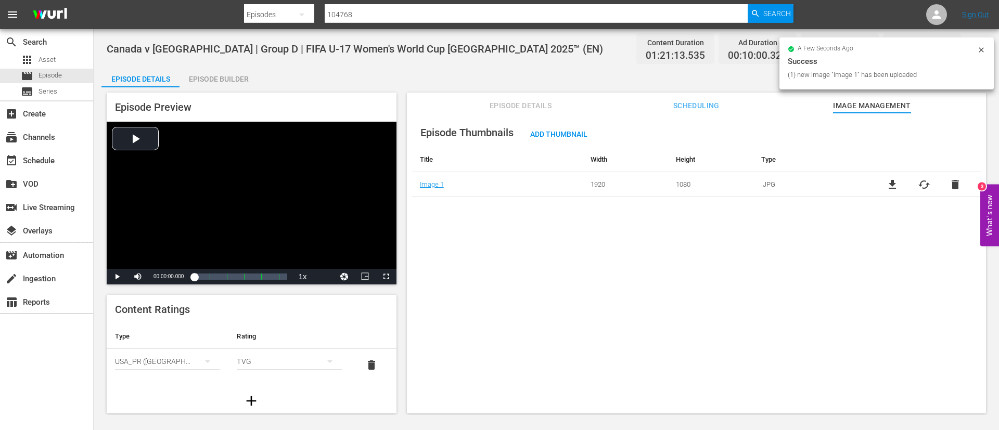
click at [980, 51] on icon at bounding box center [981, 49] width 5 height 5
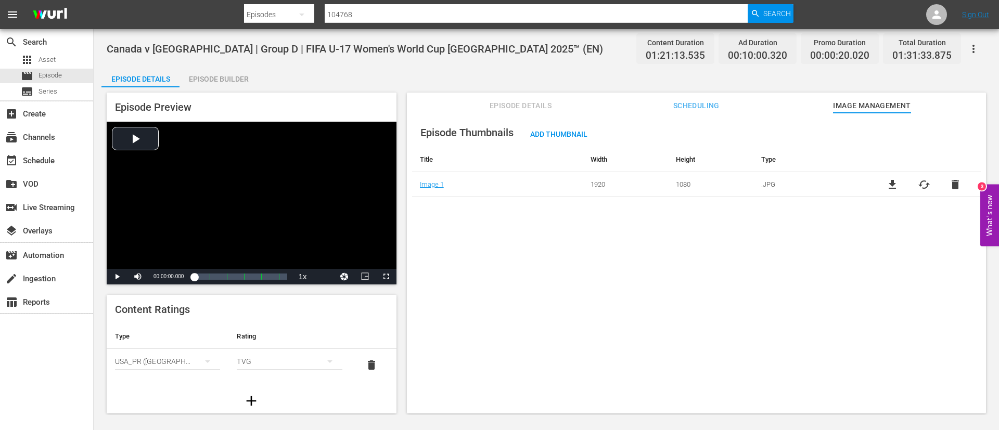
click at [974, 48] on icon "button" at bounding box center [973, 49] width 2 height 8
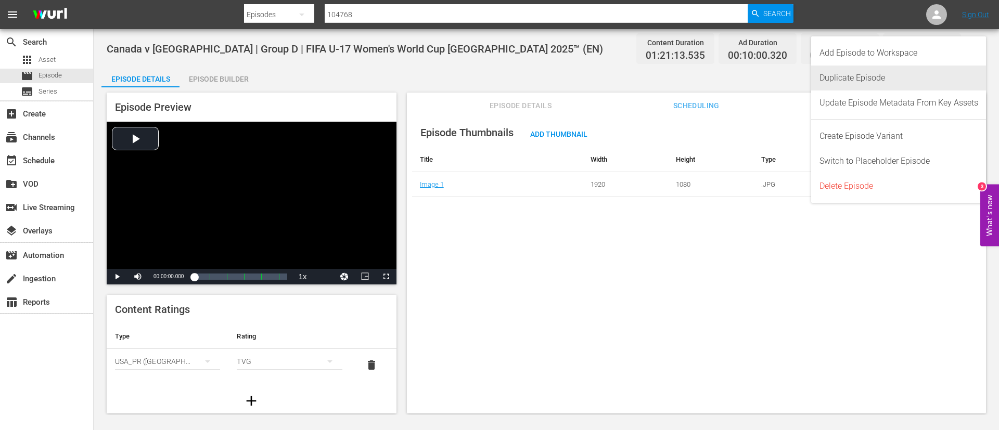
click at [916, 73] on div "Duplicate Episode" at bounding box center [898, 78] width 159 height 25
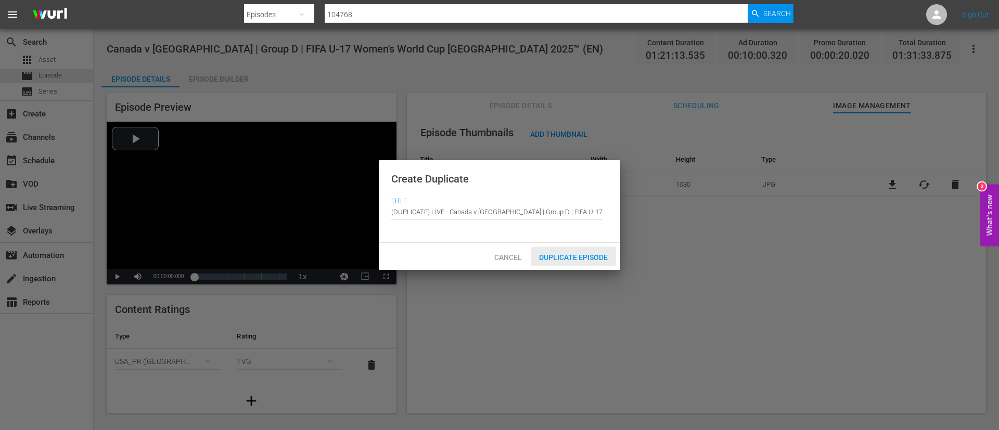
click at [565, 254] on span "Duplicate Episode" at bounding box center [573, 257] width 85 height 8
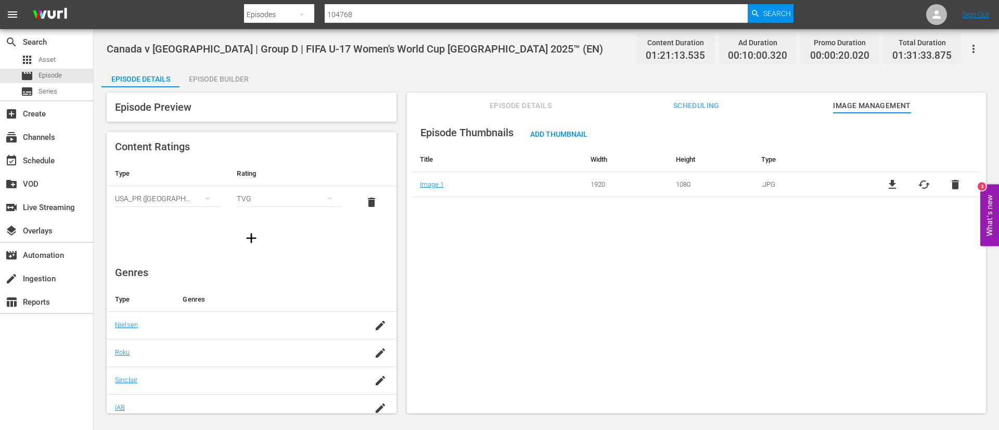
click at [547, 101] on span "Episode Details" at bounding box center [521, 105] width 78 height 13
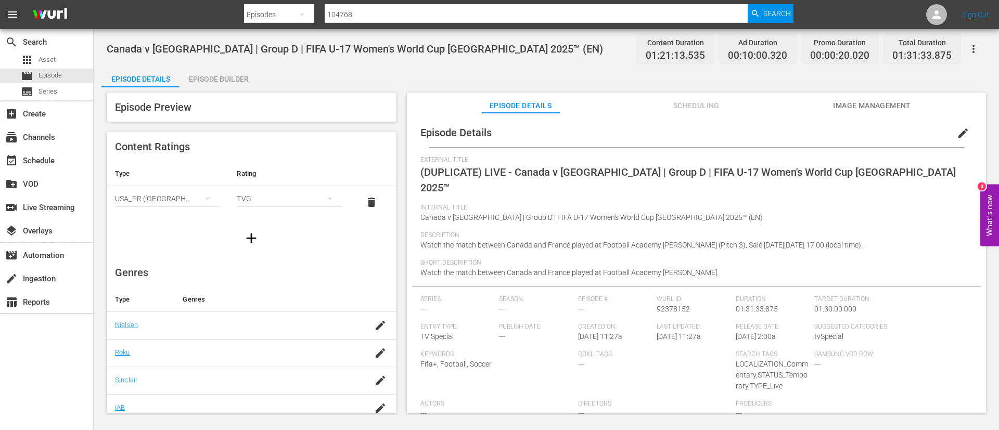
click at [963, 135] on button "edit" at bounding box center [962, 133] width 25 height 25
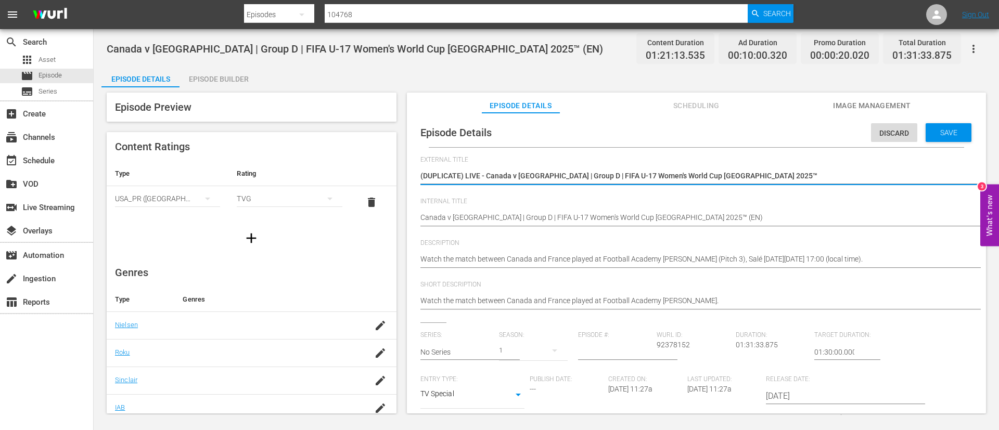
click at [858, 174] on textarea "(DUPLICATE) LIVE - Canada v France | Group D | FIFA U-17 Women's World Cup Moro…" at bounding box center [693, 177] width 547 height 12
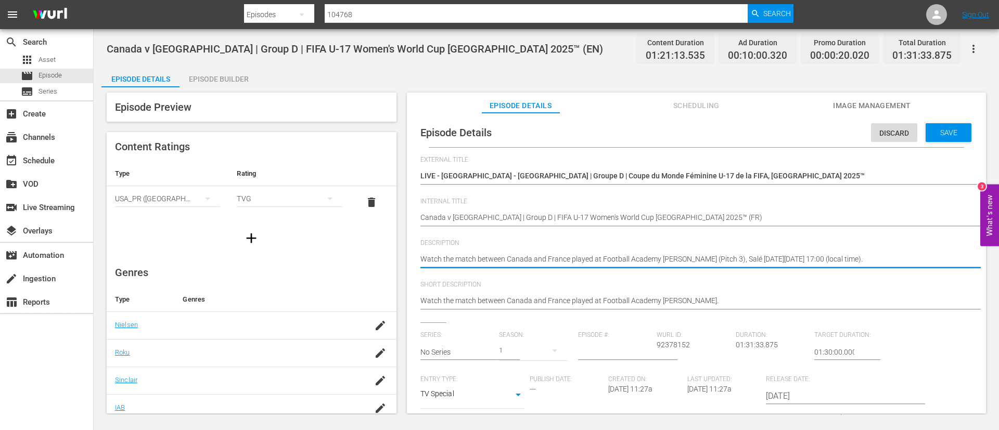
click at [876, 259] on textarea "Watch the match between Canada and France played at Football Academy Mohammed V…" at bounding box center [693, 260] width 547 height 12
paste textarea "Regardez le match entre Canada et France au Académie de Football Mohammed VI (T…"
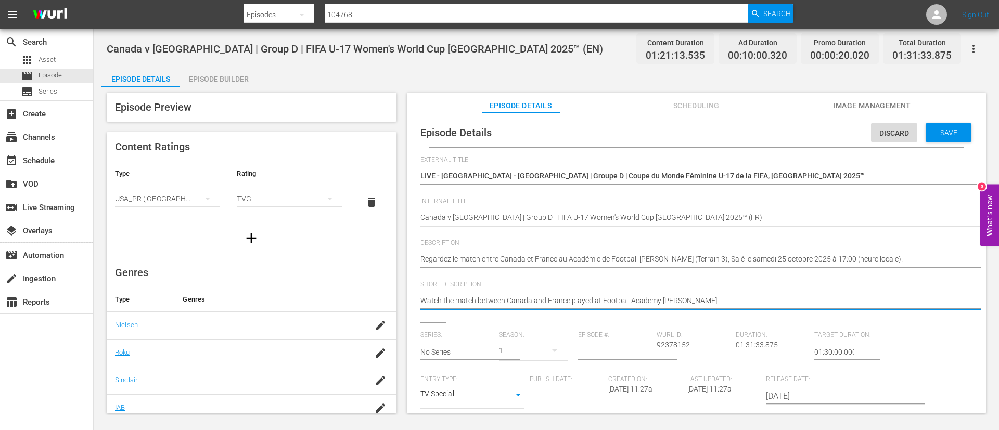
paste textarea "Regardez le match entre Canada et France au Académie de Football Mohammed VI (T…"
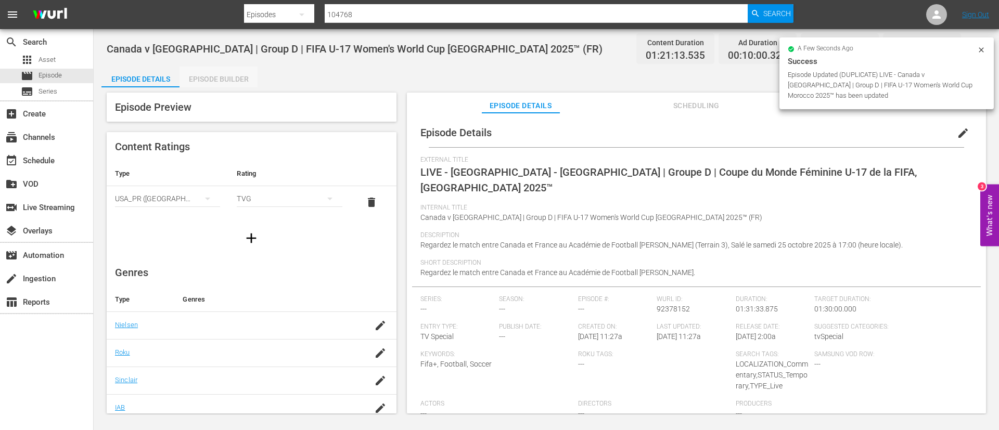
click at [242, 74] on div "Episode Builder" at bounding box center [218, 79] width 78 height 25
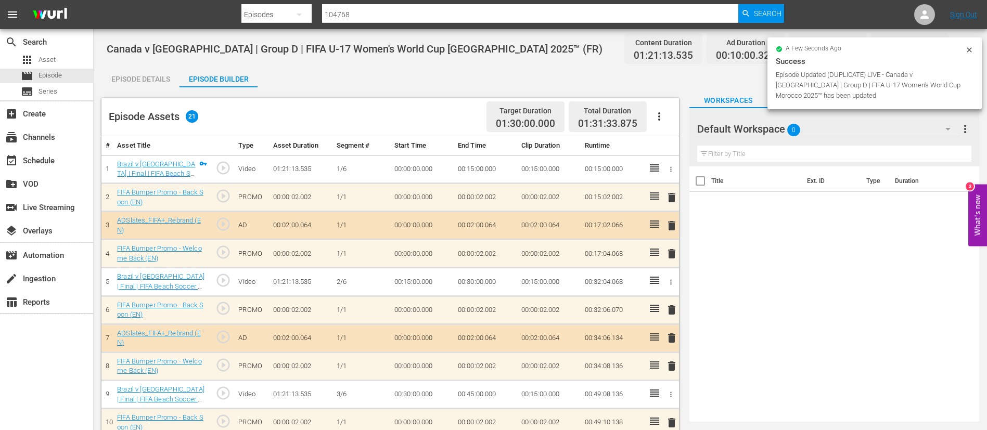
click at [657, 107] on button "button" at bounding box center [659, 116] width 25 height 25
click at [678, 155] on div "Clear Ads" at bounding box center [690, 145] width 71 height 25
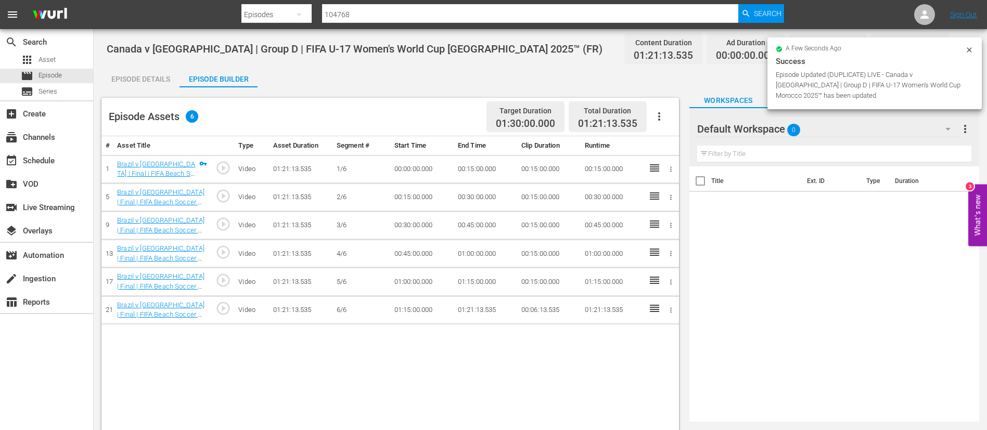
click at [665, 115] on button "button" at bounding box center [659, 116] width 25 height 25
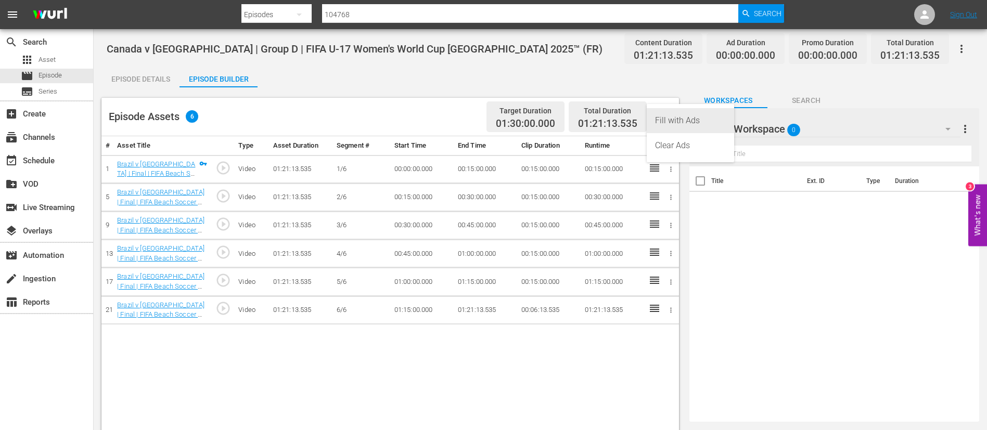
click at [685, 114] on div "Fill with Ads" at bounding box center [690, 120] width 71 height 25
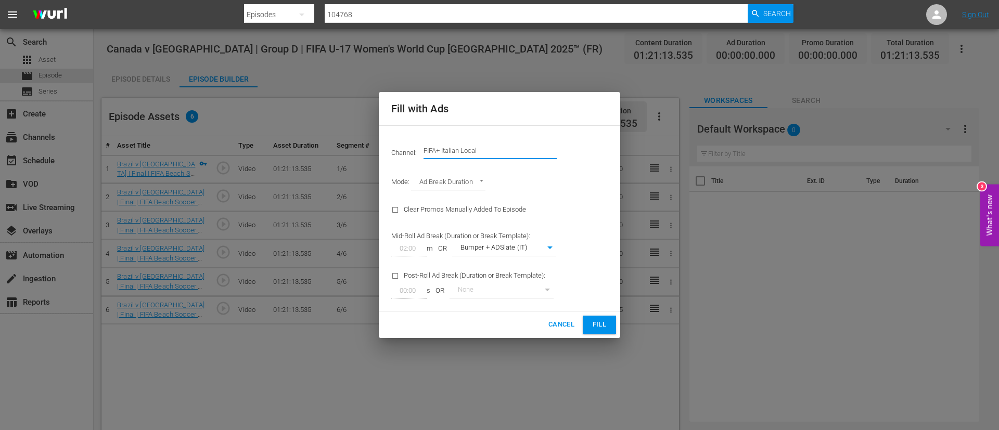
click at [516, 154] on input "FIFA+ Italian Local" at bounding box center [489, 150] width 133 height 25
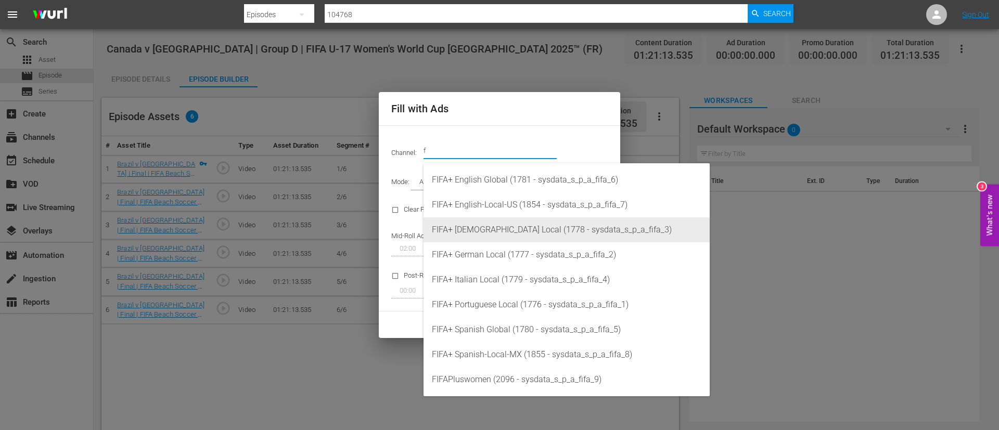
click at [516, 229] on div "FIFA+ French Local (1778 - sysdata_s_p_a_fifa_3)" at bounding box center [566, 229] width 269 height 25
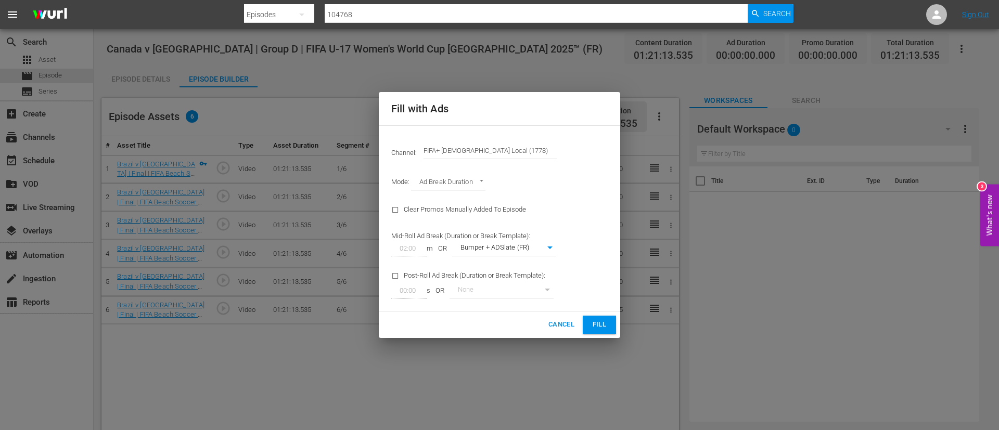
click at [593, 323] on span "Fill" at bounding box center [599, 325] width 17 height 12
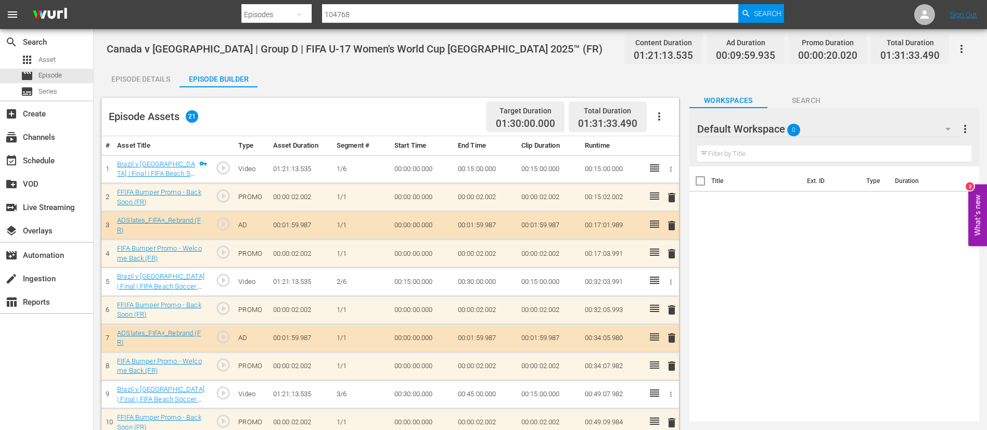
click at [963, 46] on icon "button" at bounding box center [961, 49] width 12 height 12
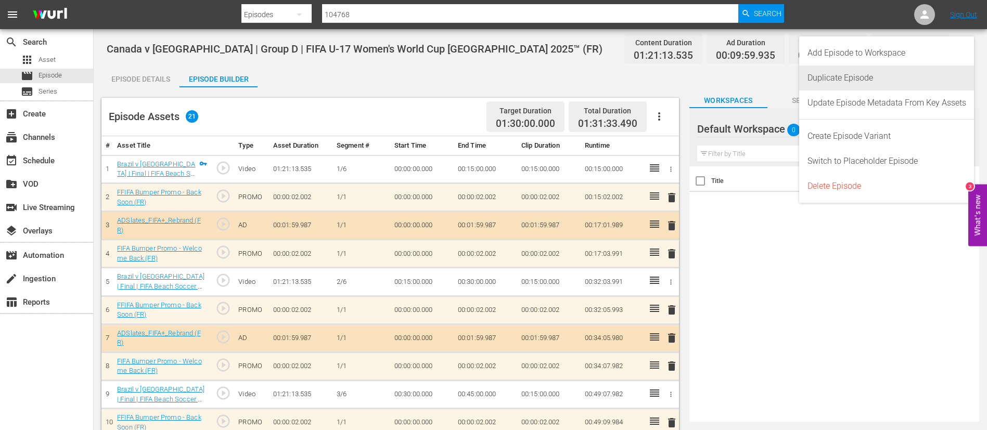
click at [889, 71] on div "Duplicate Episode" at bounding box center [886, 78] width 159 height 25
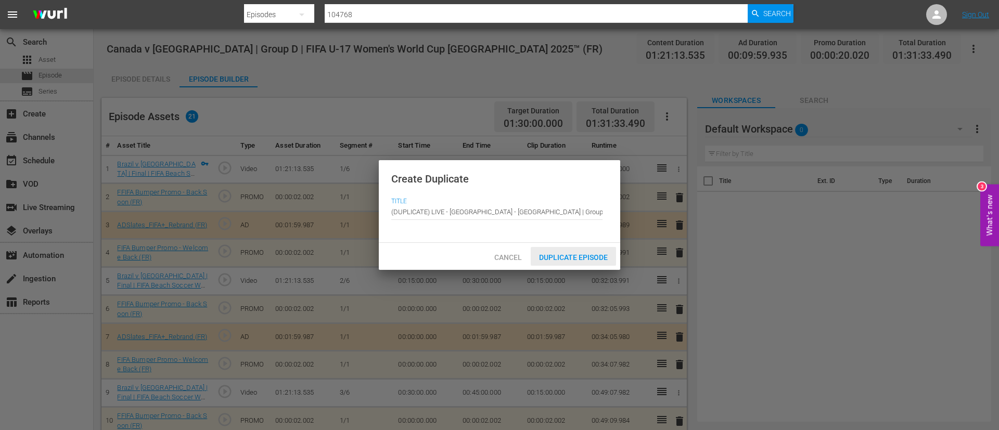
click at [583, 256] on span "Duplicate Episode" at bounding box center [573, 257] width 85 height 8
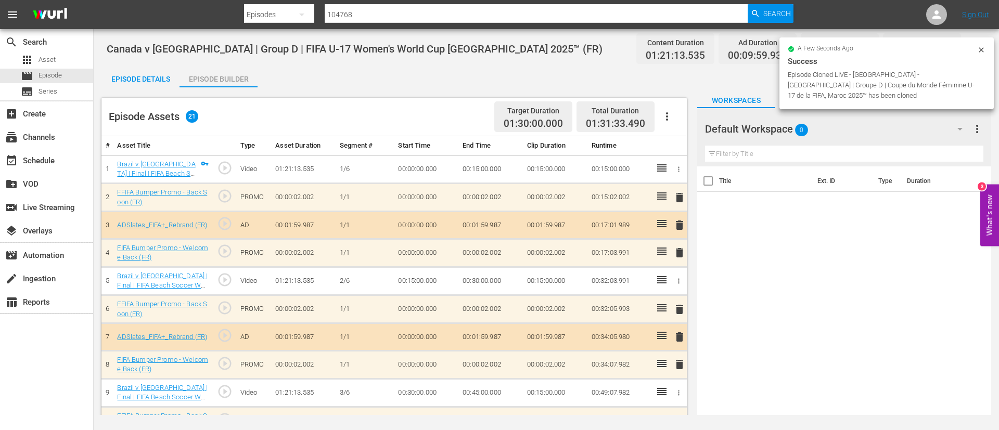
click at [666, 119] on icon "button" at bounding box center [667, 116] width 2 height 8
click at [674, 148] on div "Clear Ads" at bounding box center [698, 145] width 71 height 25
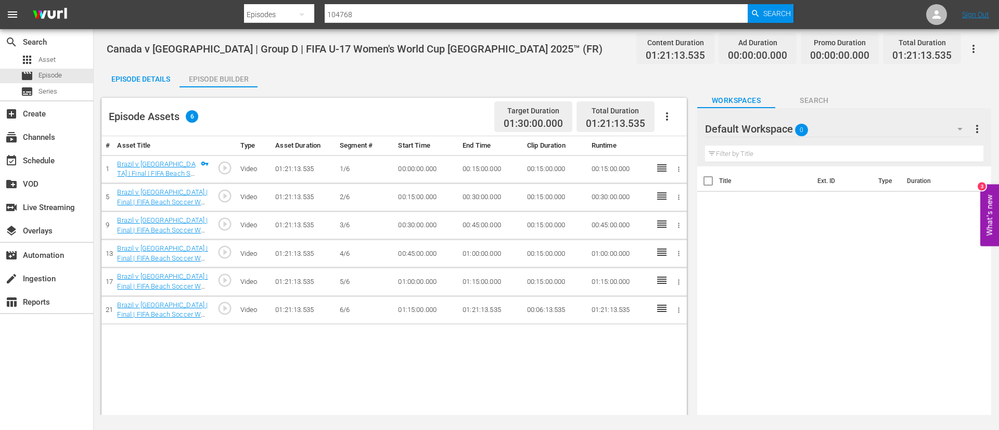
click at [669, 117] on icon "button" at bounding box center [667, 116] width 12 height 12
click at [669, 123] on div "Fill with Ads" at bounding box center [698, 120] width 71 height 25
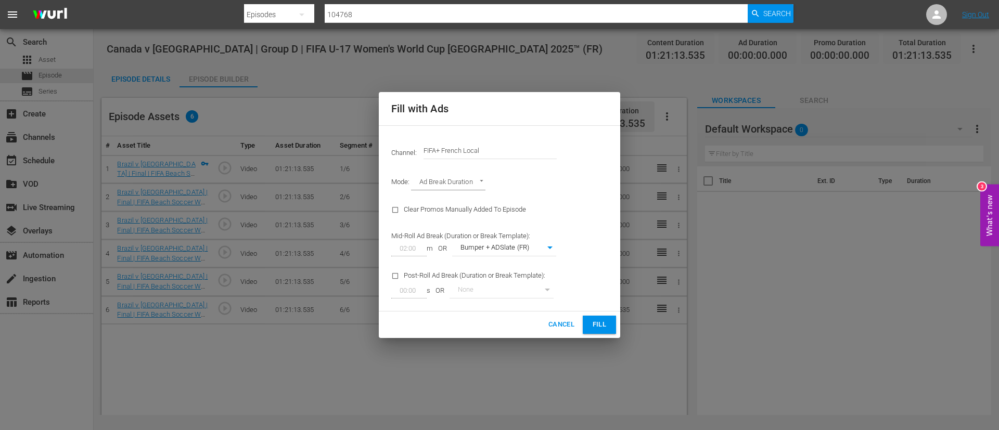
click at [529, 156] on input "FIFA+ French Local" at bounding box center [489, 150] width 133 height 25
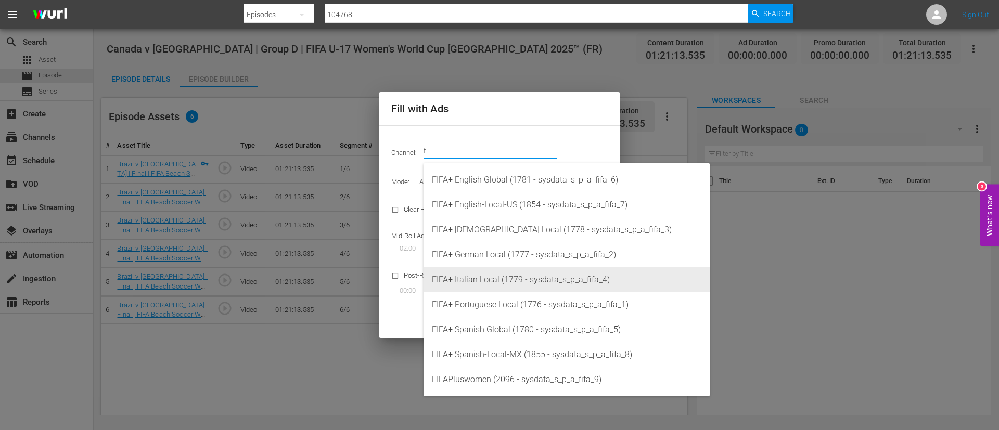
click at [500, 280] on div "FIFA+ Italian Local (1779 - sysdata_s_p_a_fifa_4)" at bounding box center [566, 279] width 269 height 25
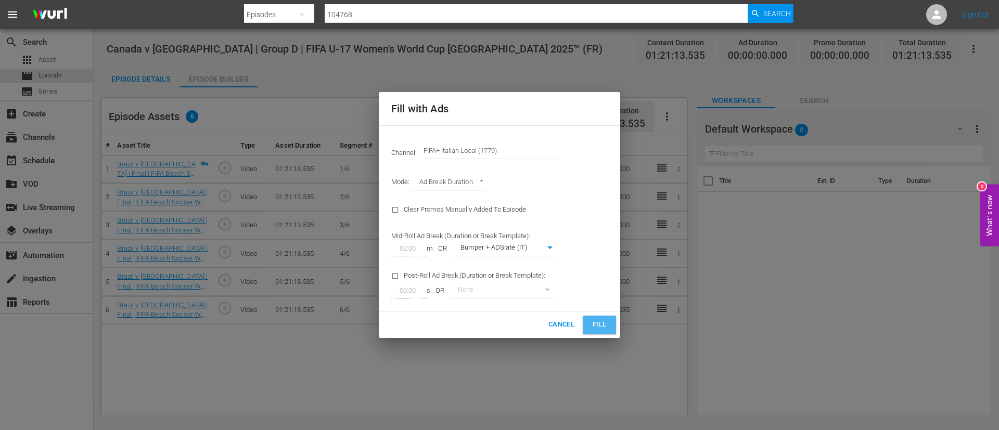
click at [601, 320] on span "Fill" at bounding box center [599, 325] width 17 height 12
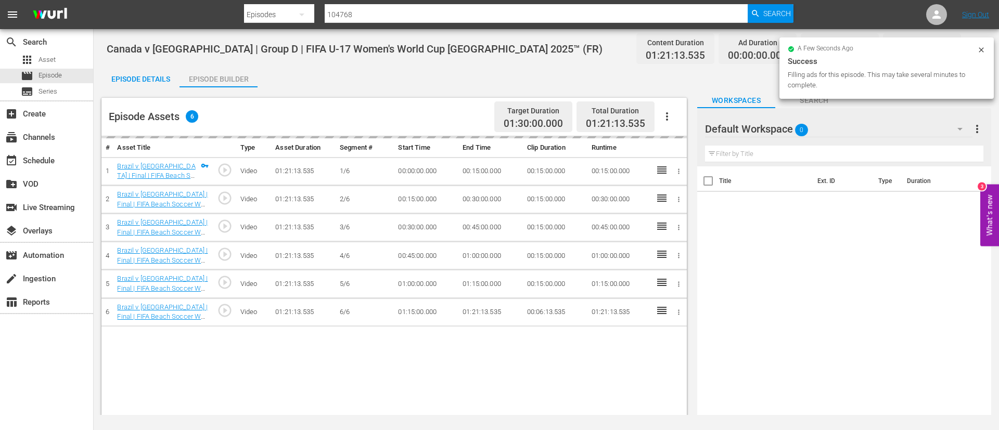
click at [142, 78] on div "Episode Details" at bounding box center [140, 79] width 78 height 25
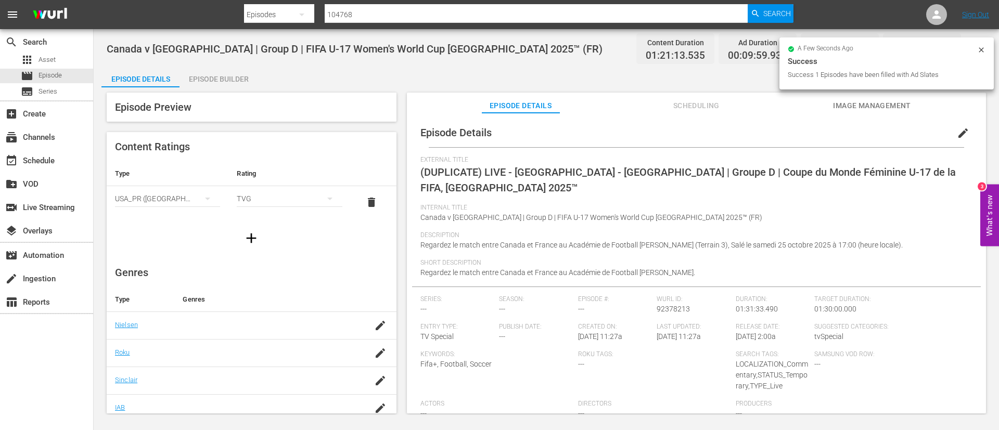
click at [961, 133] on span "edit" at bounding box center [963, 133] width 12 height 12
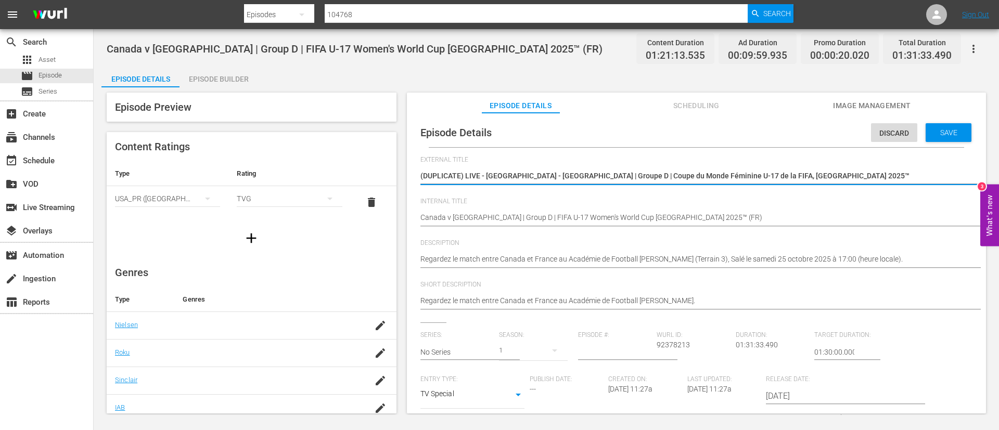
click at [767, 179] on textarea "(DUPLICATE) LIVE - Canada - France | Groupe D | Coupe du Monde Féminine U-17 de…" at bounding box center [693, 177] width 547 height 12
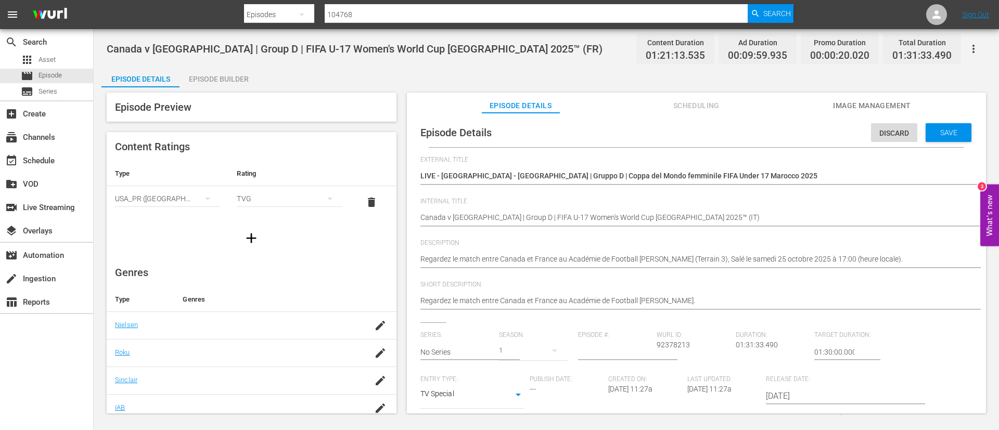
click at [645, 253] on div "Regardez le match entre Canada et France au Académie de Football Mohammed VI (T…" at bounding box center [693, 260] width 547 height 25
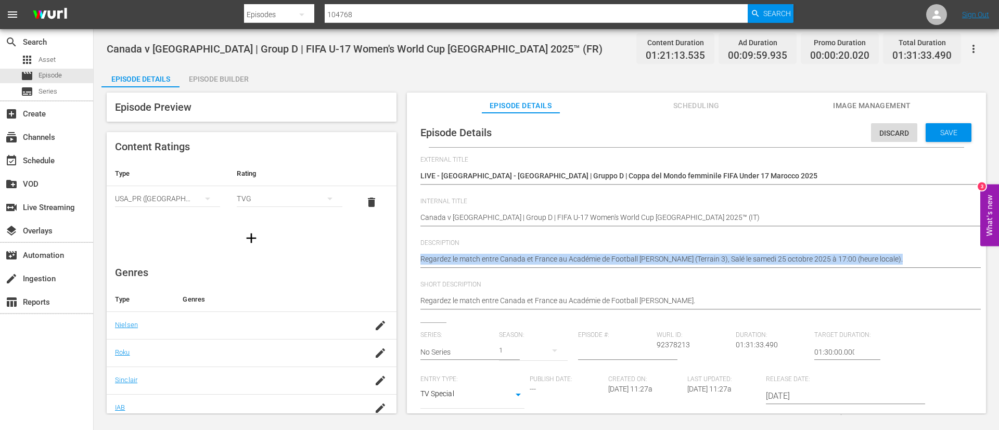
click at [645, 253] on div "Regardez le match entre Canada et France au Académie de Football Mohammed VI (T…" at bounding box center [693, 260] width 547 height 25
click at [653, 271] on div "Regardez le match entre Canada et France au Académie de Football Mohammed VI (T…" at bounding box center [693, 260] width 547 height 25
click at [673, 261] on textarea "Regardez le match entre Canada et France au Académie de Football Mohammed VI (T…" at bounding box center [693, 260] width 547 height 12
paste textarea "Guarda la partita tra Canada e Francia giocato al Accademia di Calcio Mohammed …"
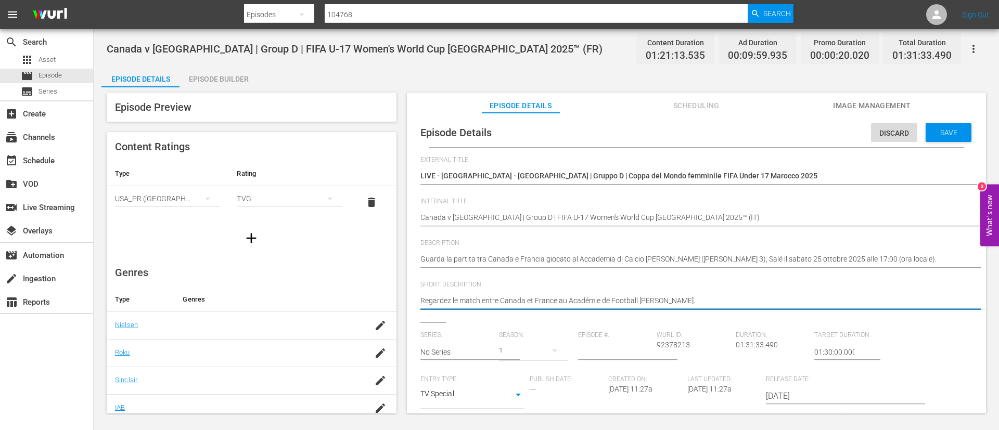
click at [739, 301] on textarea "Regardez le match entre Canada et France au Académie de Football Mohammed VI." at bounding box center [693, 301] width 547 height 12
paste textarea "Guarda la partita tra Canada e Francia giocato al Accademia di Calcio Mohammed …"
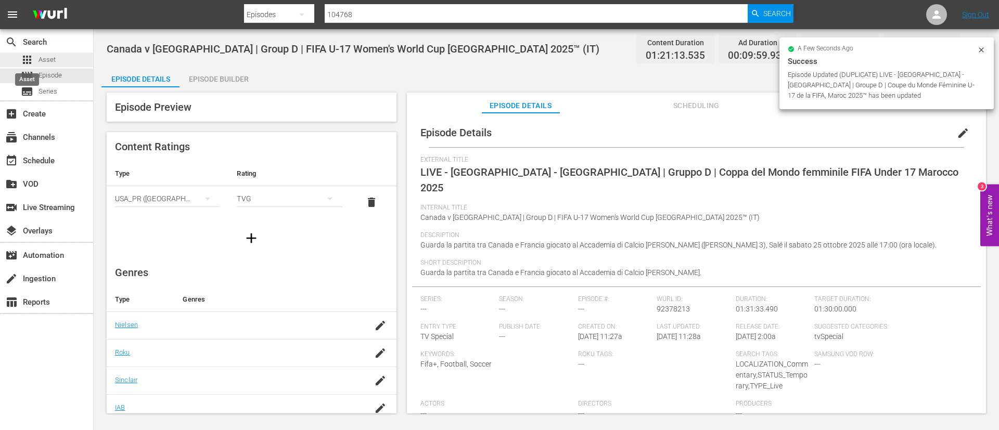
click at [31, 66] on span "apps" at bounding box center [27, 60] width 12 height 12
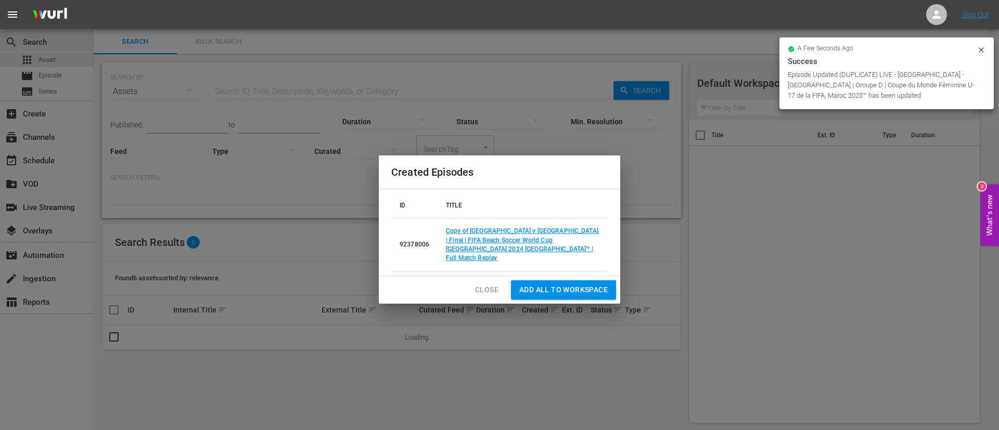
drag, startPoint x: 29, startPoint y: 69, endPoint x: 36, endPoint y: 81, distance: 13.6
click at [29, 70] on div "Created Episodes ID TITLE 92378006 Copy of Brazil v Italy | Final | FIFA Beach …" at bounding box center [499, 215] width 999 height 430
click at [481, 280] on button "Close" at bounding box center [487, 289] width 40 height 19
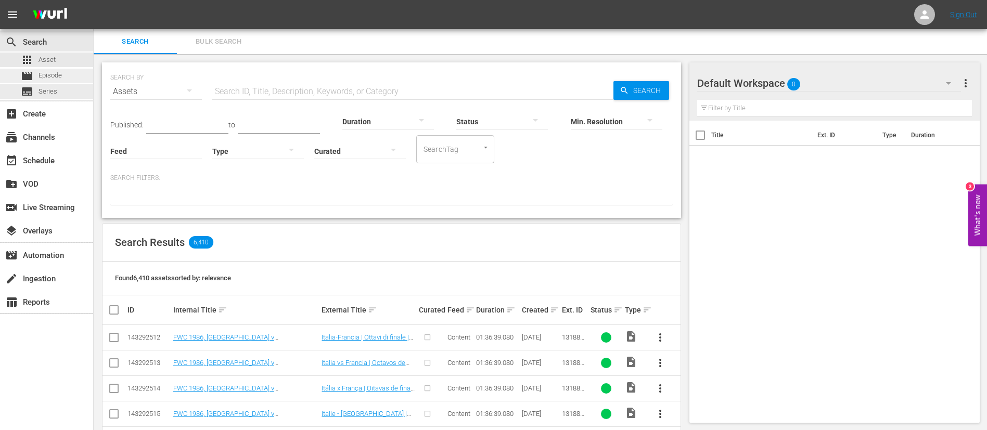
click at [26, 81] on span "movie" at bounding box center [27, 76] width 12 height 12
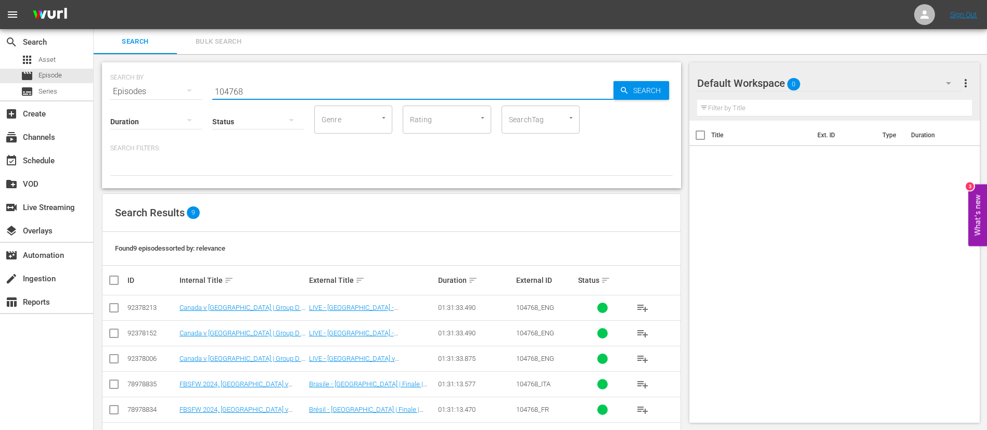
click at [318, 97] on input "104768" at bounding box center [412, 91] width 401 height 25
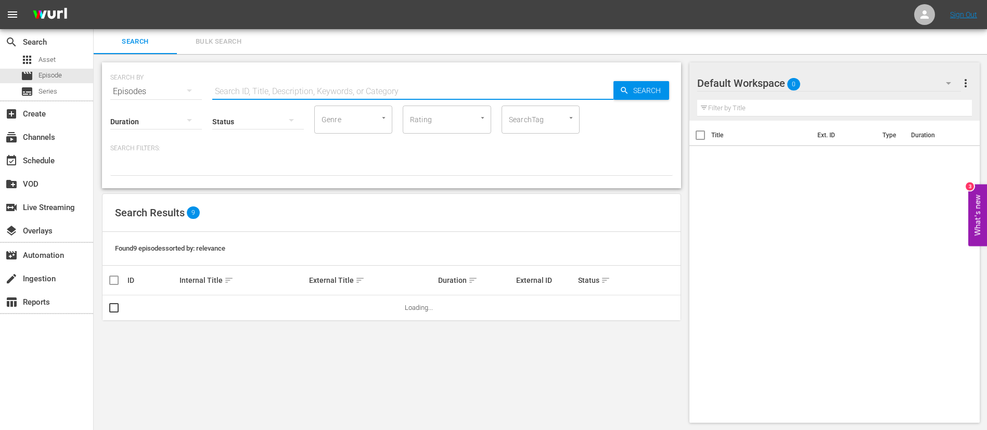
paste input "3X5w3rA0Sd29SE060fRKcW"
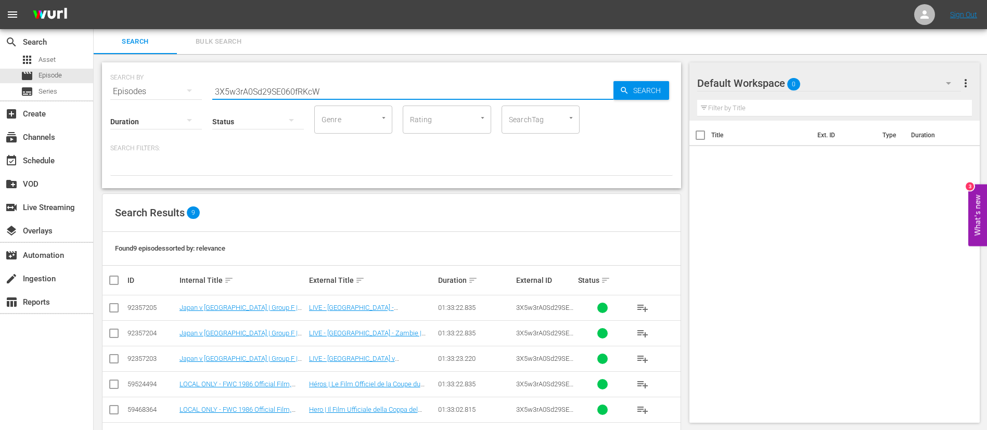
click at [408, 79] on input "3X5w3rA0Sd29SE060fRKcW" at bounding box center [412, 91] width 401 height 25
paste input "egR8zo5QNNAQ1zO49Z9ON"
click at [322, 83] on input "egR8zo5QNNAQ1zO49Z9ON" at bounding box center [412, 91] width 401 height 25
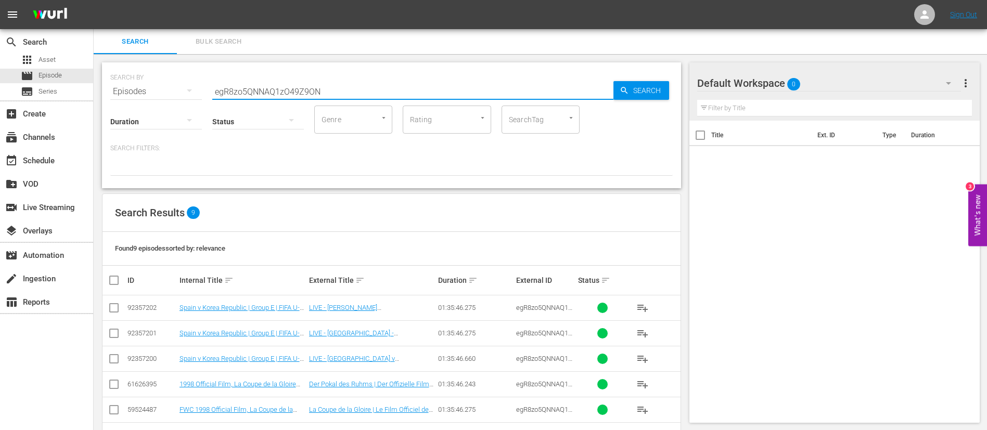
click at [322, 83] on input "egR8zo5QNNAQ1zO49Z9ON" at bounding box center [412, 91] width 401 height 25
paste input "74395"
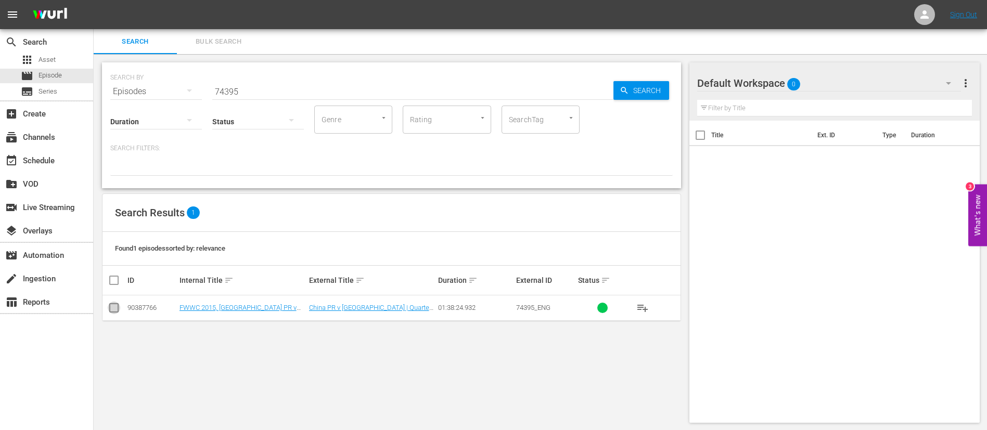
click at [119, 311] on input "checkbox" at bounding box center [114, 310] width 12 height 12
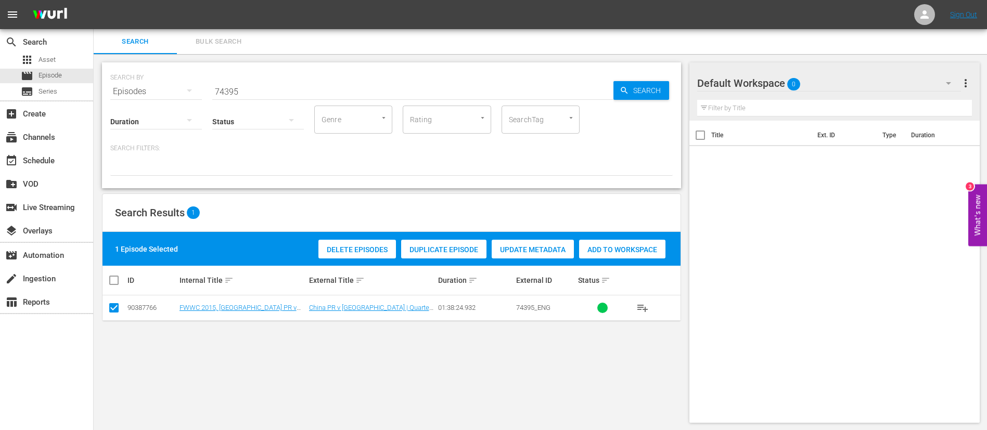
click at [452, 252] on span "Duplicate Episode" at bounding box center [443, 250] width 85 height 8
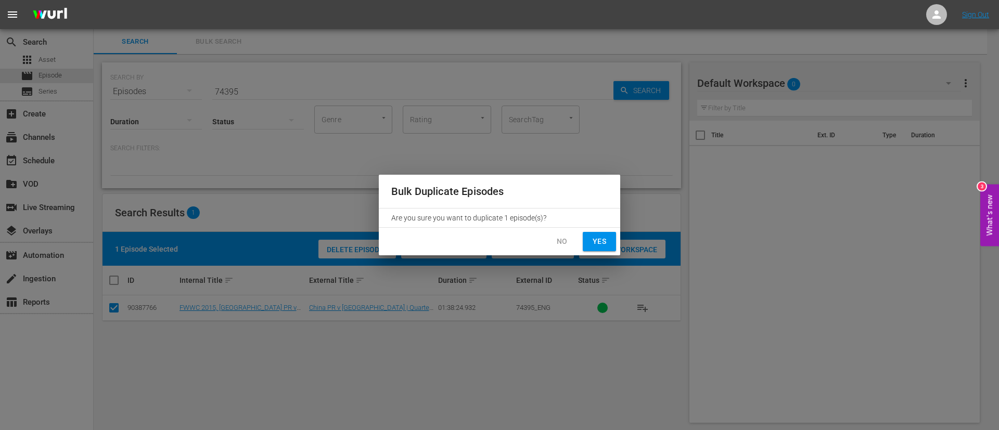
click at [607, 239] on span "Yes" at bounding box center [599, 241] width 17 height 13
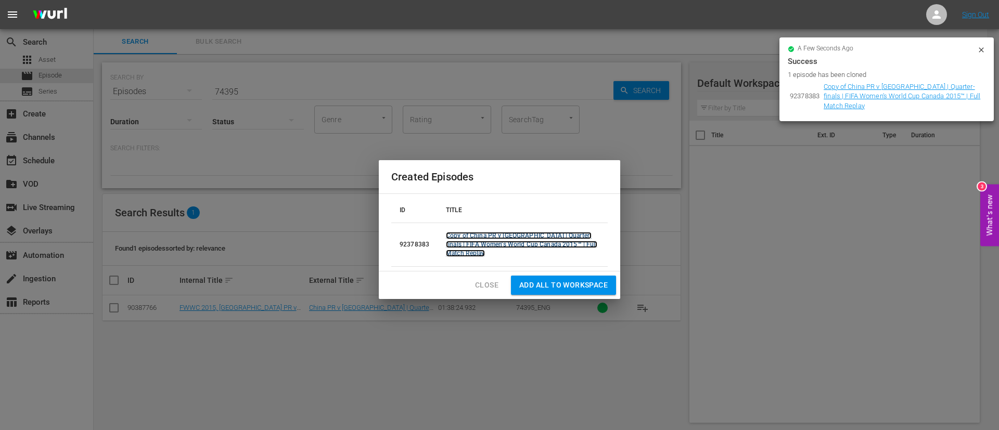
click at [526, 235] on link "Copy of China PR v USA | Quarter-finals | FIFA Women's World Cup Canada 2015™ |…" at bounding box center [521, 244] width 151 height 25
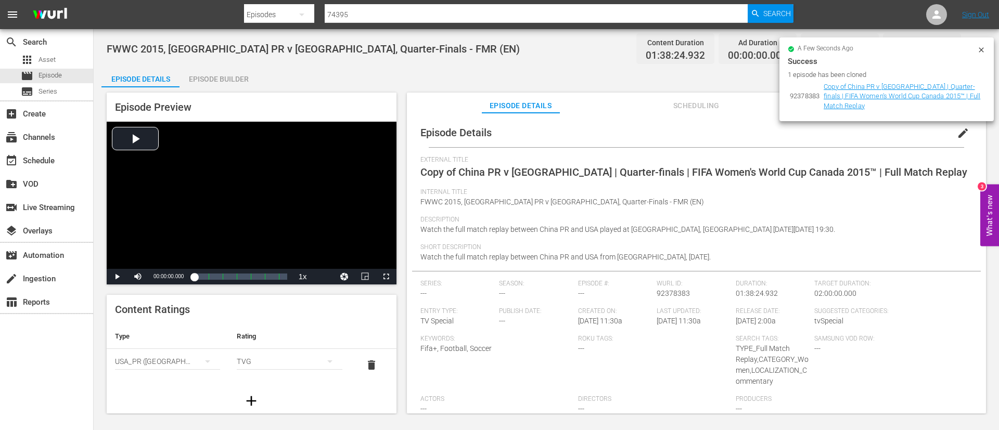
click at [957, 135] on span "edit" at bounding box center [963, 133] width 12 height 12
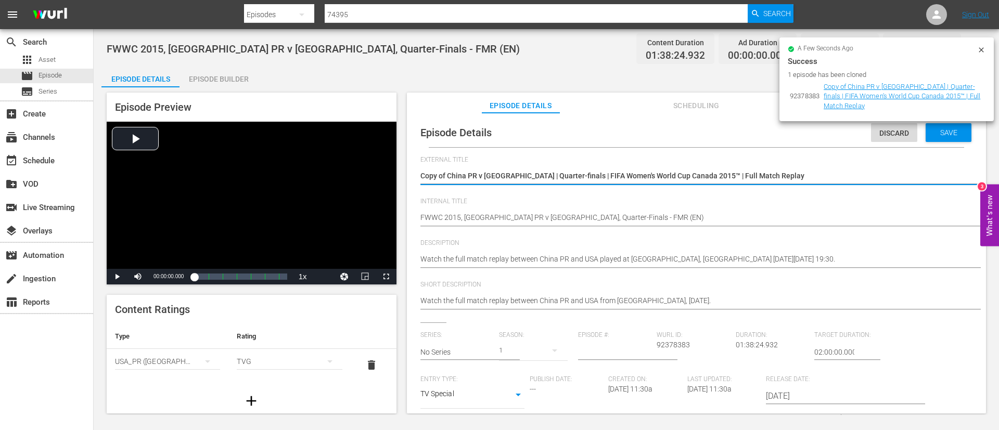
click at [856, 181] on textarea "Copy of China PR v USA | Quarter-finals | FIFA Women's World Cup Canada 2015™ |…" at bounding box center [693, 177] width 547 height 12
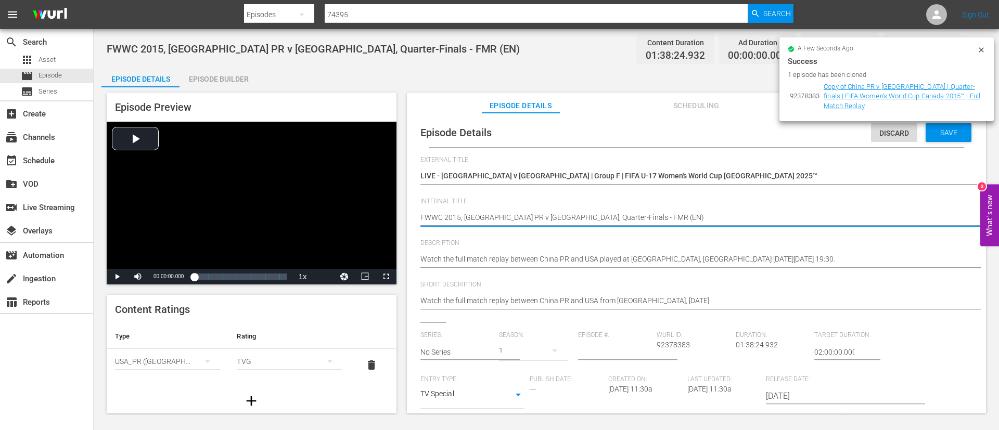
paste textarea "New Zealand v Zambia | Group F | FIFA U-17 Women's World Cup Morocco 2025™"
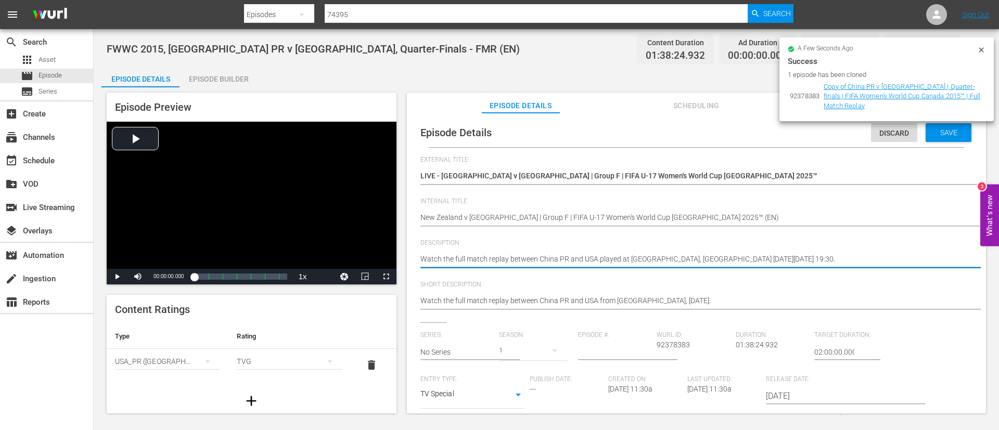
paste textarea "match between New Zealand and Zambia played at Football Academy Mohammed VI (Pi…"
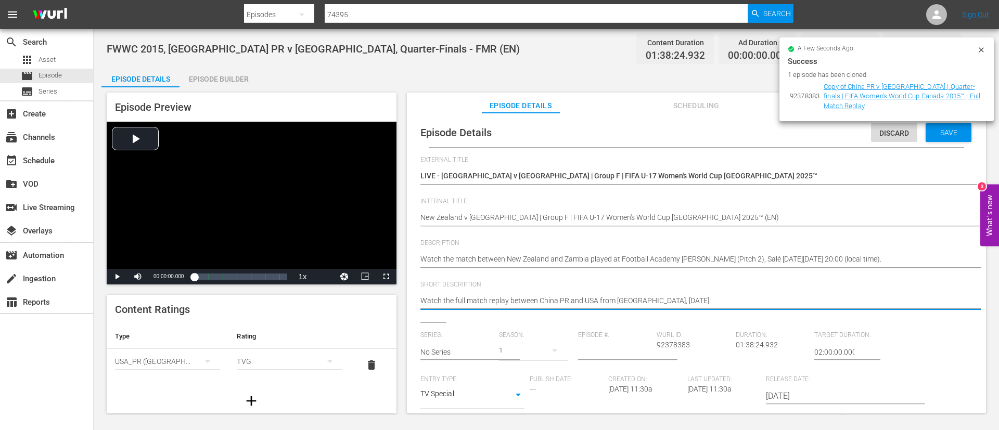
paste textarea "match between New Zealand and Zambia played at Football Academy Mohammed VI (Pi…"
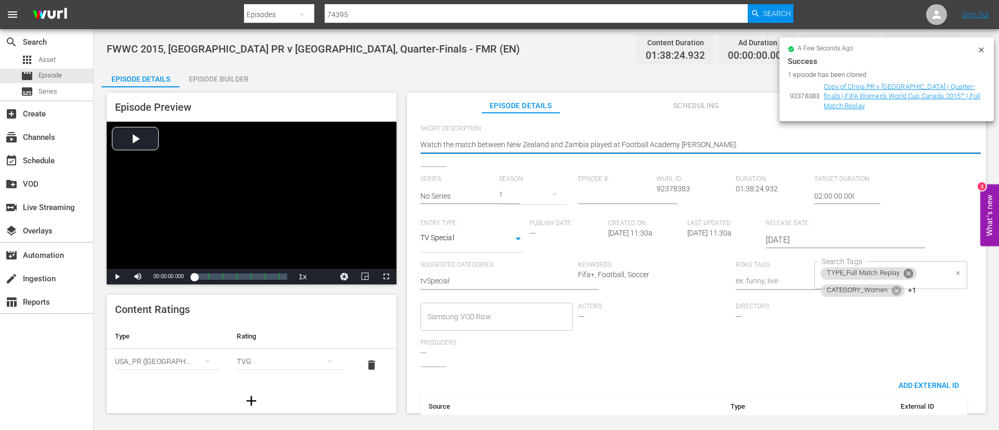
click at [904, 277] on icon at bounding box center [908, 273] width 9 height 9
click at [892, 276] on icon at bounding box center [896, 273] width 9 height 9
click at [930, 280] on div "LOCALIZATION_Commentary Search Tags" at bounding box center [890, 275] width 152 height 28
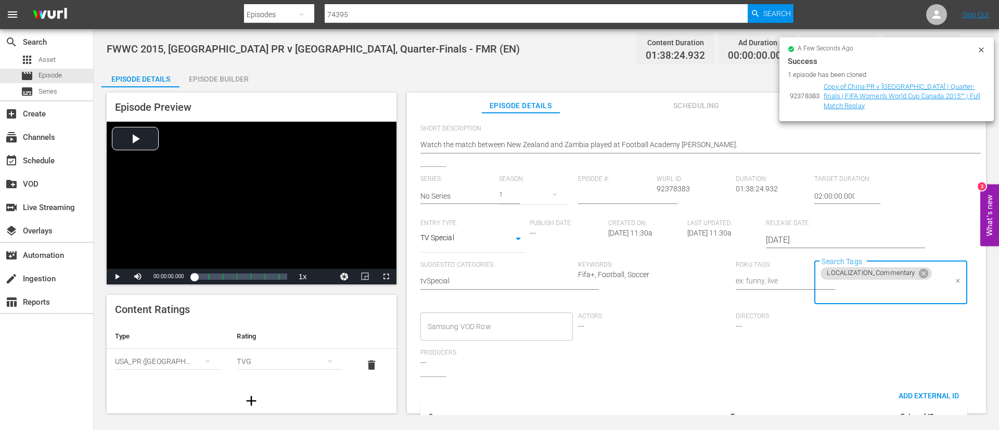
scroll to position [214, 0]
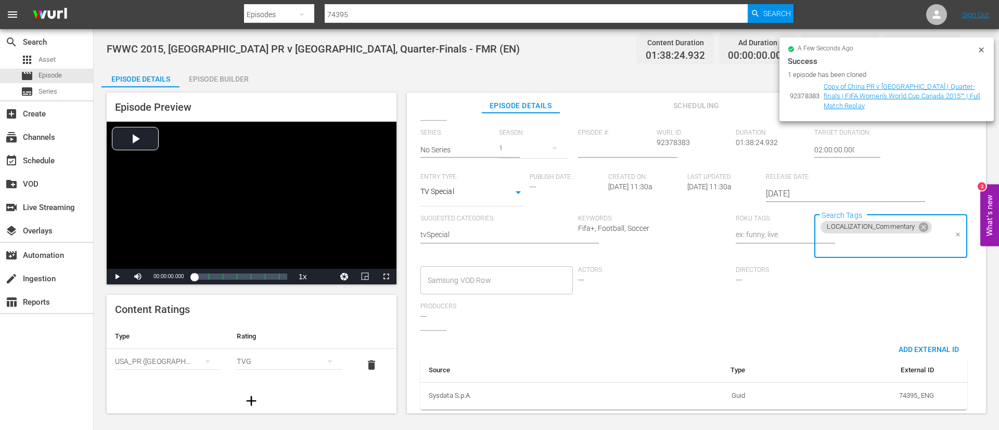
click at [851, 235] on input "Search Tags" at bounding box center [882, 244] width 127 height 19
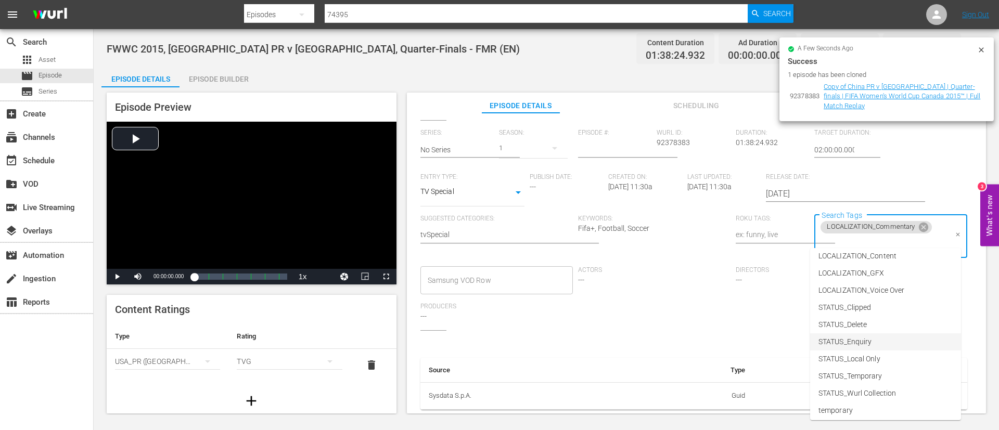
scroll to position [78, 0]
click at [872, 352] on span "STATUS_Temporary" at bounding box center [850, 354] width 64 height 11
click at [913, 235] on input "Search Tags" at bounding box center [926, 244] width 41 height 19
click at [901, 369] on li "TYPE_Live" at bounding box center [885, 373] width 151 height 17
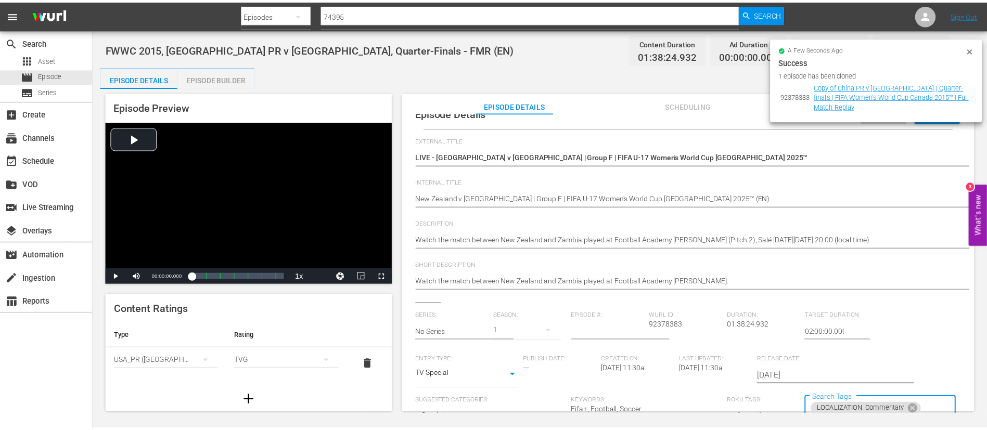
scroll to position [0, 0]
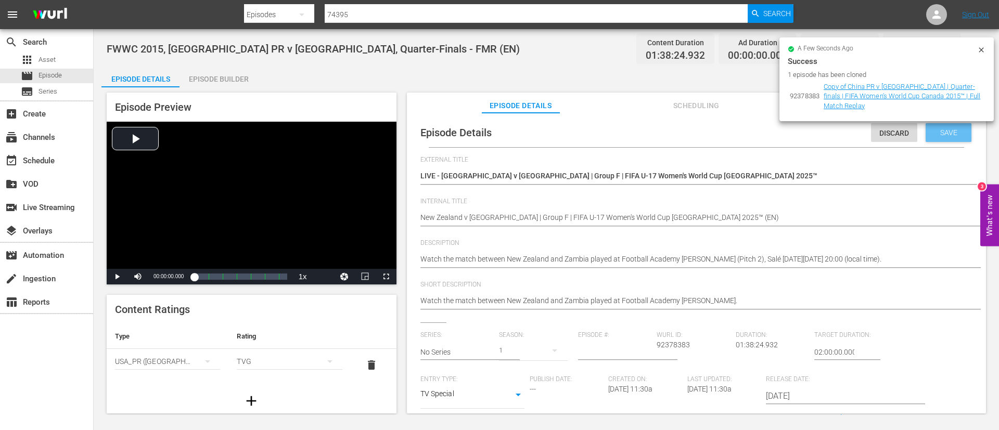
click at [942, 130] on span "Save" at bounding box center [949, 133] width 34 height 8
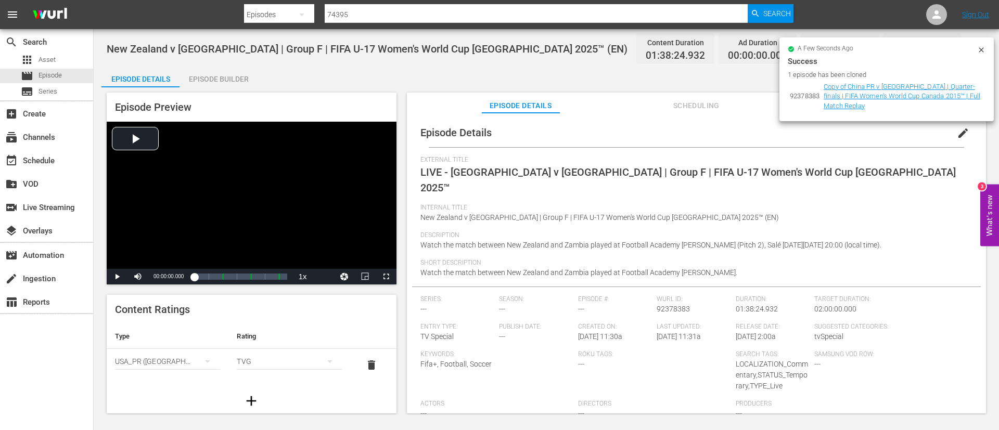
drag, startPoint x: 984, startPoint y: 49, endPoint x: 971, endPoint y: 53, distance: 13.7
click at [983, 49] on icon at bounding box center [981, 50] width 8 height 8
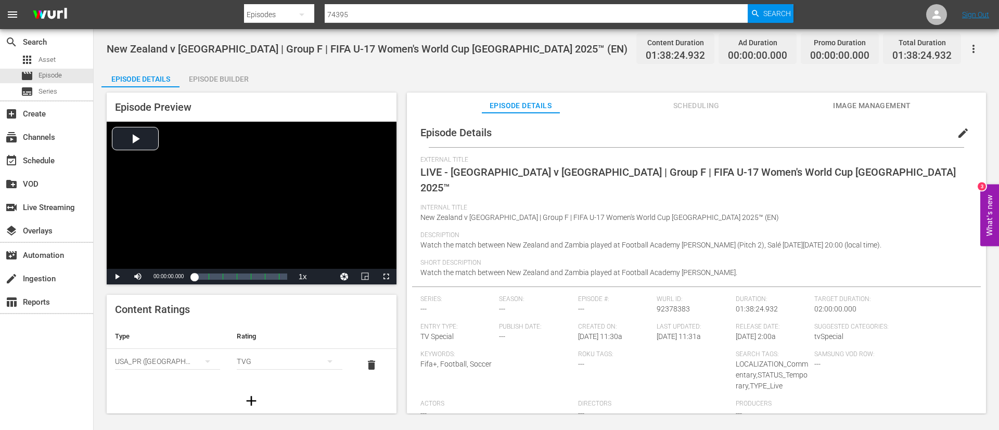
click at [871, 108] on span "Image Management" at bounding box center [872, 105] width 78 height 13
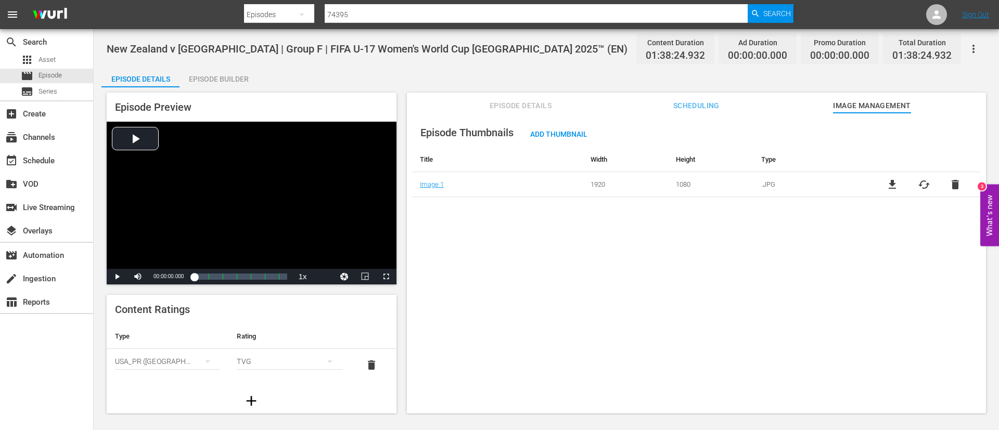
click at [918, 186] on span "cached" at bounding box center [924, 184] width 12 height 12
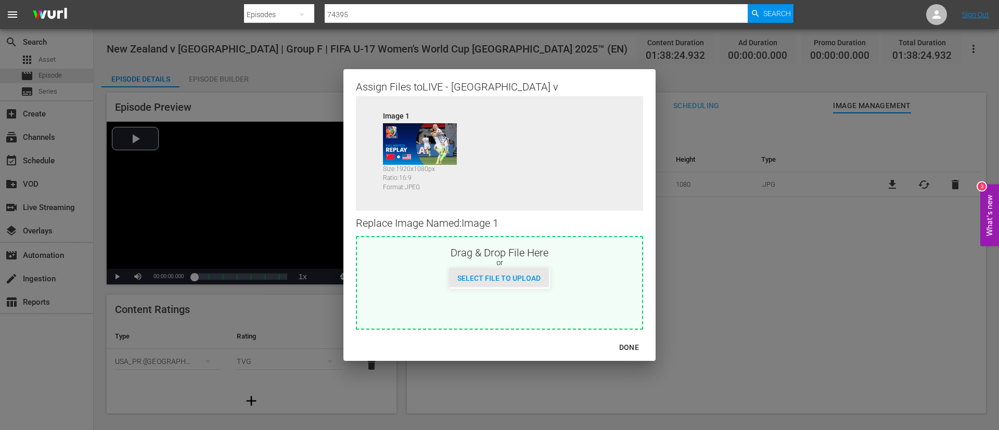
click at [489, 272] on div "Select File to Upload" at bounding box center [499, 277] width 100 height 19
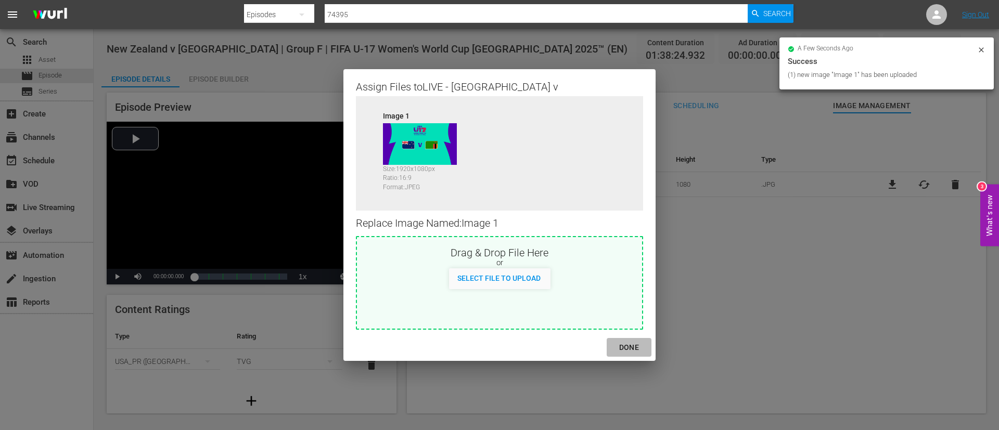
click at [628, 350] on div "DONE" at bounding box center [629, 347] width 36 height 13
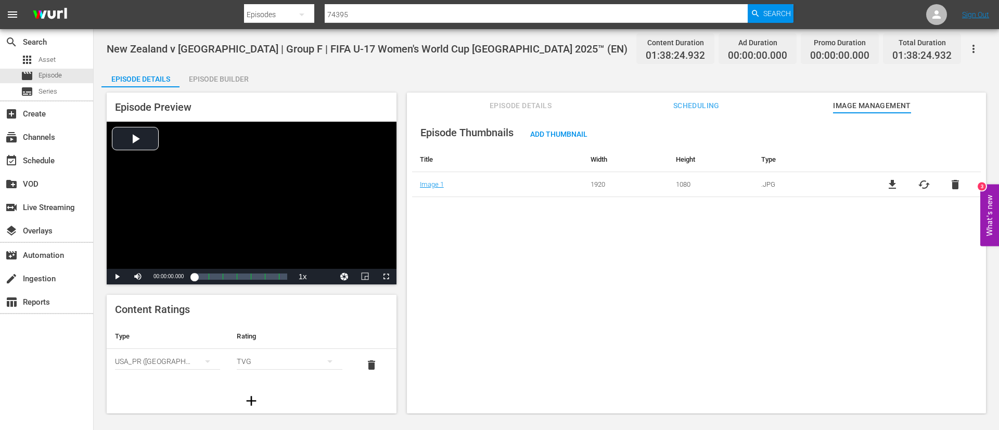
click at [962, 48] on button "button" at bounding box center [973, 48] width 25 height 25
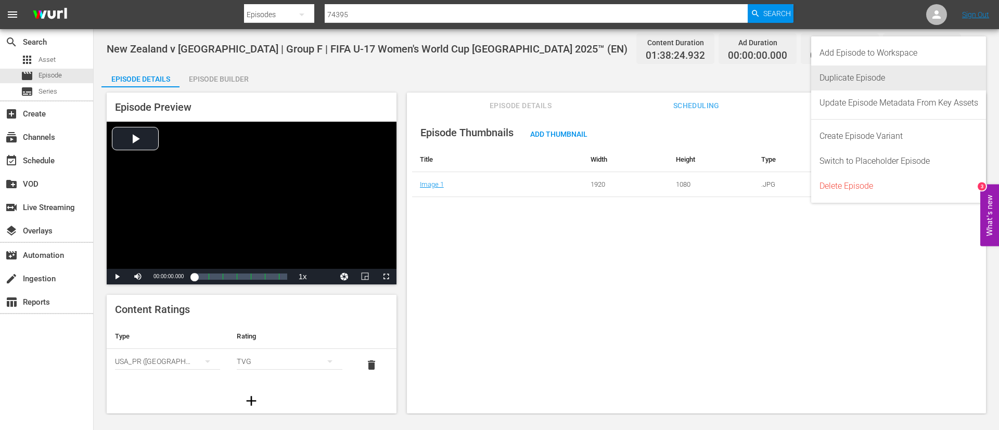
click at [896, 76] on div "Duplicate Episode" at bounding box center [898, 78] width 159 height 25
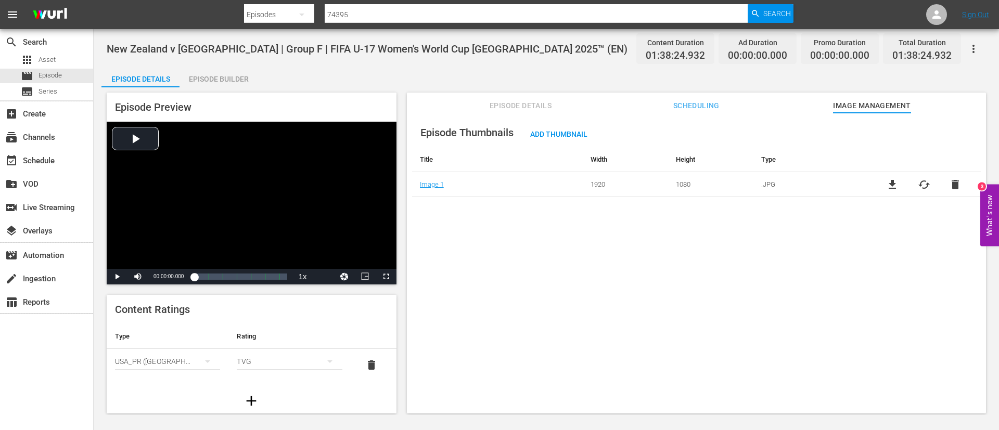
click at [496, 93] on button "Episode Details" at bounding box center [521, 103] width 78 height 21
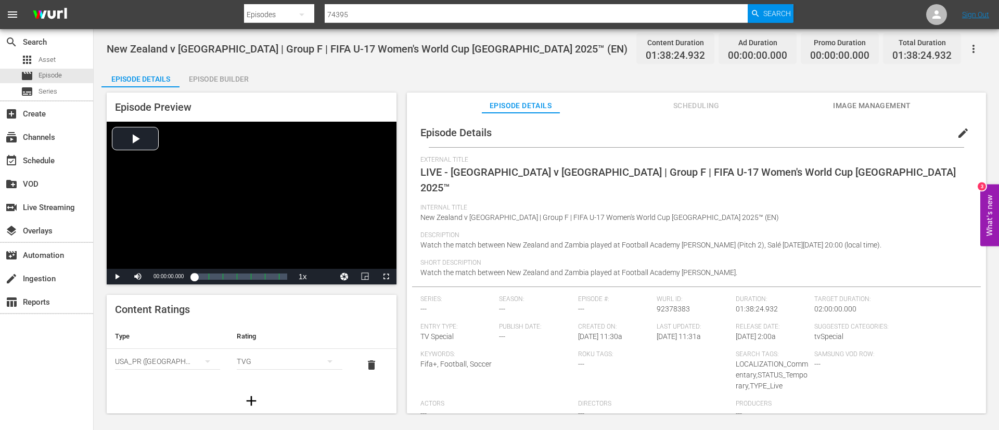
click at [984, 46] on button "button" at bounding box center [973, 48] width 25 height 25
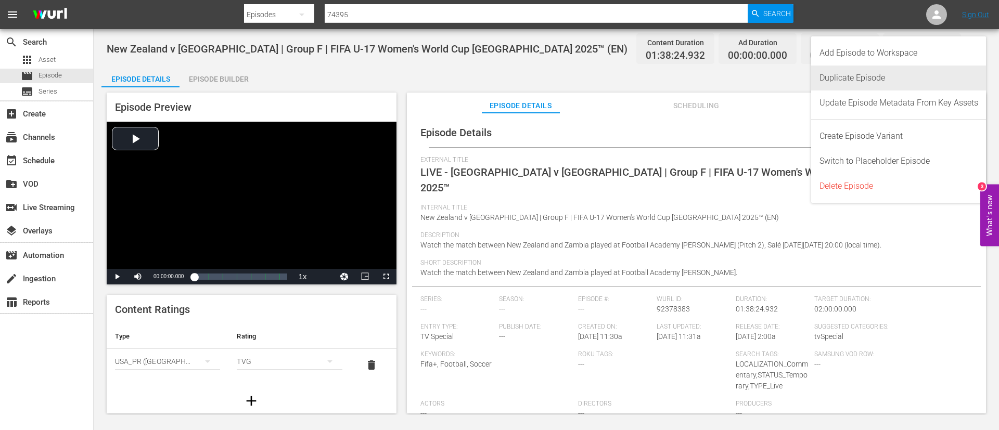
click at [920, 81] on div "Duplicate Episode" at bounding box center [898, 78] width 159 height 25
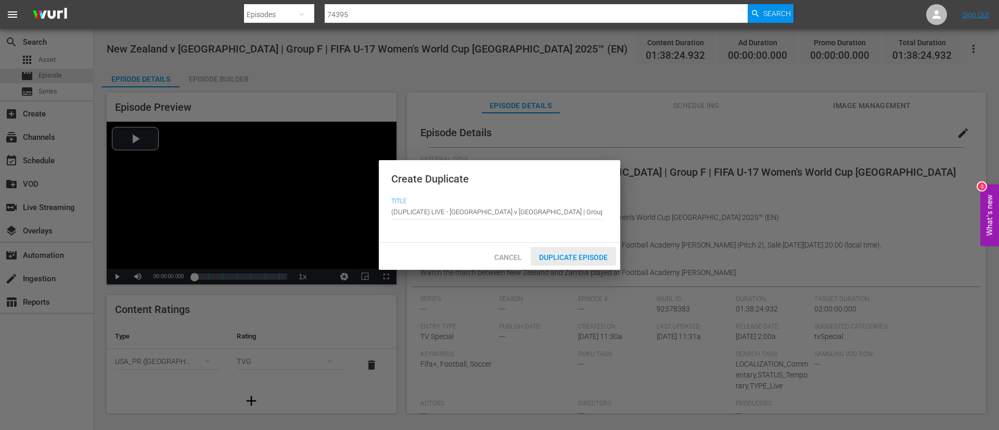
click at [571, 247] on div "Duplicate Episode" at bounding box center [573, 256] width 85 height 19
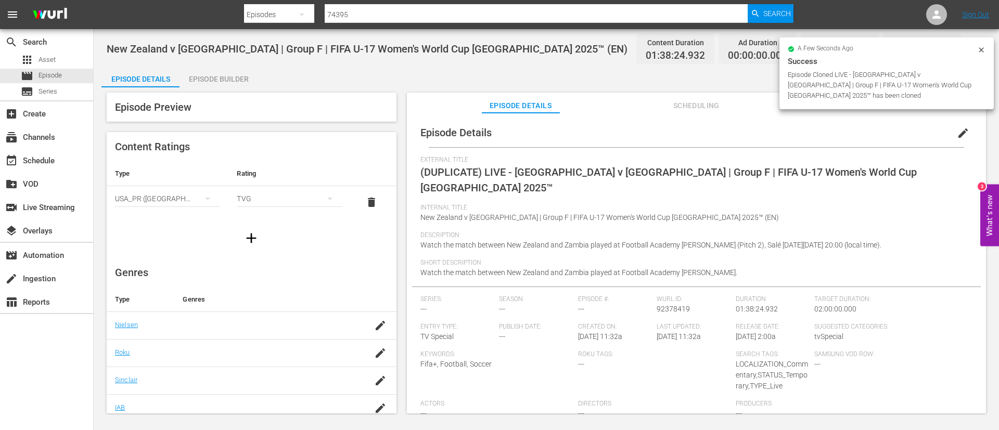
click at [966, 129] on button "edit" at bounding box center [962, 133] width 25 height 25
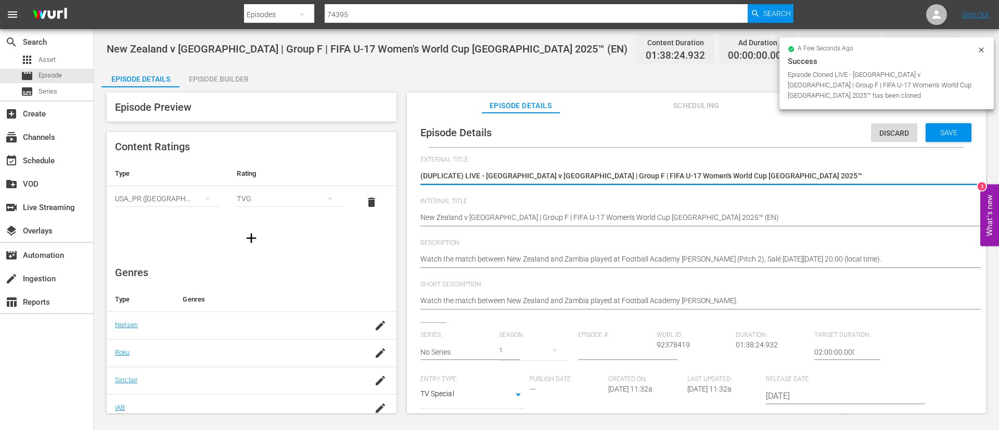
click at [830, 175] on textarea "(DUPLICATE) LIVE - New Zealand v Zambia | Group F | FIFA U-17 Women's World Cup…" at bounding box center [693, 177] width 547 height 12
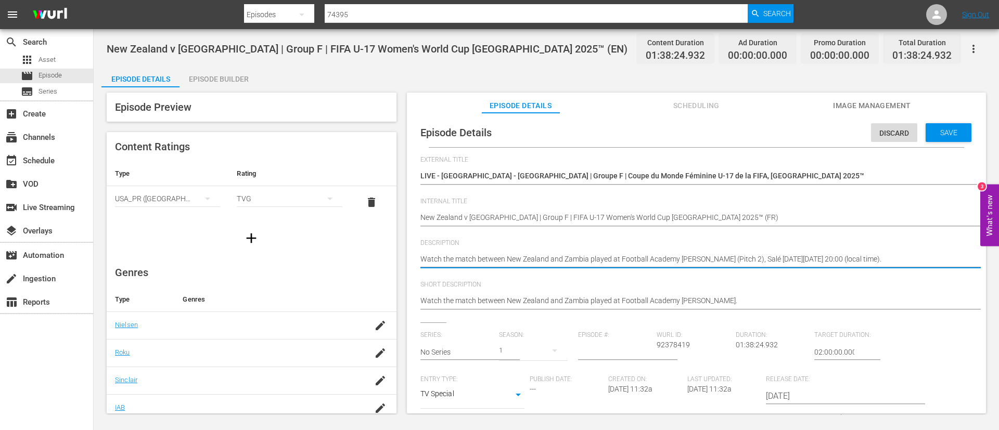
paste textarea "Regardez le match entre Nouvelle-Zélande et Zambie au Académie de Football Moha…"
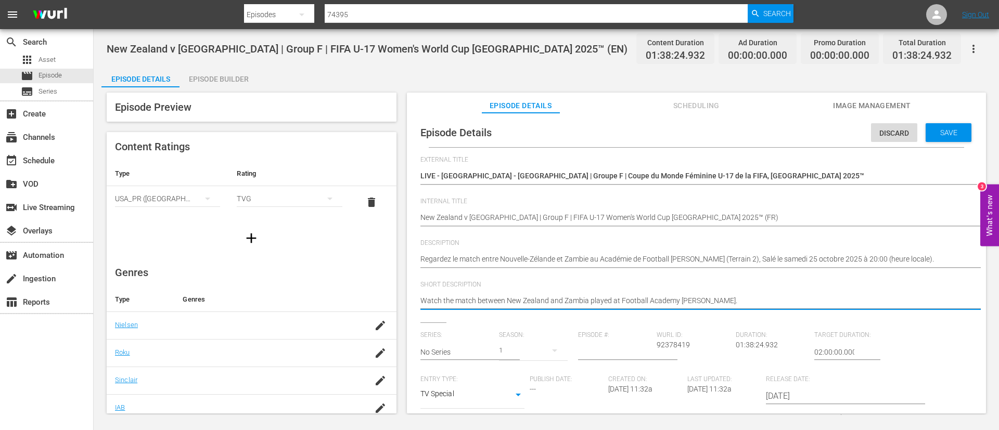
paste textarea "Regardez le match entre Nouvelle-Zélande et Zambie au Académie de Football Moha…"
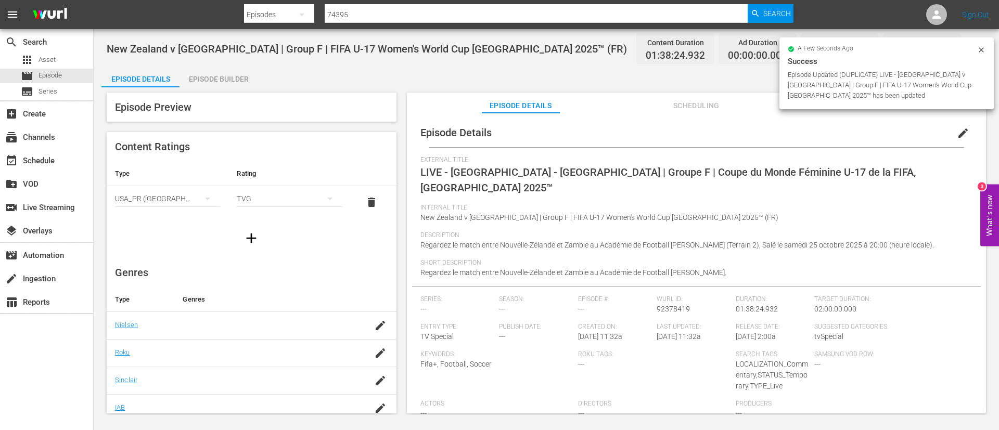
drag, startPoint x: 298, startPoint y: 80, endPoint x: 252, endPoint y: 79, distance: 45.8
click at [298, 80] on div "Episode Details Episode Builder Episode Preview Content Ratings Type Rating Sel…" at bounding box center [546, 244] width 890 height 355
click at [245, 79] on div "Episode Builder" at bounding box center [218, 79] width 78 height 25
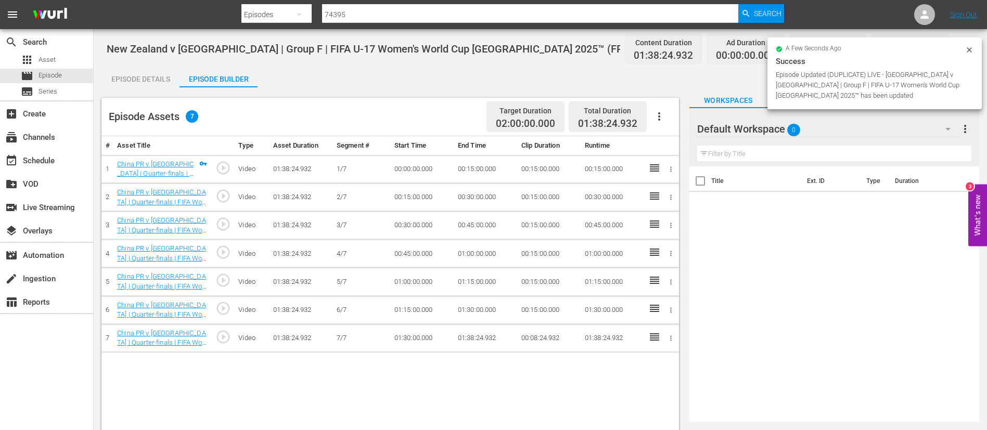
click at [656, 118] on icon "button" at bounding box center [659, 116] width 12 height 12
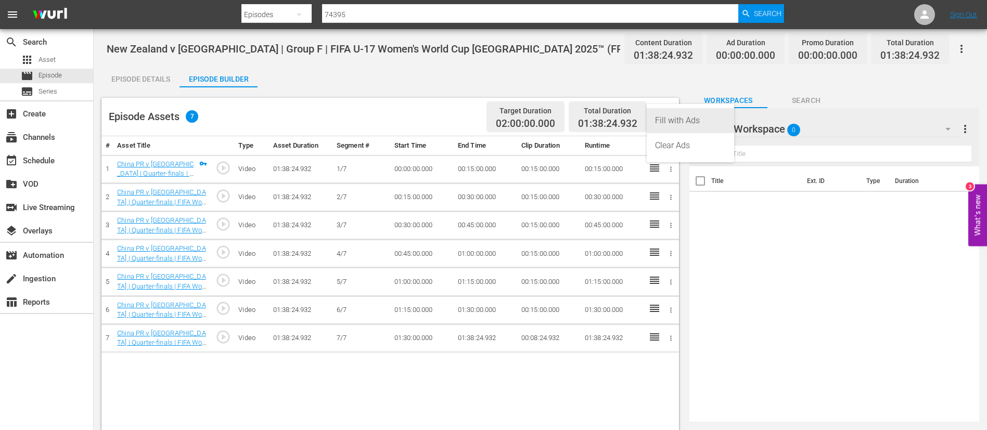
click at [676, 118] on div "Fill with Ads" at bounding box center [690, 120] width 71 height 25
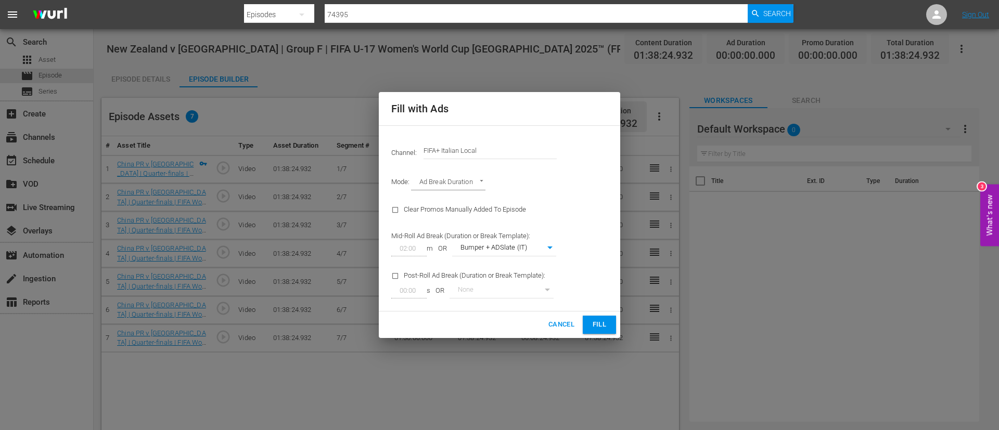
click at [526, 140] on input "FIFA+ Italian Local" at bounding box center [489, 150] width 133 height 25
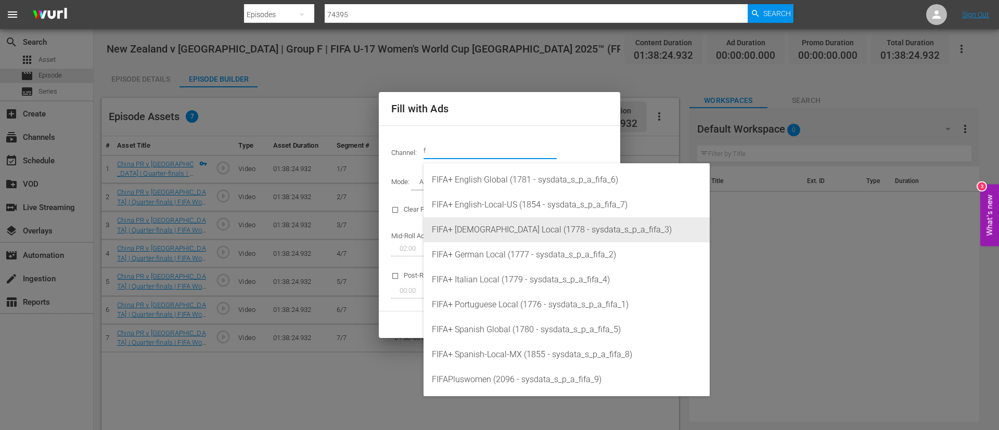
drag, startPoint x: 547, startPoint y: 216, endPoint x: 550, endPoint y: 233, distance: 16.8
click at [550, 233] on div "FIFA+ English Global (1781 - sysdata_s_p_a_fifa_6) FIFA+ English-Local-US (1854…" at bounding box center [566, 279] width 286 height 233
click at [550, 233] on div "FIFA+ French Local (1778 - sysdata_s_p_a_fifa_3)" at bounding box center [566, 229] width 269 height 25
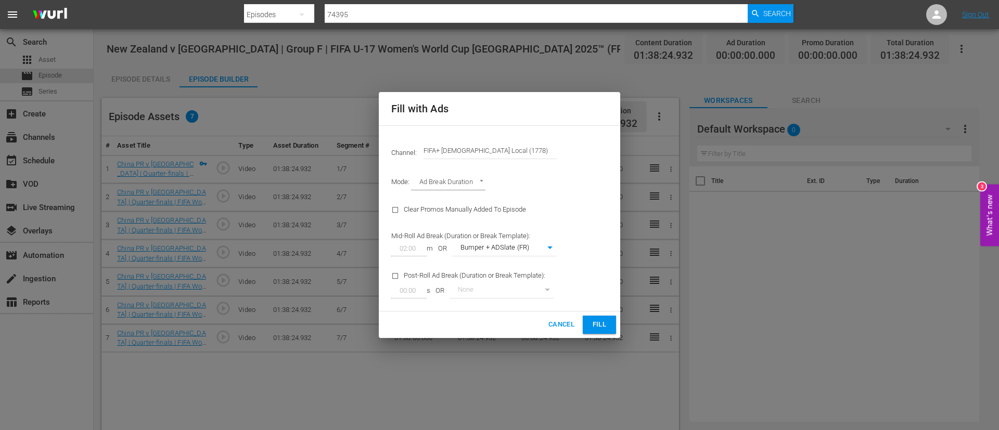
click at [590, 330] on button "Fill" at bounding box center [599, 325] width 33 height 18
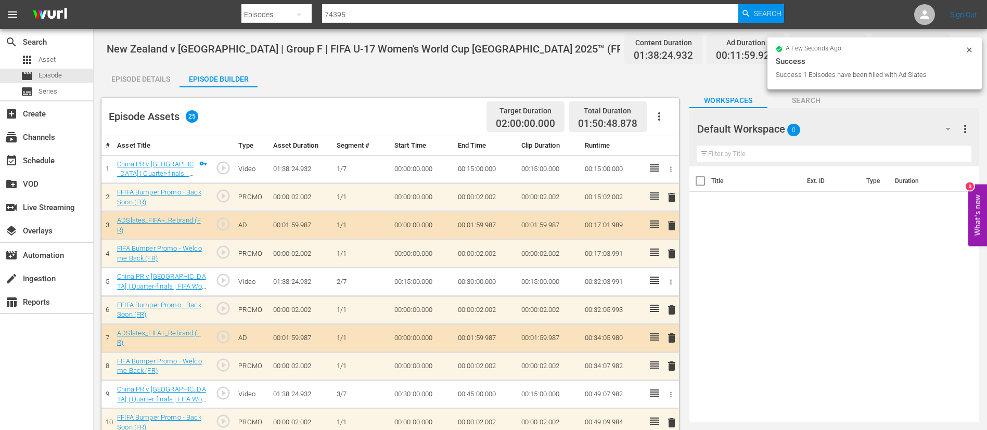
click at [125, 78] on div "Episode Details" at bounding box center [140, 79] width 78 height 25
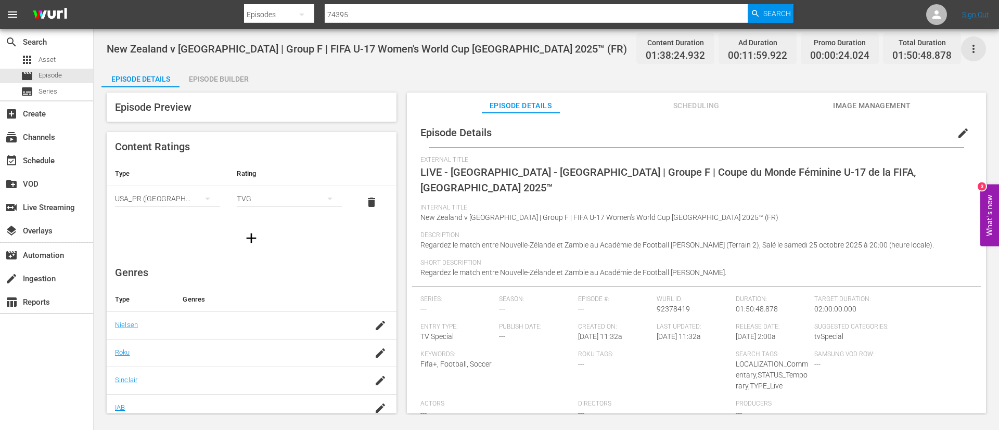
click at [972, 45] on icon "button" at bounding box center [973, 49] width 2 height 8
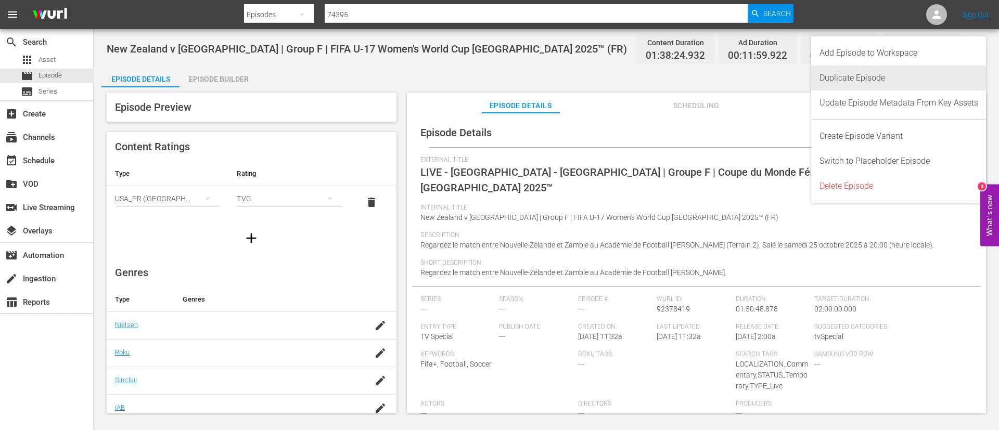
click at [868, 88] on div "Duplicate Episode" at bounding box center [898, 78] width 159 height 25
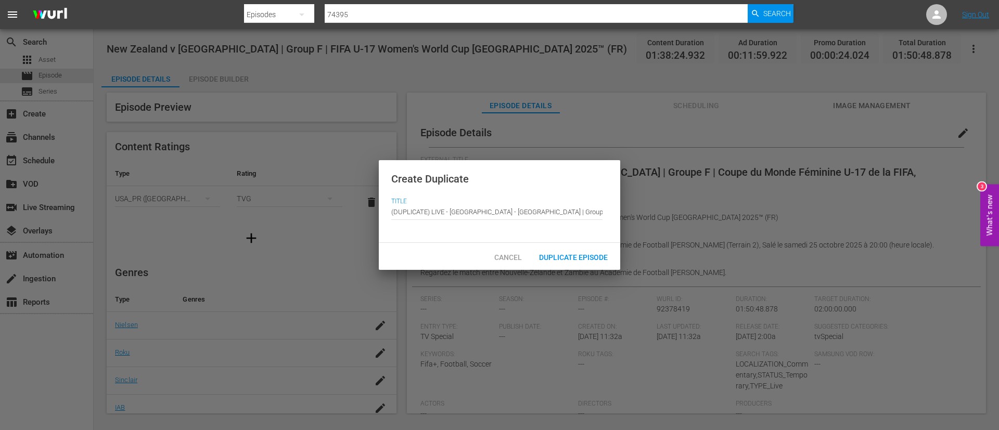
click at [587, 266] on div "Cancel Duplicate Episode" at bounding box center [499, 256] width 241 height 27
click at [593, 253] on span "Duplicate Episode" at bounding box center [573, 257] width 85 height 8
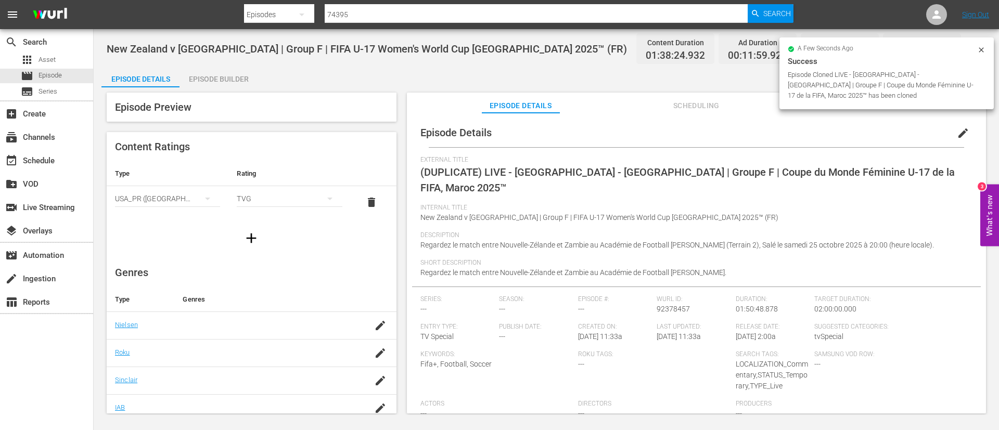
click at [957, 132] on span "edit" at bounding box center [963, 133] width 12 height 12
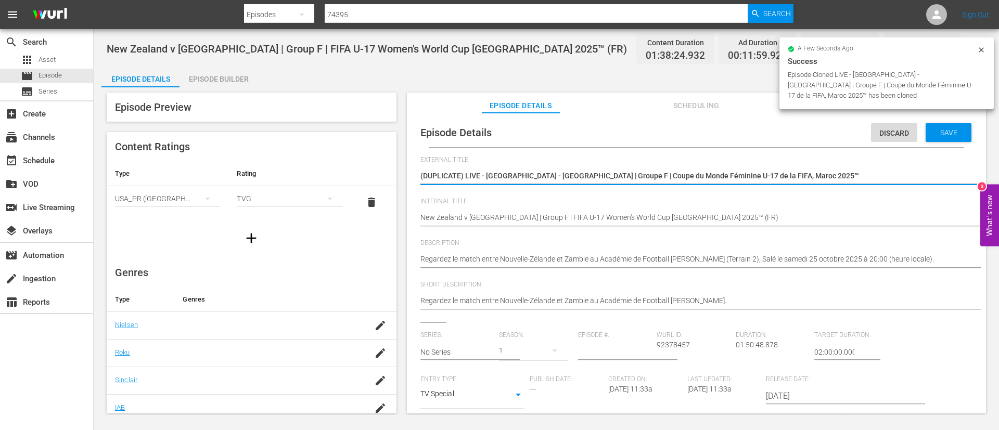
click at [845, 174] on textarea "(DUPLICATE) LIVE - Nouvelle-Zélande - Zambie | Groupe F | Coupe du Monde Fémini…" at bounding box center [693, 177] width 547 height 12
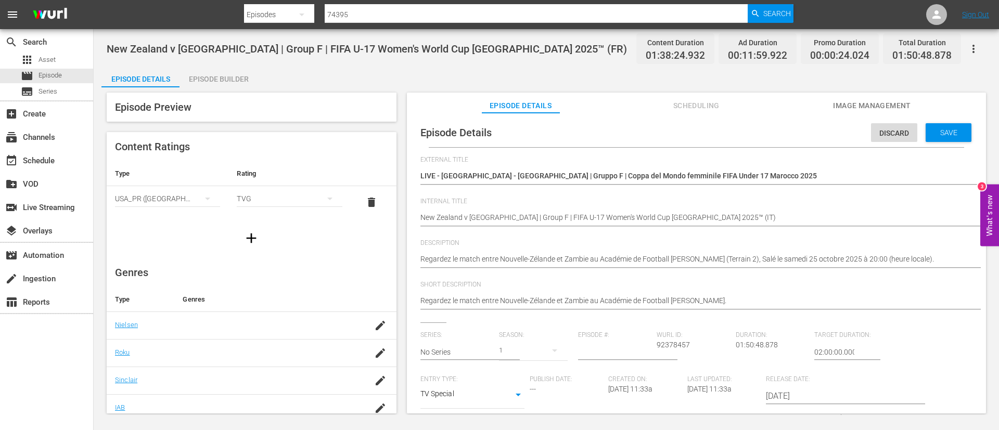
click at [691, 252] on div "Regardez le match entre Nouvelle-Zélande et Zambie au Académie de Football Moha…" at bounding box center [693, 260] width 547 height 25
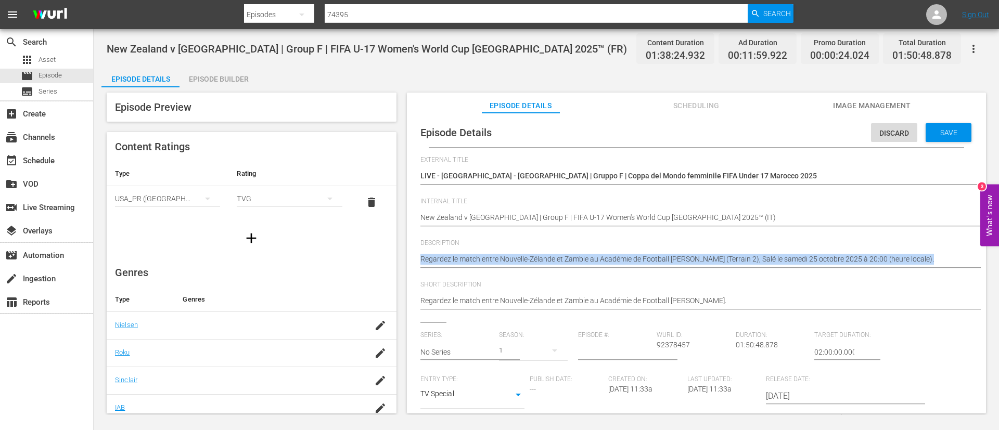
click at [691, 252] on div "Regardez le match entre Nouvelle-Zélande et Zambie au Académie de Football Moha…" at bounding box center [693, 260] width 547 height 25
click at [690, 255] on textarea "Regardez le match entre Nouvelle-Zélande et Zambie au Académie de Football Moha…" at bounding box center [693, 260] width 547 height 12
paste textarea "Guarda la partita tra Nuova Zelanda e Zambia giocato al Accademia di Calcio Moh…"
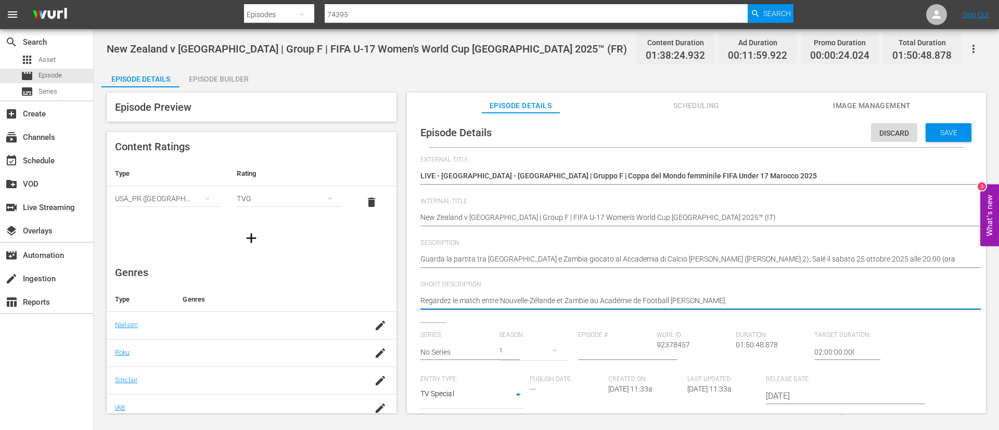
paste
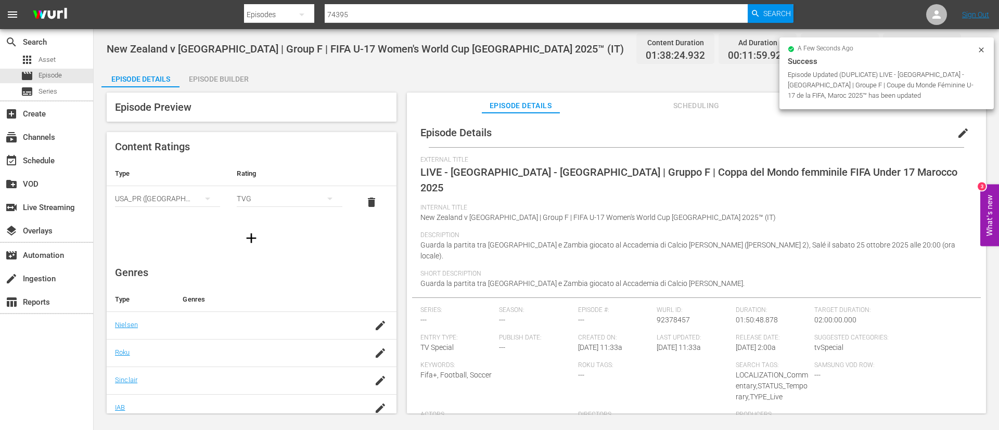
click at [207, 79] on div "Episode Builder" at bounding box center [218, 79] width 78 height 25
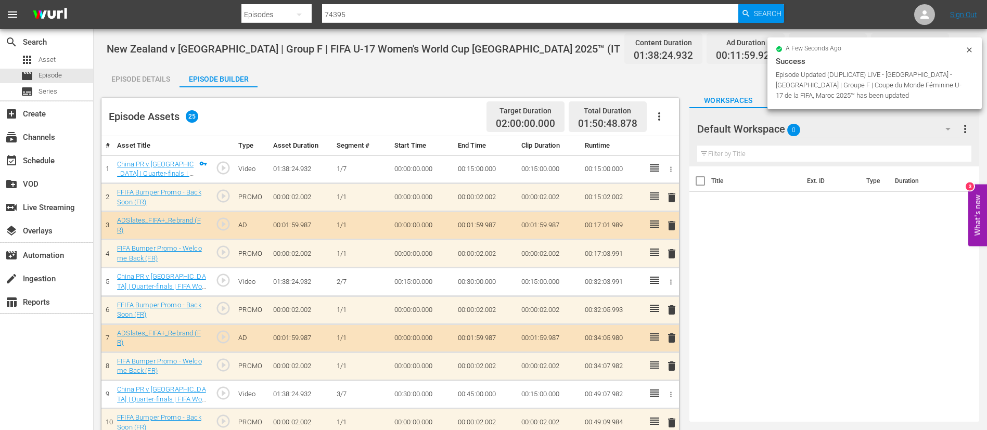
click at [664, 121] on icon "button" at bounding box center [659, 116] width 12 height 12
click at [675, 138] on div "Clear Ads" at bounding box center [690, 145] width 71 height 25
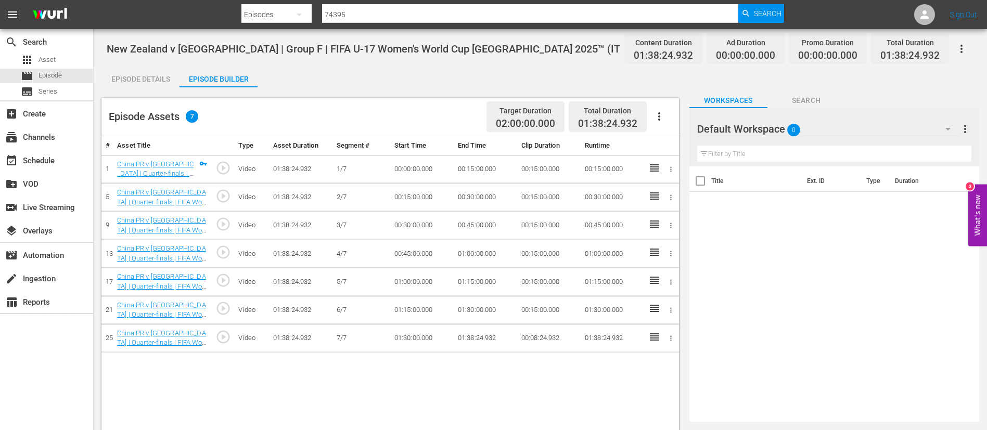
click at [659, 120] on icon "button" at bounding box center [659, 116] width 2 height 8
click at [659, 120] on div "Fill with Ads" at bounding box center [690, 120] width 71 height 25
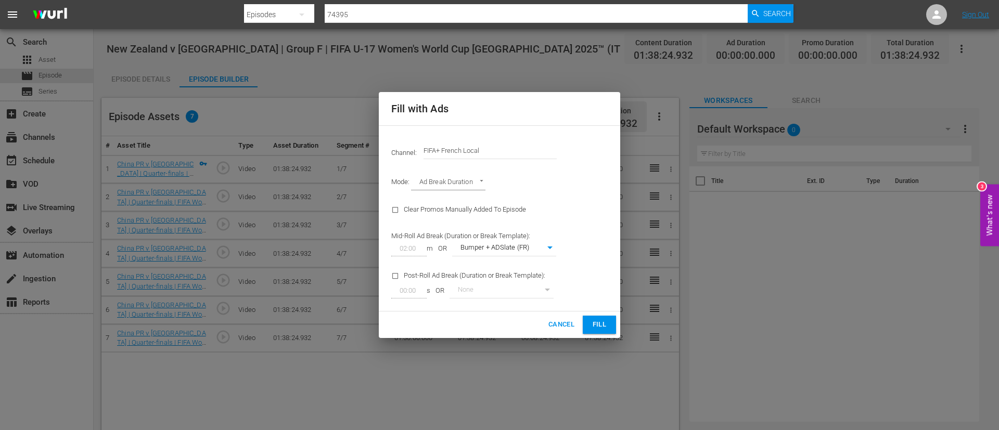
click at [506, 153] on input "FIFA+ French Local" at bounding box center [489, 150] width 133 height 25
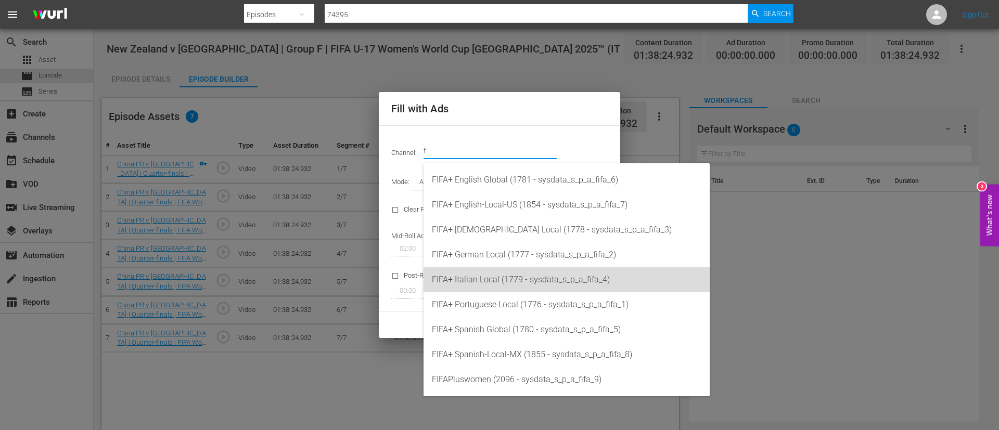
click at [497, 268] on div "FIFA+ Italian Local (1779 - sysdata_s_p_a_fifa_4)" at bounding box center [566, 279] width 269 height 25
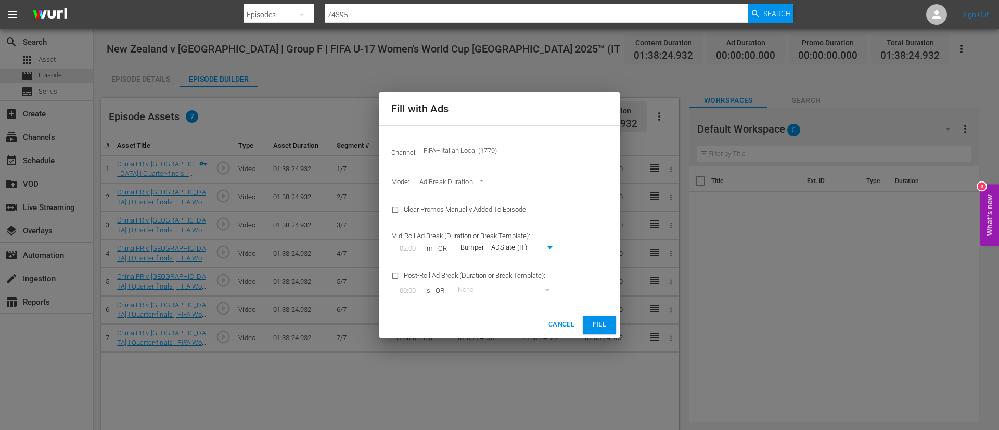
click at [599, 325] on span "Fill" at bounding box center [599, 325] width 17 height 12
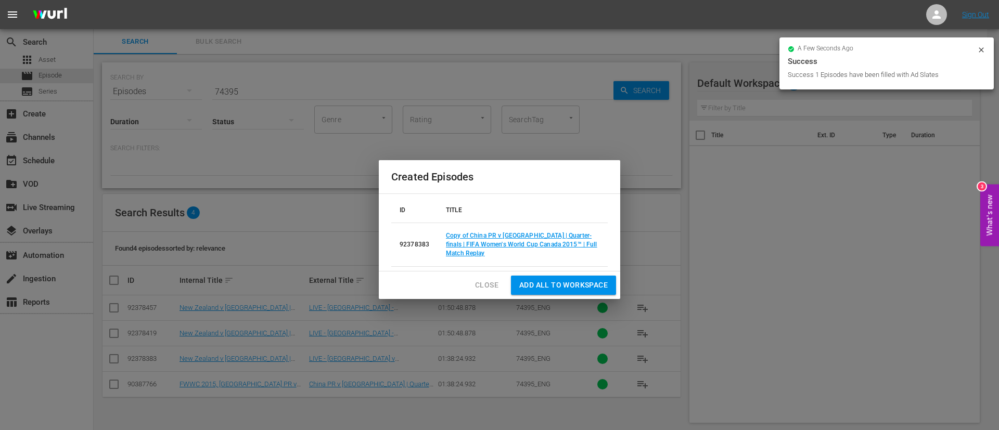
click at [476, 288] on span "Close" at bounding box center [486, 285] width 23 height 13
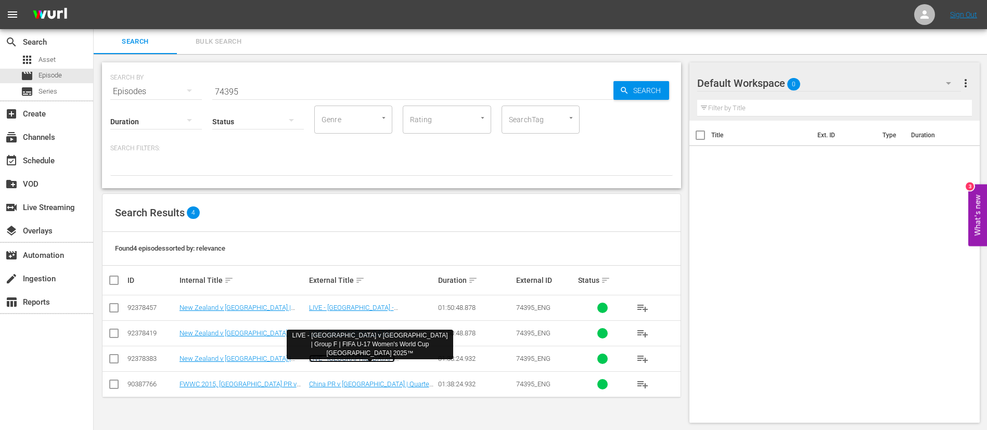
click at [407, 357] on link "LIVE - [GEOGRAPHIC_DATA] v [GEOGRAPHIC_DATA] | Group F | FIFA U-17 Women's Worl…" at bounding box center [370, 370] width 123 height 31
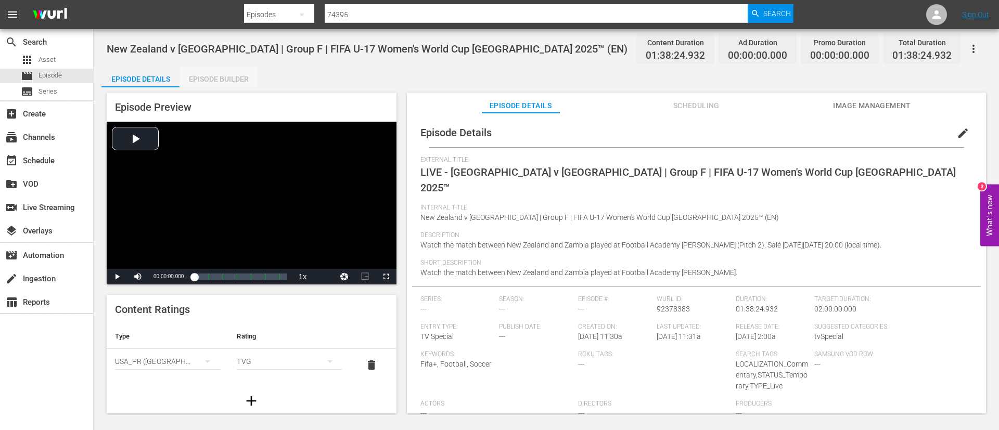
click at [208, 83] on div "Episode Builder" at bounding box center [218, 79] width 78 height 25
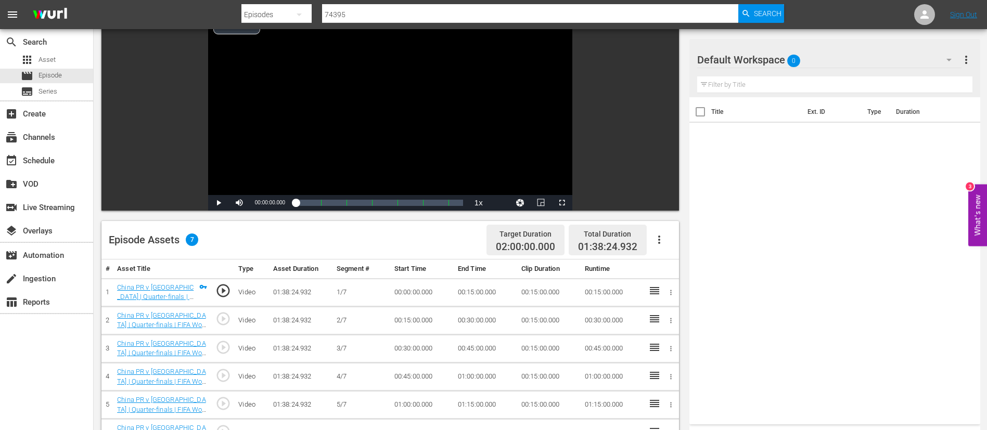
scroll to position [234, 0]
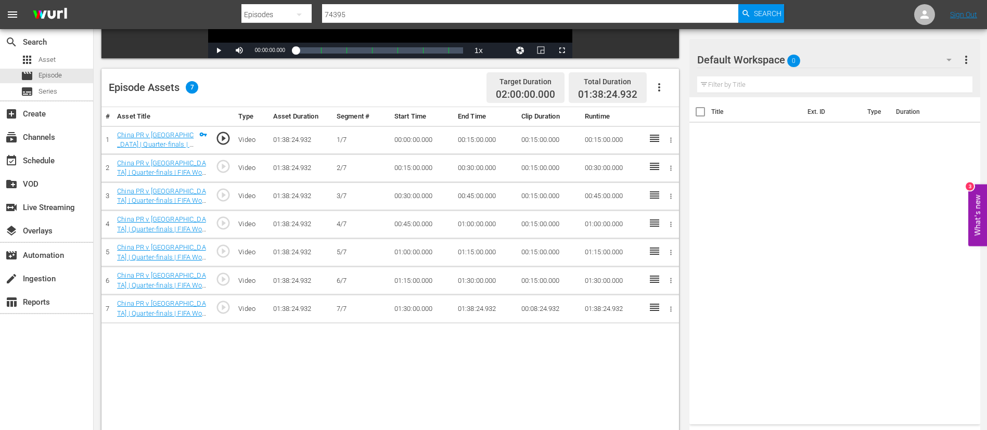
click at [663, 85] on icon "button" at bounding box center [659, 87] width 12 height 12
click at [668, 89] on div "Fill with Ads" at bounding box center [690, 91] width 71 height 25
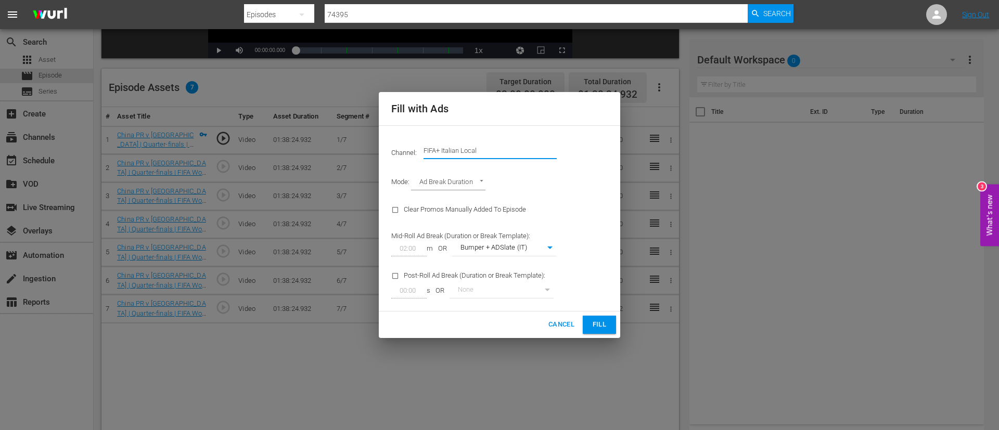
click at [515, 149] on input "FIFA+ Italian Local" at bounding box center [489, 150] width 133 height 25
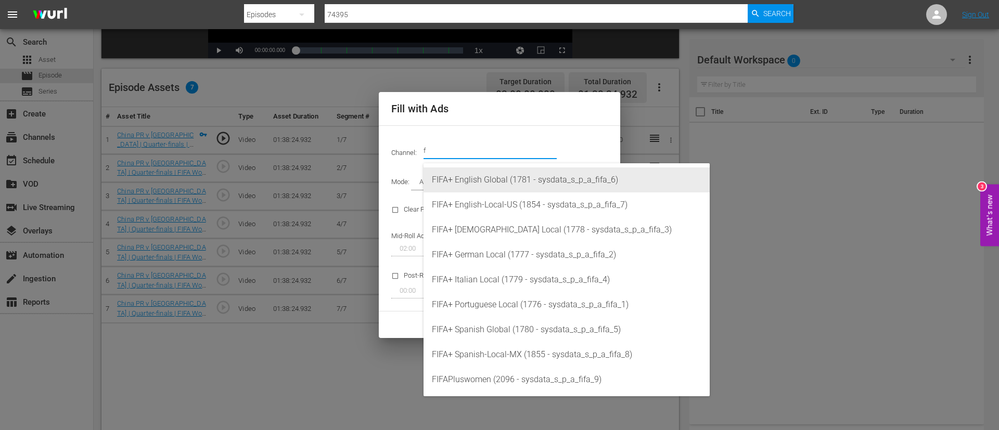
click at [511, 169] on div "FIFA+ English Global (1781 - sysdata_s_p_a_fifa_6)" at bounding box center [566, 180] width 269 height 25
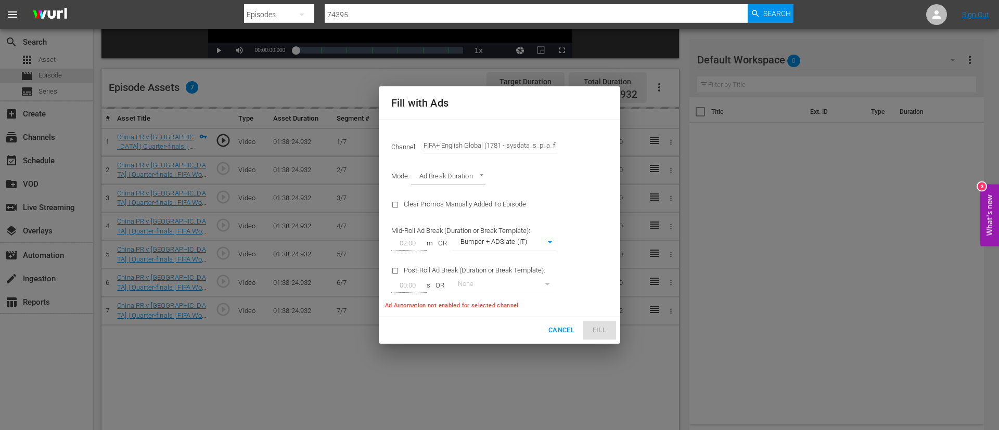
type input "FIFA+ English Global (1781)"
type input "340"
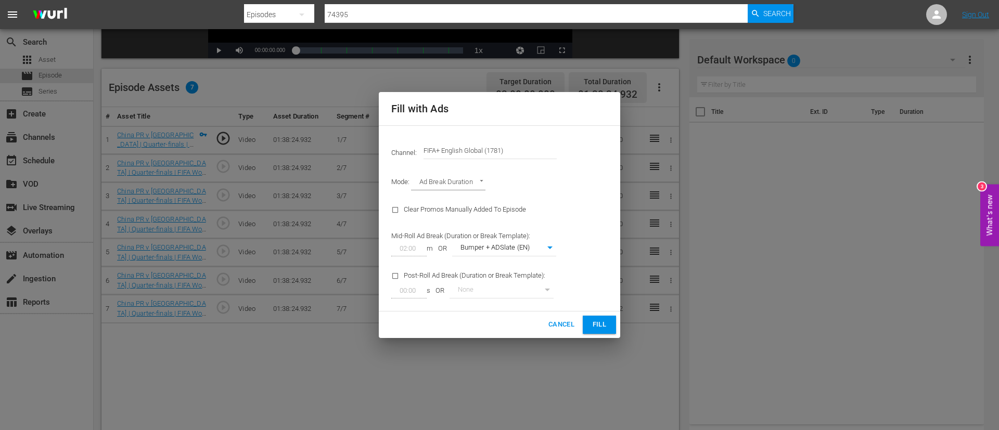
click at [596, 322] on span "Fill" at bounding box center [599, 325] width 17 height 12
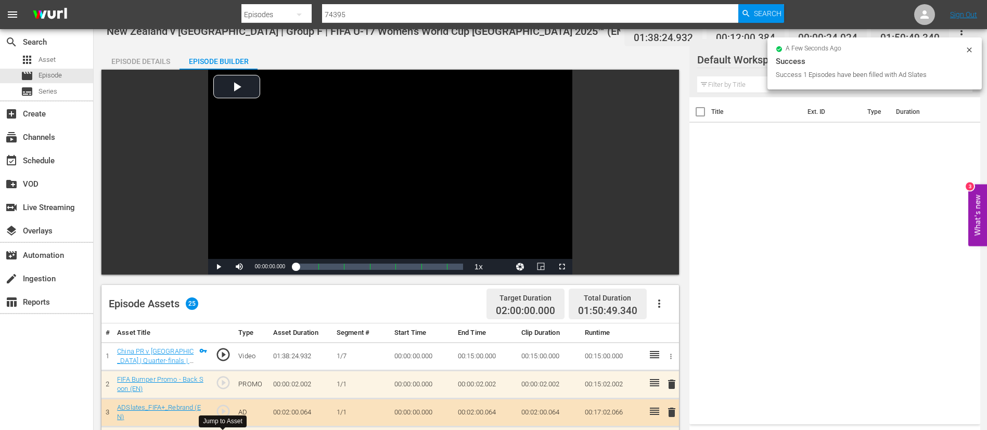
scroll to position [0, 0]
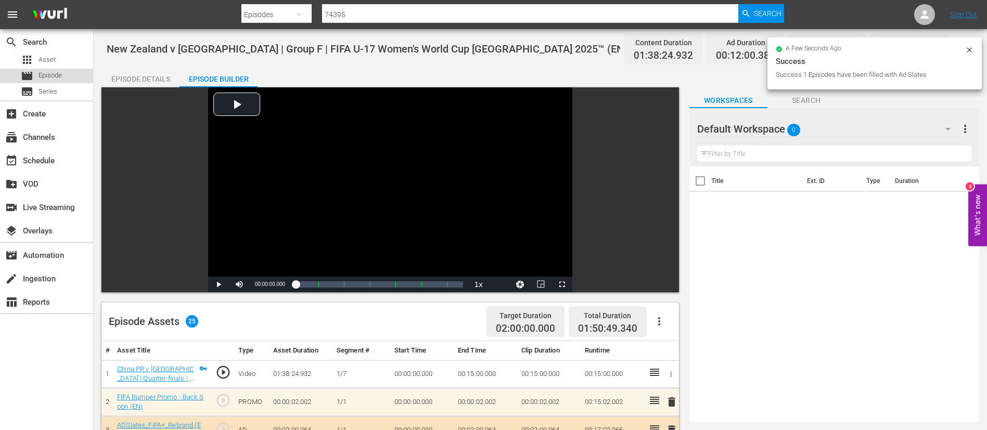
click at [38, 80] on div "movie Episode" at bounding box center [41, 76] width 41 height 15
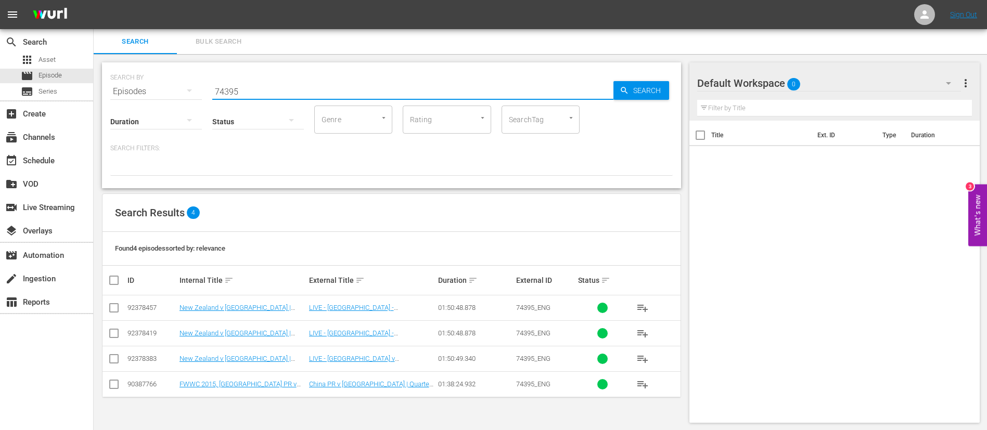
click at [335, 94] on input "74395" at bounding box center [412, 91] width 401 height 25
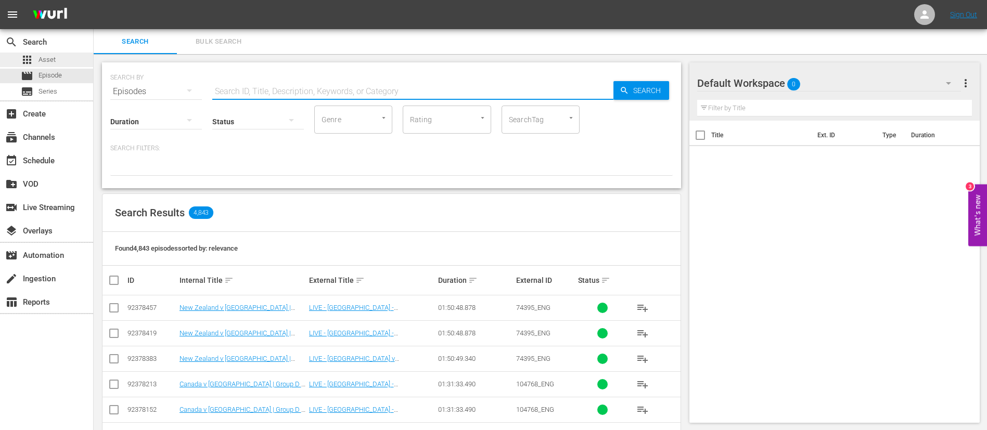
click at [49, 59] on span "Asset" at bounding box center [46, 60] width 17 height 10
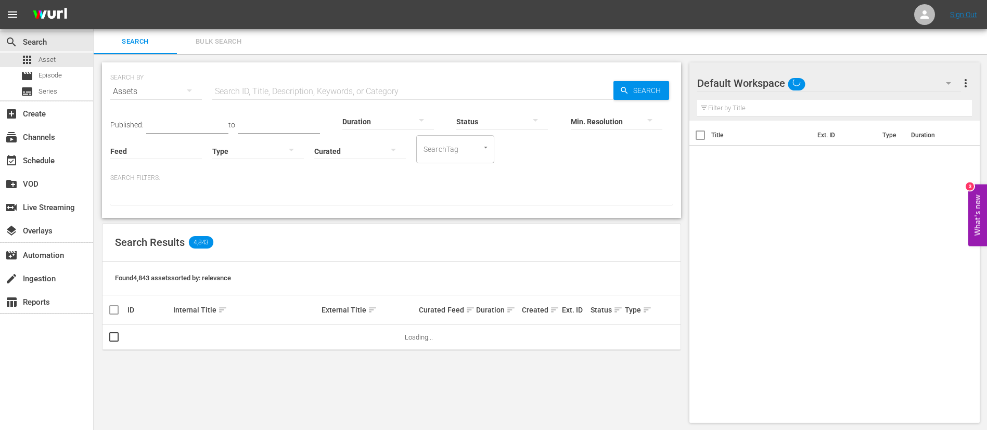
click at [233, 47] on span "Bulk Search" at bounding box center [218, 42] width 71 height 12
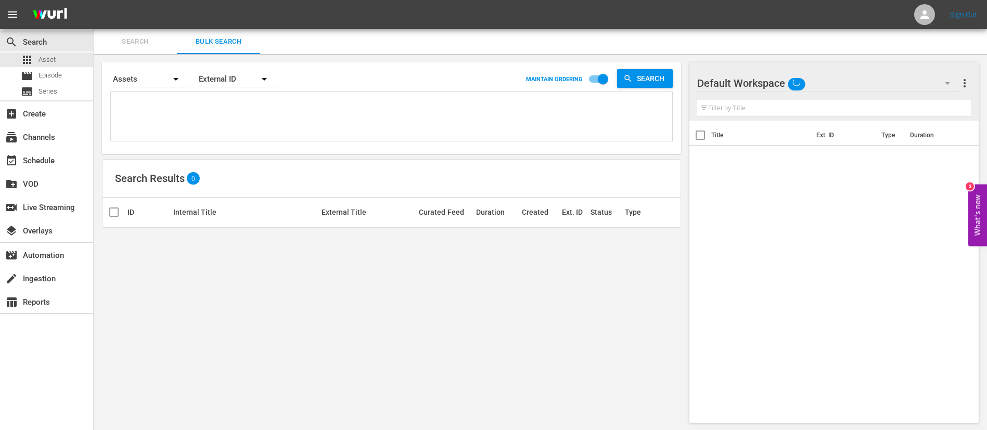
click at [211, 92] on div at bounding box center [391, 116] width 561 height 49
click at [208, 102] on textarea at bounding box center [392, 118] width 559 height 47
paste textarea "139595_ITA 139624_ITA 29121_ITA"
type textarea "139595_ITA 139624_ITA 29121_ITA"
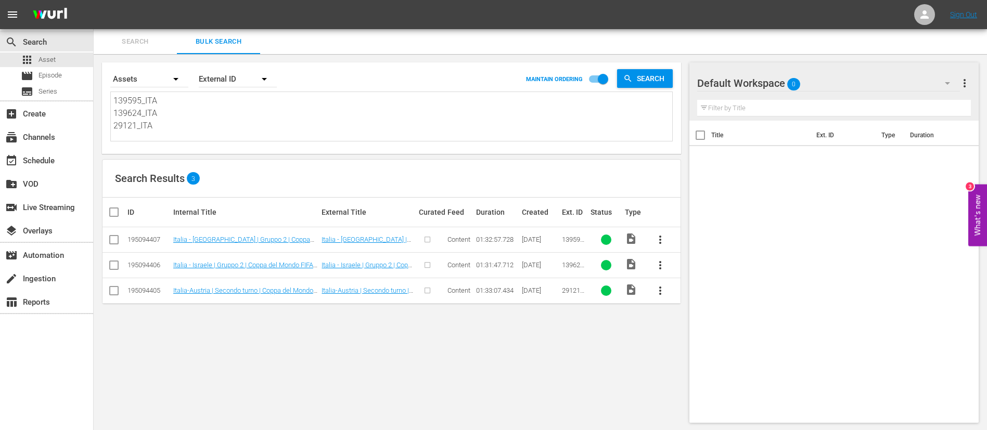
type textarea "139595_ITA 139624_ITA 29121_ITA"
click at [108, 213] on input "checkbox" at bounding box center [118, 212] width 21 height 12
checkbox input "true"
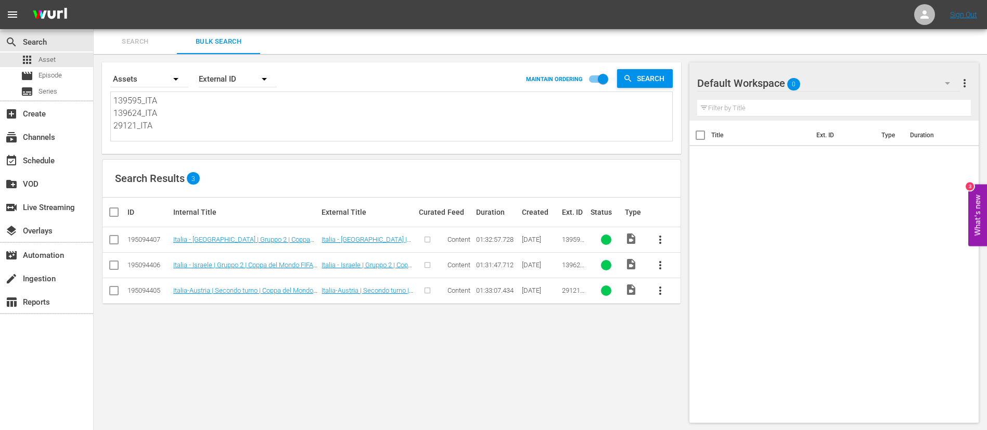
checkbox input "true"
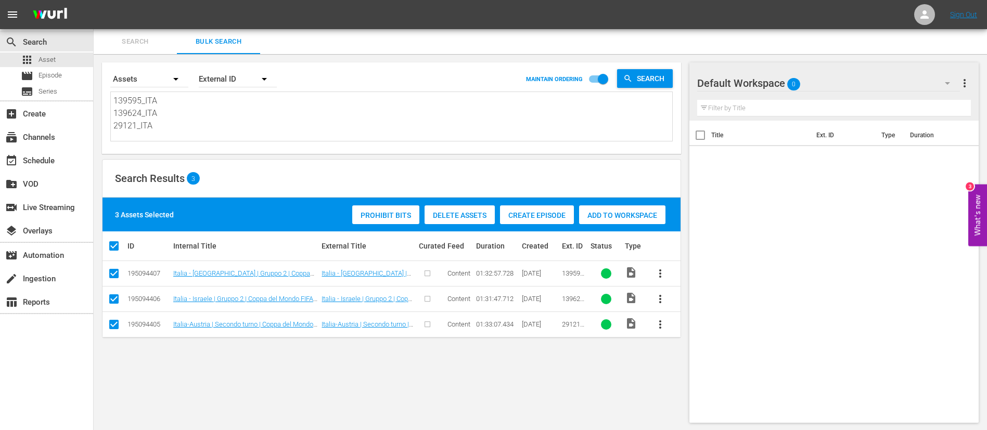
click at [567, 209] on div "Create Episode" at bounding box center [537, 215] width 74 height 20
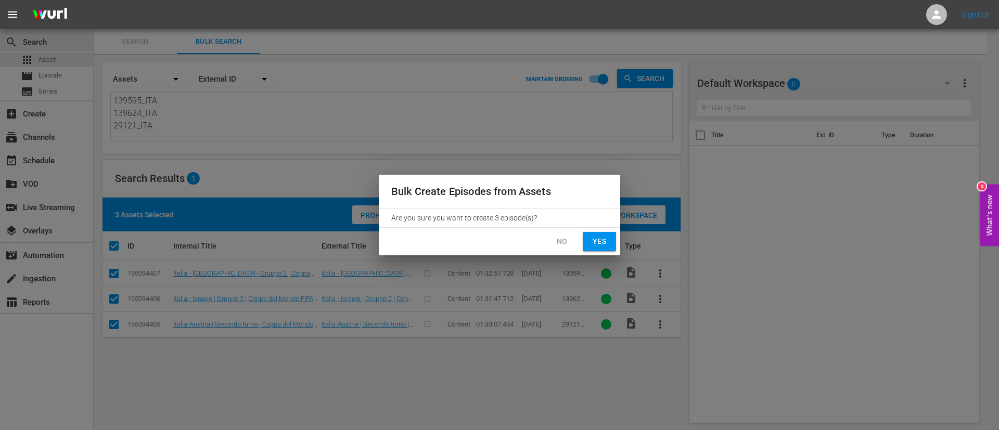
click at [596, 239] on span "Yes" at bounding box center [599, 241] width 17 height 13
checkbox input "false"
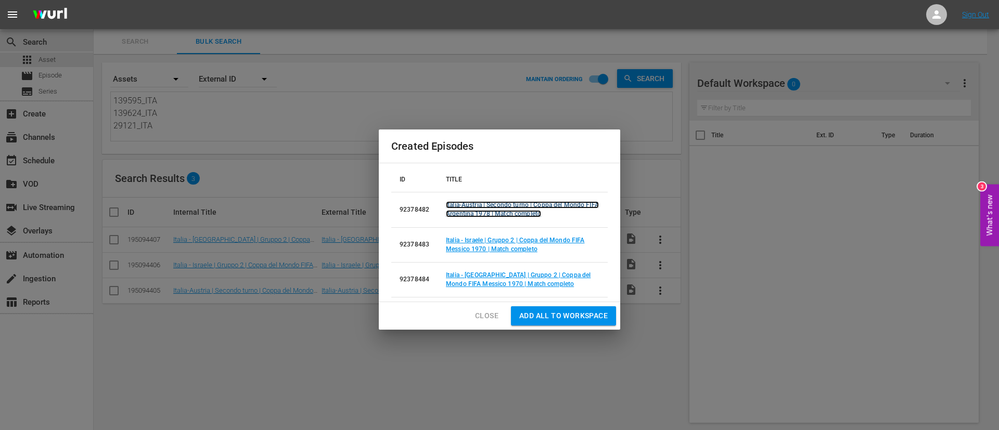
click at [512, 205] on link "Italia-Austria | Secondo turno | Coppa del Mondo FIFA Argentina 1978 | Match co…" at bounding box center [522, 209] width 153 height 16
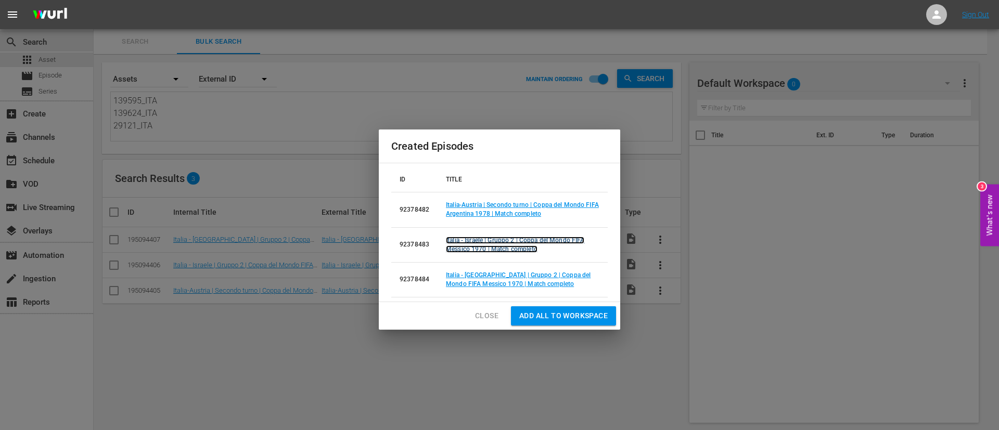
click at [511, 239] on link "Italia - Israele | Gruppo 2 | Coppa del Mondo FIFA Messico 1970 | Match completo" at bounding box center [515, 245] width 138 height 16
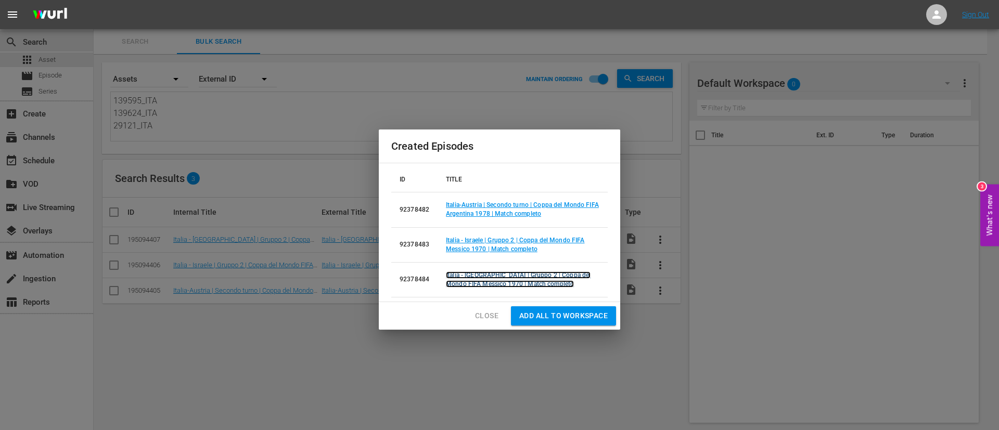
click at [511, 275] on link "Italia - [GEOGRAPHIC_DATA] | Gruppo 2 | Coppa del Mondo FIFA Messico 1970 | Mat…" at bounding box center [518, 280] width 145 height 16
click at [550, 314] on span "Add all to Workspace" at bounding box center [563, 316] width 88 height 13
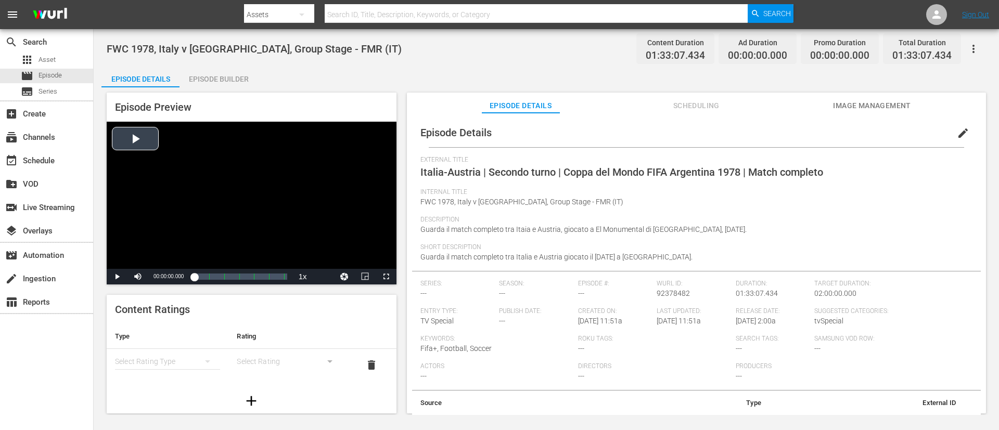
click at [274, 195] on div "Video Player" at bounding box center [252, 195] width 290 height 147
click at [213, 270] on div "Loaded : 0.75% 00:19:21.432 Italia-Austria | Secondo turno | Coppa del Mondo FI…" at bounding box center [240, 277] width 103 height 16
click at [256, 170] on div "Video Player" at bounding box center [252, 195] width 290 height 147
click at [665, 127] on span "edit" at bounding box center [963, 133] width 12 height 12
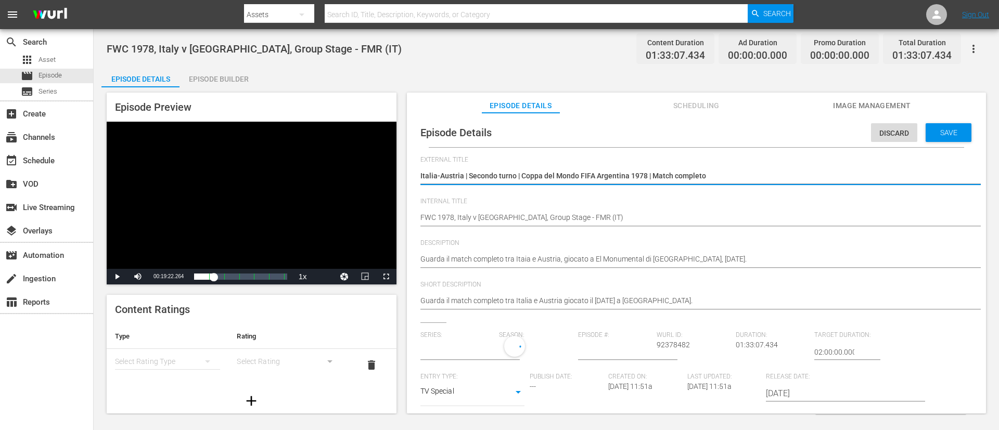
type input "No Series"
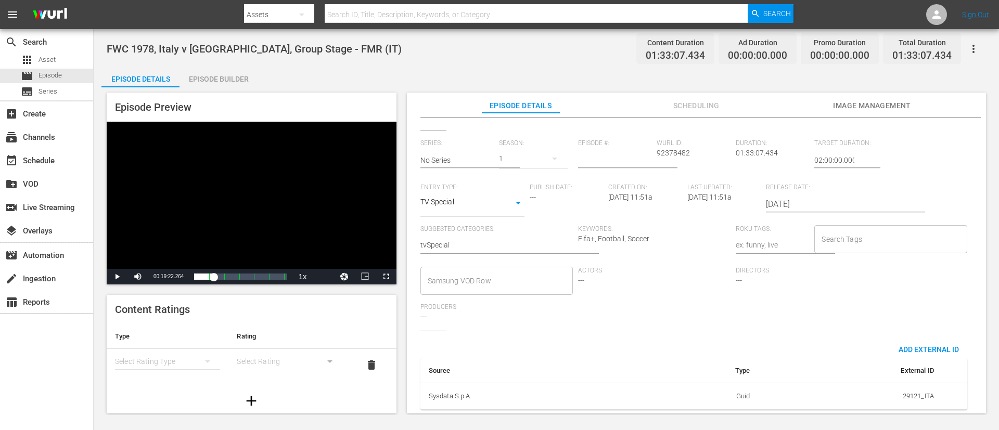
scroll to position [204, 0]
click at [665, 230] on input "Search Tags" at bounding box center [882, 239] width 127 height 19
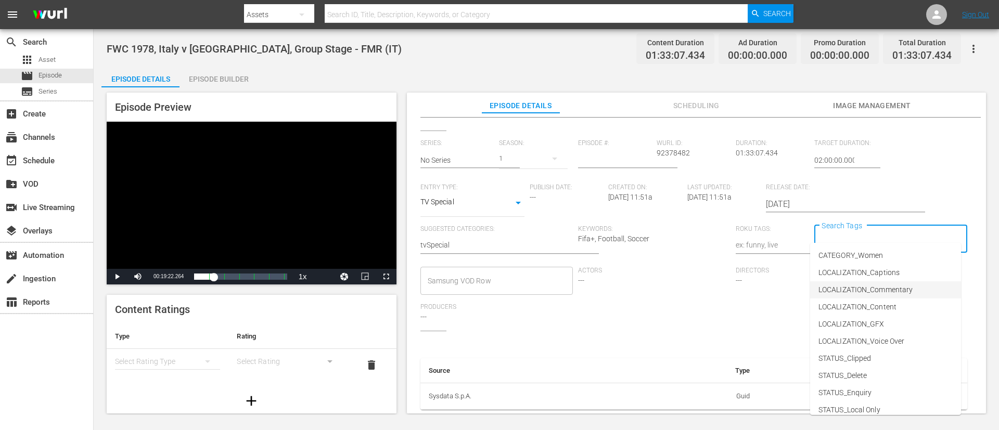
click at [665, 285] on span "LOCALIZATION_Commentary" at bounding box center [865, 290] width 94 height 11
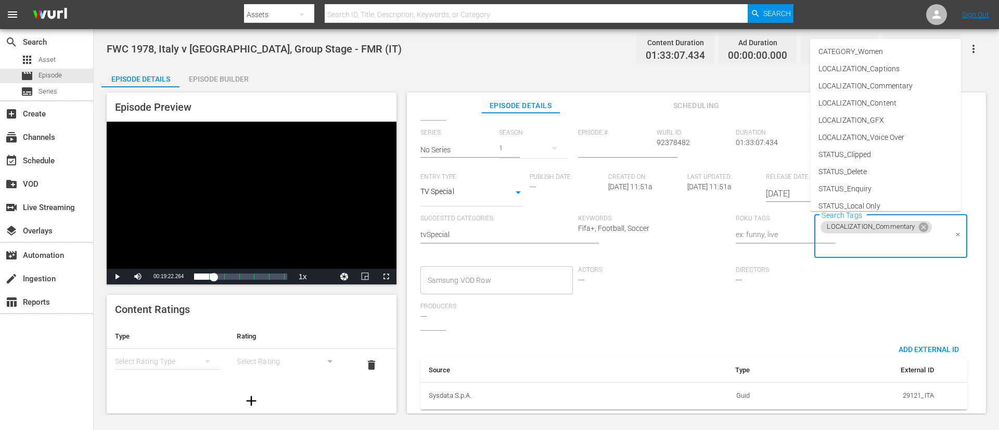
click at [665, 248] on input "Search Tags" at bounding box center [882, 244] width 127 height 19
click at [665, 109] on li "LOCALIZATION_Content" at bounding box center [885, 103] width 151 height 17
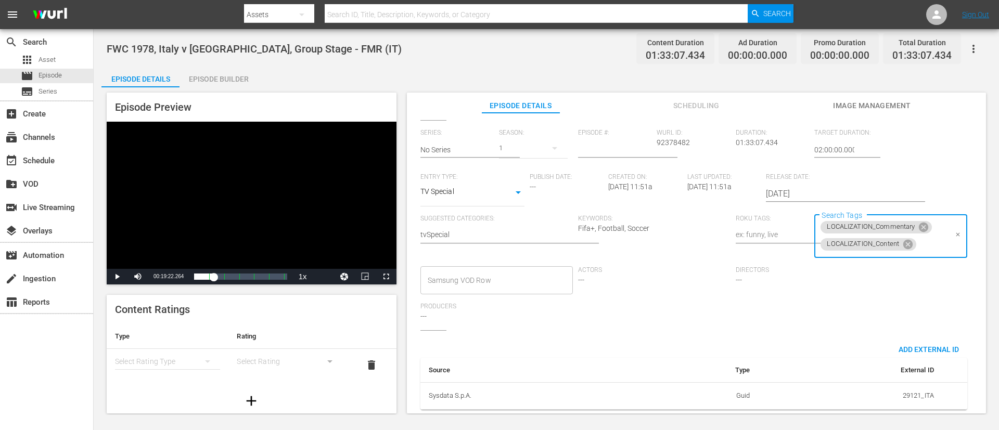
click at [665, 241] on input "Search Tags" at bounding box center [932, 244] width 29 height 19
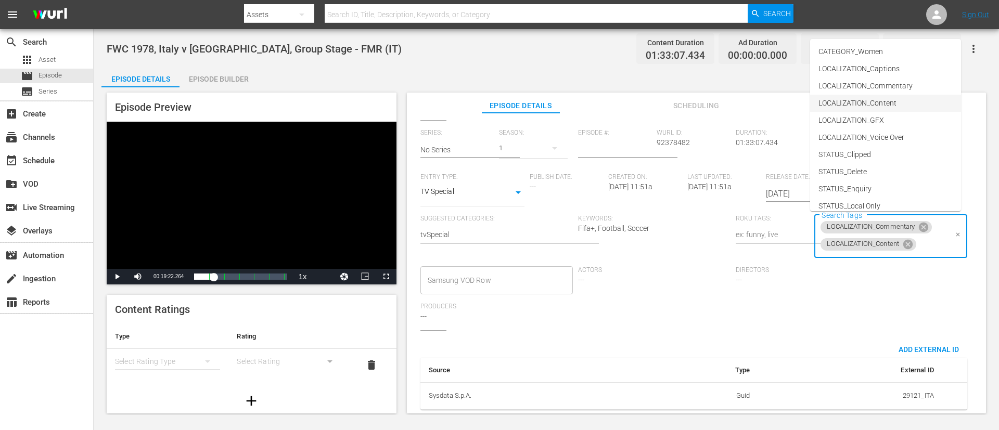
scroll to position [145, 0]
click at [665, 150] on span "TYPE_Full Match Replay" at bounding box center [857, 147] width 79 height 11
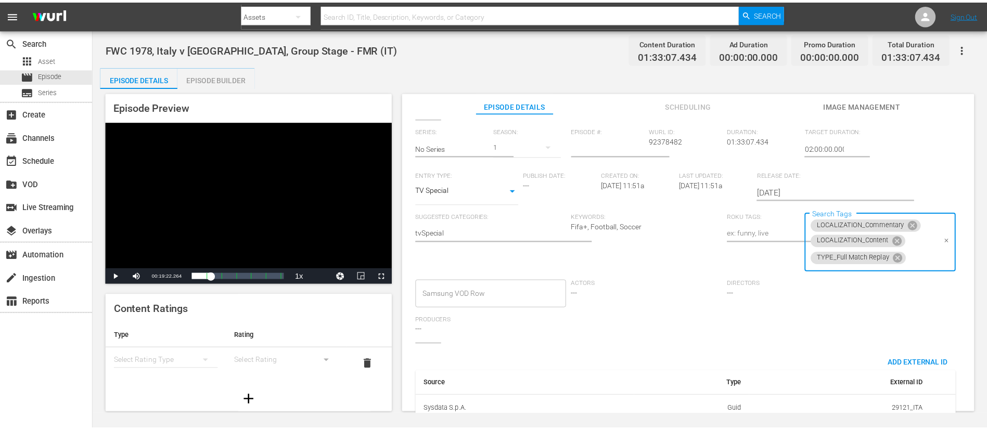
scroll to position [0, 0]
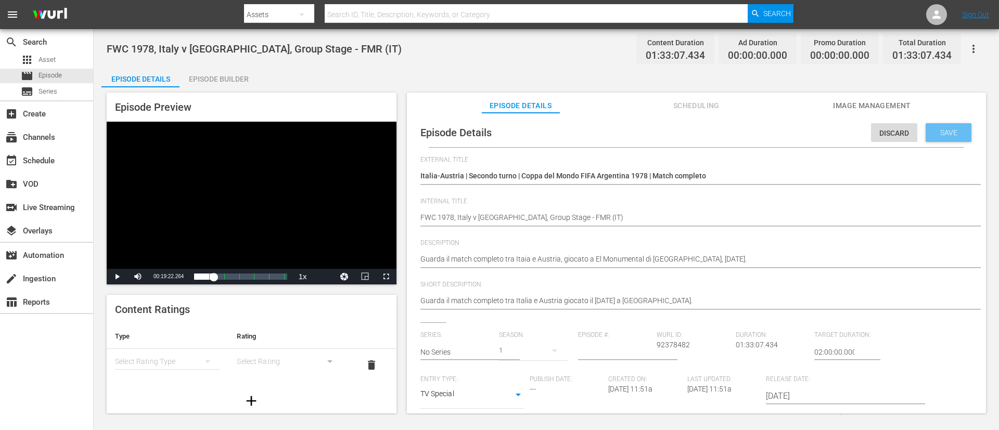
click at [665, 125] on div "Save" at bounding box center [949, 132] width 46 height 19
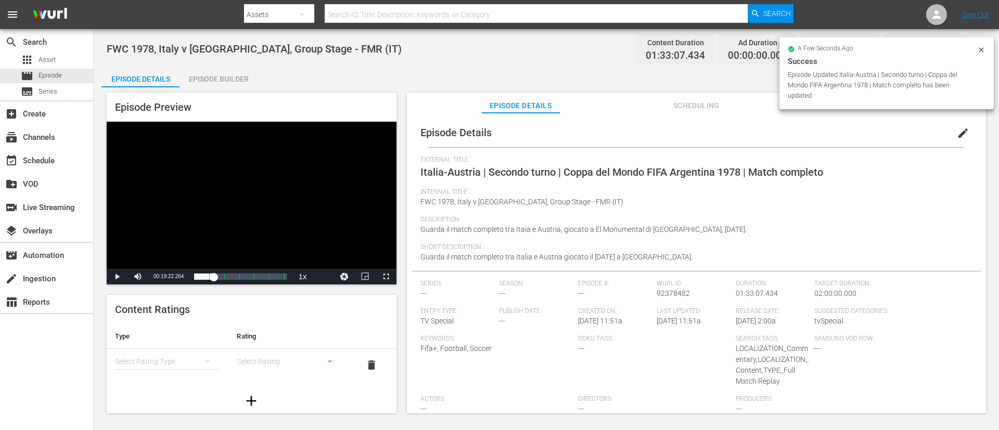
click at [665, 101] on div "a few seconds ago Success Episode Updated Italia-Austria | Secondo turno | Copp…" at bounding box center [886, 73] width 214 height 72
click at [665, 114] on div "Episode Details edit External Title Italia-Austria | Secondo turno | Coppa del …" at bounding box center [696, 268] width 579 height 311
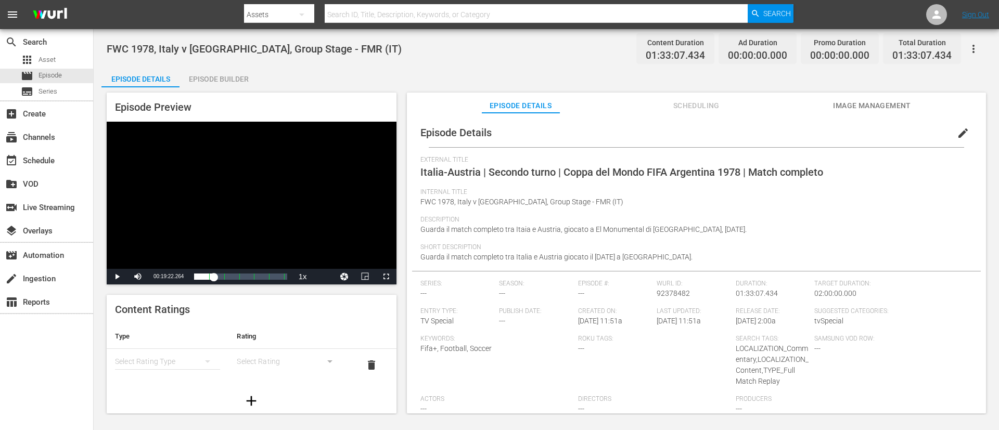
click at [665, 104] on span "Image Management" at bounding box center [872, 105] width 78 height 13
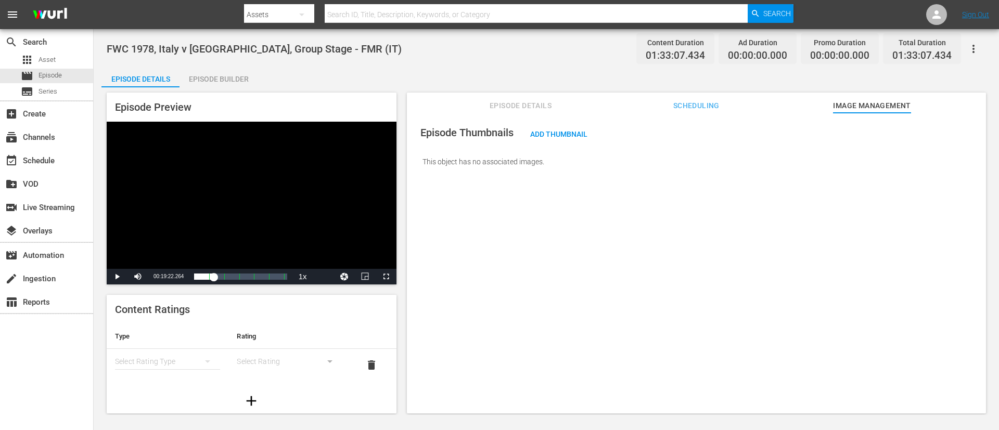
click at [244, 47] on span "FWC 1978, Italy v Austria, Group Stage - FMR (IT)" at bounding box center [254, 49] width 295 height 12
click at [242, 48] on span "FWC 1978, Italy v Austria, Group Stage - FMR (IT)" at bounding box center [254, 49] width 295 height 12
copy span "Group"
click at [242, 48] on span "FWC 1978, Italy v Austria, Group Stage - FMR (IT)" at bounding box center [254, 49] width 295 height 12
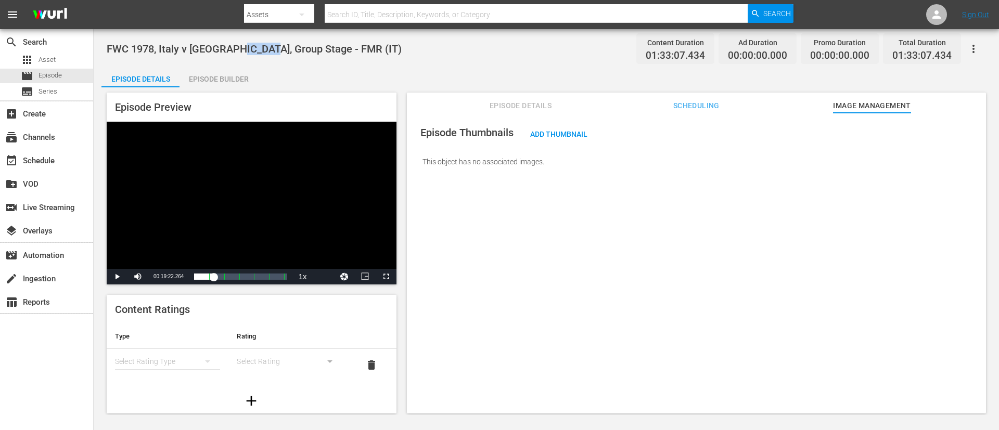
click at [242, 48] on span "FWC 1978, Italy v Austria, Group Stage - FMR (IT)" at bounding box center [254, 49] width 295 height 12
click at [559, 121] on div "Episode Thumbnails Add Thumbnail This object has no associated images." at bounding box center [696, 147] width 569 height 58
click at [556, 130] on span "Add Thumbnail" at bounding box center [559, 134] width 74 height 8
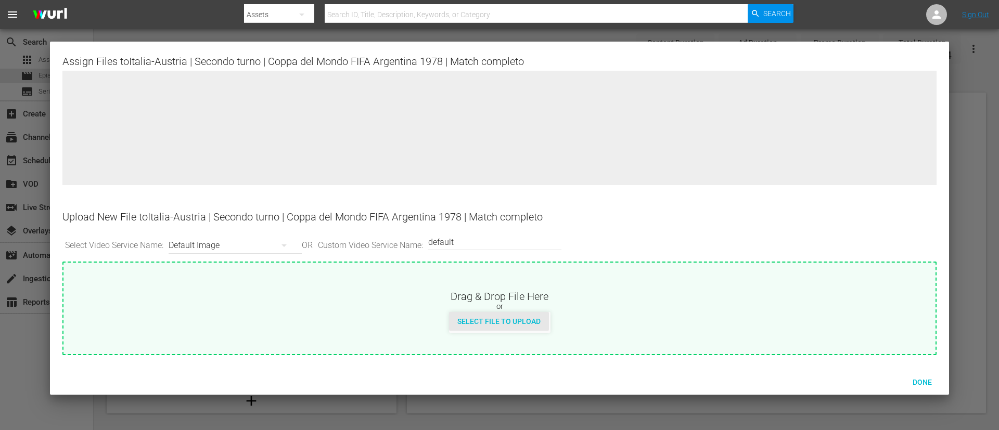
click at [500, 286] on span "Select File to Upload" at bounding box center [499, 321] width 100 height 8
type input "C:\fakepath\82bad584-993d-4024-94ad-79c3f466147a.jpg"
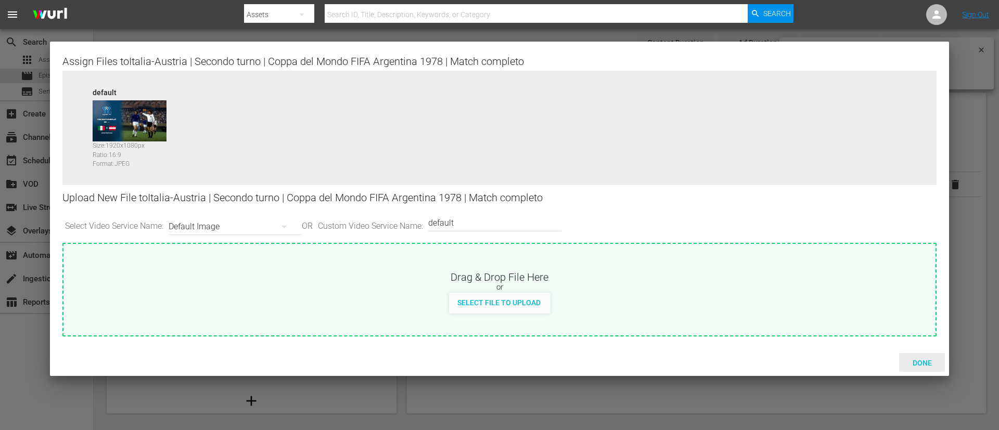
click at [665, 286] on div "Done" at bounding box center [922, 362] width 46 height 19
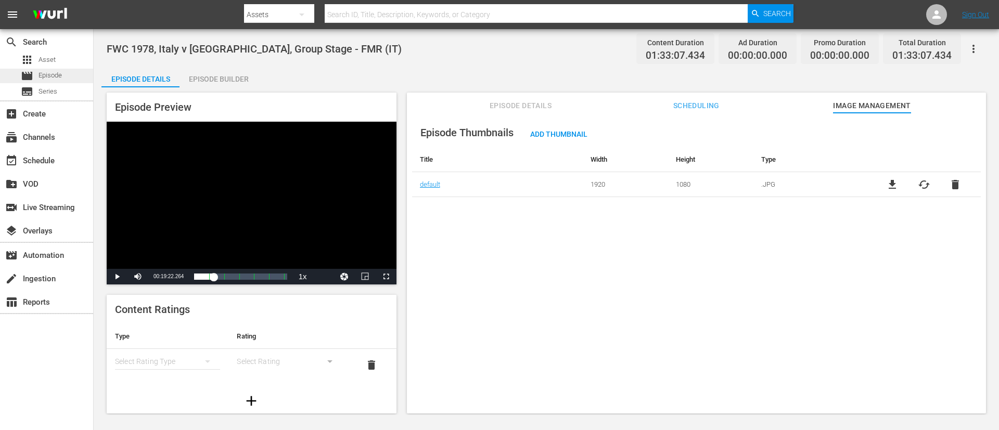
click at [41, 75] on span "Episode" at bounding box center [49, 75] width 23 height 10
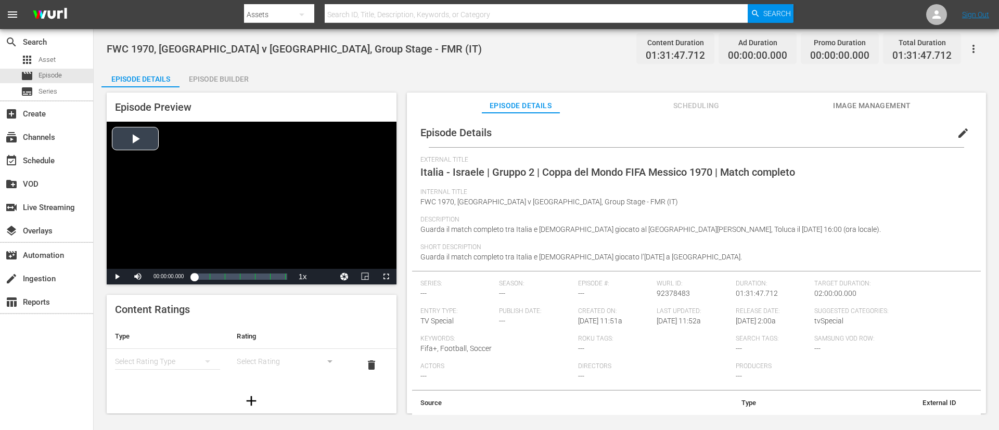
click at [274, 178] on div "Video Player" at bounding box center [252, 195] width 290 height 147
click at [271, 174] on div "Video Player" at bounding box center [252, 195] width 290 height 147
click at [665, 139] on span "edit" at bounding box center [963, 133] width 12 height 12
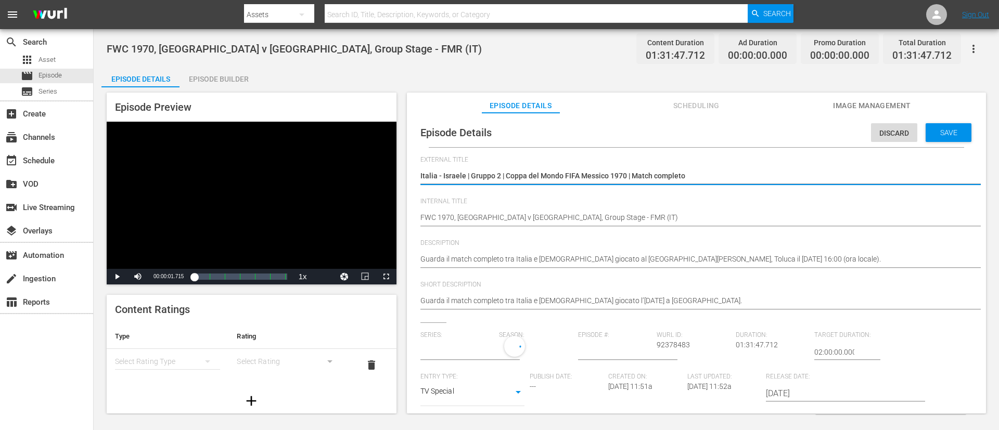
type input "No Series"
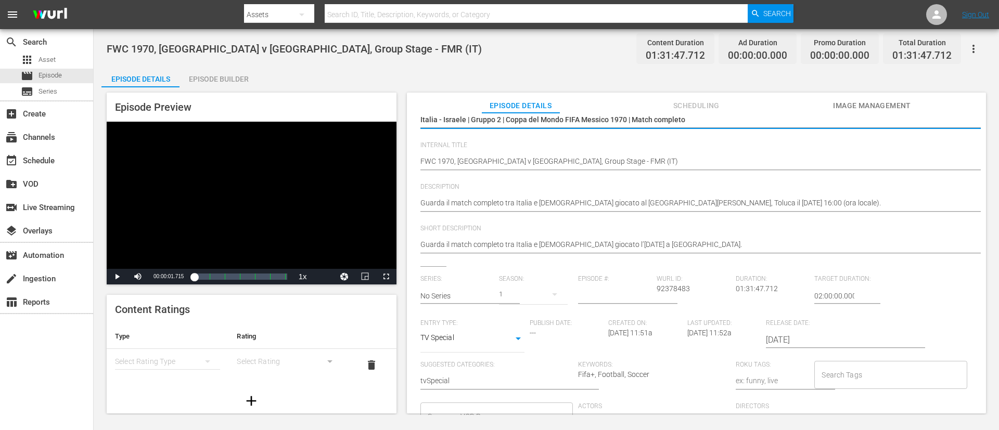
scroll to position [156, 0]
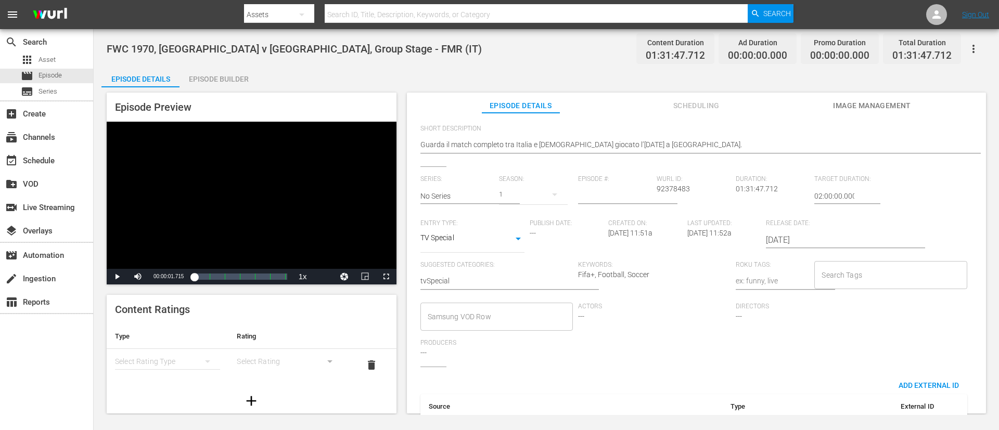
click at [665, 286] on div "Search Tags" at bounding box center [890, 275] width 152 height 28
click at [665, 279] on input "Search Tags" at bounding box center [882, 275] width 127 height 19
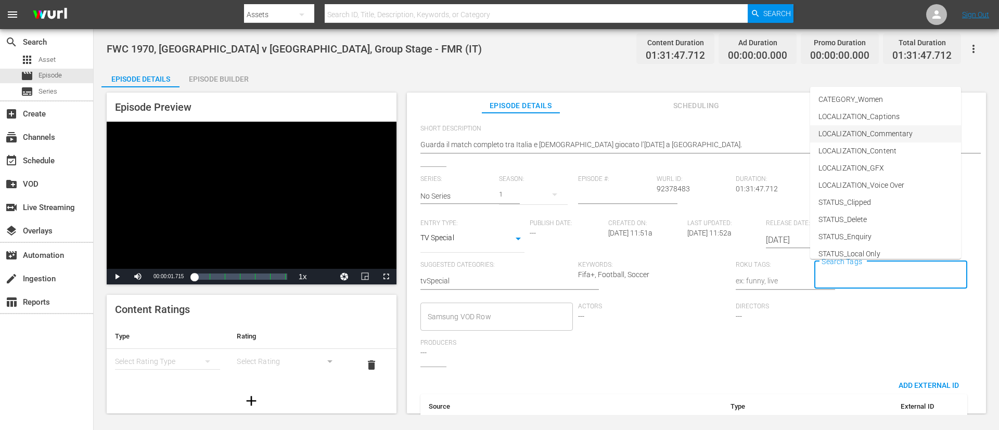
click at [665, 129] on span "LOCALIZATION_Commentary" at bounding box center [865, 134] width 94 height 11
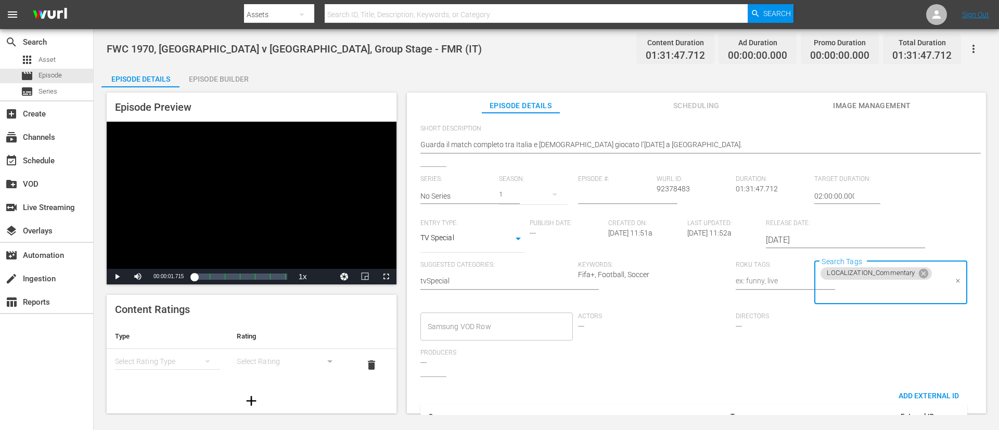
click at [665, 286] on input "Search Tags" at bounding box center [882, 290] width 127 height 19
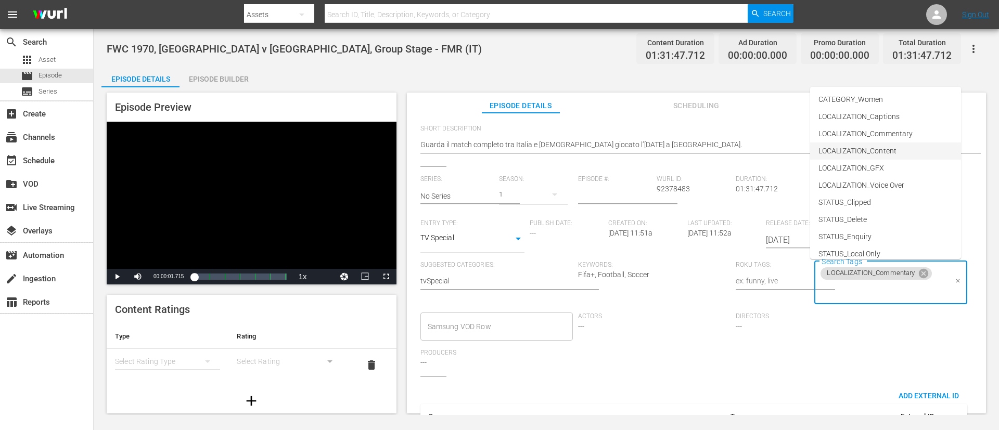
click at [665, 153] on li "LOCALIZATION_Content" at bounding box center [885, 151] width 151 height 17
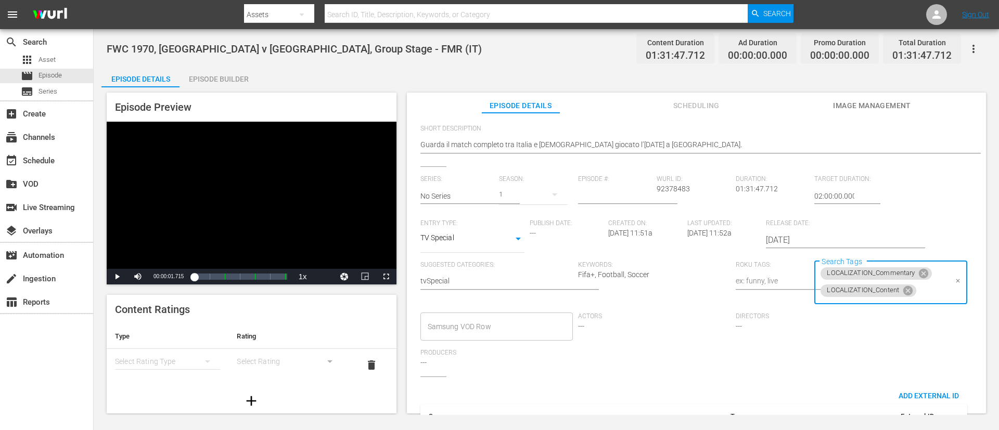
click at [665, 286] on input "Search Tags" at bounding box center [932, 290] width 29 height 19
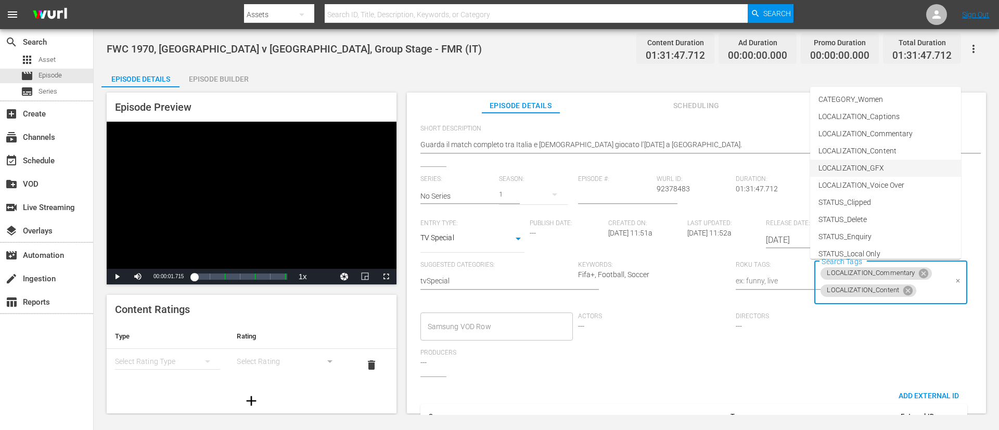
scroll to position [145, 0]
click at [665, 196] on li "TYPE_Full Match Replay" at bounding box center [885, 194] width 151 height 17
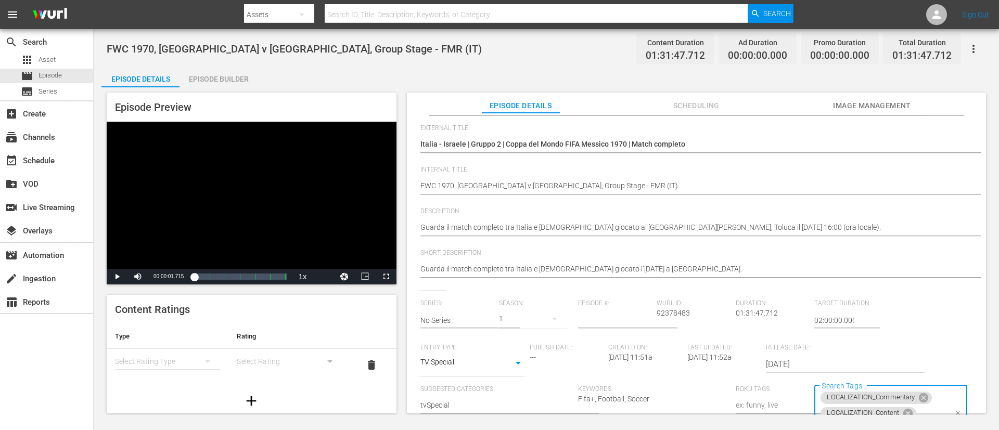
scroll to position [0, 0]
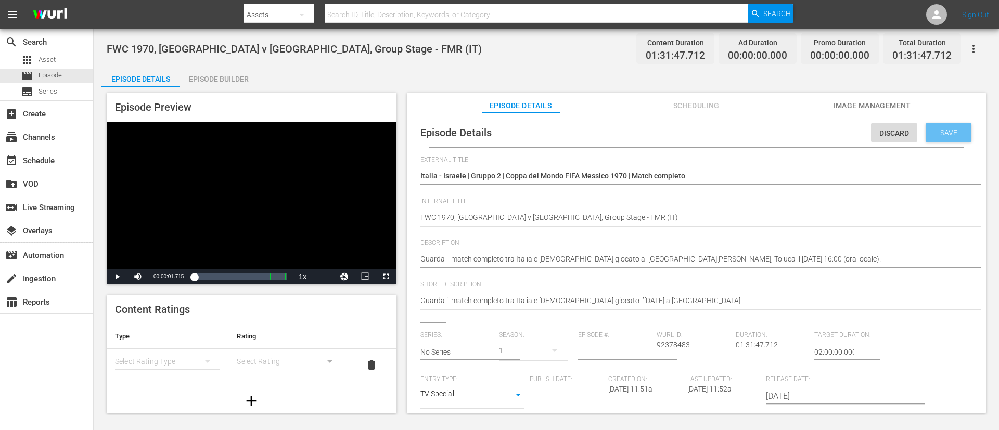
click at [665, 130] on span "Save" at bounding box center [949, 133] width 34 height 8
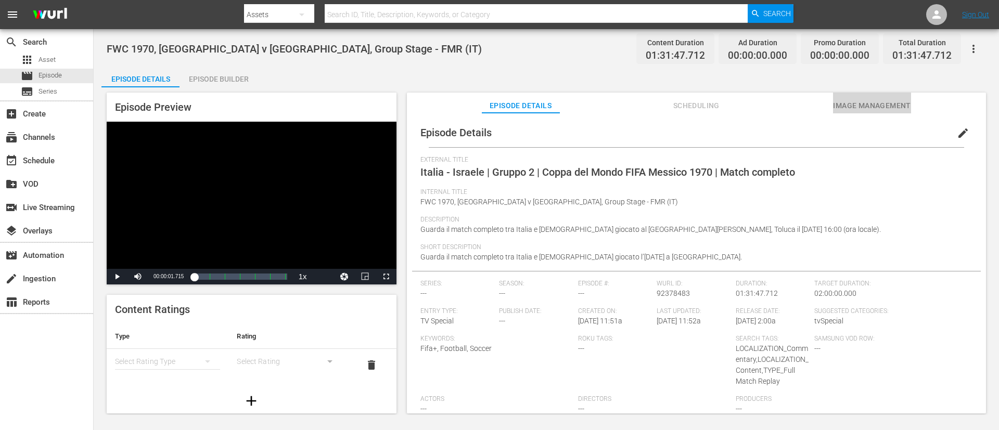
click at [665, 113] on button "Image Management" at bounding box center [872, 103] width 78 height 21
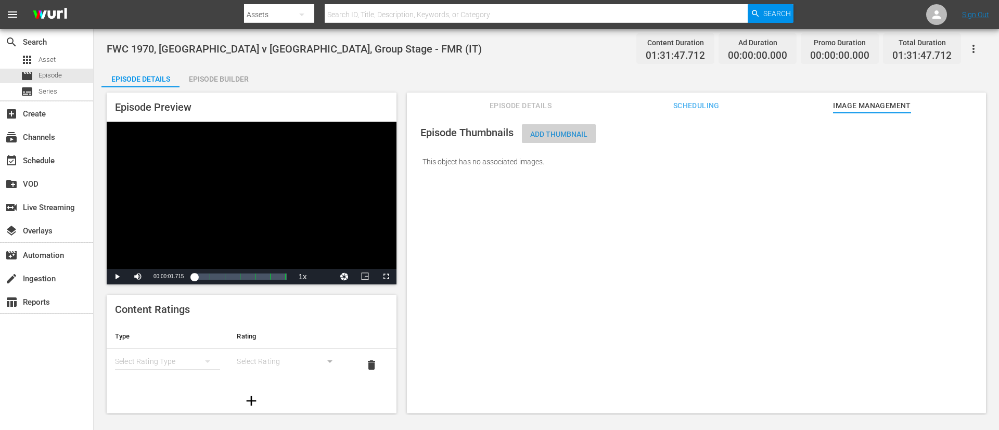
click at [581, 134] on span "Add Thumbnail" at bounding box center [559, 134] width 74 height 8
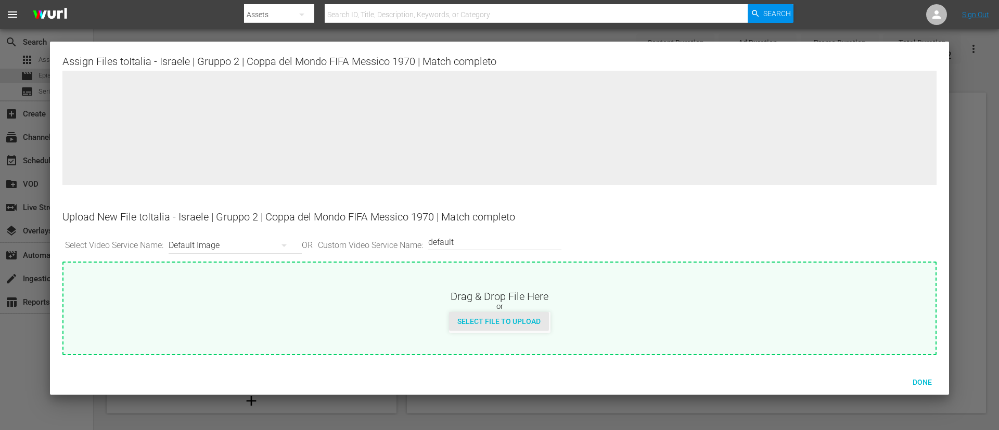
click at [510, 286] on div "Select File to Upload" at bounding box center [499, 321] width 100 height 19
type input "C:\fakepath\7bc63b80-b7e9-4ee7-985f-87fec1e9c26c.jpg"
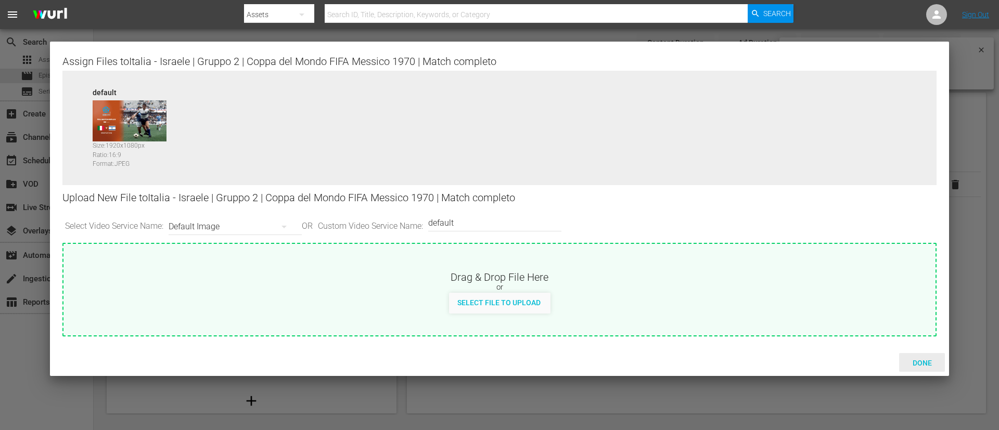
click at [665, 286] on span "Done" at bounding box center [922, 363] width 36 height 8
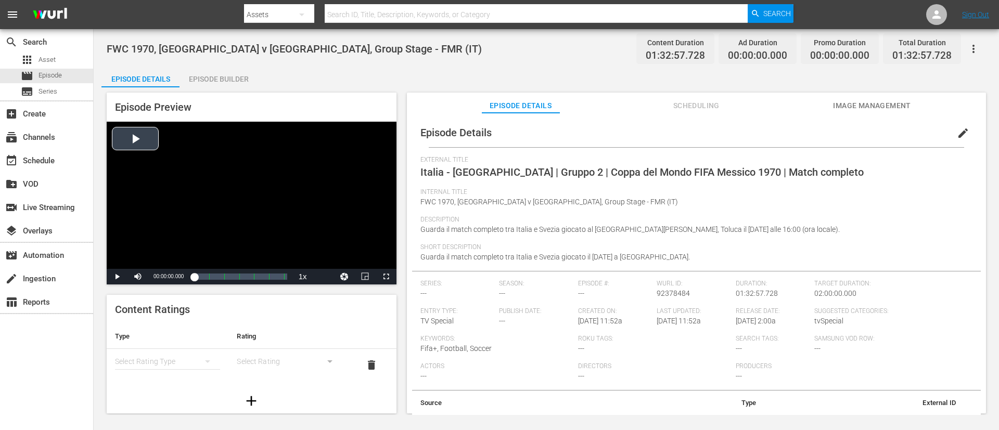
click at [304, 162] on div "Video Player" at bounding box center [252, 195] width 290 height 147
click at [303, 166] on div "Video Player" at bounding box center [252, 195] width 290 height 147
click at [665, 137] on button "edit" at bounding box center [962, 133] width 25 height 25
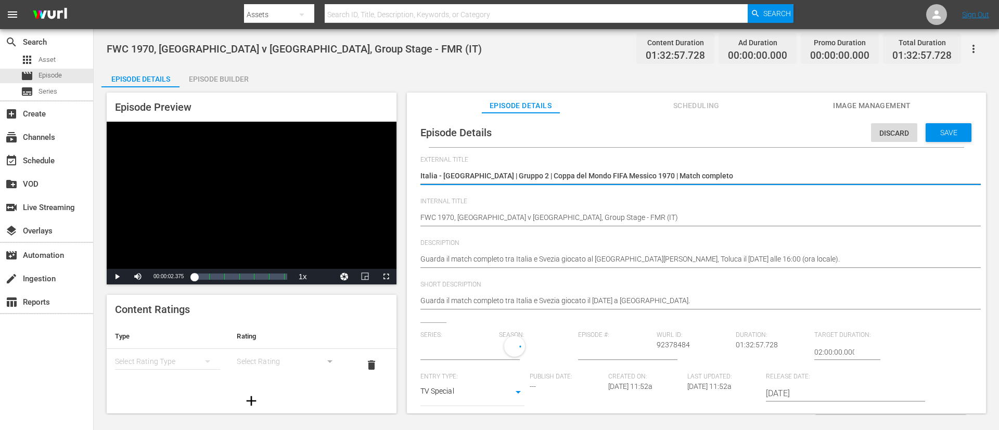
type input "No Series"
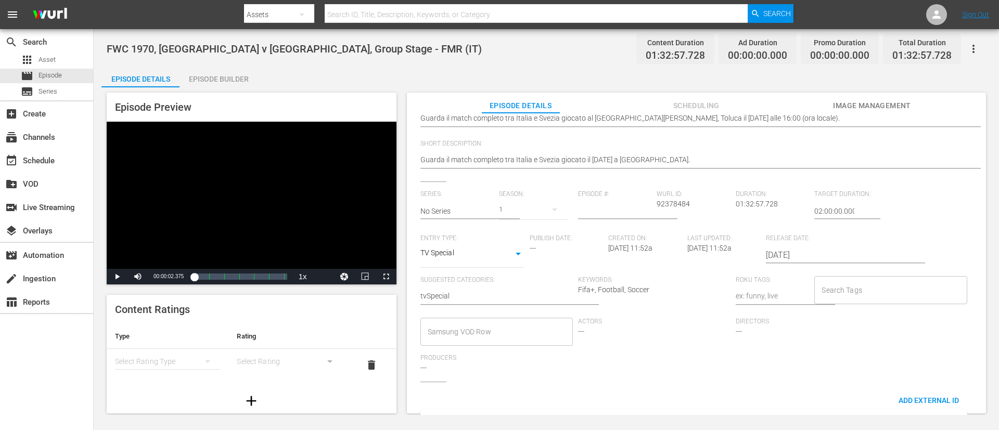
scroll to position [156, 0]
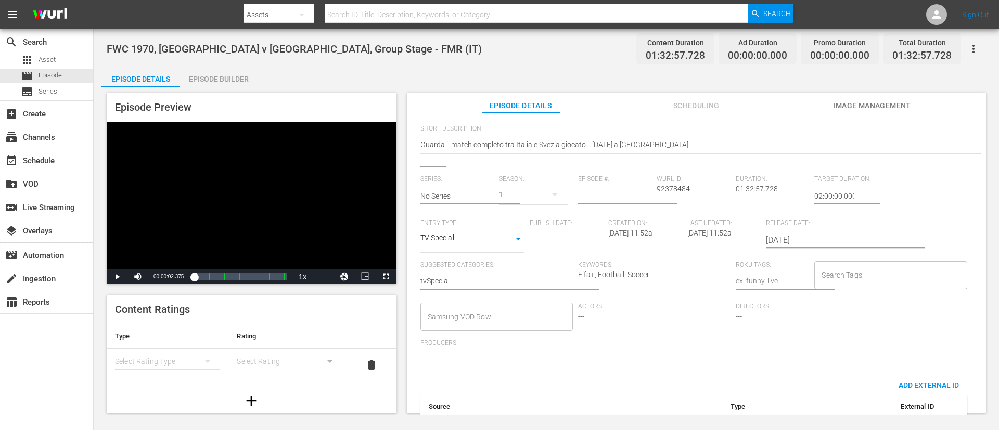
click at [665, 274] on input "Search Tags" at bounding box center [882, 275] width 127 height 19
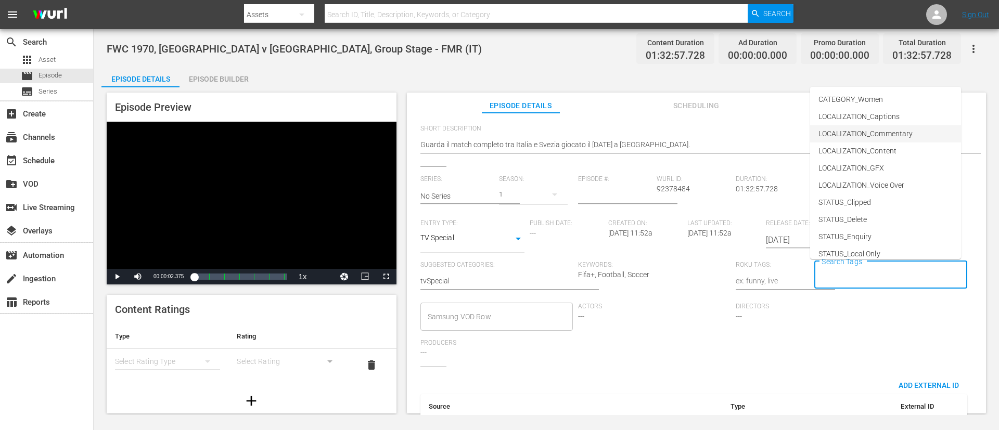
click at [665, 135] on span "LOCALIZATION_Commentary" at bounding box center [865, 134] width 94 height 11
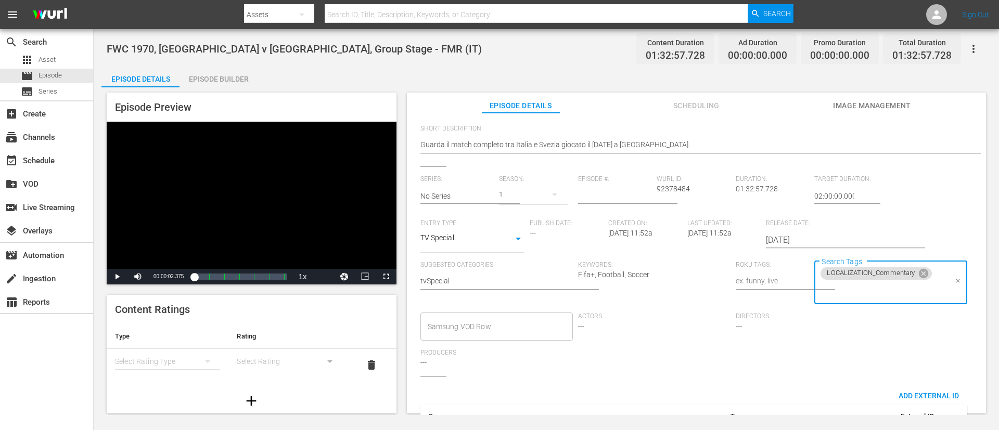
click at [665, 286] on input "Search Tags" at bounding box center [882, 290] width 127 height 19
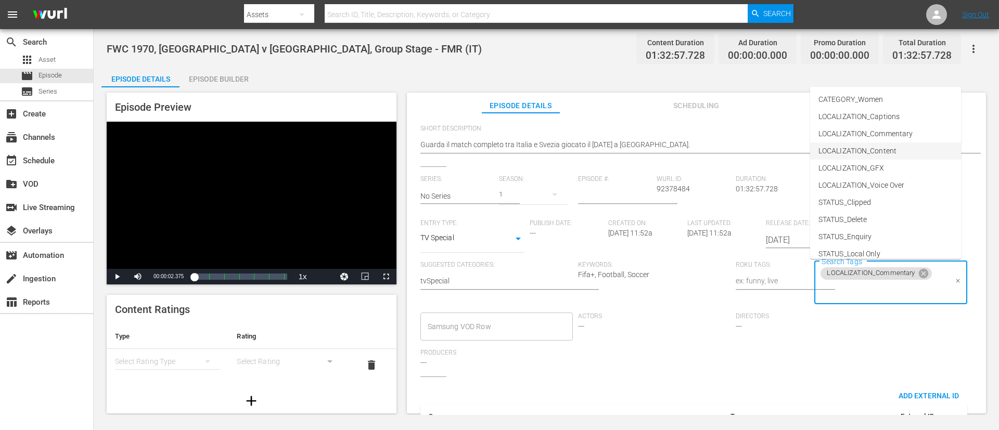
click at [665, 153] on span "LOCALIZATION_Content" at bounding box center [857, 151] width 78 height 11
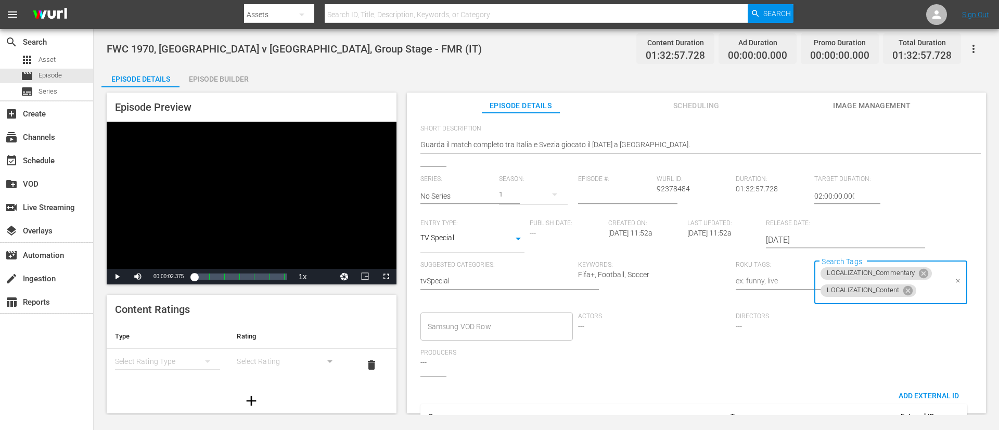
click at [665, 286] on input "Search Tags" at bounding box center [932, 290] width 29 height 19
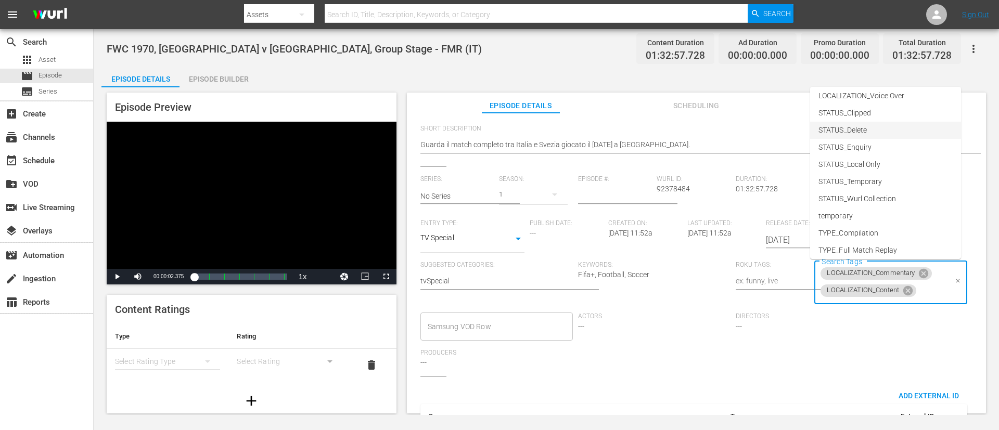
scroll to position [145, 0]
click at [665, 193] on li "TYPE_Full Match Replay" at bounding box center [885, 194] width 151 height 17
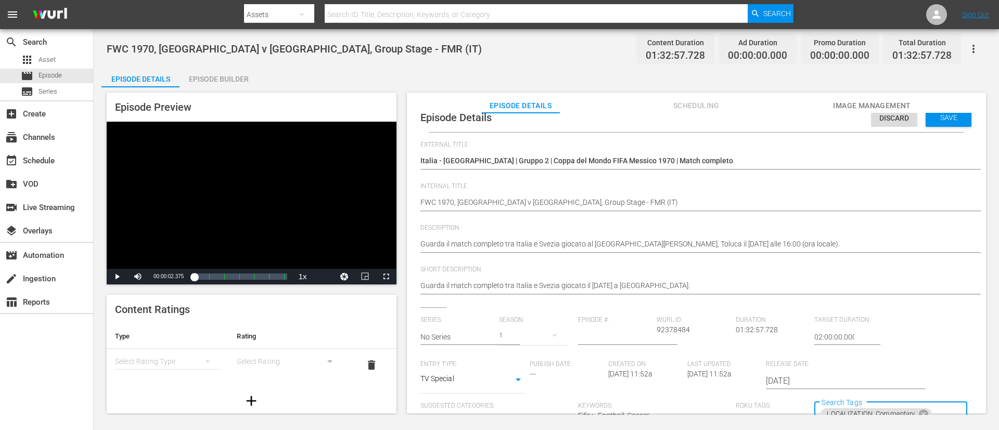
scroll to position [0, 0]
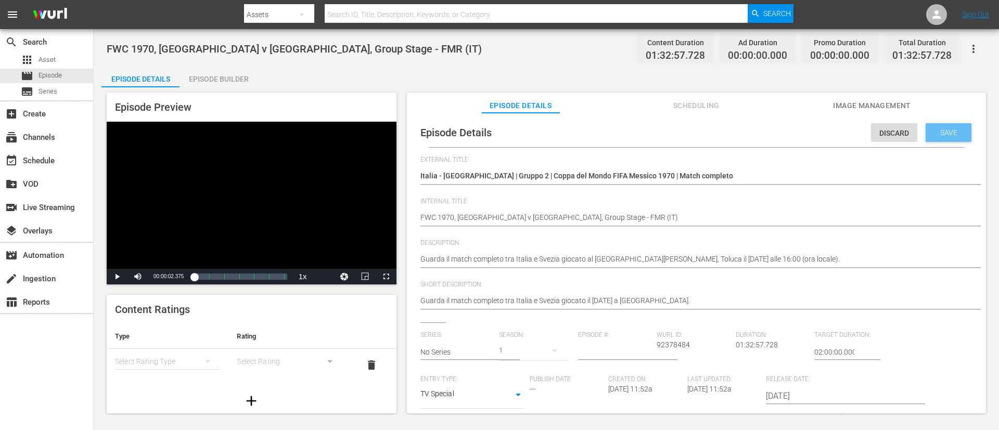
click at [665, 137] on div "Save" at bounding box center [949, 132] width 46 height 19
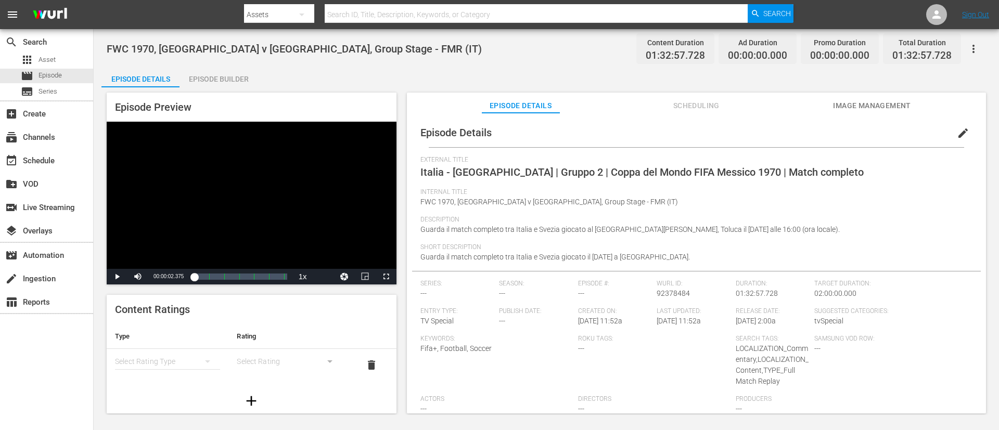
click at [665, 93] on div "Episode Details Scheduling Image Management" at bounding box center [696, 103] width 527 height 21
click at [665, 98] on button "Image Management" at bounding box center [872, 103] width 78 height 21
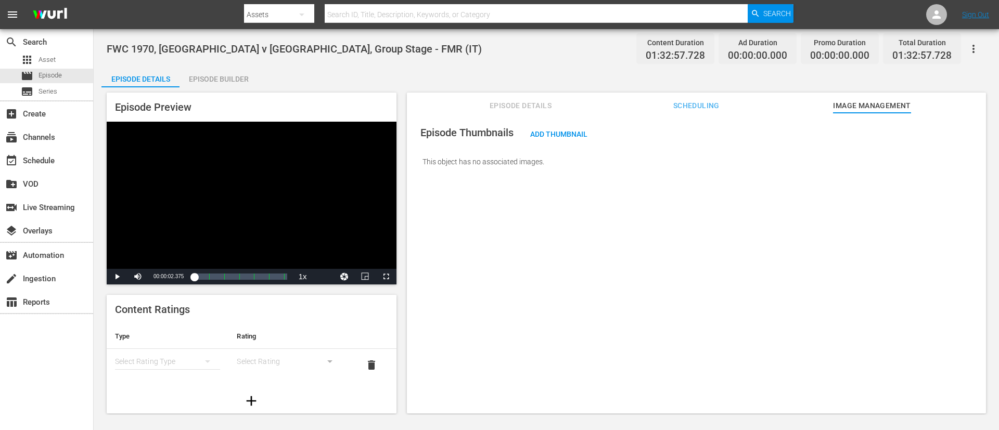
click at [599, 139] on div "Episode Thumbnails Add Thumbnail This object has no associated images." at bounding box center [696, 147] width 569 height 58
click at [580, 129] on div "Add Thumbnail" at bounding box center [559, 133] width 74 height 19
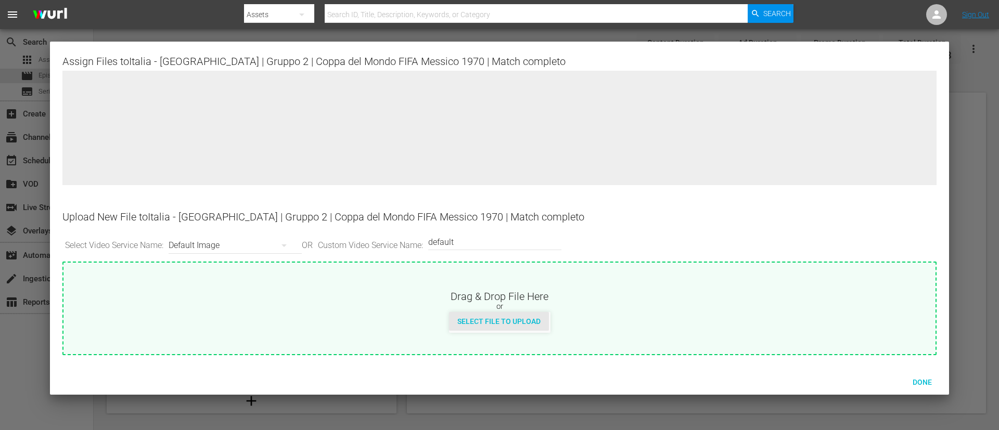
click at [526, 286] on div "Select File to Upload" at bounding box center [499, 321] width 100 height 19
type input "C:\fakepath\89ed31c0-2b2c-429d-8ba9-c32e92d0424e.jpg"
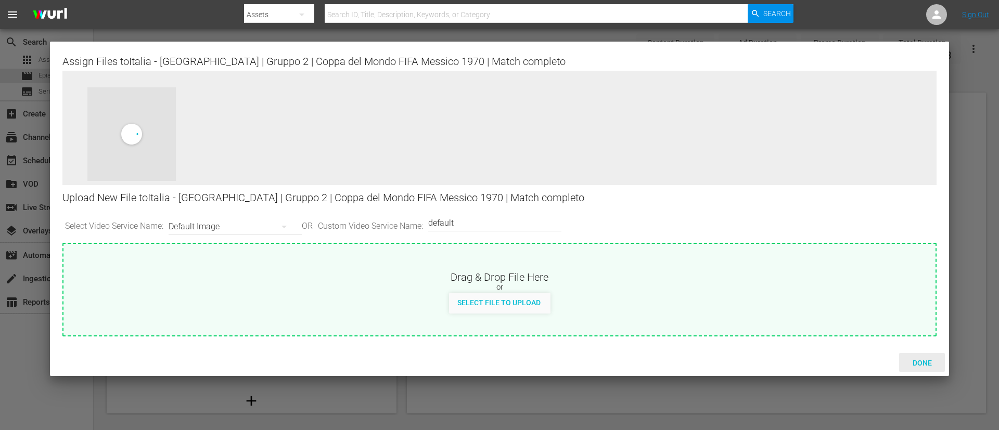
click at [665, 286] on span "Done" at bounding box center [922, 363] width 36 height 8
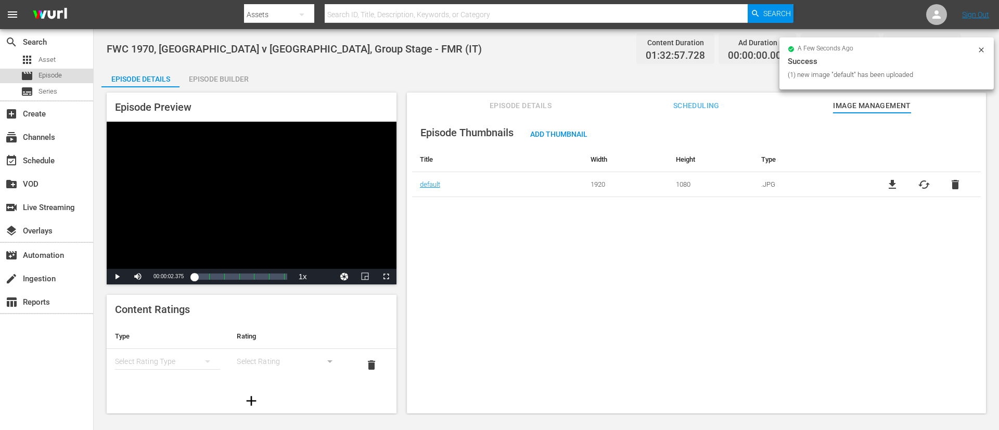
click at [20, 77] on div "movie Episode" at bounding box center [31, 76] width 62 height 15
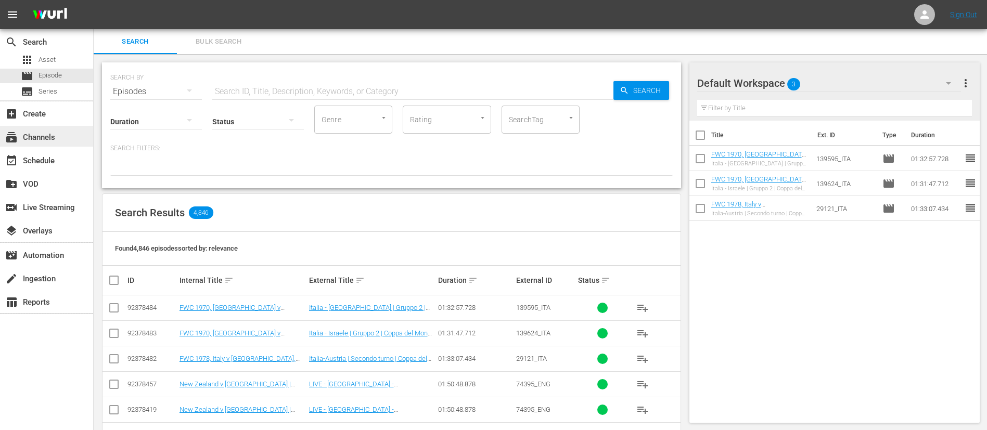
click at [50, 131] on div "subscriptions Channels" at bounding box center [29, 135] width 58 height 9
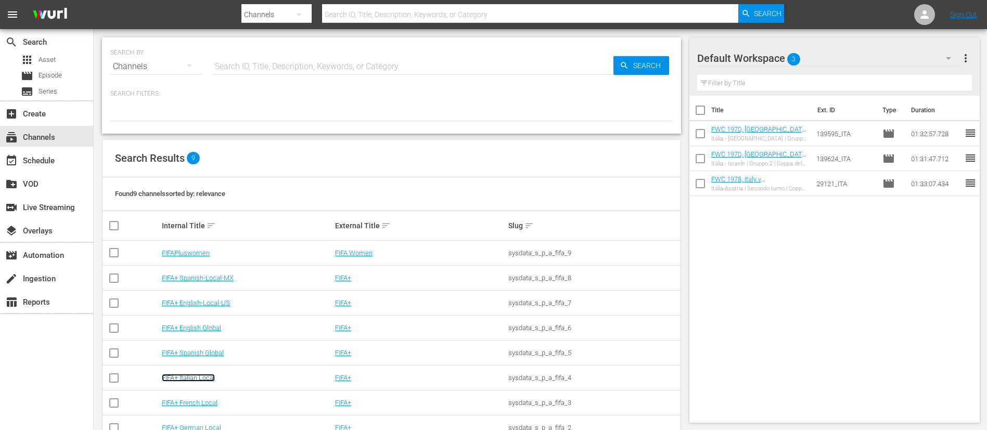
click at [203, 286] on link "FIFA+ Italian Local" at bounding box center [188, 378] width 53 height 8
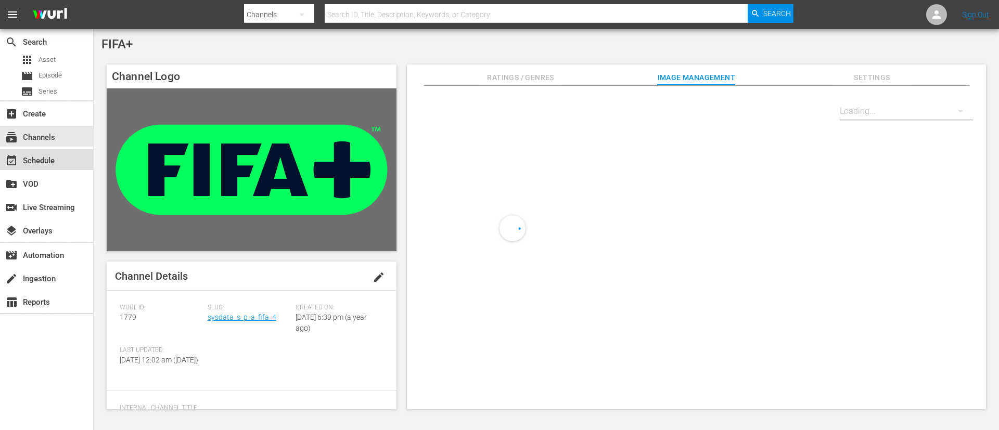
click at [57, 160] on div "event_available Schedule" at bounding box center [29, 159] width 58 height 9
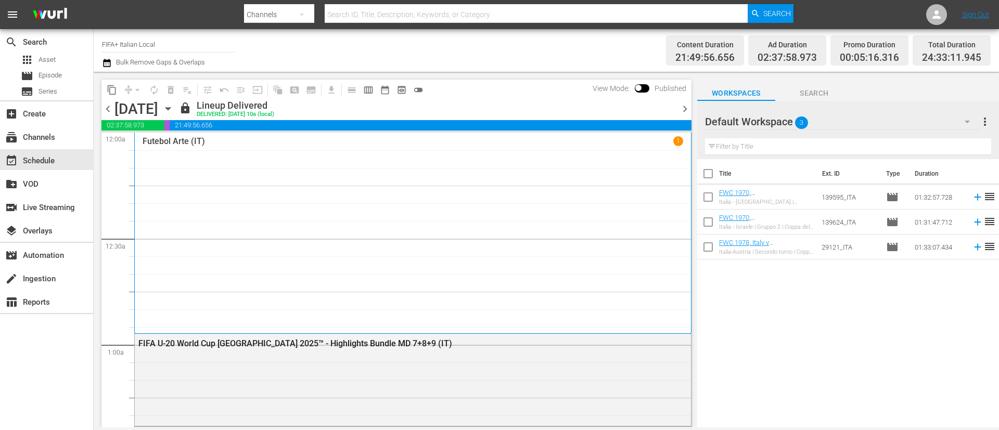
click at [174, 107] on icon "button" at bounding box center [167, 108] width 11 height 11
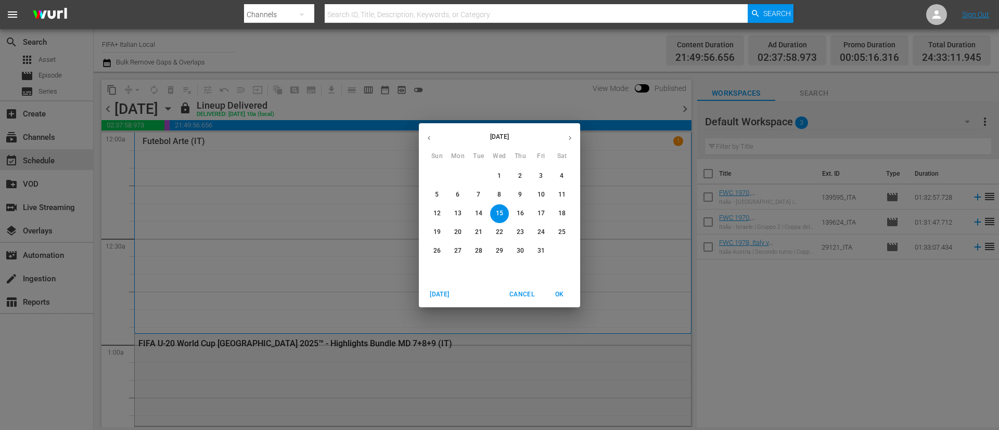
click at [538, 256] on button "31" at bounding box center [541, 251] width 19 height 19
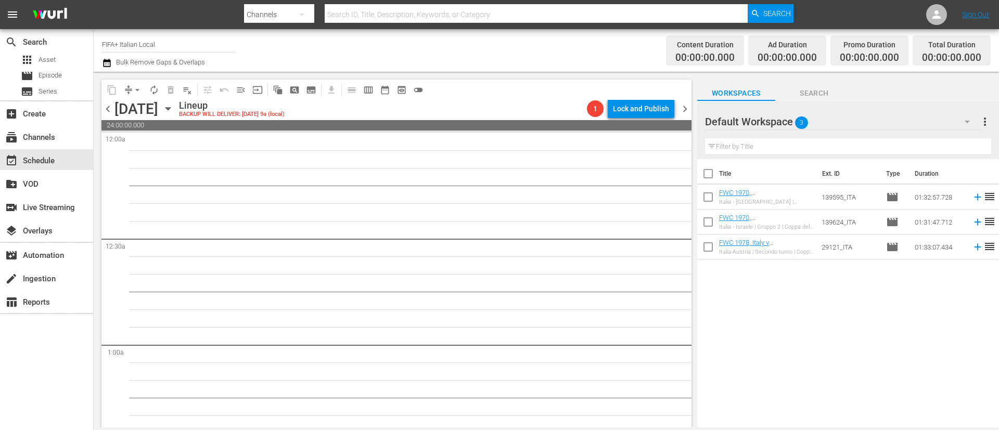
click at [665, 178] on input "checkbox" at bounding box center [708, 176] width 22 height 22
checkbox input "true"
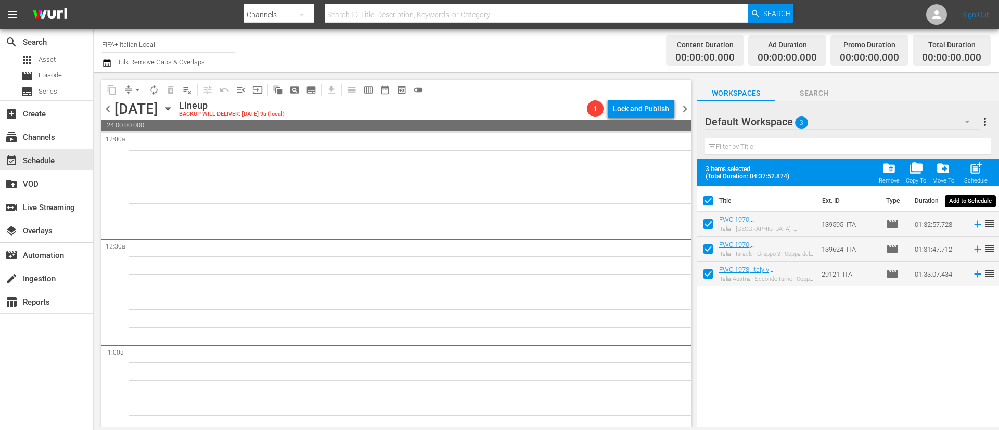
click at [665, 165] on span "post_add" at bounding box center [976, 168] width 14 height 14
checkbox input "false"
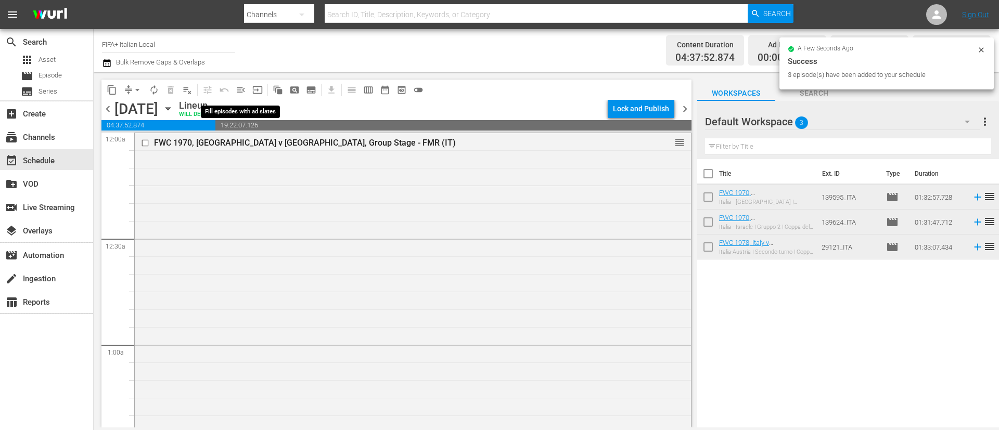
click at [246, 84] on button "menu_open" at bounding box center [241, 90] width 17 height 17
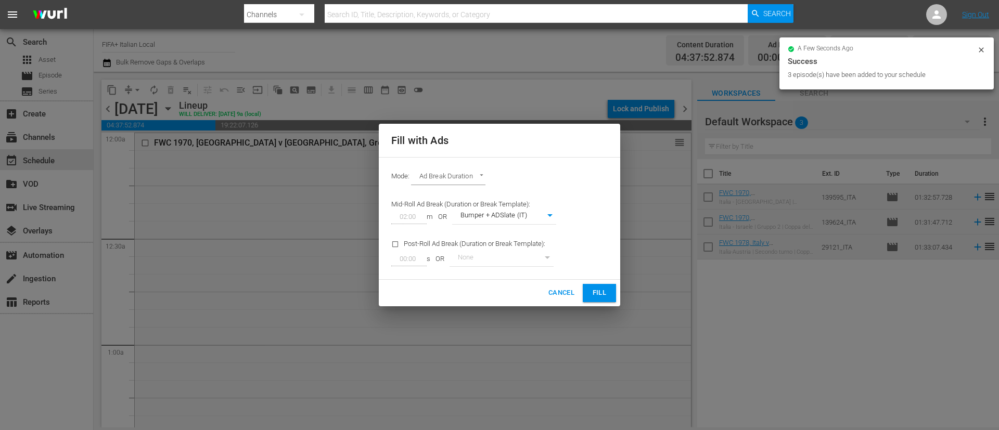
click at [594, 286] on span "Fill" at bounding box center [599, 293] width 17 height 12
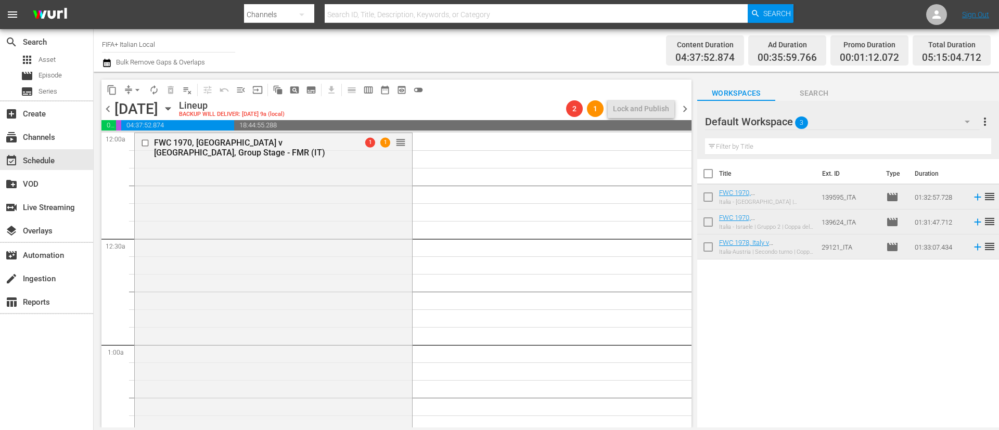
click at [665, 121] on span "more_vert" at bounding box center [985, 121] width 12 height 12
click at [665, 135] on div "Clear All Workspace Items" at bounding box center [917, 142] width 122 height 19
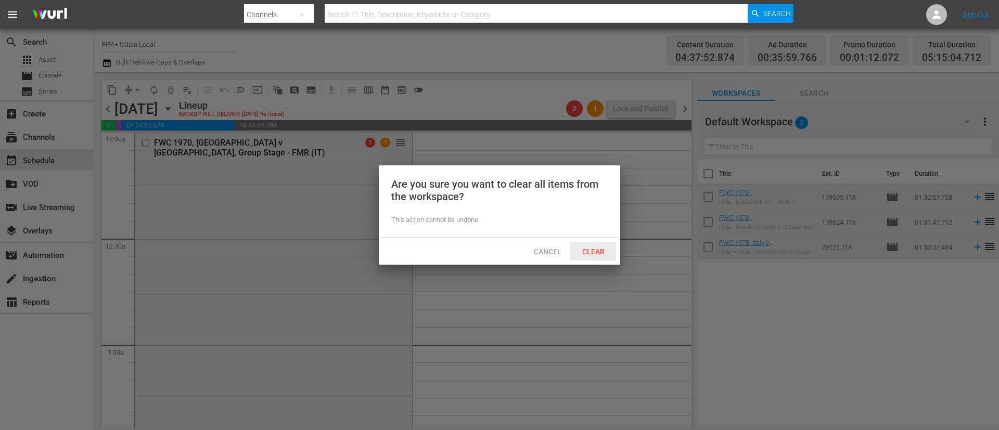
click at [599, 245] on div "Clear" at bounding box center [593, 251] width 46 height 19
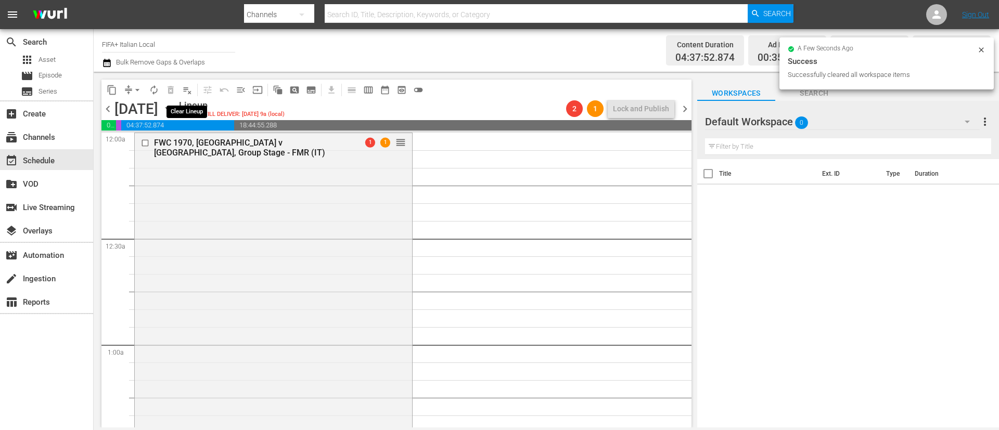
click at [187, 89] on span "playlist_remove_outlined" at bounding box center [187, 90] width 10 height 10
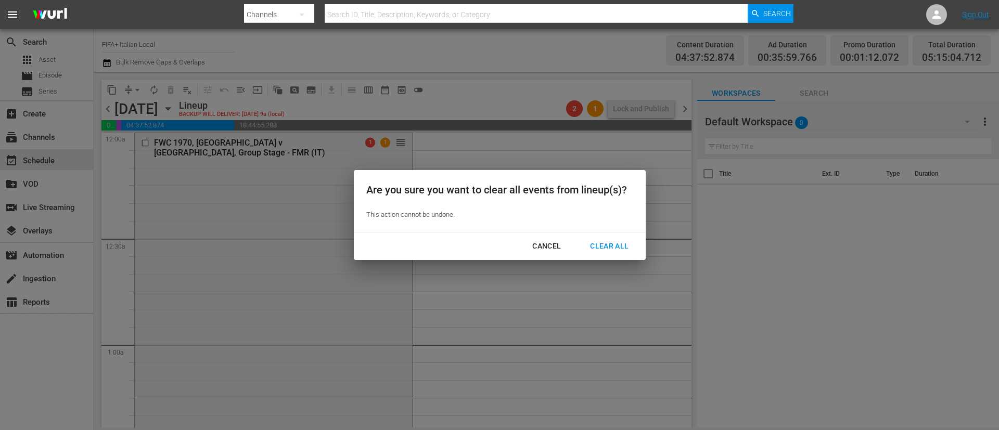
click at [616, 249] on div "Clear All" at bounding box center [609, 246] width 55 height 13
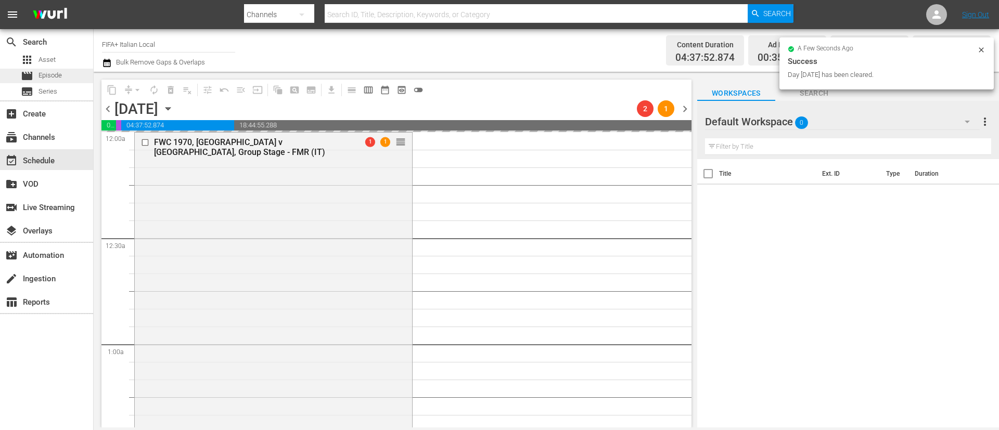
click at [49, 69] on div "movie Episode" at bounding box center [41, 76] width 41 height 15
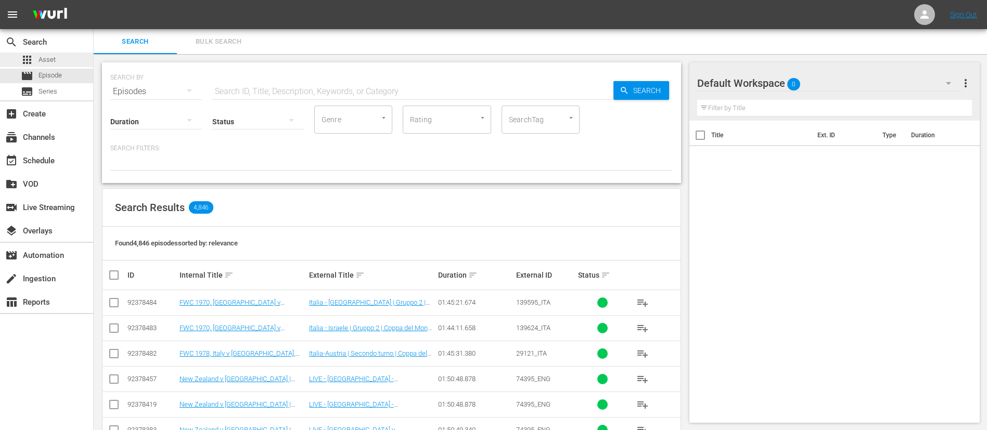
click at [69, 58] on div "apps Asset" at bounding box center [46, 60] width 93 height 15
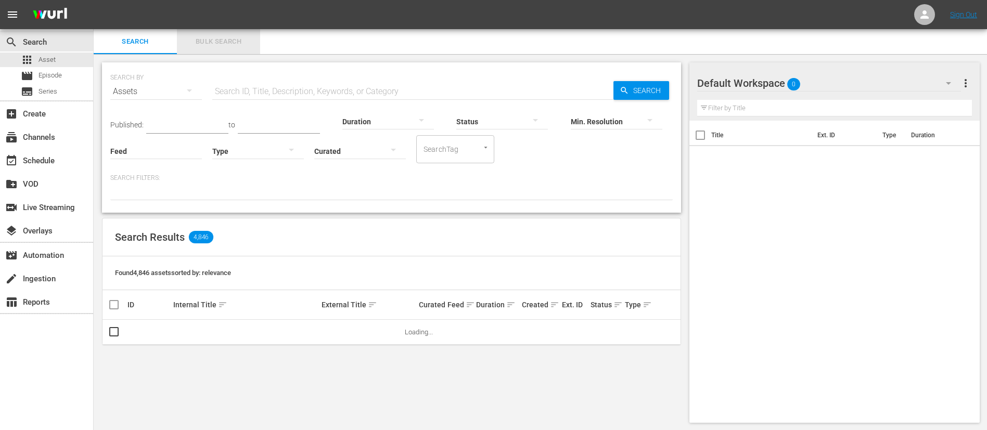
click at [217, 36] on span "Bulk Search" at bounding box center [218, 42] width 71 height 12
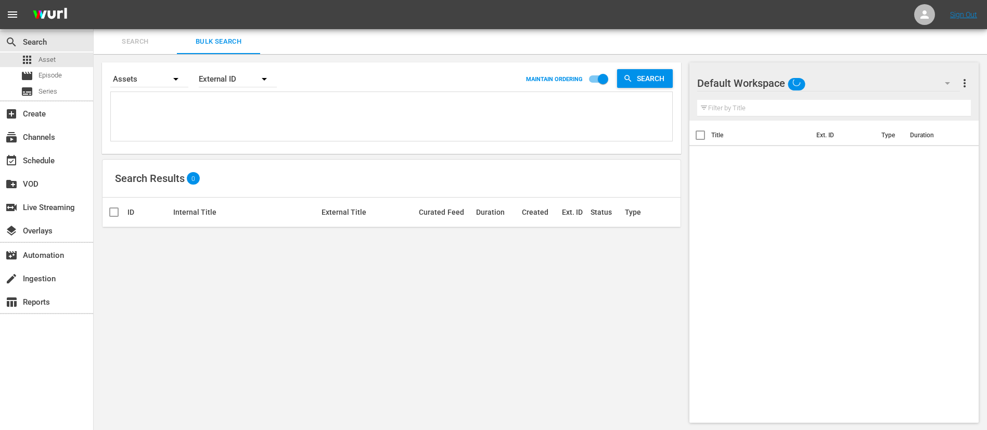
click at [233, 113] on textarea at bounding box center [392, 118] width 559 height 47
paste textarea "138040_FR 24615_FR 133696_FR 140940_FR 38563_FR"
type textarea "138040_FR 24615_FR 133696_FR 140940_FR 38563_FR"
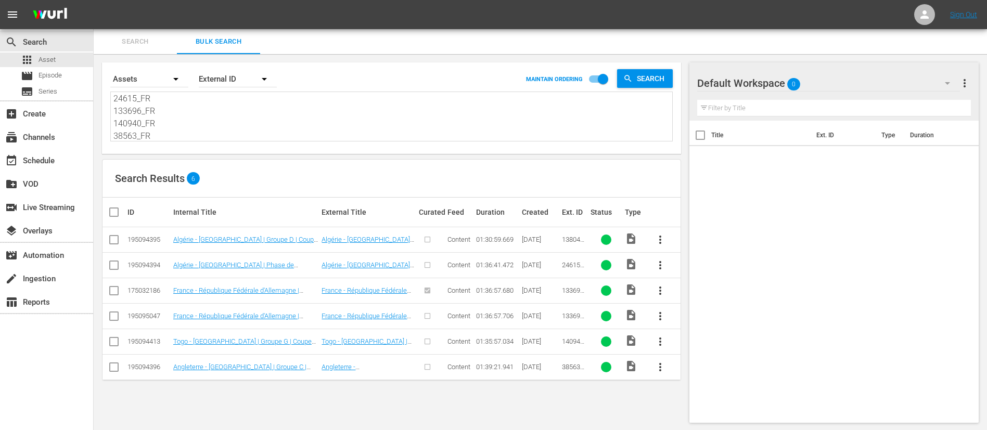
type textarea "138040_FR 24615_FR 133696_FR 140940_FR 38563_FR"
click at [120, 210] on input "checkbox" at bounding box center [118, 212] width 21 height 12
checkbox input "true"
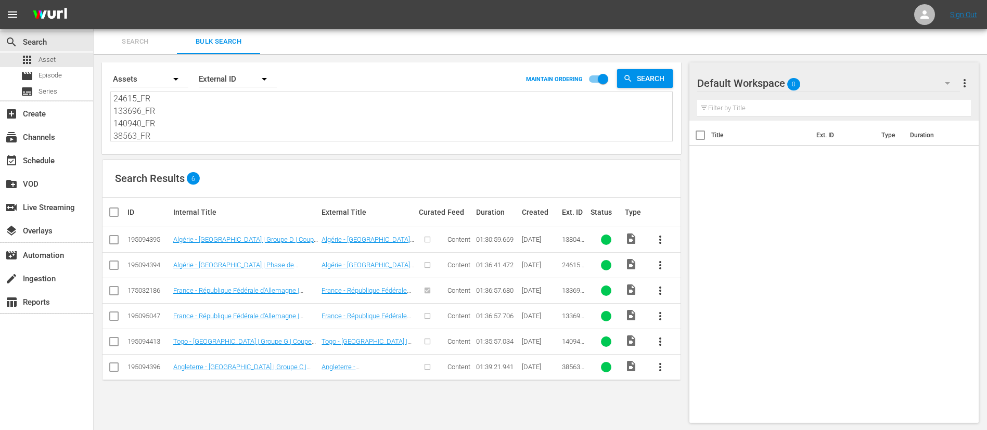
checkbox input "true"
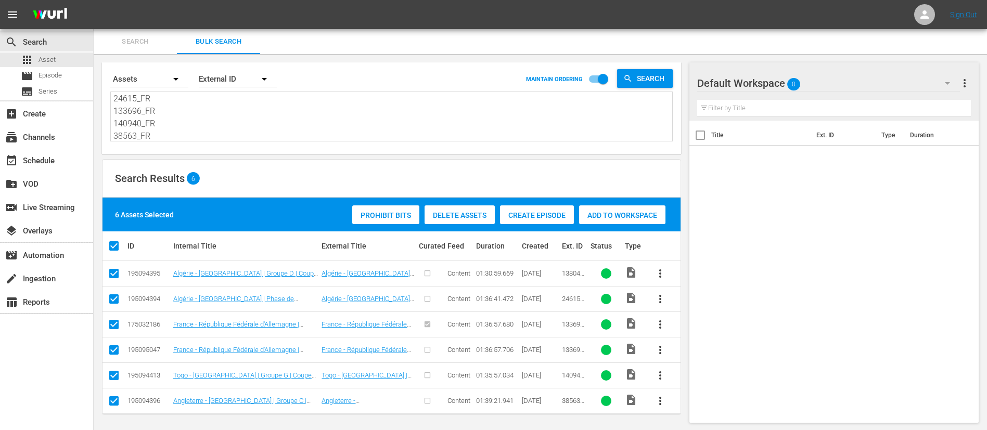
click at [113, 286] on input "checkbox" at bounding box center [114, 326] width 12 height 12
checkbox input "false"
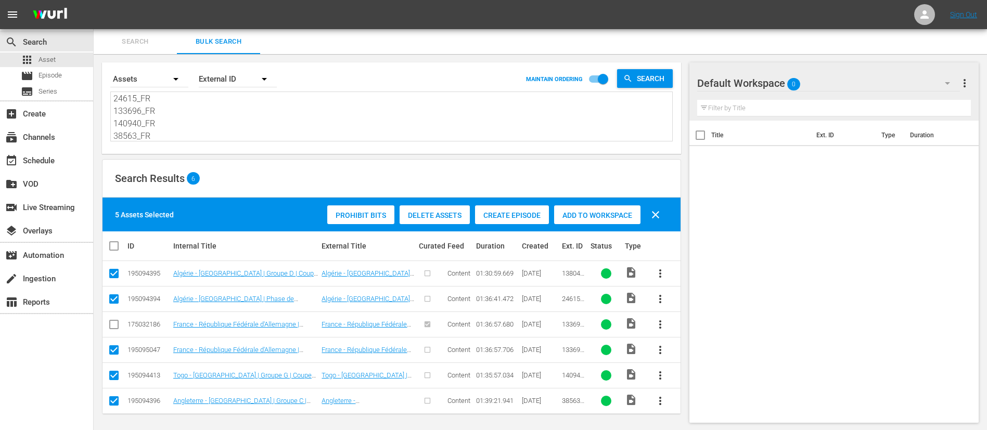
checkbox input "false"
click at [508, 216] on span "Create Episode" at bounding box center [512, 215] width 74 height 8
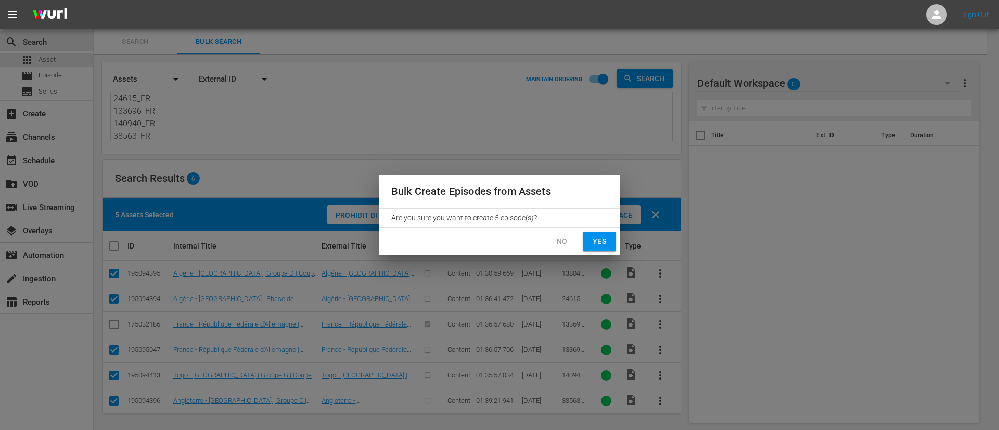
click at [607, 239] on span "Yes" at bounding box center [599, 241] width 17 height 13
checkbox input "false"
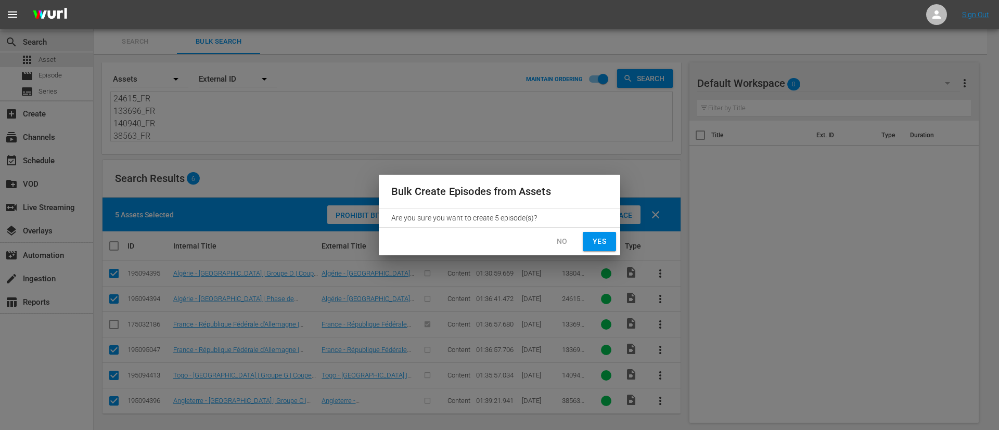
checkbox input "false"
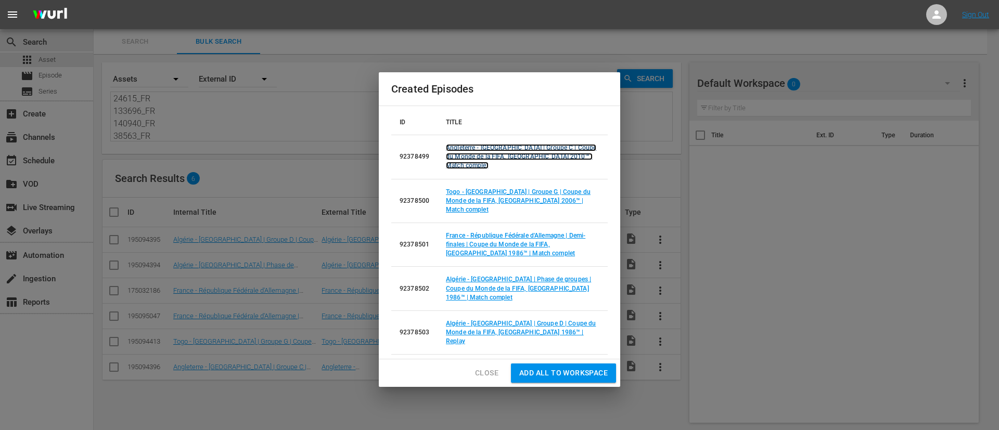
click at [481, 169] on link "Angleterre - Algérie | Groupe C | Coupe du Monde de la FIFA, Afrique du Sud 201…" at bounding box center [521, 156] width 150 height 25
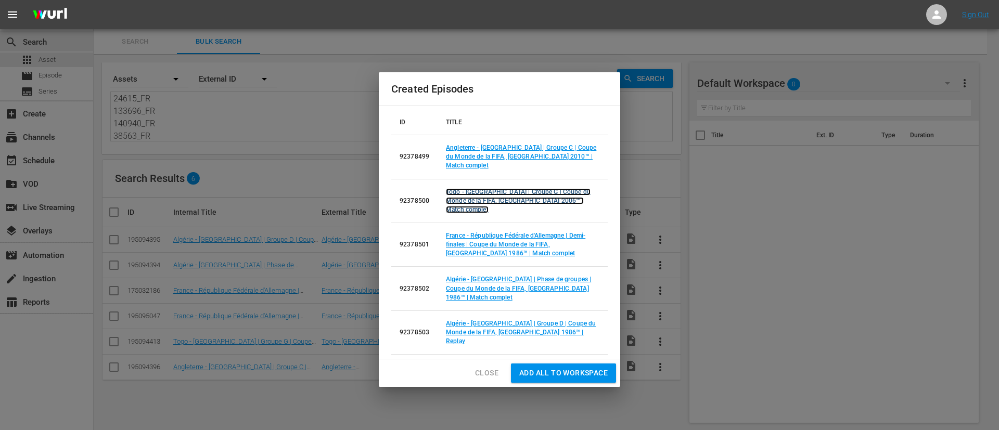
click at [495, 206] on link "Togo - [GEOGRAPHIC_DATA] | Groupe G | Coupe du Monde de la FIFA, [GEOGRAPHIC_DA…" at bounding box center [518, 200] width 145 height 25
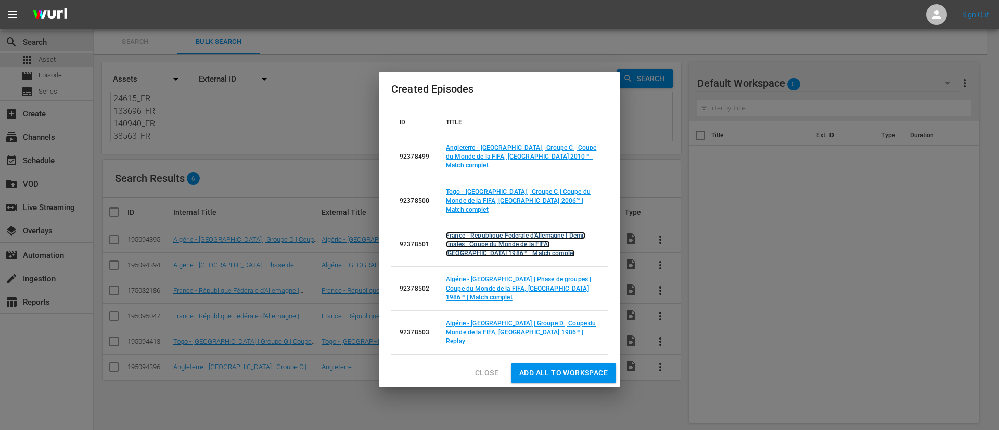
click at [495, 238] on link "France - République Fédérale d'Allemagne | Demi-finales | Coupe du Monde de la …" at bounding box center [515, 244] width 139 height 25
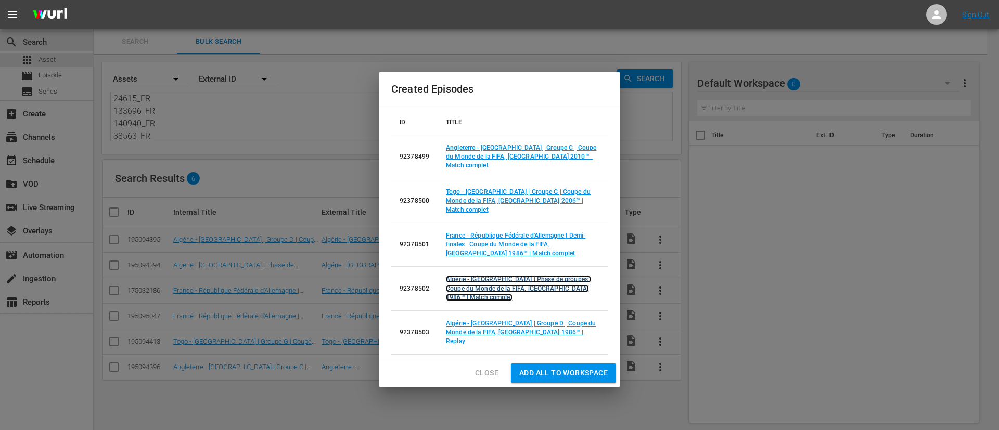
click at [494, 280] on link "Algérie - Espagne | Phase de groupes | Coupe du Monde de la FIFA, Mexique 1986™…" at bounding box center [518, 288] width 145 height 25
click at [497, 286] on td "Algérie - Irlande du Nord | Groupe D | Coupe du Monde de la FIFA, Mexique 1986™…" at bounding box center [523, 333] width 170 height 44
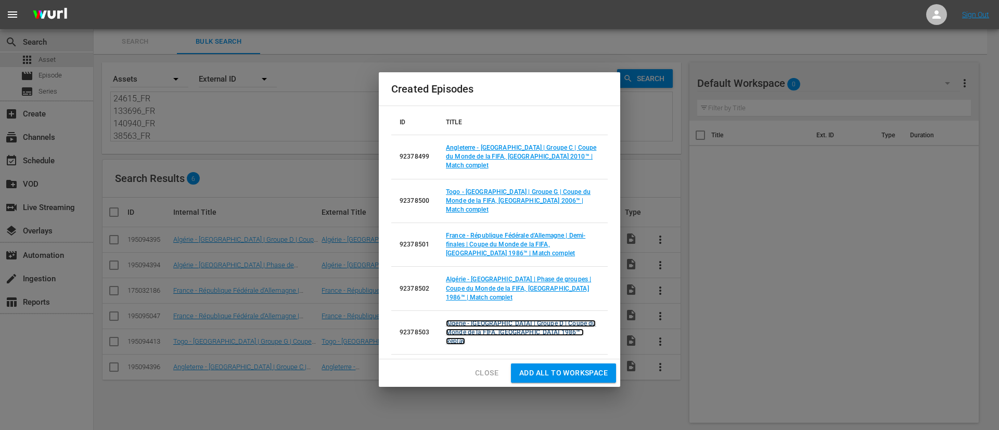
click at [520, 286] on link "Algérie - Irlande du Nord | Groupe D | Coupe du Monde de la FIFA, Mexique 1986™…" at bounding box center [521, 332] width 150 height 25
click at [528, 286] on span "Add all to Workspace" at bounding box center [563, 373] width 88 height 13
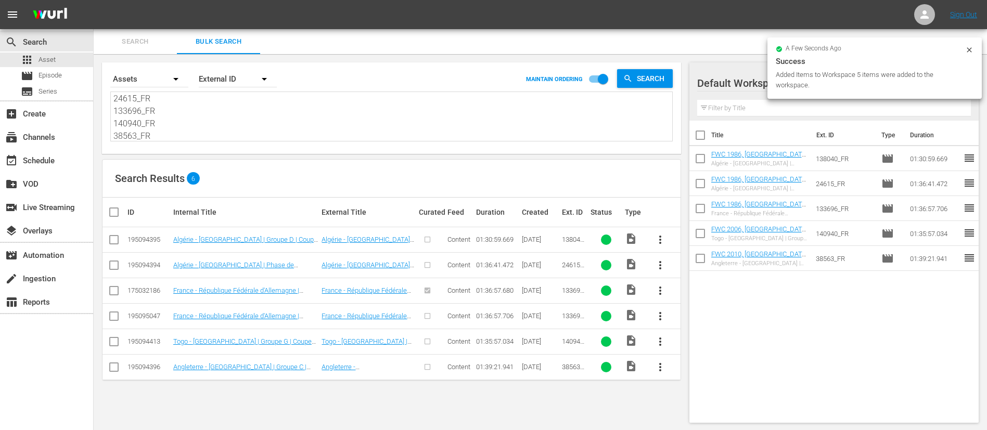
click at [580, 286] on span "133696_FR" at bounding box center [574, 295] width 25 height 16
copy span "133696_FR"
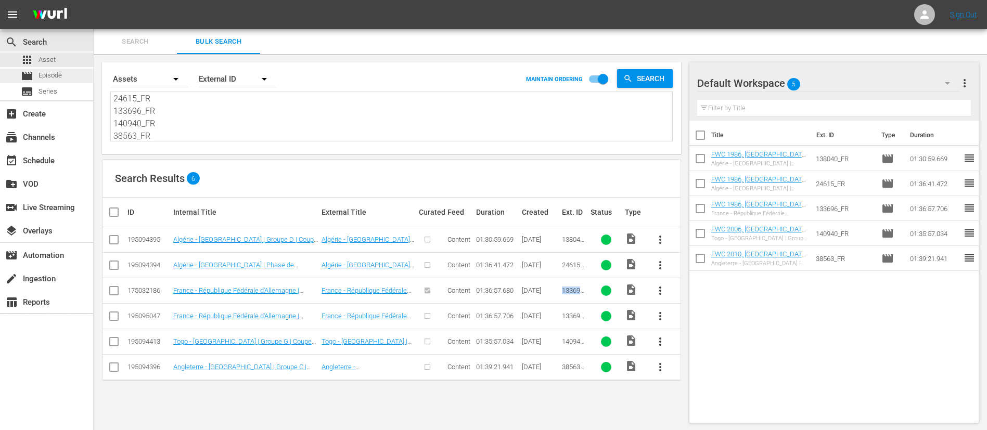
click at [48, 69] on div "movie Episode" at bounding box center [41, 76] width 41 height 15
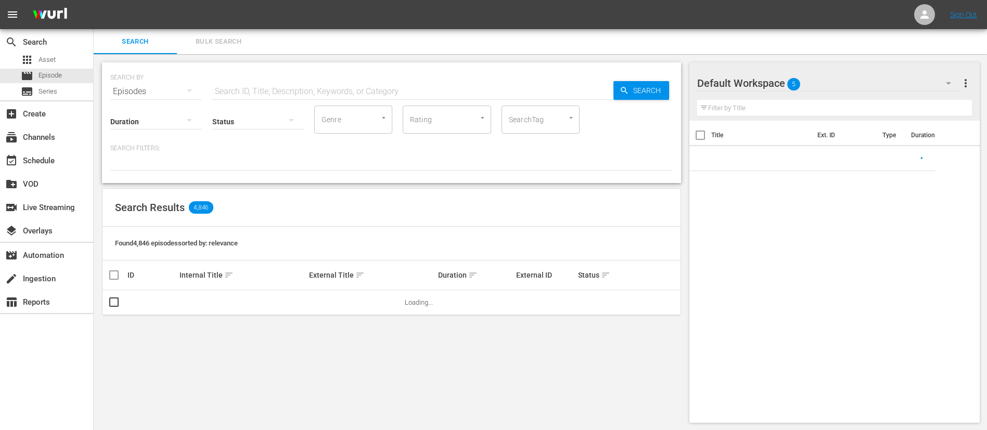
click at [277, 83] on input "text" at bounding box center [412, 91] width 401 height 25
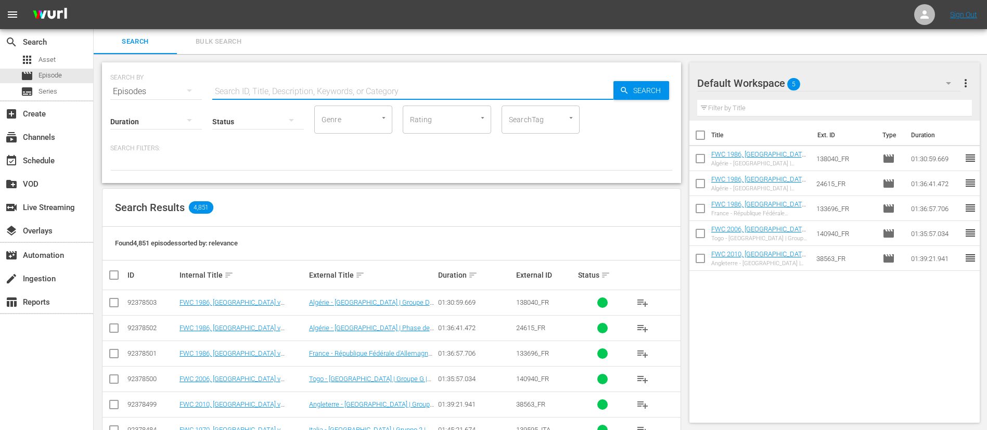
paste input "133696_FR"
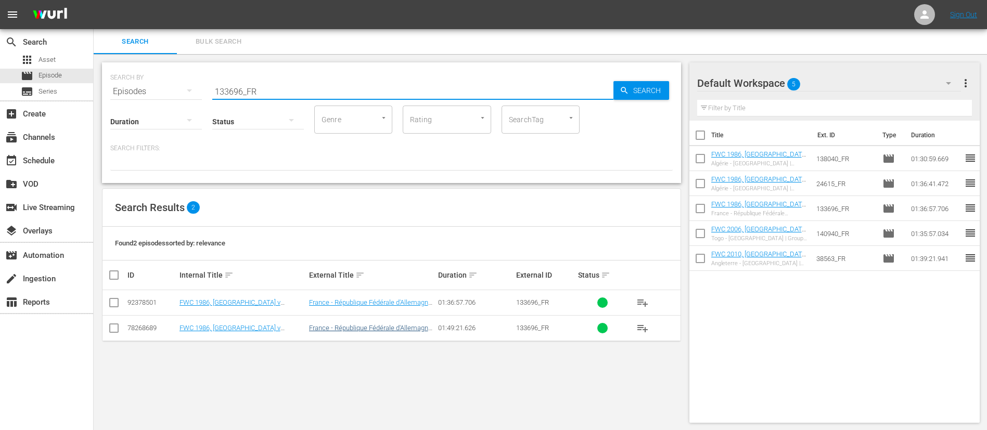
type input "133696_FR"
click at [324, 286] on link "France - République Fédérale d'Allemagne | Demi-finales | Coupe du Monde de la …" at bounding box center [372, 339] width 126 height 31
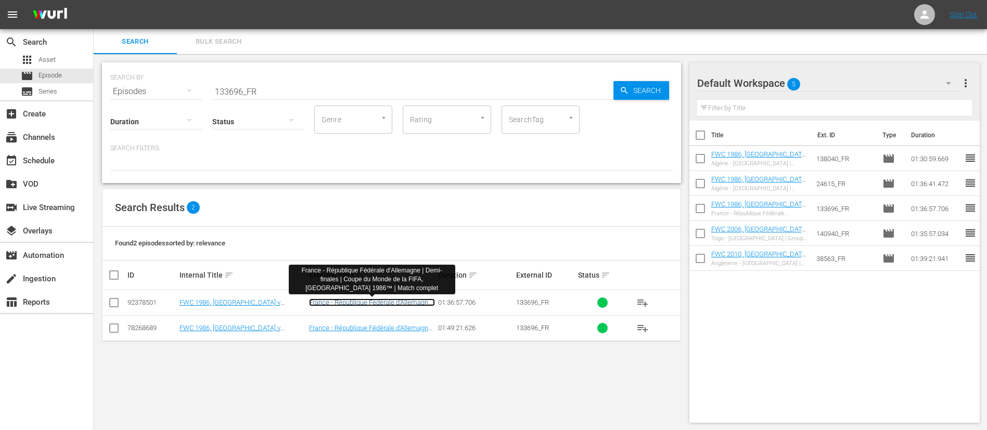
click at [398, 286] on link "France - République Fédérale d'Allemagne | Demi-finales | Coupe du Monde de la …" at bounding box center [372, 314] width 126 height 31
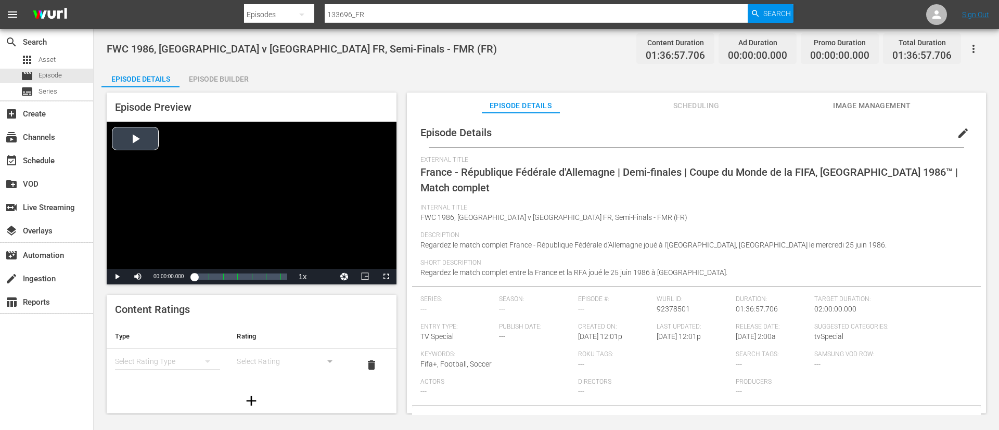
click at [300, 239] on div "Video Player" at bounding box center [252, 195] width 290 height 147
click at [301, 235] on div "Video Player" at bounding box center [252, 195] width 290 height 147
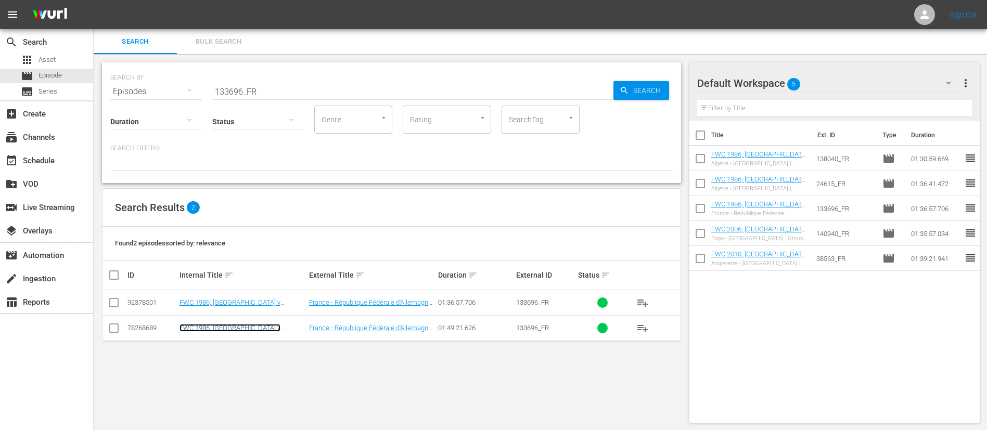
click at [205, 286] on link "FWC 1986, France v Germany FR, Semi-Finals - FMR (FR)" at bounding box center [236, 335] width 114 height 23
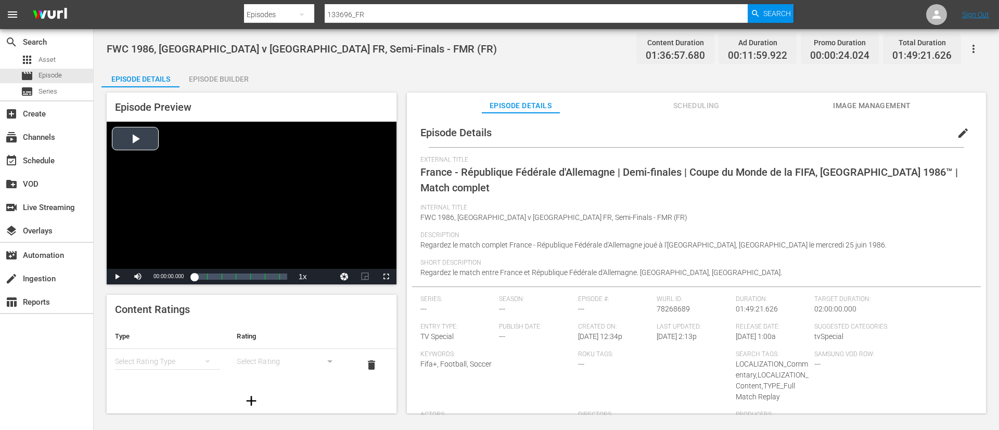
click at [255, 177] on div "Video Player" at bounding box center [252, 195] width 290 height 147
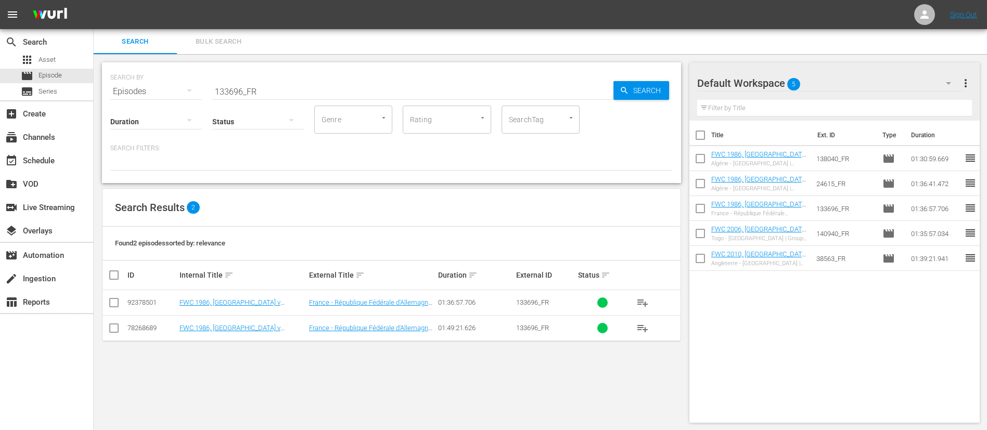
click at [117, 286] on input "checkbox" at bounding box center [114, 330] width 12 height 12
checkbox input "true"
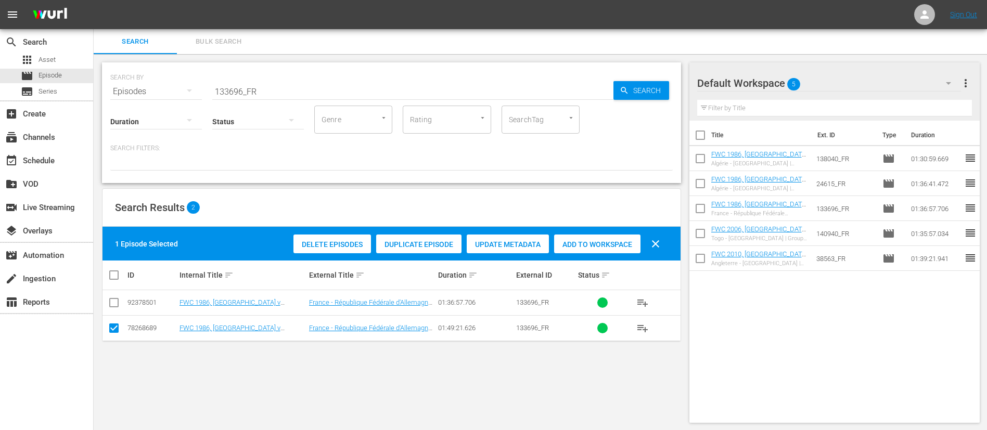
click at [333, 243] on span "Delete Episodes" at bounding box center [332, 244] width 78 height 8
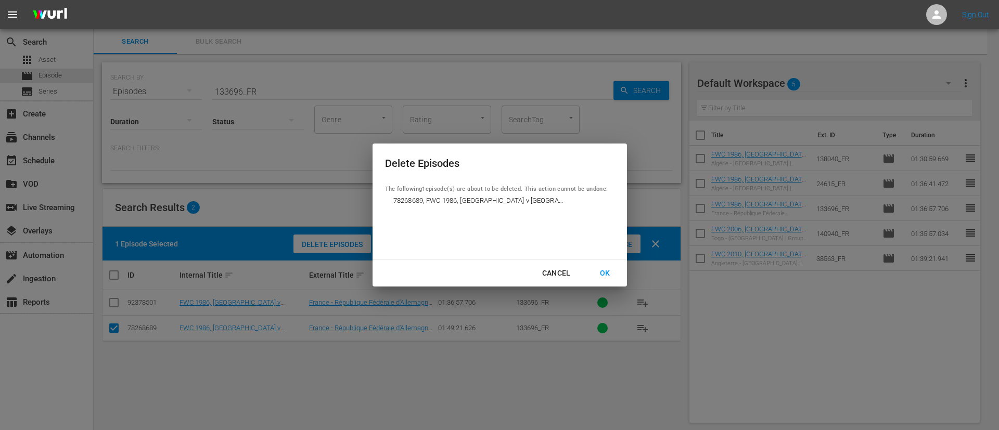
click at [613, 275] on div "OK" at bounding box center [605, 273] width 27 height 13
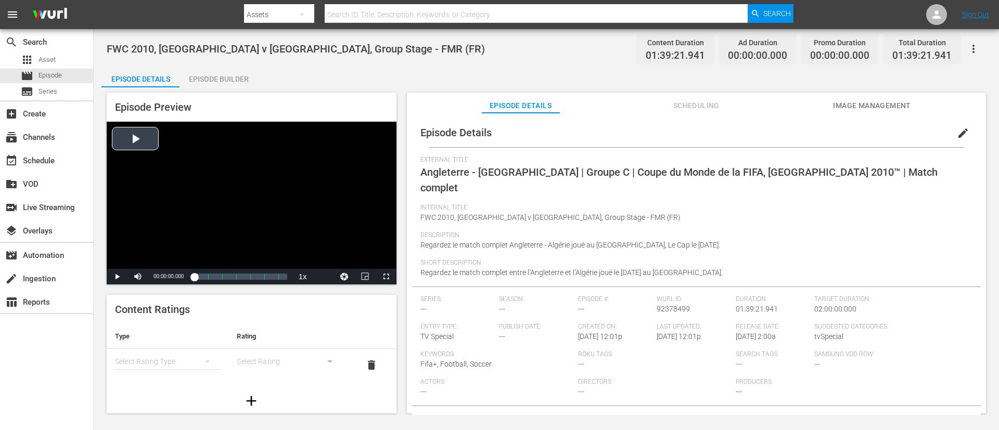
click at [327, 184] on div "Video Player" at bounding box center [252, 195] width 290 height 147
click at [355, 162] on div "Video Player" at bounding box center [252, 195] width 290 height 147
click at [665, 137] on button "edit" at bounding box center [962, 133] width 25 height 25
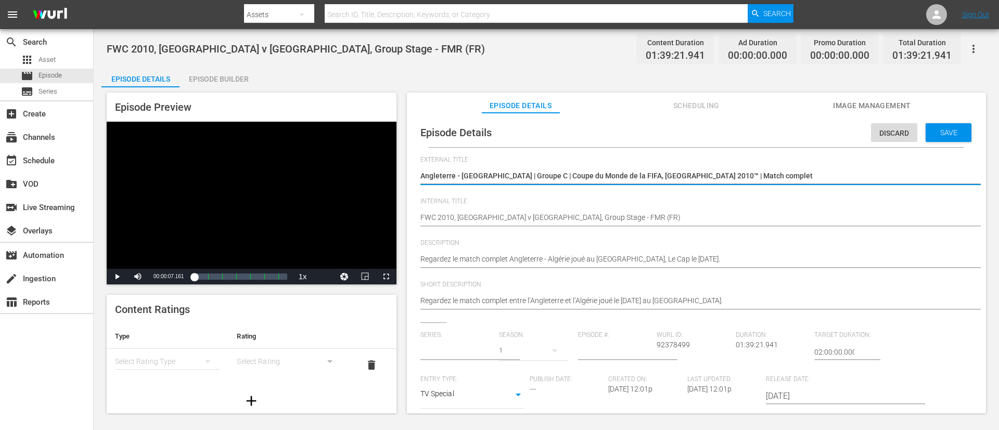
type input "No Series"
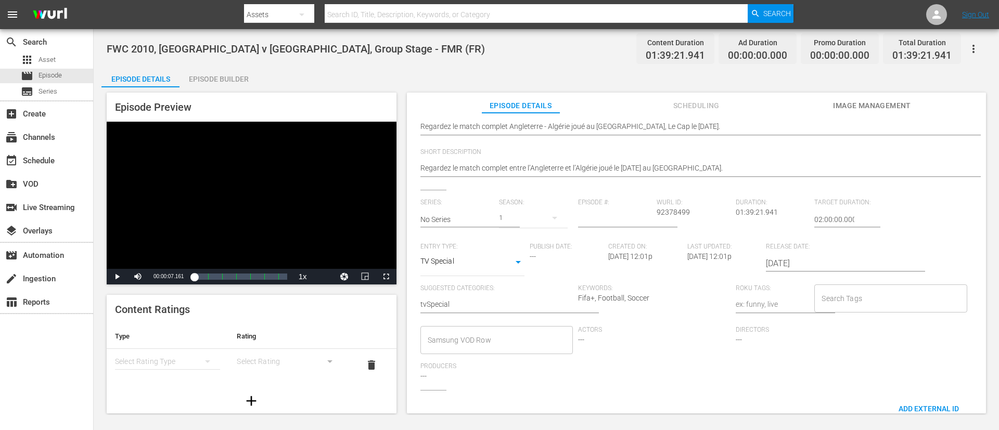
scroll to position [156, 0]
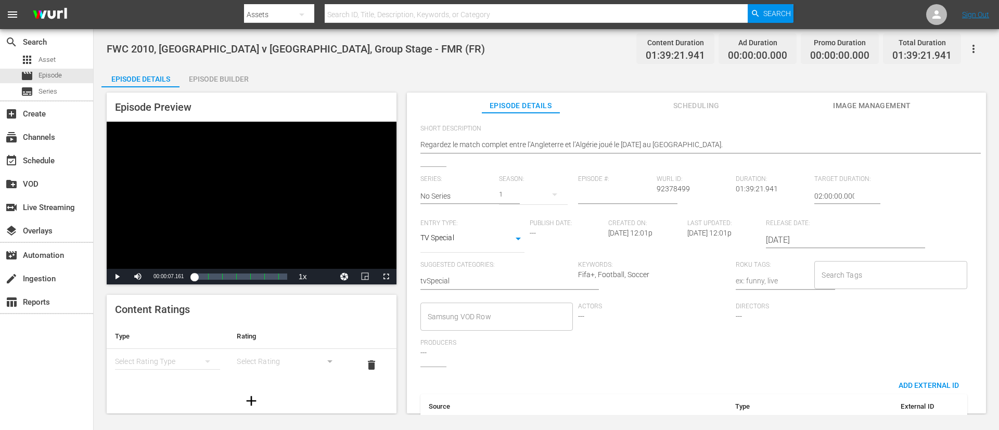
click at [665, 267] on input "Search Tags" at bounding box center [882, 275] width 127 height 19
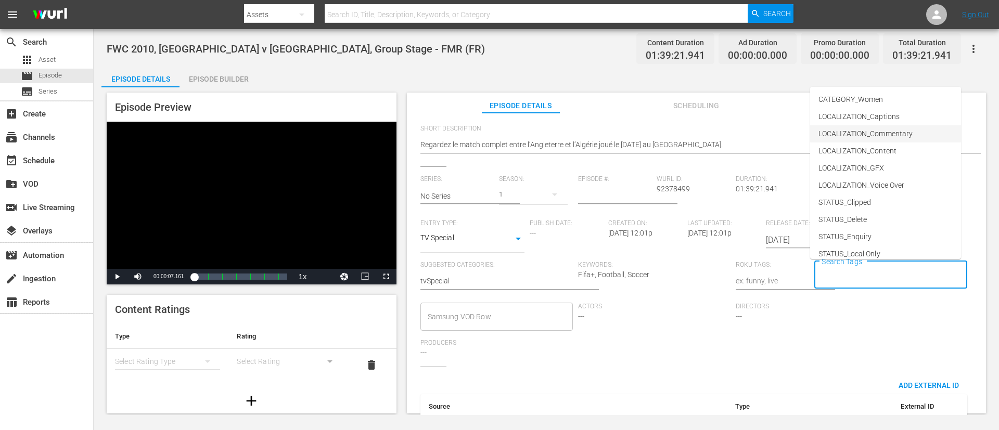
click at [665, 139] on span "LOCALIZATION_Commentary" at bounding box center [865, 134] width 94 height 11
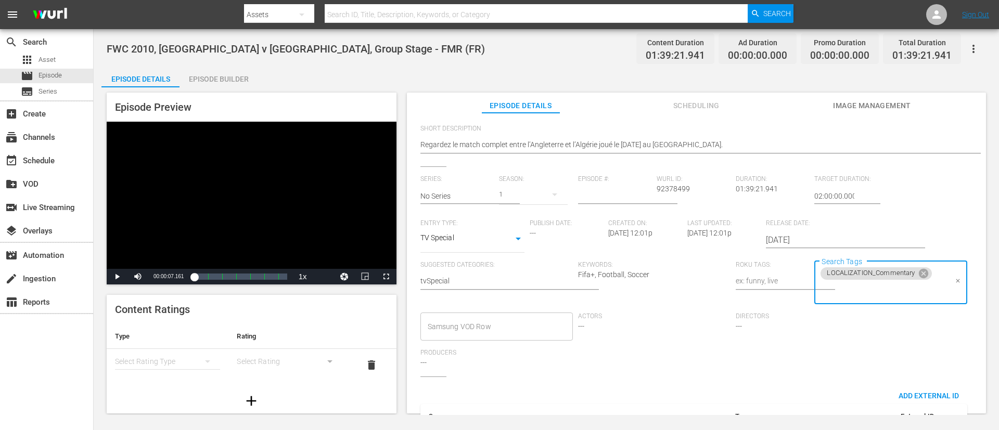
click at [665, 286] on input "Search Tags" at bounding box center [882, 290] width 127 height 19
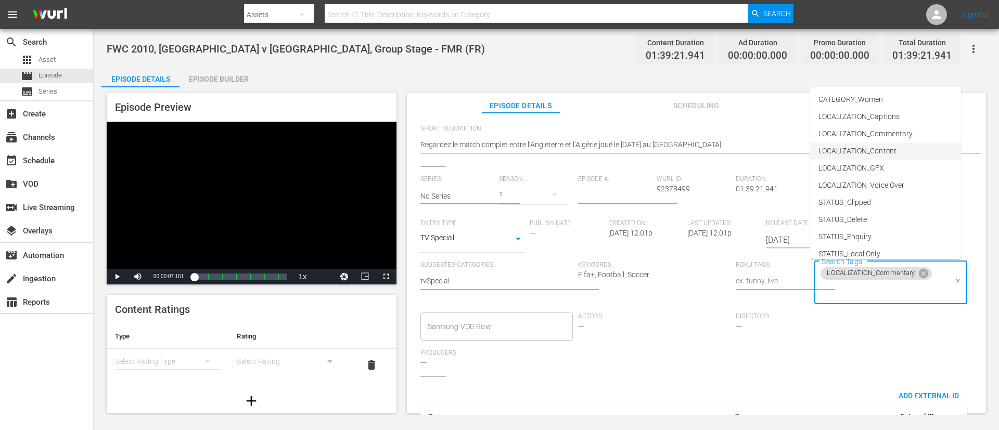
click at [665, 151] on span "LOCALIZATION_Content" at bounding box center [857, 151] width 78 height 11
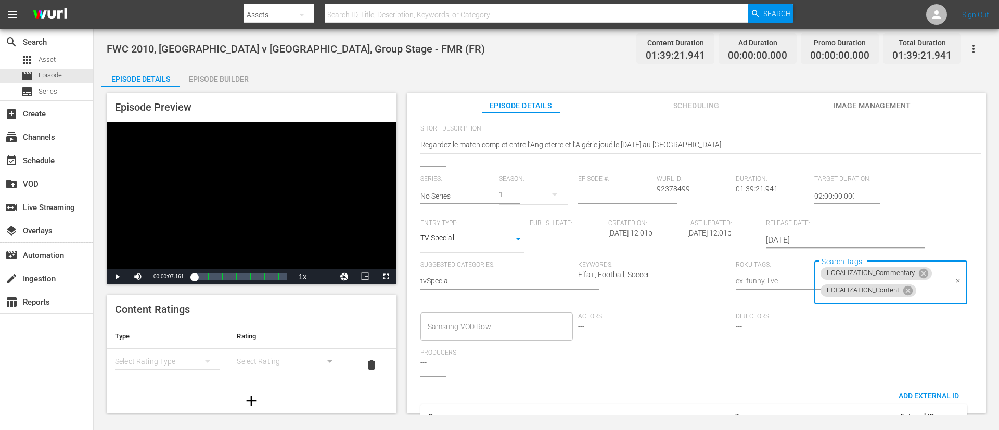
click at [665, 286] on input "Search Tags" at bounding box center [932, 290] width 29 height 19
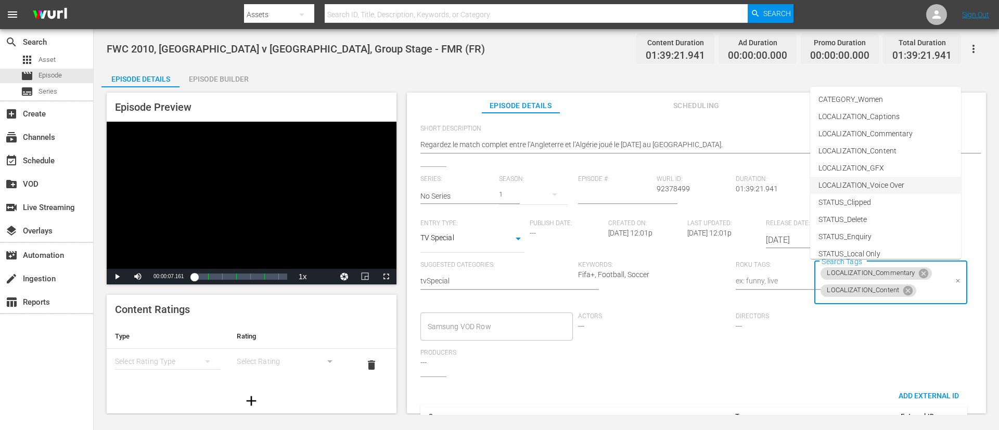
scroll to position [145, 0]
click at [665, 196] on span "TYPE_Full Match Replay" at bounding box center [857, 194] width 79 height 11
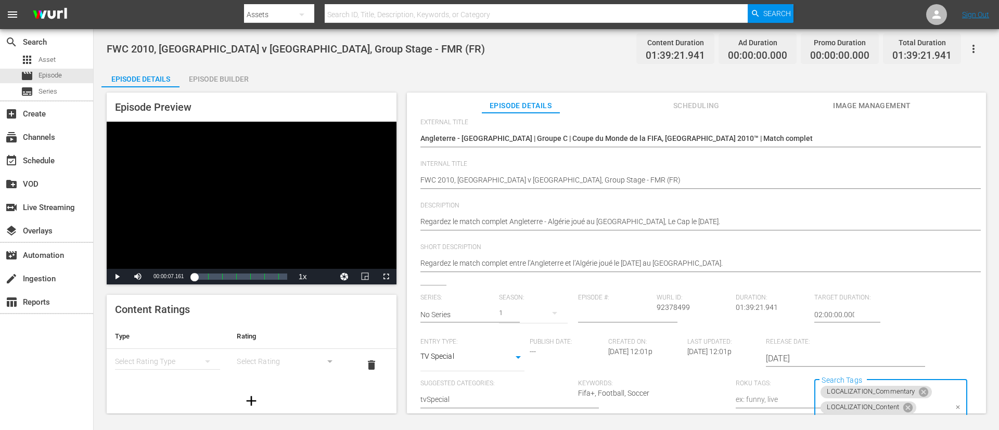
scroll to position [0, 0]
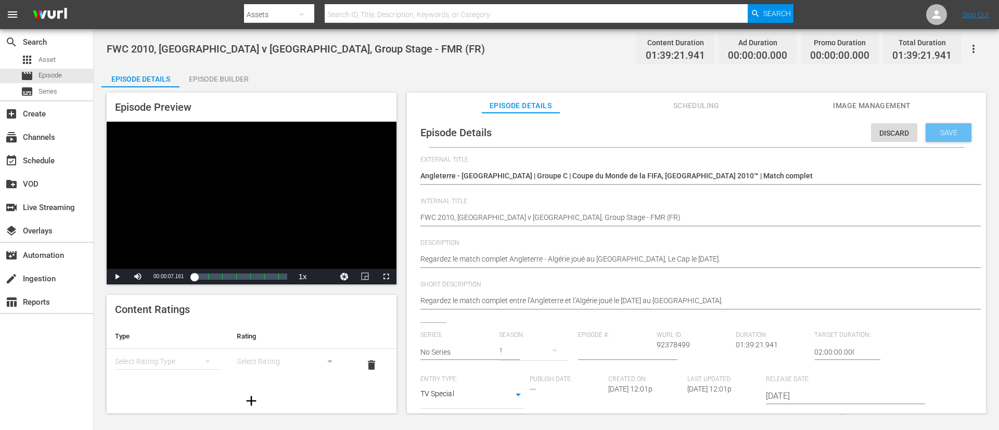
click at [665, 135] on span "Save" at bounding box center [949, 133] width 34 height 8
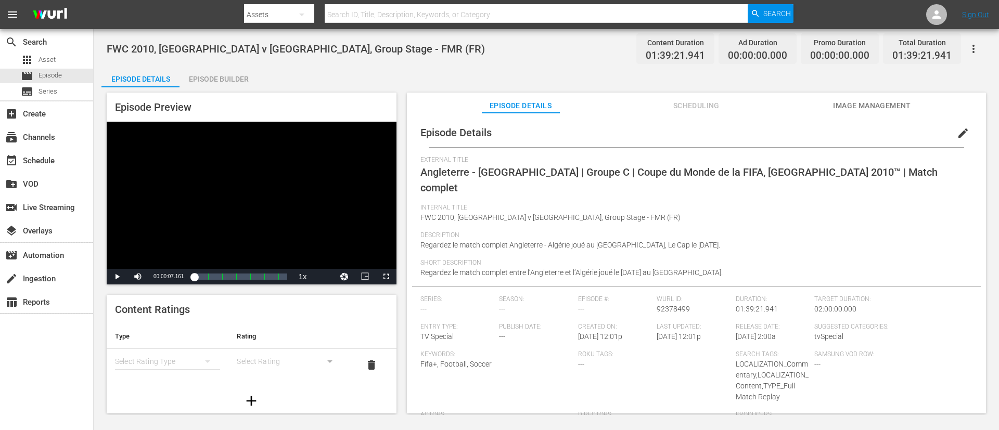
click at [665, 104] on span "Image Management" at bounding box center [872, 105] width 78 height 13
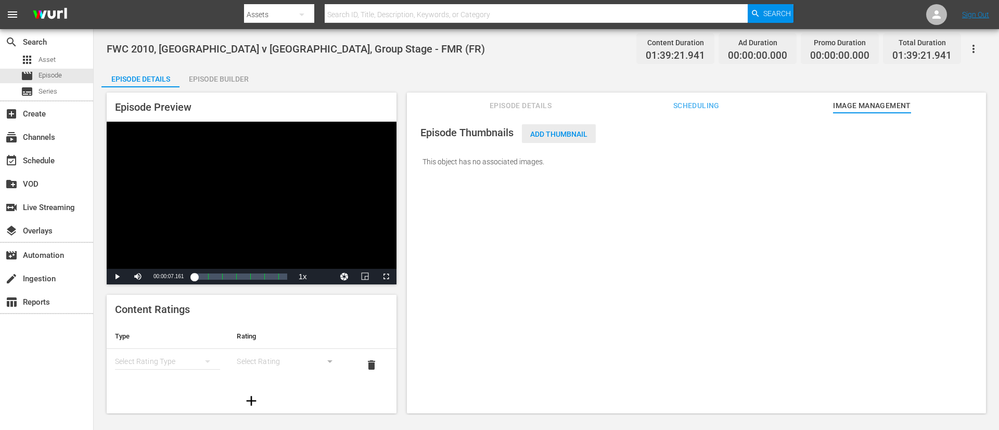
click at [557, 129] on div "Add Thumbnail" at bounding box center [559, 133] width 74 height 19
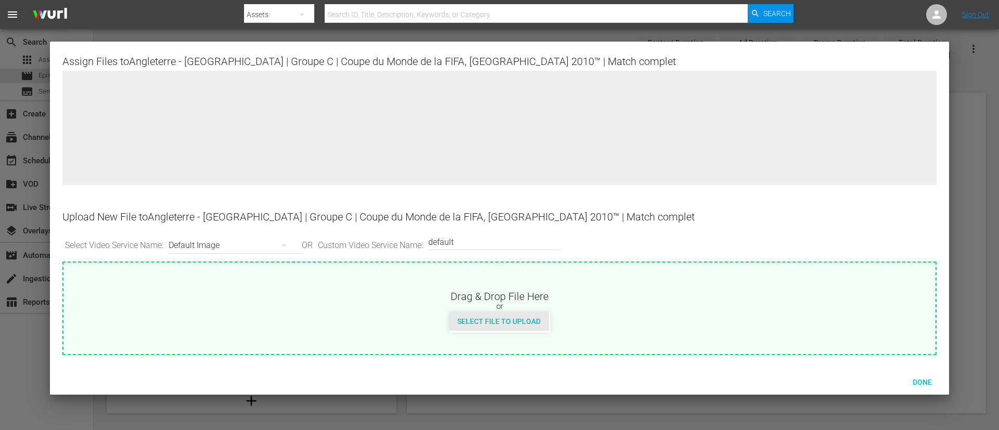
click at [511, 286] on div "Select File to Upload" at bounding box center [499, 321] width 100 height 19
type input "C:\fakepath\d7134e41-d493-4ec3-8183-6ce8d9df88db.jpg"
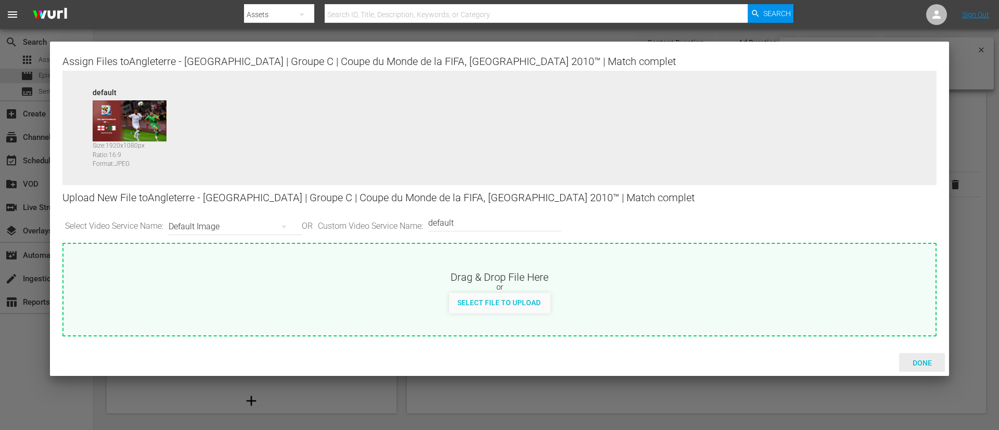
click at [665, 286] on span "Done" at bounding box center [922, 363] width 36 height 8
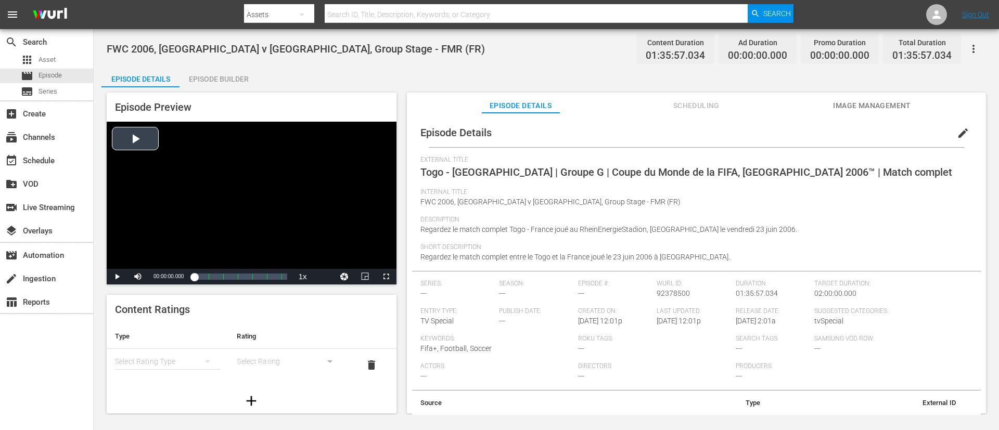
click at [291, 203] on div "Video Player" at bounding box center [252, 195] width 290 height 147
click at [665, 125] on button "edit" at bounding box center [962, 133] width 25 height 25
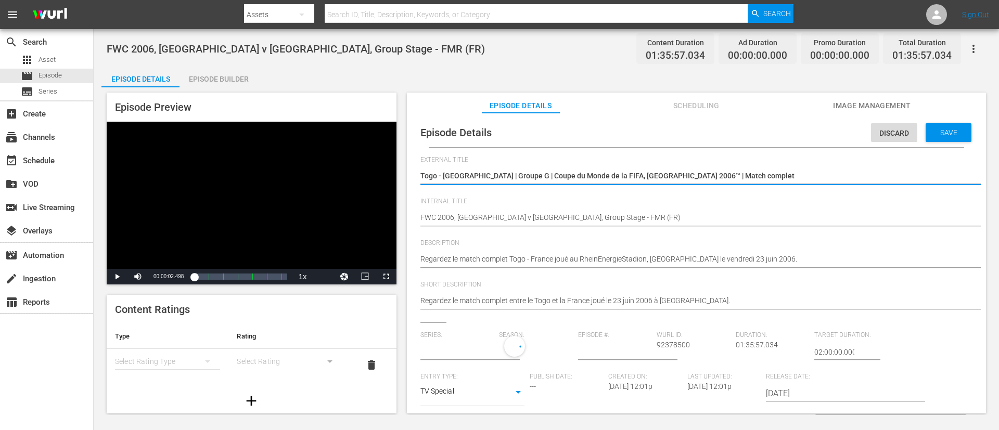
type input "No Series"
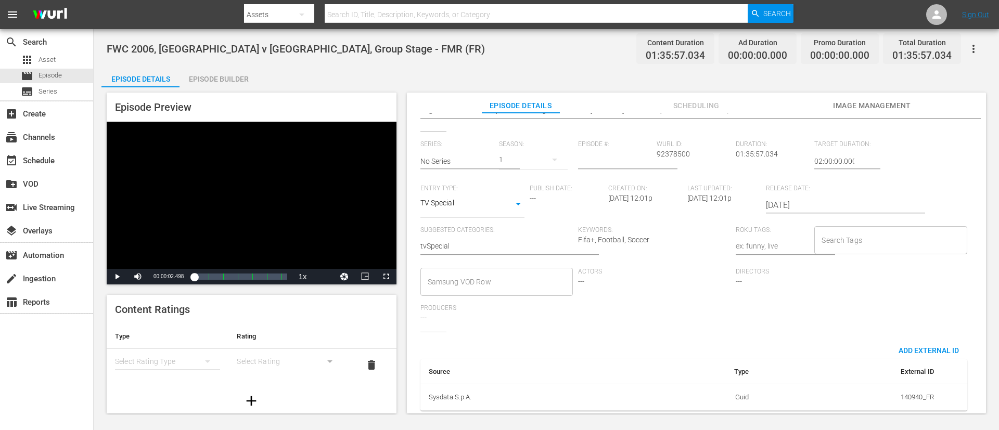
scroll to position [204, 0]
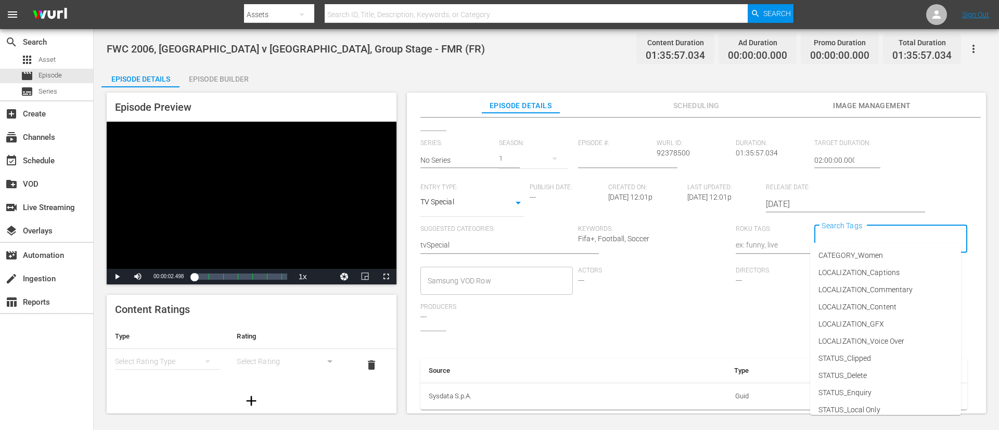
click at [665, 230] on input "Search Tags" at bounding box center [882, 239] width 127 height 19
click at [665, 282] on li "LOCALIZATION_Commentary" at bounding box center [885, 289] width 151 height 17
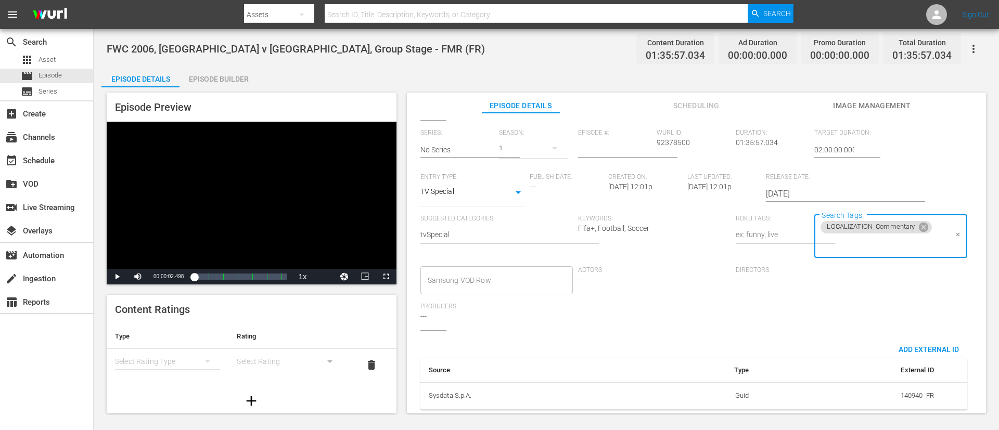
click at [665, 246] on input "Search Tags" at bounding box center [882, 244] width 127 height 19
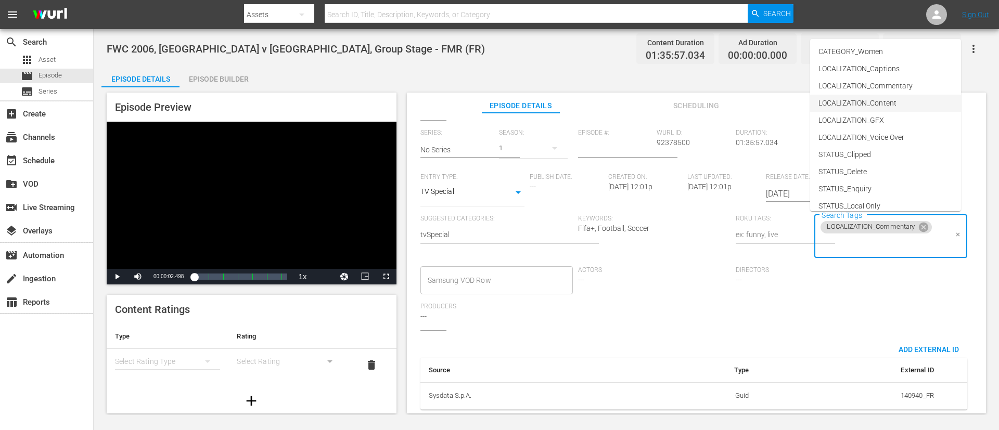
click at [665, 105] on span "LOCALIZATION_Content" at bounding box center [857, 103] width 78 height 11
click at [665, 247] on input "Search Tags" at bounding box center [932, 244] width 29 height 19
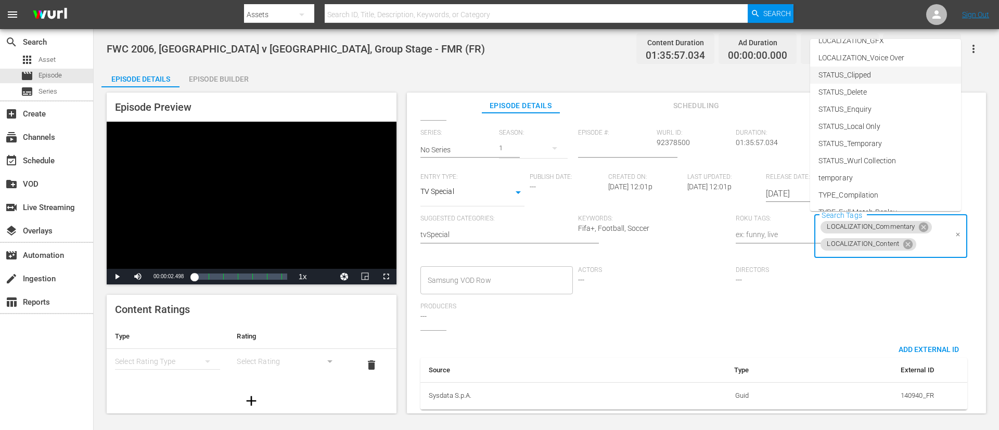
scroll to position [145, 0]
click at [665, 145] on span "TYPE_Full Match Replay" at bounding box center [857, 147] width 79 height 11
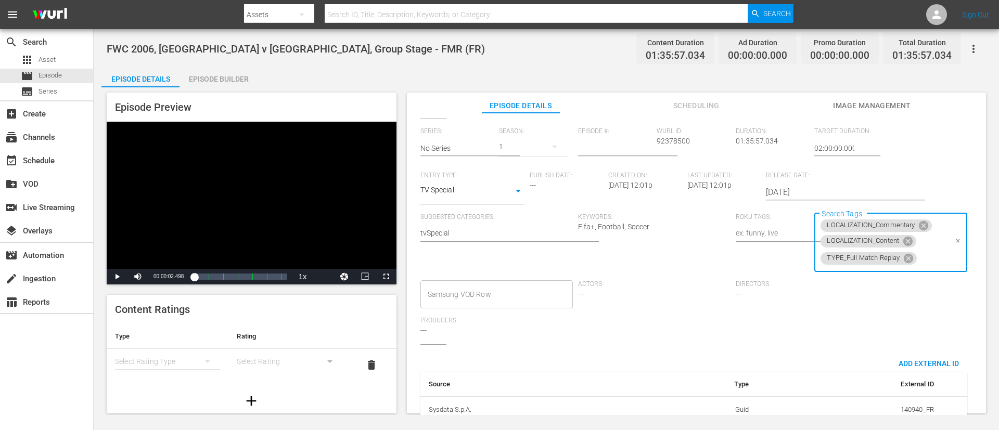
scroll to position [0, 0]
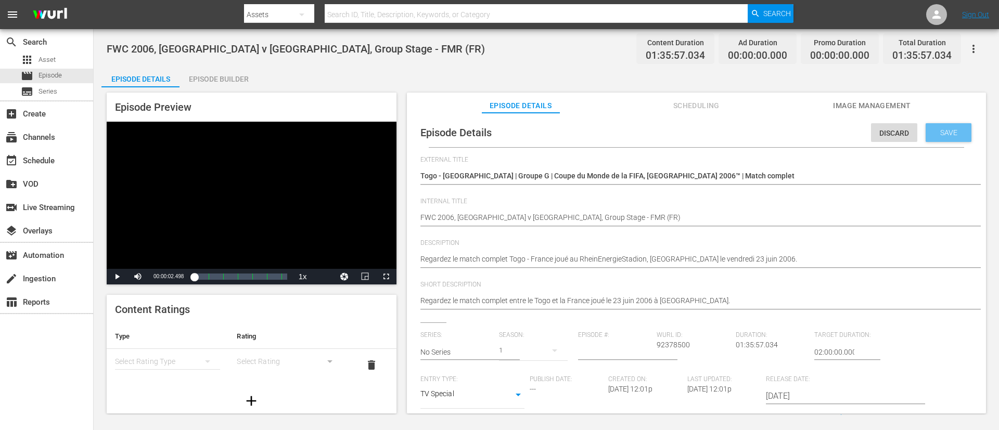
click at [665, 137] on div "Save" at bounding box center [949, 132] width 46 height 19
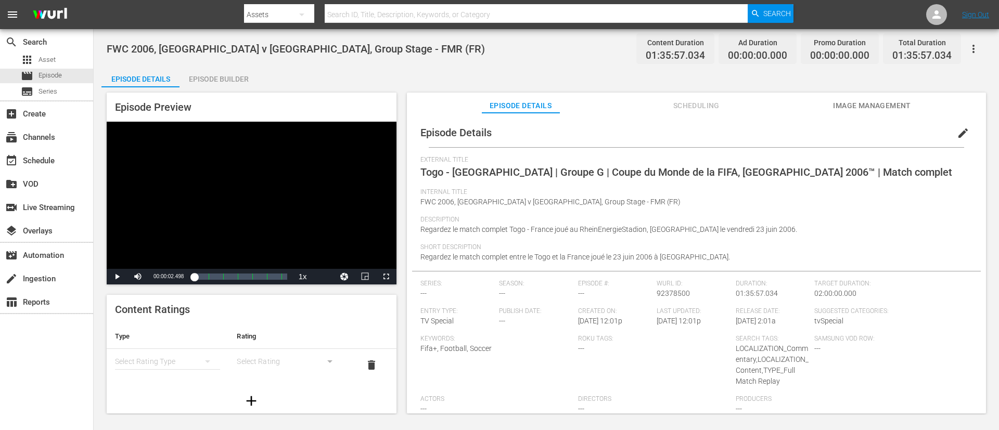
click at [665, 114] on div "Episode Details edit External Title Togo - [GEOGRAPHIC_DATA] | Groupe G | Coupe…" at bounding box center [696, 268] width 579 height 311
click at [665, 98] on button "Image Management" at bounding box center [872, 103] width 78 height 21
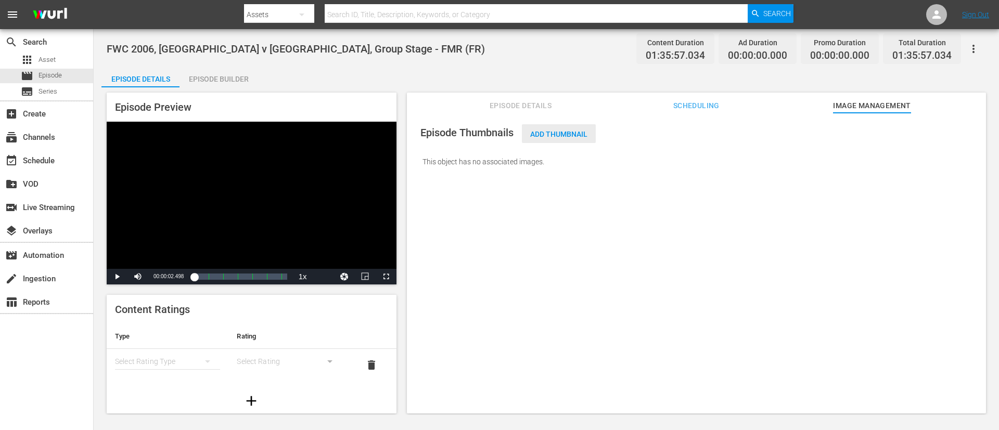
click at [561, 125] on div "Add Thumbnail" at bounding box center [559, 133] width 74 height 19
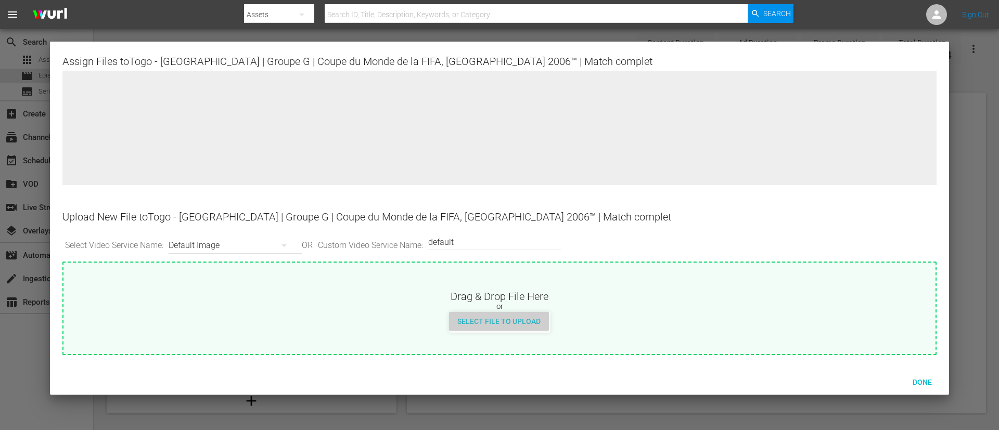
click at [526, 286] on div "Select File to Upload" at bounding box center [499, 321] width 100 height 19
type input "C:\fakepath\e2c4d1a1-8256-43eb-a993-03e964da3921.jpg"
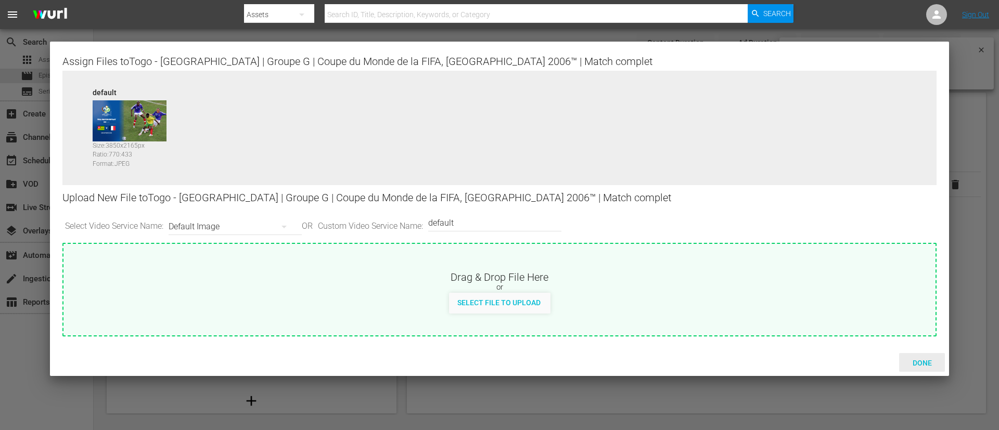
click at [665, 286] on div "Done" at bounding box center [922, 362] width 46 height 19
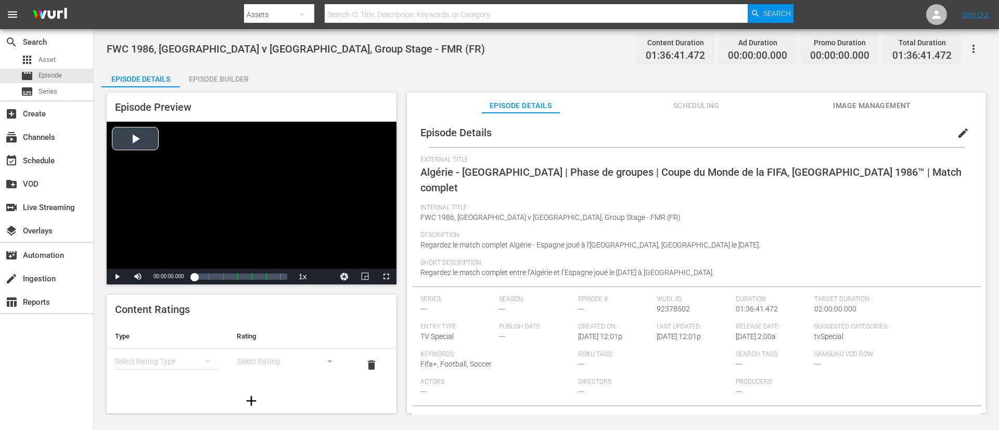
click at [329, 201] on div "Video Player" at bounding box center [252, 195] width 290 height 147
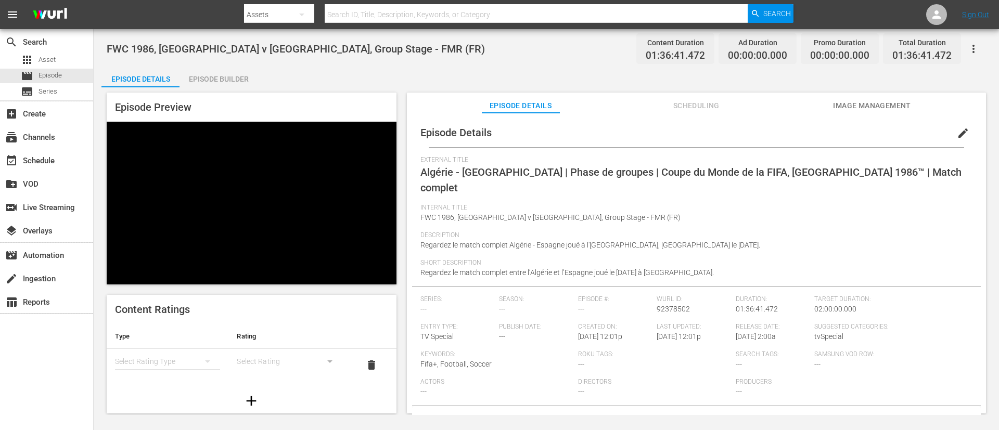
click at [326, 195] on div "Video Player" at bounding box center [252, 195] width 290 height 147
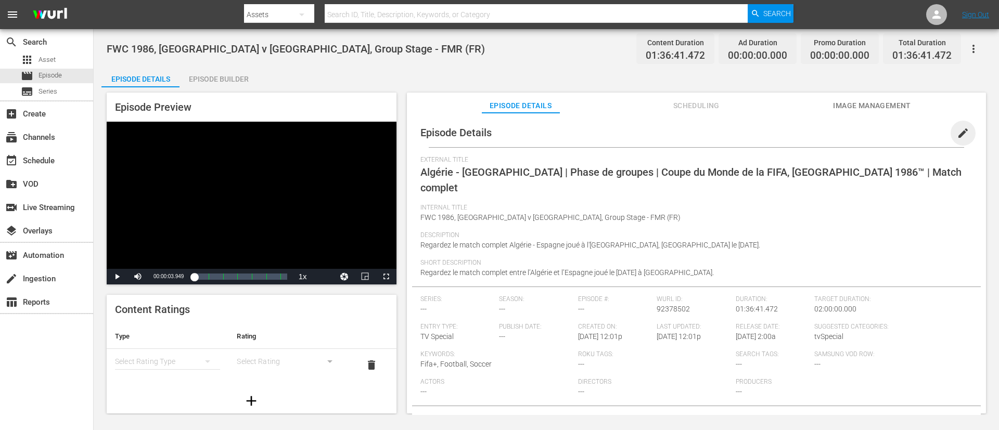
click at [665, 134] on span "edit" at bounding box center [963, 133] width 12 height 12
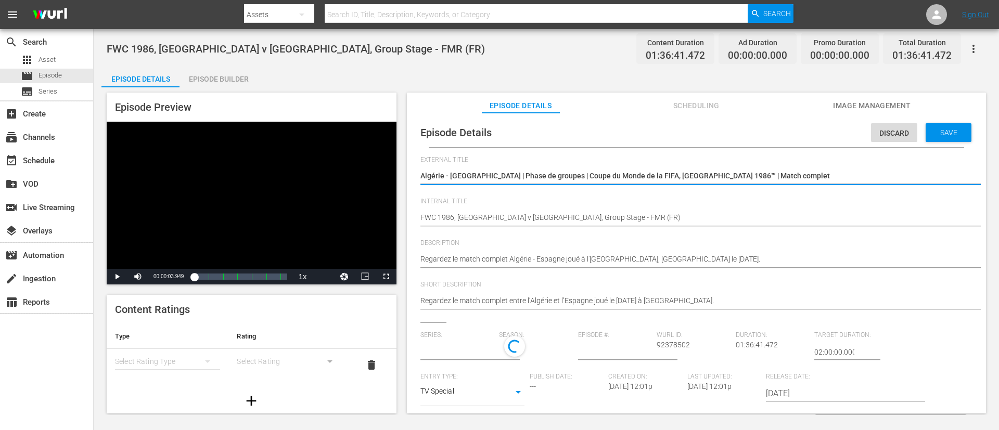
scroll to position [15, 0]
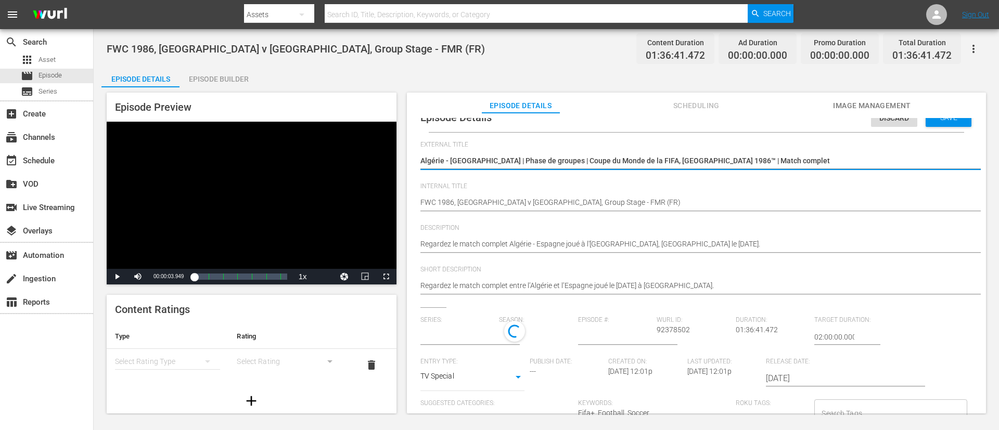
type input "No Series"
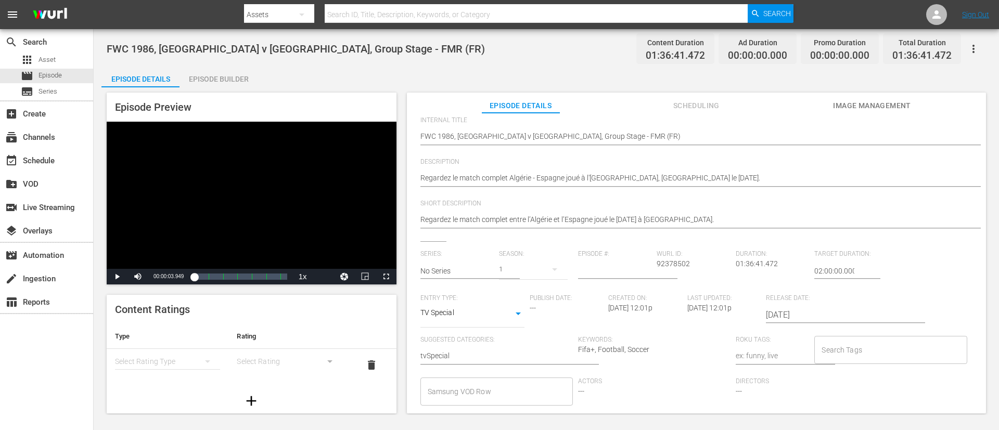
scroll to position [204, 0]
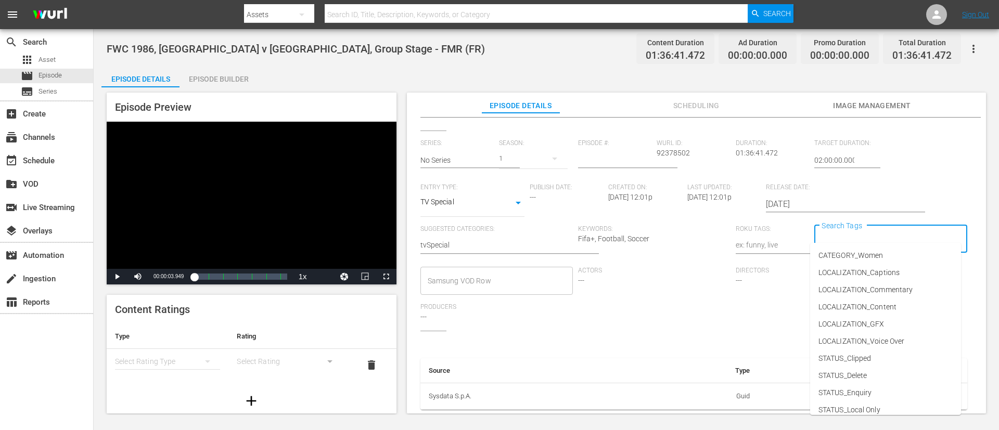
click at [665, 230] on input "Search Tags" at bounding box center [882, 239] width 127 height 19
click at [665, 286] on span "LOCALIZATION_Commentary" at bounding box center [865, 290] width 94 height 11
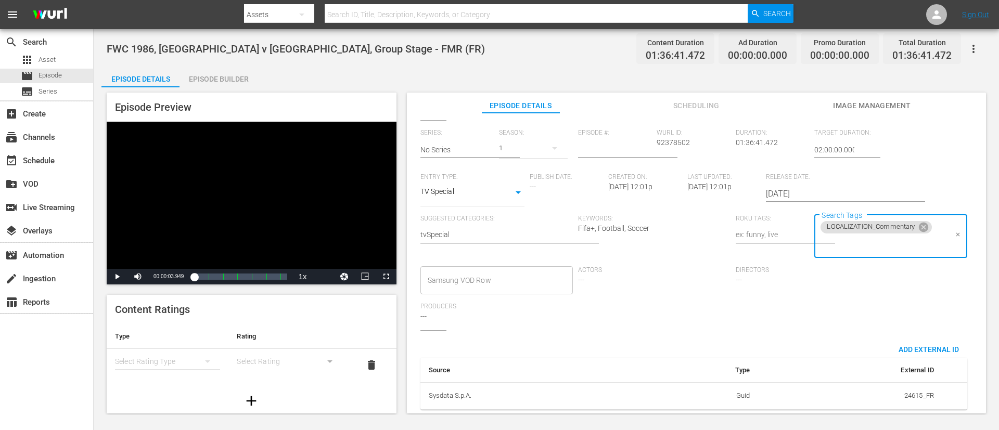
click at [665, 236] on input "Search Tags" at bounding box center [882, 244] width 127 height 19
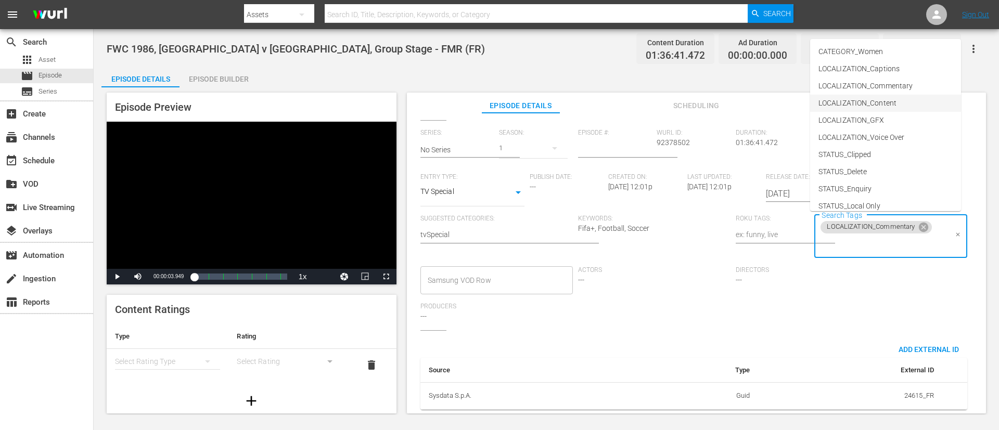
click at [665, 103] on span "LOCALIZATION_Content" at bounding box center [857, 103] width 78 height 11
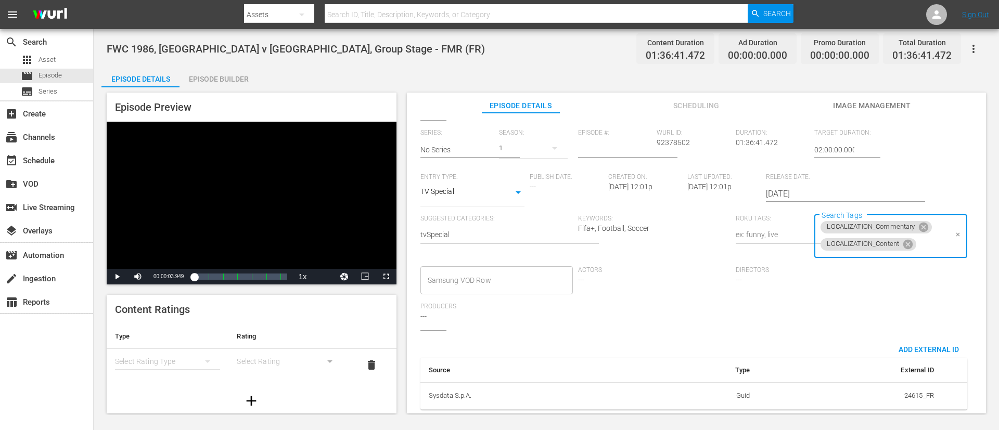
drag, startPoint x: 919, startPoint y: 248, endPoint x: 922, endPoint y: 219, distance: 29.9
click at [665, 248] on input "Search Tags" at bounding box center [932, 244] width 29 height 19
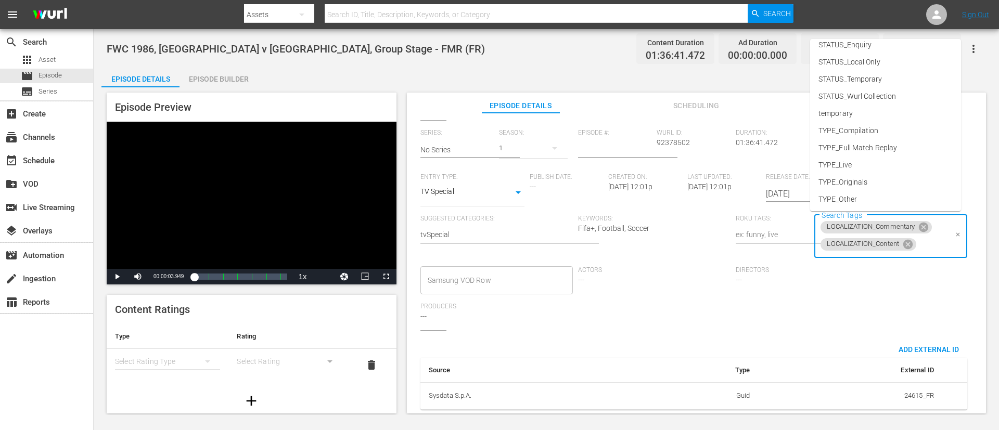
scroll to position [145, 0]
click at [665, 151] on li "TYPE_Full Match Replay" at bounding box center [885, 146] width 151 height 17
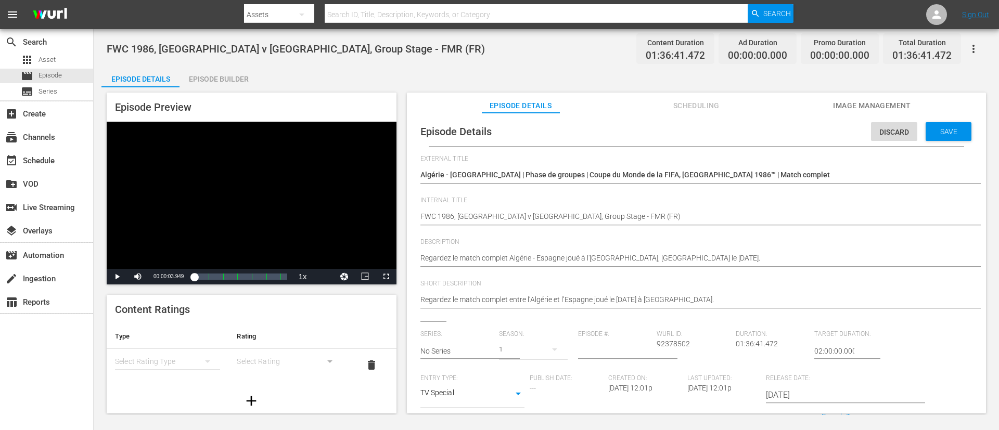
scroll to position [0, 0]
click at [665, 130] on span "Save" at bounding box center [949, 133] width 34 height 8
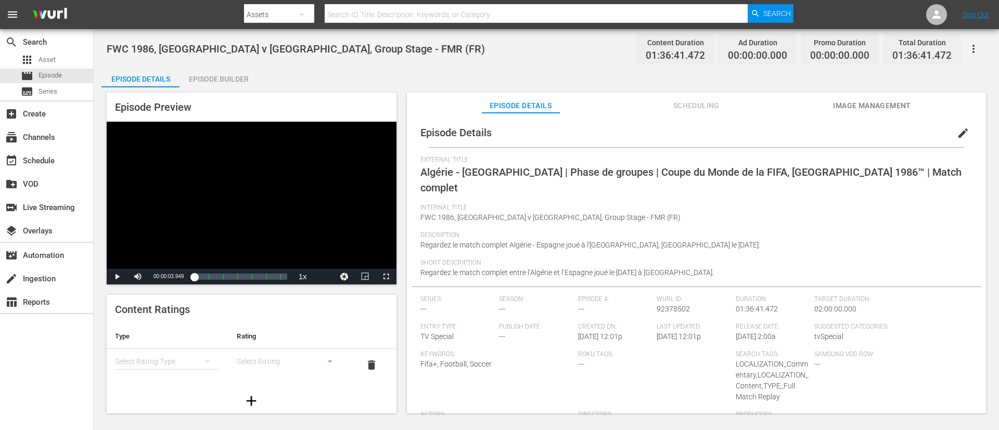
click at [665, 103] on span "Image Management" at bounding box center [872, 105] width 78 height 13
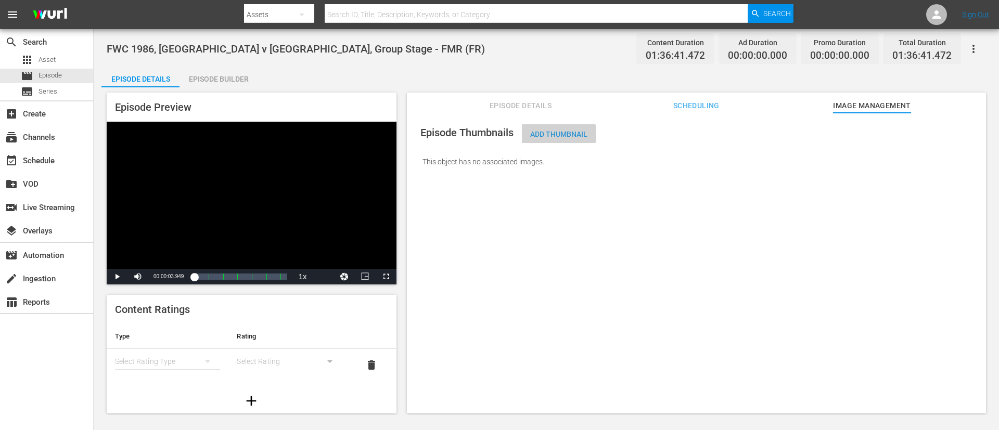
click at [561, 130] on span "Add Thumbnail" at bounding box center [559, 134] width 74 height 8
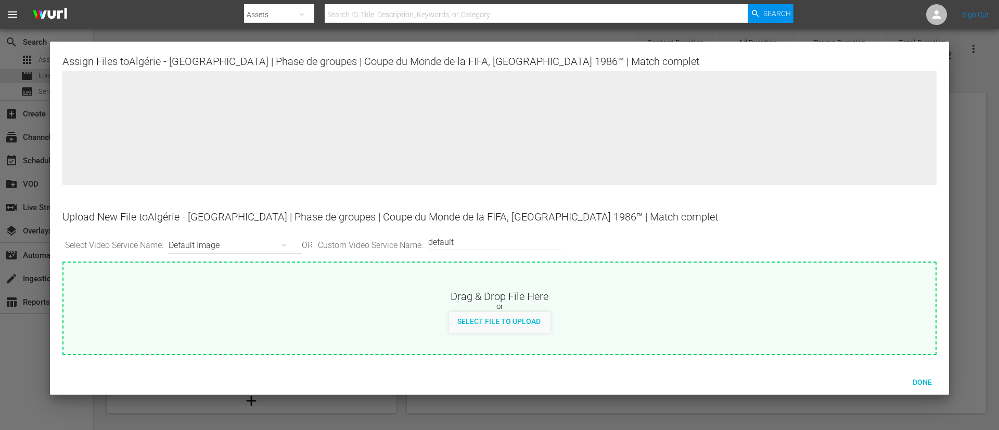
click at [587, 285] on div "Drag & Drop File Here or Select File to Upload" at bounding box center [499, 298] width 872 height 70
type input "C:\fakepath\2e9f667e-e6eb-46c6-b5e3-6bb83ac999b6.jpg"
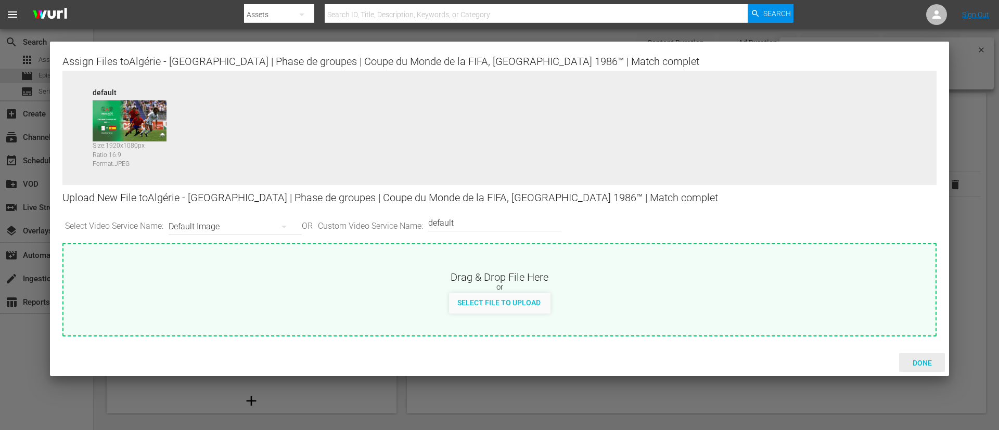
click at [665, 286] on span "Done" at bounding box center [922, 363] width 36 height 8
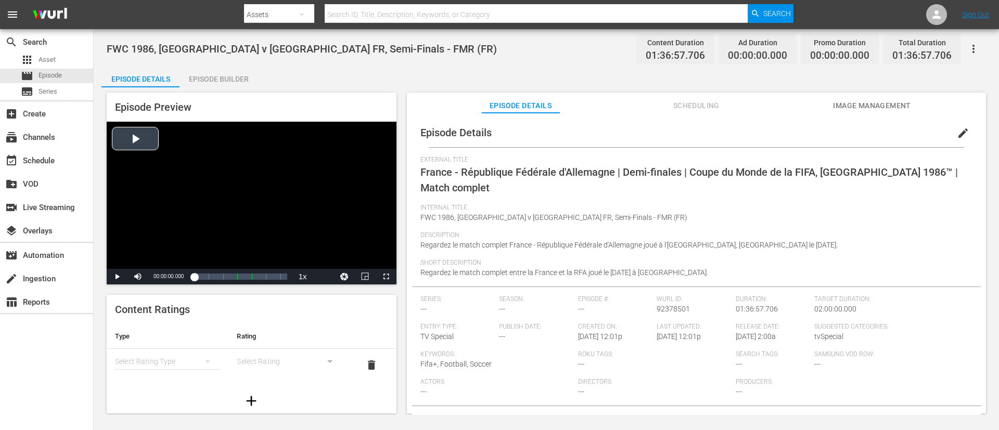
click at [225, 221] on div "Video Player" at bounding box center [252, 195] width 290 height 147
click at [665, 129] on span "edit" at bounding box center [963, 133] width 12 height 12
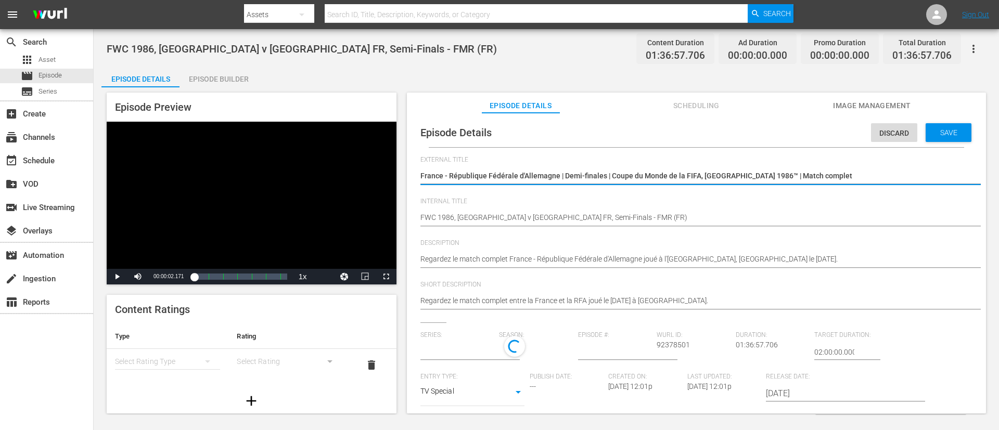
type input "No Series"
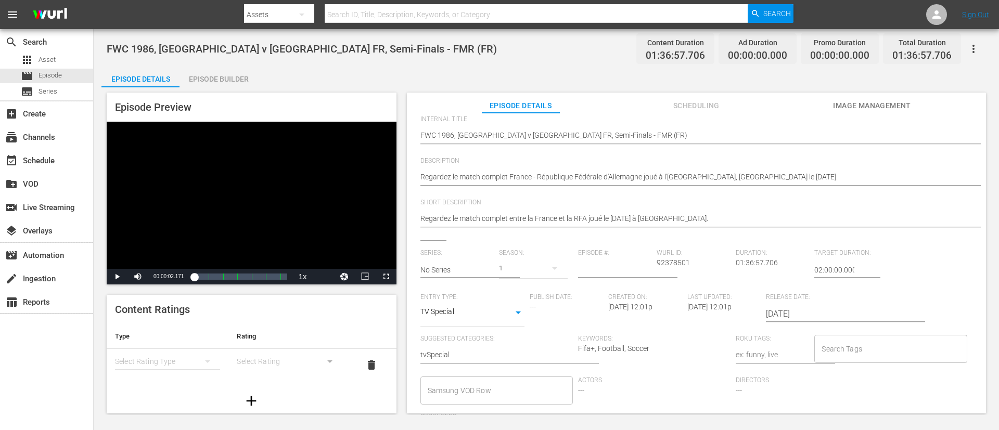
scroll to position [204, 0]
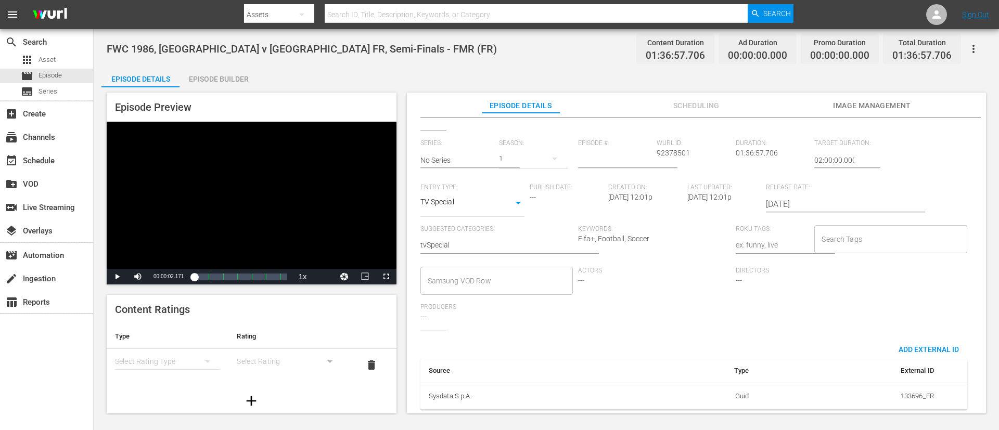
click at [665, 232] on input "Search Tags" at bounding box center [882, 239] width 127 height 19
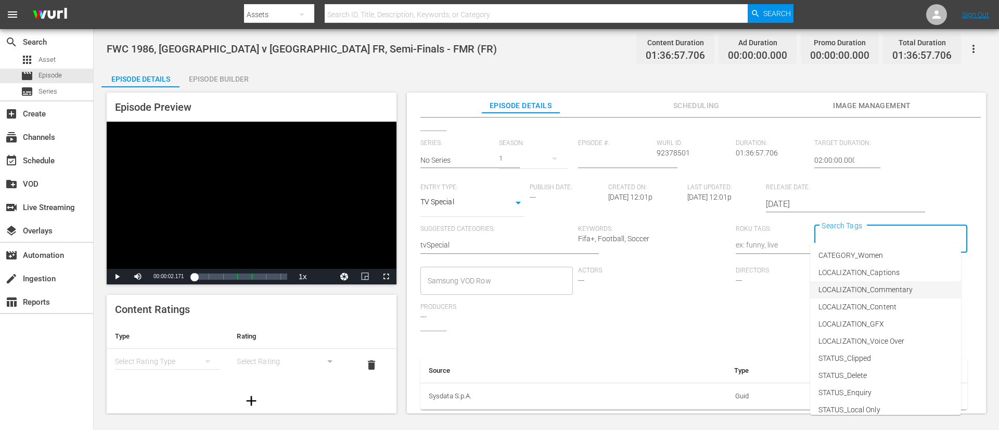
click at [665, 283] on li "LOCALIZATION_Commentary" at bounding box center [885, 289] width 151 height 17
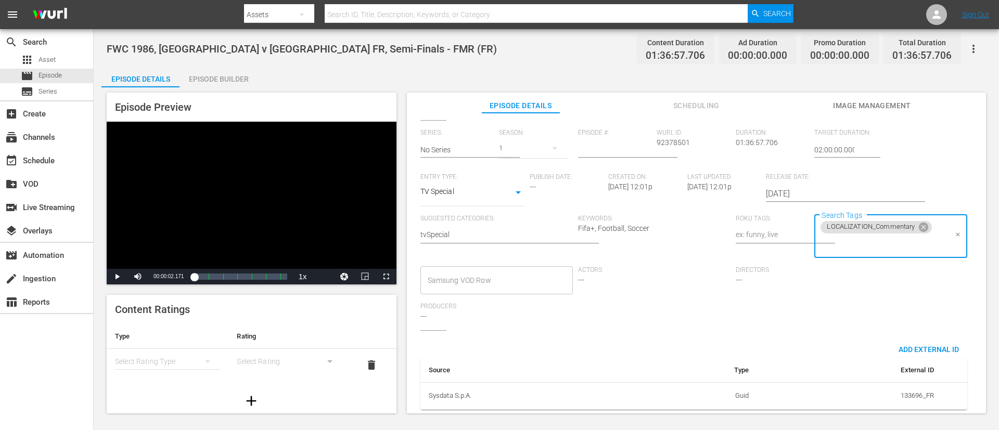
click at [665, 245] on input "Search Tags" at bounding box center [882, 244] width 127 height 19
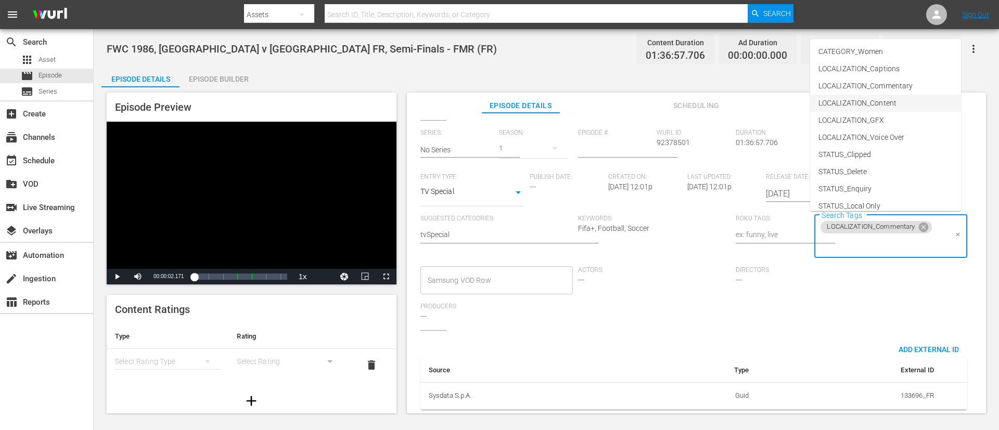
click at [665, 97] on li "LOCALIZATION_Content" at bounding box center [885, 103] width 151 height 17
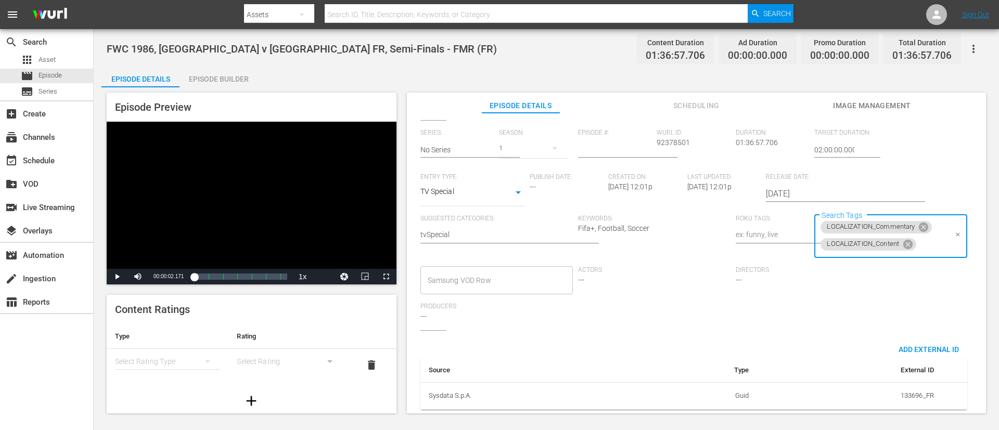
click at [665, 244] on input "Search Tags" at bounding box center [932, 244] width 29 height 19
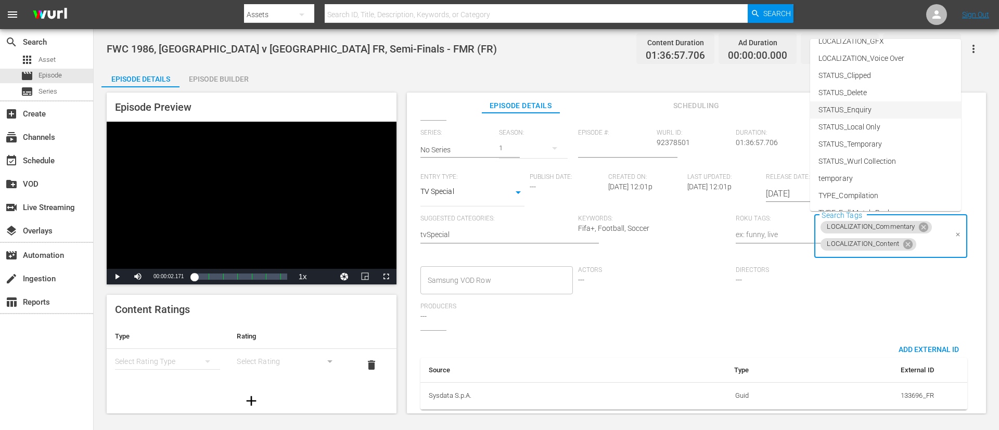
scroll to position [145, 0]
click at [665, 151] on span "TYPE_Full Match Replay" at bounding box center [857, 147] width 79 height 11
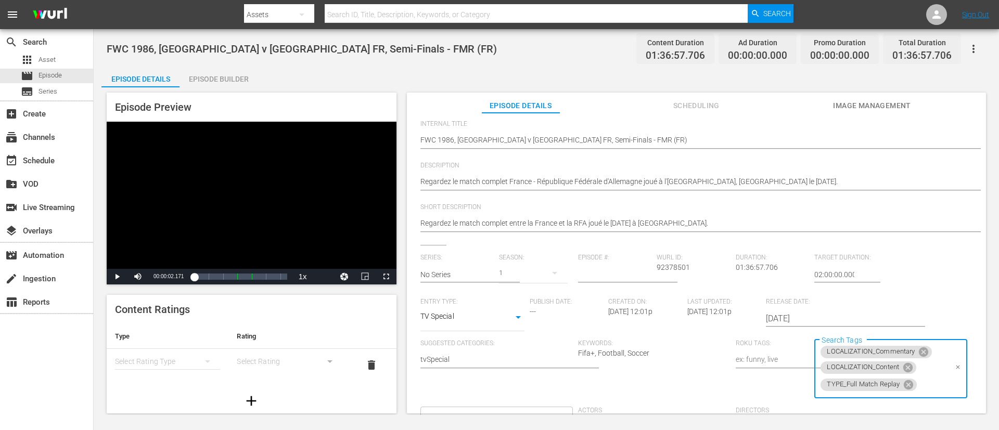
scroll to position [0, 0]
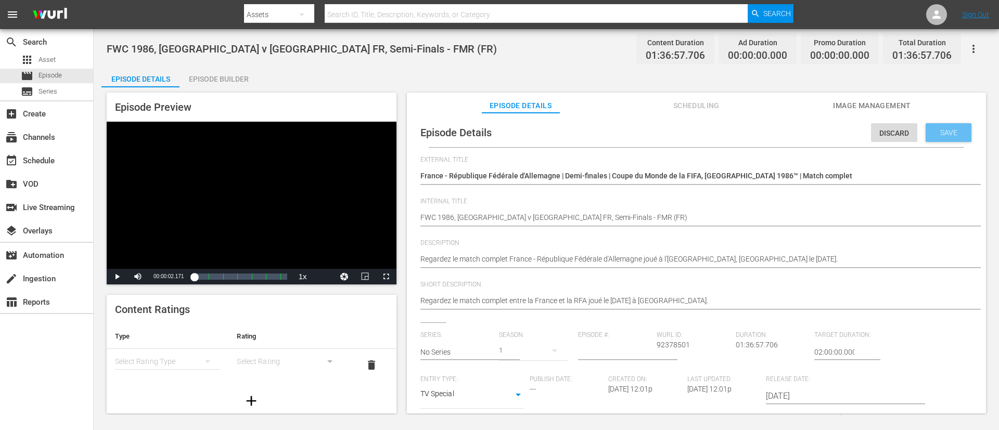
click at [665, 135] on span "Save" at bounding box center [949, 133] width 34 height 8
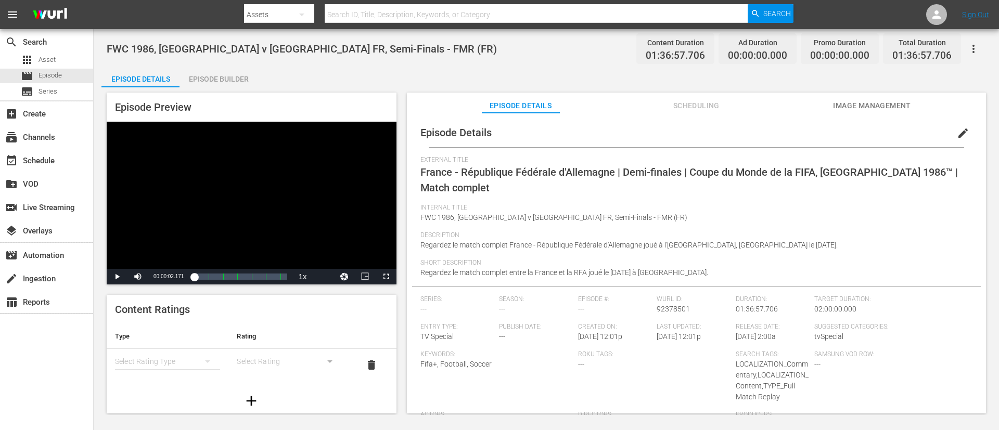
click at [665, 105] on span "Image Management" at bounding box center [872, 105] width 78 height 13
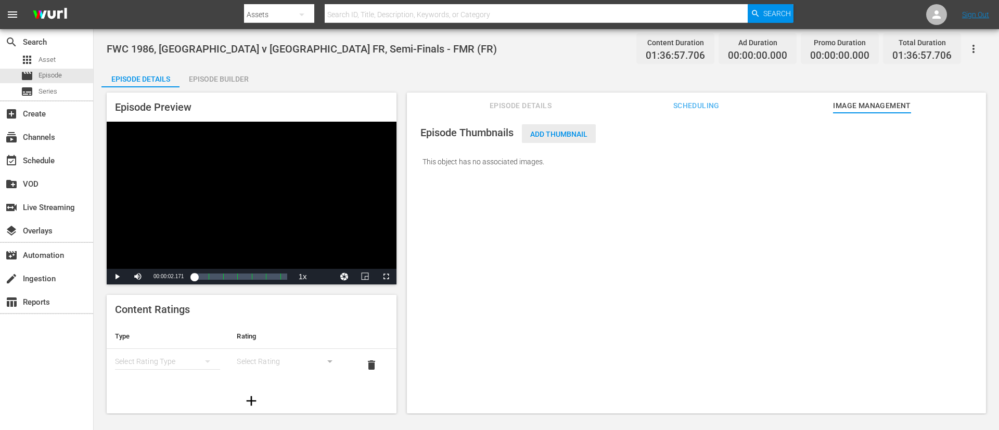
click at [551, 134] on span "Add Thumbnail" at bounding box center [559, 134] width 74 height 8
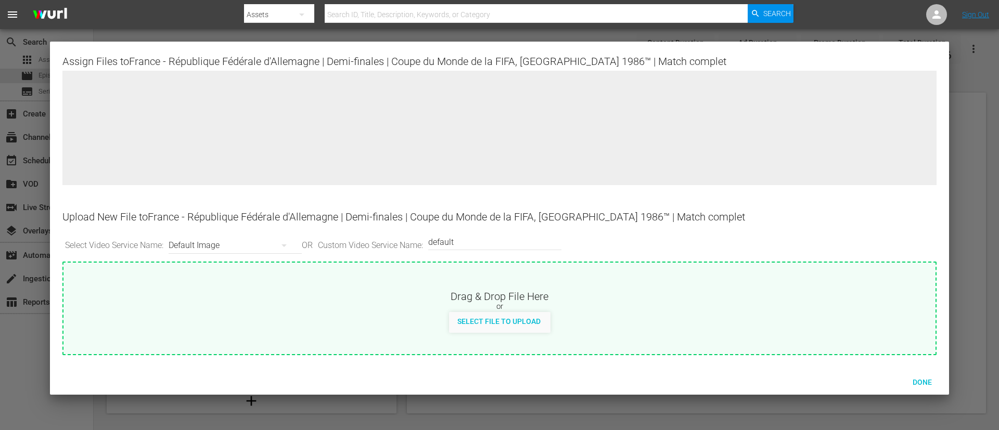
click at [544, 286] on span "Select File to Upload" at bounding box center [499, 321] width 100 height 8
type input "C:\fakepath\7435bef5-0d61-4eb0-8f98-d6a00f47be8d.jpg"
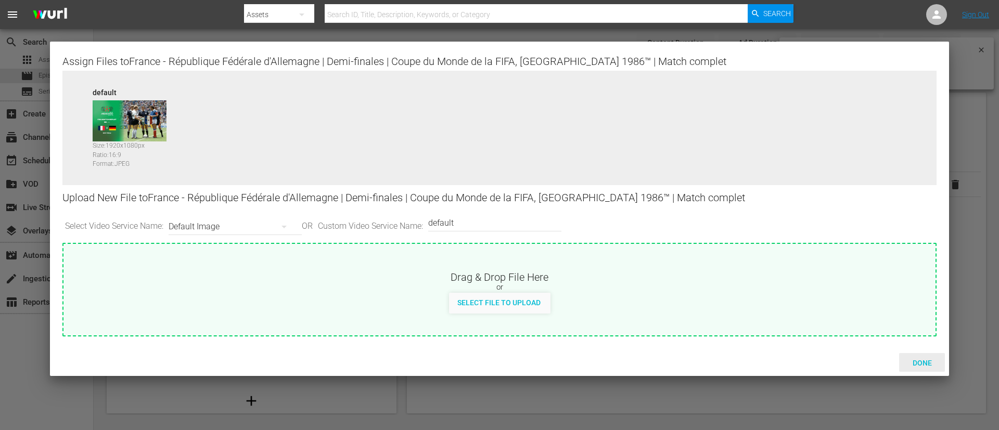
click at [665, 286] on div "Done" at bounding box center [922, 362] width 46 height 19
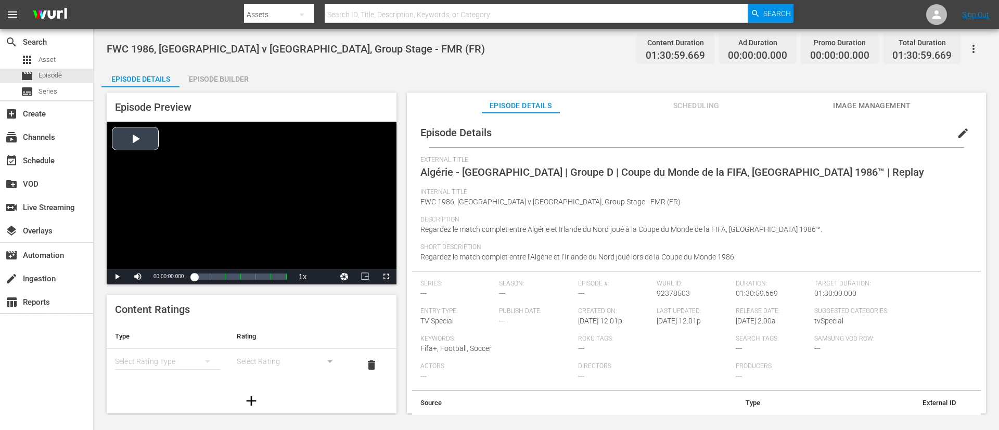
click at [346, 187] on div "Video Player" at bounding box center [252, 195] width 290 height 147
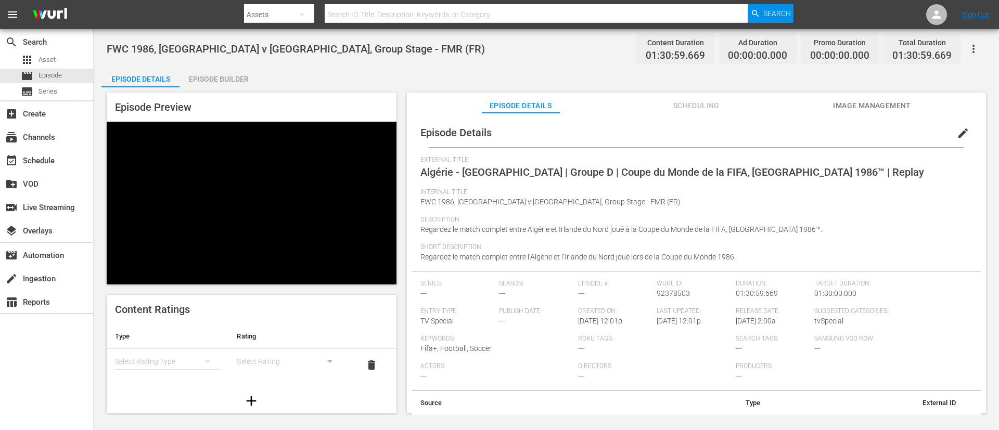
click at [349, 189] on div "Video Player" at bounding box center [252, 195] width 290 height 147
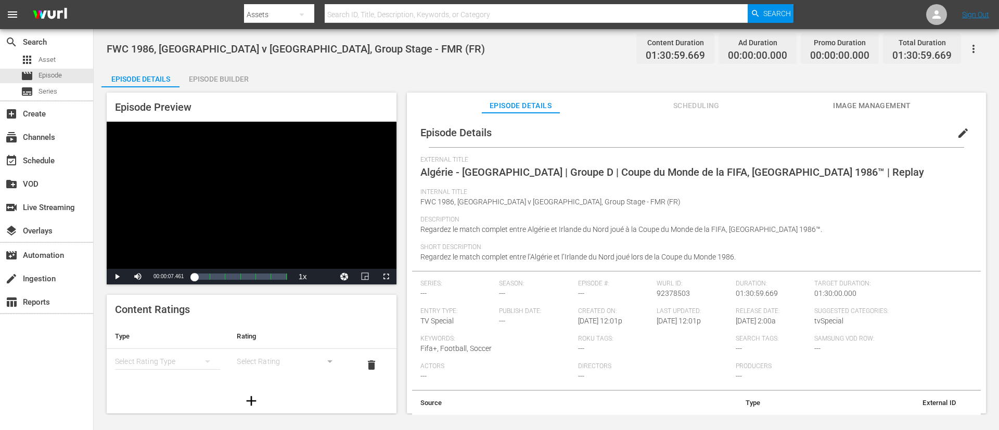
click at [665, 124] on button "edit" at bounding box center [962, 133] width 25 height 25
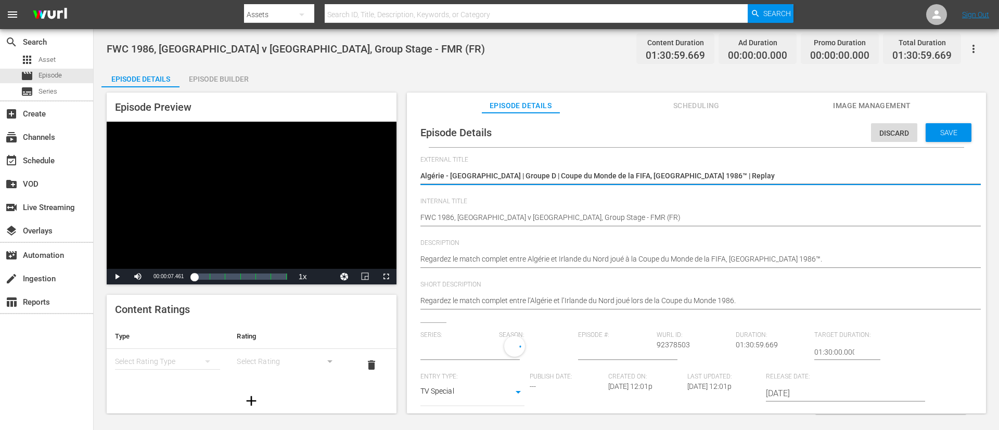
type input "No Series"
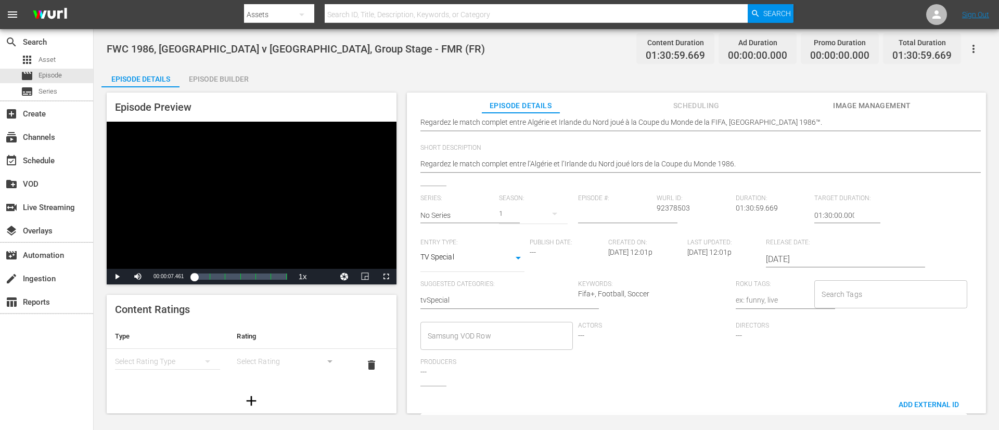
scroll to position [204, 0]
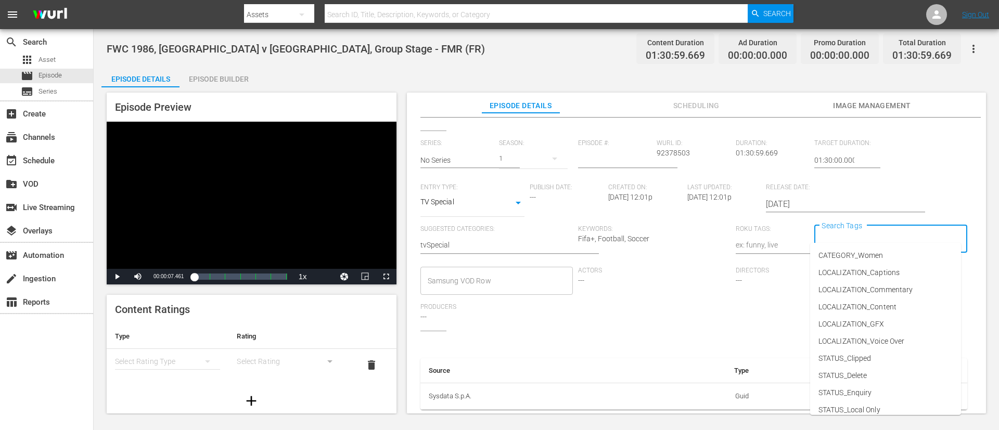
click at [665, 231] on input "Search Tags" at bounding box center [882, 239] width 127 height 19
click at [665, 286] on span "LOCALIZATION_Commentary" at bounding box center [865, 290] width 94 height 11
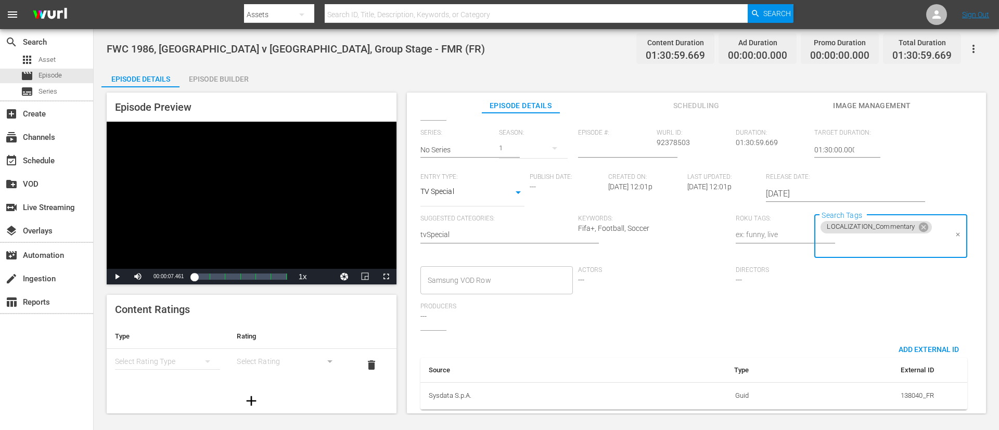
click at [665, 243] on input "Search Tags" at bounding box center [882, 244] width 127 height 19
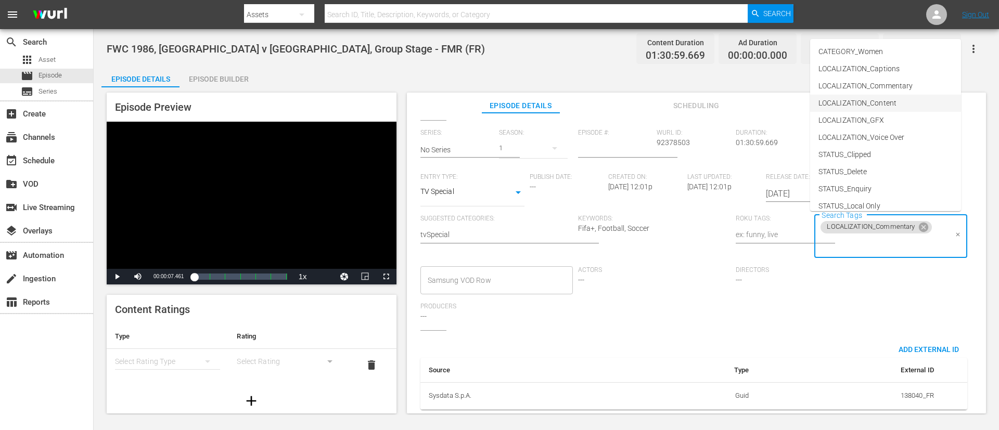
click at [665, 106] on span "LOCALIZATION_Content" at bounding box center [857, 103] width 78 height 11
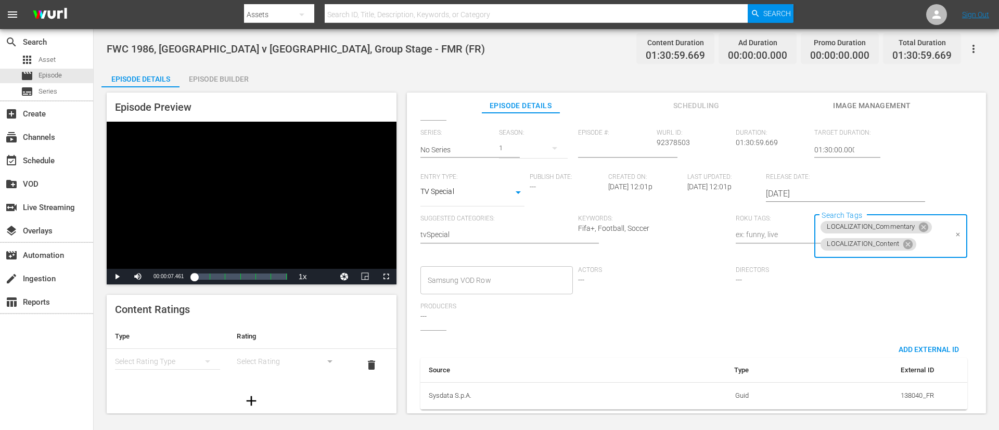
click at [665, 247] on input "Search Tags" at bounding box center [932, 244] width 29 height 19
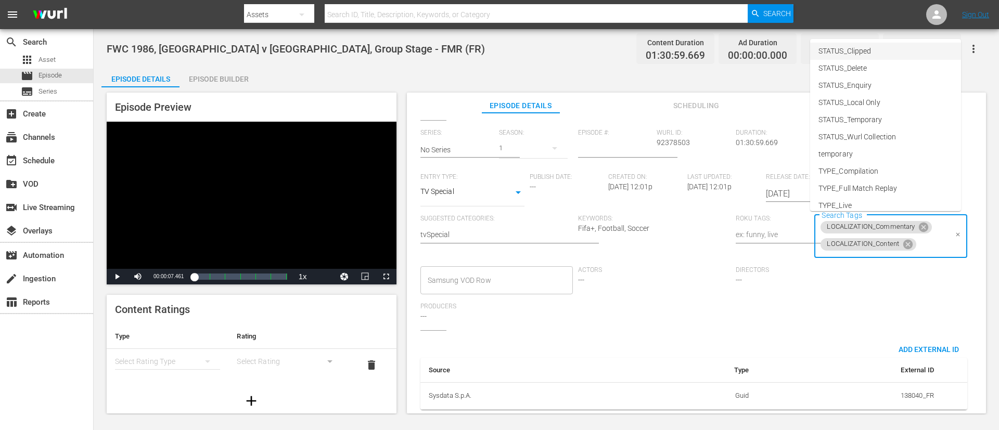
scroll to position [145, 0]
click at [665, 143] on li "TYPE_Full Match Replay" at bounding box center [885, 146] width 151 height 17
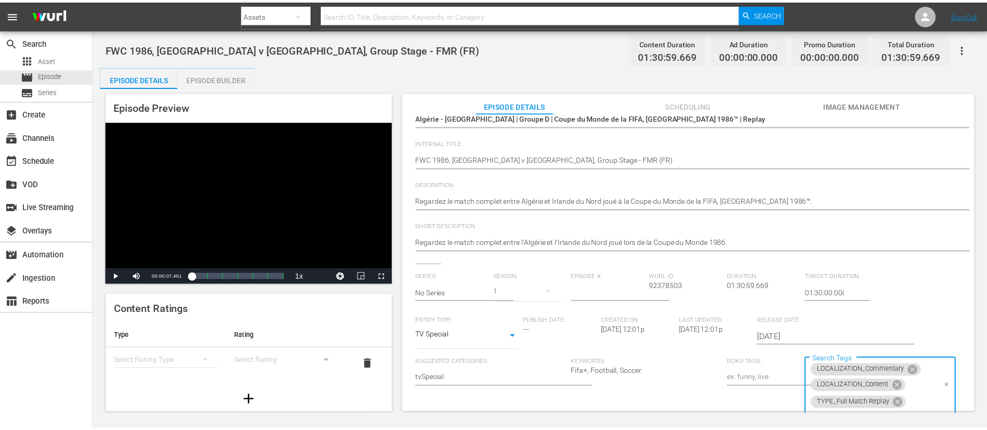
scroll to position [0, 0]
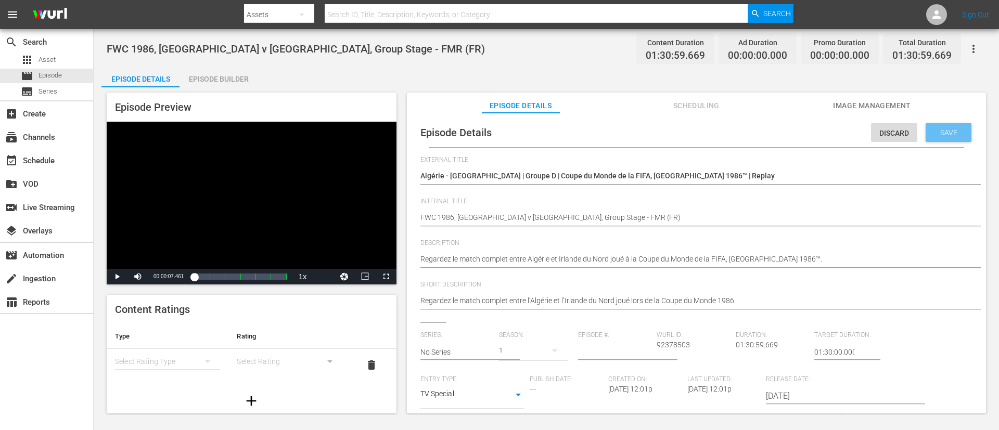
click at [665, 131] on span "Save" at bounding box center [949, 133] width 34 height 8
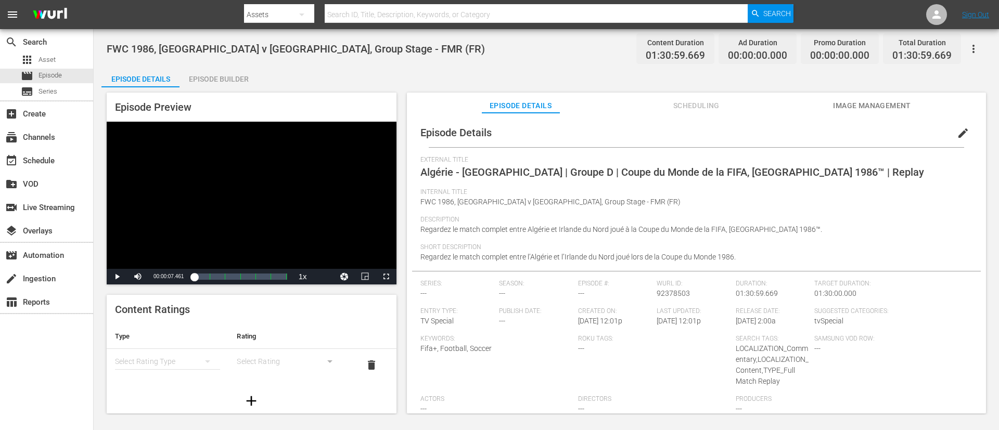
click at [665, 100] on span "Image Management" at bounding box center [872, 105] width 78 height 13
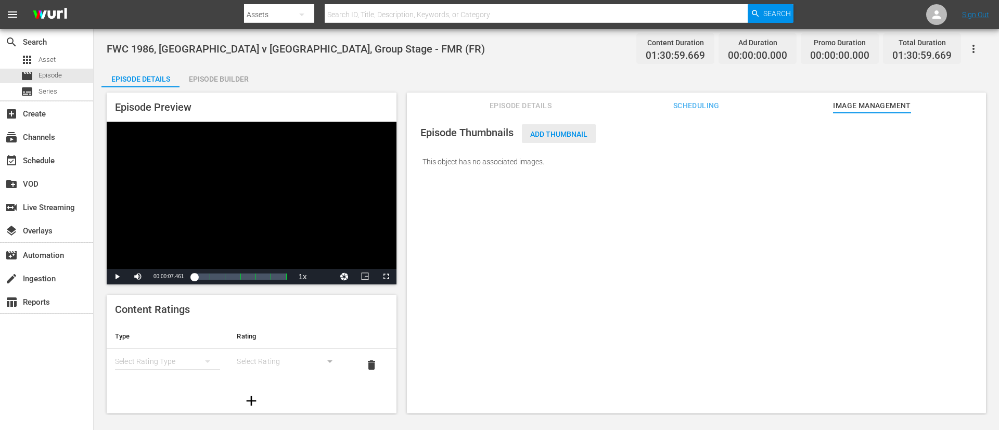
click at [571, 132] on span "Add Thumbnail" at bounding box center [559, 134] width 74 height 8
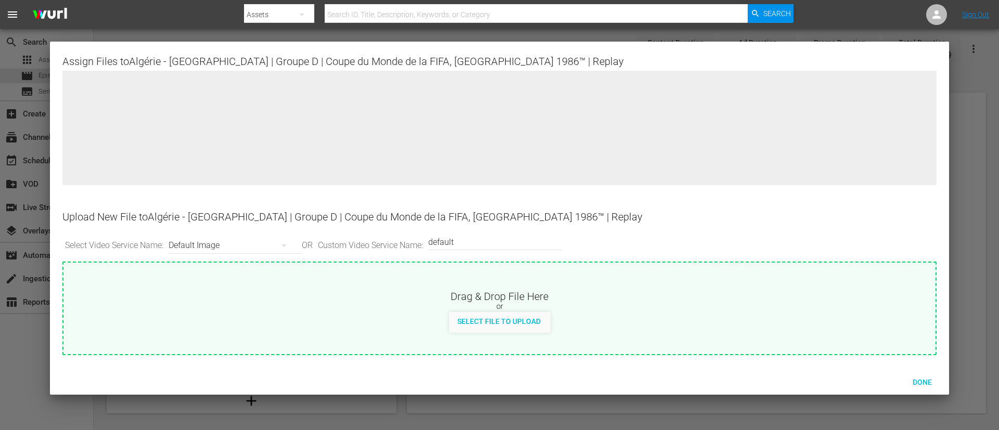
click at [564, 286] on div "Drag & Drop File Here" at bounding box center [499, 295] width 872 height 12
type input "C:\fakepath\24df5070-a3cb-4097-9f2f-eab1d106a59d.jpg"
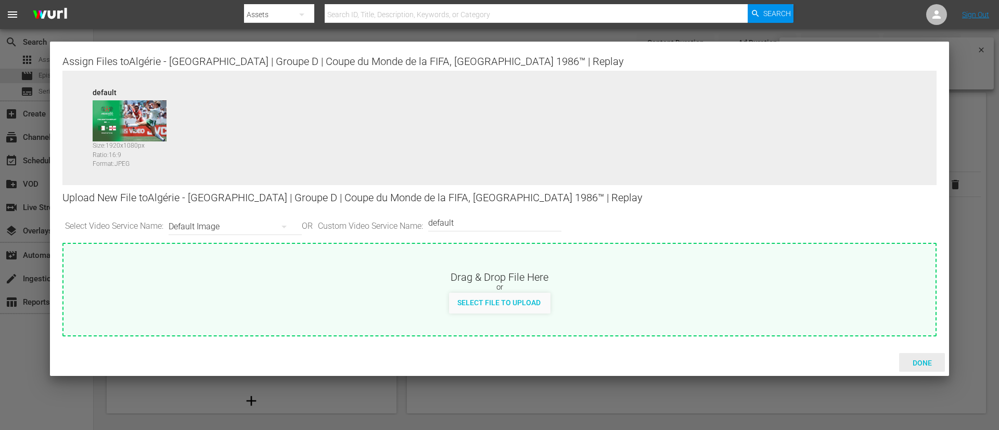
click at [665, 286] on span "Done" at bounding box center [922, 363] width 36 height 8
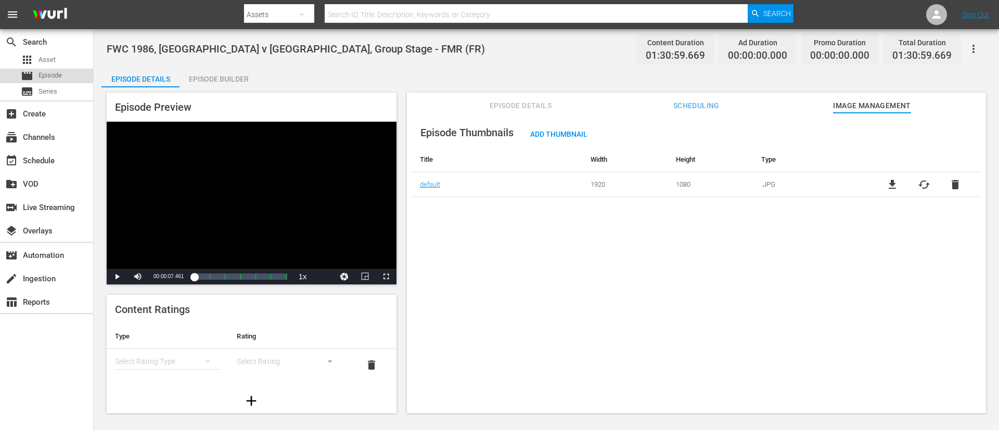
click at [74, 80] on div "movie Episode" at bounding box center [46, 76] width 93 height 15
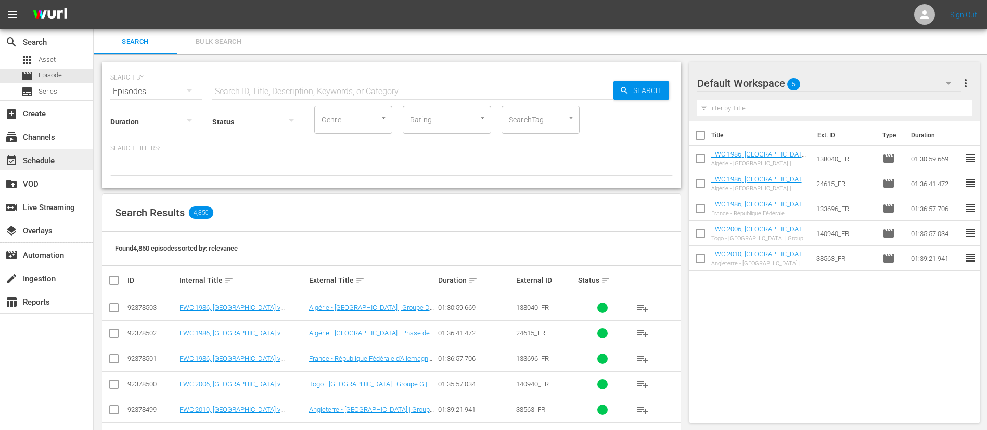
click at [75, 158] on div "event_available Schedule" at bounding box center [46, 159] width 93 height 21
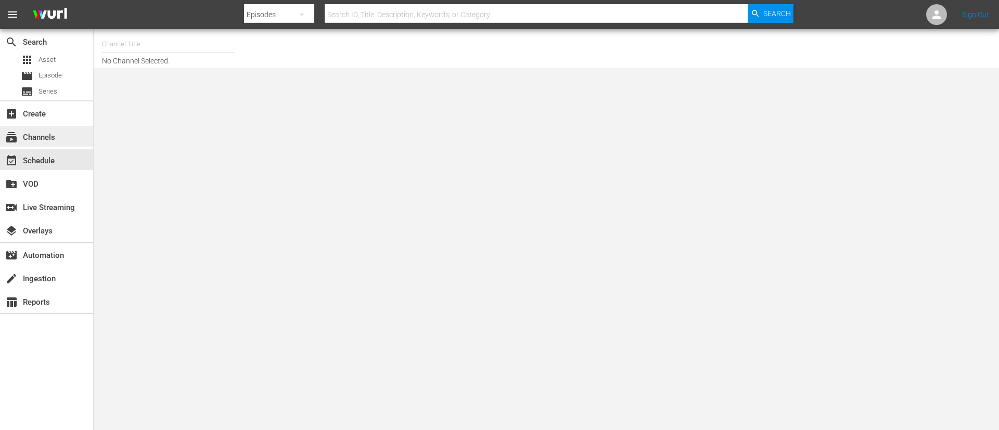
click at [61, 138] on div "subscriptions Channels" at bounding box center [46, 136] width 93 height 21
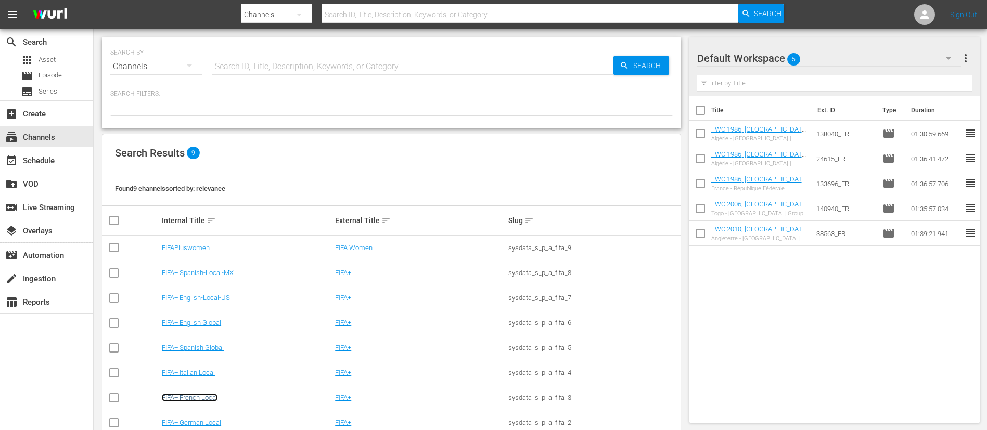
click at [177, 286] on link "FIFA+ French Local" at bounding box center [190, 398] width 56 height 8
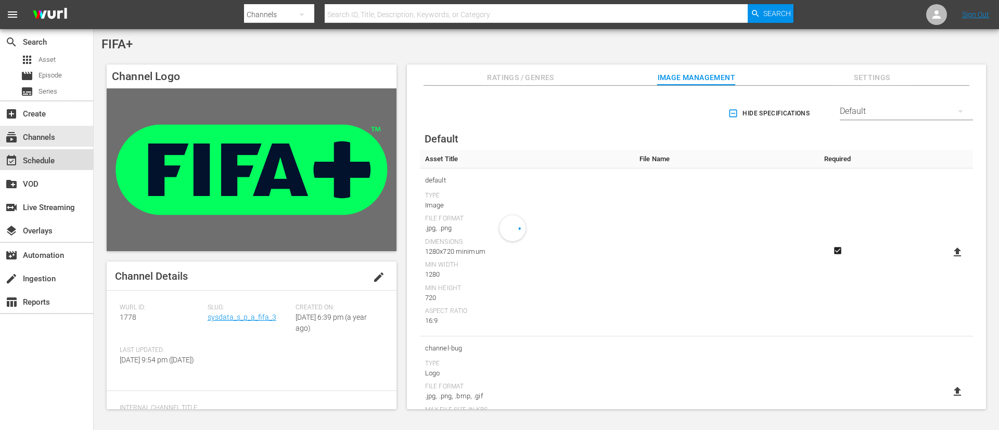
click at [86, 153] on div "event_available Schedule" at bounding box center [46, 159] width 93 height 21
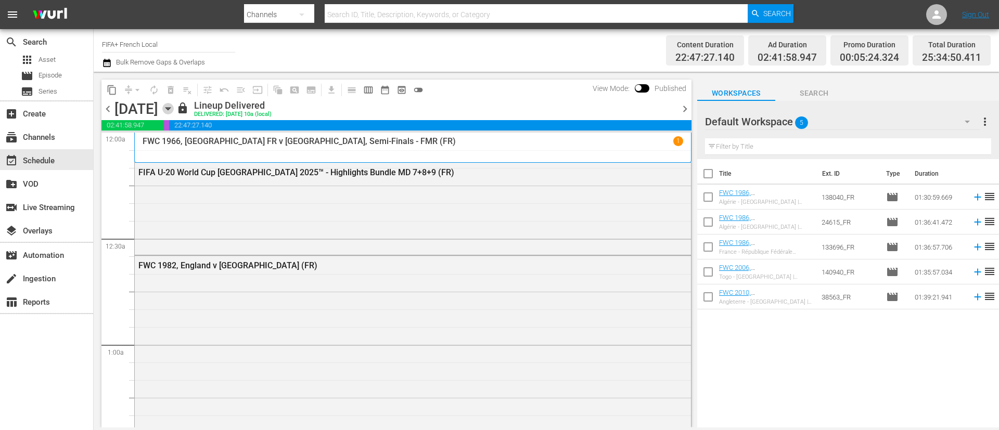
click at [174, 109] on icon "button" at bounding box center [167, 108] width 11 height 11
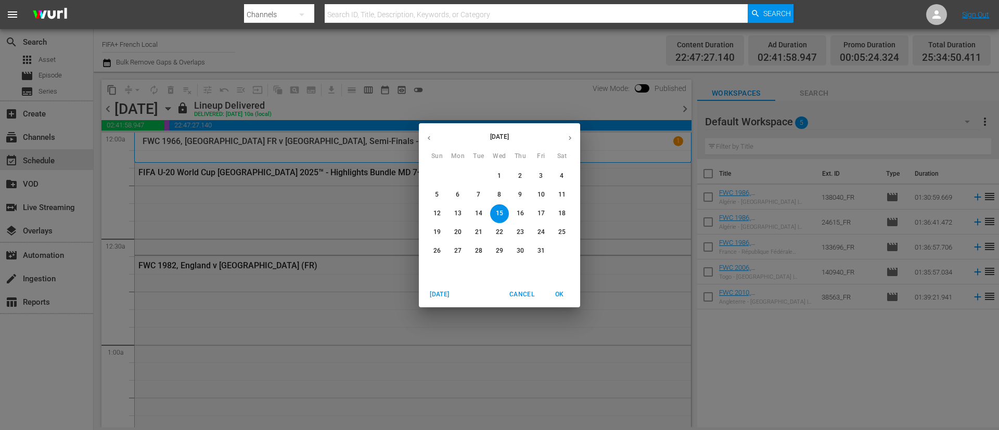
click at [549, 254] on span "31" at bounding box center [541, 251] width 19 height 9
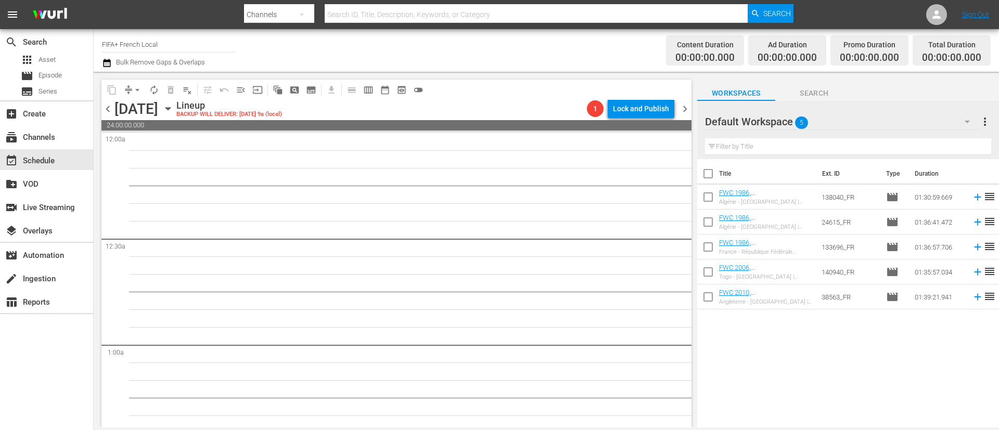
click at [665, 176] on input "checkbox" at bounding box center [708, 176] width 22 height 22
checkbox input "true"
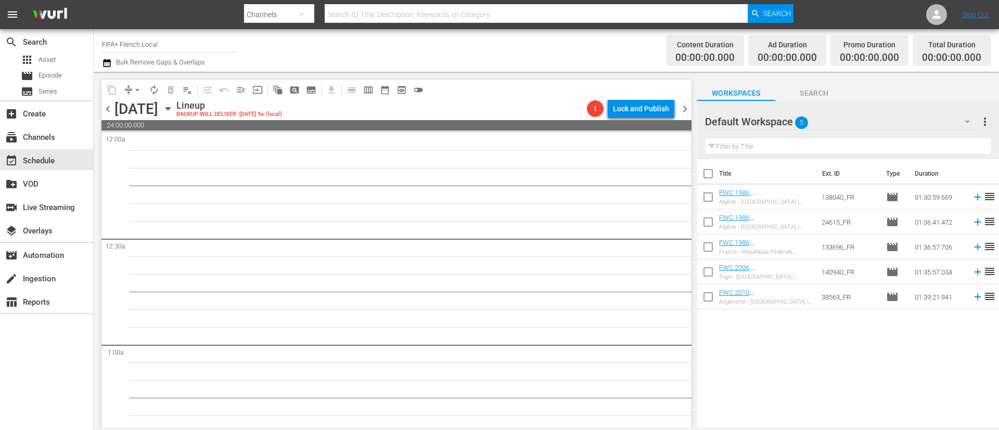
checkbox input "true"
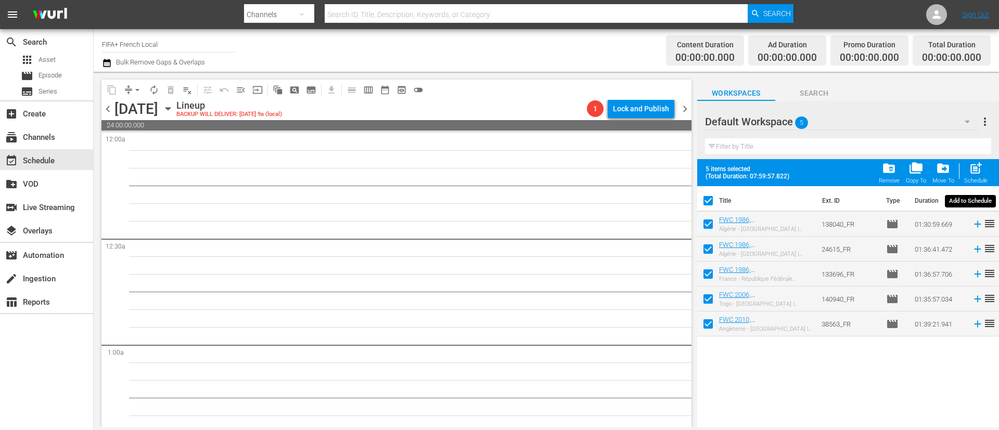
click at [665, 173] on div "post_add Schedule" at bounding box center [975, 172] width 23 height 23
checkbox input "false"
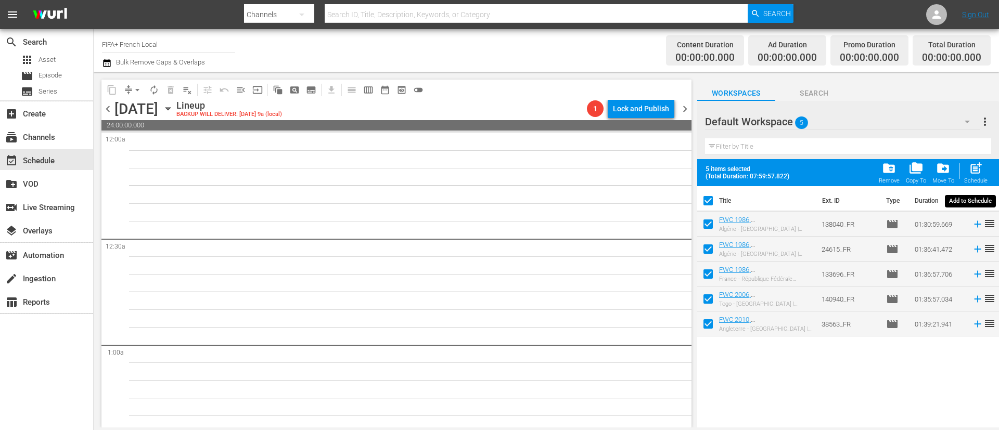
checkbox input "false"
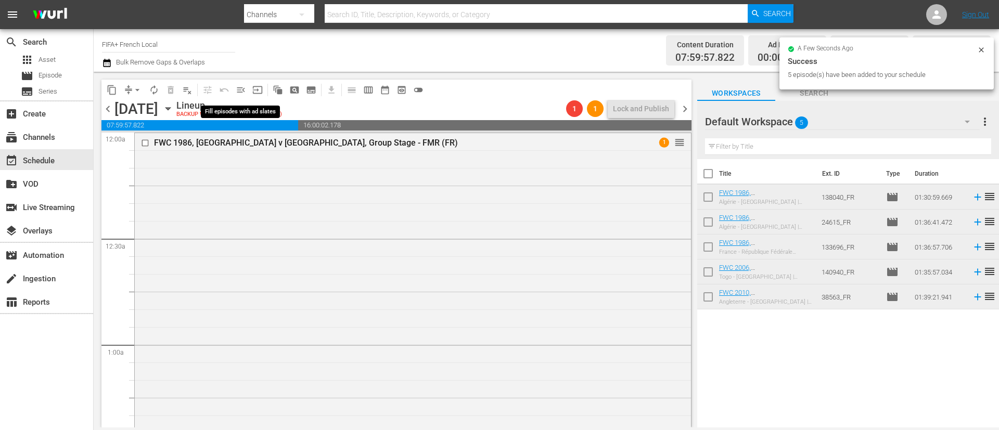
click at [235, 94] on button "menu_open" at bounding box center [241, 90] width 17 height 17
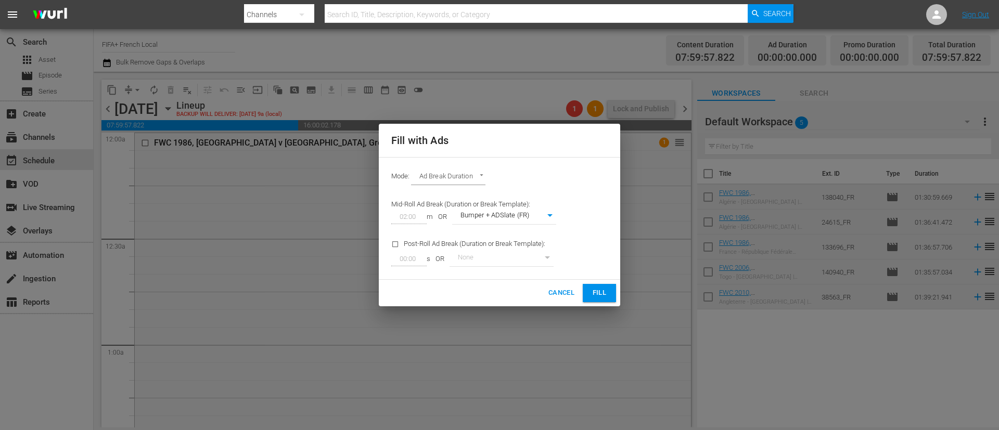
click at [607, 286] on button "Fill" at bounding box center [599, 293] width 33 height 18
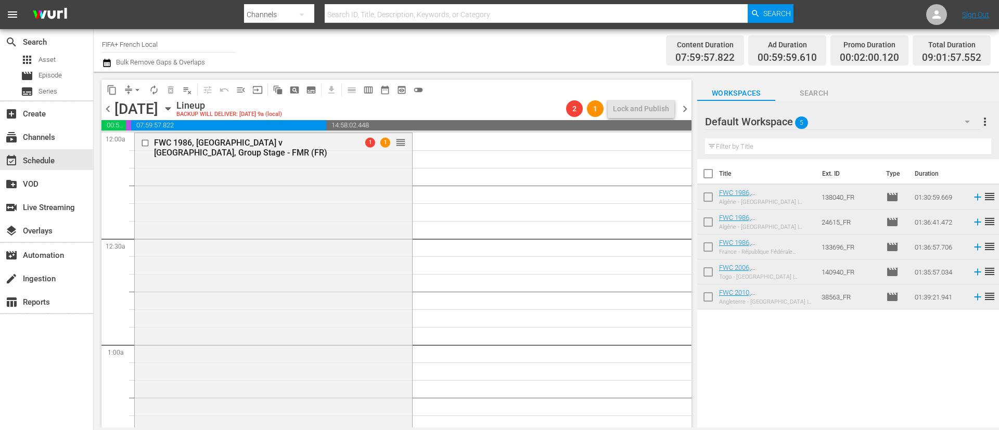
click at [665, 114] on button "more_vert" at bounding box center [985, 121] width 12 height 25
click at [665, 144] on div "Clear All Workspace Items" at bounding box center [917, 142] width 122 height 19
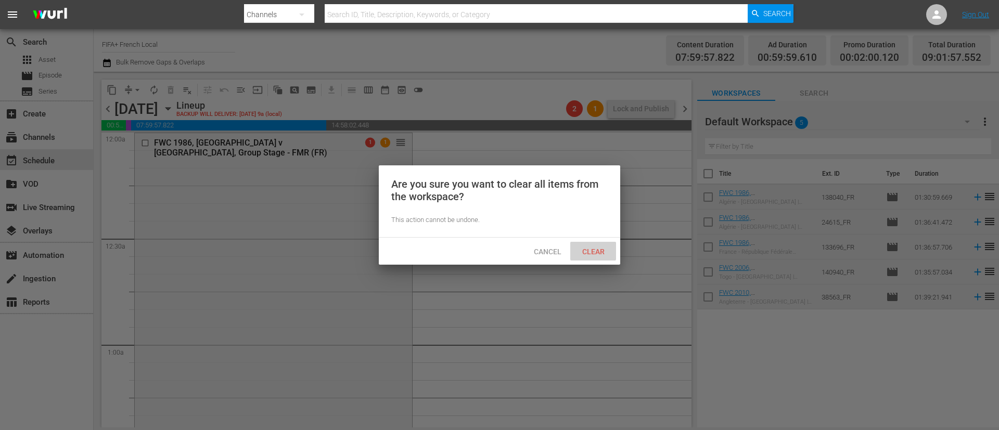
click at [588, 250] on span "Clear" at bounding box center [593, 252] width 39 height 8
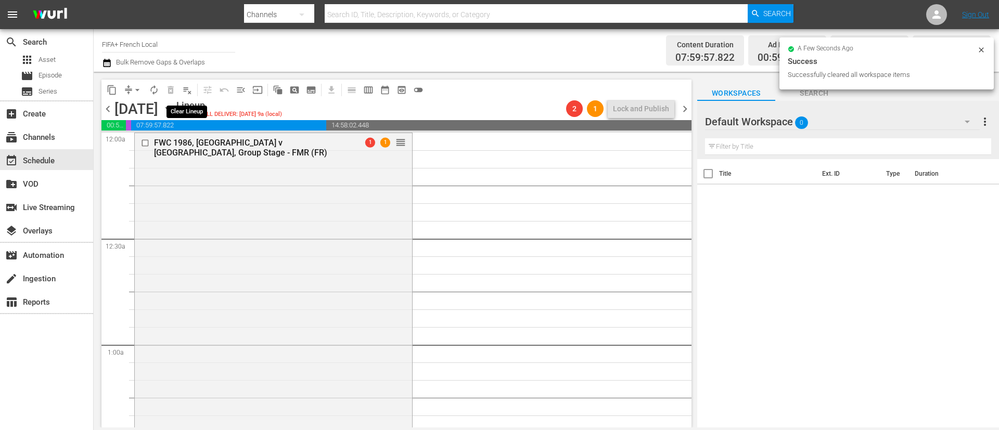
click at [188, 94] on span "playlist_remove_outlined" at bounding box center [187, 90] width 10 height 10
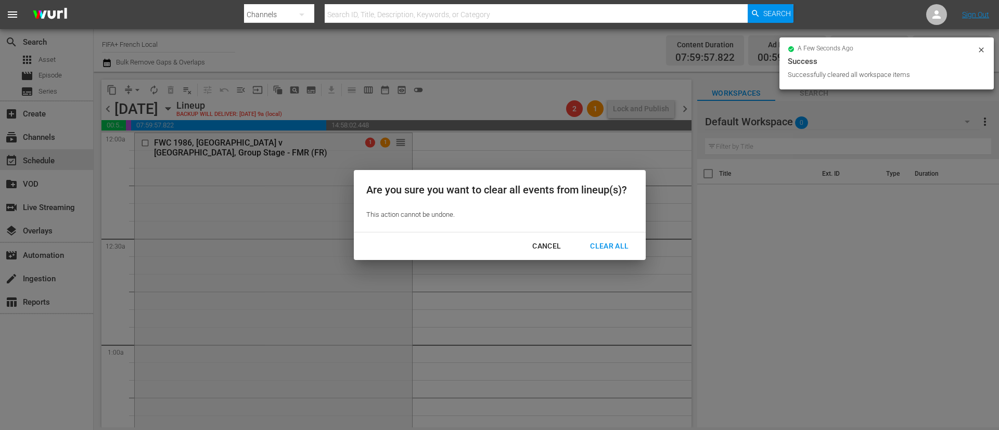
click at [613, 250] on div "Clear All" at bounding box center [609, 246] width 55 height 13
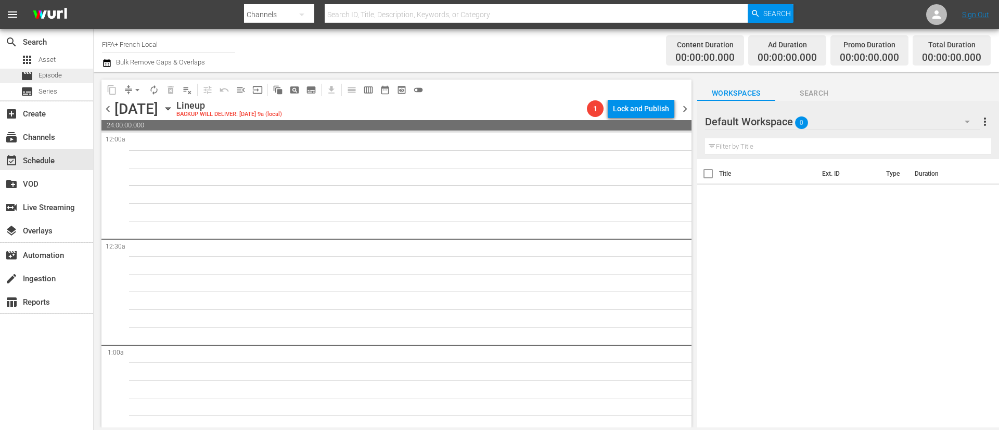
click at [65, 76] on div "movie Episode" at bounding box center [46, 76] width 93 height 15
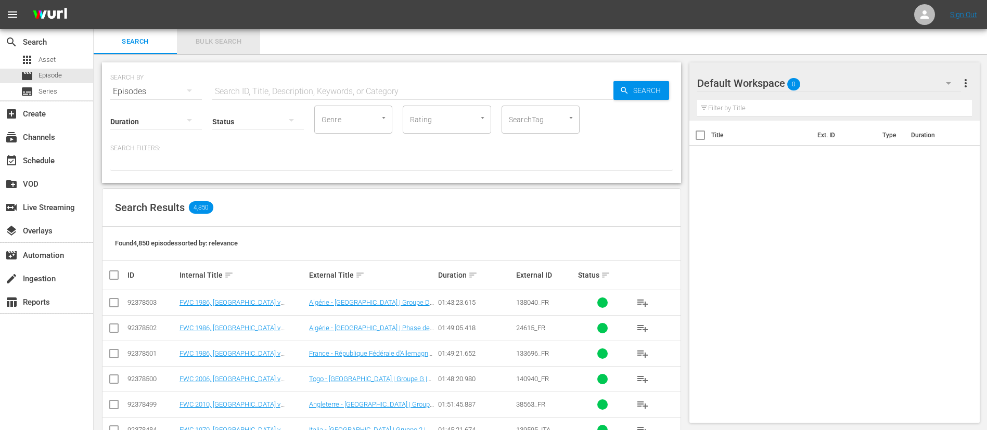
click at [240, 30] on button "Bulk Search" at bounding box center [218, 41] width 83 height 25
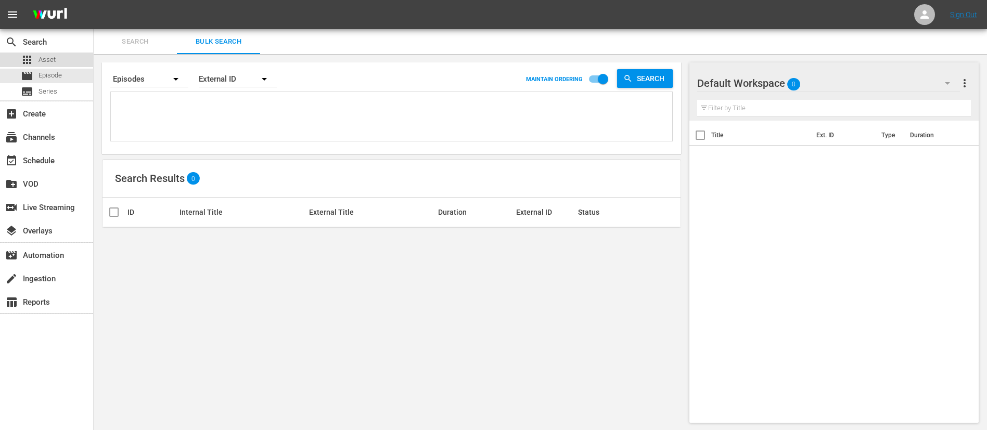
click at [82, 54] on div "apps Asset" at bounding box center [46, 60] width 93 height 15
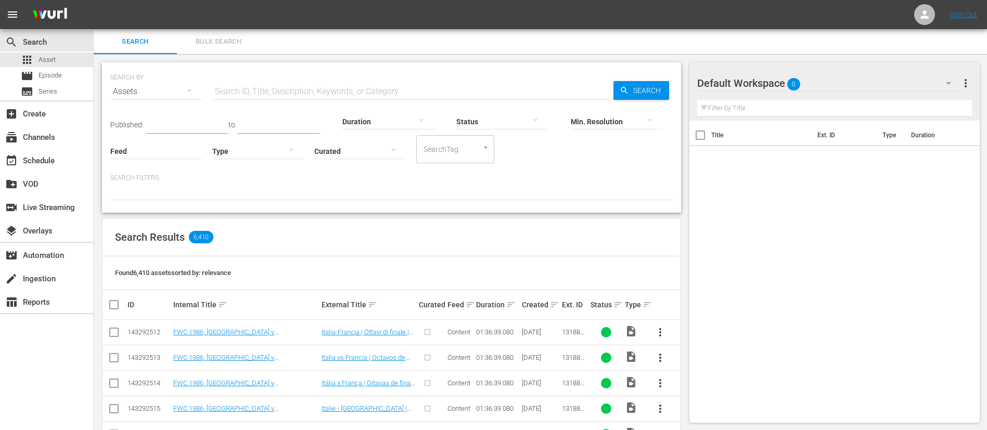
click at [220, 47] on button "Bulk Search" at bounding box center [218, 41] width 83 height 25
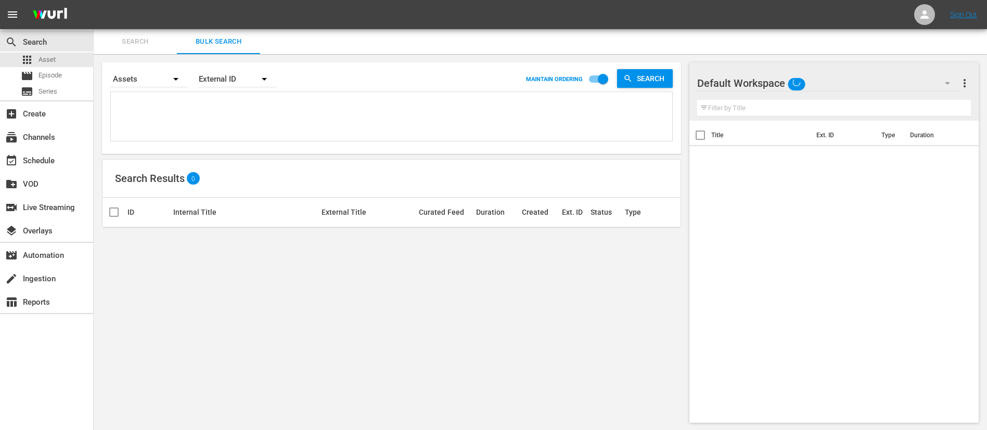
click at [235, 114] on textarea at bounding box center [392, 118] width 559 height 47
paste textarea "89919_ENG 87707_ENG 143616_ENG 87712_ENG 142934_ENG 85865_ENG 85932_ENG 88652_E…"
type textarea "89919_ENG 87707_ENG 143616_ENG 87712_ENG 142934_ENG 85865_ENG 85932_ENG 88652_E…"
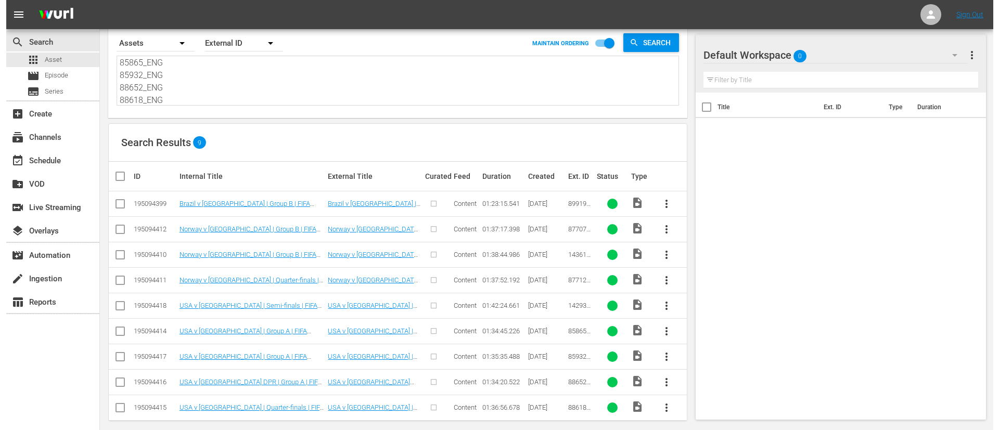
scroll to position [46, 0]
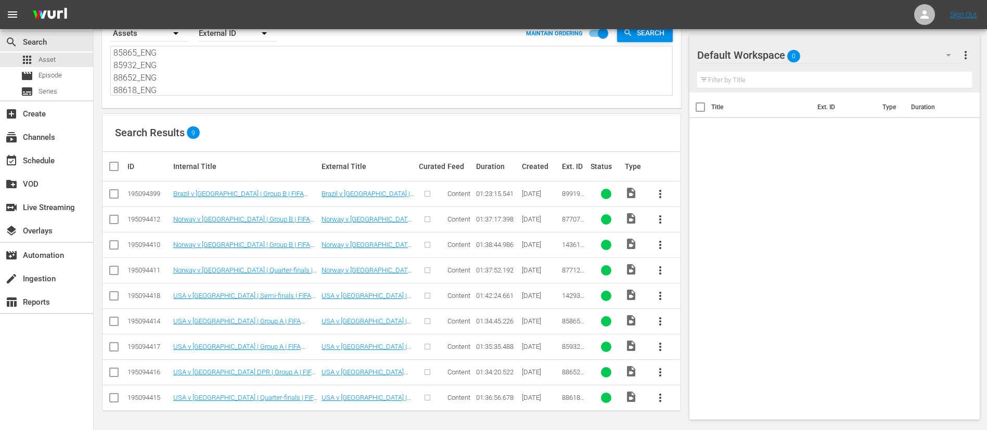
type textarea "89919_ENG 87707_ENG 143616_ENG 87712_ENG 142934_ENG 85865_ENG 85932_ENG 88652_E…"
click at [118, 163] on input "checkbox" at bounding box center [118, 166] width 21 height 12
checkbox input "true"
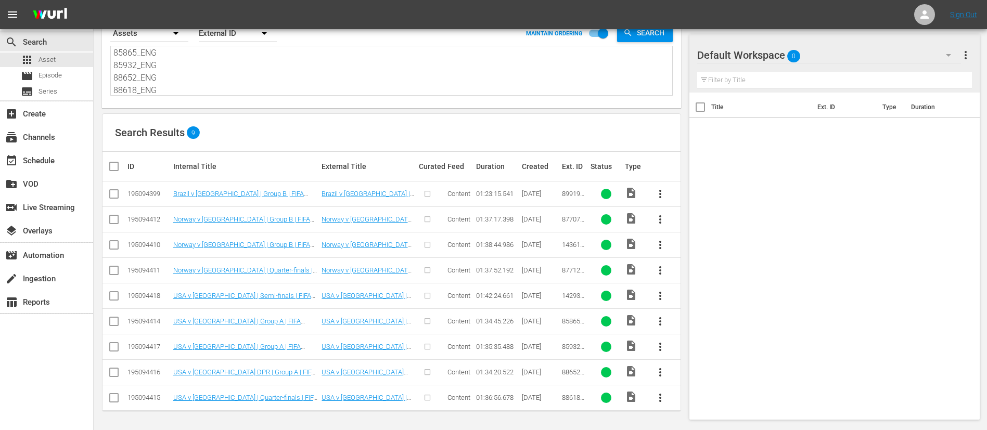
checkbox input "true"
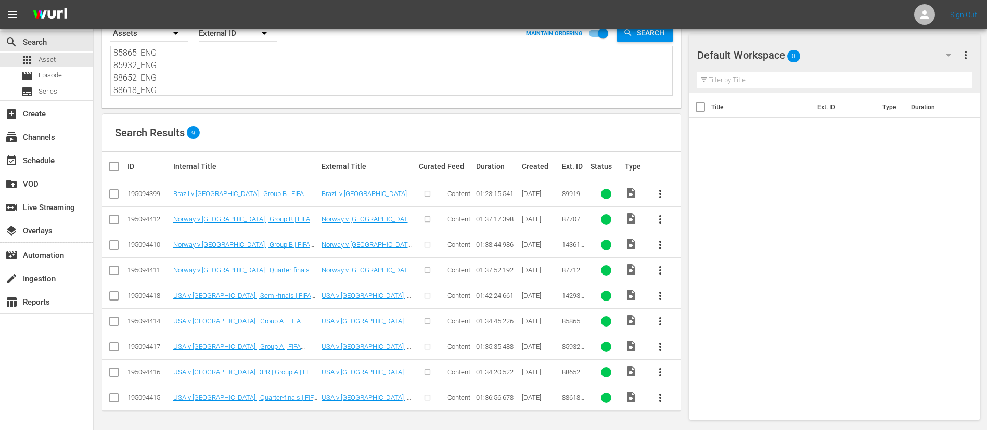
checkbox input "true"
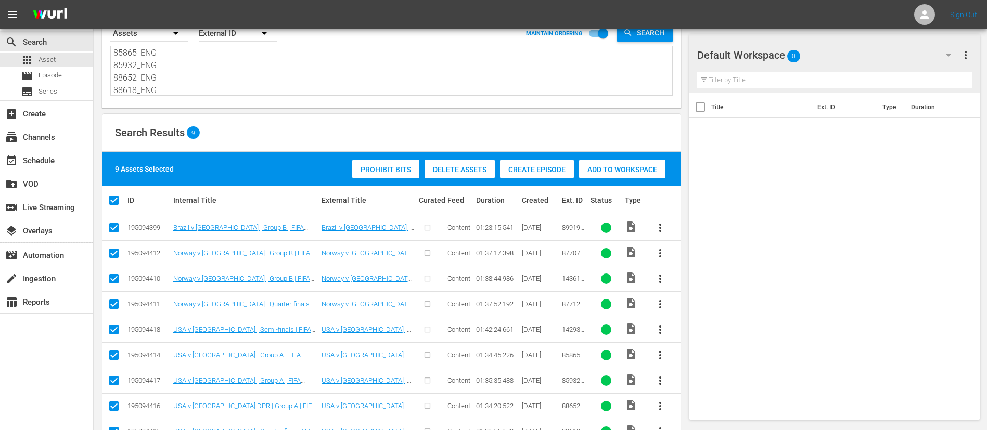
click at [525, 169] on span "Create Episode" at bounding box center [537, 169] width 74 height 8
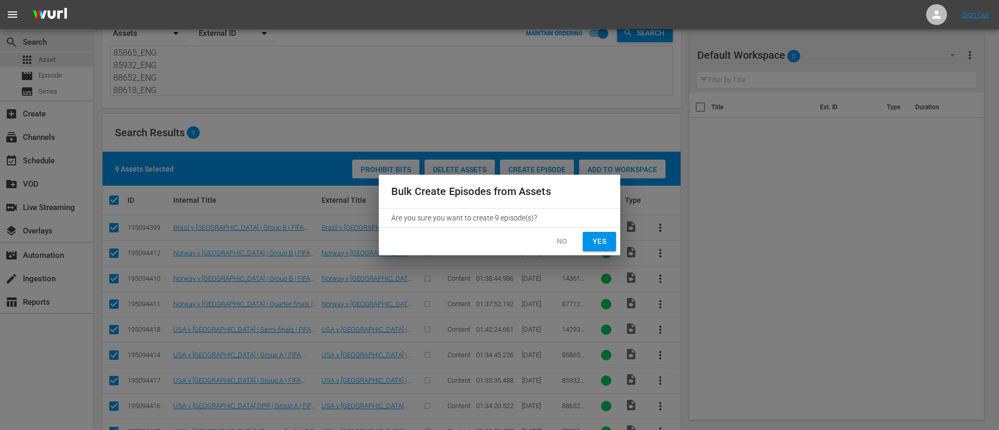
click at [596, 240] on span "Yes" at bounding box center [599, 241] width 17 height 13
checkbox input "false"
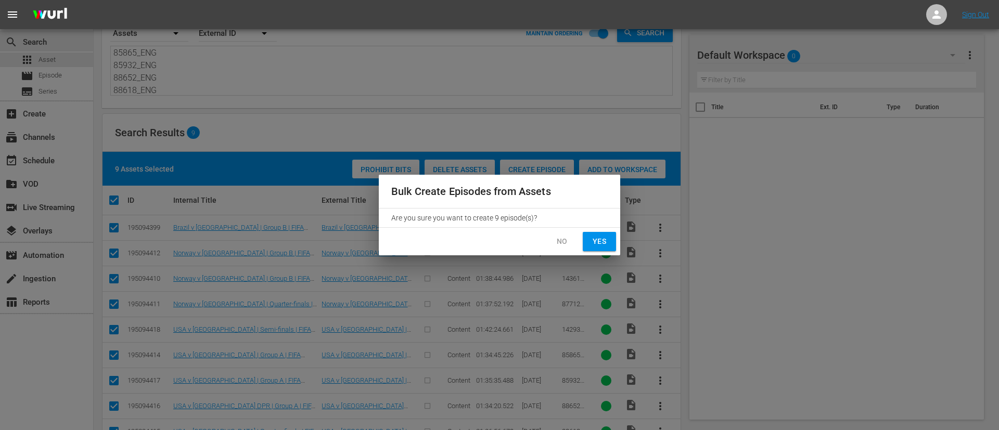
checkbox input "false"
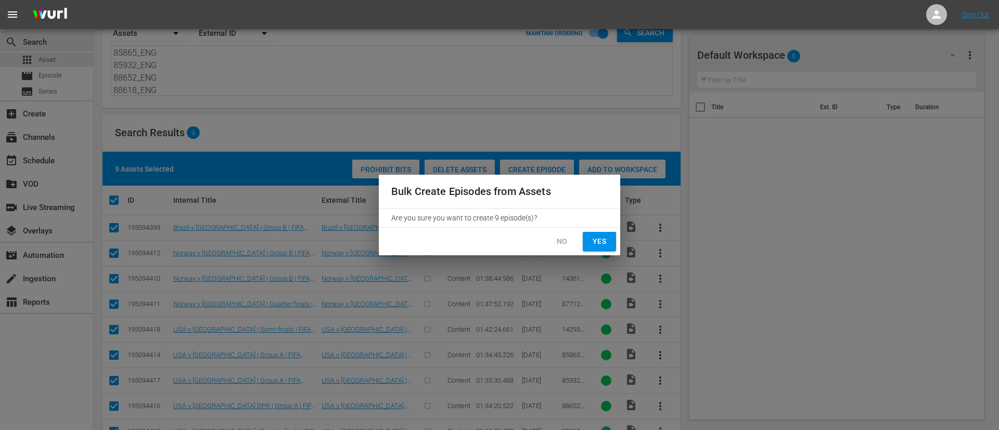
checkbox input "false"
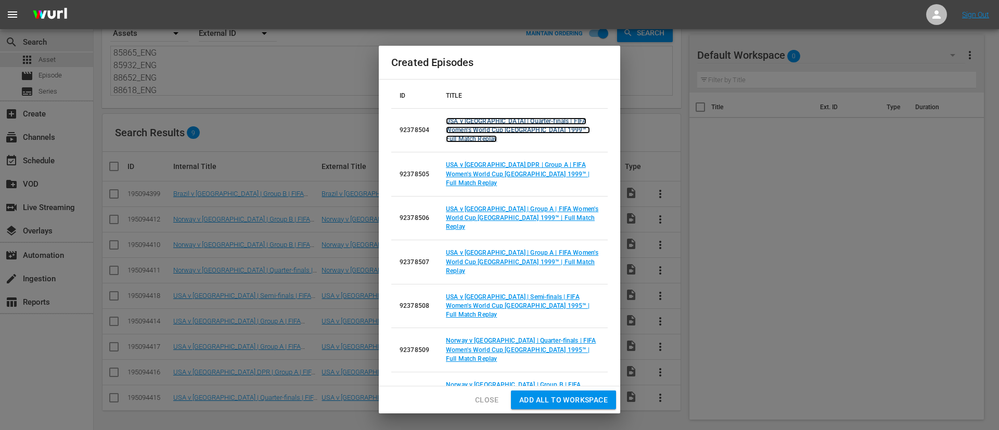
click at [513, 131] on link "USA v Germany | Quarter-finals | FIFA Women's World Cup USA 1999™ | Full Match …" at bounding box center [518, 130] width 144 height 25
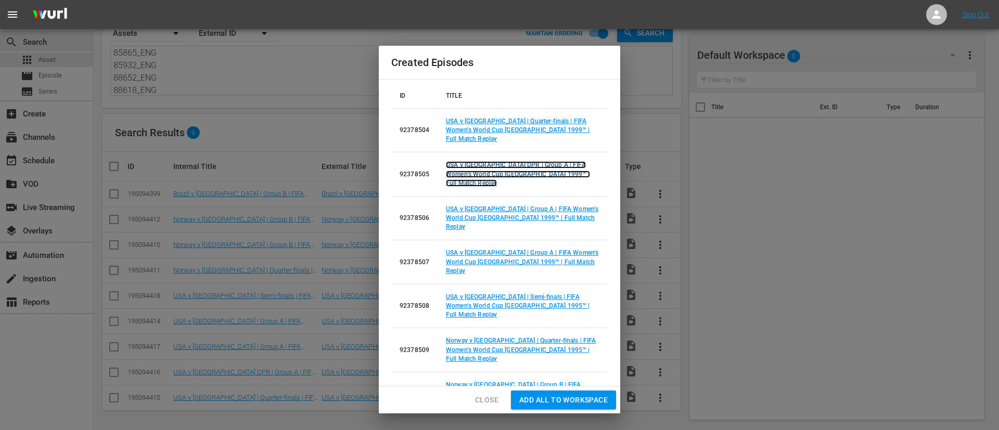
click at [507, 161] on link "USA v Korea DPR | Group A | FIFA Women's World Cup USA 1999™ | Full Match Replay" at bounding box center [518, 173] width 144 height 25
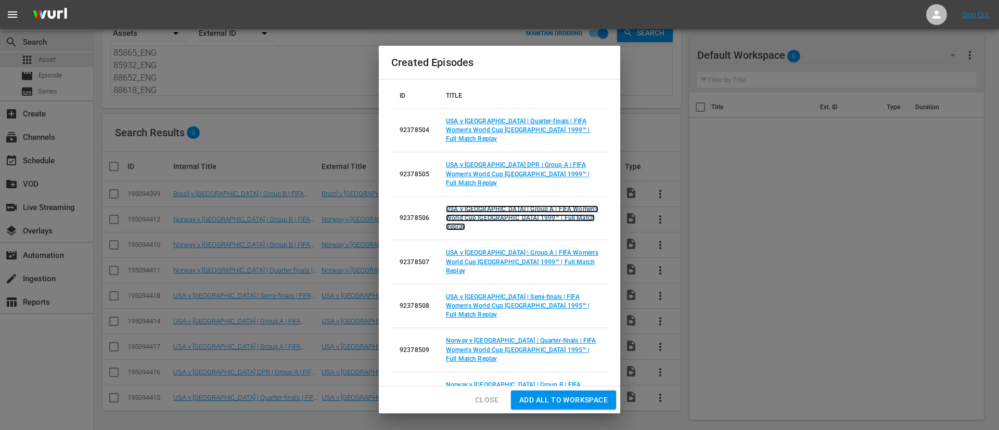
click at [505, 205] on link "USA v Nigeria | Group A | FIFA Women's World Cup USA 1999™ | Full Match Replay" at bounding box center [522, 217] width 152 height 25
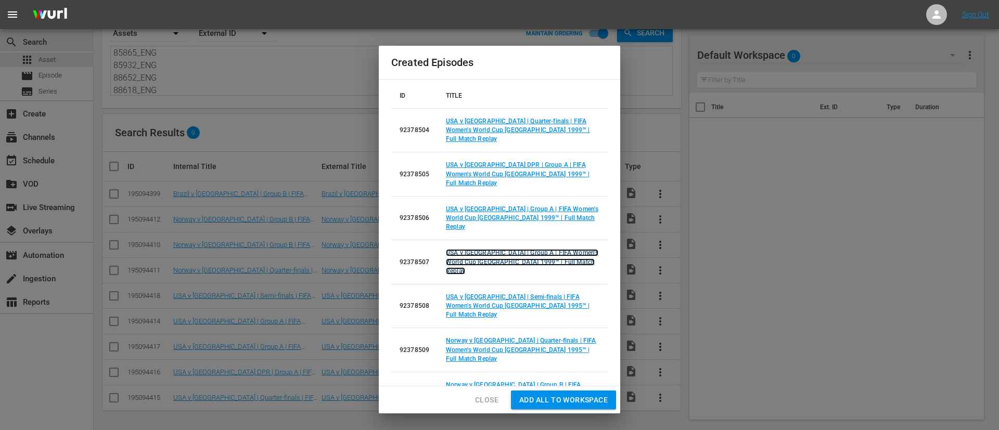
click at [504, 249] on link "USA v Denmark | Group A | FIFA Women's World Cup USA 1999™ | Full Match Replay" at bounding box center [522, 261] width 152 height 25
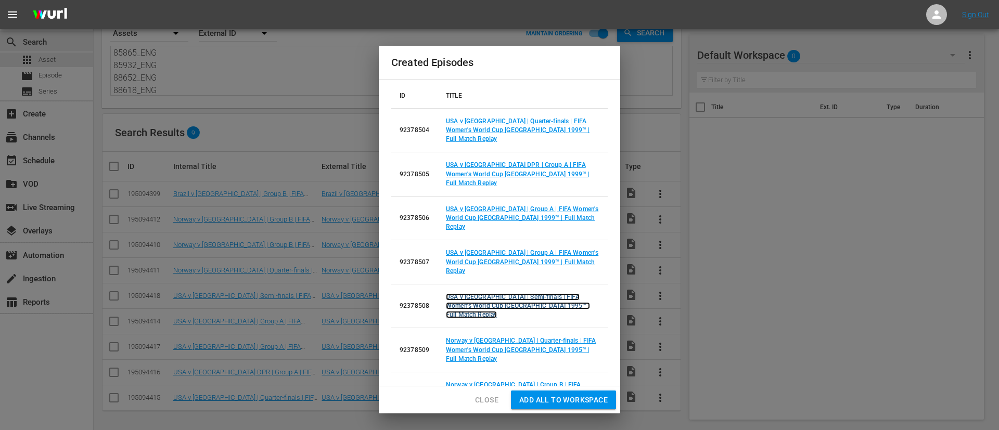
click at [504, 286] on link "USA v [GEOGRAPHIC_DATA] | Semi-finals | FIFA Women's World Cup [GEOGRAPHIC_DATA…" at bounding box center [518, 305] width 144 height 25
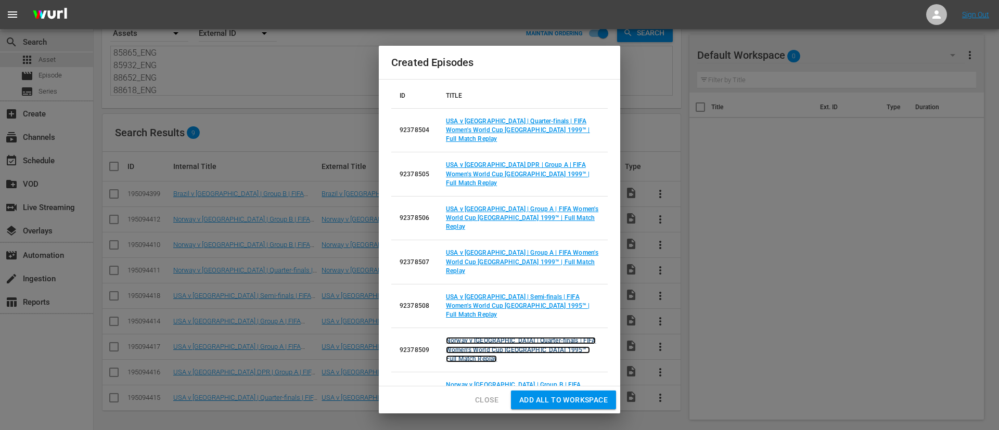
click at [501, 286] on link "Norway v Denmark | Quarter-finals | FIFA Women's World Cup Sweden 1995™ | Full …" at bounding box center [521, 349] width 150 height 25
click at [500, 286] on link "Norway v Canada | Group B | FIFA Women's World Cup Sweden 1995™ | Full Match Re…" at bounding box center [518, 393] width 144 height 25
click at [504, 286] on link "Norway v England | Group B | FIFA Women's World Cup Sweden 1995™ | Full Match R…" at bounding box center [518, 437] width 144 height 25
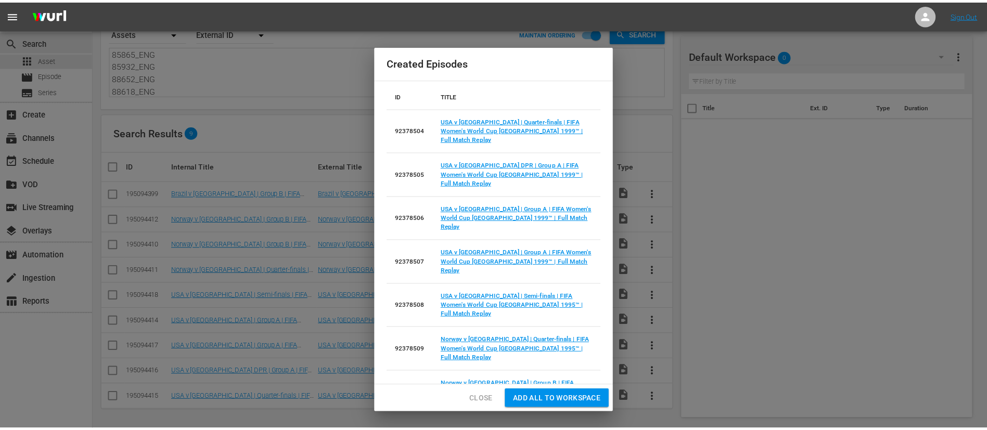
scroll to position [51, 0]
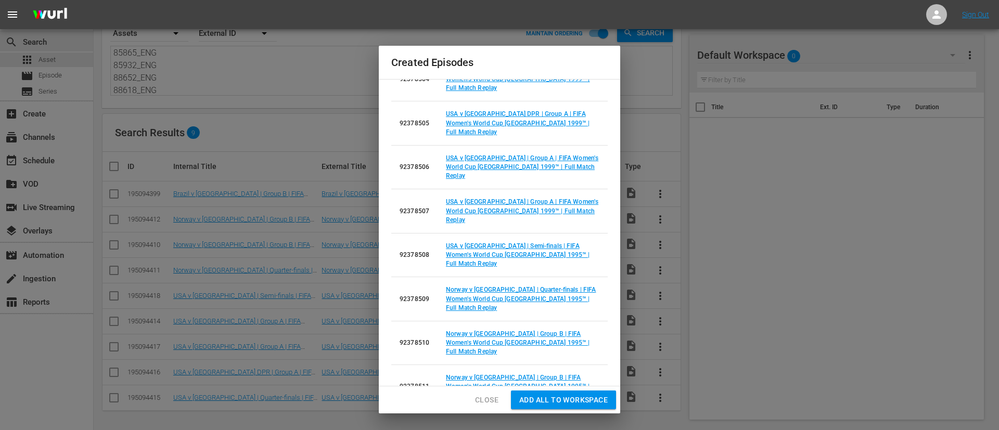
click at [503, 286] on link "Brazil v USA | Group B | FIFA Women's World Cup China PR 1991™ | Full Match Rep…" at bounding box center [521, 430] width 151 height 25
click at [562, 286] on button "Add all to Workspace" at bounding box center [563, 400] width 105 height 19
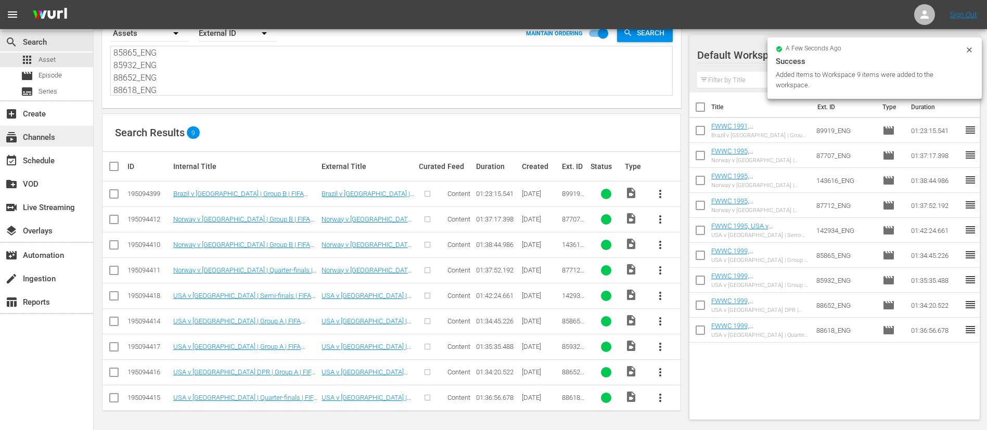
click at [59, 126] on div "subscriptions Channels" at bounding box center [46, 136] width 93 height 21
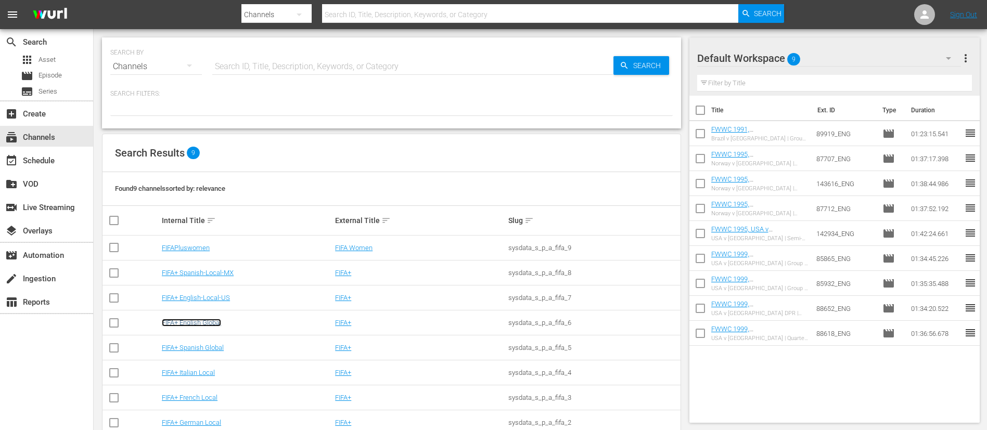
click at [185, 286] on link "FIFA+ English Global" at bounding box center [191, 323] width 59 height 8
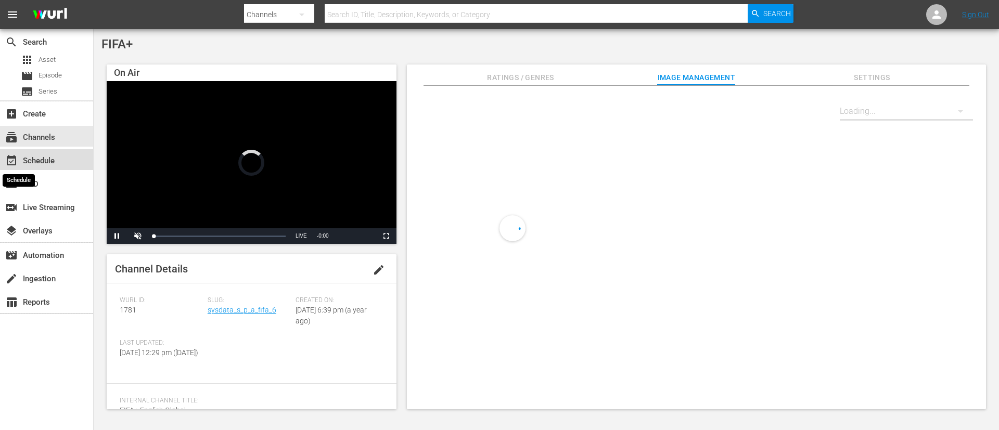
click at [13, 153] on div "event_available Schedule" at bounding box center [46, 159] width 93 height 21
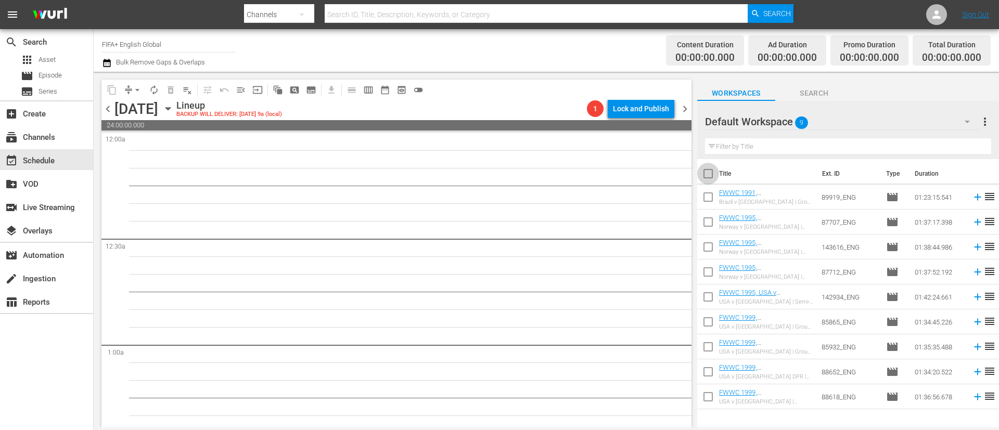
click at [665, 174] on input "checkbox" at bounding box center [708, 176] width 22 height 22
checkbox input "true"
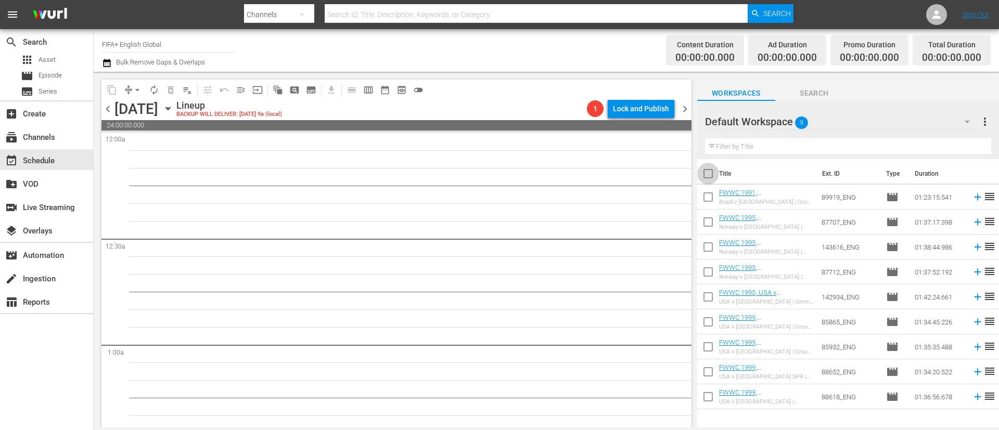
checkbox input "true"
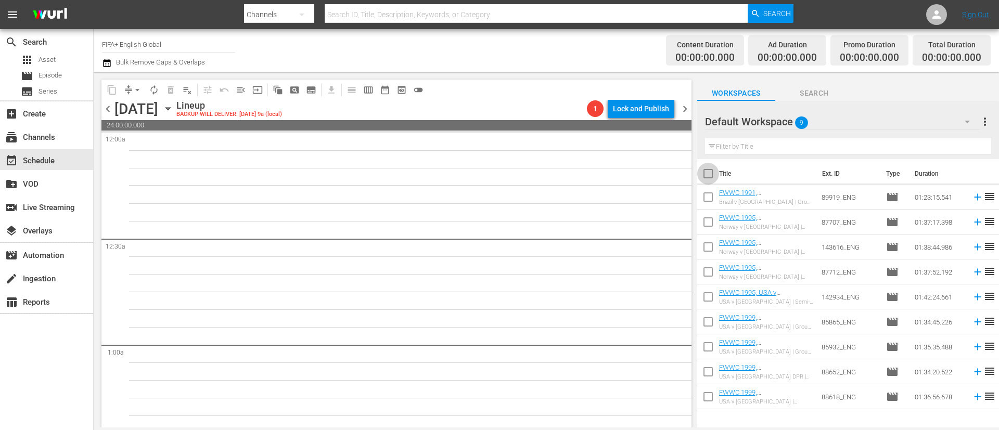
checkbox input "true"
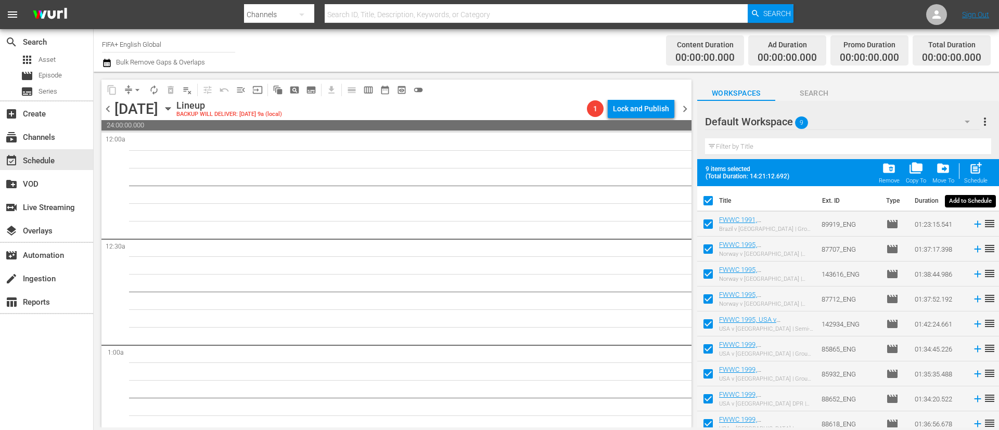
click at [665, 172] on div "post_add Schedule" at bounding box center [975, 172] width 23 height 23
checkbox input "false"
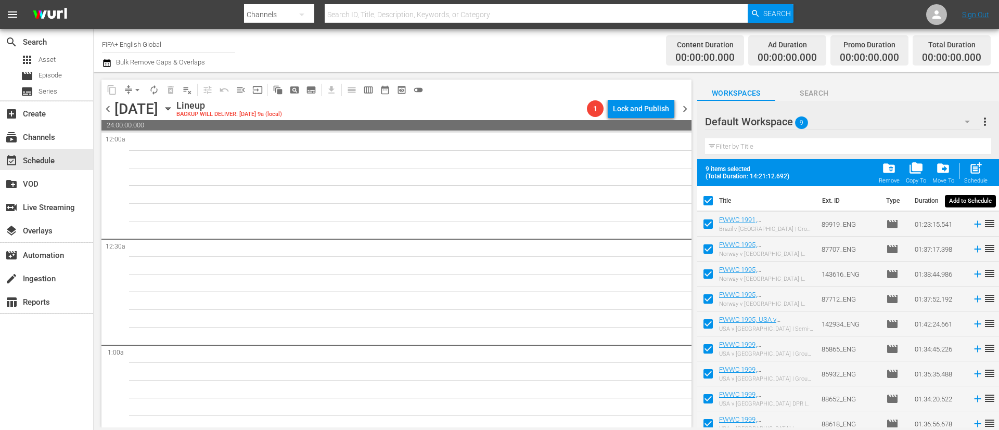
checkbox input "false"
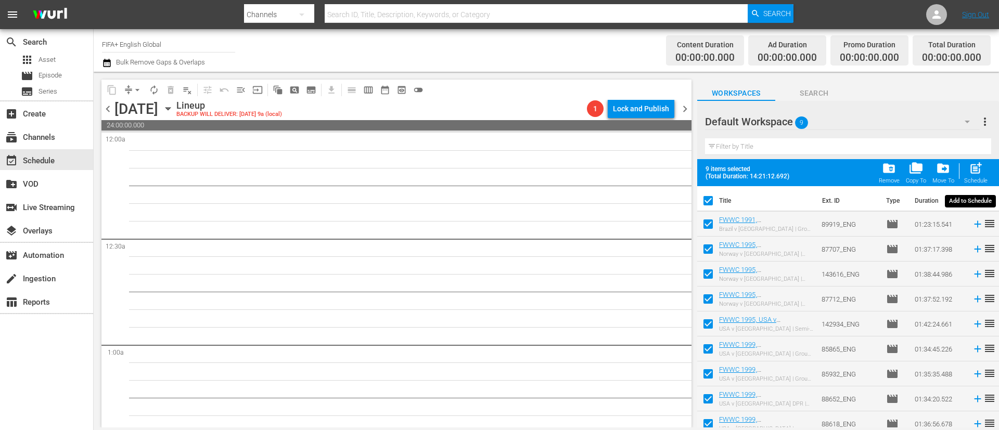
checkbox input "false"
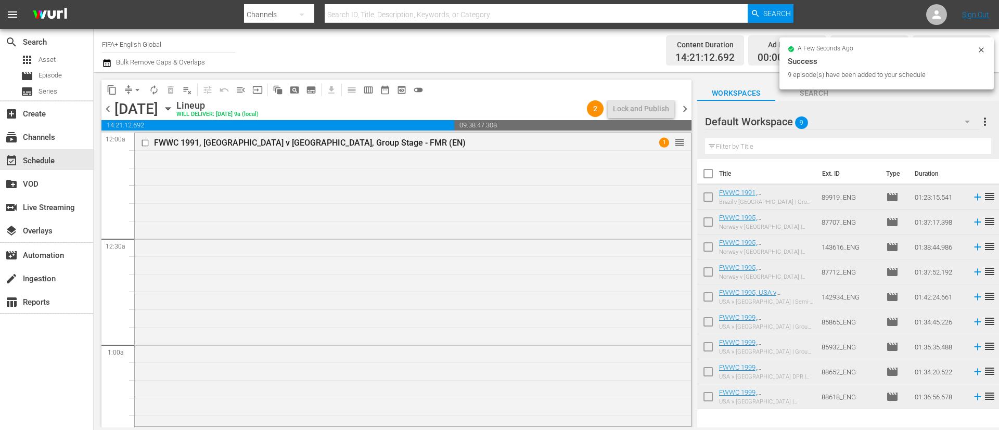
click at [243, 89] on span "menu_open" at bounding box center [241, 90] width 10 height 10
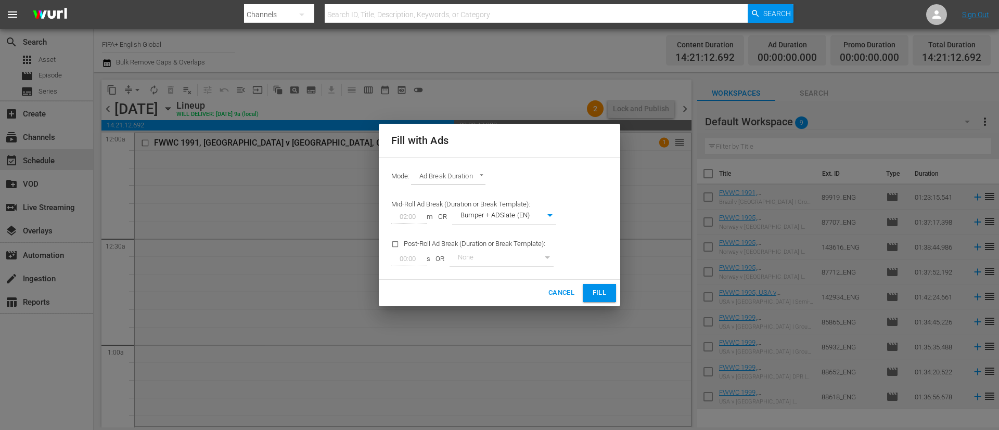
click at [597, 286] on span "Fill" at bounding box center [599, 293] width 17 height 12
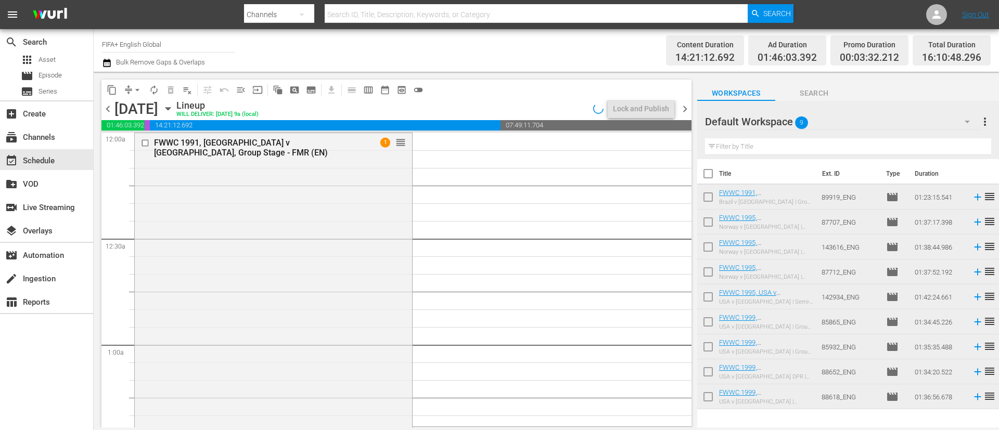
click at [665, 52] on span "16:10:48.296" at bounding box center [951, 58] width 59 height 12
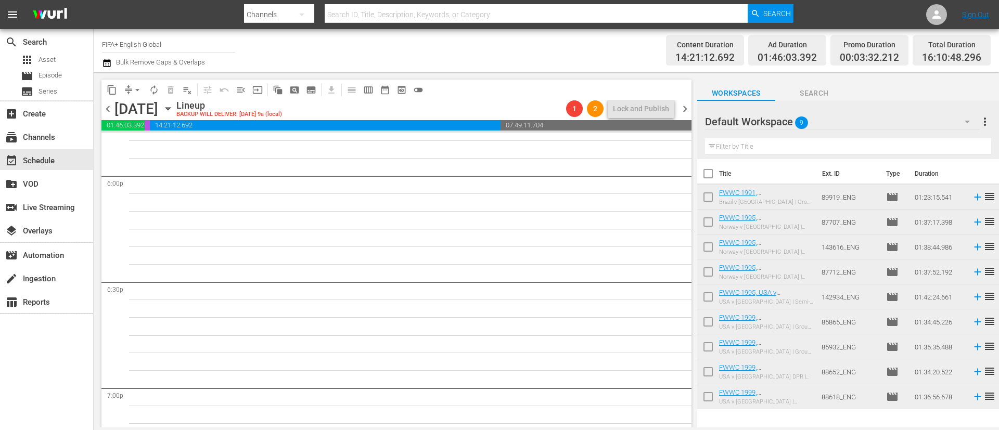
scroll to position [4292, 0]
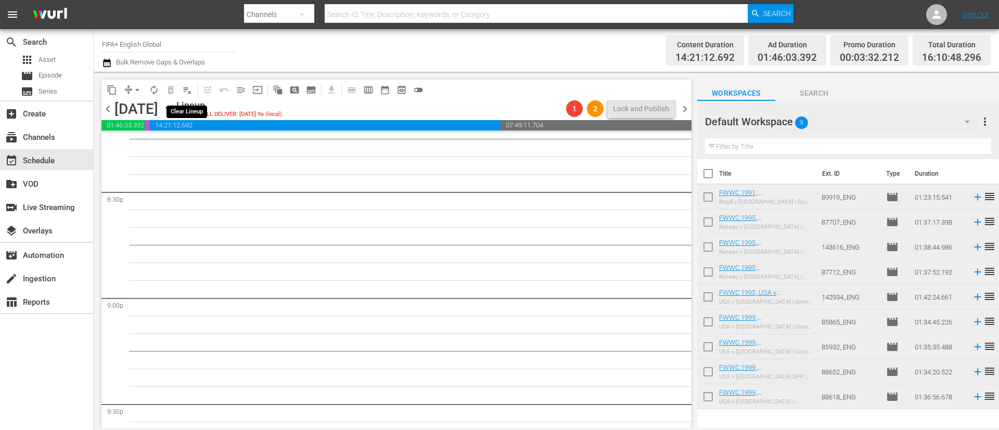
click at [182, 84] on button "playlist_remove_outlined" at bounding box center [187, 90] width 17 height 17
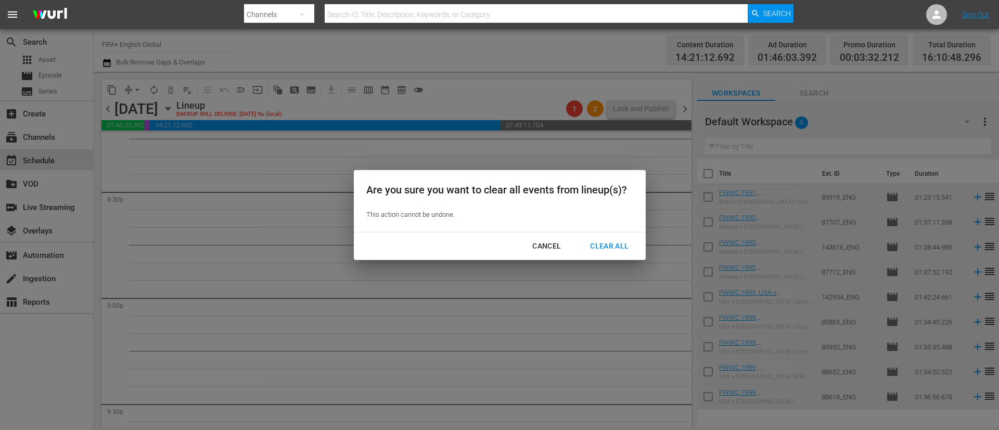
click at [607, 246] on div "Clear All" at bounding box center [609, 246] width 55 height 13
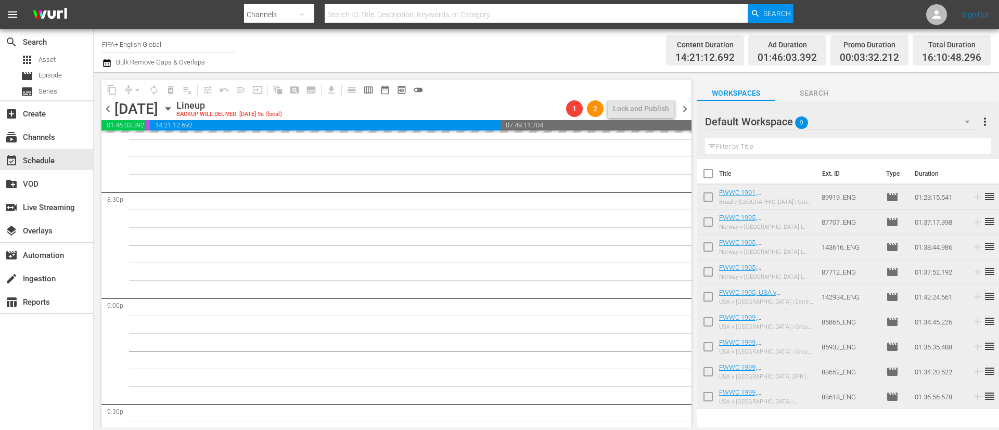
click at [665, 122] on span "more_vert" at bounding box center [985, 121] width 12 height 12
click at [665, 151] on div "Delete This Workspace" at bounding box center [917, 160] width 122 height 19
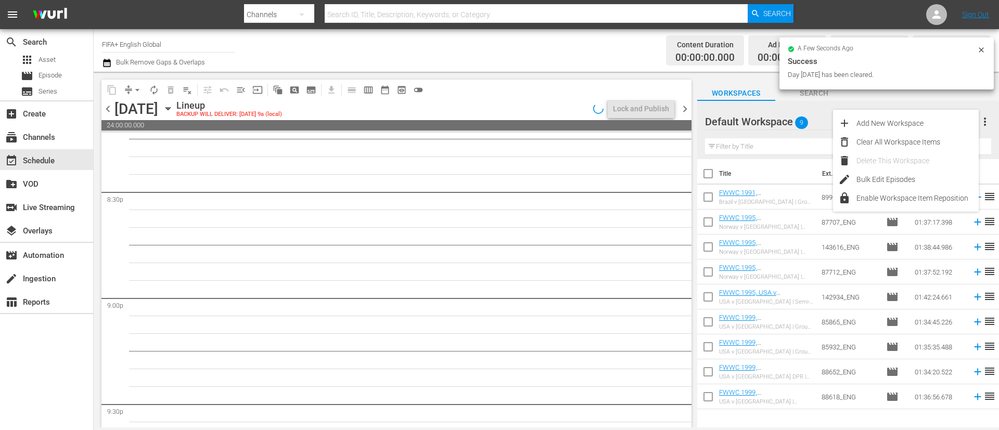
scroll to position [4434, 0]
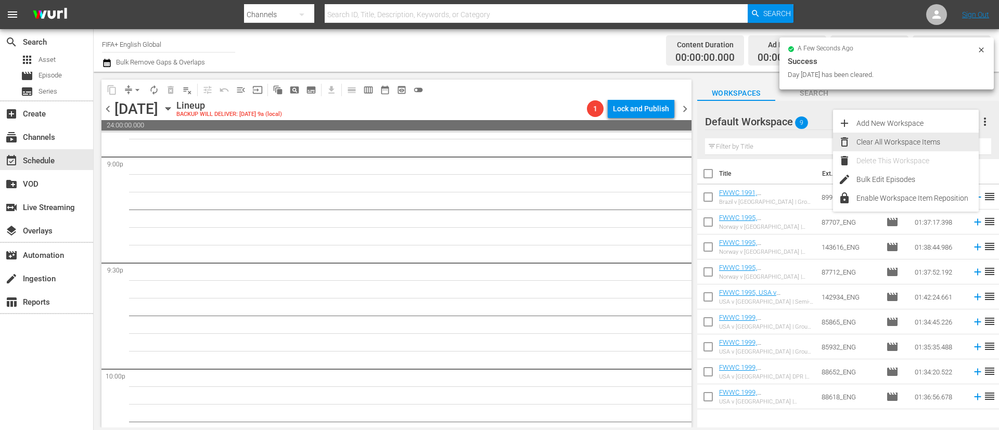
click at [665, 138] on div "Clear All Workspace Items" at bounding box center [917, 142] width 122 height 19
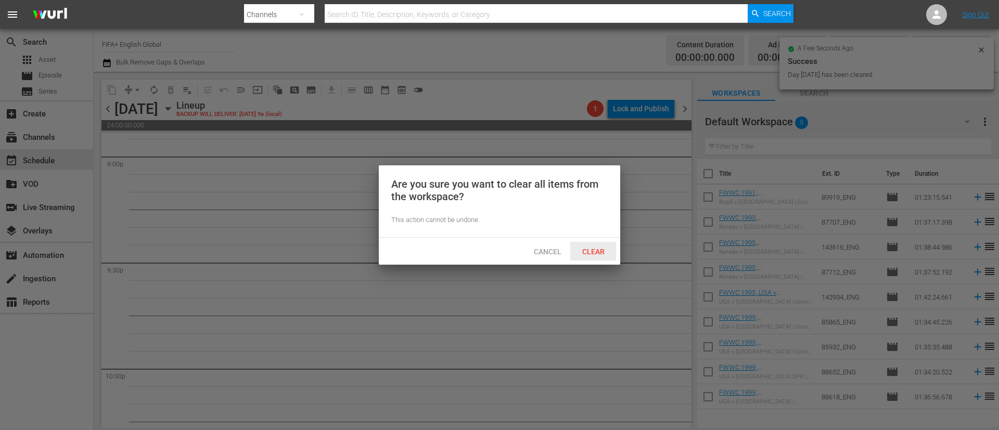
click at [599, 248] on span "Clear" at bounding box center [593, 252] width 39 height 8
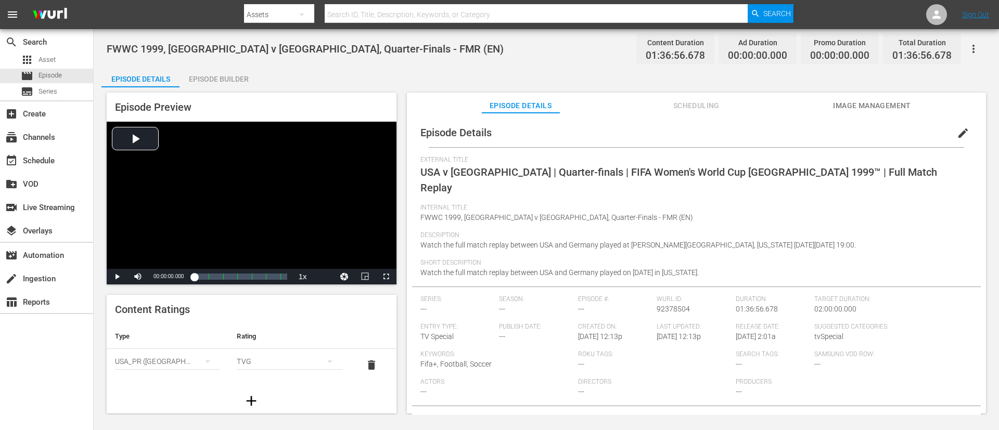
click at [665, 114] on div "Episode Details edit External Title USA v [GEOGRAPHIC_DATA] | Quarter-finals | …" at bounding box center [696, 268] width 579 height 311
click at [665, 109] on span "Image Management" at bounding box center [872, 105] width 78 height 13
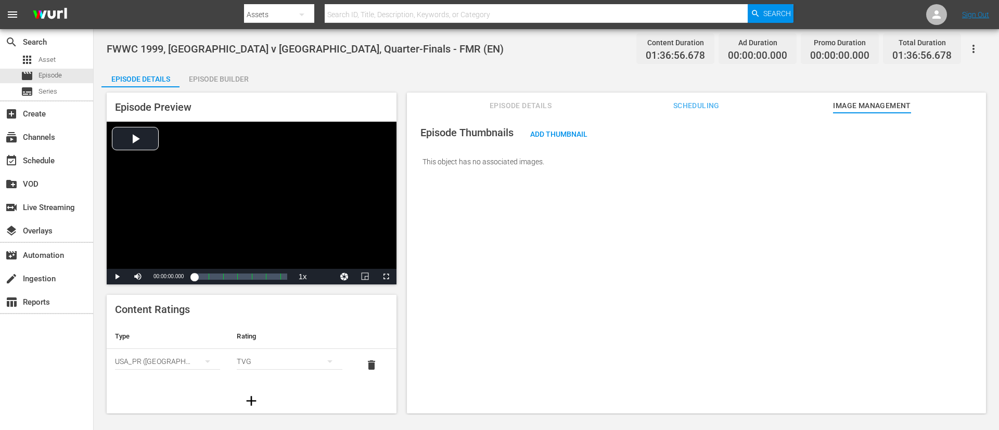
click at [517, 117] on div "Episode Thumbnails Add Thumbnail This object has no associated images." at bounding box center [696, 268] width 579 height 311
click at [520, 107] on span "Episode Details" at bounding box center [521, 105] width 78 height 13
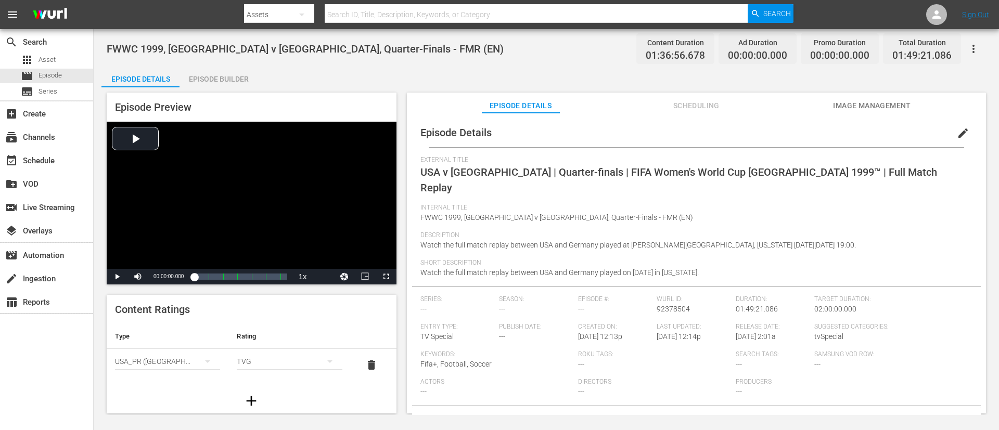
click at [665, 128] on button "edit" at bounding box center [962, 133] width 25 height 25
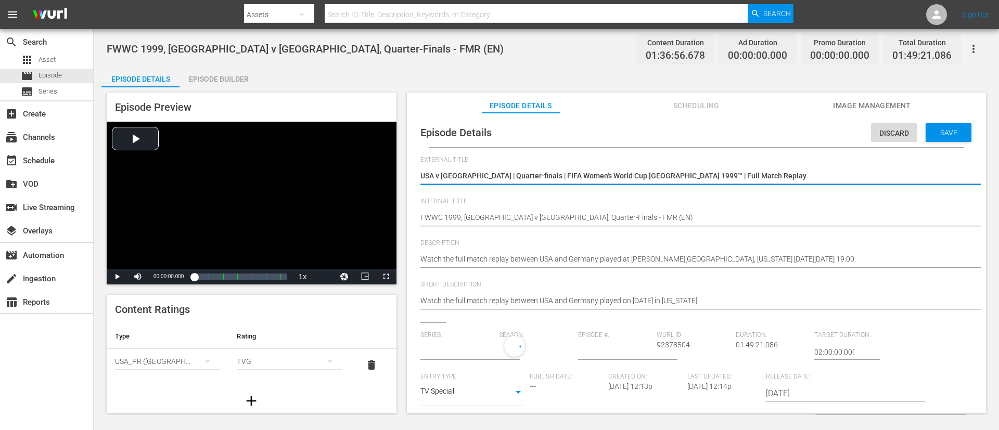
type input "No Series"
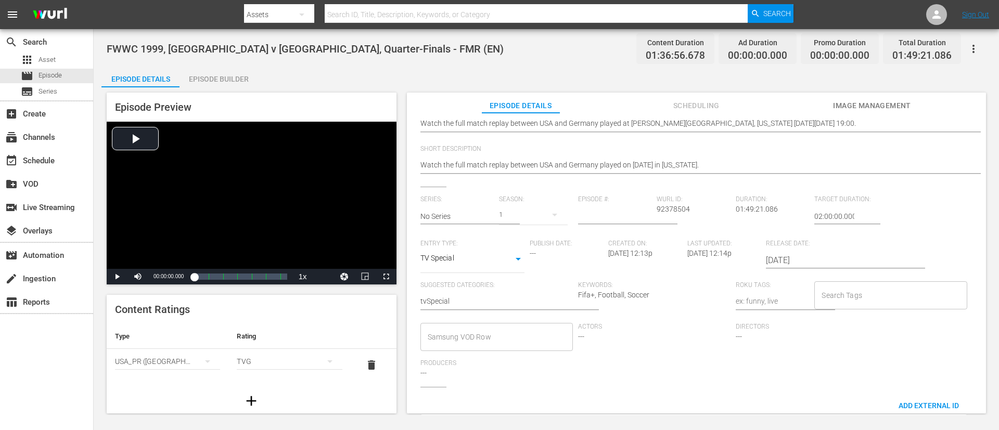
scroll to position [156, 0]
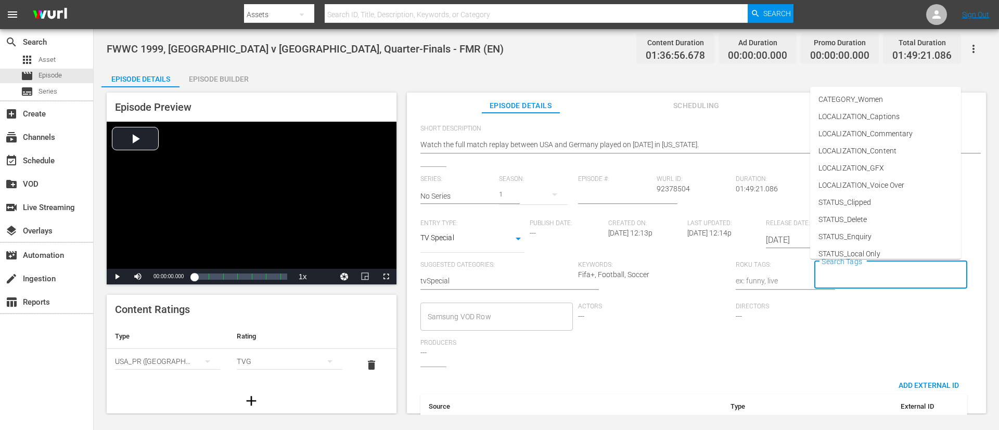
click at [665, 268] on input "Search Tags" at bounding box center [882, 275] width 127 height 19
click at [665, 133] on span "LOCALIZATION_Commentary" at bounding box center [865, 134] width 94 height 11
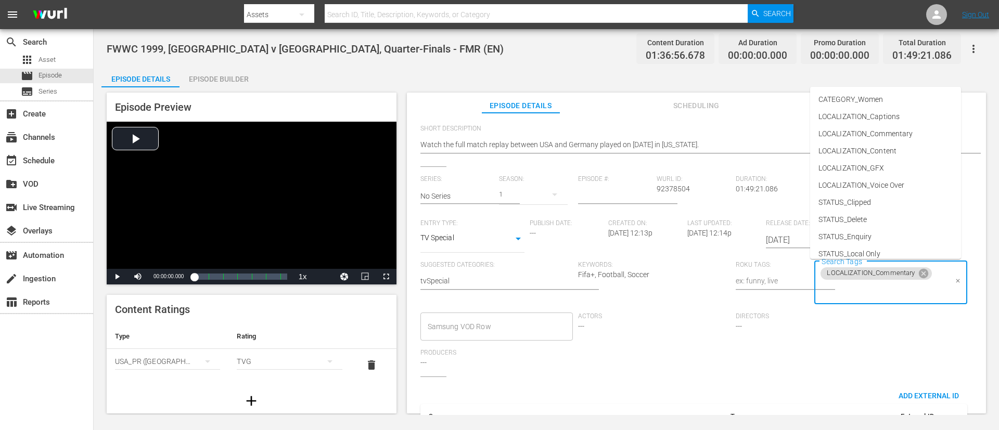
click at [665, 286] on input "Search Tags" at bounding box center [882, 290] width 127 height 19
click at [665, 147] on li "LOCALIZATION_Content" at bounding box center [885, 151] width 151 height 17
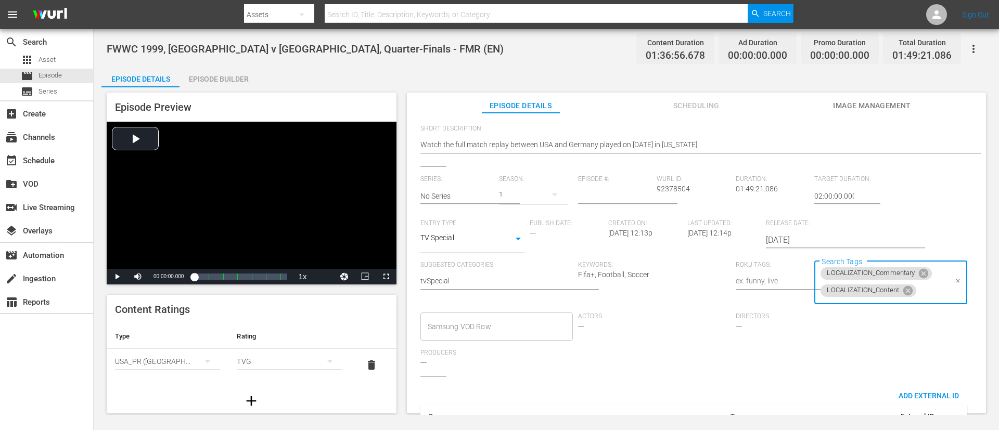
click at [665, 286] on input "Search Tags" at bounding box center [932, 290] width 29 height 19
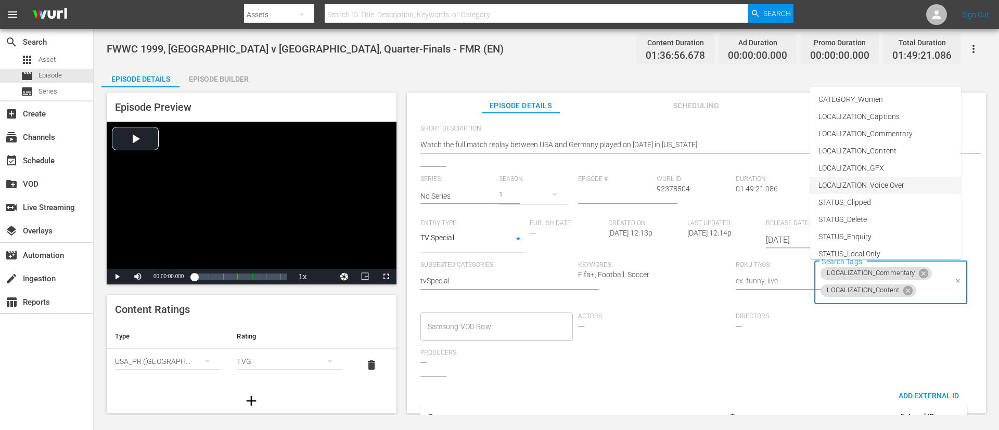
scroll to position [145, 0]
click at [665, 192] on span "TYPE_Full Match Replay" at bounding box center [857, 194] width 79 height 11
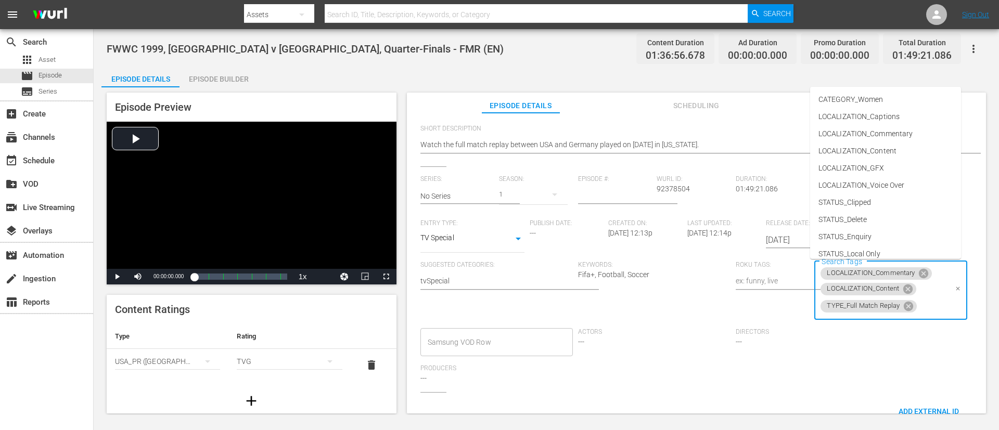
click at [665, 286] on input "Search Tags" at bounding box center [932, 306] width 28 height 19
click at [665, 104] on li "CATEGORY_Women" at bounding box center [885, 99] width 151 height 17
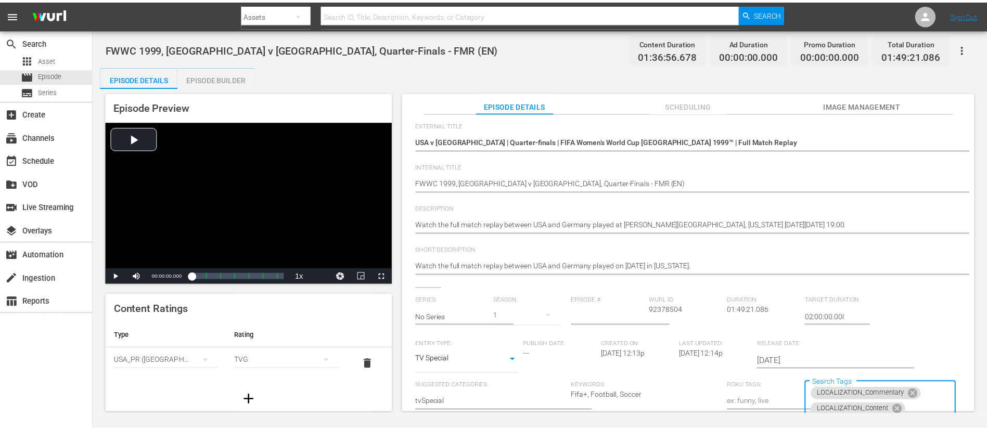
scroll to position [0, 0]
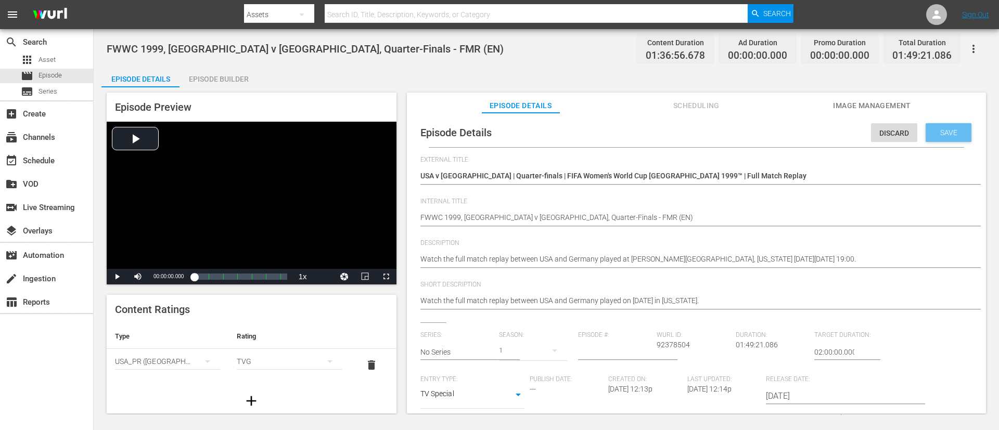
click at [665, 136] on span "Save" at bounding box center [949, 133] width 34 height 8
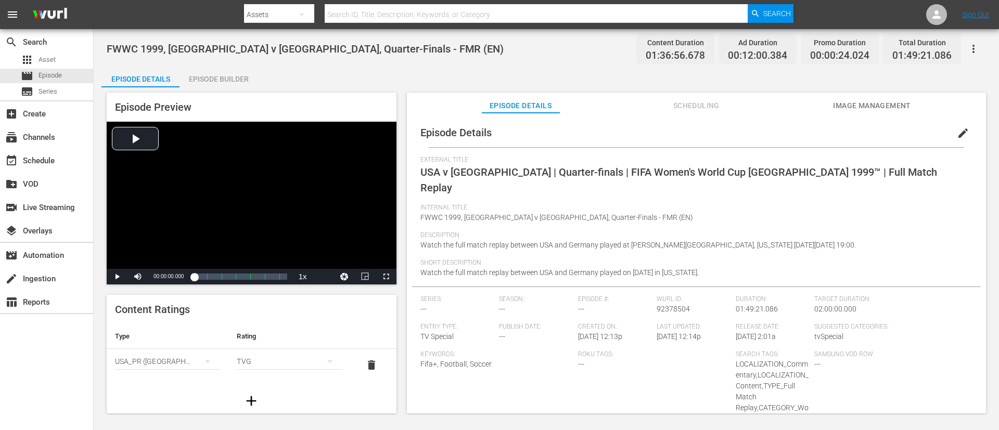
click at [665, 106] on span "Image Management" at bounding box center [872, 105] width 78 height 13
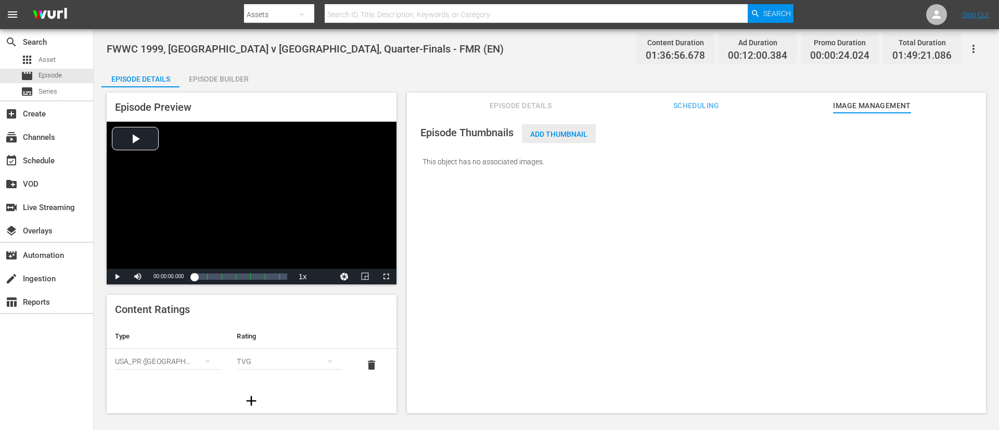
click at [568, 133] on span "Add Thumbnail" at bounding box center [559, 134] width 74 height 8
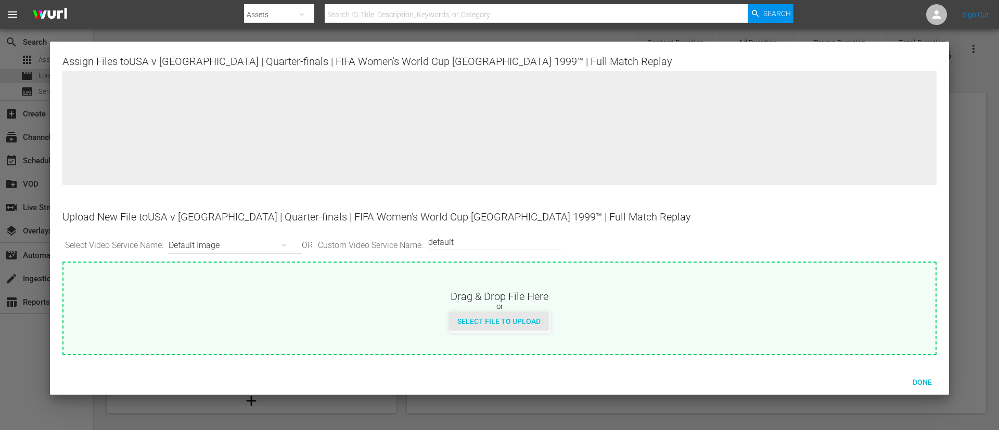
click at [516, 286] on span "Select File to Upload" at bounding box center [499, 321] width 100 height 8
type input "C:\fakepath\df493463-1952-48a8-aa53-0ffa0ebad0e9.jpg"
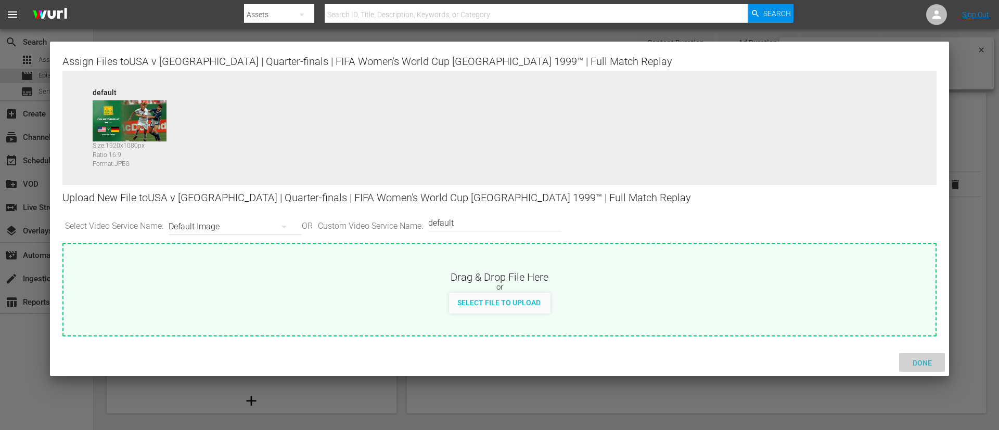
click at [665, 286] on span "Done" at bounding box center [922, 363] width 36 height 8
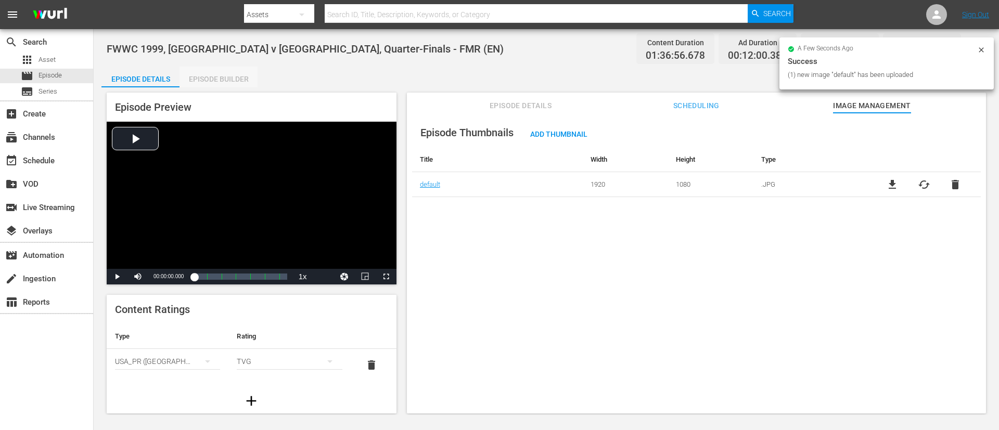
click at [216, 75] on div "Episode Builder" at bounding box center [218, 79] width 78 height 25
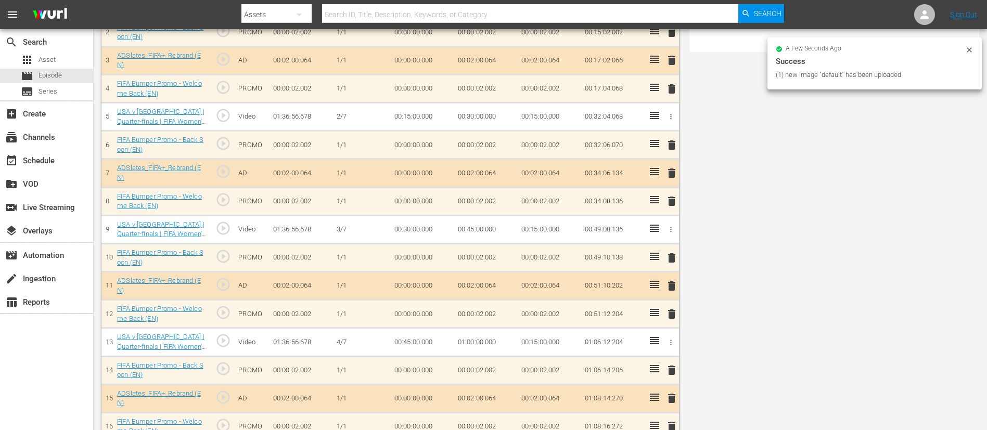
scroll to position [546, 0]
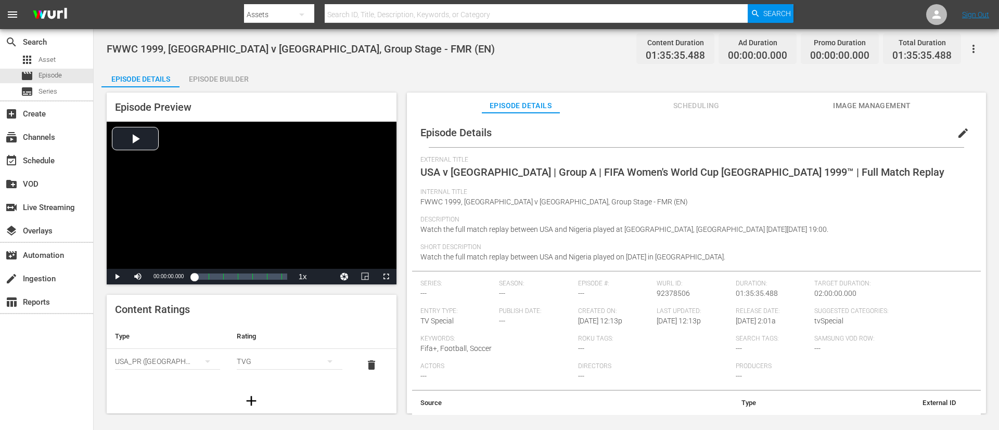
click at [665, 130] on span "edit" at bounding box center [963, 133] width 12 height 12
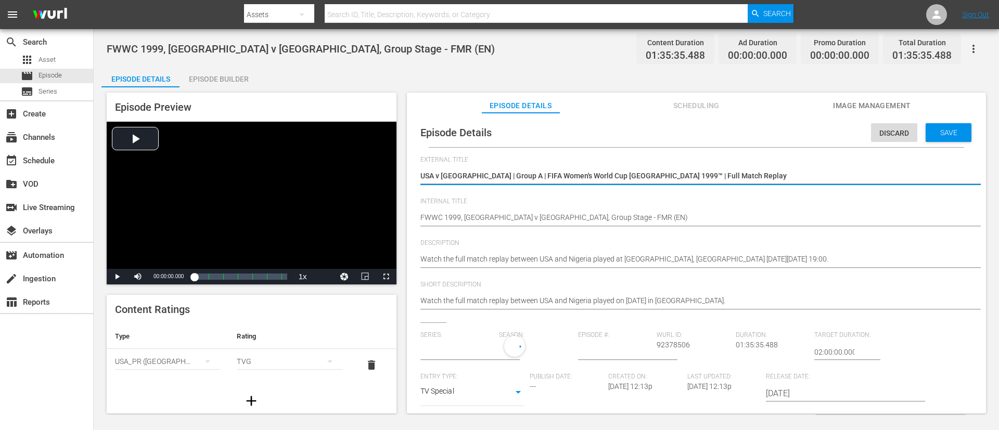
type input "No Series"
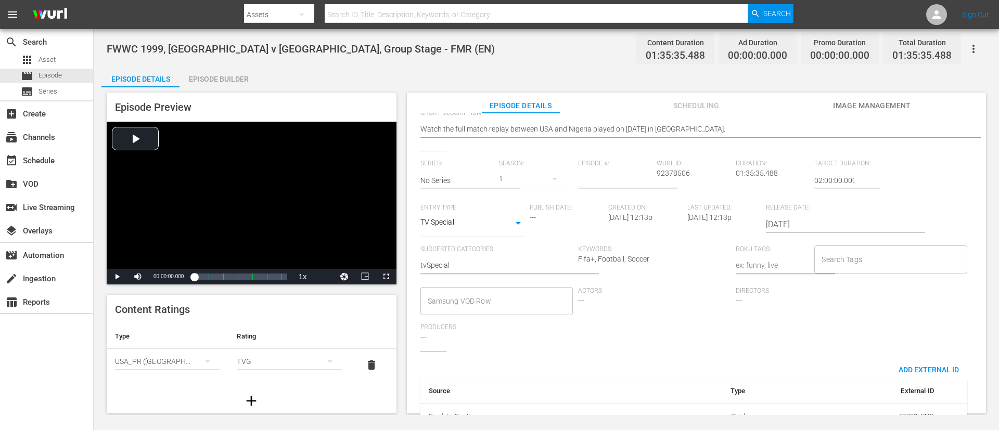
scroll to position [204, 0]
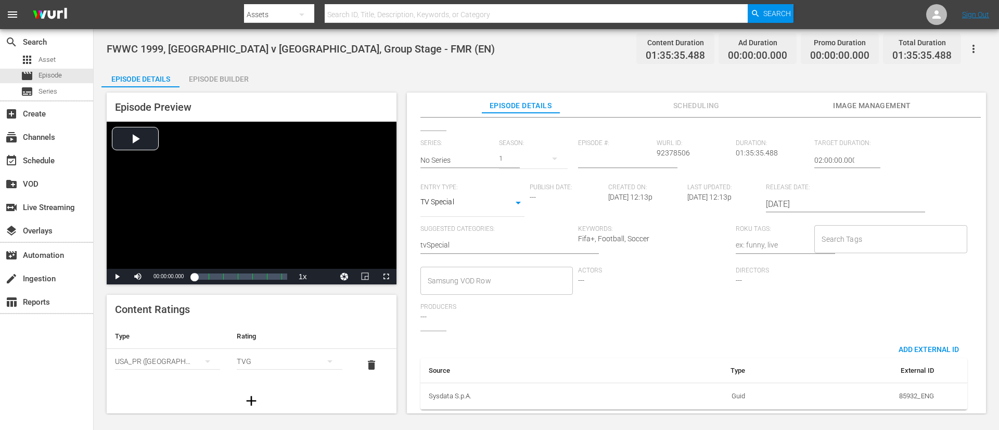
click at [665, 234] on input "Search Tags" at bounding box center [882, 239] width 127 height 19
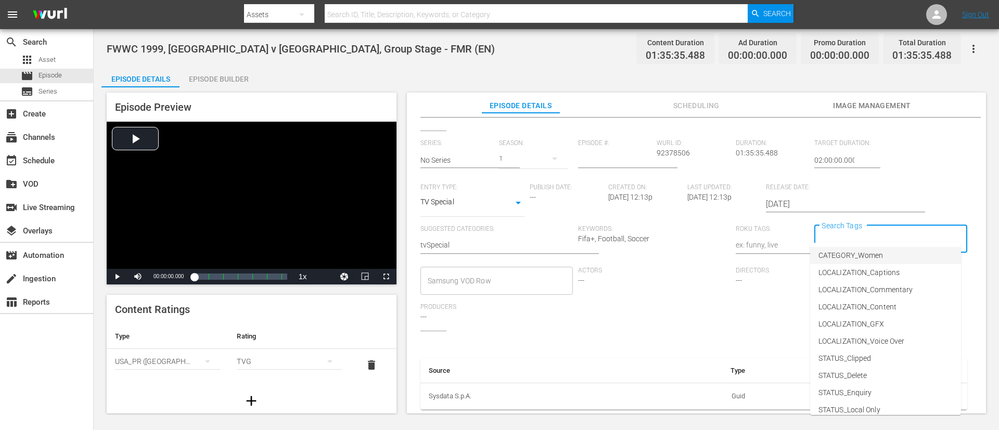
click at [665, 252] on span "CATEGORY_Women" at bounding box center [850, 255] width 65 height 11
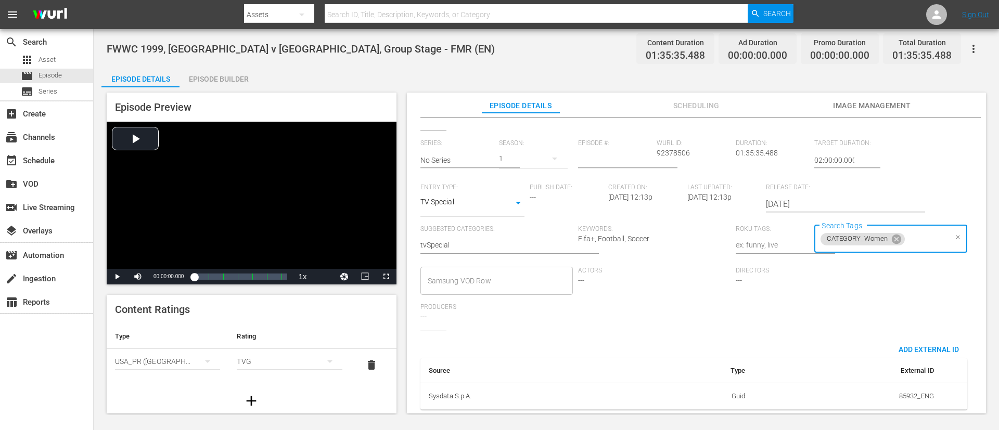
click at [665, 230] on input "Search Tags" at bounding box center [926, 239] width 40 height 19
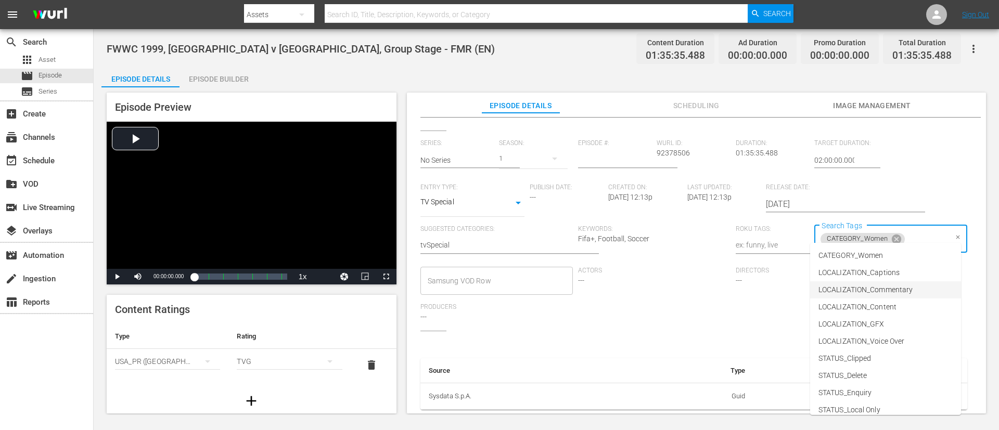
click at [665, 286] on li "LOCALIZATION_Commentary" at bounding box center [885, 289] width 151 height 17
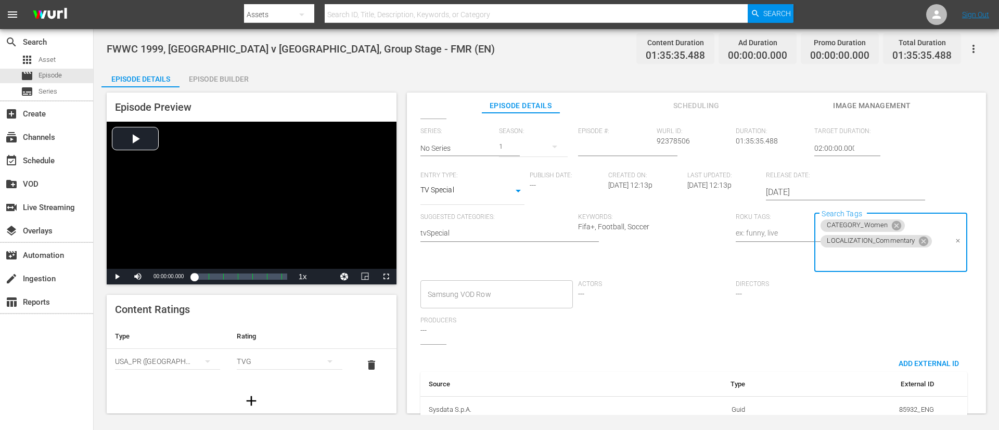
click at [665, 258] on input "Search Tags" at bounding box center [882, 258] width 127 height 19
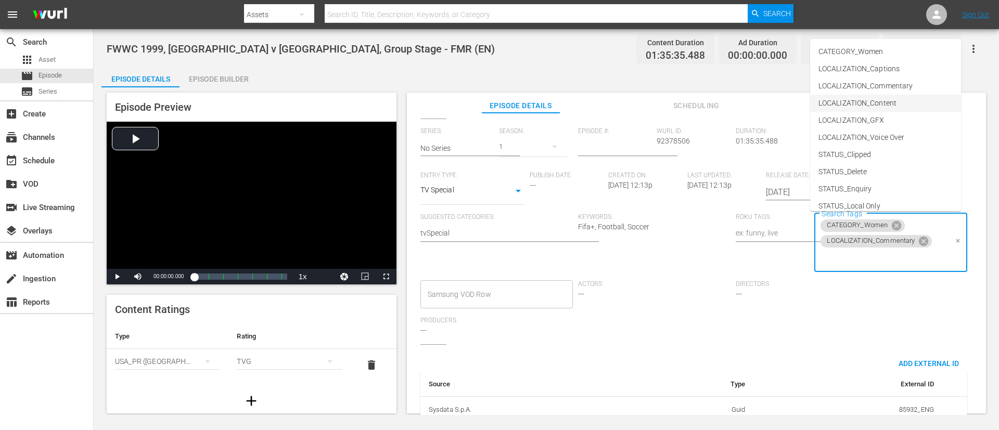
click at [665, 102] on span "LOCALIZATION_Content" at bounding box center [857, 103] width 78 height 11
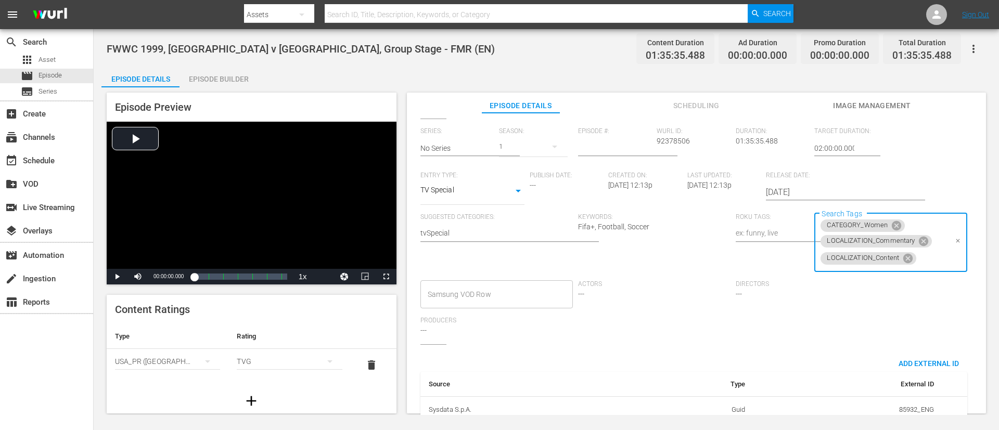
click at [665, 259] on input "Search Tags" at bounding box center [932, 258] width 29 height 19
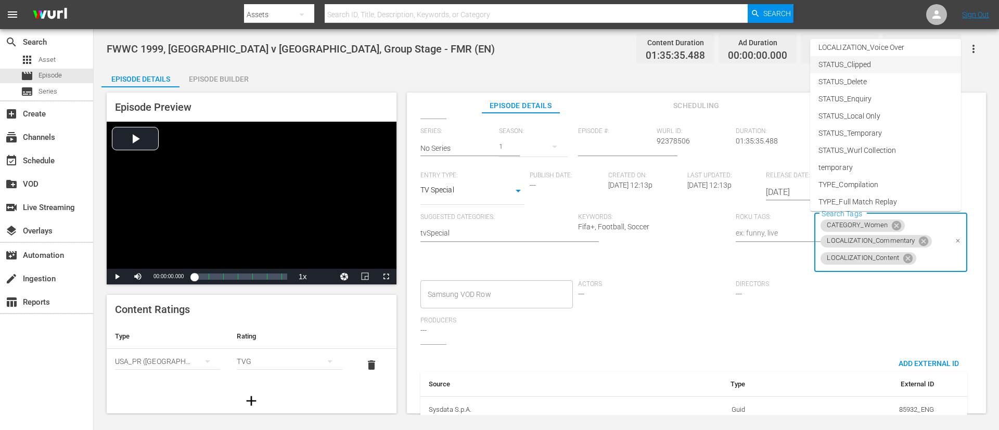
scroll to position [145, 0]
click at [665, 140] on li "TYPE_Full Match Replay" at bounding box center [885, 146] width 151 height 17
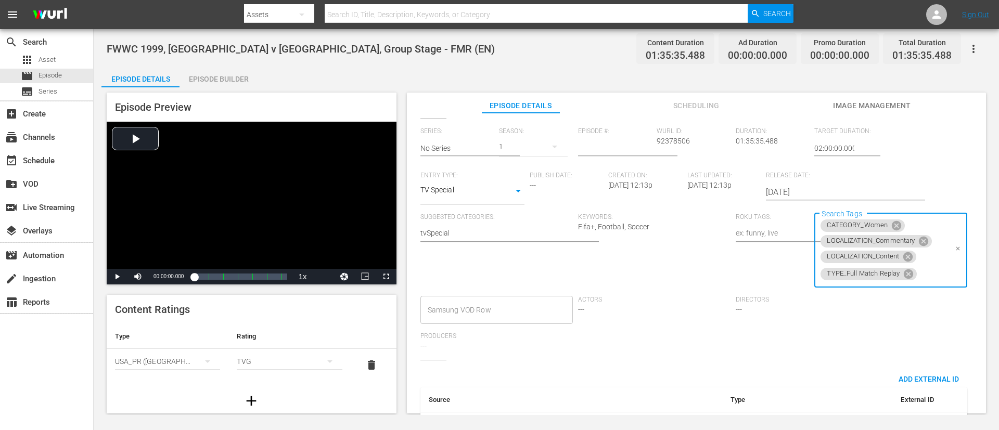
scroll to position [0, 0]
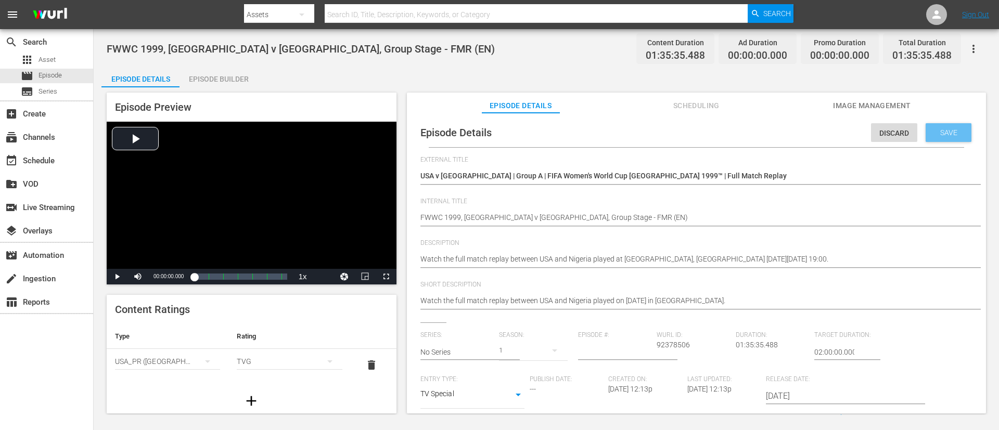
click at [665, 135] on span "Save" at bounding box center [949, 133] width 34 height 8
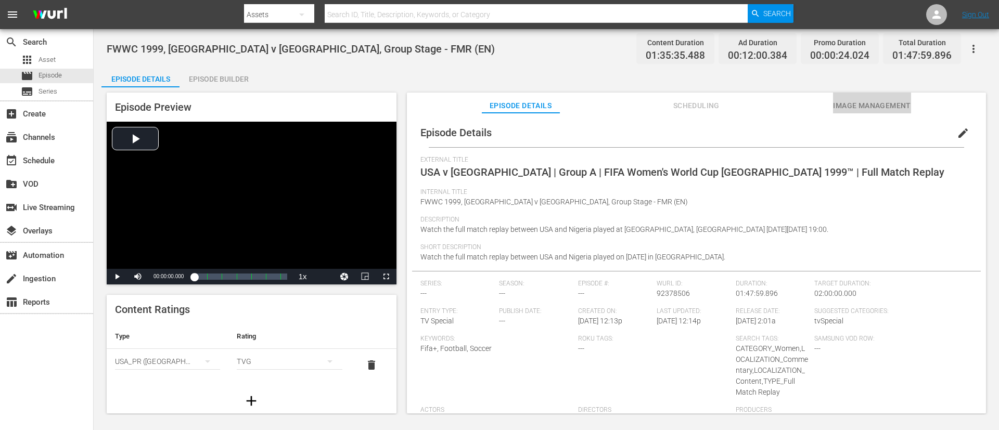
click at [665, 93] on button "Image Management" at bounding box center [872, 103] width 78 height 21
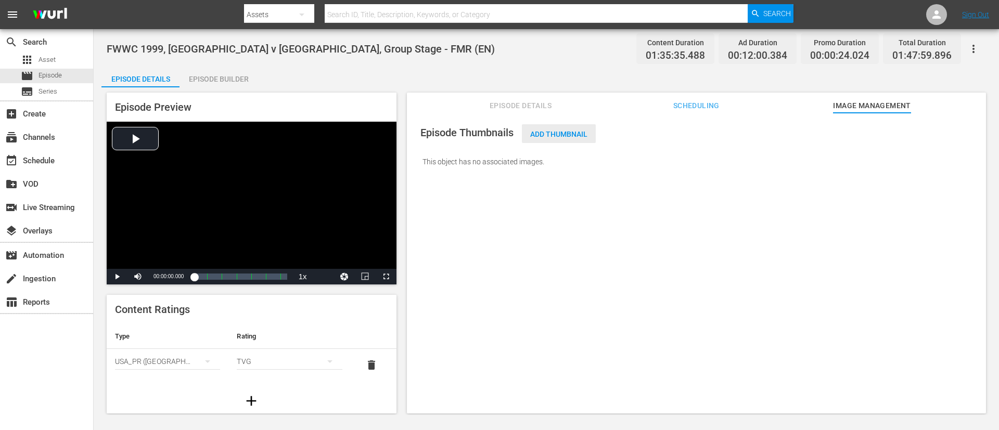
click at [566, 130] on span "Add Thumbnail" at bounding box center [559, 134] width 74 height 8
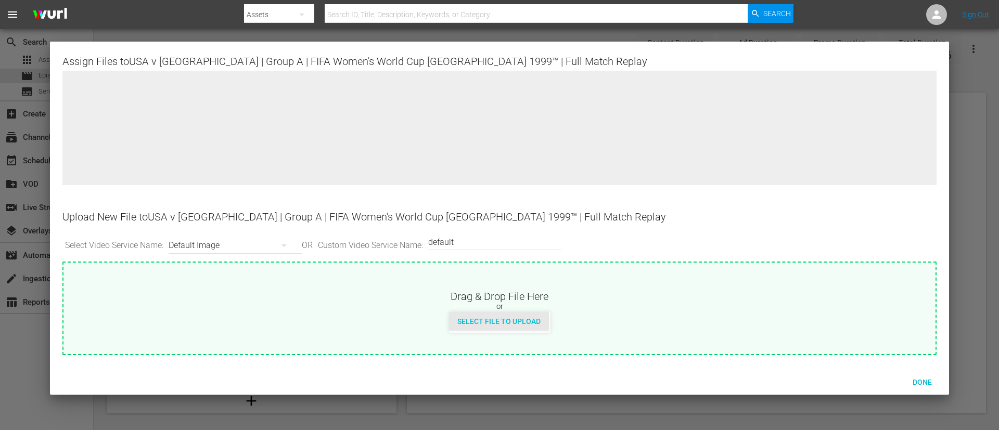
click at [503, 286] on span "Select File to Upload" at bounding box center [499, 321] width 100 height 8
type input "C:\fakepath\5081fa1f-87e8-4d15-bec9-1bf019beedd6.jpg"
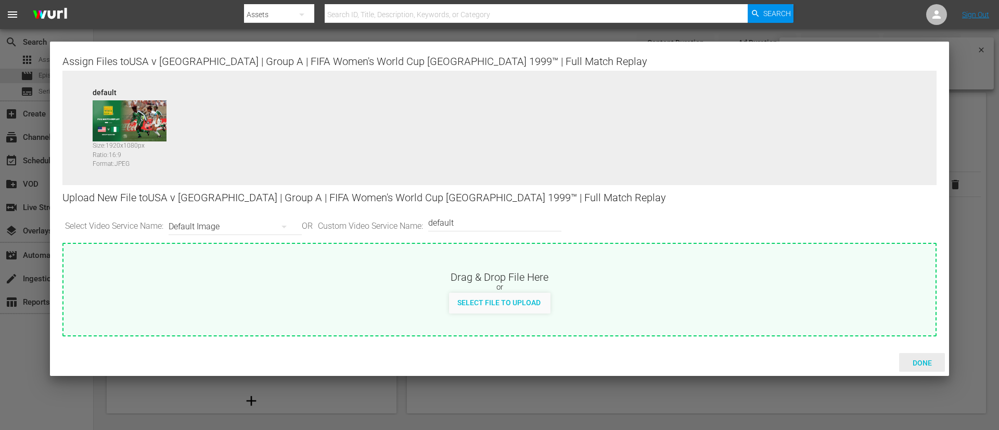
click at [665, 286] on span "Done" at bounding box center [922, 363] width 36 height 8
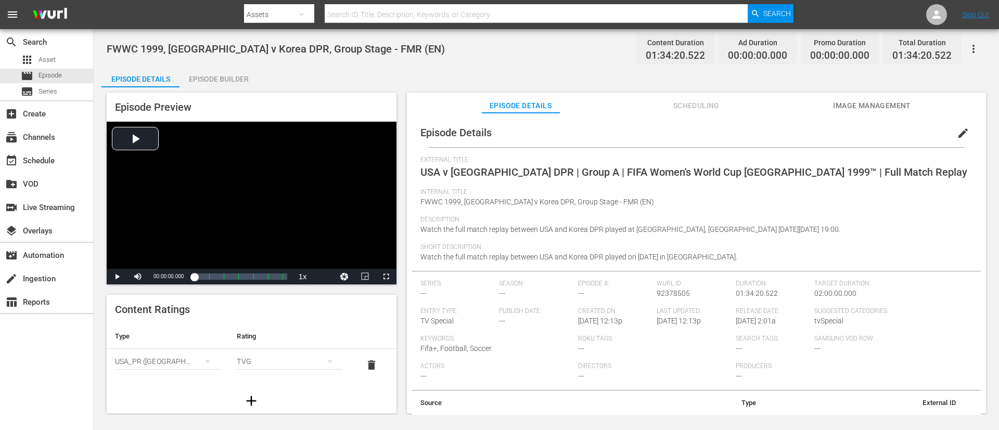
click at [665, 129] on span "edit" at bounding box center [963, 133] width 12 height 12
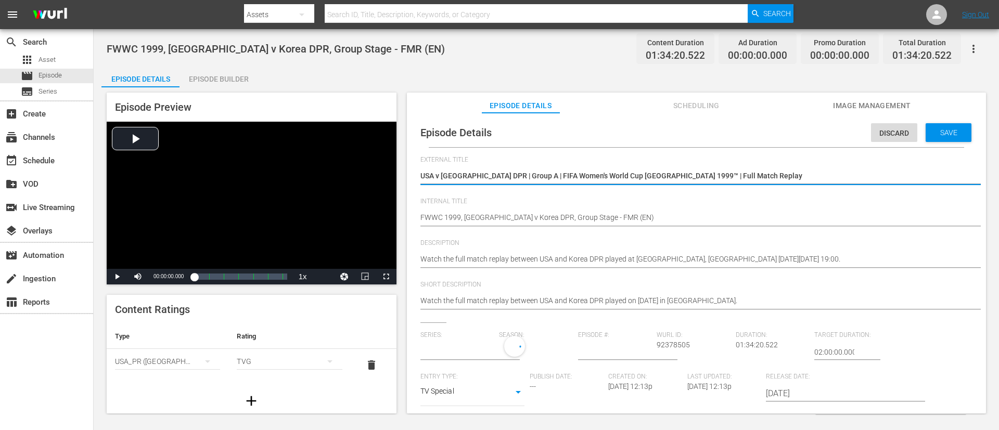
type input "No Series"
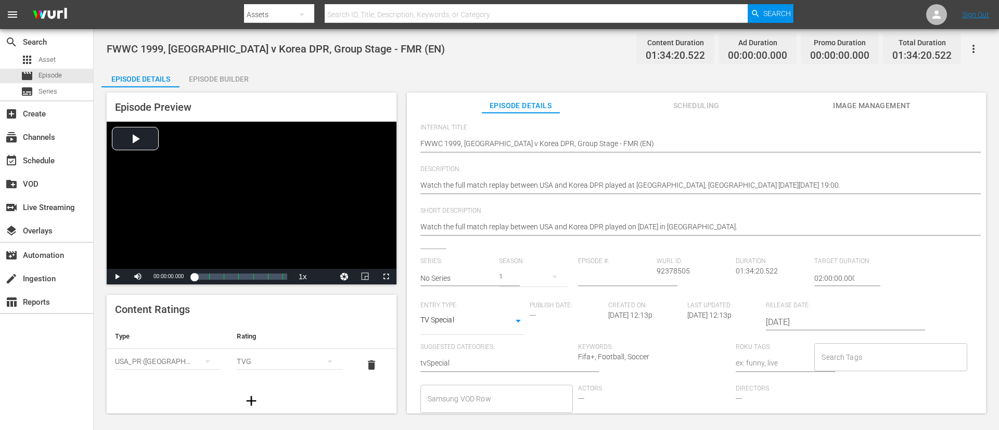
scroll to position [156, 0]
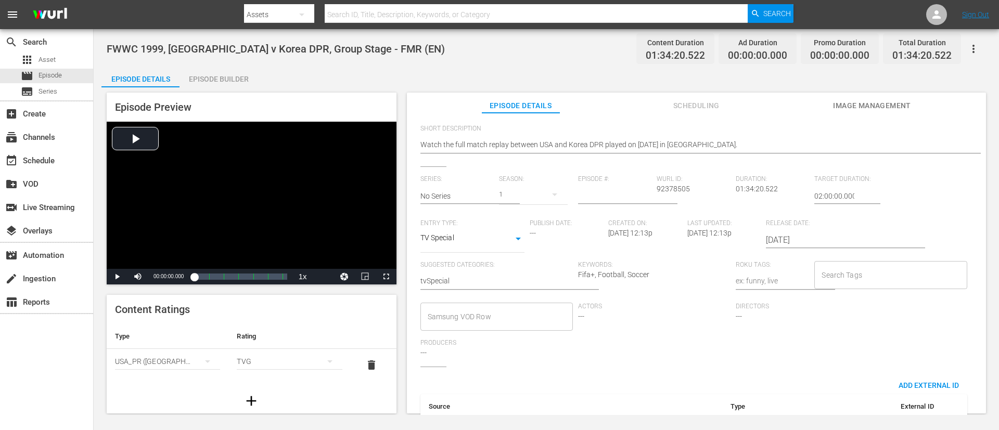
click at [665, 281] on input "Search Tags" at bounding box center [882, 275] width 127 height 19
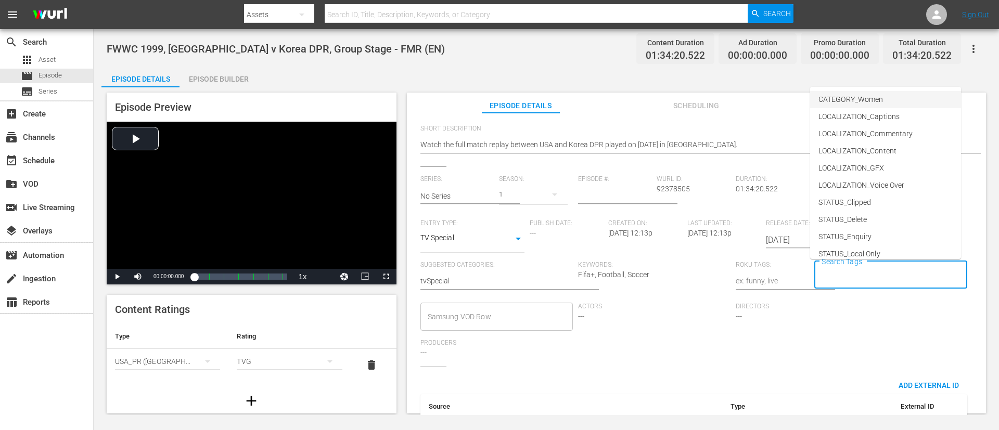
click at [665, 104] on li "CATEGORY_Women" at bounding box center [885, 99] width 151 height 17
click at [665, 275] on input "Search Tags" at bounding box center [926, 275] width 40 height 19
click at [665, 129] on span "LOCALIZATION_Commentary" at bounding box center [865, 134] width 94 height 11
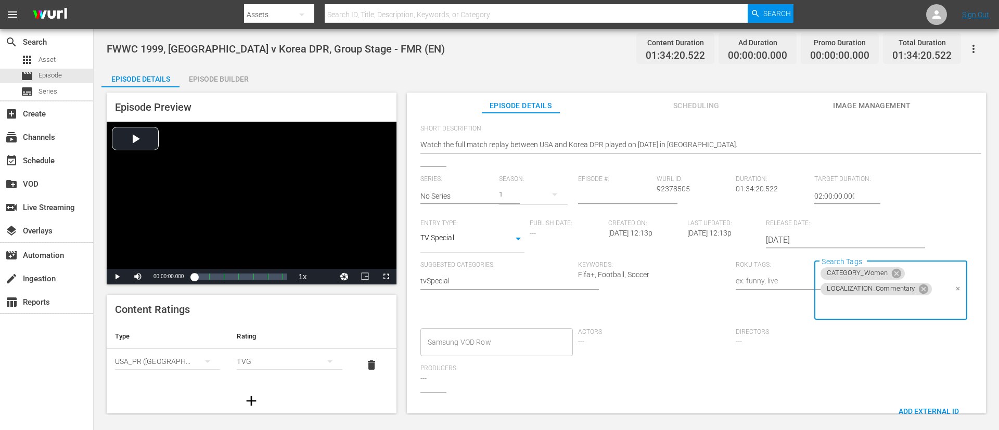
click at [665, 286] on input "Search Tags" at bounding box center [882, 306] width 127 height 19
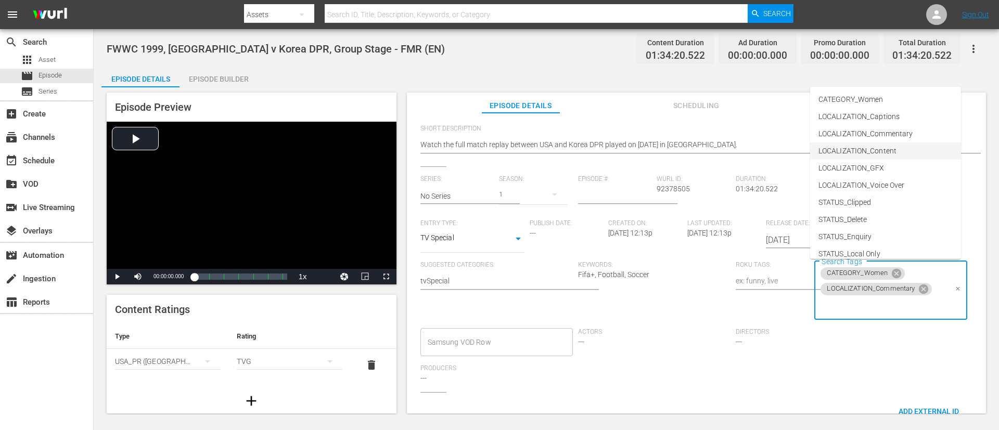
click at [665, 150] on span "LOCALIZATION_Content" at bounding box center [857, 151] width 78 height 11
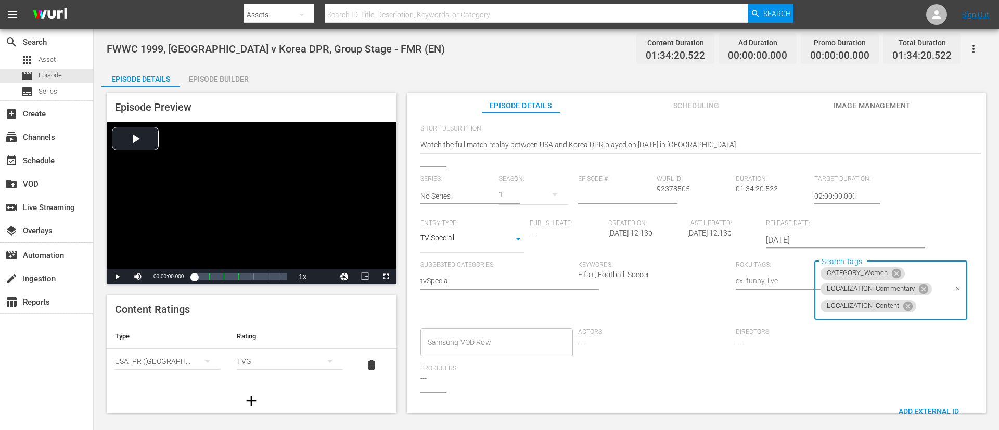
click at [665, 286] on div "CATEGORY_Women LOCALIZATION_Commentary LOCALIZATION_Content Search Tags" at bounding box center [890, 290] width 152 height 59
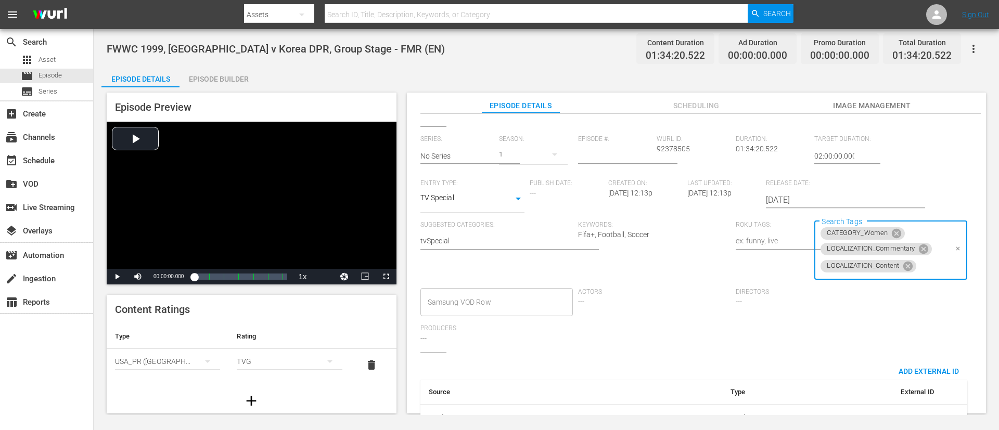
scroll to position [230, 0]
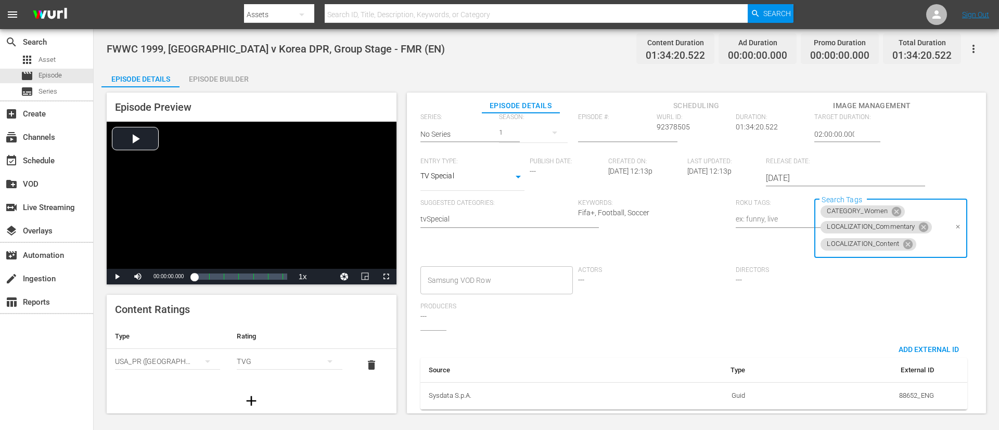
click at [665, 235] on input "Search Tags" at bounding box center [932, 244] width 29 height 19
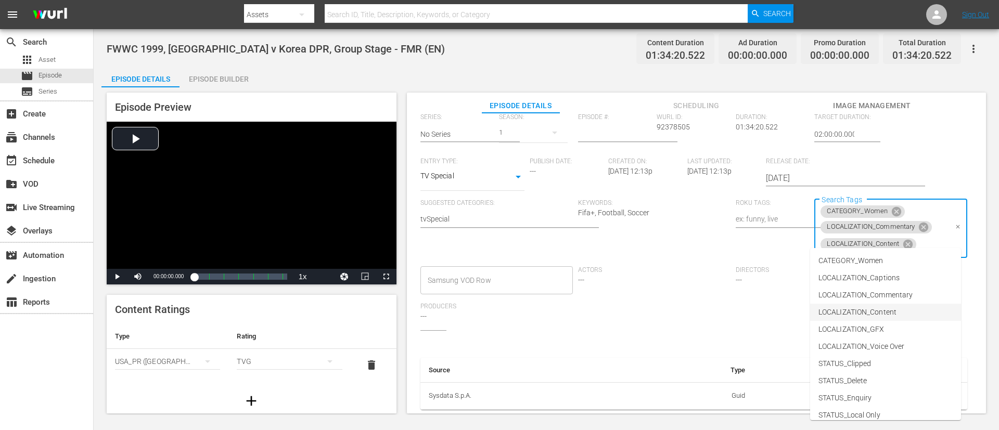
scroll to position [145, 0]
click at [665, 286] on span "TYPE_Full Match Replay" at bounding box center [857, 356] width 79 height 11
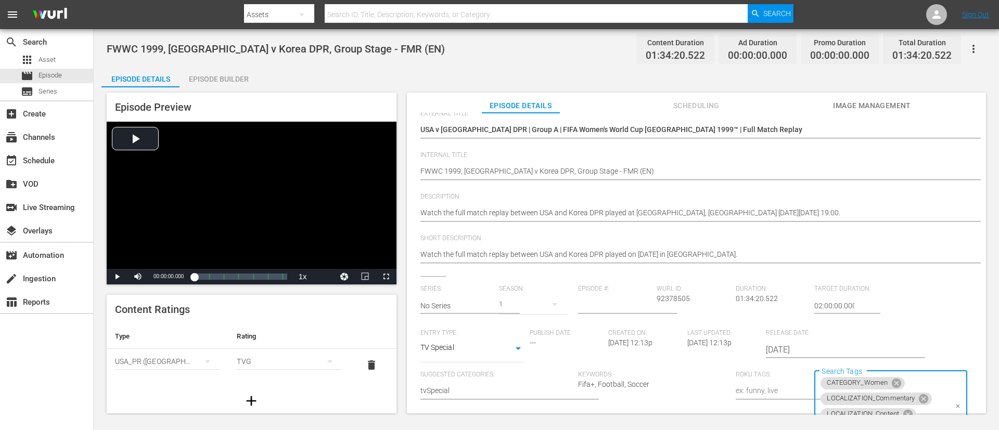
scroll to position [0, 0]
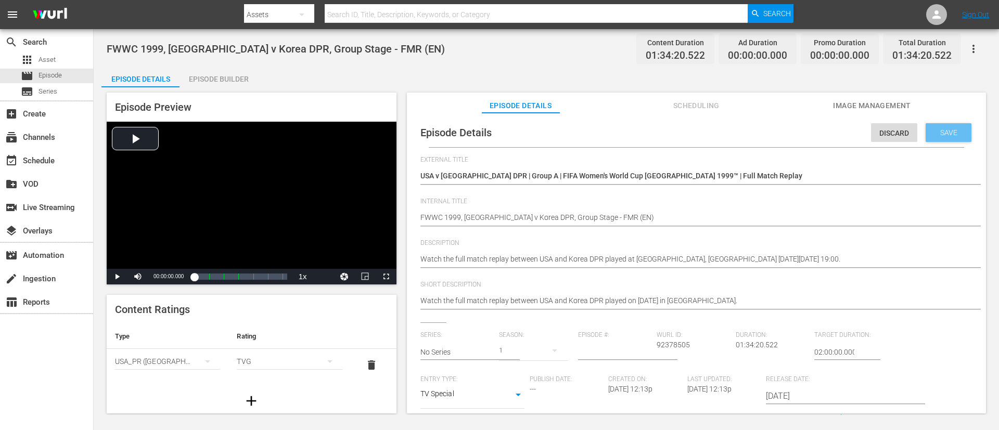
click at [665, 132] on div "Save" at bounding box center [949, 132] width 46 height 19
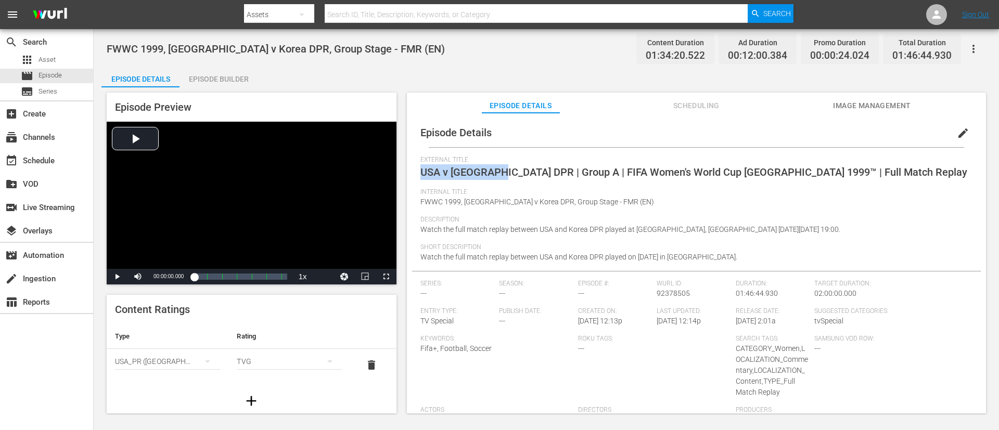
drag, startPoint x: 423, startPoint y: 170, endPoint x: 498, endPoint y: 176, distance: 75.7
click at [498, 176] on span "USA v Korea DPR | Group A | FIFA Women's World Cup USA 1999™ | Full Match Replay" at bounding box center [693, 172] width 547 height 12
copy span "USA v Korea DPR"
click at [665, 108] on span "Image Management" at bounding box center [872, 105] width 78 height 13
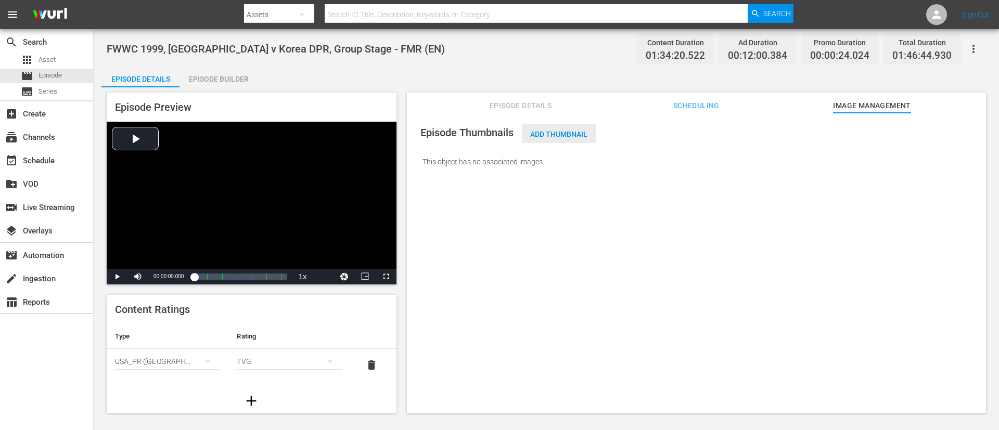
click at [537, 131] on span "Add Thumbnail" at bounding box center [559, 134] width 74 height 8
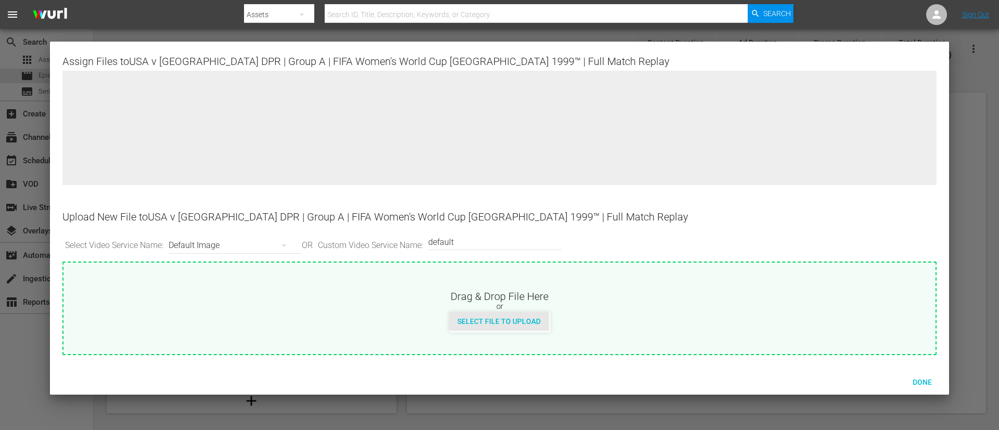
click at [530, 286] on div "Select File to Upload" at bounding box center [499, 321] width 100 height 19
type input "C:\fakepath\75b53a38-1cdd-4d01-b5af-d69ab9f42460.jpg"
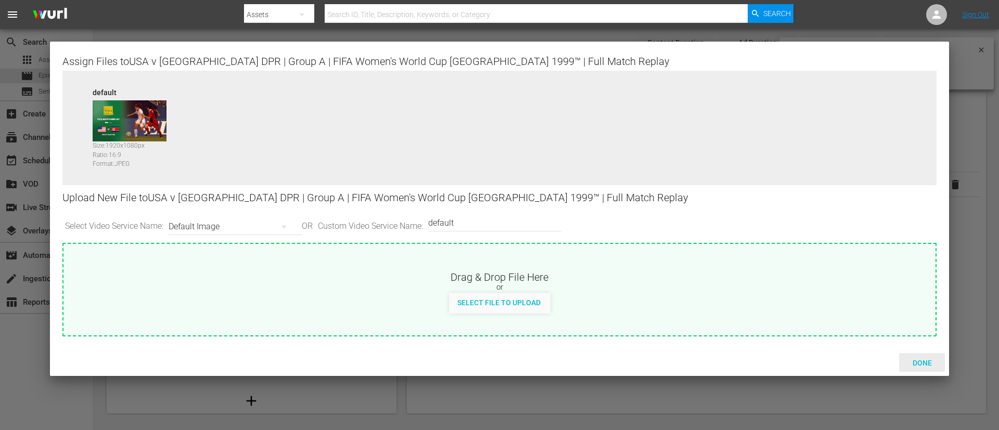
click at [665, 286] on div "Done" at bounding box center [922, 362] width 46 height 19
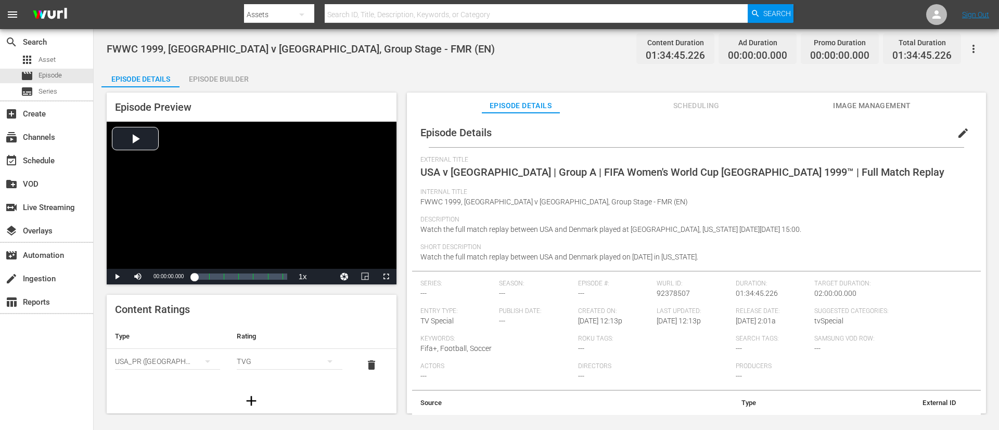
click at [665, 134] on span "edit" at bounding box center [963, 133] width 12 height 12
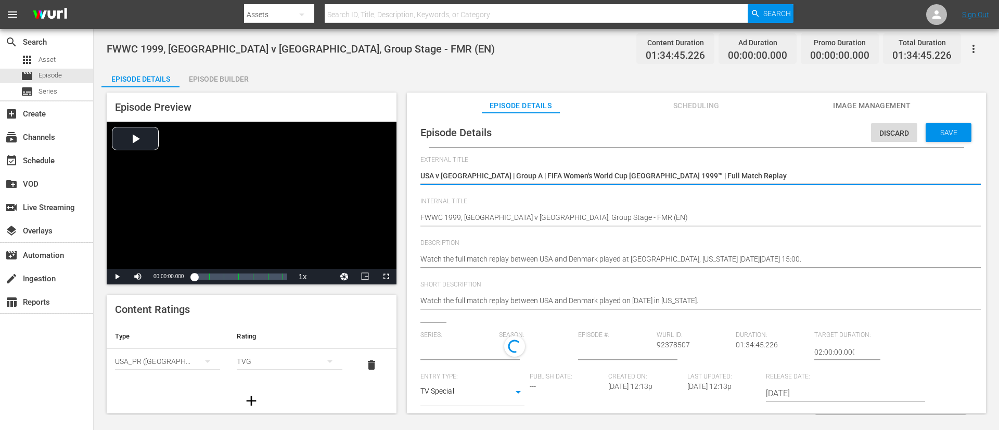
type input "No Series"
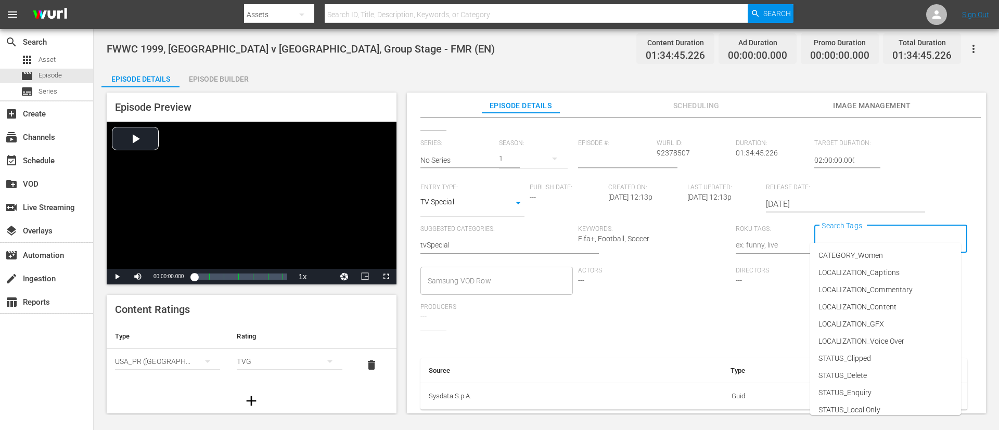
click at [665, 230] on input "Search Tags" at bounding box center [882, 239] width 127 height 19
click at [665, 253] on span "CATEGORY_Women" at bounding box center [850, 255] width 65 height 11
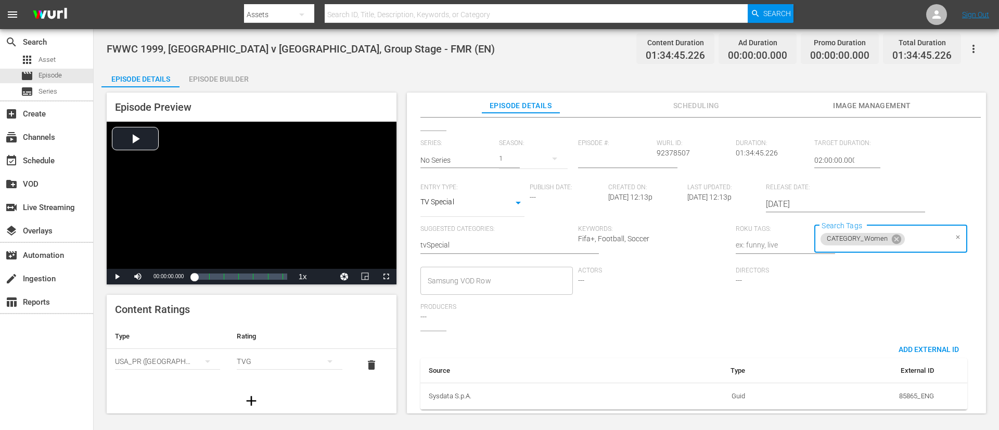
click at [665, 230] on input "Search Tags" at bounding box center [926, 239] width 40 height 19
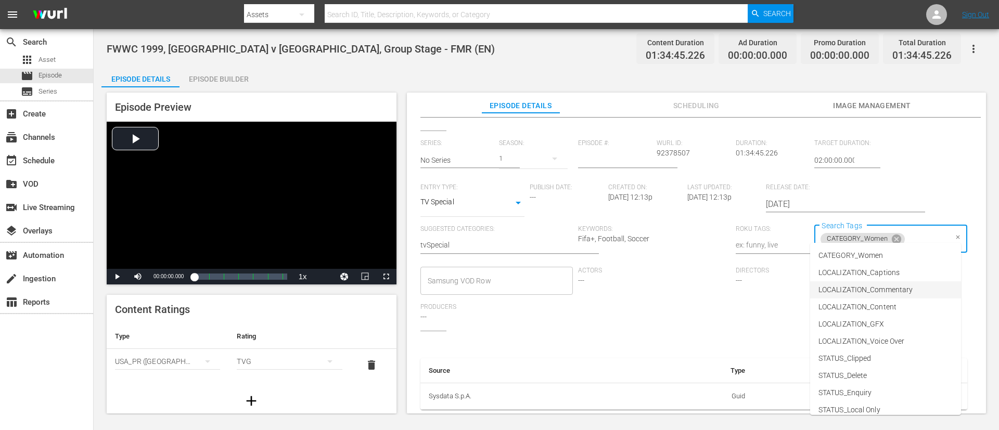
click at [665, 286] on li "LOCALIZATION_Commentary" at bounding box center [885, 289] width 151 height 17
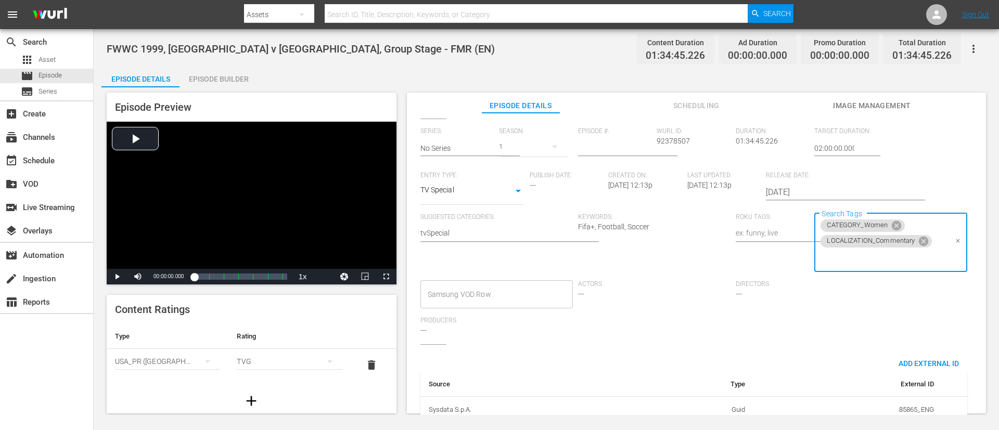
click at [665, 252] on input "Search Tags" at bounding box center [882, 258] width 127 height 19
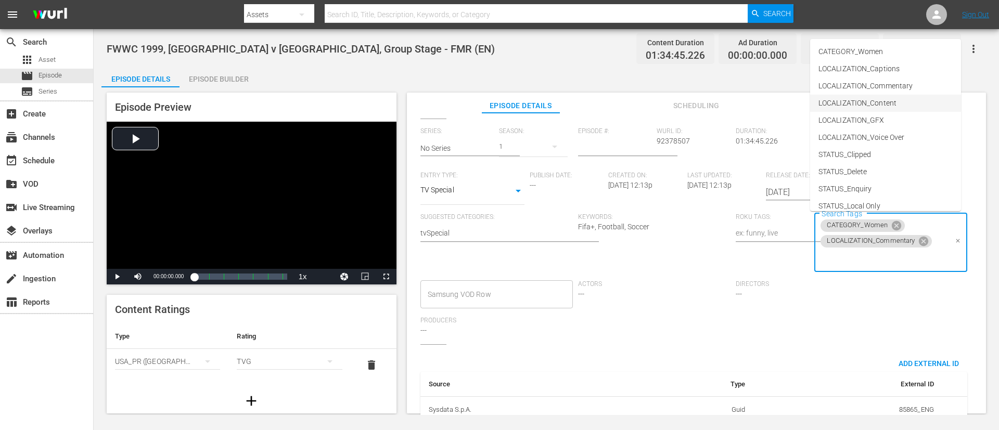
click at [665, 106] on li "LOCALIZATION_Content" at bounding box center [885, 103] width 151 height 17
click at [665, 263] on input "Search Tags" at bounding box center [932, 258] width 29 height 19
click at [665, 147] on li "TYPE_Full Match Replay" at bounding box center [885, 146] width 151 height 17
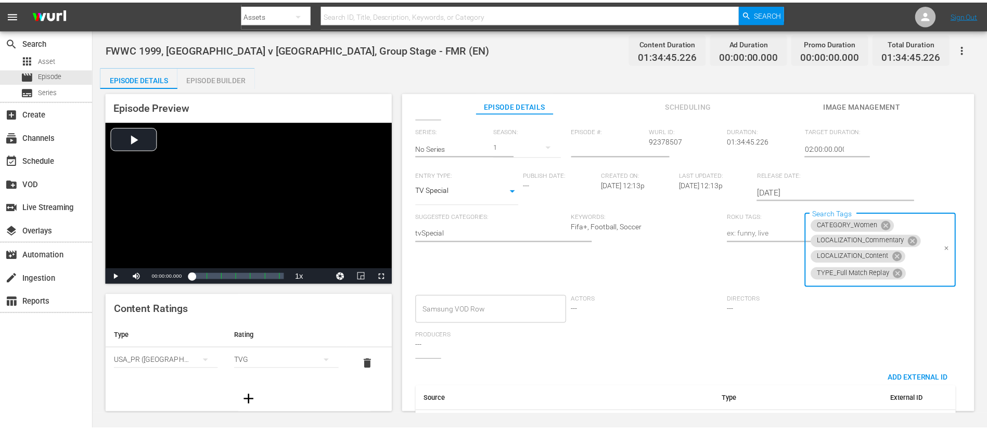
scroll to position [0, 0]
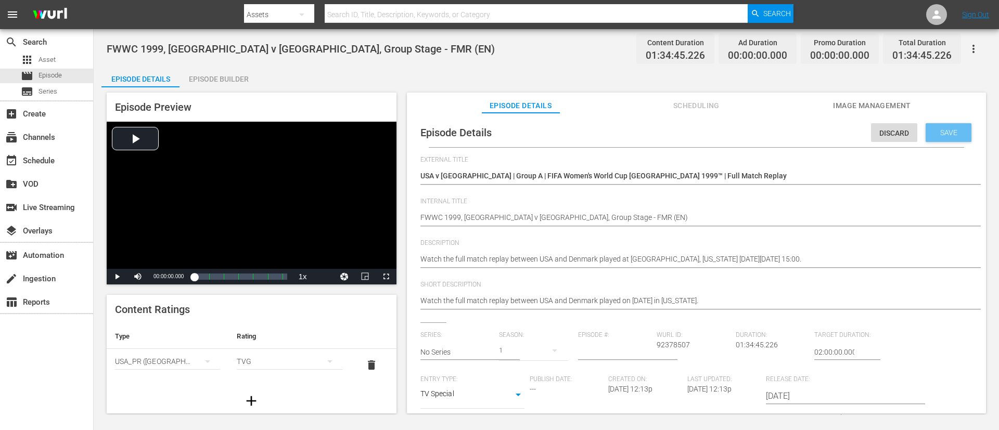
click at [665, 139] on div "Save" at bounding box center [949, 132] width 46 height 19
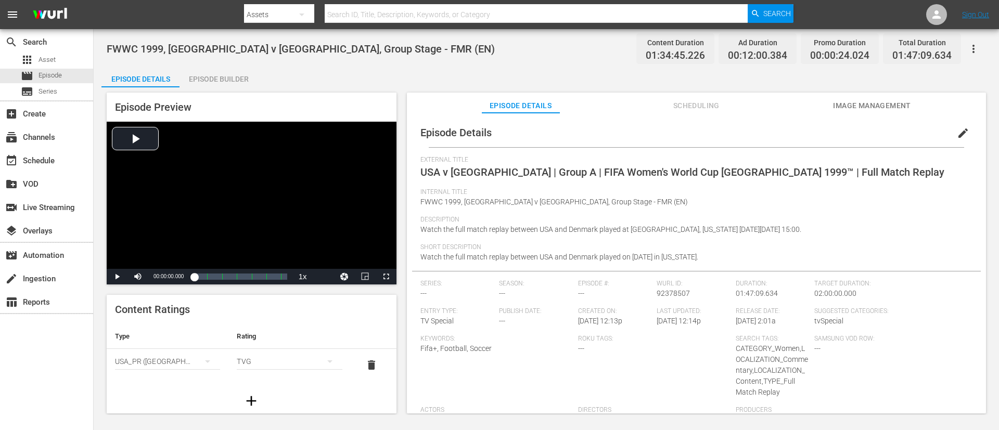
click at [665, 111] on span "Image Management" at bounding box center [872, 105] width 78 height 13
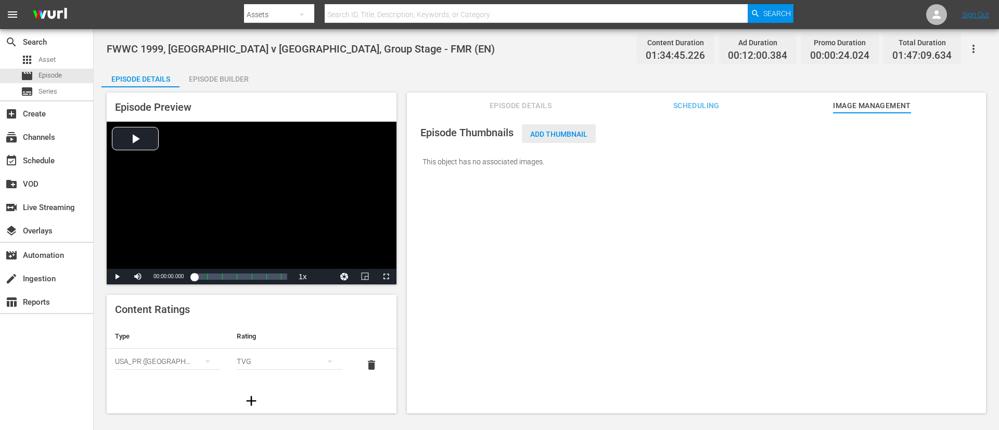
click at [567, 125] on div "Add Thumbnail" at bounding box center [559, 133] width 74 height 19
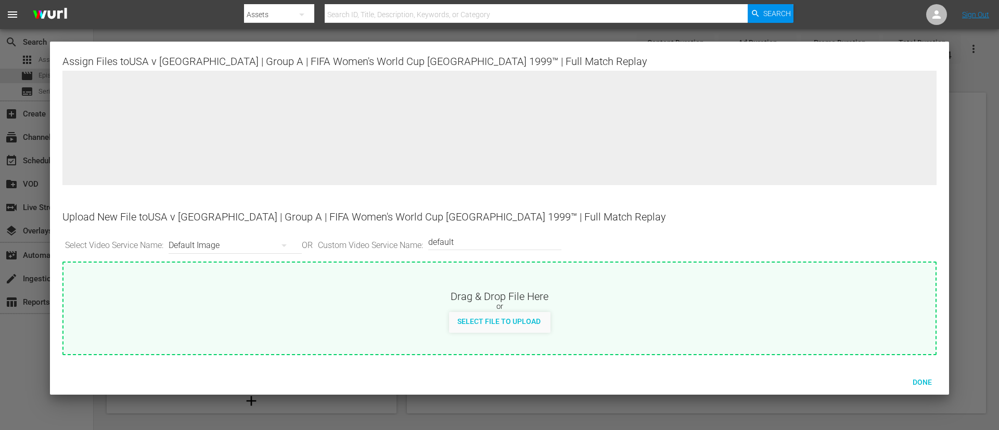
click at [541, 286] on div "Drag & Drop File Here" at bounding box center [499, 295] width 872 height 12
type input "C:\fakepath\709e9709-4dac-4240-bb71-7ae6a9211f65.jpg"
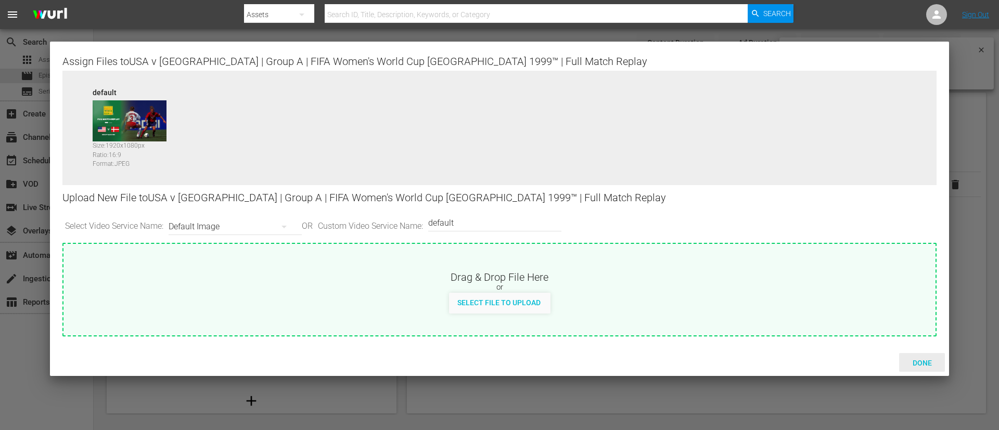
click at [665, 286] on span "Done" at bounding box center [922, 363] width 36 height 8
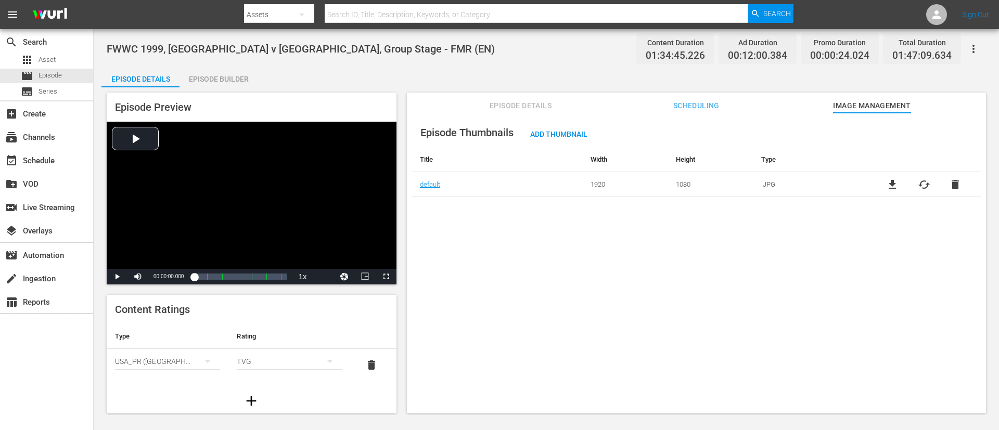
click at [232, 88] on div "Episode Preview Video Player is loading. Play Video Play Mute Current Time 00:0…" at bounding box center [546, 254] width 890 height 335
click at [230, 81] on div "Episode Builder" at bounding box center [218, 79] width 78 height 25
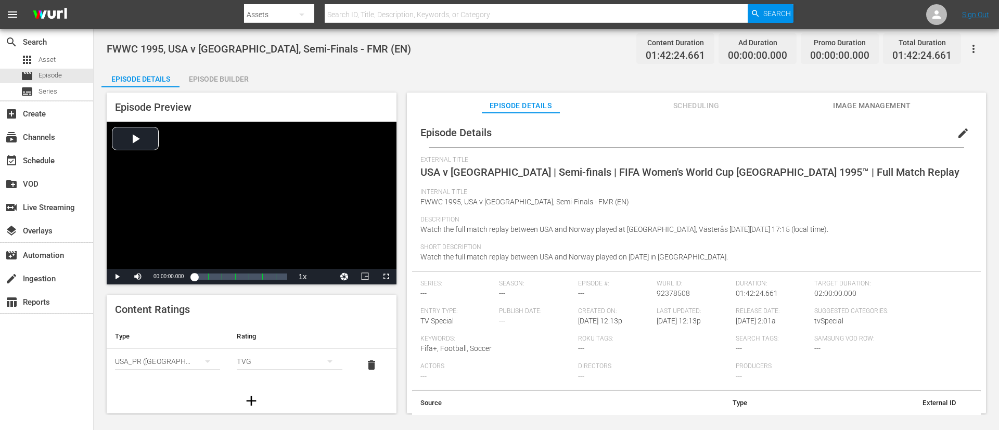
click at [665, 135] on span "edit" at bounding box center [963, 133] width 12 height 12
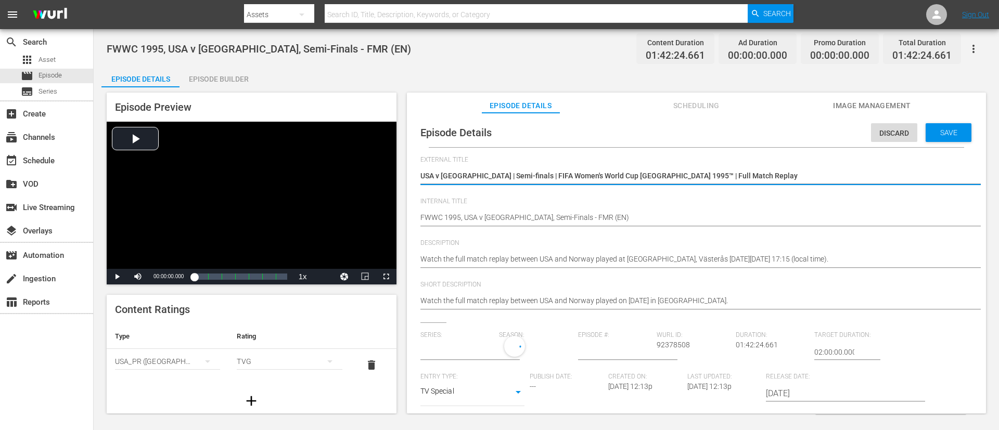
type input "No Series"
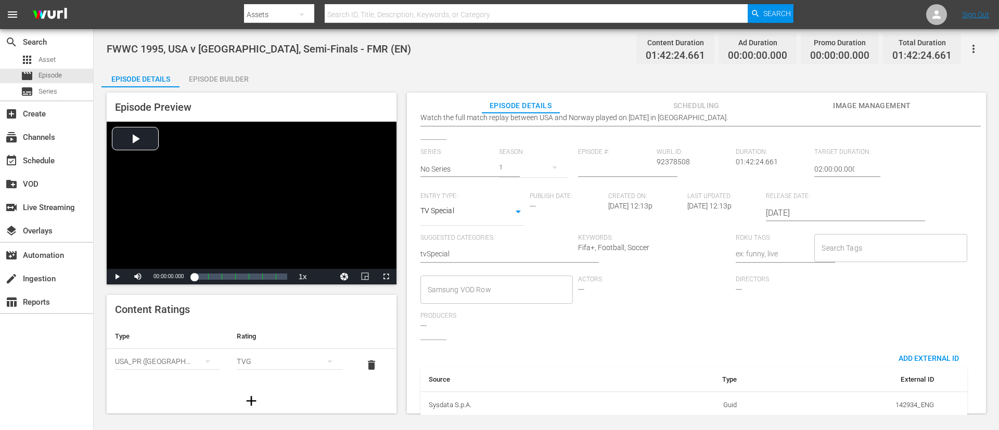
scroll to position [204, 0]
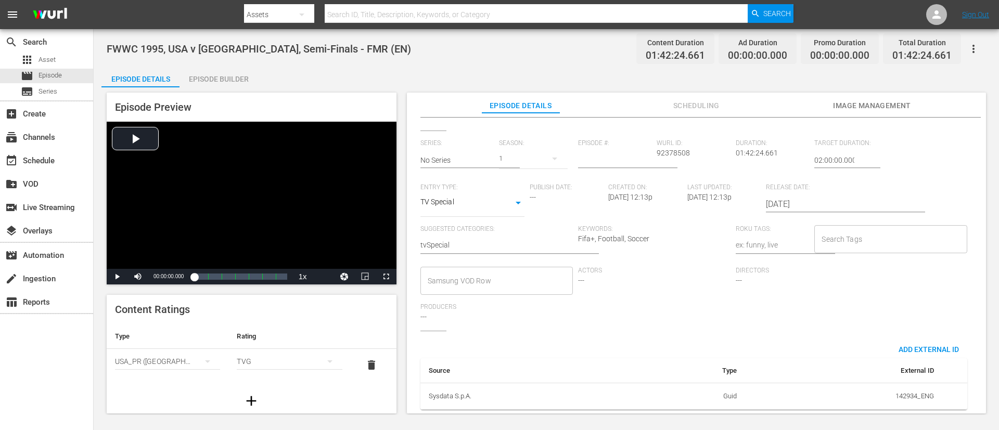
click at [665, 230] on input "Search Tags" at bounding box center [882, 239] width 127 height 19
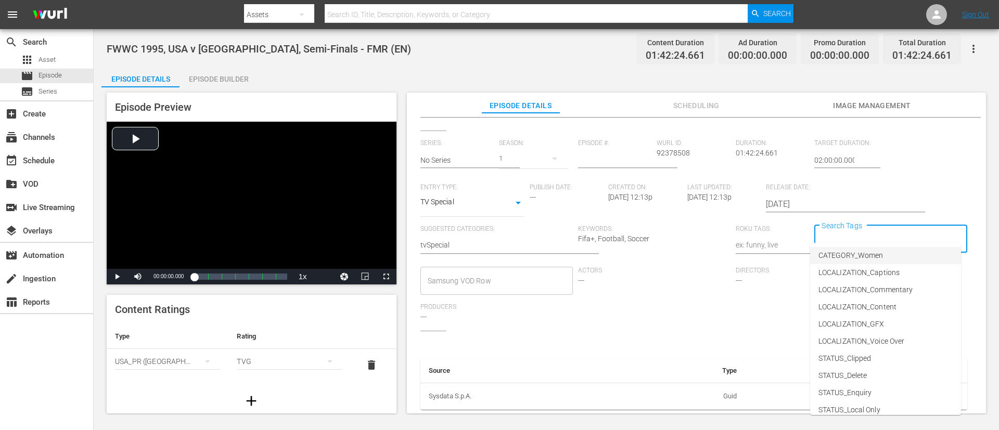
click at [665, 260] on span "CATEGORY_Women" at bounding box center [850, 255] width 65 height 11
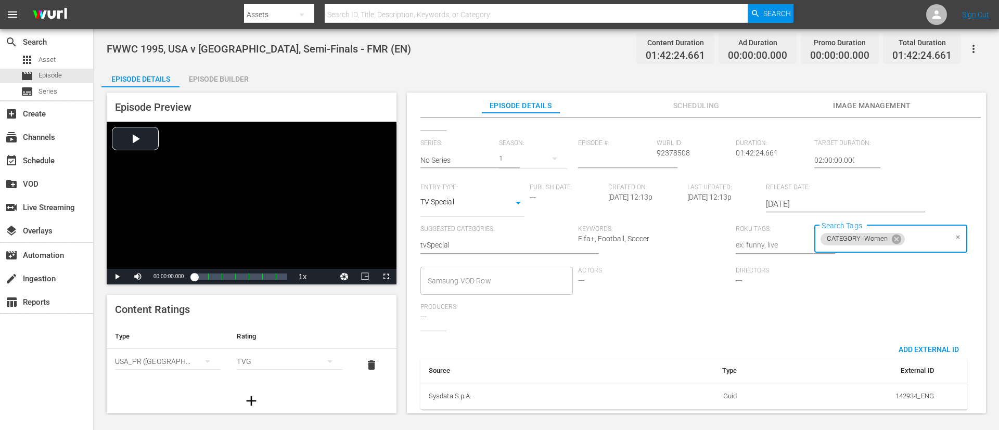
click at [665, 230] on input "Search Tags" at bounding box center [926, 239] width 40 height 19
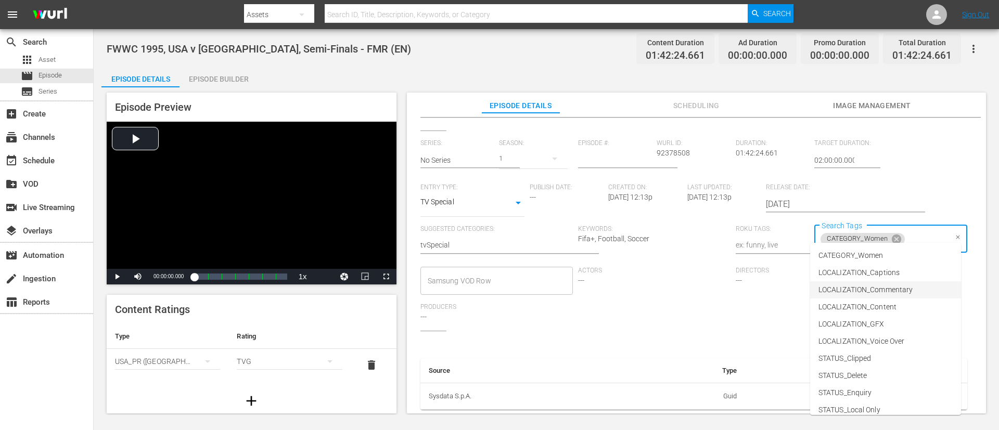
click at [665, 286] on span "LOCALIZATION_Commentary" at bounding box center [865, 290] width 94 height 11
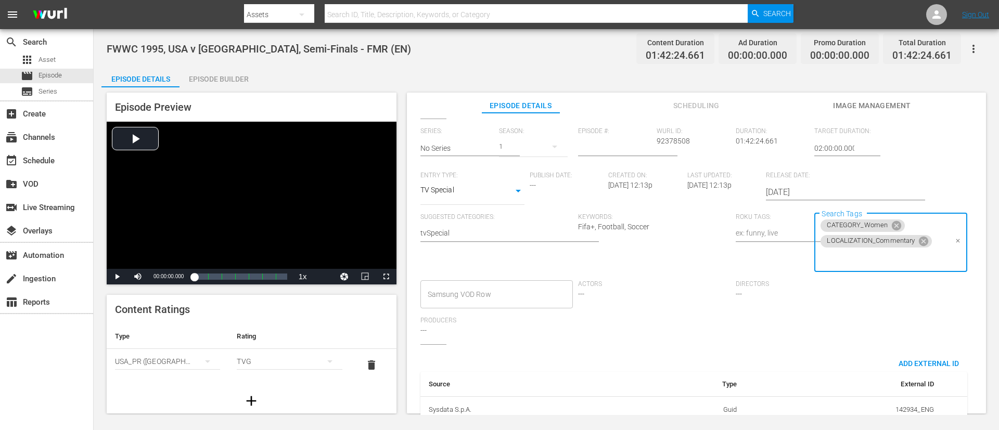
click at [665, 256] on input "Search Tags" at bounding box center [882, 258] width 127 height 19
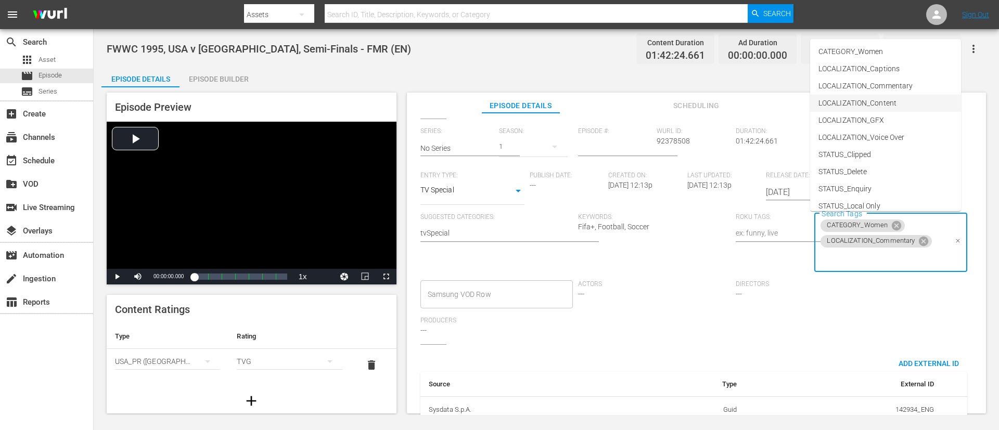
click at [665, 103] on span "LOCALIZATION_Content" at bounding box center [857, 103] width 78 height 11
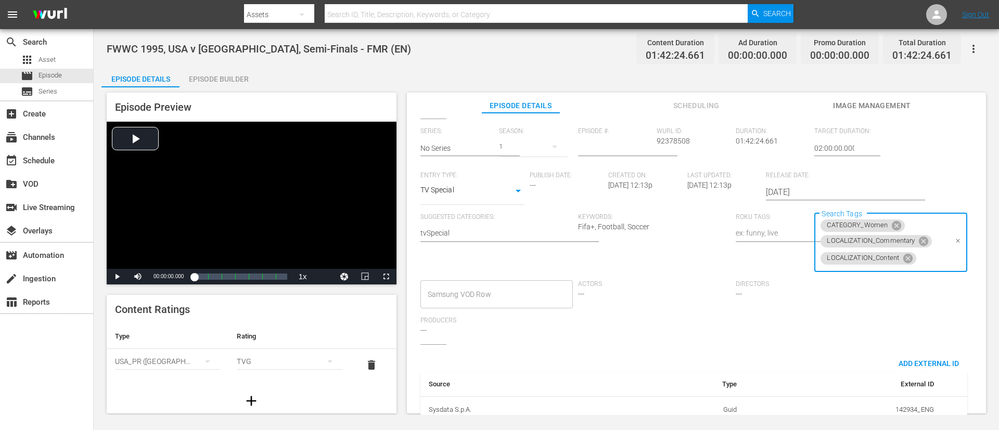
click at [665, 258] on input "Search Tags" at bounding box center [932, 258] width 29 height 19
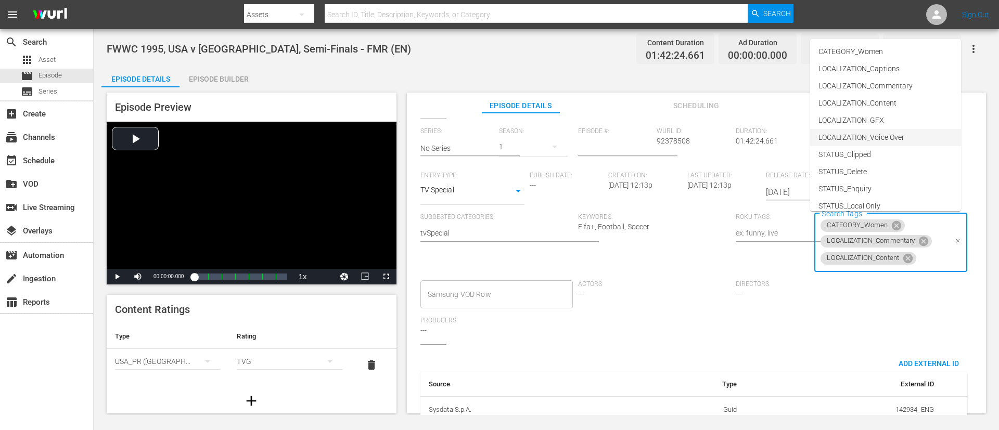
scroll to position [145, 0]
click at [665, 139] on li "TYPE_Full Match Replay" at bounding box center [885, 146] width 151 height 17
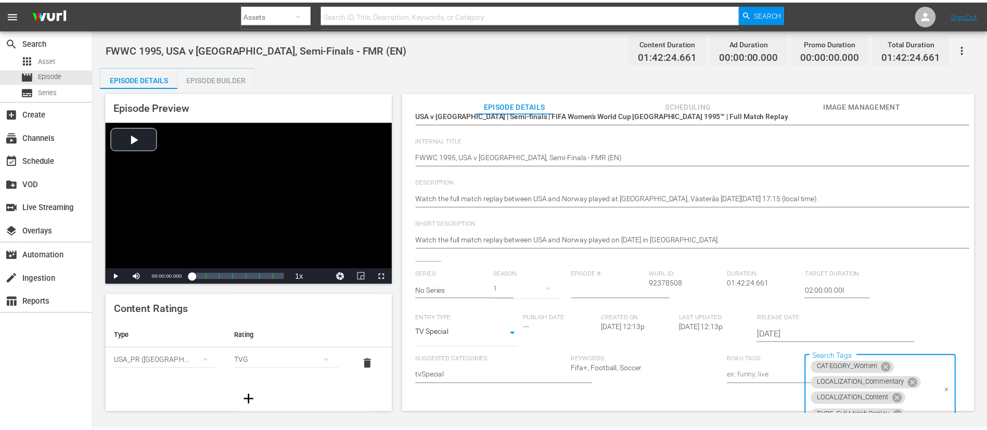
scroll to position [0, 0]
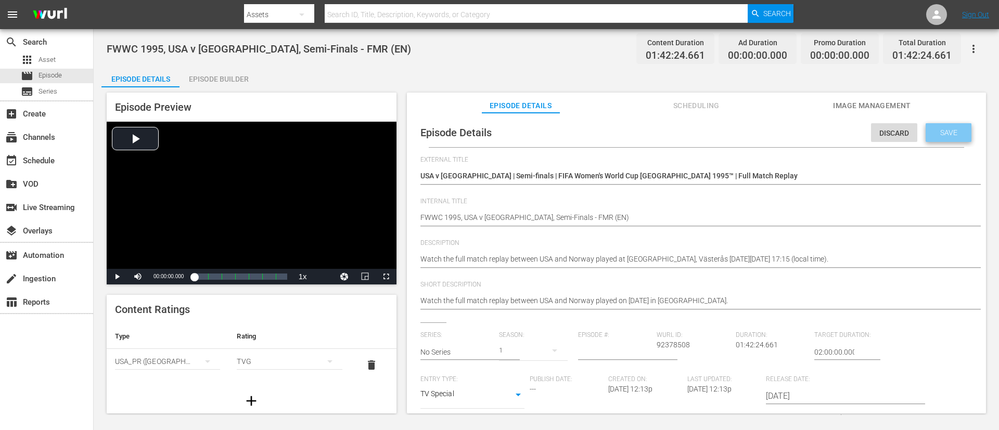
click at [665, 130] on span "Save" at bounding box center [949, 133] width 34 height 8
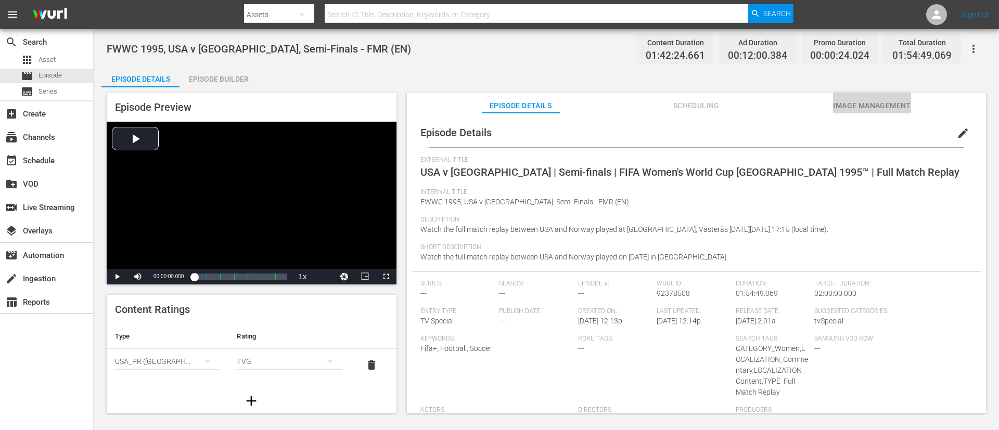
click at [665, 103] on span "Image Management" at bounding box center [872, 105] width 78 height 13
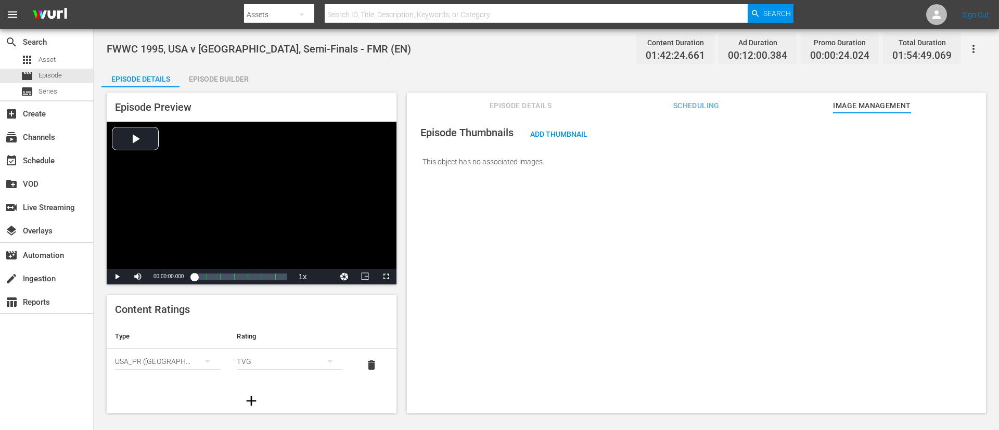
click at [592, 142] on div "Add Thumbnail" at bounding box center [559, 133] width 74 height 19
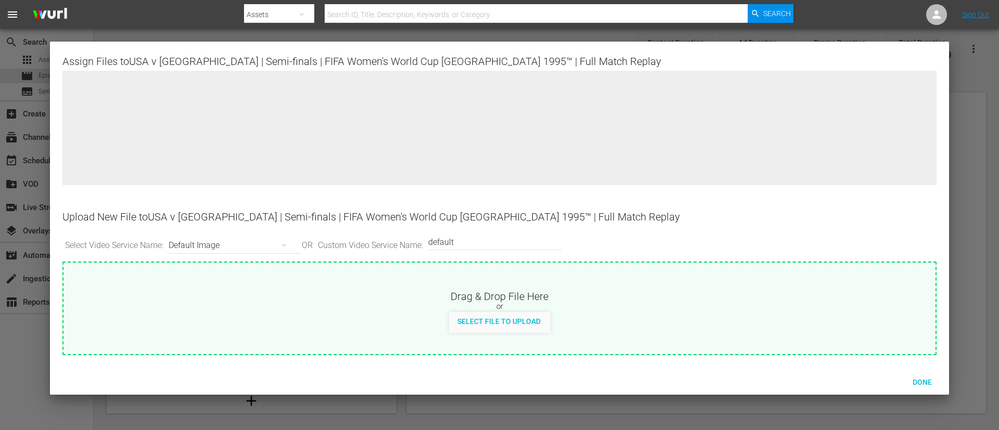
click at [568, 286] on div "or" at bounding box center [499, 307] width 872 height 10
type input "C:\fakepath\69b96305-662d-4312-9ac6-35e0d9590d4e.jpg"
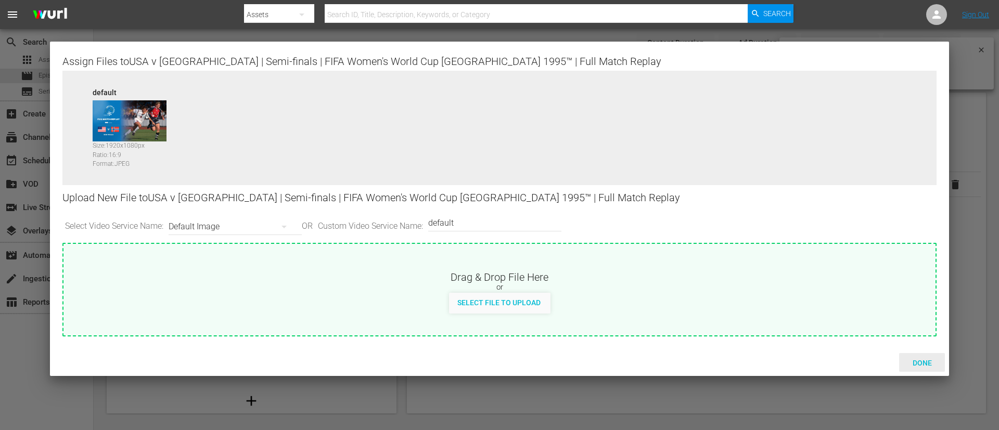
click at [665, 286] on span "Done" at bounding box center [922, 363] width 36 height 8
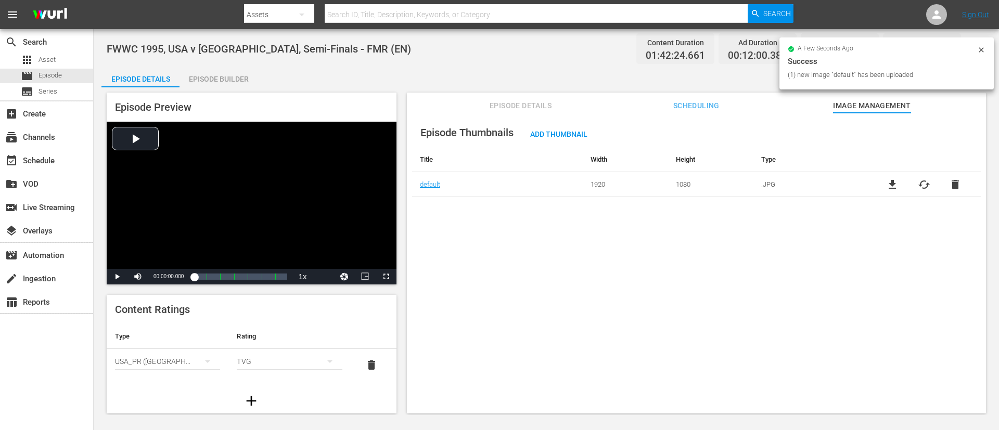
click at [222, 75] on div "Episode Builder" at bounding box center [218, 79] width 78 height 25
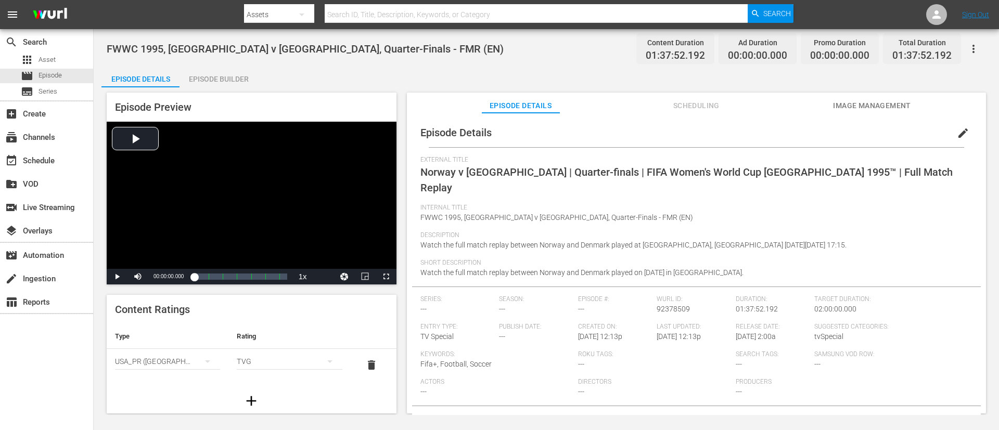
click at [665, 136] on span "edit" at bounding box center [963, 133] width 12 height 12
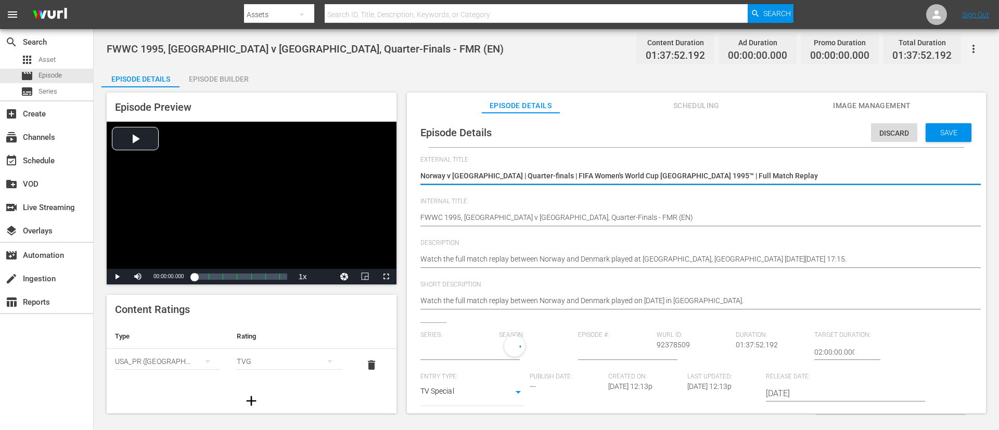
type input "No Series"
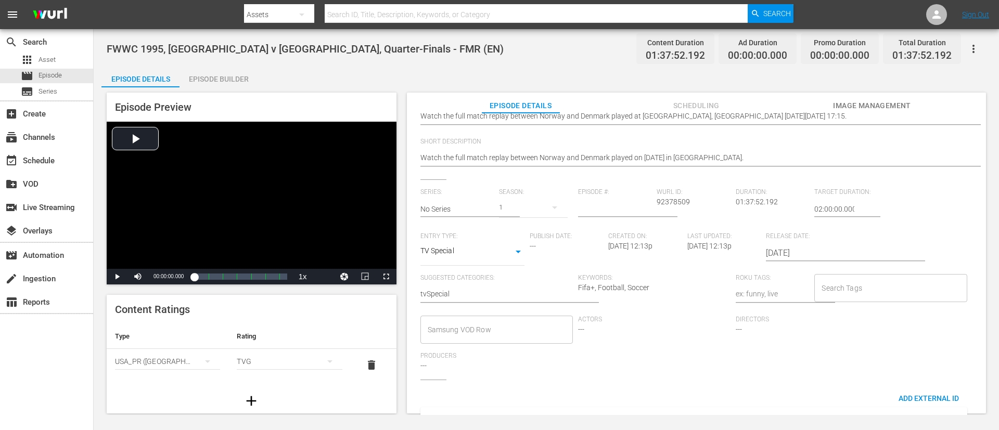
scroll to position [204, 0]
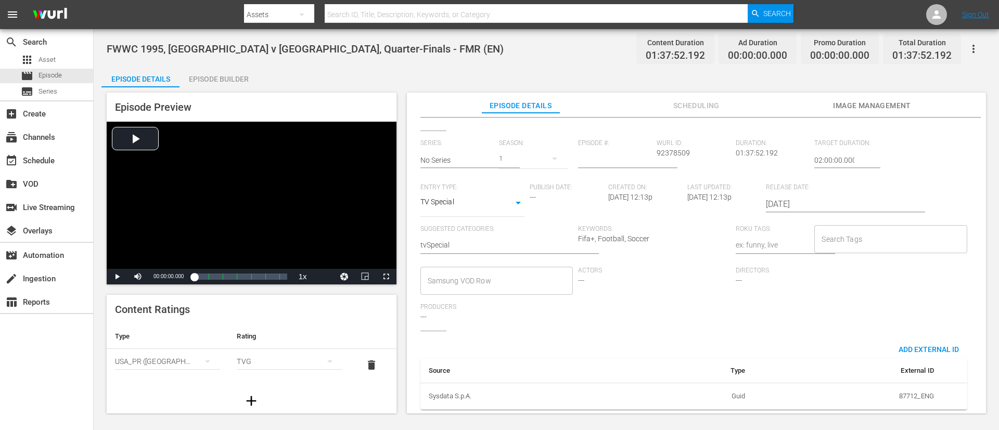
click at [665, 231] on input "Search Tags" at bounding box center [882, 239] width 127 height 19
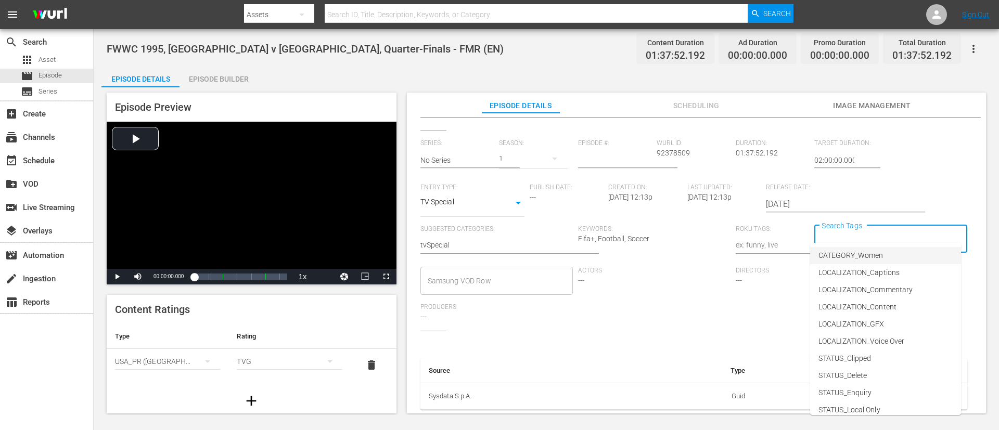
click at [665, 251] on span "CATEGORY_Women" at bounding box center [850, 255] width 65 height 11
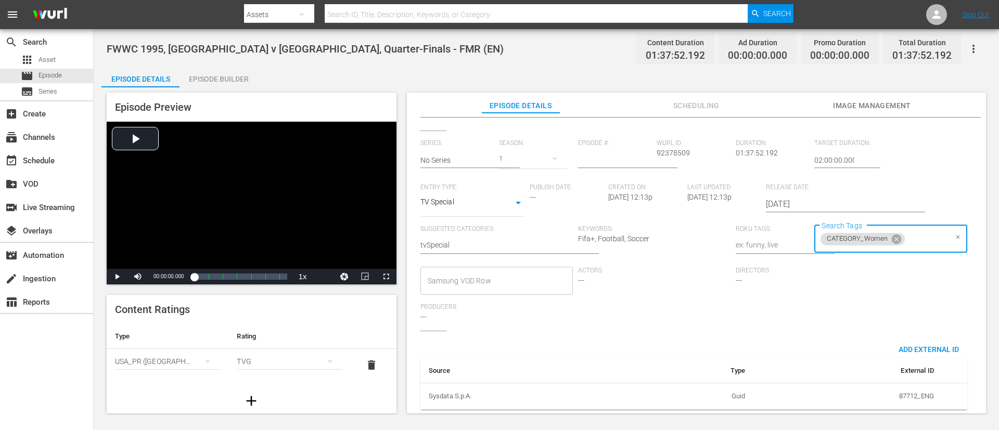
click at [665, 230] on input "Search Tags" at bounding box center [926, 239] width 40 height 19
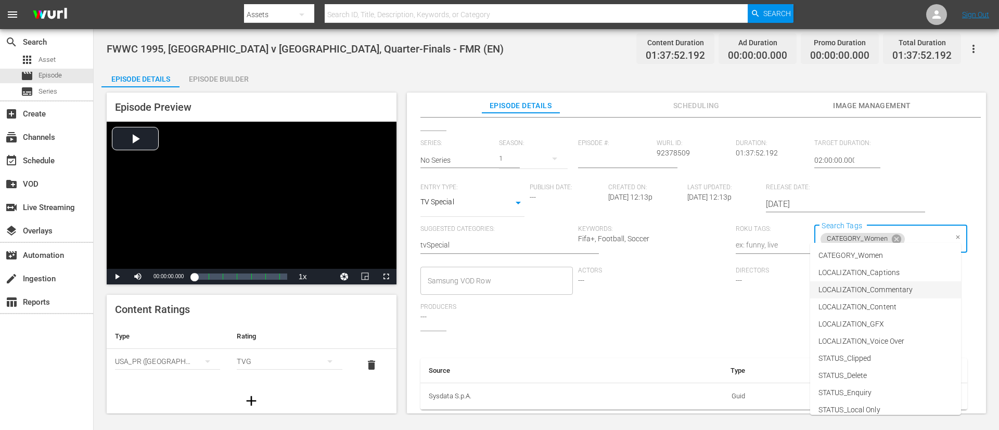
click at [665, 286] on span "LOCALIZATION_Commentary" at bounding box center [865, 290] width 94 height 11
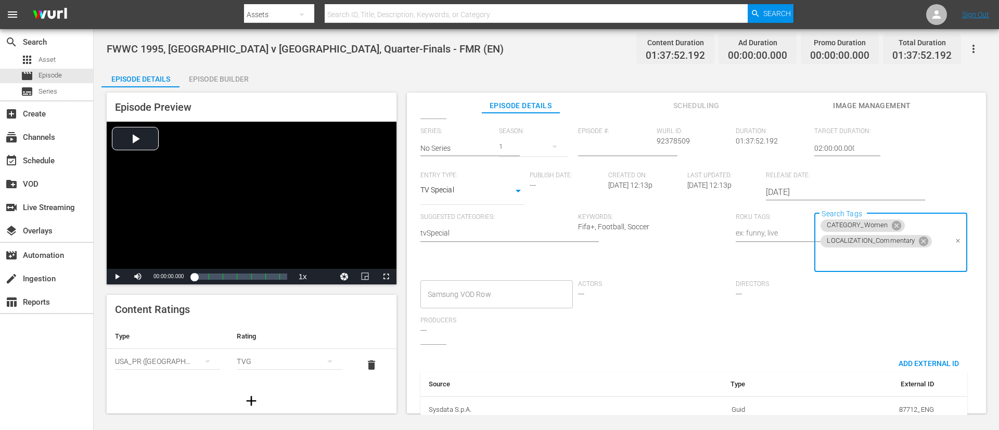
click at [665, 253] on input "Search Tags" at bounding box center [882, 258] width 127 height 19
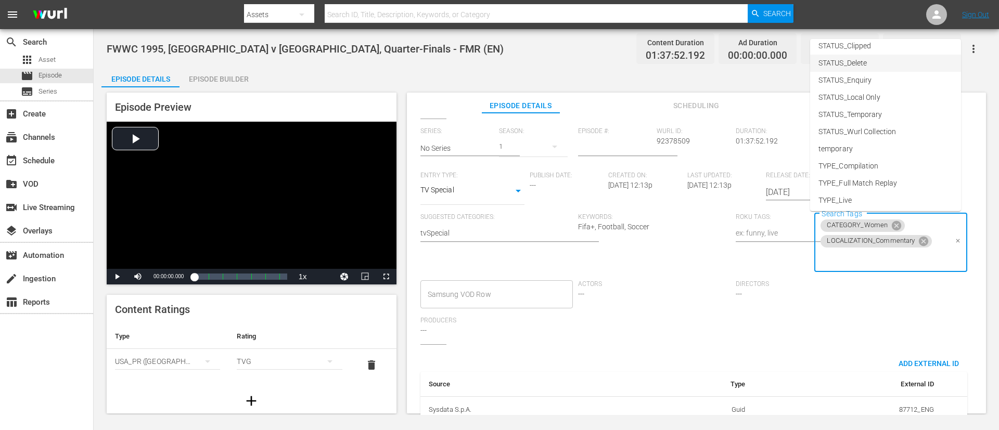
scroll to position [145, 0]
click at [665, 151] on li "TYPE_Full Match Replay" at bounding box center [885, 146] width 151 height 17
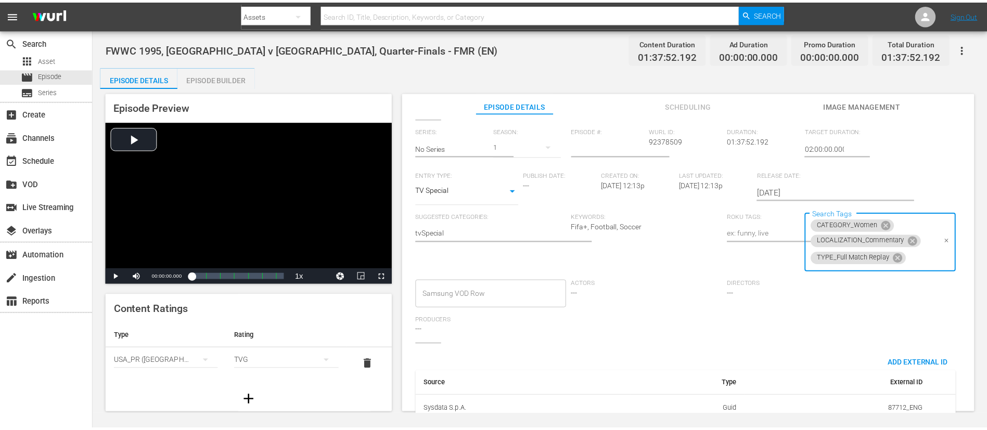
scroll to position [0, 0]
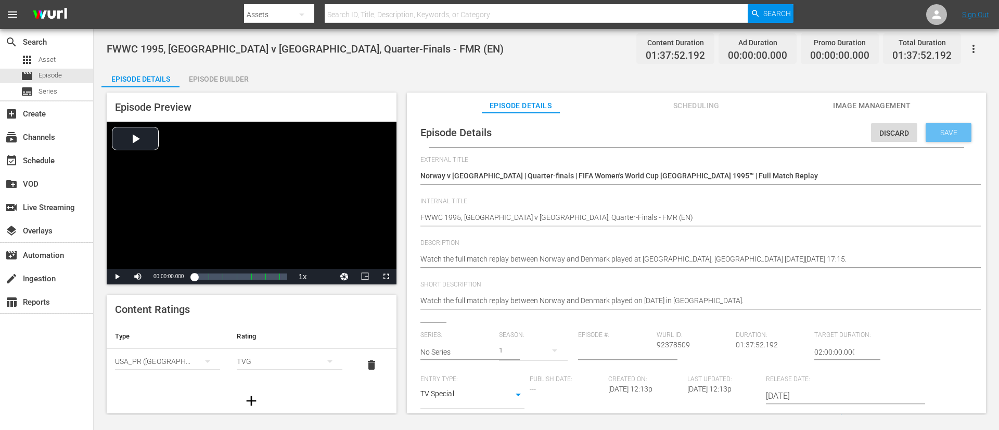
click at [665, 129] on span "Save" at bounding box center [949, 133] width 34 height 8
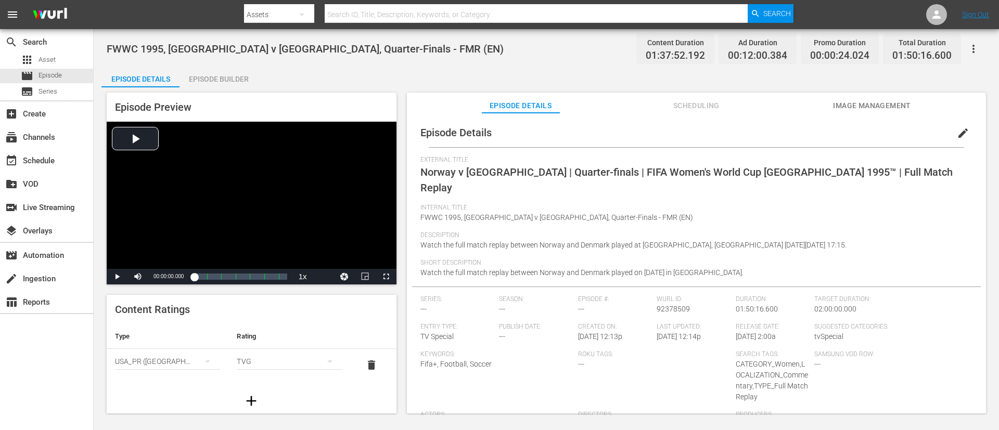
click at [665, 108] on span "Image Management" at bounding box center [872, 105] width 78 height 13
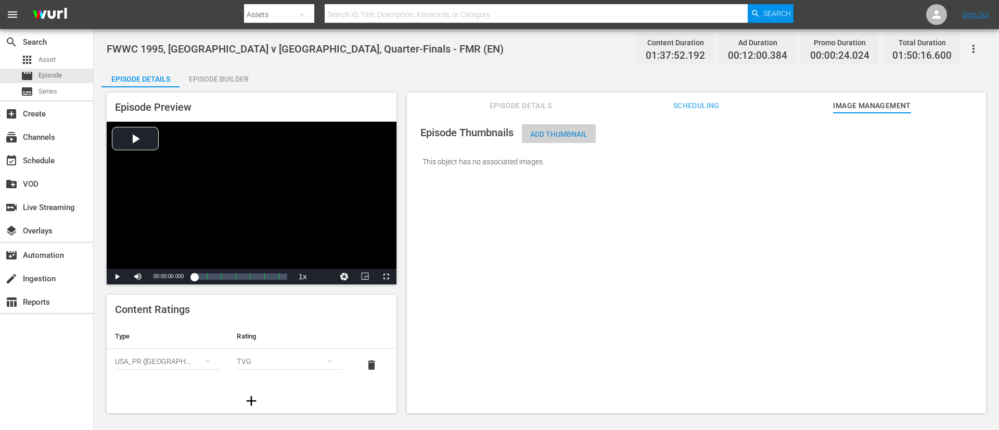
click at [547, 141] on div "Add Thumbnail" at bounding box center [559, 133] width 74 height 19
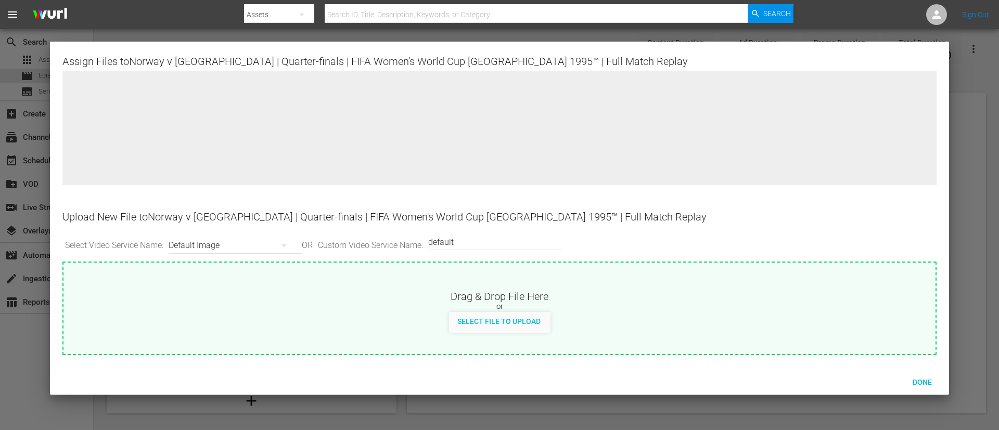
click at [560, 286] on div "or" at bounding box center [499, 307] width 872 height 10
type input "C:\fakepath\0281bdd8-4203-41e4-bc51-22b70cee438b.jpg"
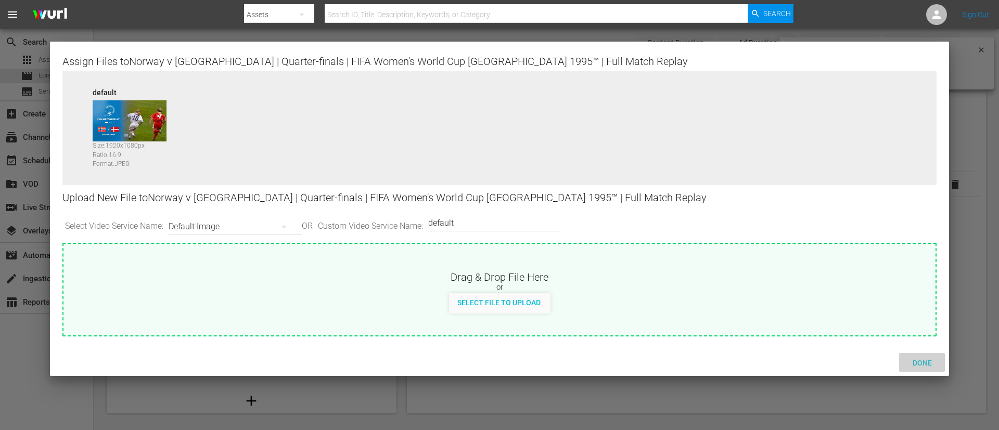
click at [665, 286] on span "Done" at bounding box center [922, 363] width 36 height 8
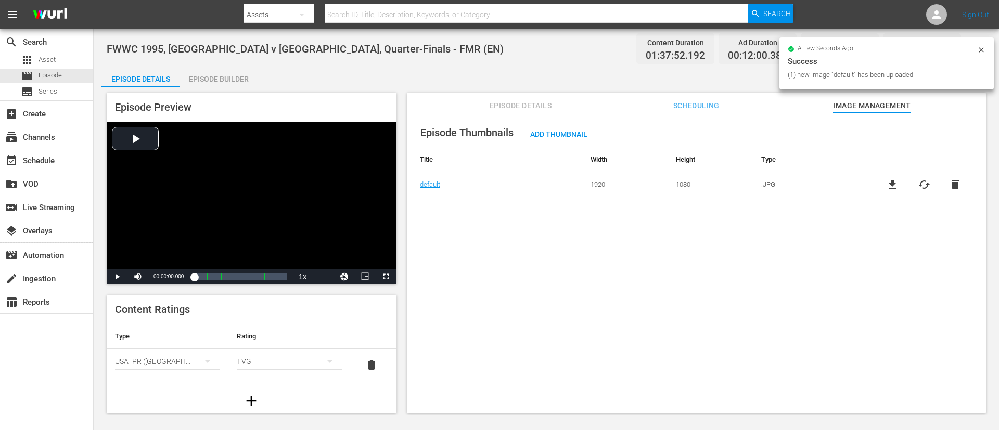
click at [236, 79] on div "Episode Builder" at bounding box center [218, 79] width 78 height 25
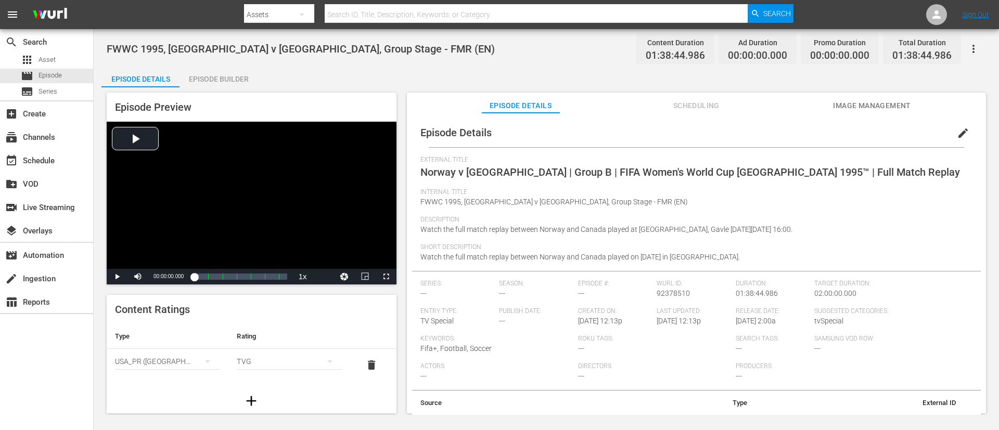
click at [665, 114] on div "Episode Details edit External Title Norway v [GEOGRAPHIC_DATA] | Group B | FIFA…" at bounding box center [696, 268] width 579 height 311
click at [665, 93] on button "Image Management" at bounding box center [872, 103] width 78 height 21
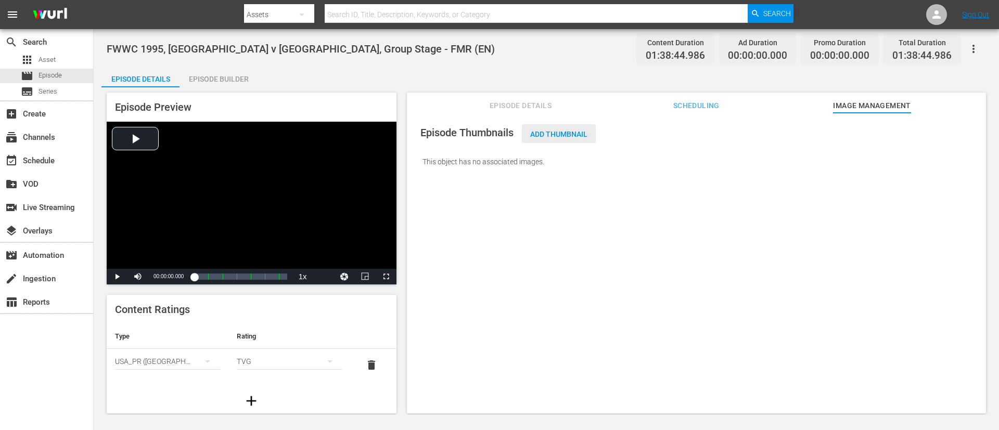
click at [545, 133] on span "Add Thumbnail" at bounding box center [559, 134] width 74 height 8
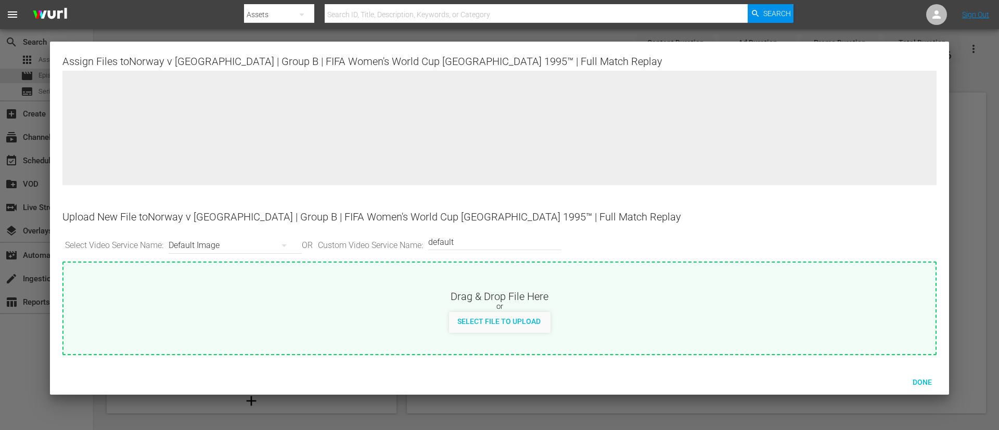
click at [548, 286] on div "Drag & Drop File Here or Select File to Upload" at bounding box center [499, 309] width 874 height 94
type input "C:\fakepath\c5456c1c-aa73-4d66-98fe-ca030a680ad0.jpg"
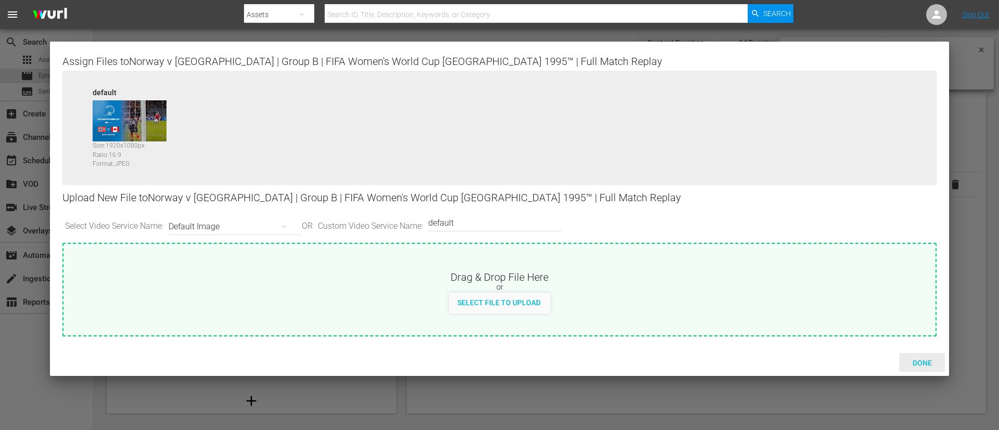
click at [665, 286] on span "Done" at bounding box center [922, 363] width 36 height 8
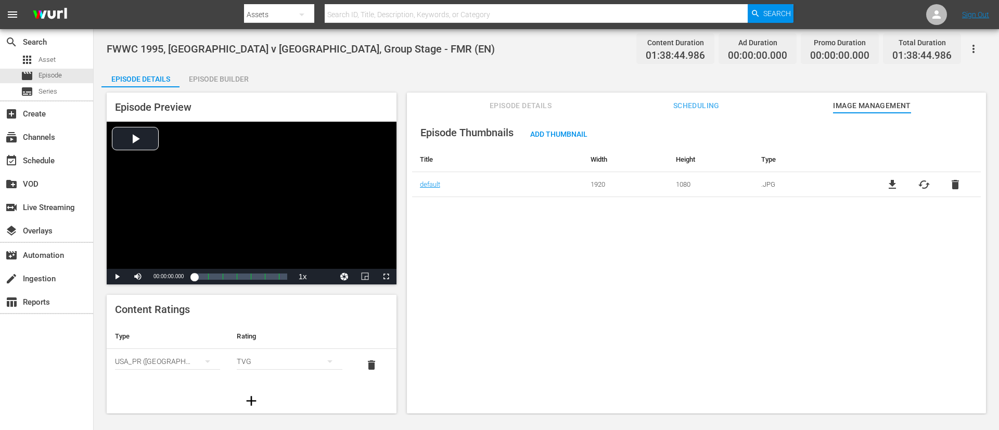
click at [221, 81] on div "Episode Builder" at bounding box center [218, 79] width 78 height 25
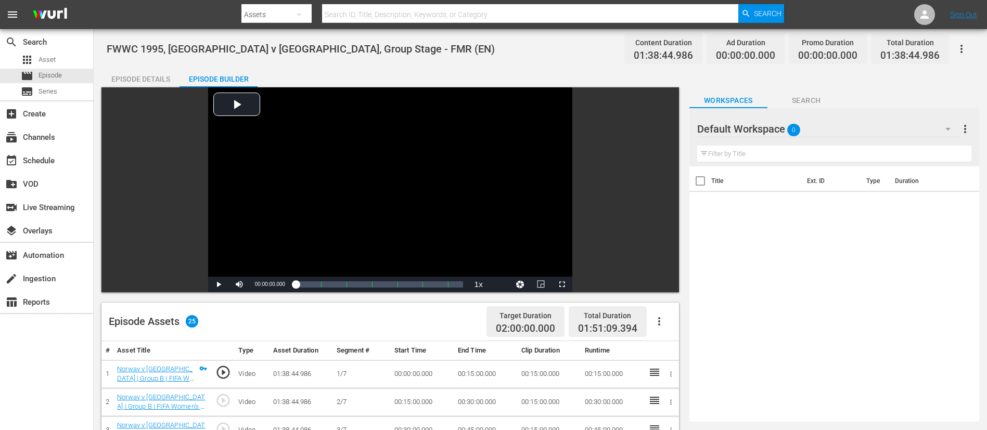
scroll to position [78, 0]
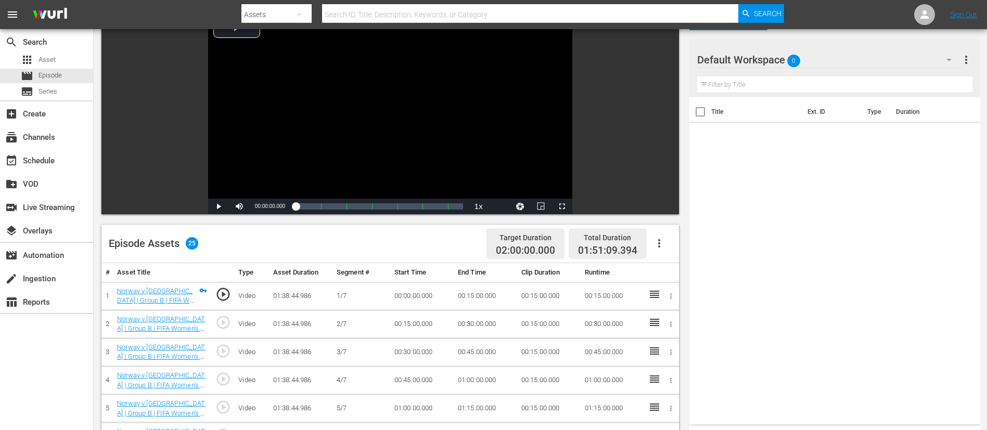
click at [654, 237] on icon "button" at bounding box center [659, 243] width 12 height 12
click at [665, 254] on div "Fill with Ads" at bounding box center [690, 247] width 71 height 25
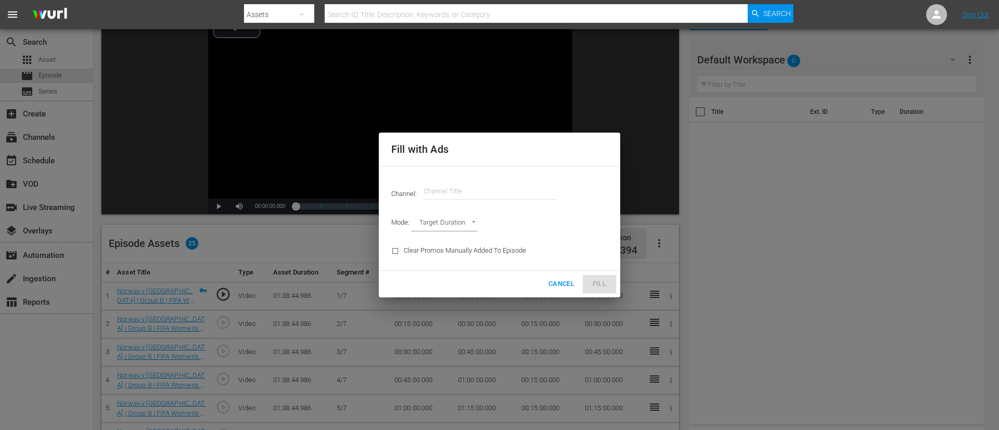
click at [461, 193] on input "text" at bounding box center [489, 191] width 133 height 25
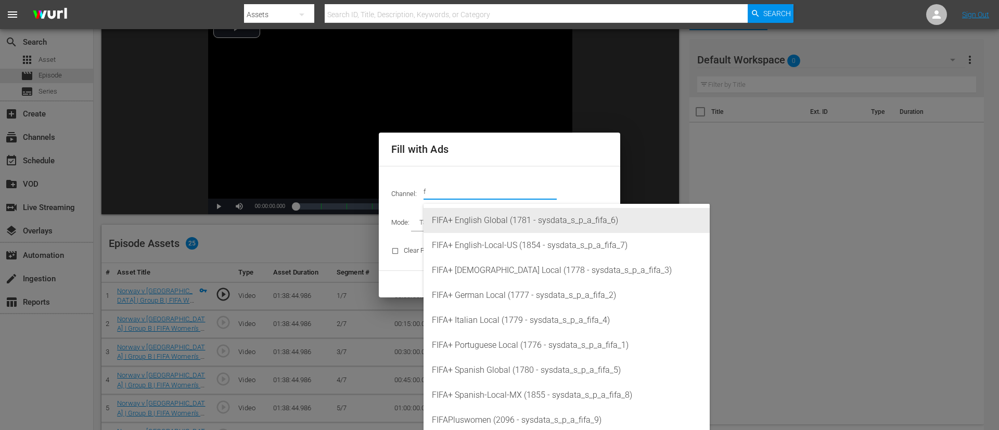
click at [496, 225] on div "FIFA+ English Global (1781 - sysdata_s_p_a_fifa_6)" at bounding box center [566, 220] width 269 height 25
type input "FIFA+ English Global (1781)"
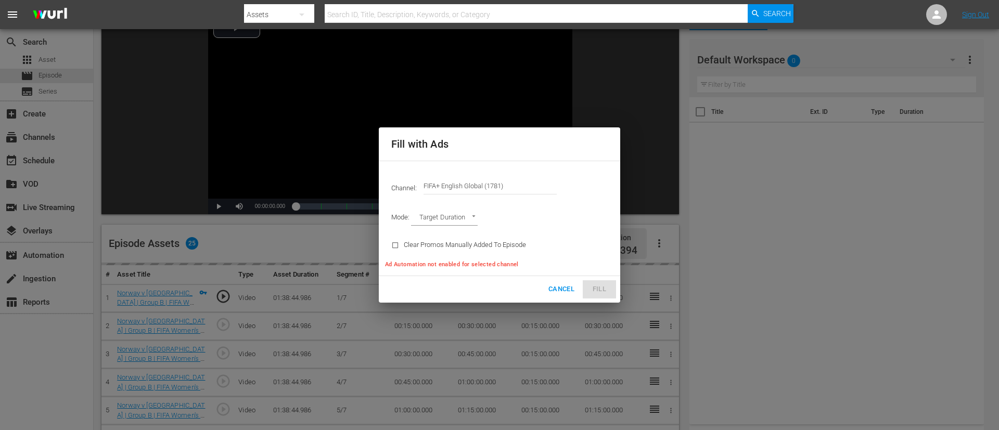
type input "AD_BREAK_DURATION"
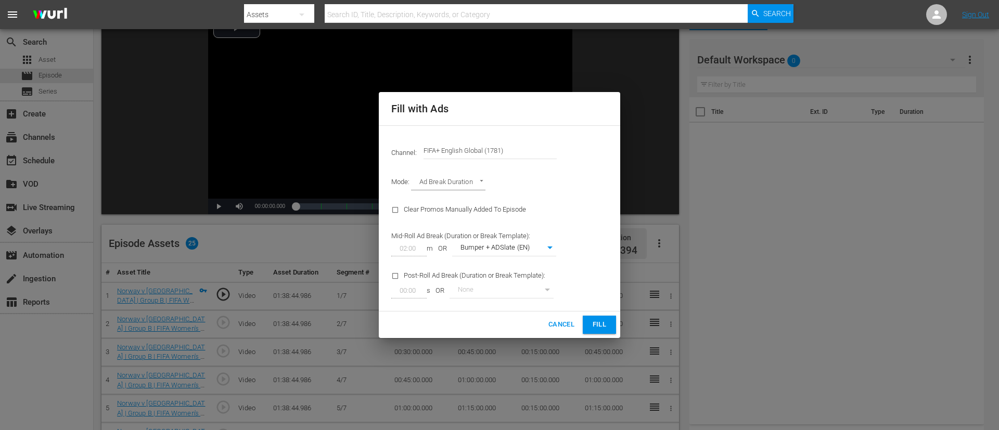
click at [595, 286] on span "Fill" at bounding box center [599, 325] width 17 height 12
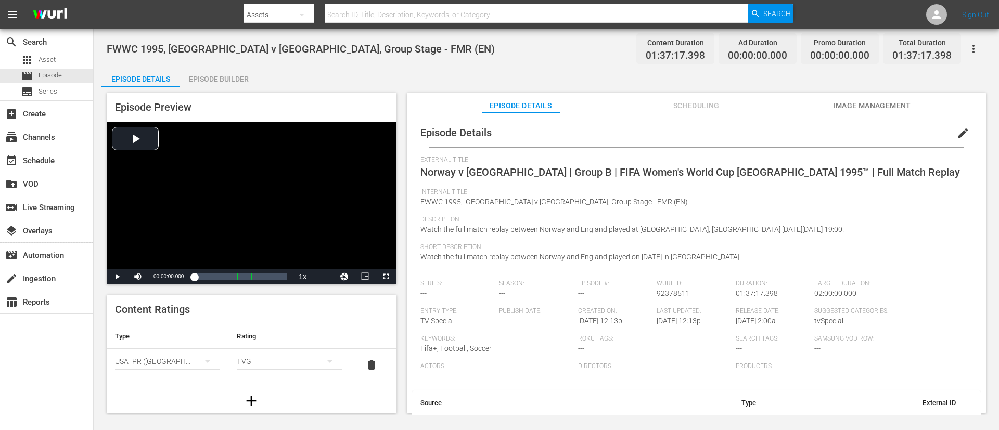
click at [665, 136] on button "edit" at bounding box center [962, 133] width 25 height 25
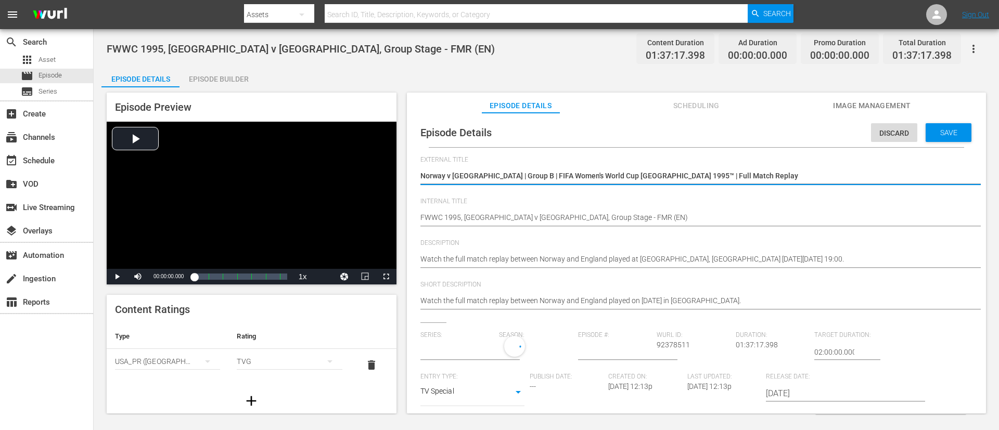
type input "No Series"
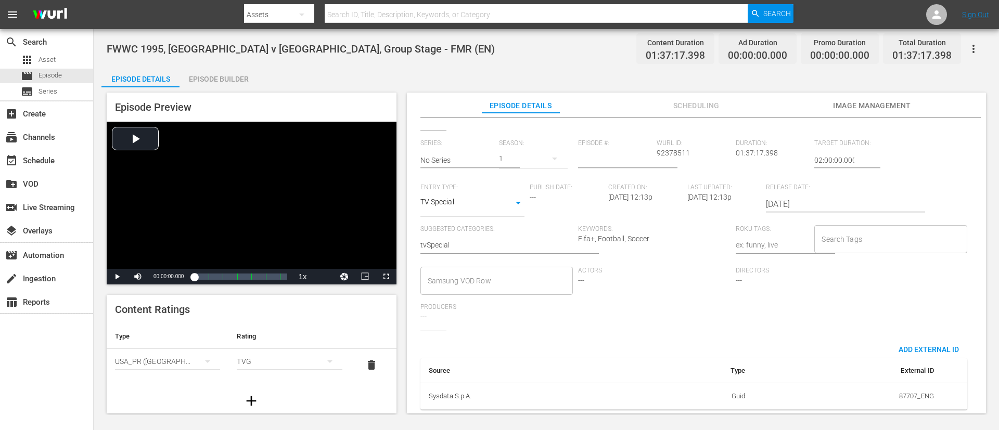
click at [665, 236] on div "Search Tags" at bounding box center [890, 239] width 152 height 28
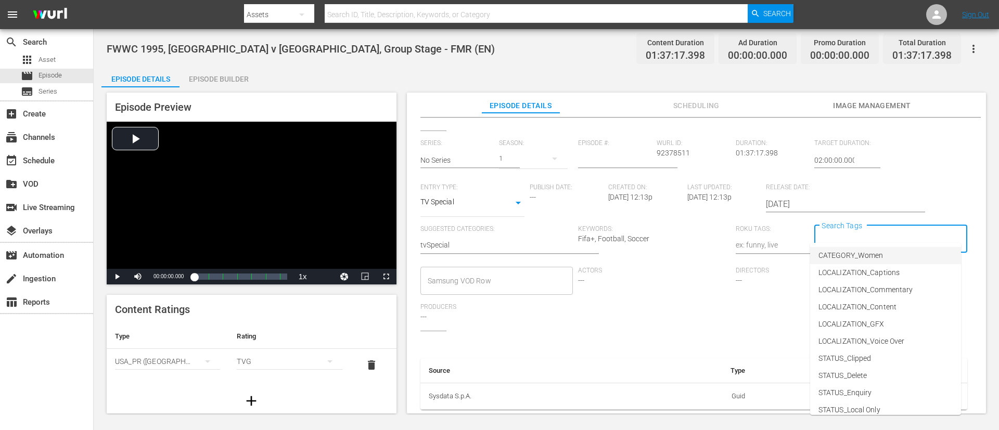
click at [665, 253] on span "CATEGORY_Women" at bounding box center [850, 255] width 65 height 11
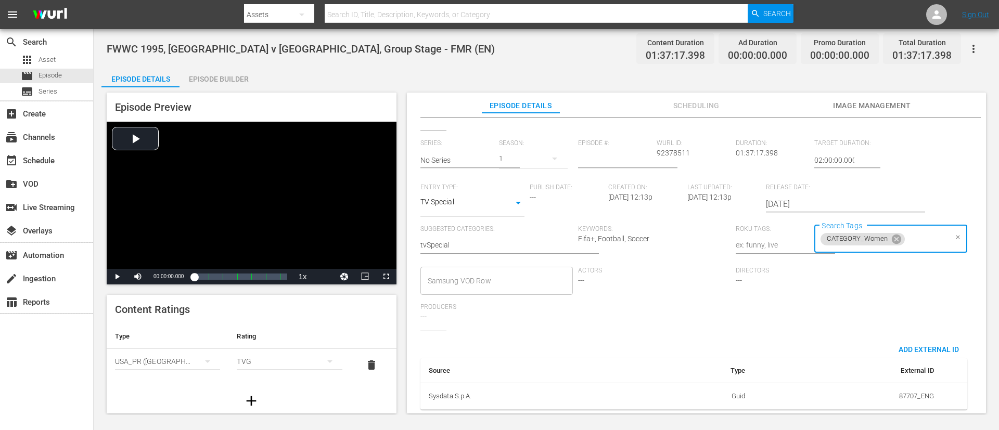
click at [665, 230] on input "Search Tags" at bounding box center [926, 239] width 40 height 19
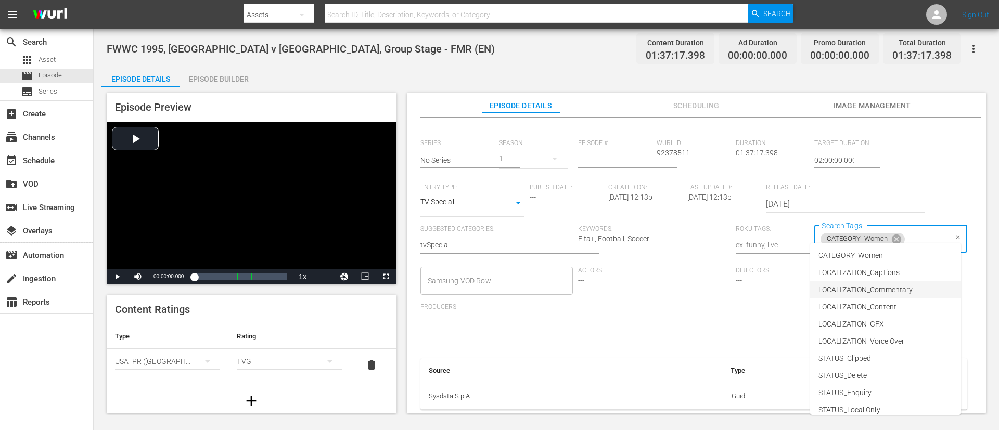
click at [665, 286] on span "LOCALIZATION_Commentary" at bounding box center [865, 290] width 94 height 11
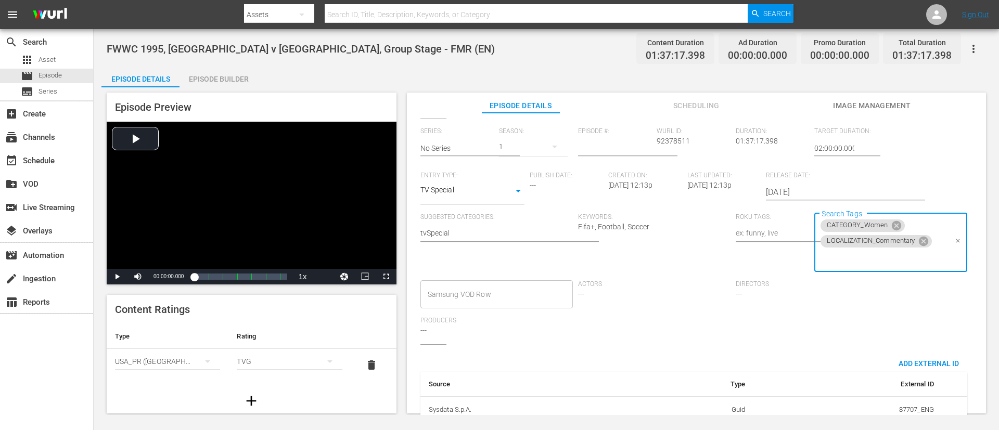
click at [665, 254] on input "Search Tags" at bounding box center [882, 258] width 127 height 19
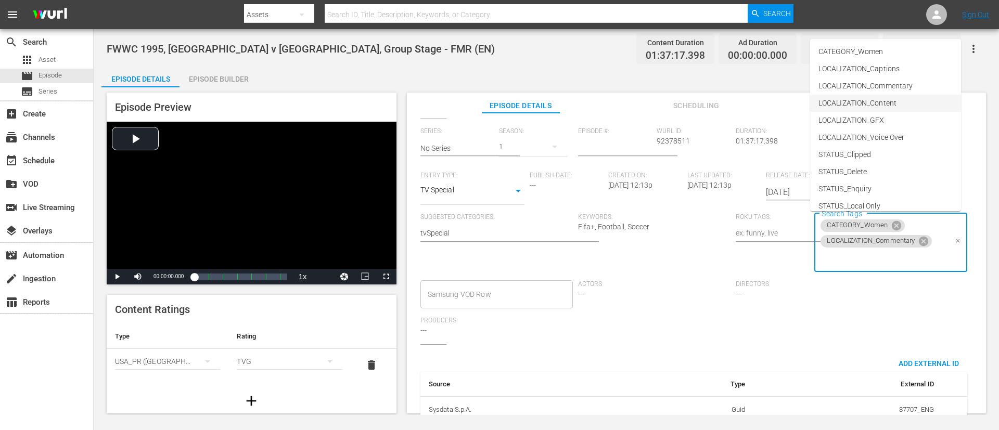
click at [665, 104] on span "LOCALIZATION_Content" at bounding box center [857, 103] width 78 height 11
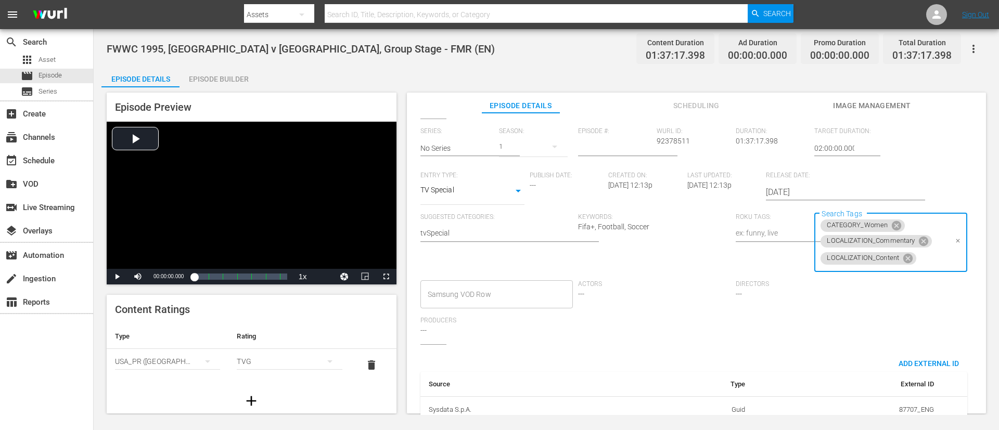
click at [665, 257] on input "Search Tags" at bounding box center [932, 258] width 29 height 19
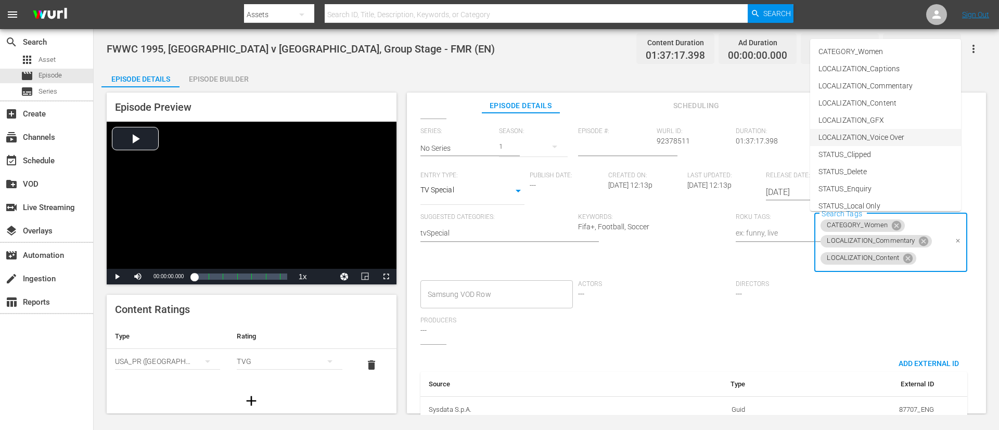
scroll to position [145, 0]
click at [665, 147] on li "TYPE_Full Match Replay" at bounding box center [885, 146] width 151 height 17
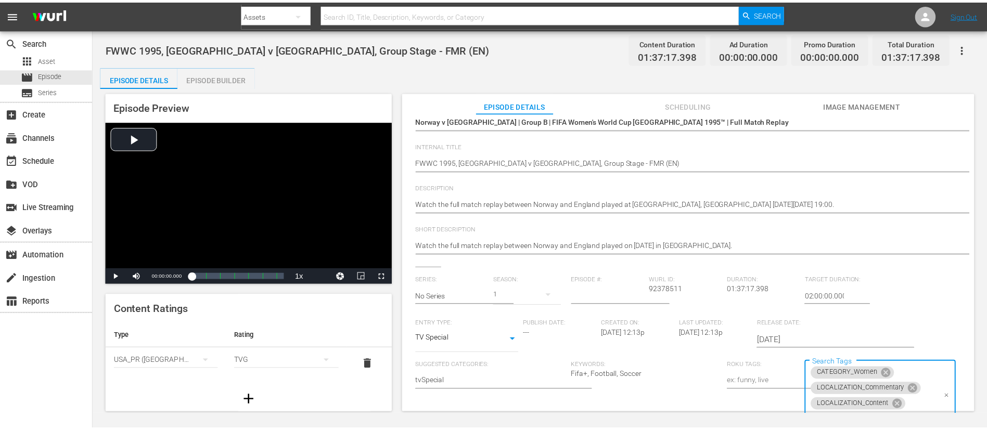
scroll to position [0, 0]
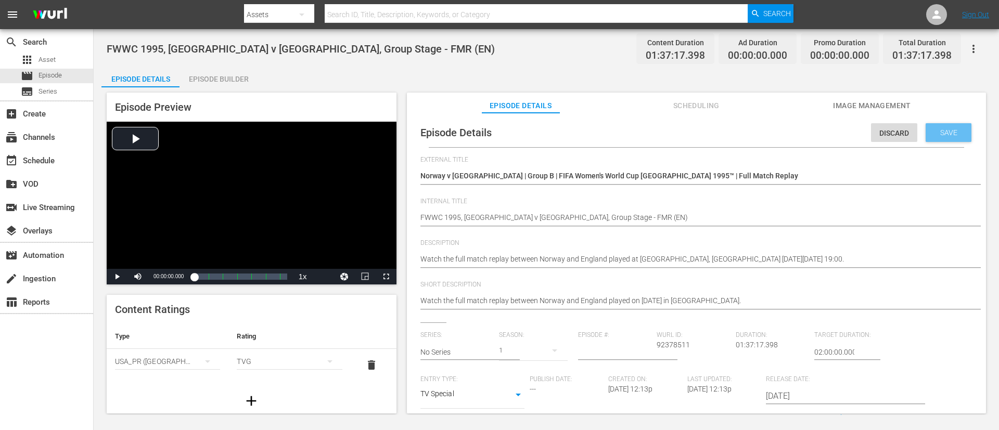
click at [665, 138] on div "Save" at bounding box center [949, 132] width 46 height 19
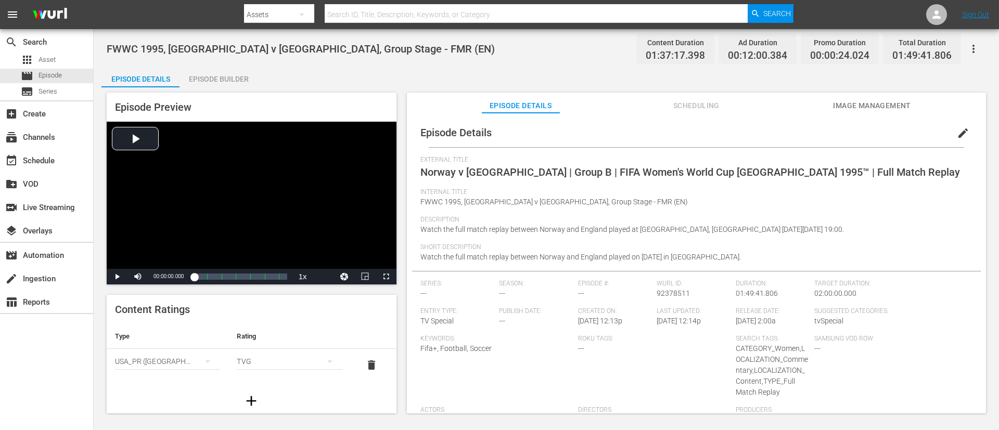
click at [665, 97] on button "Image Management" at bounding box center [872, 103] width 78 height 21
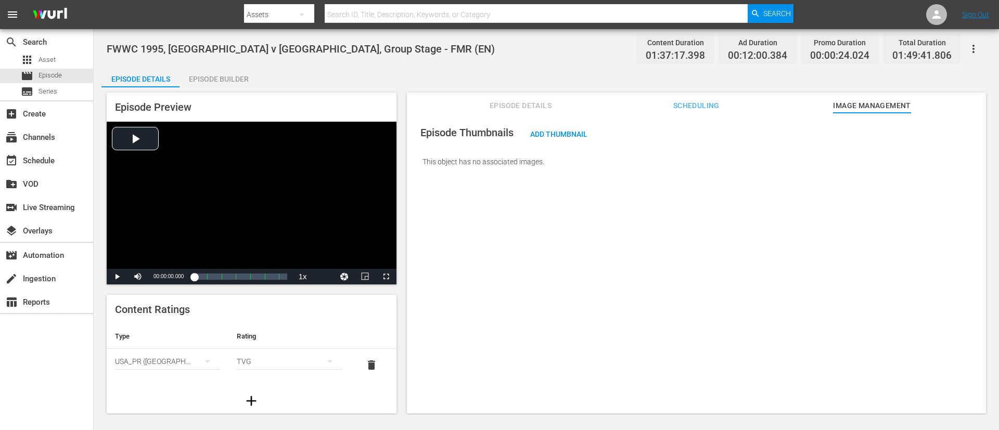
click at [604, 126] on div "Episode Thumbnails Add Thumbnail This object has no associated images." at bounding box center [696, 147] width 569 height 58
click at [572, 135] on span "Add Thumbnail" at bounding box center [559, 134] width 74 height 8
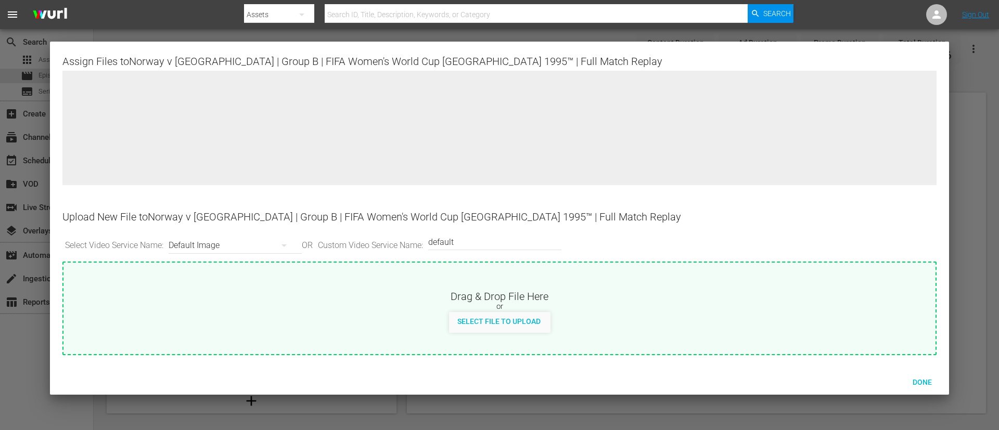
click at [508, 260] on div "Select Video Service Name: Default Image OR Custom Video Service Name: Custom V…" at bounding box center [499, 245] width 874 height 32
click at [508, 286] on div "Drag & Drop File Here or Select File to Upload" at bounding box center [499, 298] width 872 height 70
type input "C:\fakepath\d7f140d7-855b-4ca2-b2b4-b6a32dfa24f3.jpg"
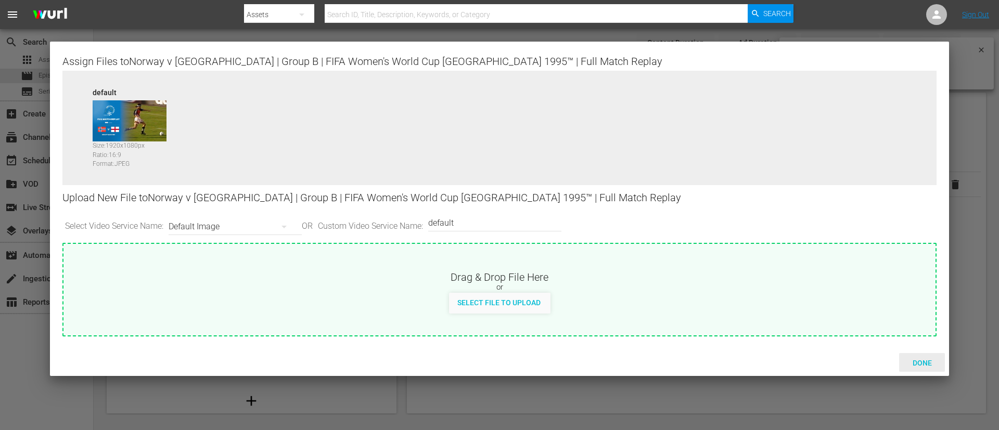
click at [665, 286] on span "Done" at bounding box center [922, 363] width 36 height 8
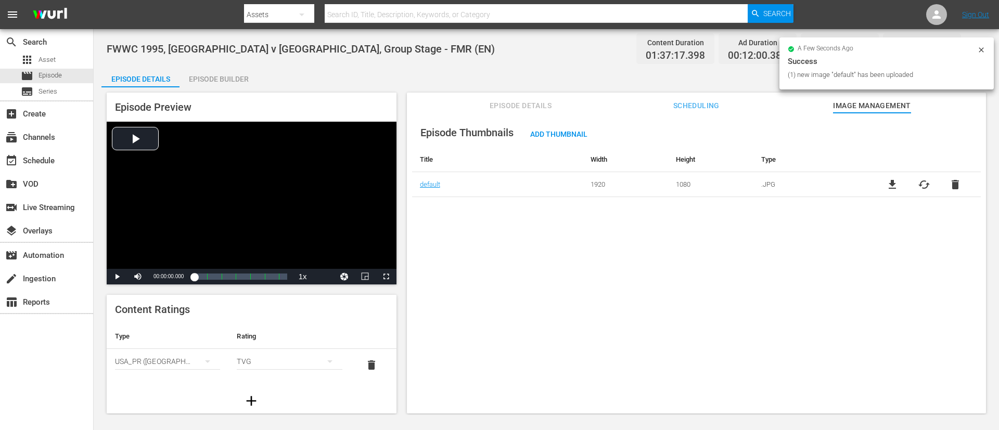
click at [222, 71] on div "Episode Builder" at bounding box center [218, 79] width 78 height 25
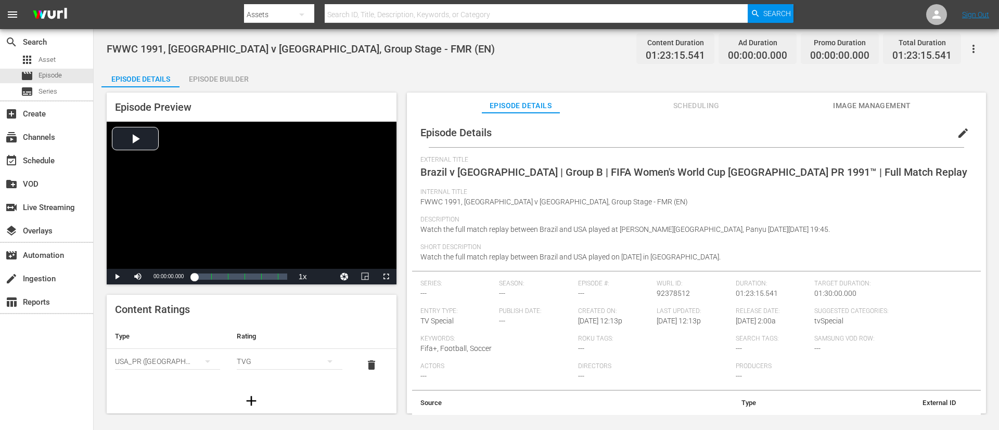
click at [665, 126] on button "edit" at bounding box center [962, 133] width 25 height 25
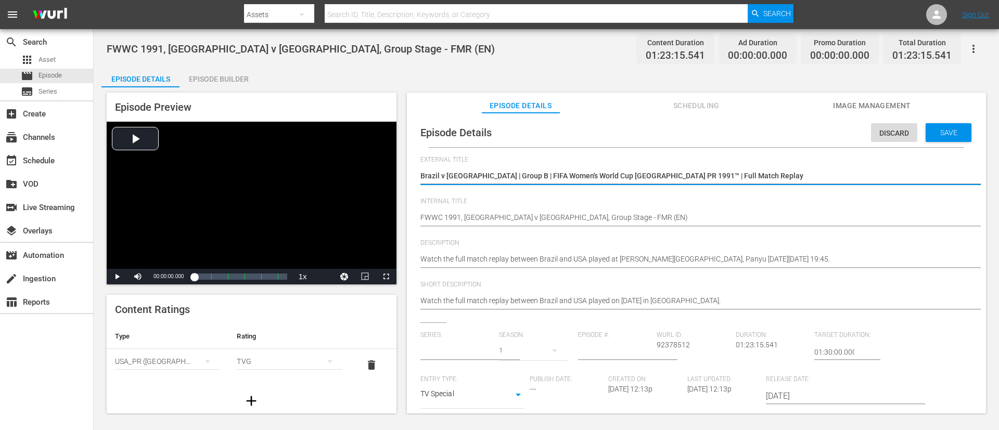
type input "No Series"
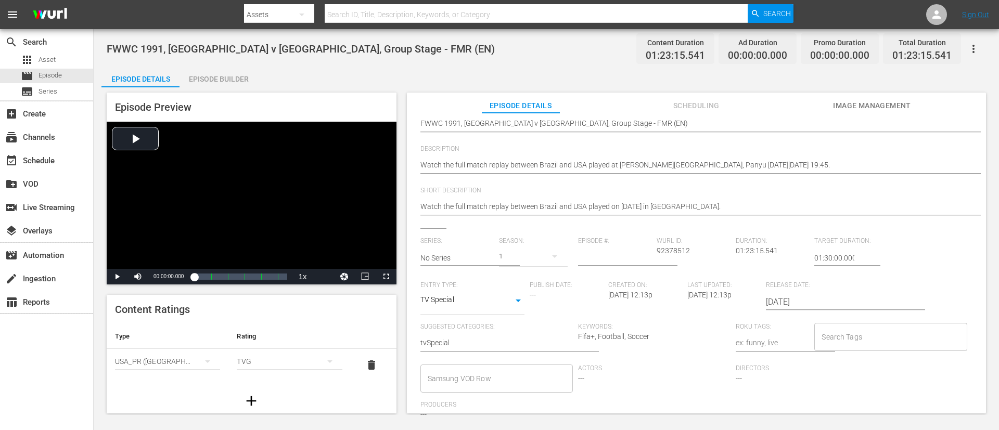
scroll to position [204, 0]
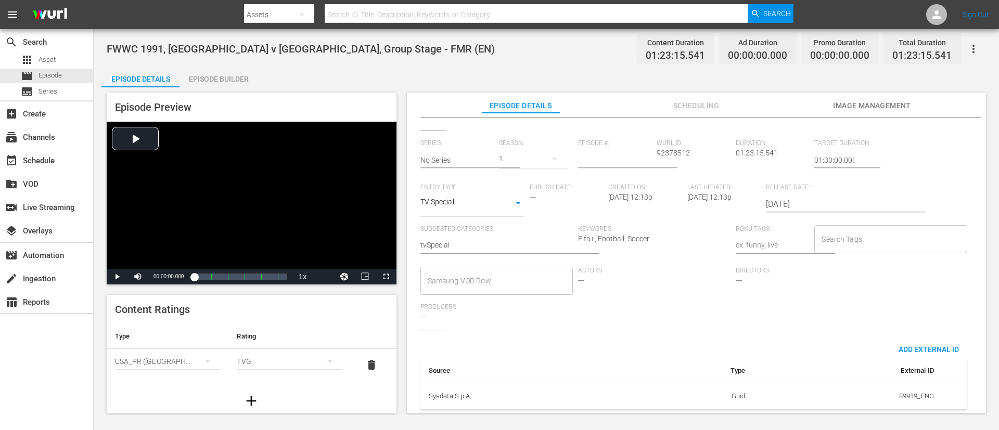
click at [665, 242] on div "Search Tags Search Tags" at bounding box center [893, 246] width 158 height 42
click at [665, 238] on div "Search Tags" at bounding box center [890, 239] width 152 height 28
click at [665, 236] on div "Search Tags" at bounding box center [890, 239] width 152 height 28
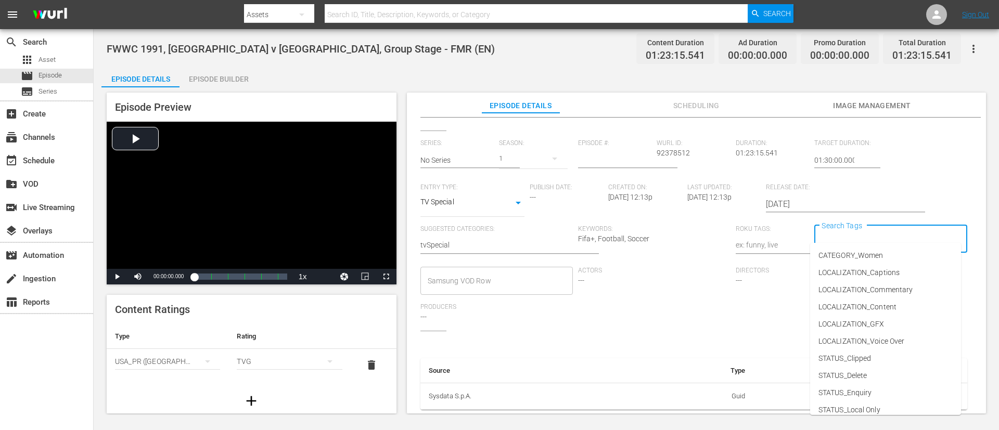
click at [665, 231] on input "Search Tags" at bounding box center [882, 239] width 127 height 19
click at [665, 254] on span "CATEGORY_Women" at bounding box center [850, 255] width 65 height 11
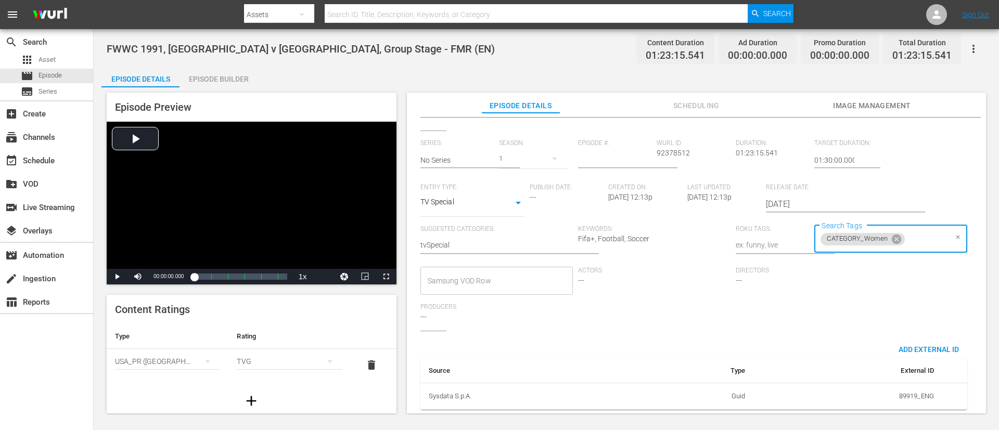
click at [665, 230] on input "Search Tags" at bounding box center [926, 239] width 40 height 19
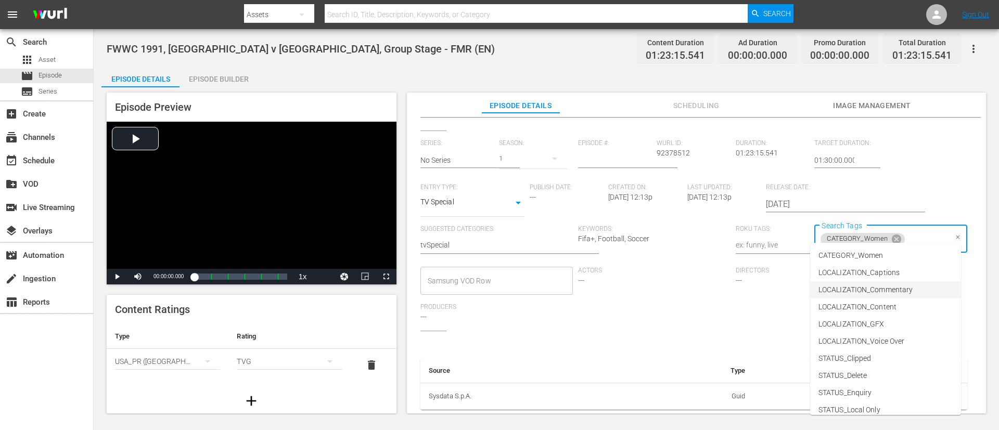
click at [665, 286] on span "LOCALIZATION_Commentary" at bounding box center [865, 290] width 94 height 11
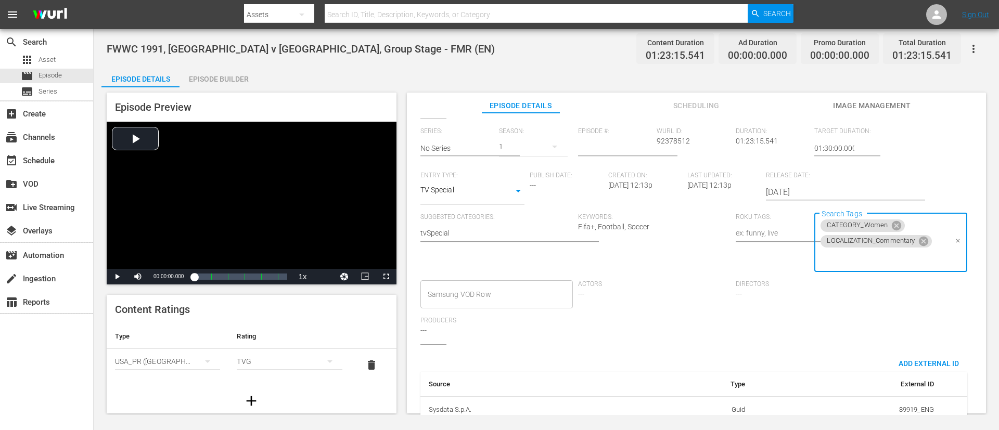
click at [665, 254] on input "Search Tags" at bounding box center [882, 258] width 127 height 19
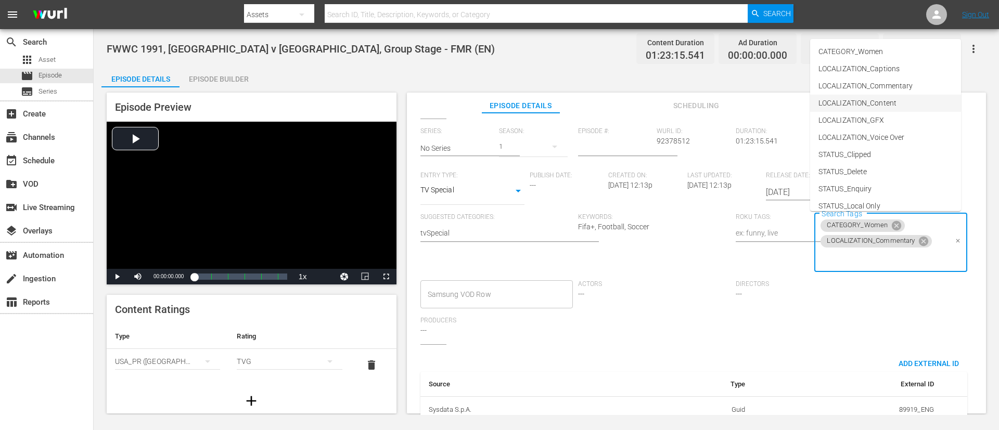
click at [665, 110] on li "LOCALIZATION_Content" at bounding box center [885, 103] width 151 height 17
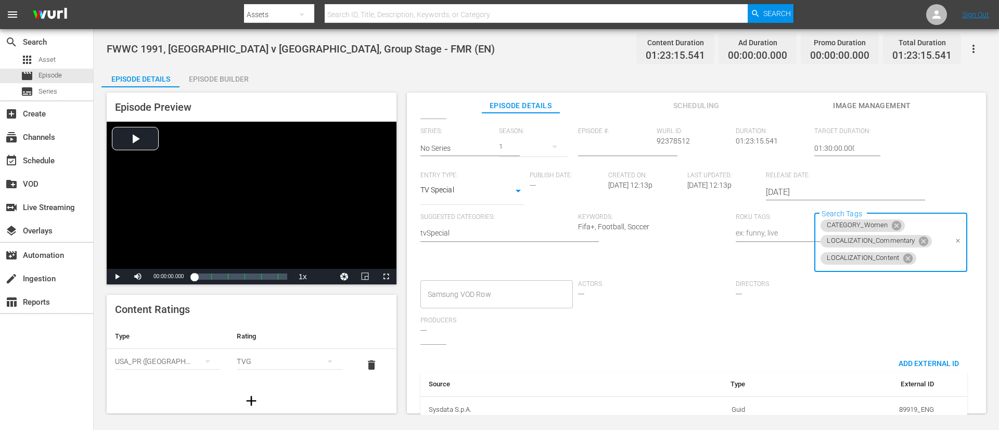
click at [665, 259] on input "Search Tags" at bounding box center [932, 258] width 29 height 19
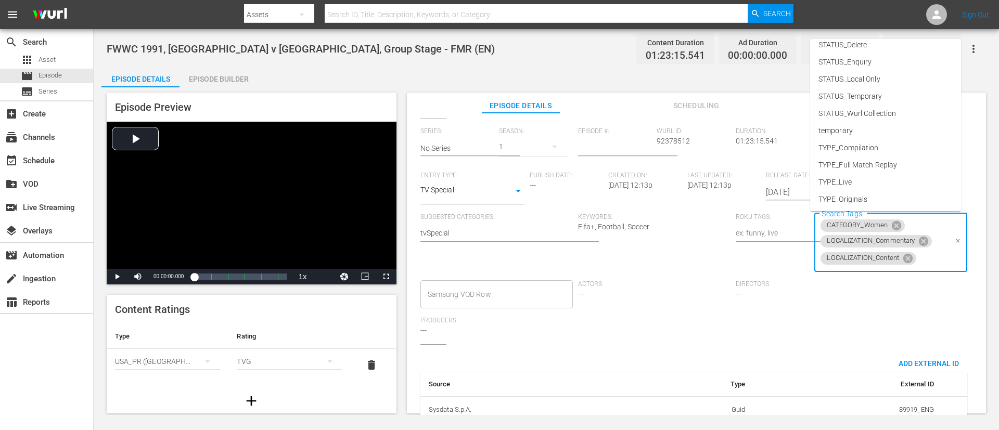
scroll to position [145, 0]
click at [665, 140] on li "TYPE_Full Match Replay" at bounding box center [885, 146] width 151 height 17
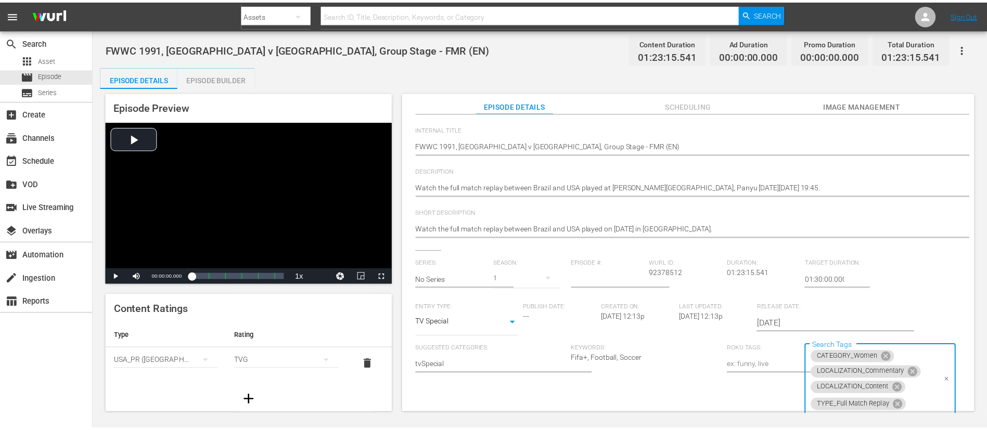
scroll to position [0, 0]
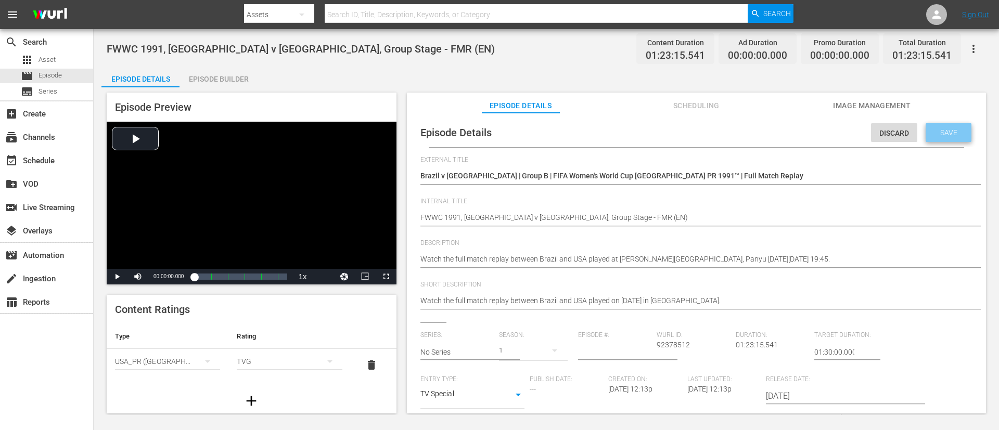
click at [665, 140] on div "Save" at bounding box center [949, 132] width 46 height 19
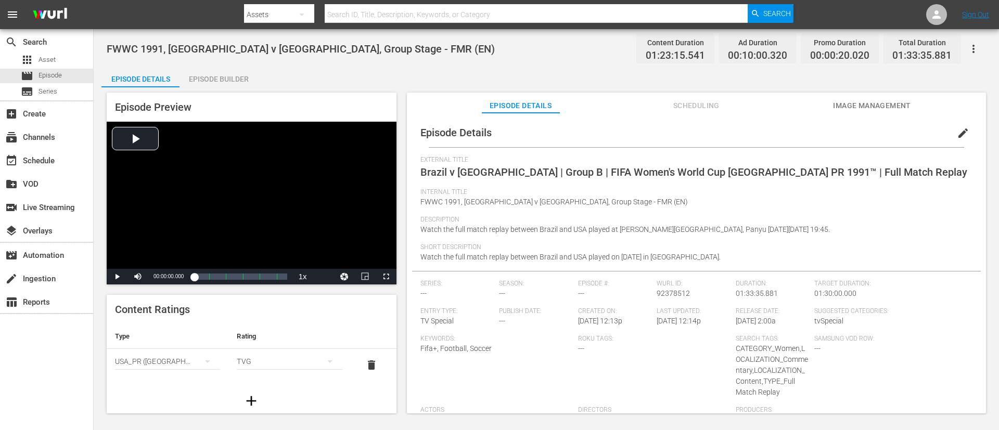
click at [665, 111] on span "Image Management" at bounding box center [872, 105] width 78 height 13
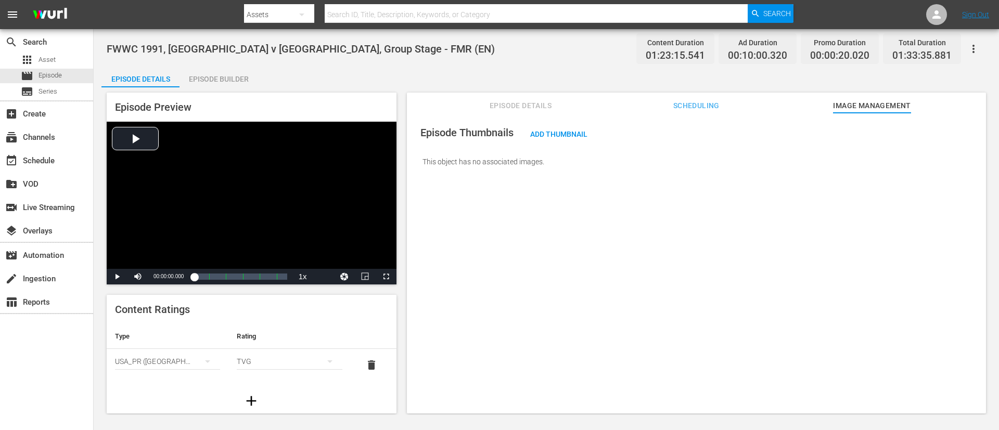
click at [572, 127] on div "Add Thumbnail" at bounding box center [559, 133] width 74 height 19
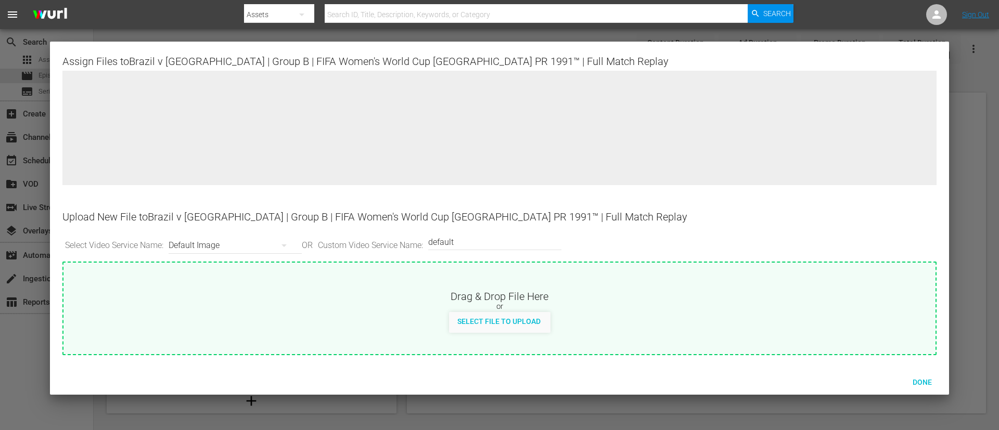
click at [574, 286] on div "Drag & Drop File Here" at bounding box center [499, 295] width 872 height 12
type input "C:\fakepath\3d324327-ea9e-4e3a-bc2e-e79d23169a12.jpg"
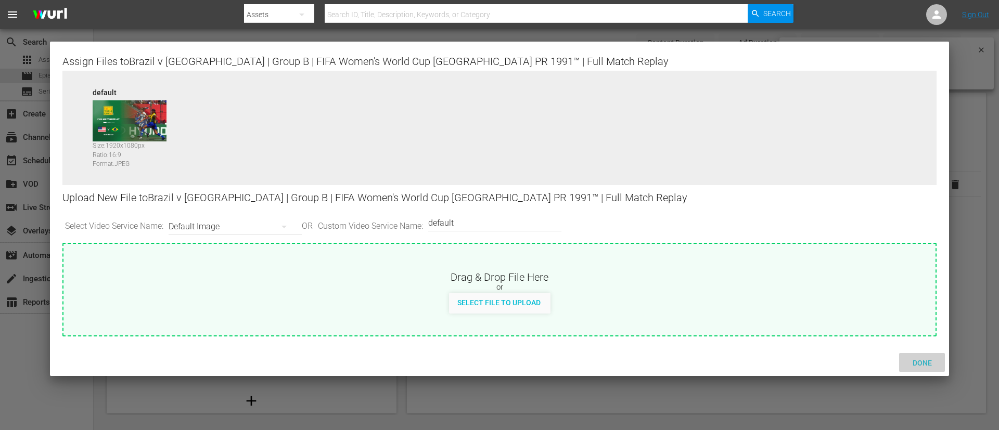
click at [665, 286] on span "Done" at bounding box center [922, 363] width 36 height 8
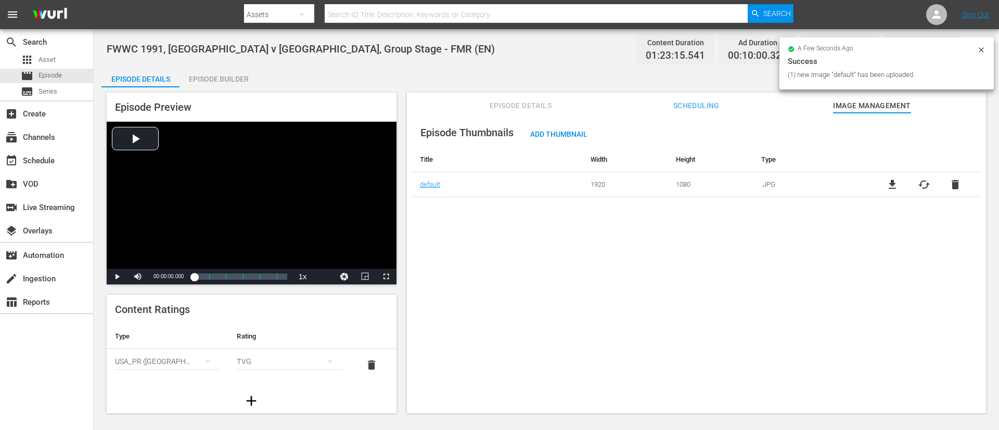
click at [221, 68] on div "Episode Builder" at bounding box center [218, 79] width 78 height 25
